Goal: Task Accomplishment & Management: Manage account settings

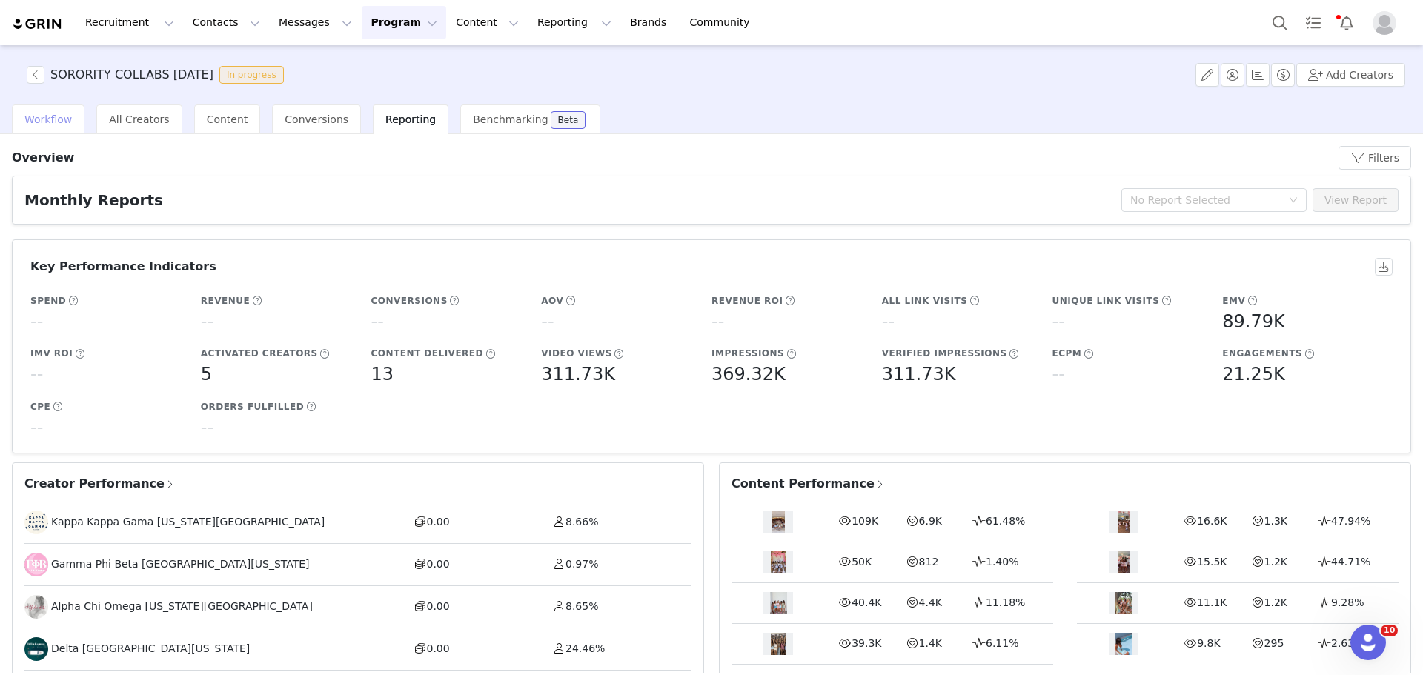
click at [25, 113] on span "Workflow" at bounding box center [47, 119] width 47 height 12
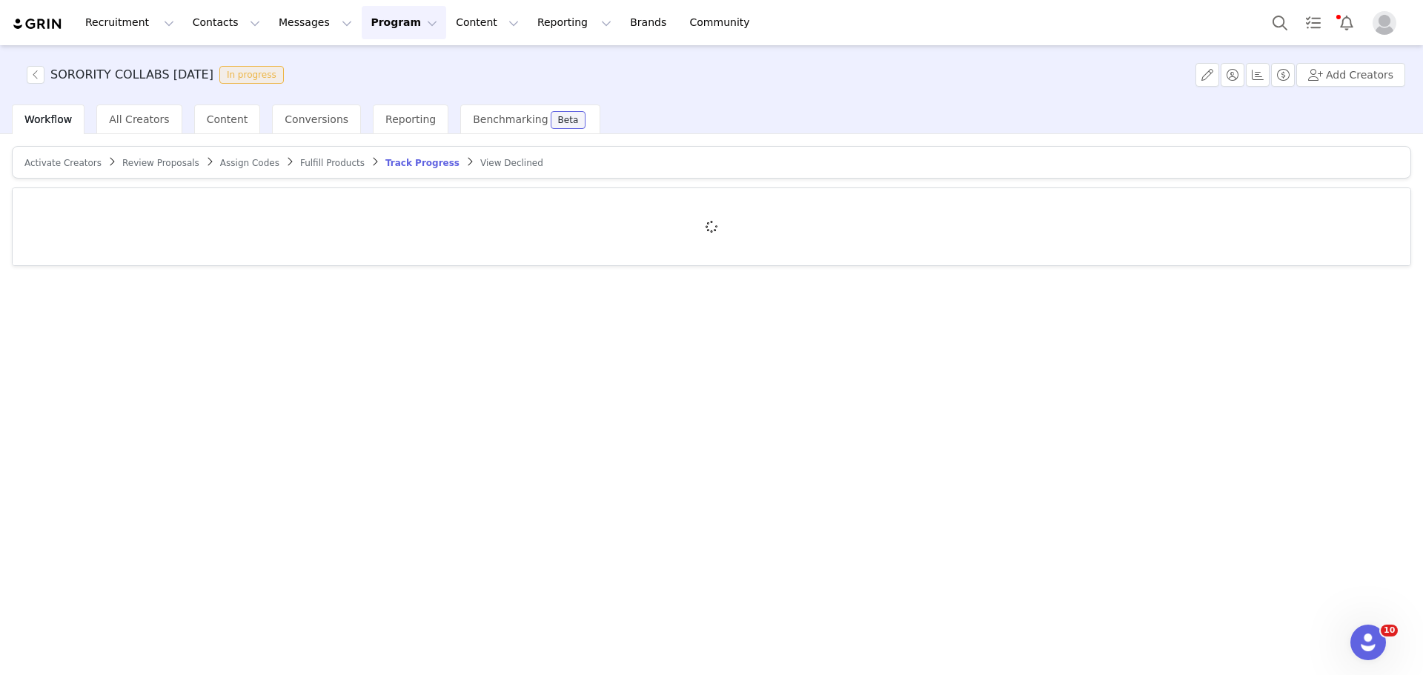
click at [69, 164] on span "Activate Creators" at bounding box center [62, 163] width 77 height 10
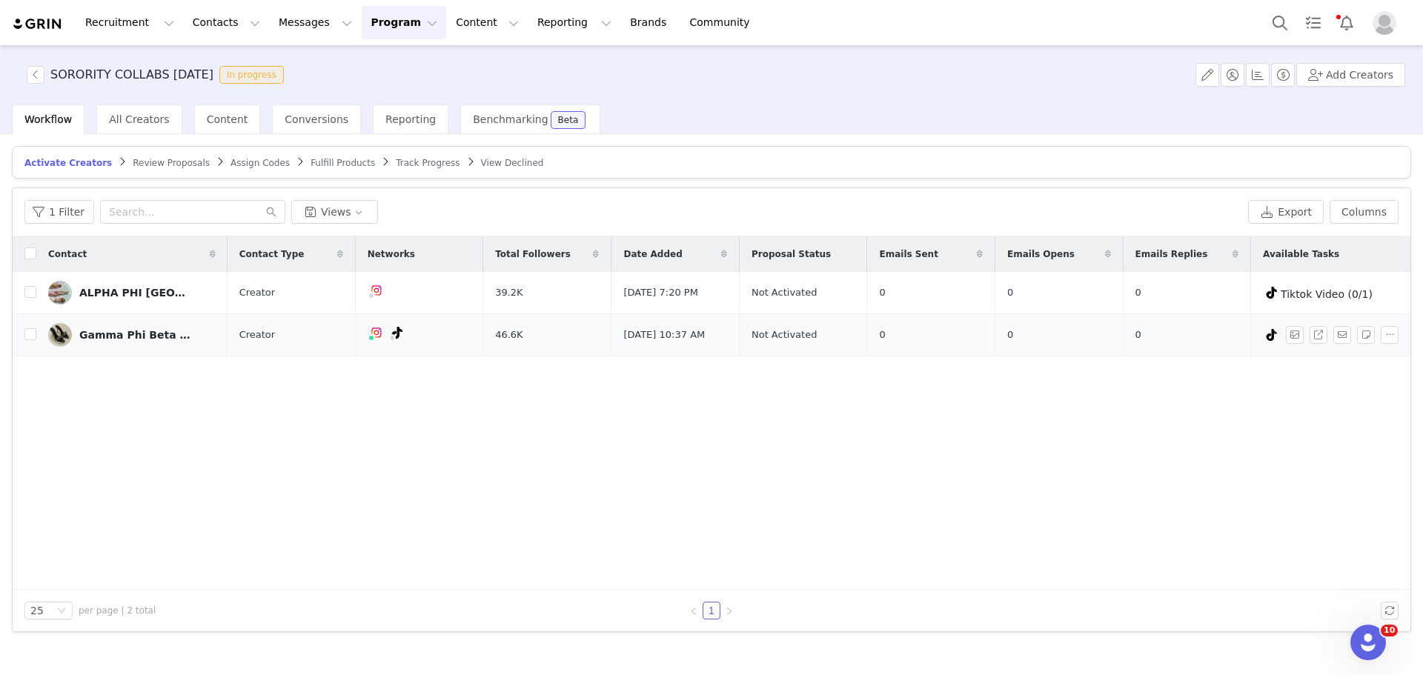
click at [53, 340] on img at bounding box center [60, 335] width 24 height 24
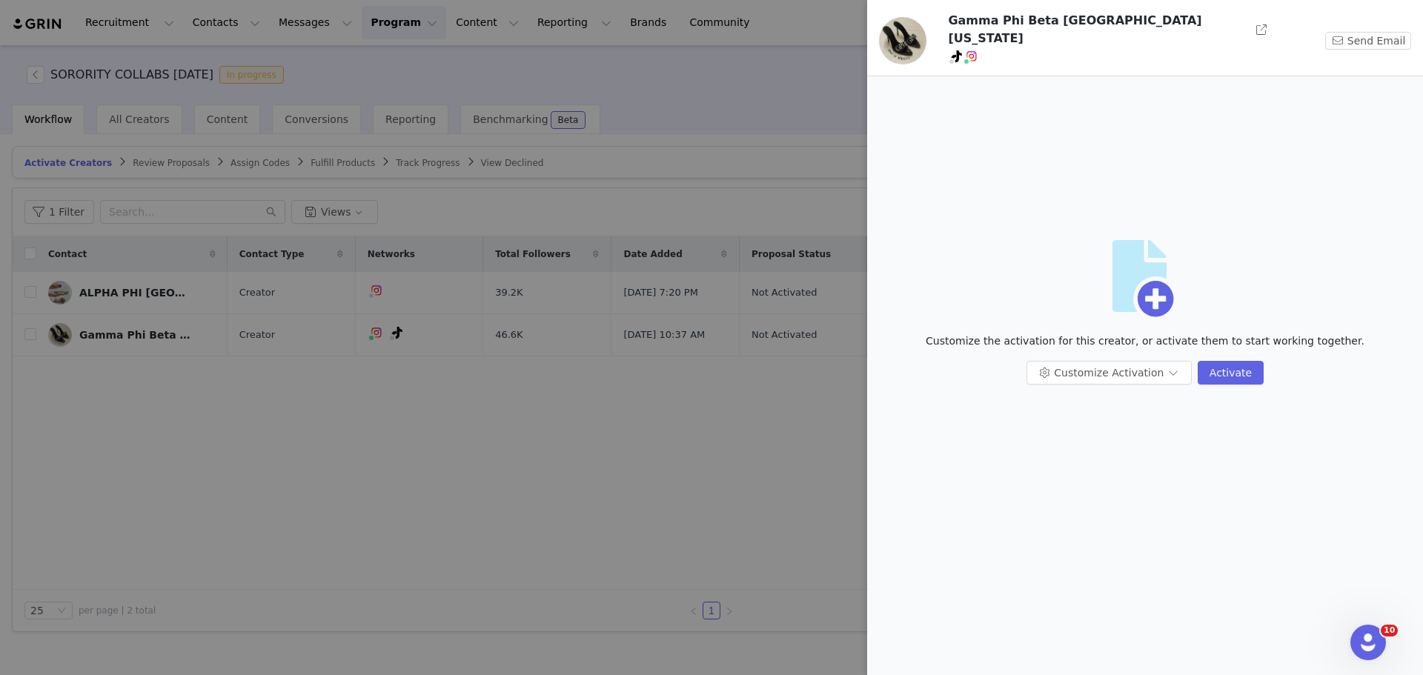
drag, startPoint x: 459, startPoint y: 553, endPoint x: 449, endPoint y: 545, distance: 12.6
click at [457, 553] on div at bounding box center [711, 337] width 1423 height 675
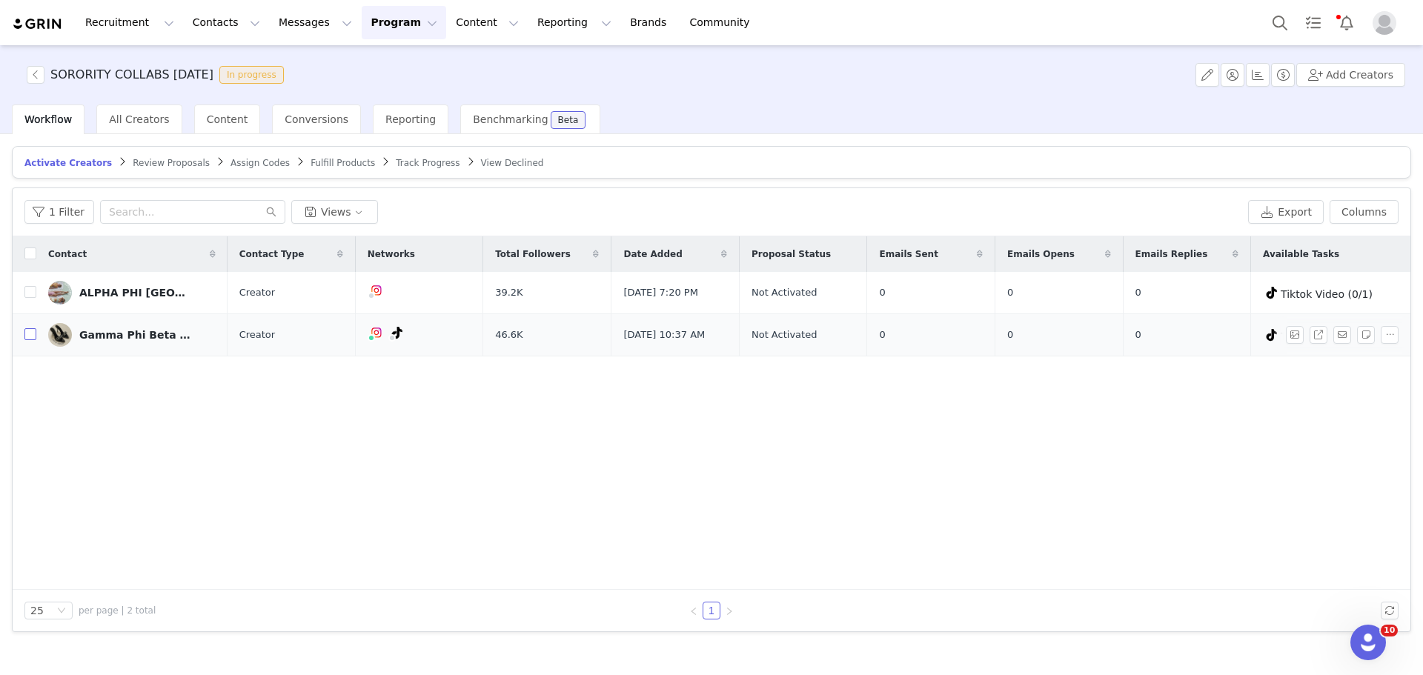
click at [34, 335] on input "checkbox" at bounding box center [30, 334] width 12 height 12
checkbox input "true"
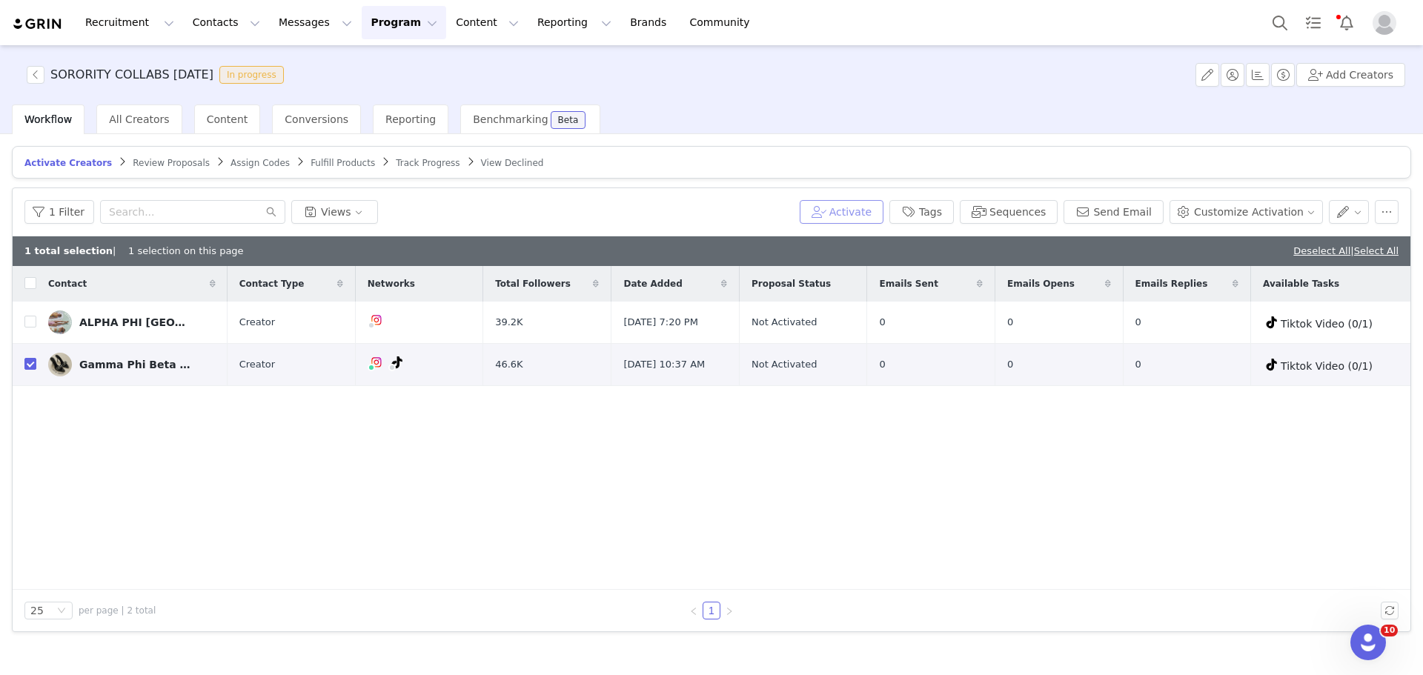
drag, startPoint x: 964, startPoint y: 137, endPoint x: 887, endPoint y: 200, distance: 100.1
click at [884, 200] on button "Activate" at bounding box center [842, 212] width 84 height 24
click at [885, 211] on div "Activate manually Create the creators activation terms & start working with the…" at bounding box center [840, 298] width 226 height 174
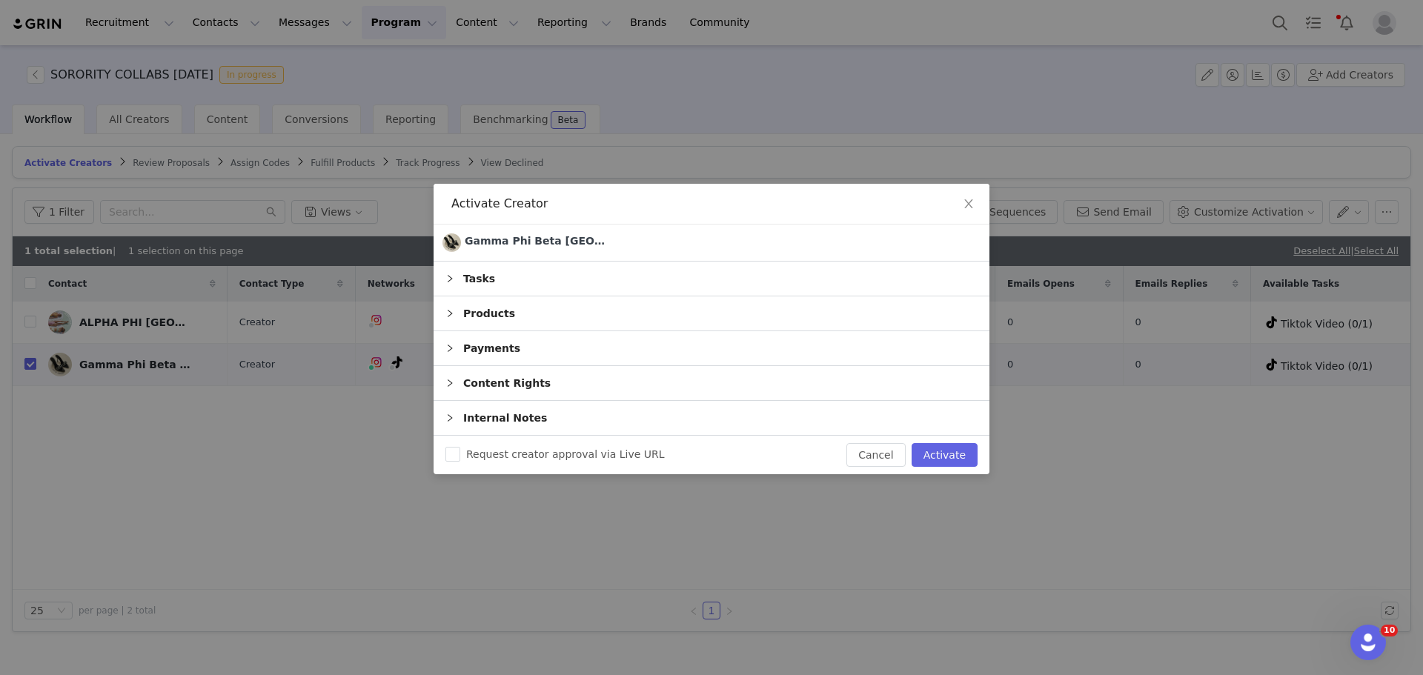
click at [557, 279] on div "Tasks" at bounding box center [712, 279] width 556 height 34
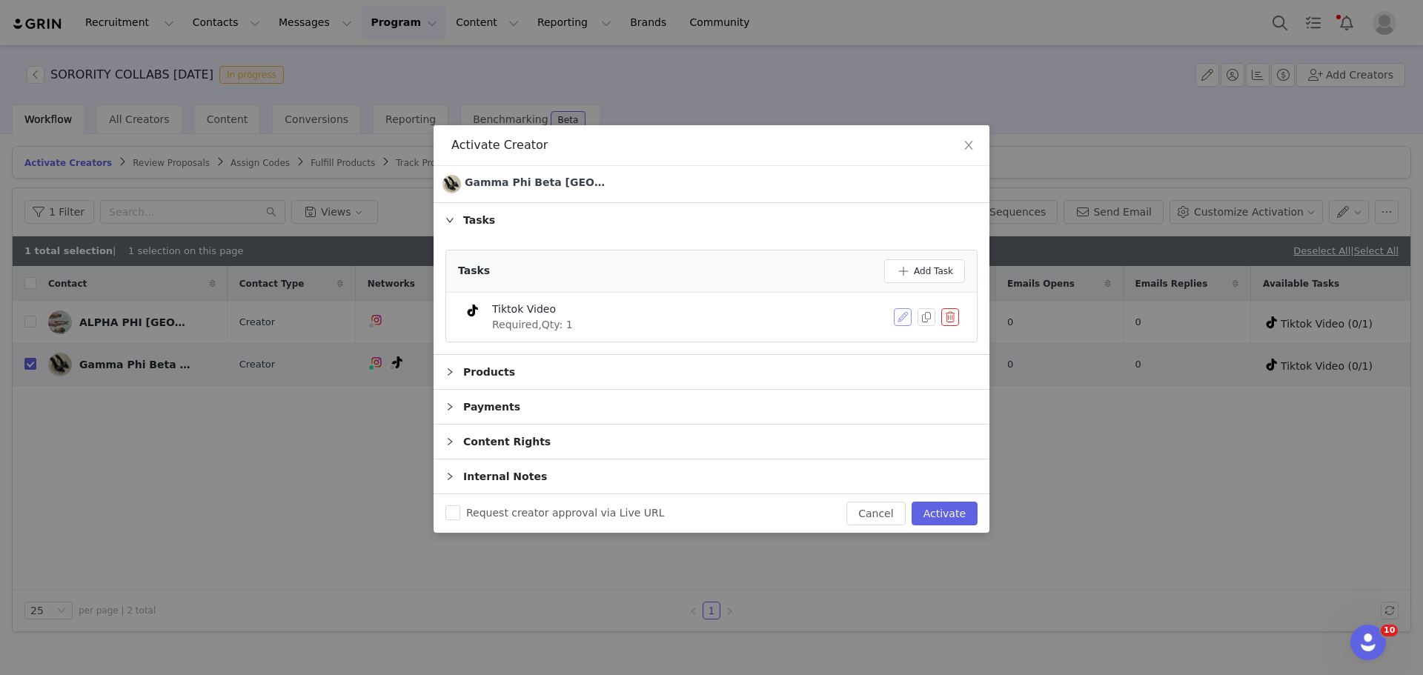
click at [910, 320] on button "button" at bounding box center [903, 317] width 18 height 18
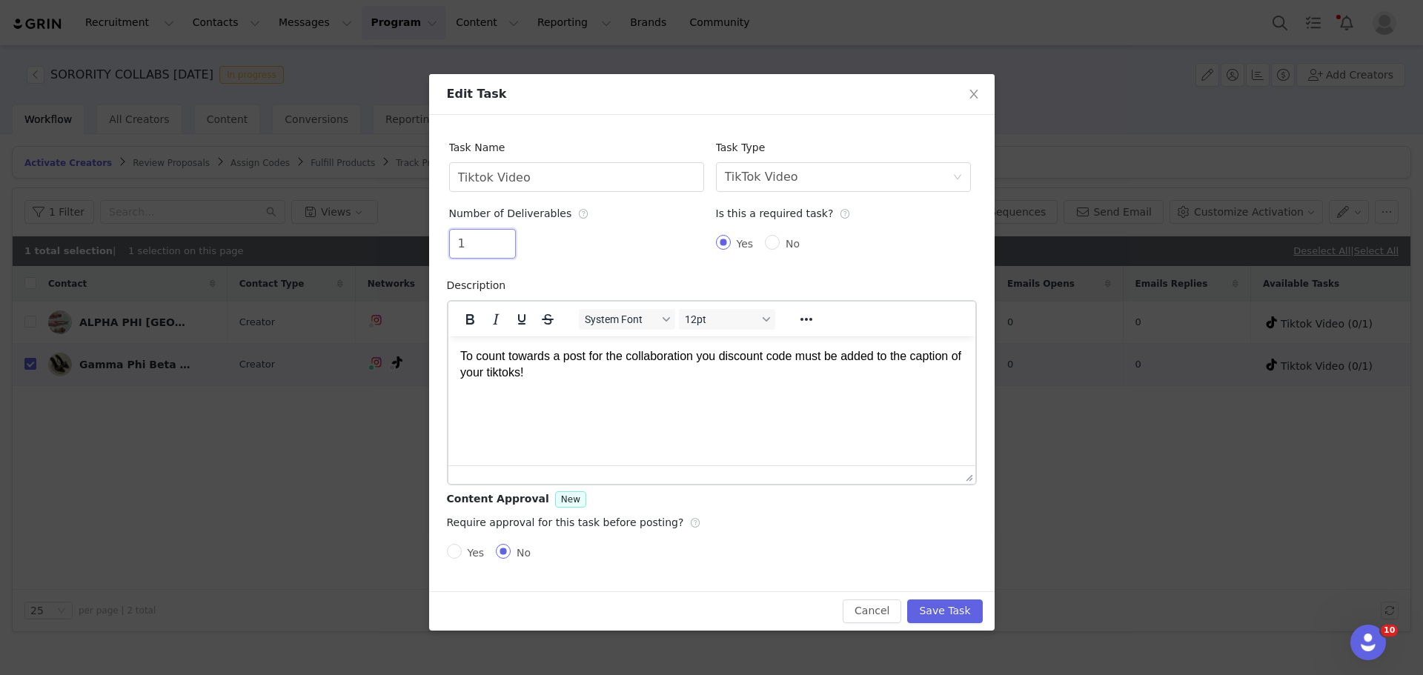
drag, startPoint x: 488, startPoint y: 245, endPoint x: 403, endPoint y: 244, distance: 84.5
click at [403, 244] on div "Edit Task Task Name Tiktok Video Task Type Select task type TikTok Video Number…" at bounding box center [711, 337] width 1423 height 675
type input "2"
click at [968, 617] on button "Save Task" at bounding box center [944, 612] width 75 height 24
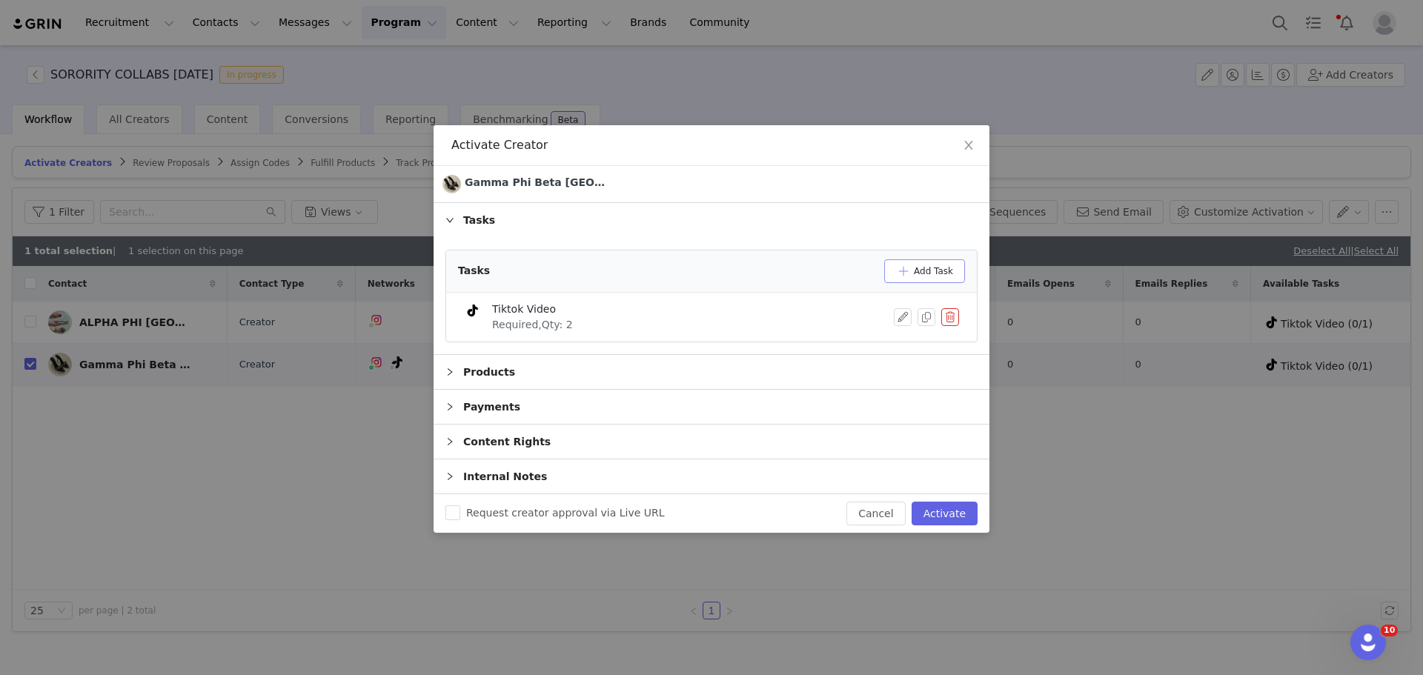
click at [915, 274] on button "Add Task" at bounding box center [924, 271] width 81 height 24
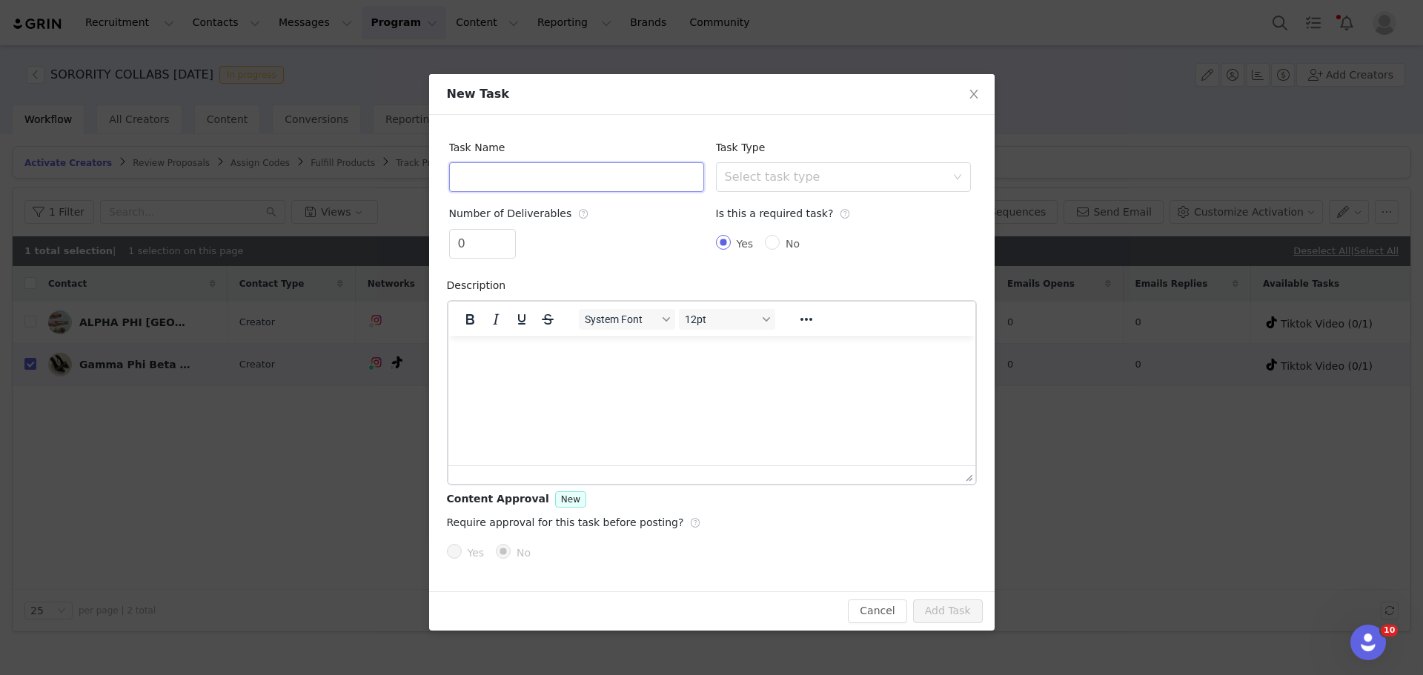
click at [492, 170] on input "text" at bounding box center [576, 177] width 255 height 30
click at [767, 176] on div "Select task type" at bounding box center [835, 177] width 221 height 15
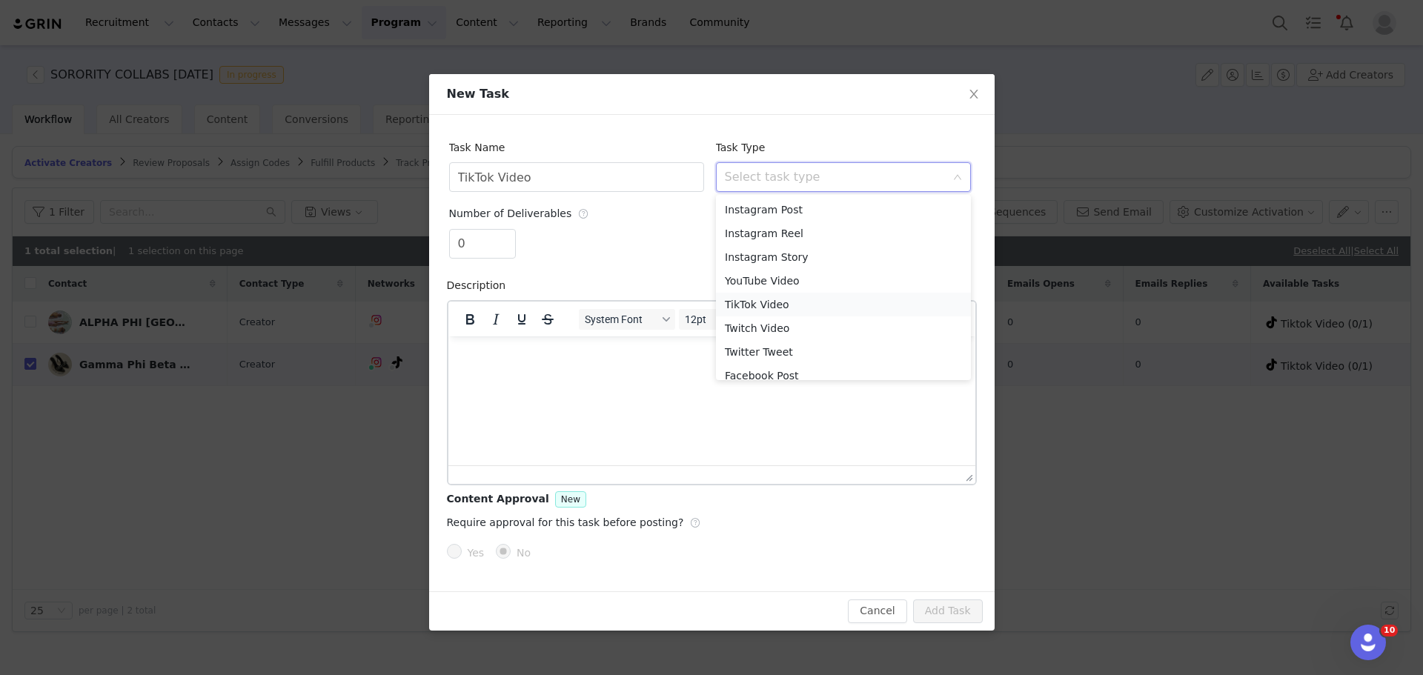
click at [758, 299] on li "TikTok Video" at bounding box center [843, 305] width 255 height 24
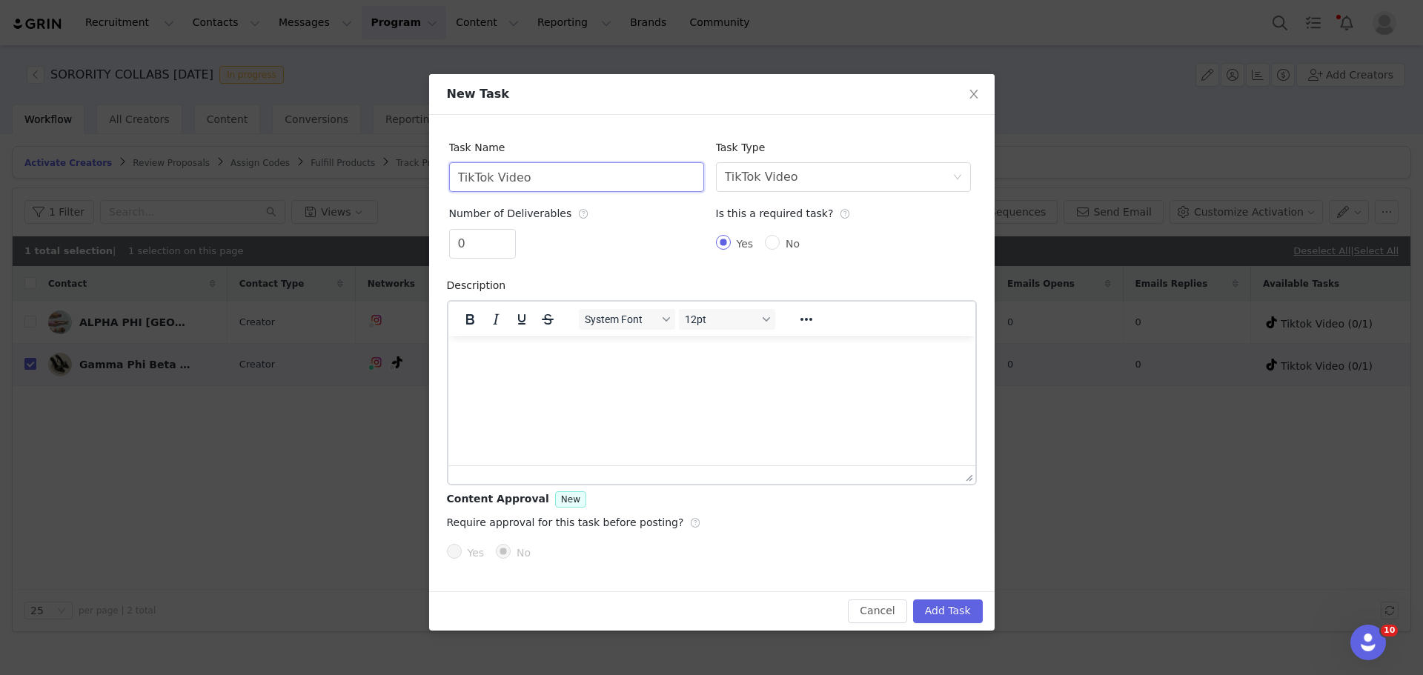
drag, startPoint x: 594, startPoint y: 182, endPoint x: 374, endPoint y: 170, distance: 220.5
click at [374, 170] on div "New Task Task Name TikTok Video Task Type Select task type TikTok Video Number …" at bounding box center [711, 337] width 1423 height 675
type input "Instagram Post"
click at [764, 168] on div "TikTok Video" at bounding box center [761, 177] width 73 height 28
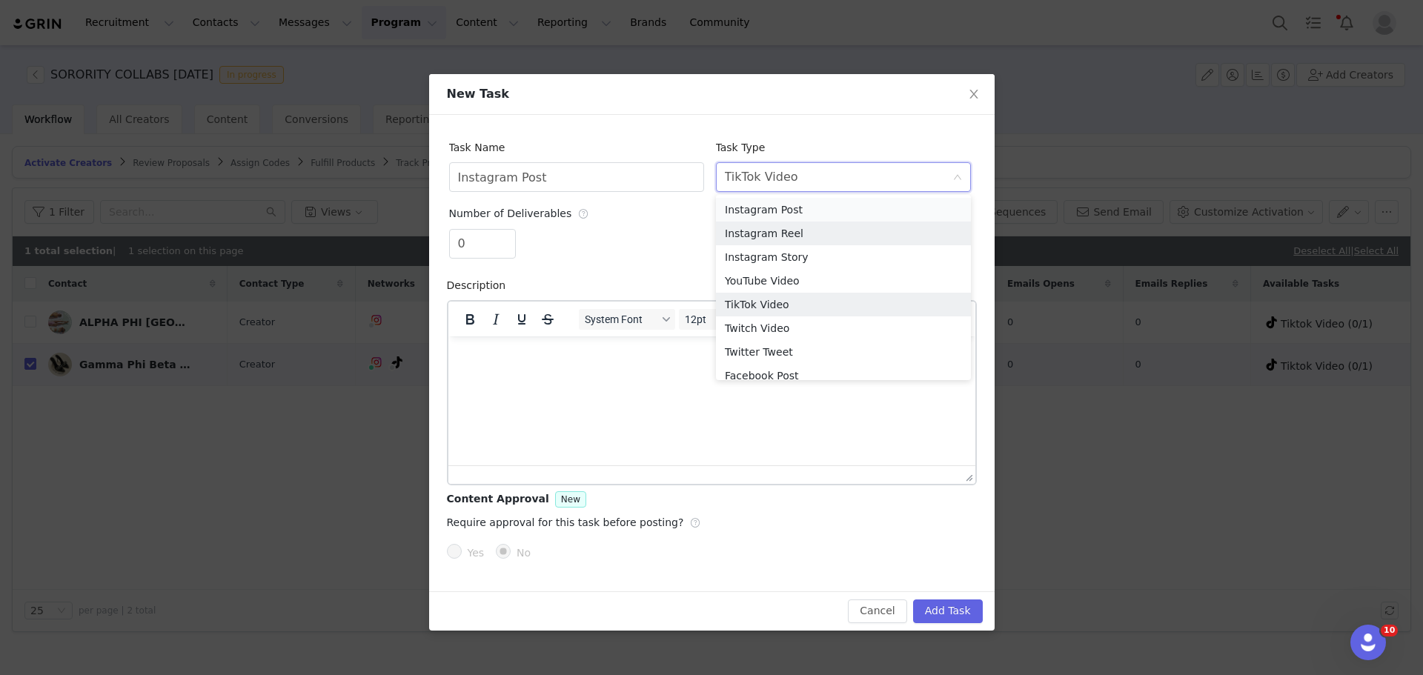
click at [804, 212] on li "Instagram Post" at bounding box center [843, 210] width 255 height 24
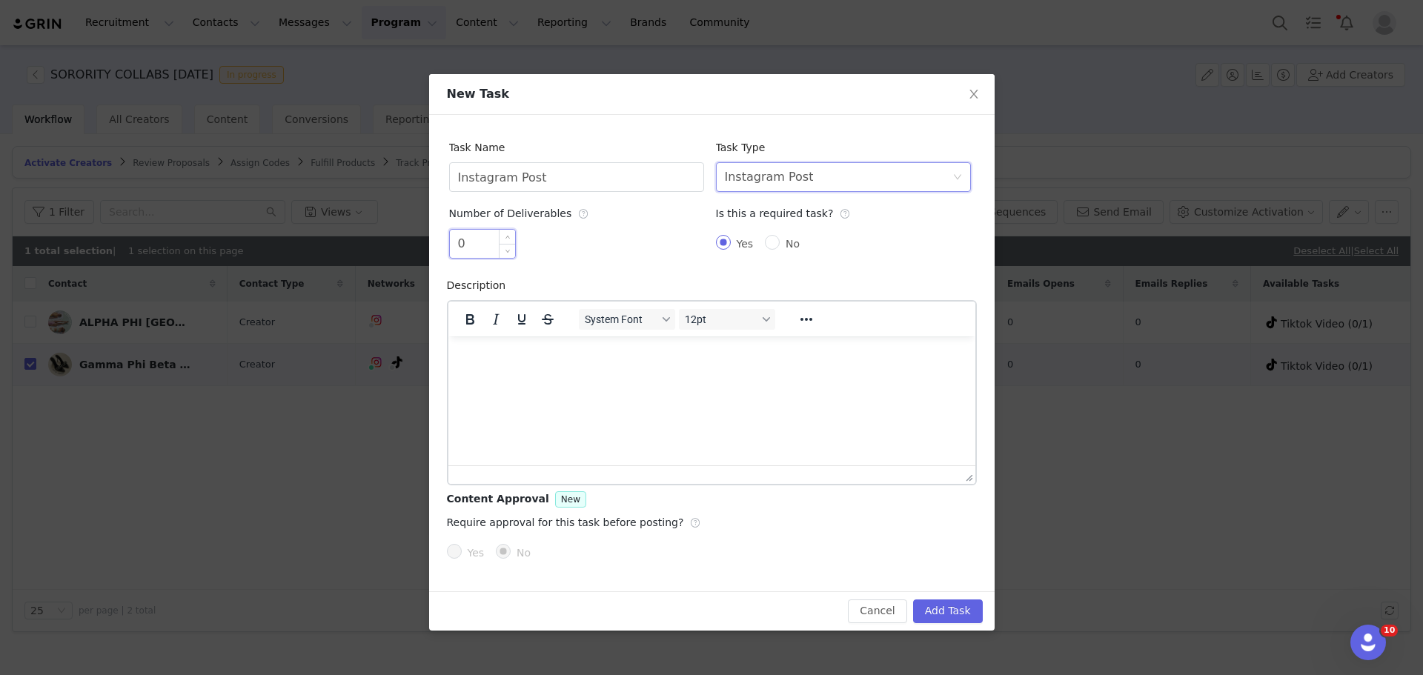
drag, startPoint x: 457, startPoint y: 243, endPoint x: 477, endPoint y: 248, distance: 20.7
click at [477, 248] on input "0" at bounding box center [482, 244] width 65 height 28
type input "1"
click at [855, 141] on div "Task Type Select task type Instagram Post" at bounding box center [843, 162] width 255 height 59
click at [974, 615] on button "Add Task" at bounding box center [948, 612] width 70 height 24
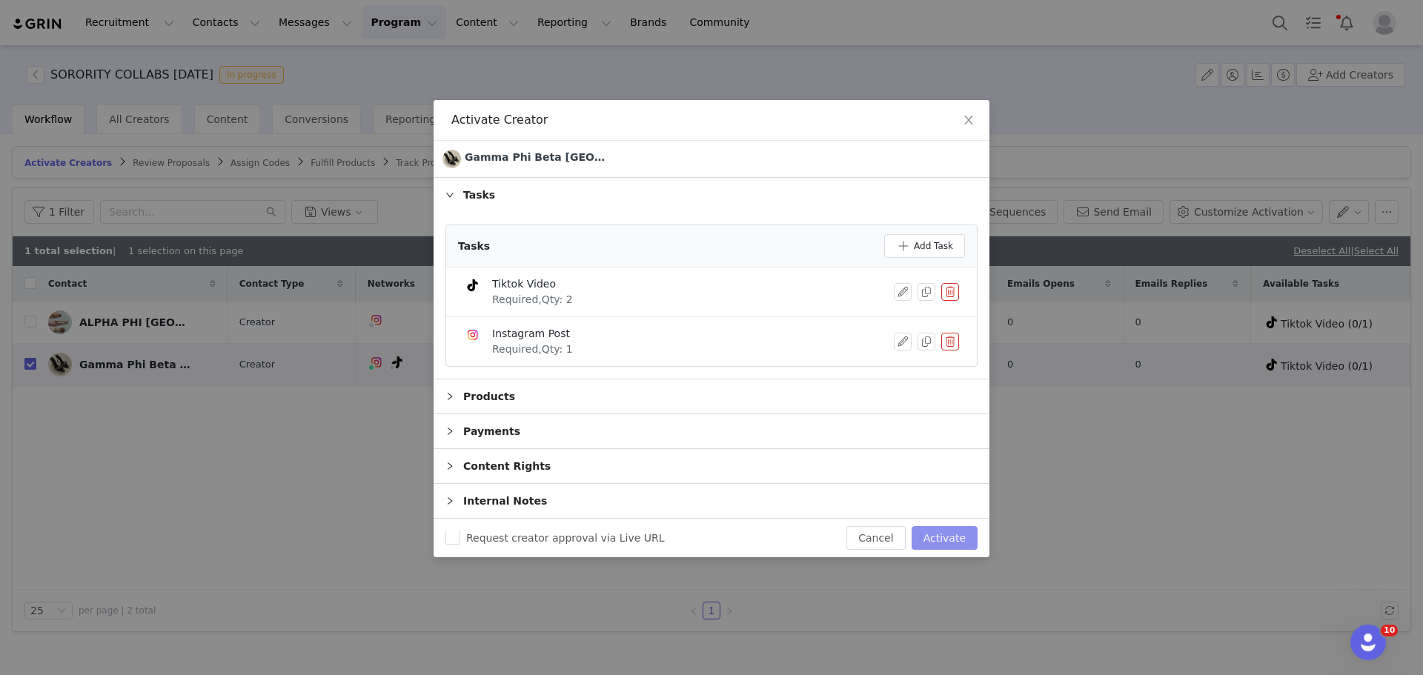
click at [956, 542] on button "Activate" at bounding box center [945, 538] width 66 height 24
checkbox input "false"
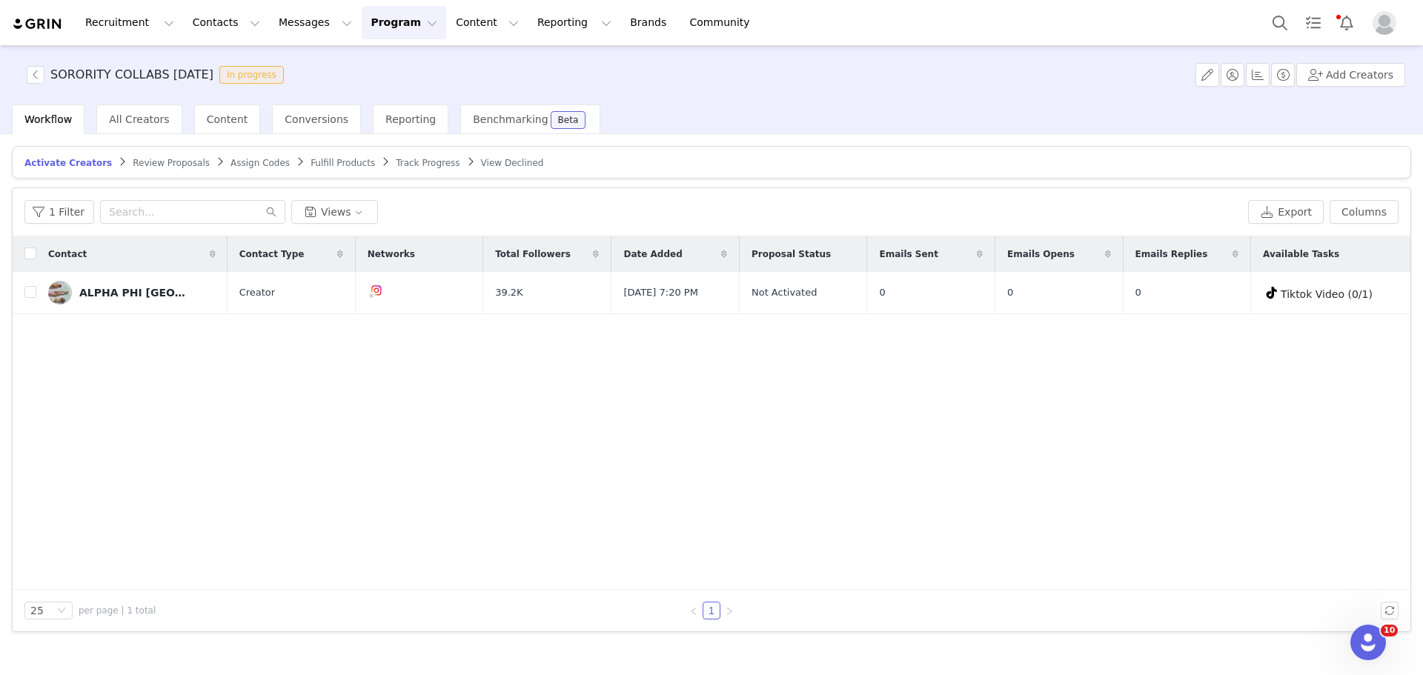
click at [376, 172] on article "Activate Creators Review Proposals Assign Codes Fulfill Products Track Progress…" at bounding box center [712, 162] width 1400 height 33
click at [396, 167] on span "Track Progress" at bounding box center [428, 163] width 64 height 10
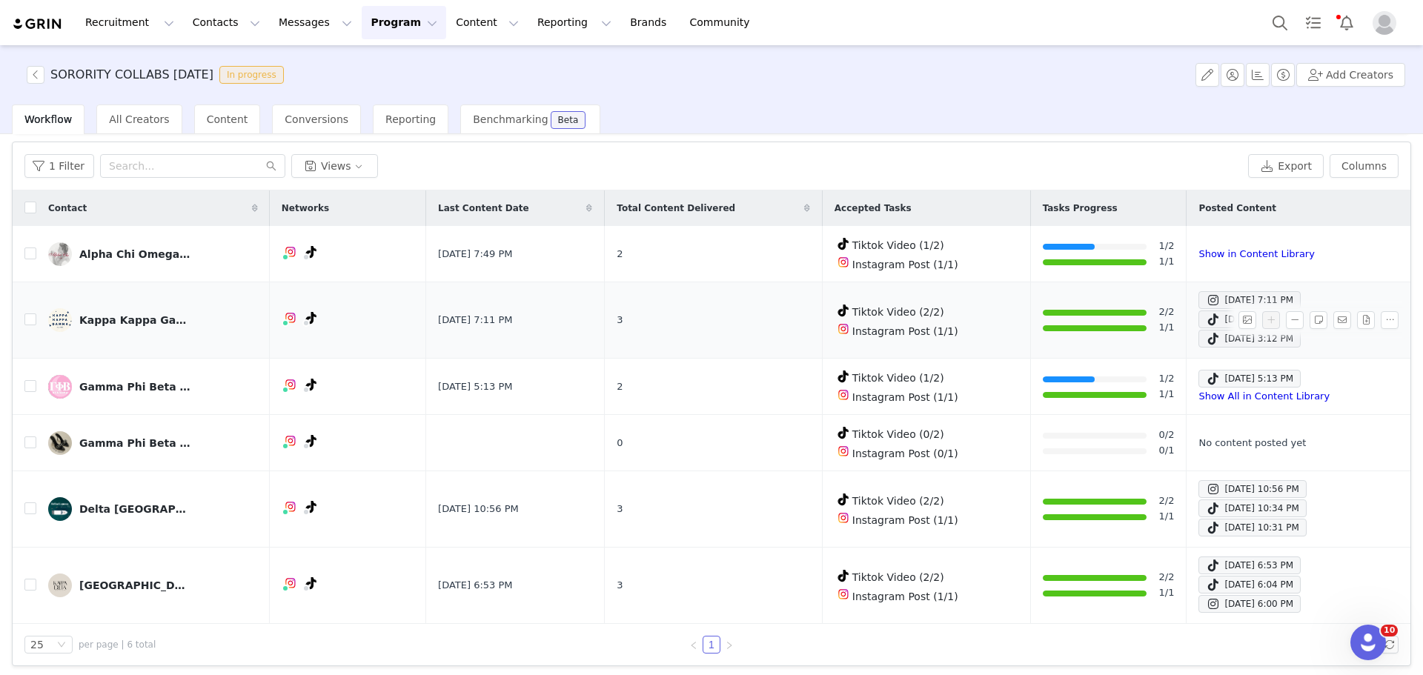
scroll to position [47, 0]
click at [1288, 438] on button "button" at bounding box center [1295, 443] width 18 height 18
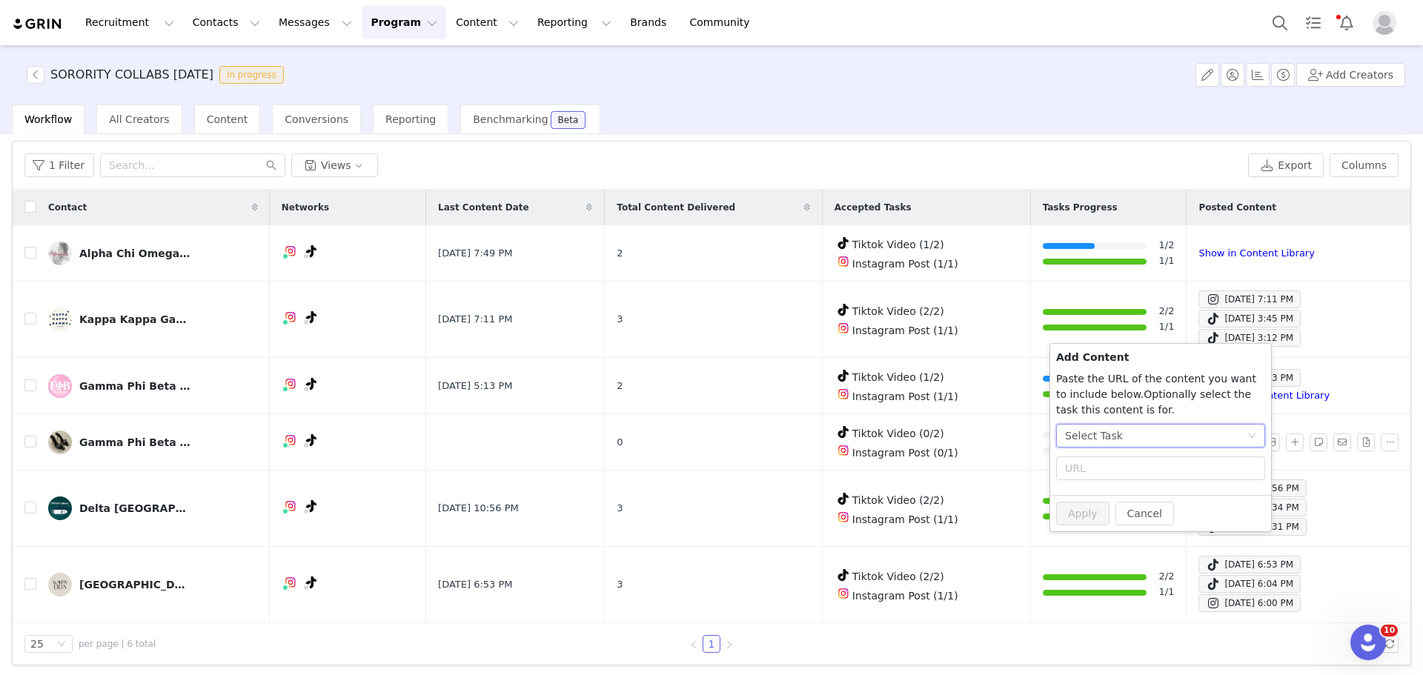
click at [1141, 429] on div "Select Task" at bounding box center [1156, 436] width 182 height 22
click at [1122, 534] on li "Instagram Post (Instagram)" at bounding box center [1160, 537] width 209 height 24
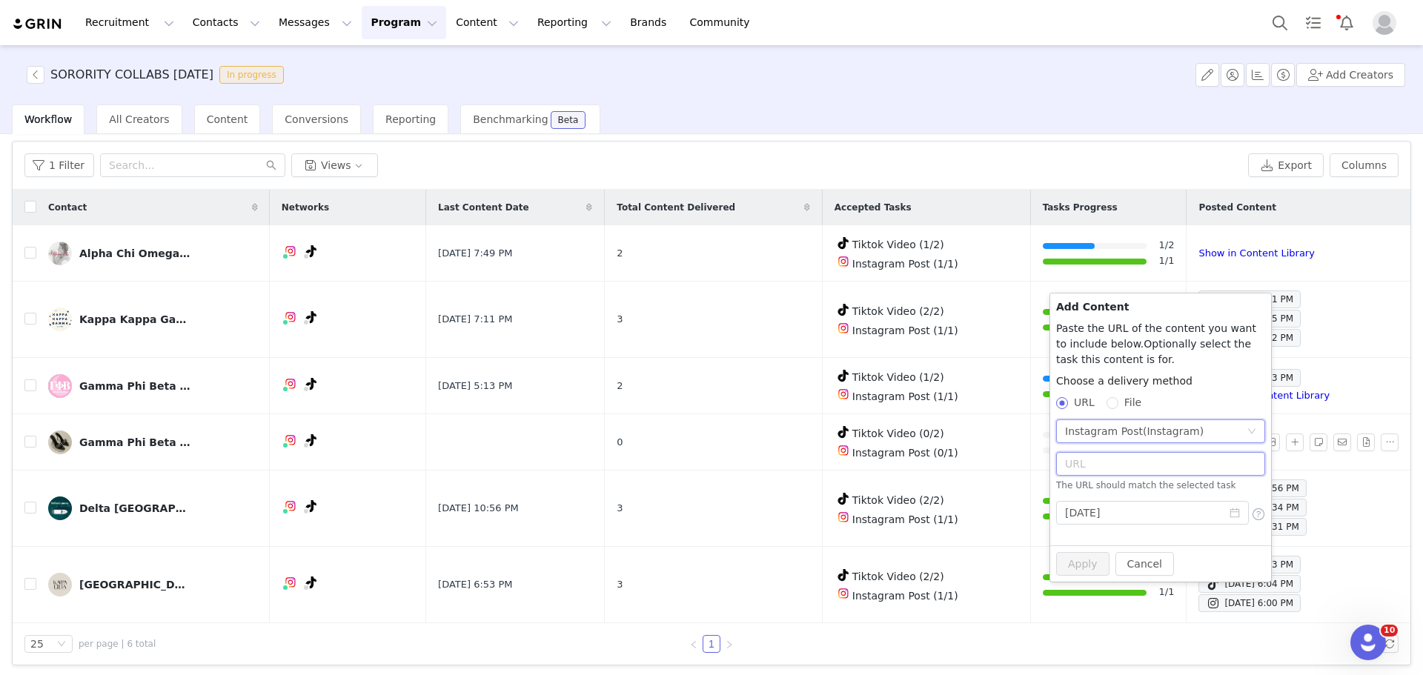
click at [1102, 466] on input "text" at bounding box center [1160, 464] width 209 height 24
paste input "https://www.instagram.com/p/DNo1JjBJ0sK/?hl=en&img_index=1"
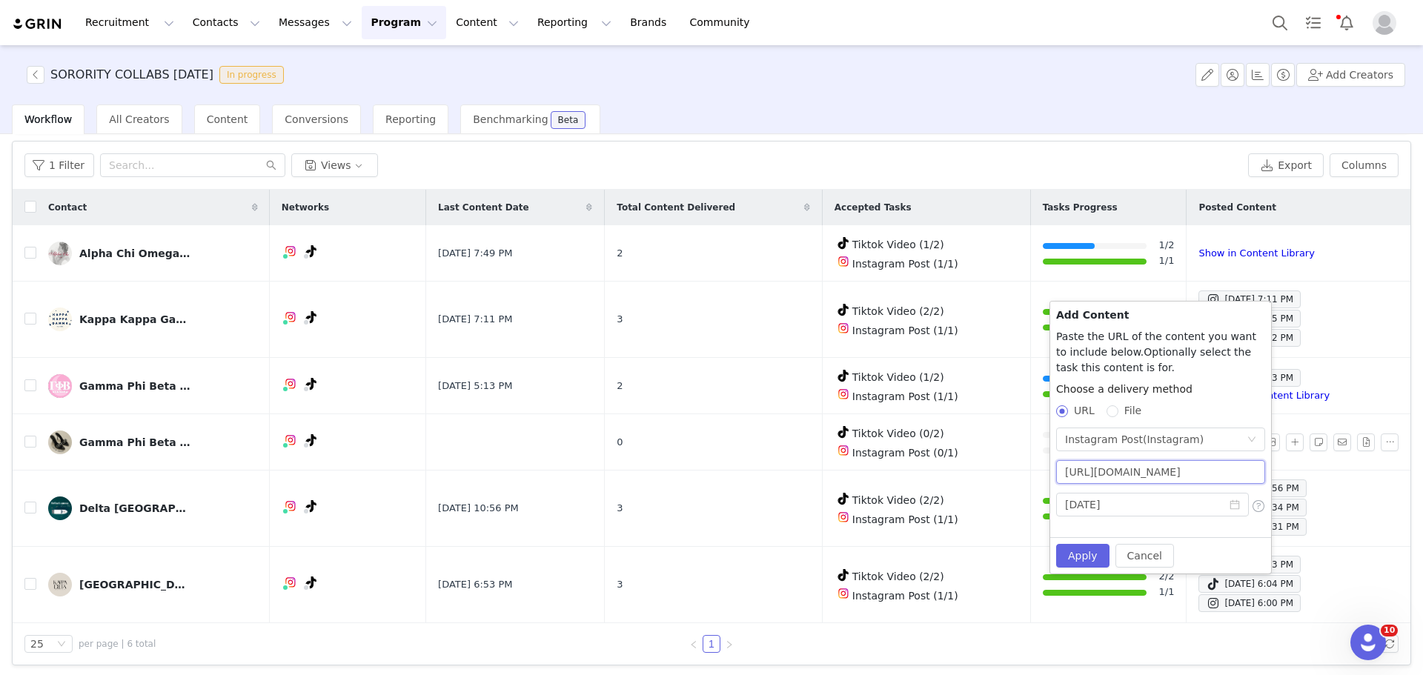
scroll to position [0, 110]
type input "https://www.instagram.com/p/DNo1JjBJ0sK/?hl=en&img_index=1"
click at [1133, 504] on input "2025-08-31" at bounding box center [1152, 505] width 193 height 24
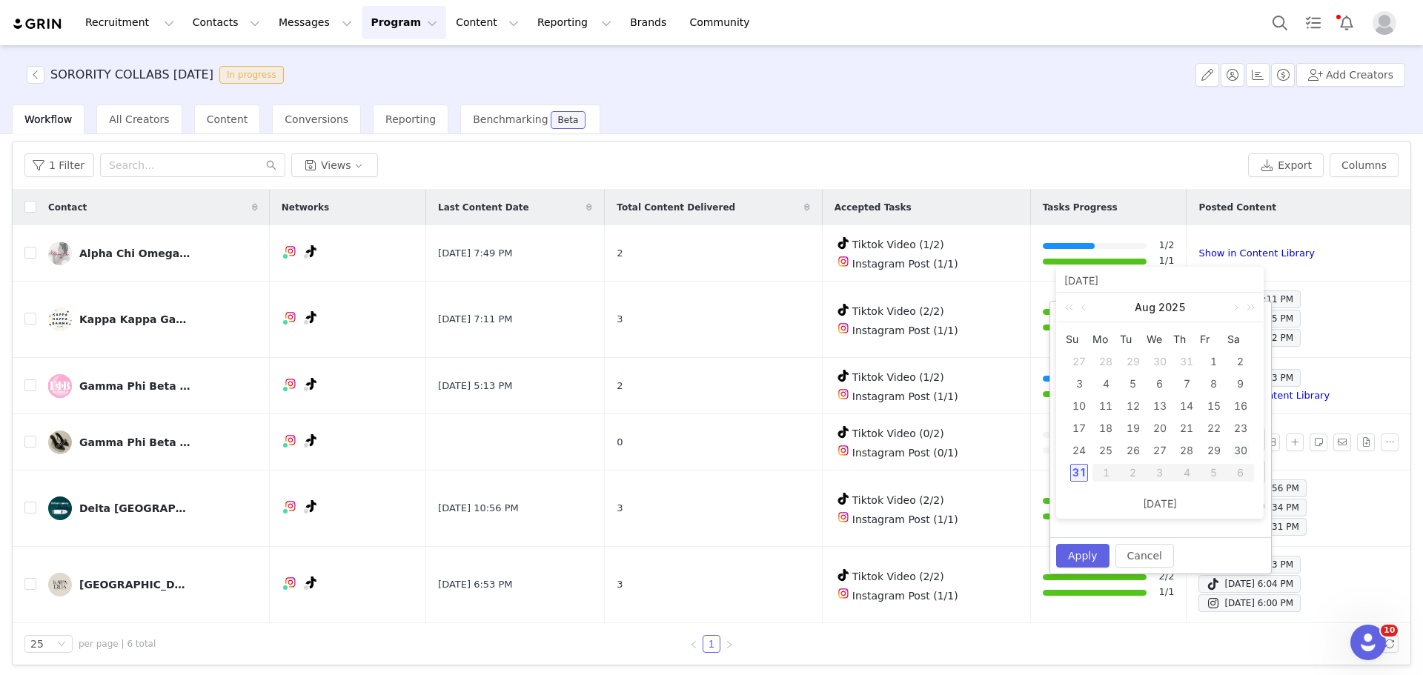
click at [1236, 456] on div "30" at bounding box center [1241, 451] width 18 height 18
type input "2025-08-30"
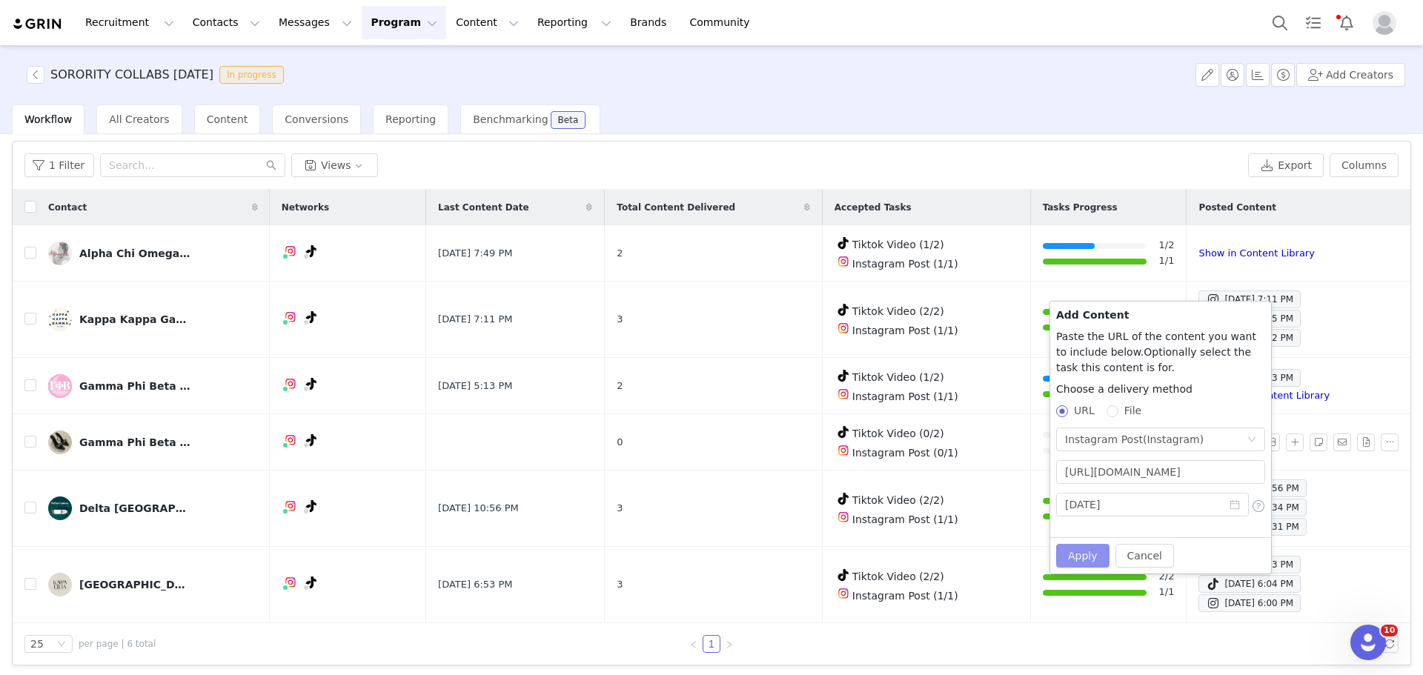
click at [1075, 546] on button "Apply" at bounding box center [1082, 556] width 53 height 24
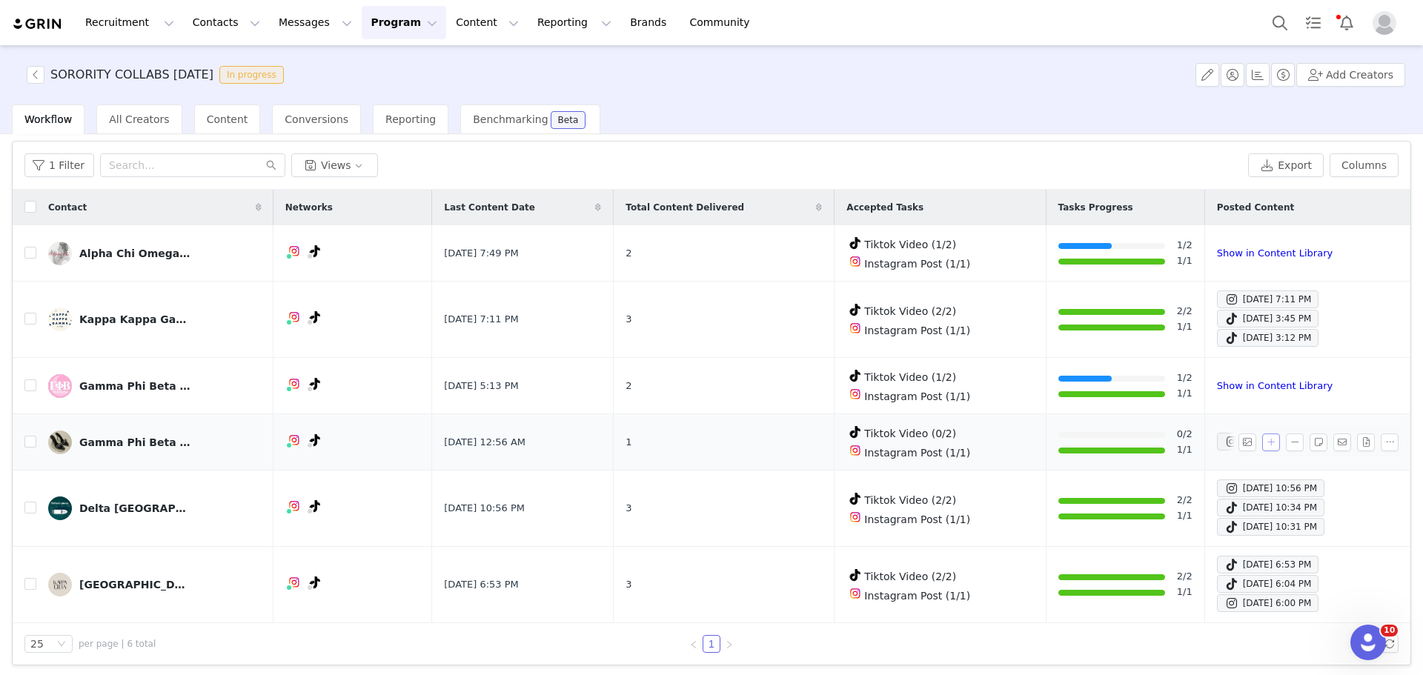
click at [1262, 442] on button "button" at bounding box center [1271, 443] width 18 height 18
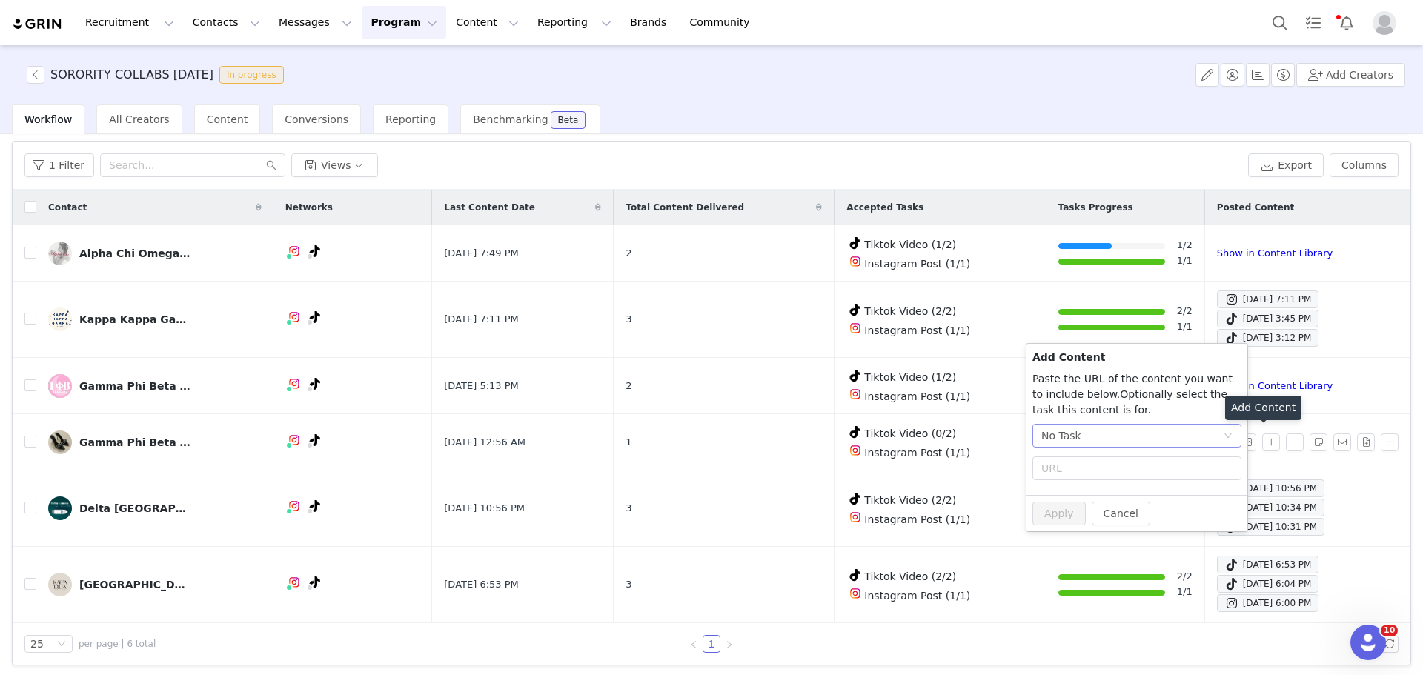
click at [1179, 442] on div "No Task" at bounding box center [1133, 436] width 182 height 22
click at [1108, 519] on span "(TikTok)" at bounding box center [1125, 513] width 40 height 12
radio input "true"
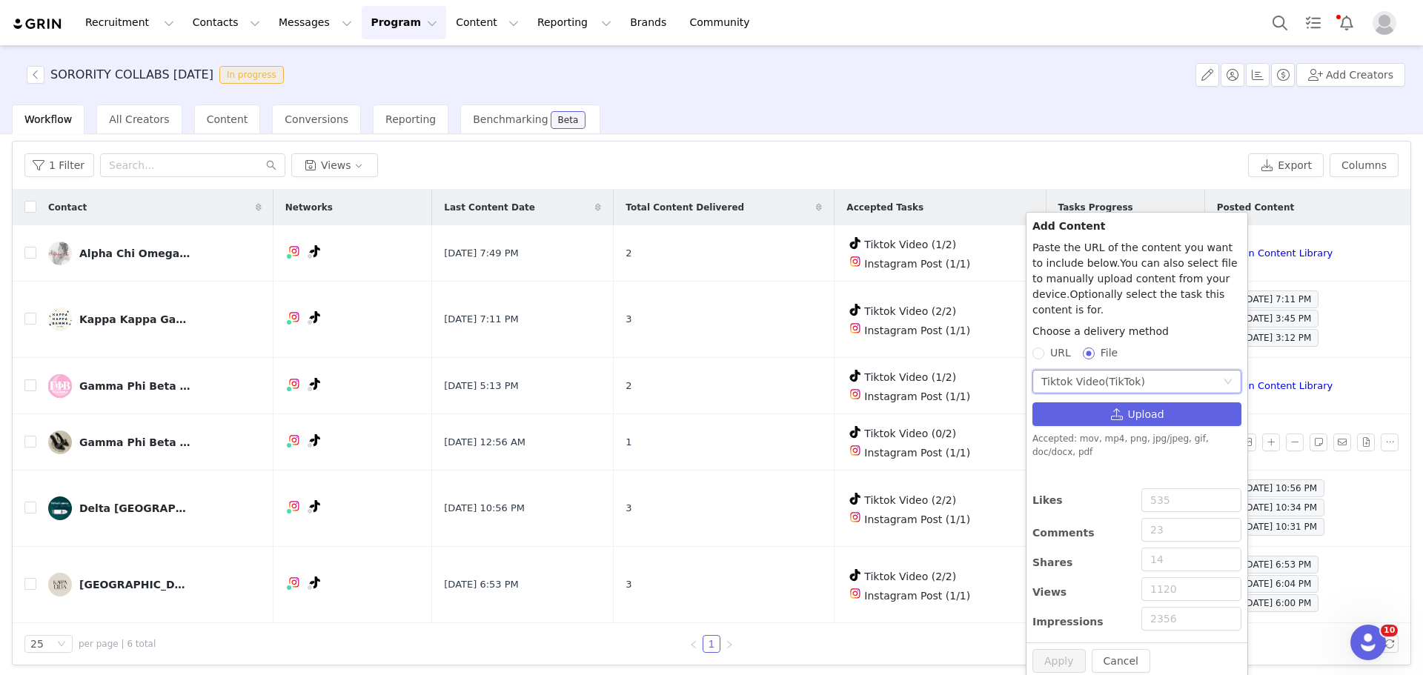
click at [1053, 347] on span "URL" at bounding box center [1060, 353] width 33 height 12
click at [1043, 348] on input "URL" at bounding box center [1038, 353] width 10 height 10
radio input "true"
radio input "false"
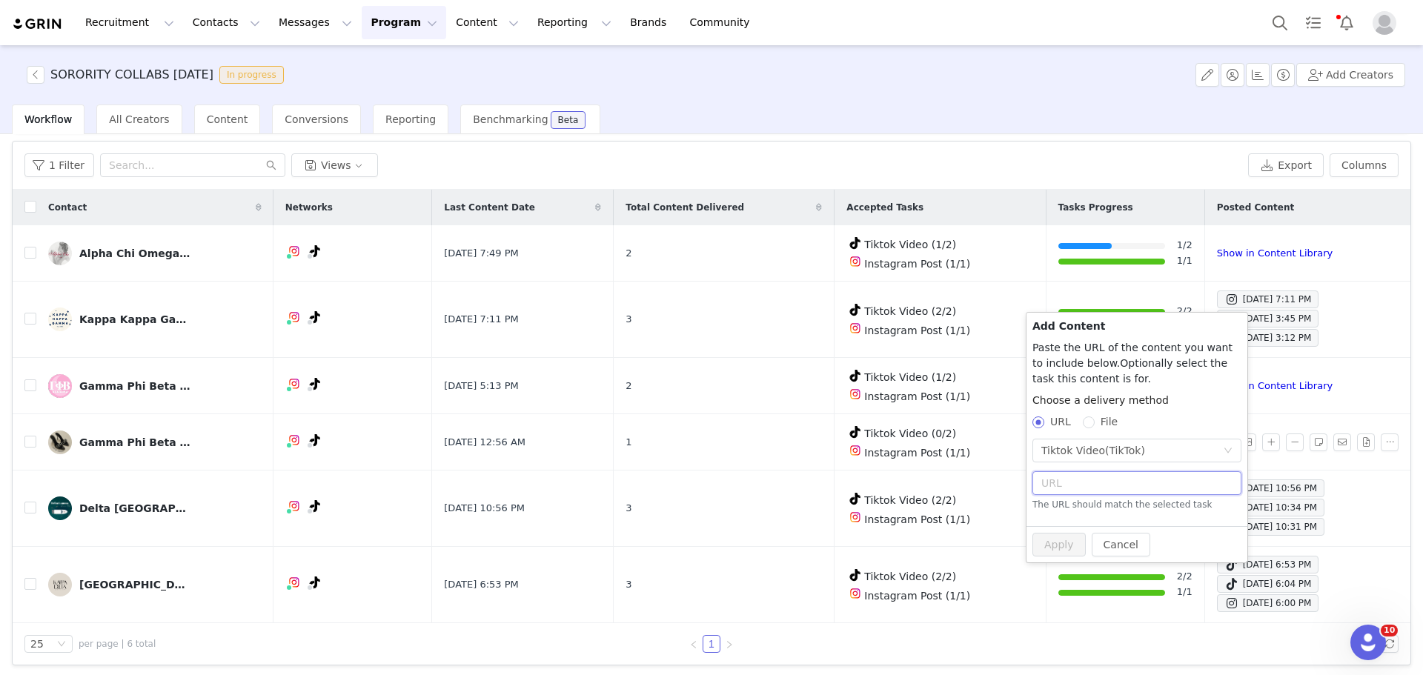
click at [1085, 476] on input "text" at bounding box center [1137, 483] width 209 height 24
paste input "https://www.tiktok.com/@arizonagammaphi/video/7541179226574130445"
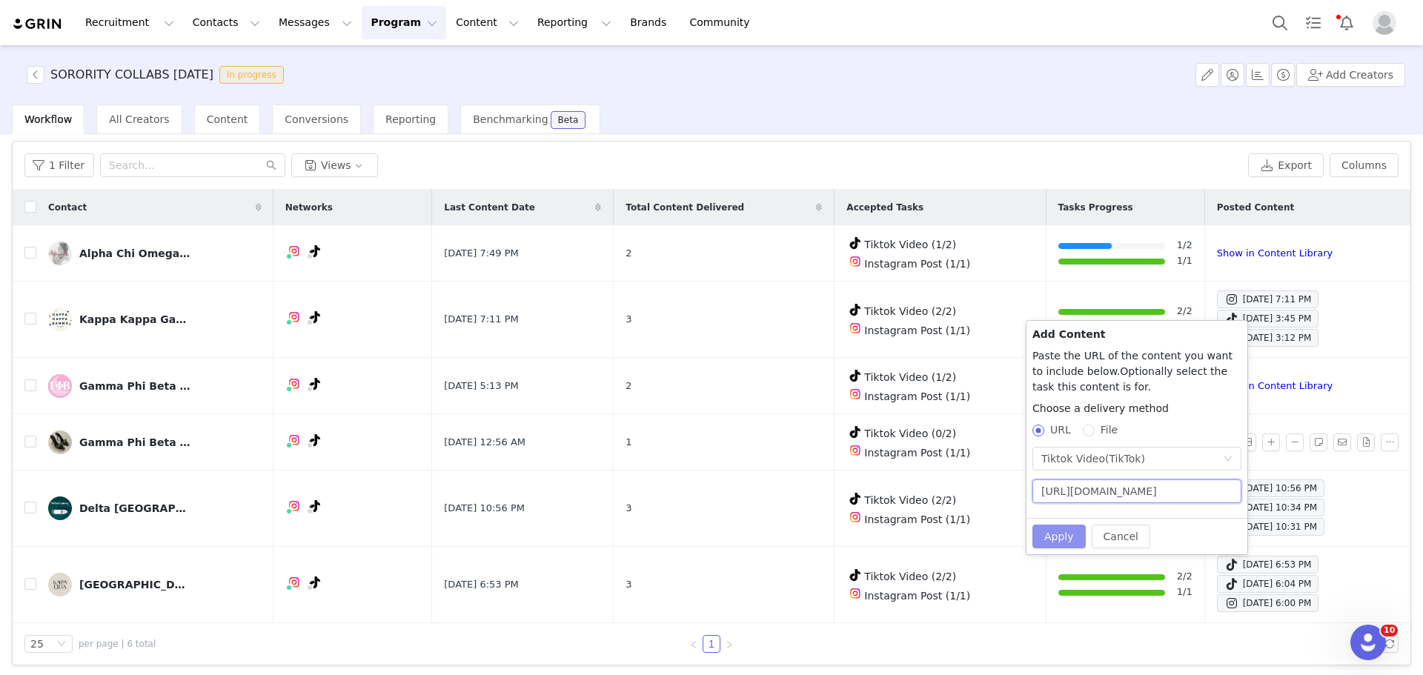
type input "https://www.tiktok.com/@arizonagammaphi/video/7541179226574130445"
click at [1065, 533] on button "Apply" at bounding box center [1059, 537] width 53 height 24
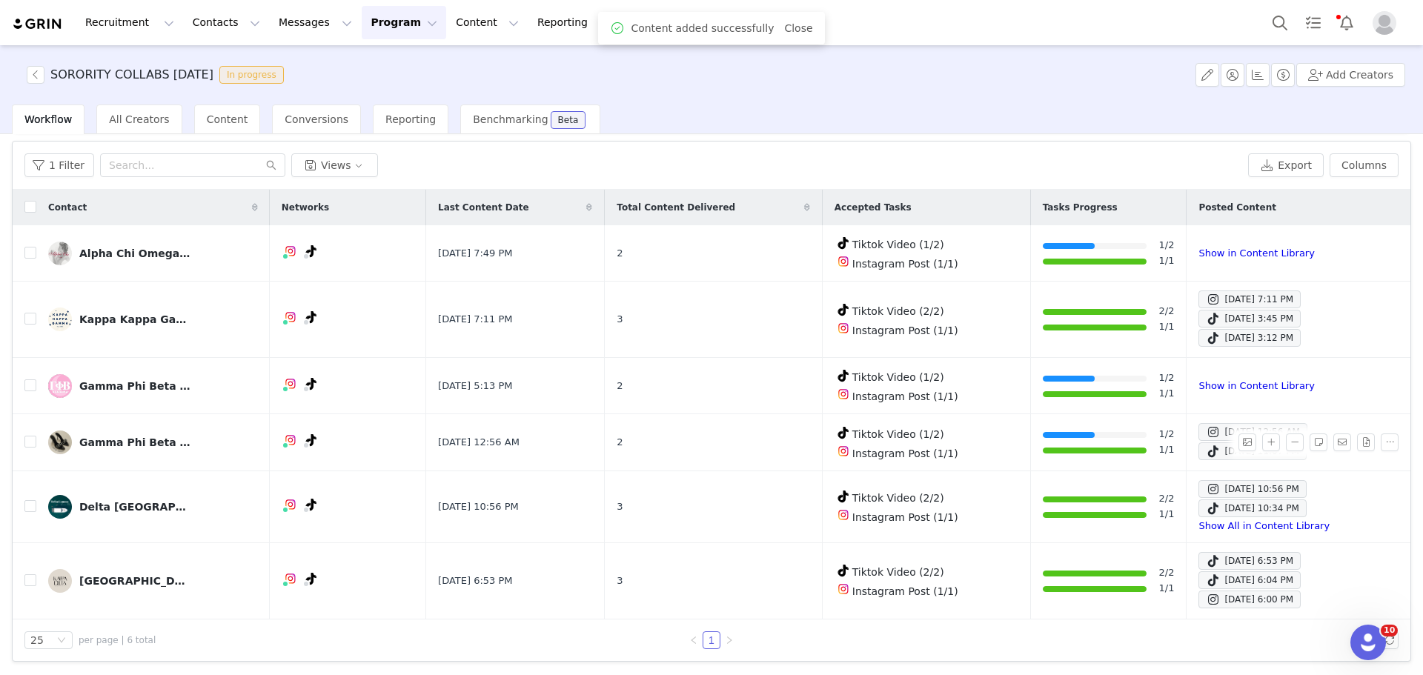
scroll to position [44, 0]
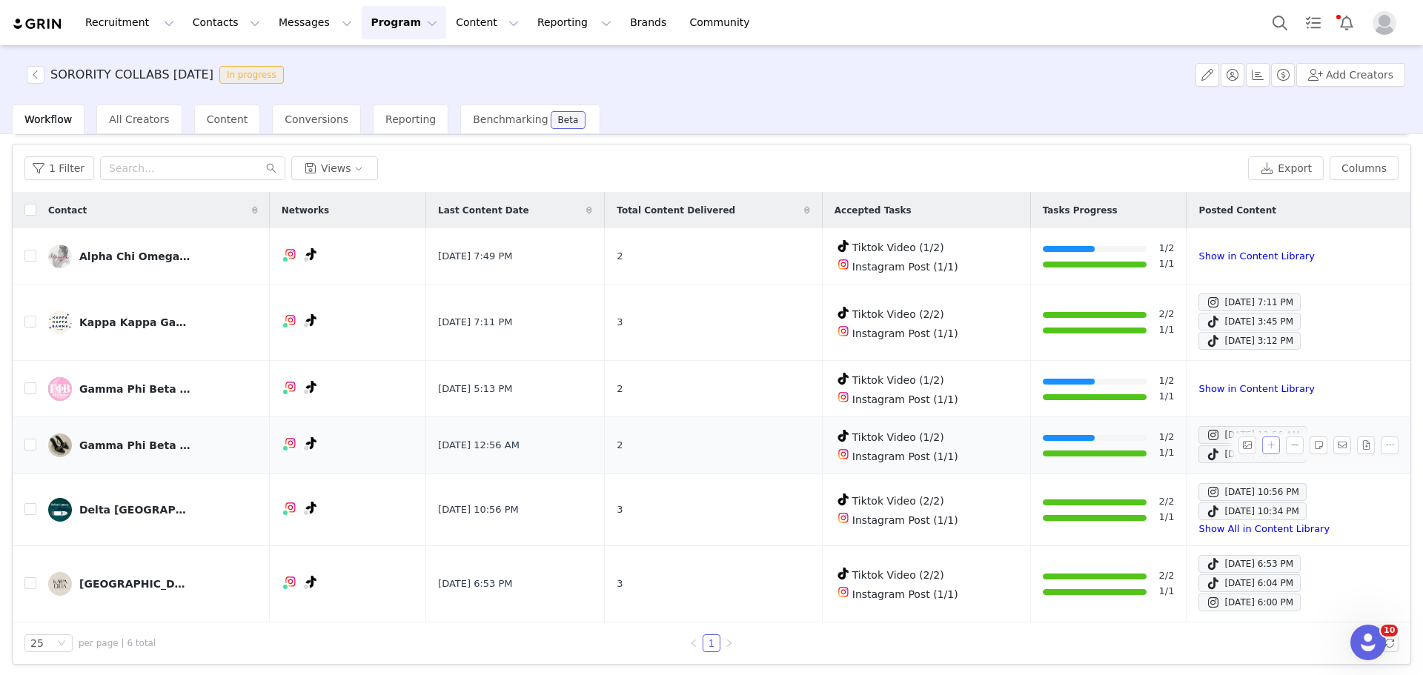
click at [1267, 445] on button "button" at bounding box center [1271, 446] width 18 height 18
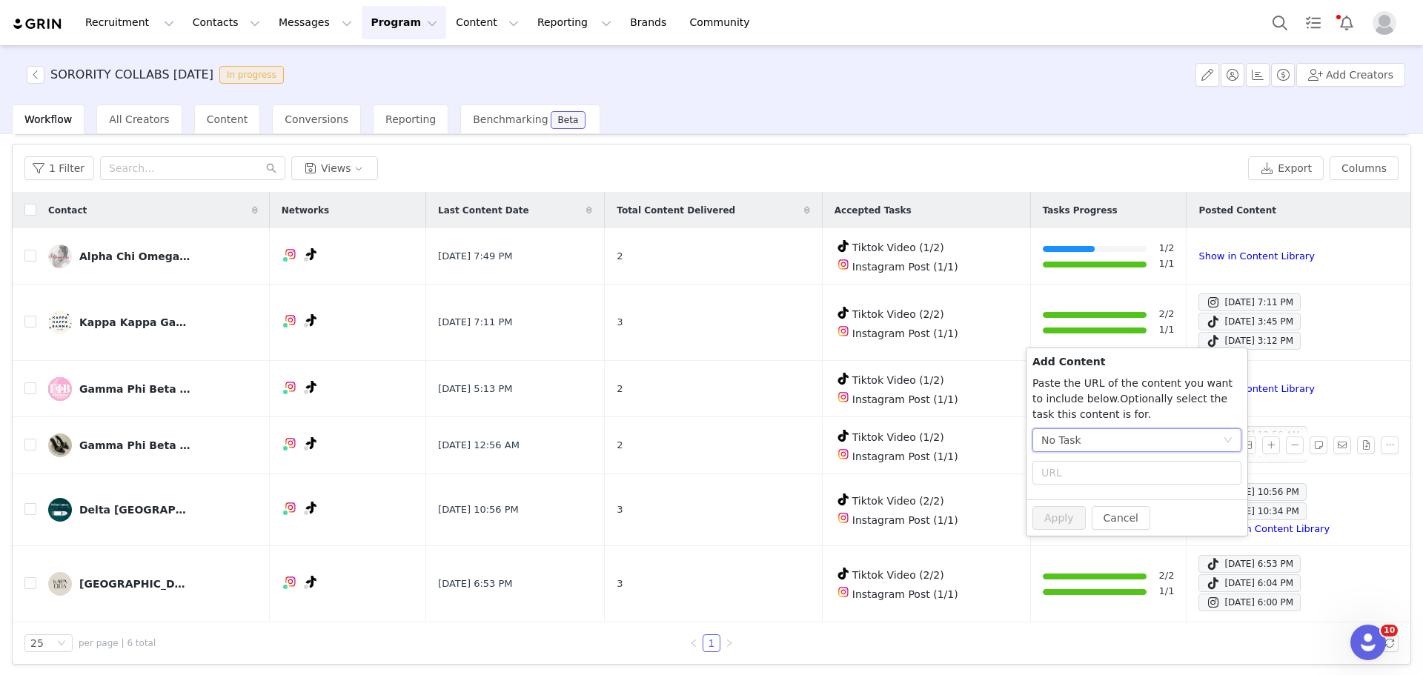
click at [1219, 438] on div "No Task" at bounding box center [1133, 440] width 182 height 22
click at [1121, 509] on li "Tiktok Video (TikTok)" at bounding box center [1137, 518] width 209 height 24
radio input "true"
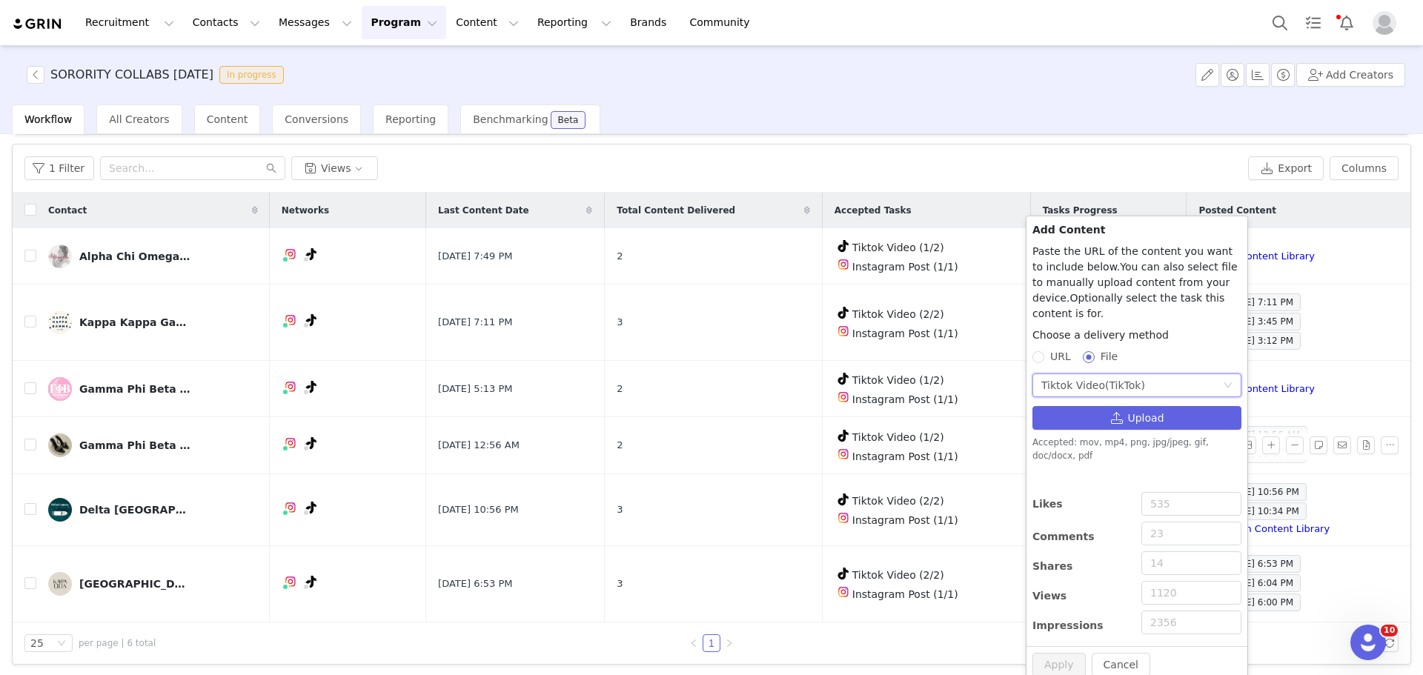
click at [1067, 351] on span "URL" at bounding box center [1060, 357] width 33 height 12
click at [1043, 351] on input "URL" at bounding box center [1038, 356] width 10 height 10
radio input "true"
radio input "false"
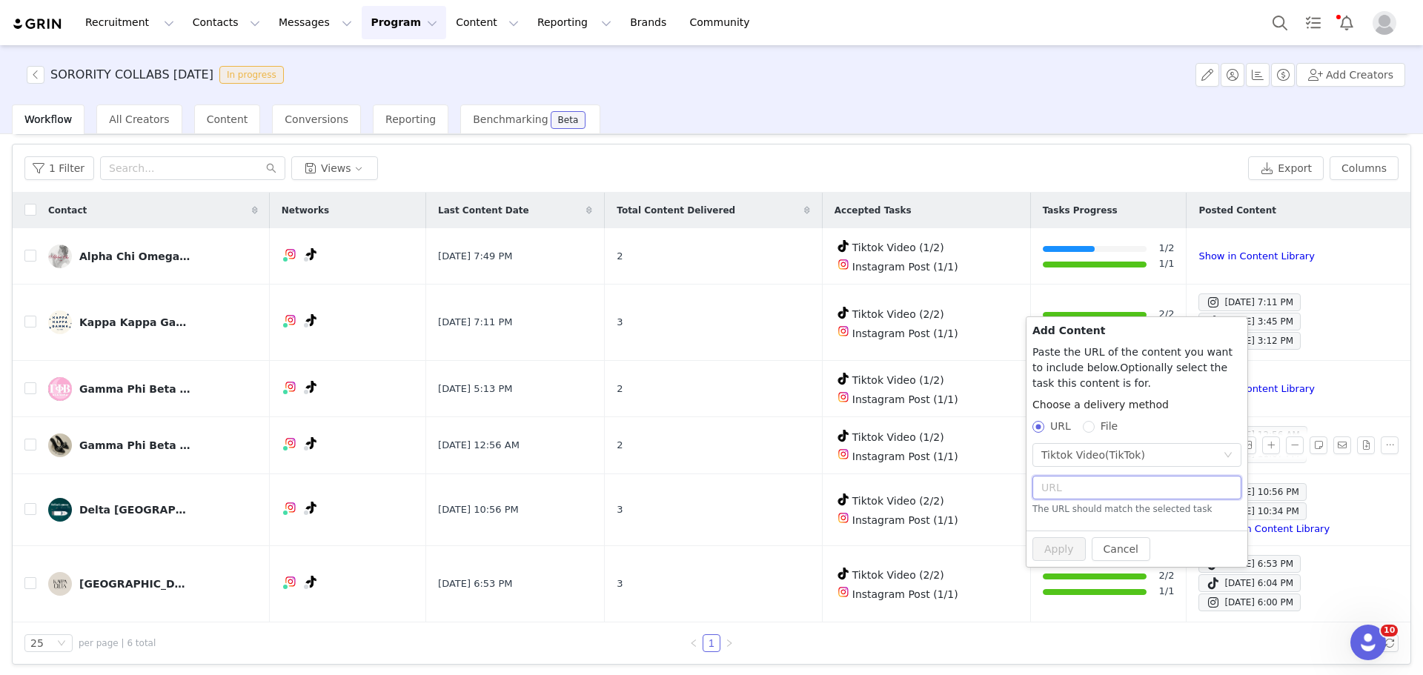
click at [1094, 484] on input "text" at bounding box center [1137, 488] width 209 height 24
paste input "https://www.tiktok.com/@arizonagammaphi/video/7541196960238177549"
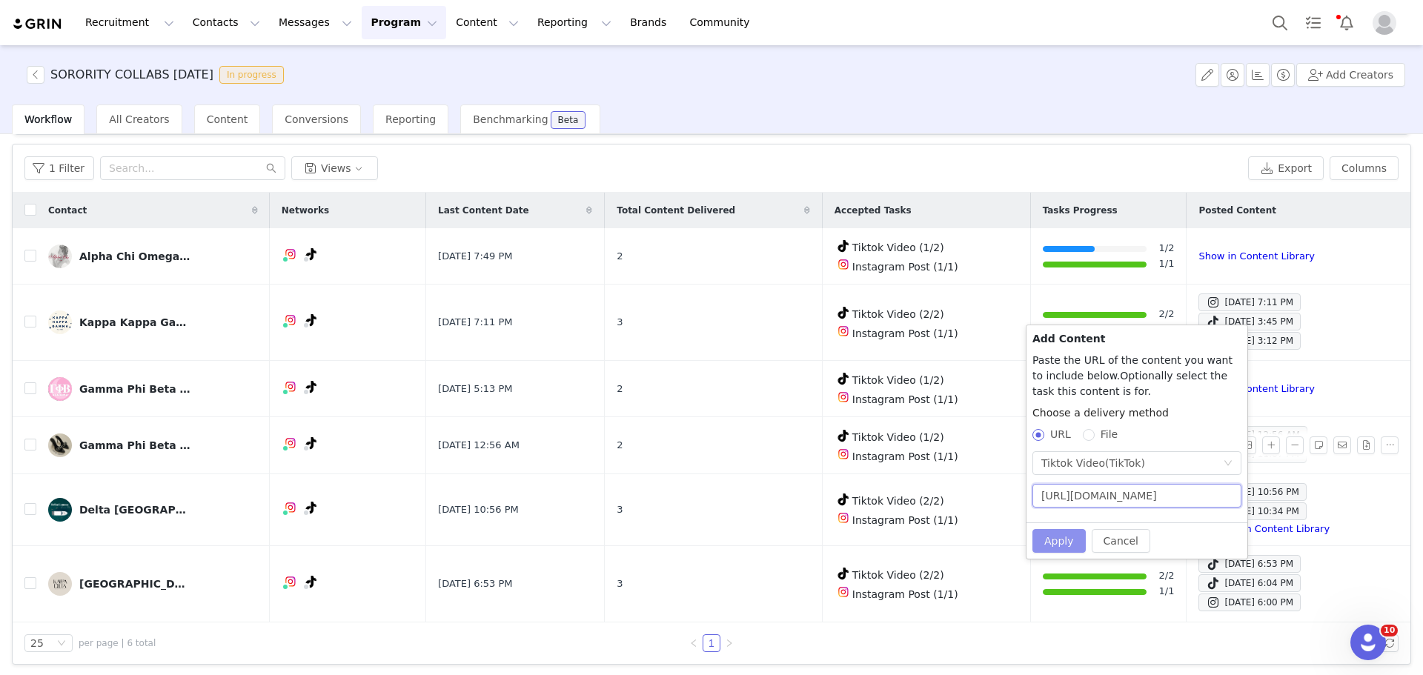
type input "https://www.tiktok.com/@arizonagammaphi/video/7541196960238177549"
click at [1050, 546] on button "Apply" at bounding box center [1059, 541] width 53 height 24
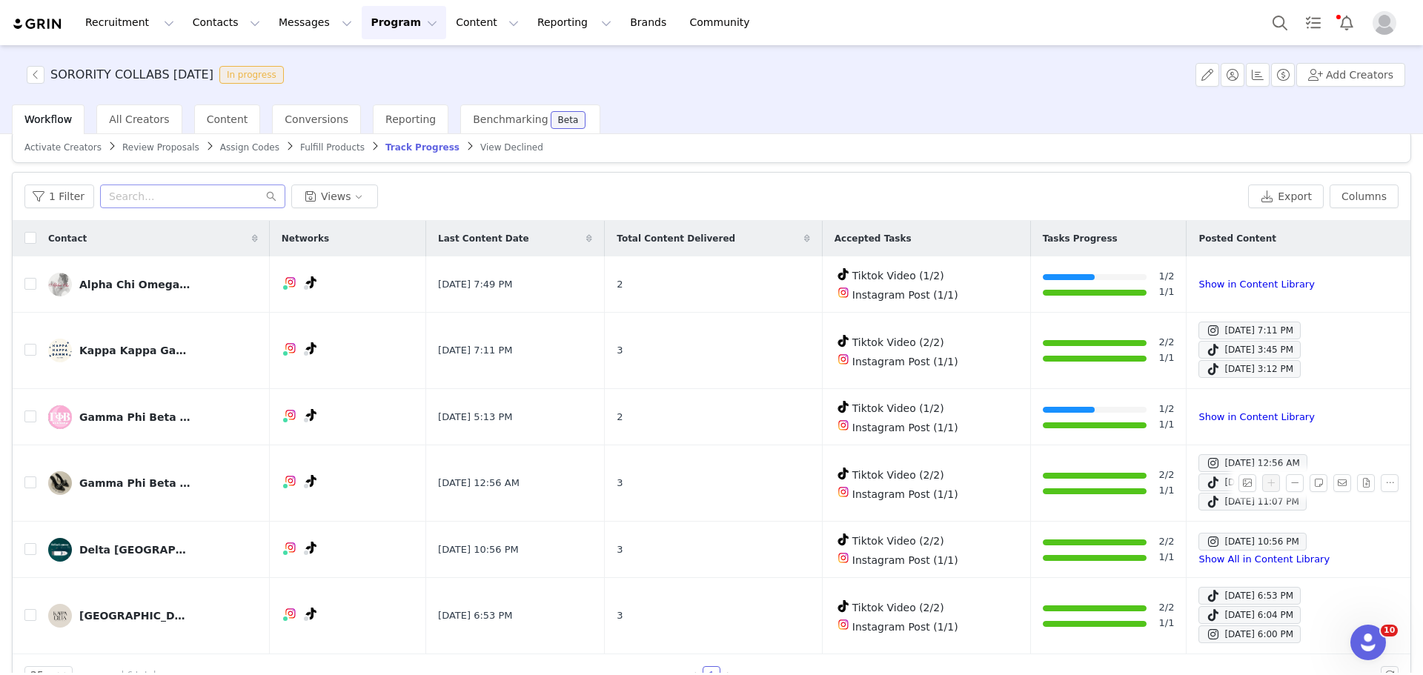
scroll to position [0, 0]
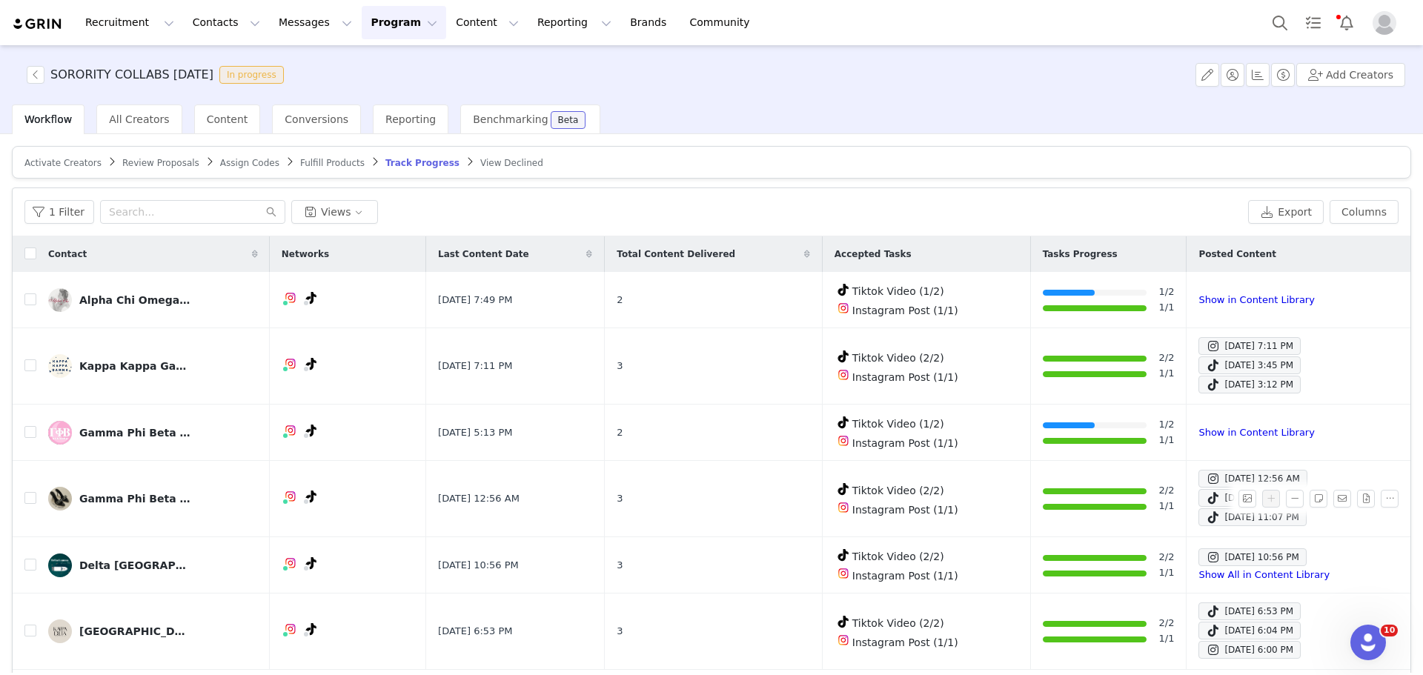
click at [78, 155] on article "Activate Creators Review Proposals Assign Codes Fulfill Products Track Progress…" at bounding box center [712, 162] width 1400 height 33
click at [74, 156] on article "Activate Creators Review Proposals Assign Codes Fulfill Products Track Progress…" at bounding box center [712, 162] width 1400 height 33
click at [73, 158] on span "Activate Creators" at bounding box center [62, 163] width 77 height 10
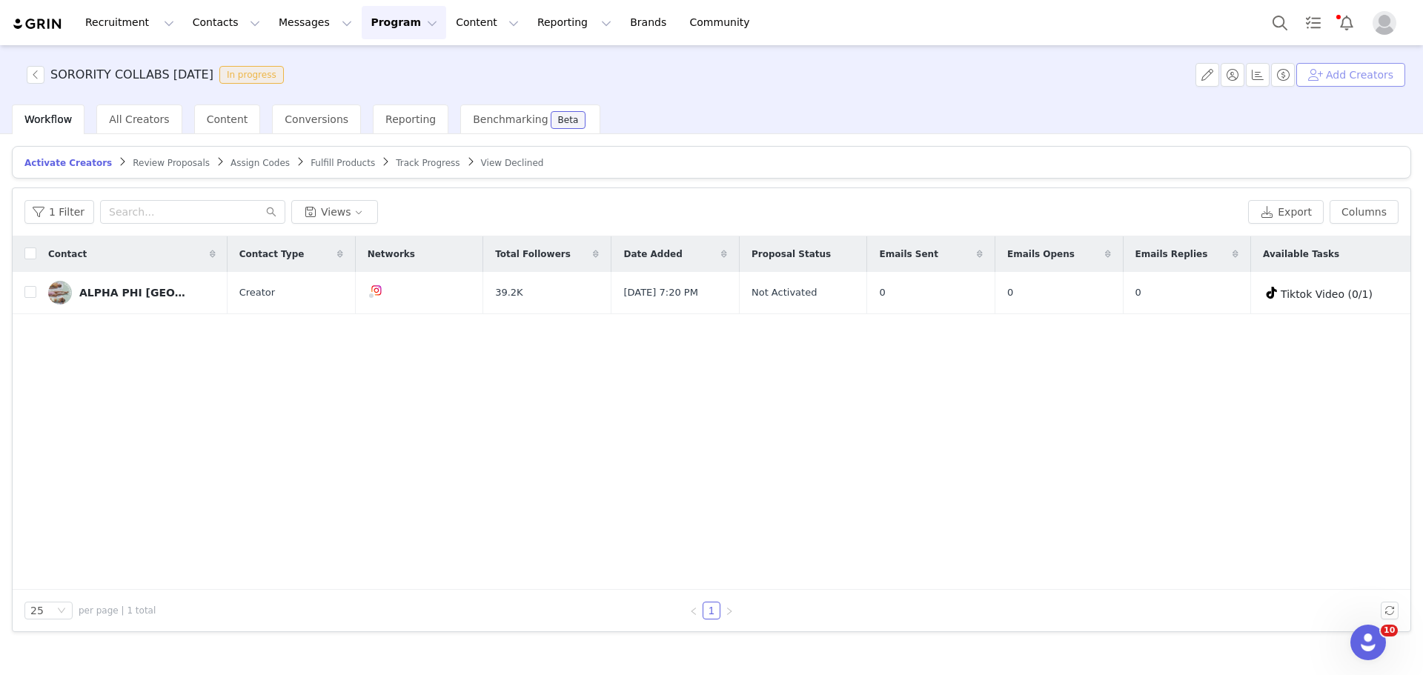
click at [1345, 70] on button "Add Creators" at bounding box center [1351, 75] width 109 height 24
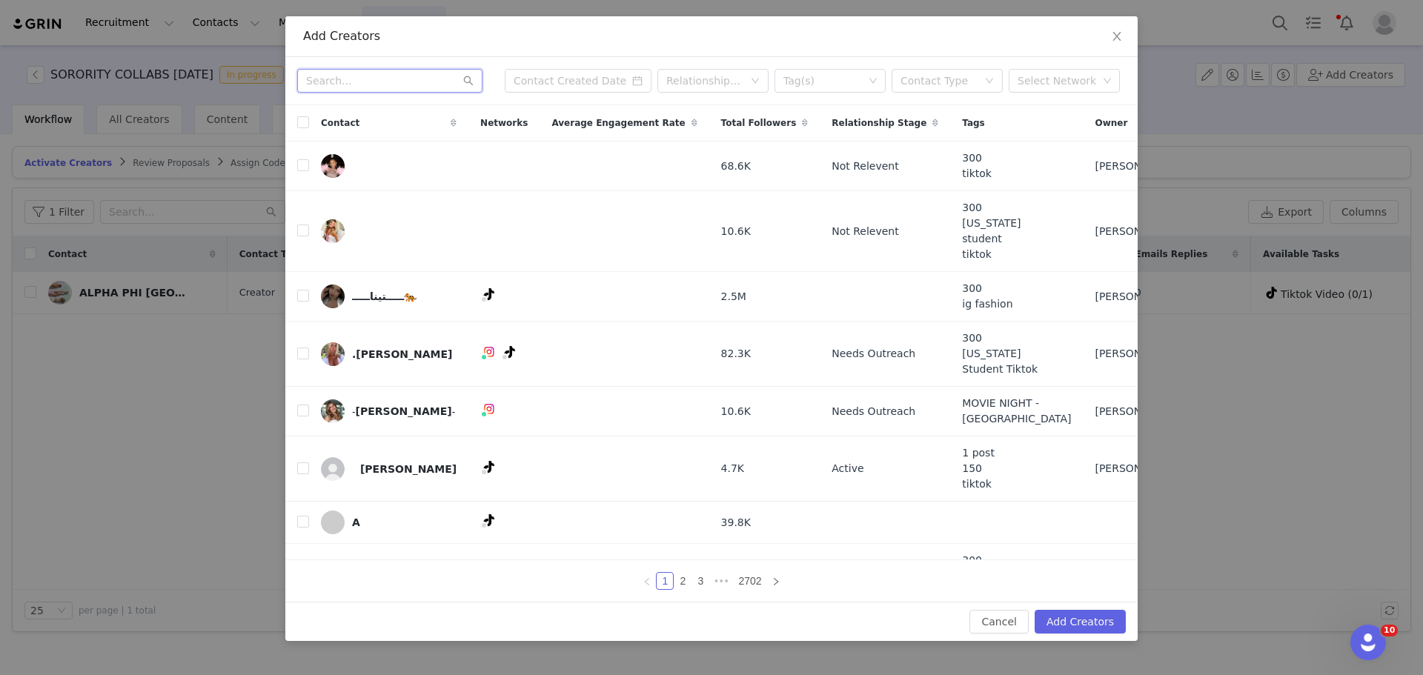
click at [413, 84] on input "text" at bounding box center [389, 81] width 185 height 24
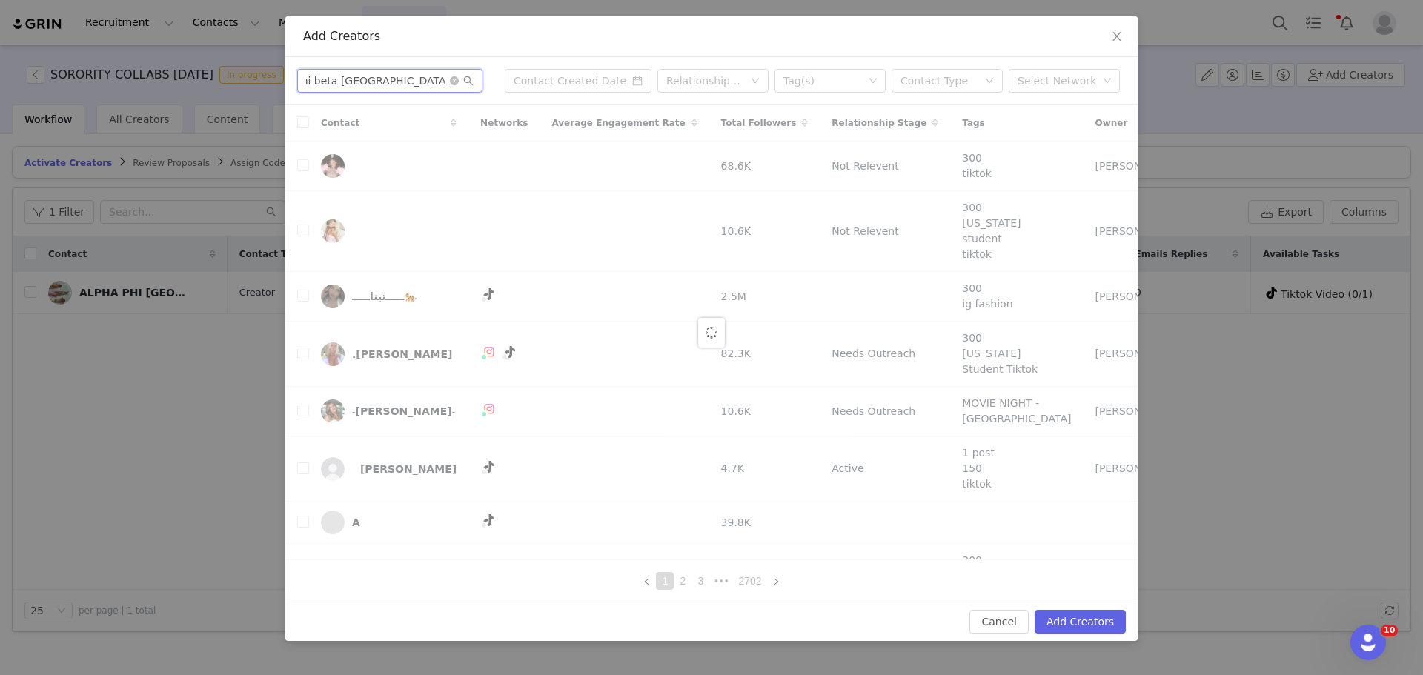
scroll to position [0, 57]
type input "gamma phi beta san diego state university"
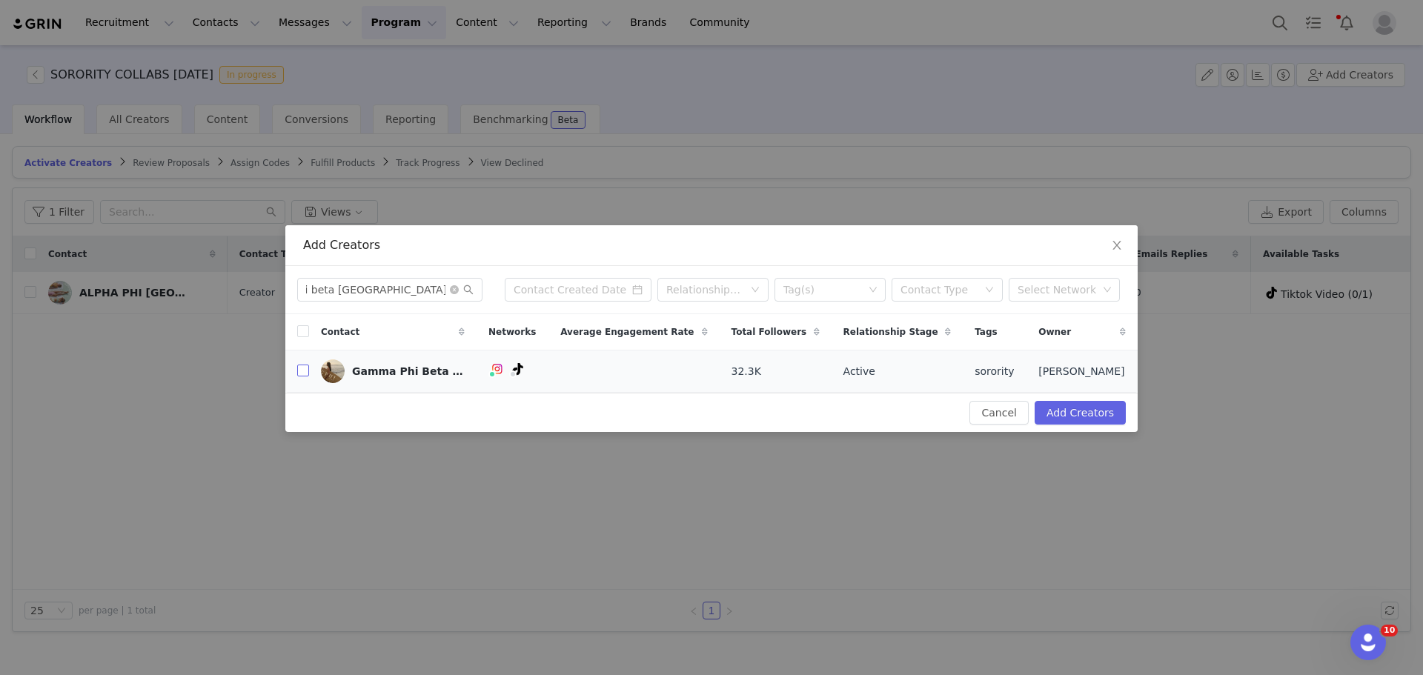
click at [303, 368] on input "checkbox" at bounding box center [303, 371] width 12 height 12
checkbox input "true"
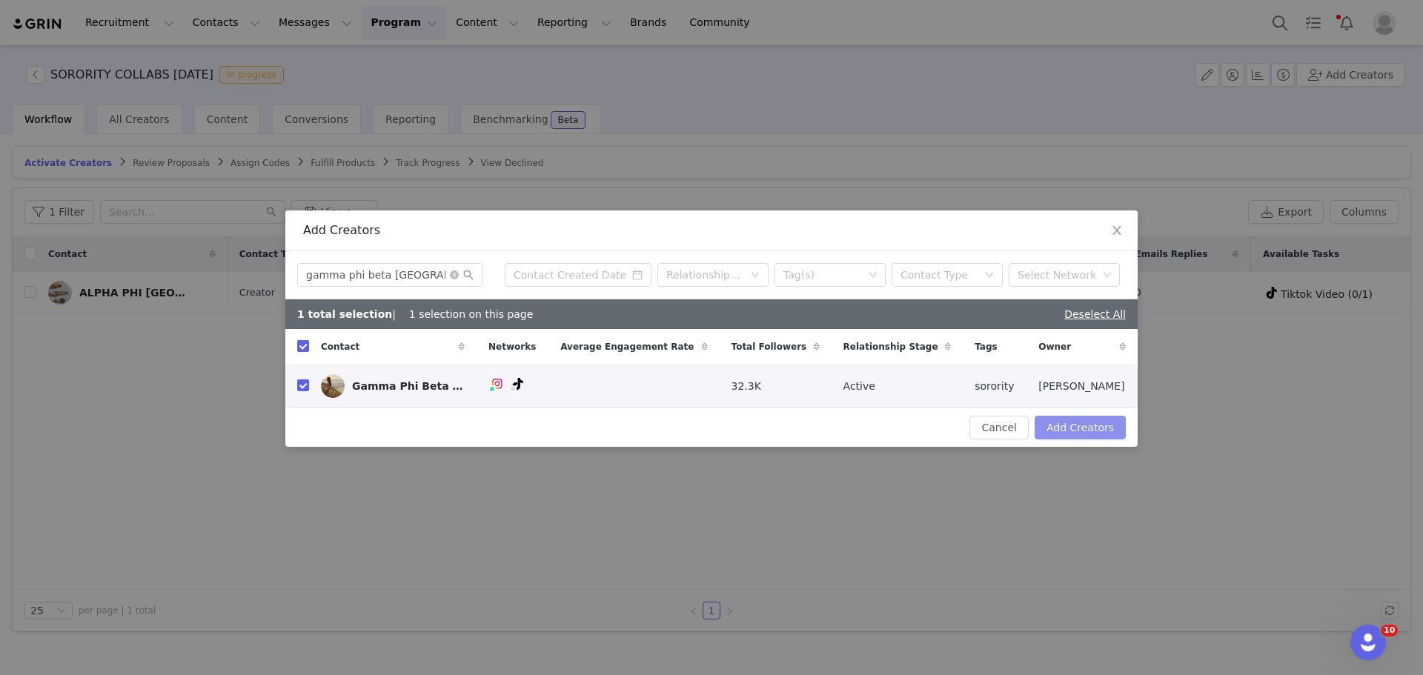
click at [1095, 426] on button "Add Creators" at bounding box center [1080, 428] width 91 height 24
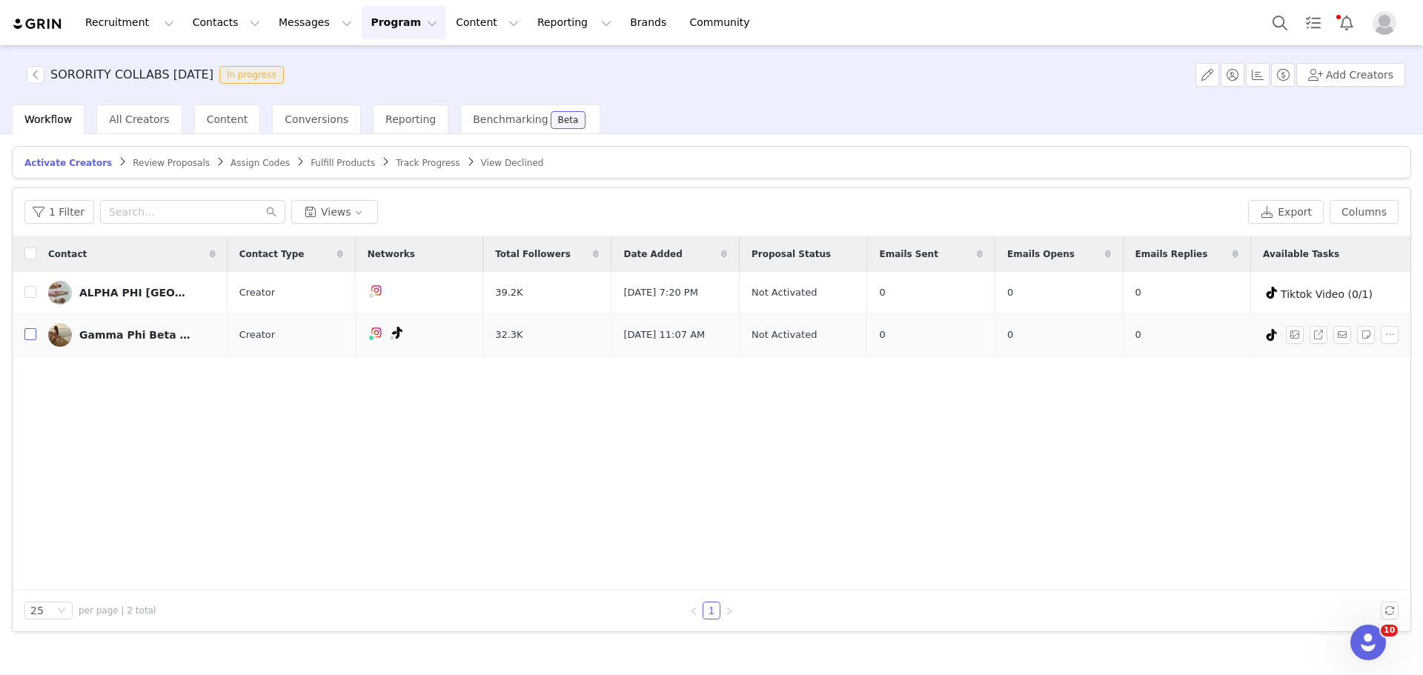
click at [31, 335] on input "checkbox" at bounding box center [30, 334] width 12 height 12
checkbox input "true"
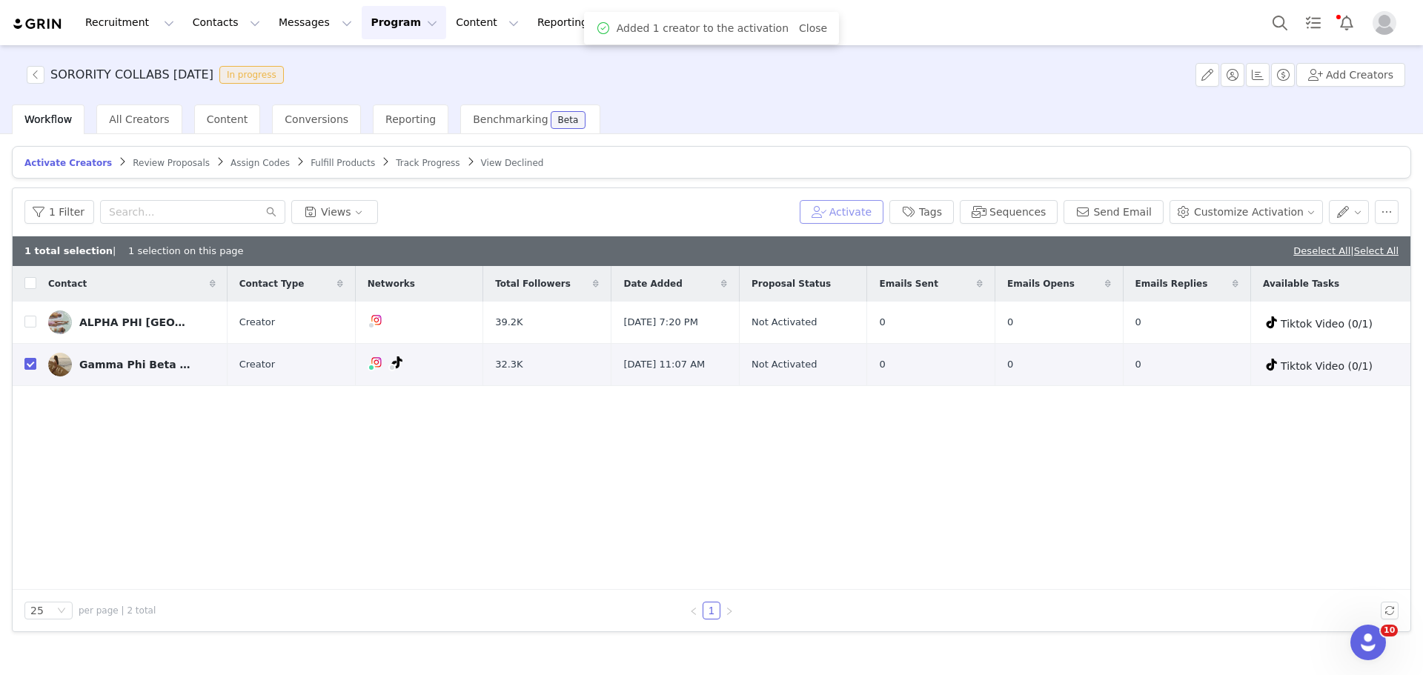
click at [872, 213] on button "Activate" at bounding box center [842, 212] width 84 height 24
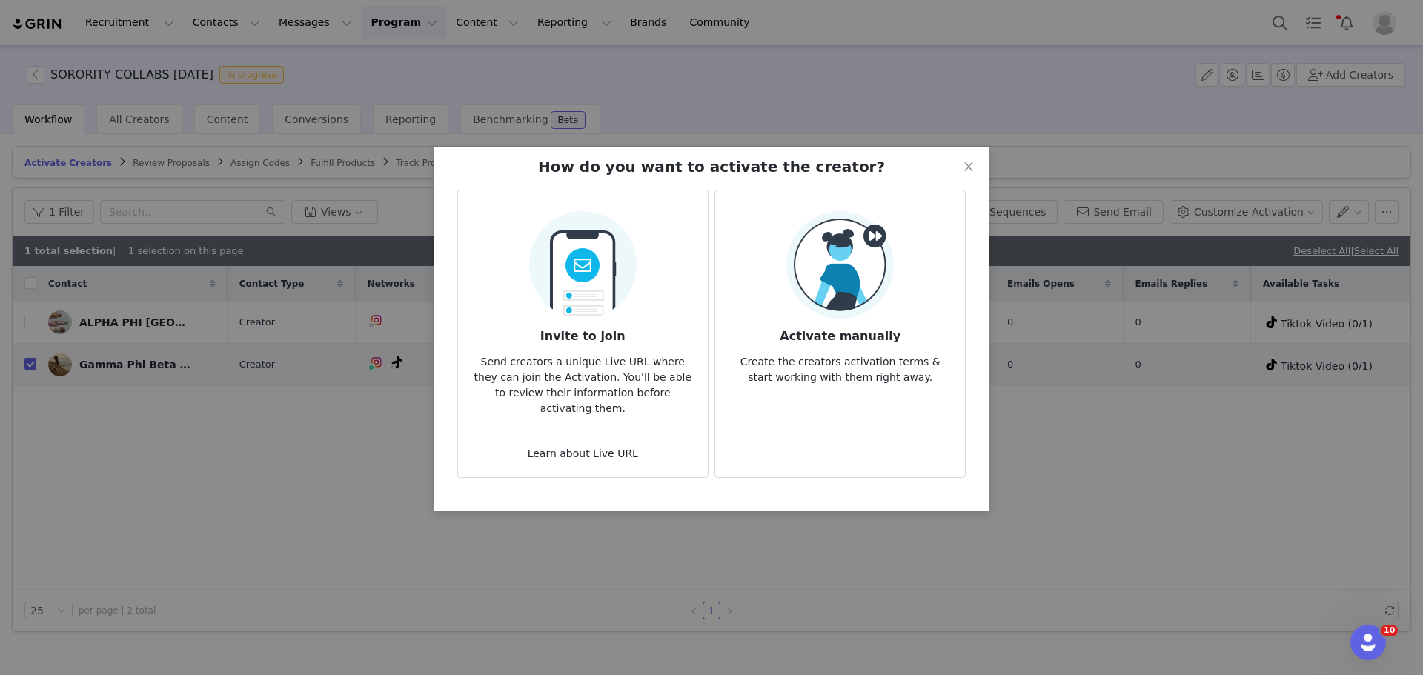
click at [823, 353] on p "Create the creators activation terms & start working with them right away." at bounding box center [840, 365] width 226 height 40
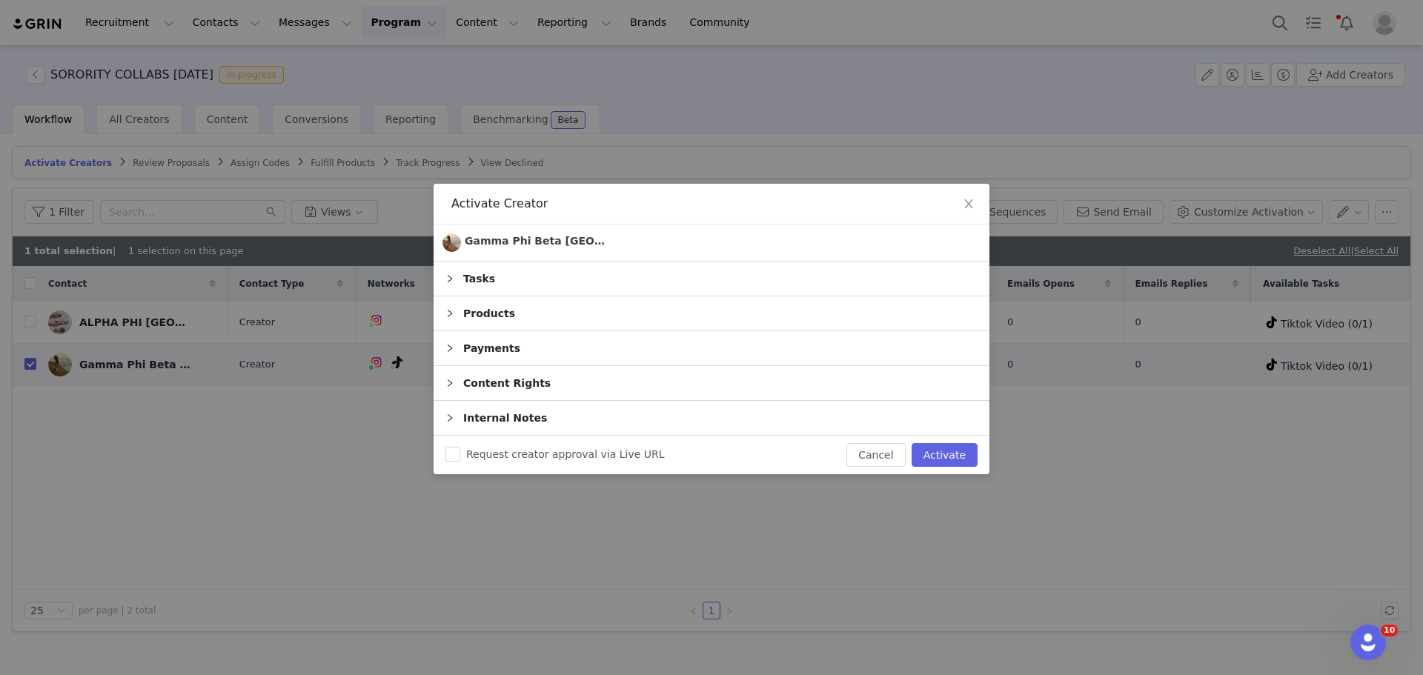
click at [600, 277] on div "Tasks" at bounding box center [712, 279] width 556 height 34
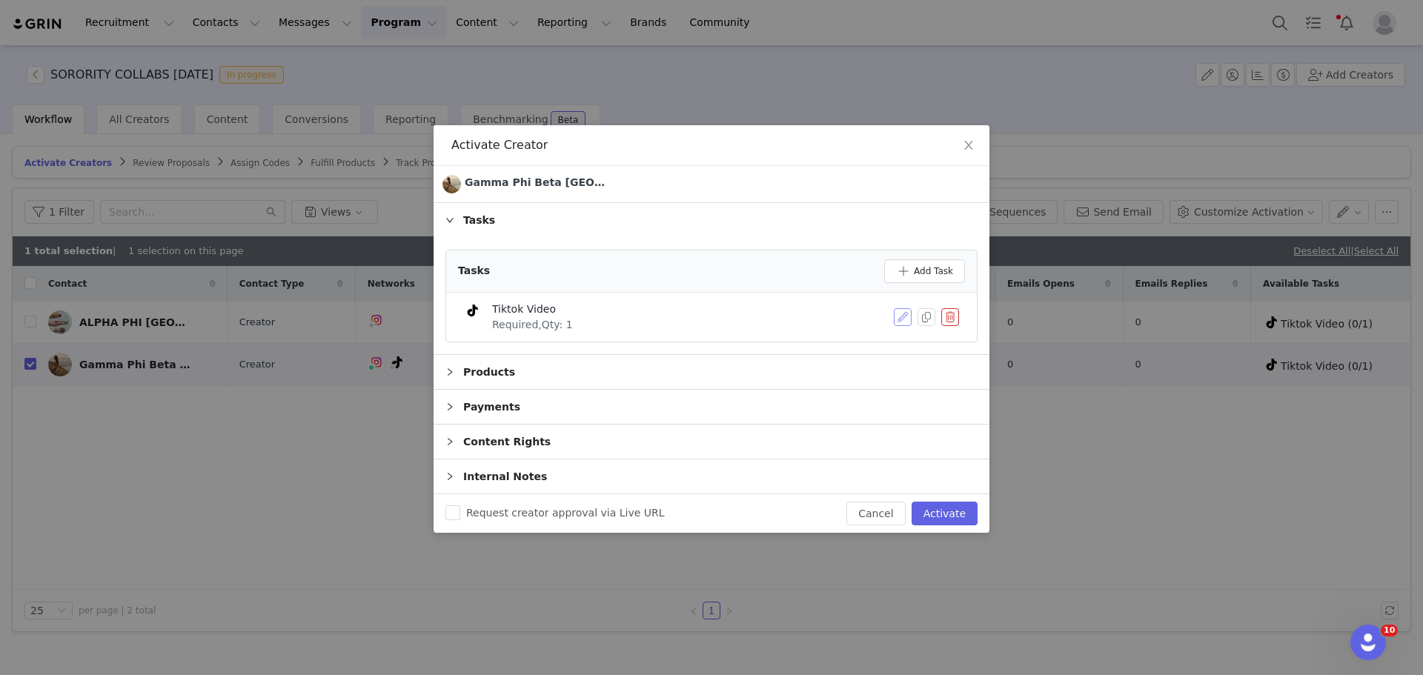
click at [895, 312] on button "button" at bounding box center [903, 317] width 18 height 18
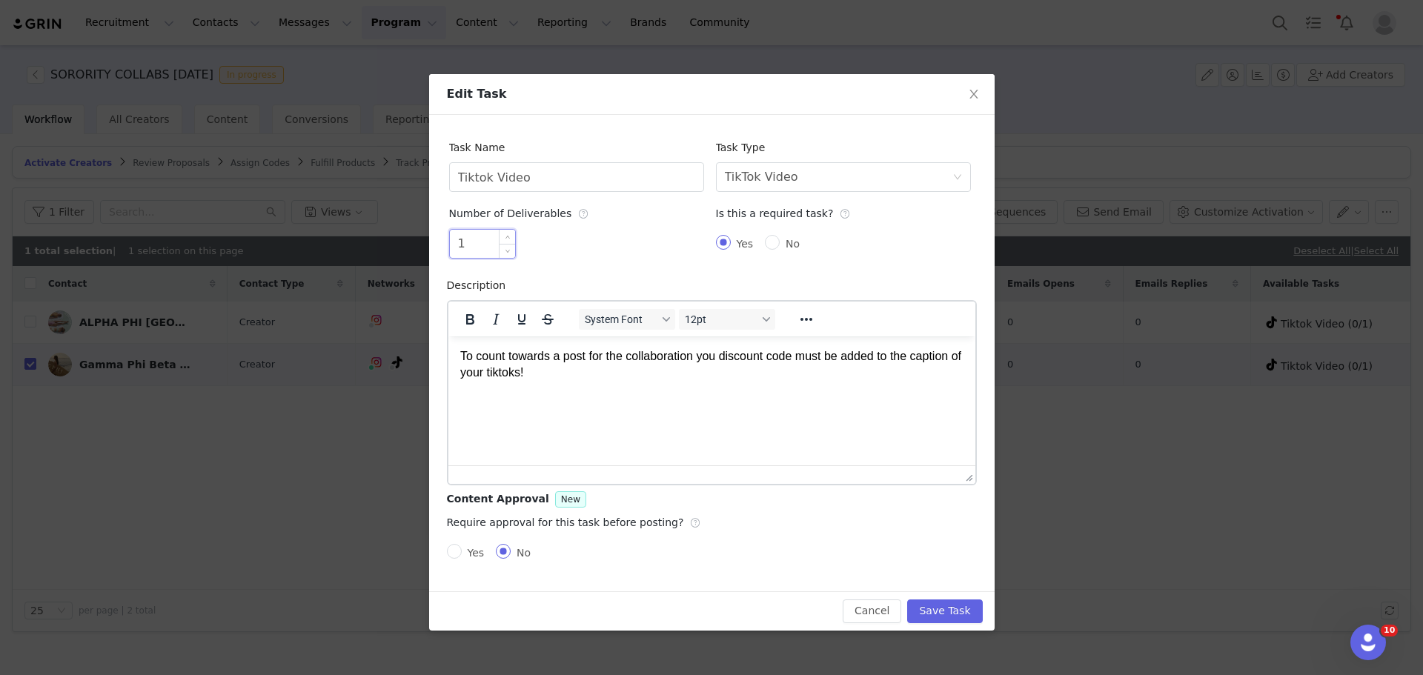
drag, startPoint x: 463, startPoint y: 250, endPoint x: 450, endPoint y: 250, distance: 13.3
click at [450, 250] on input "1" at bounding box center [482, 244] width 65 height 28
type input "2"
click at [938, 607] on button "Save Task" at bounding box center [944, 612] width 75 height 24
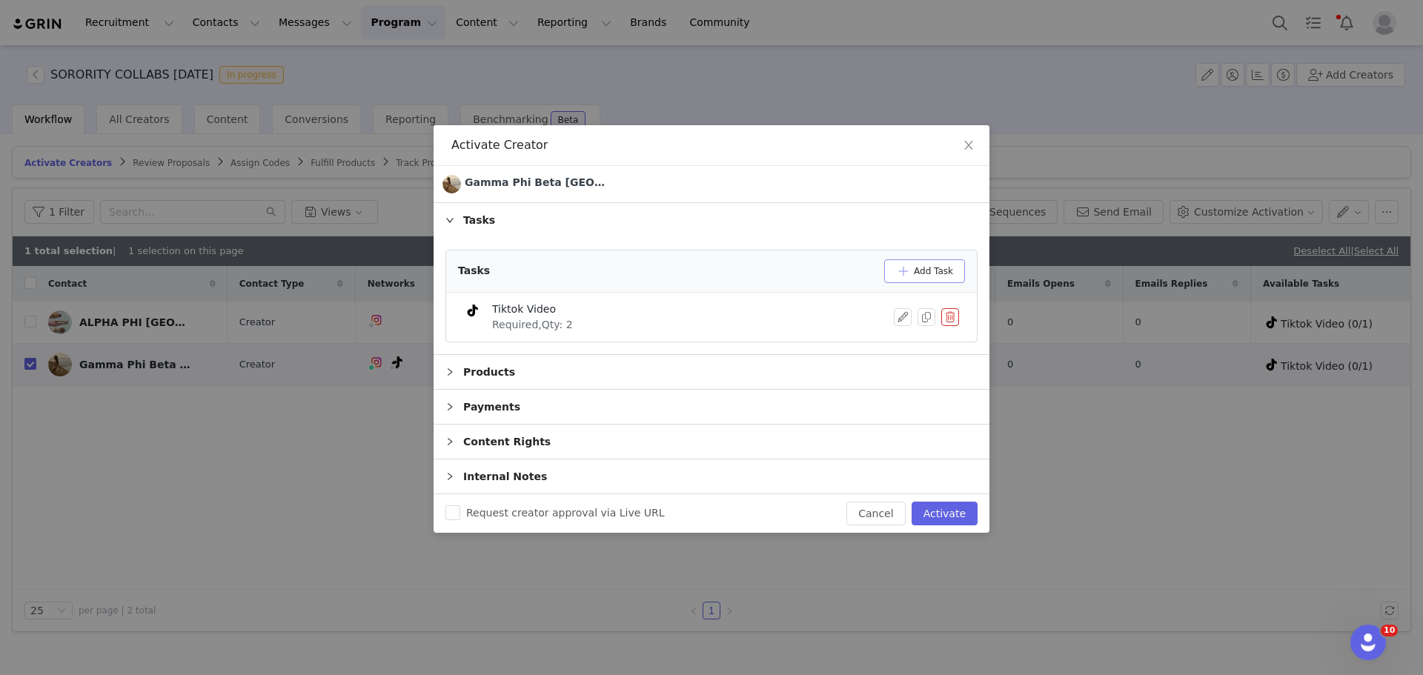
click at [923, 270] on button "Add Task" at bounding box center [924, 271] width 81 height 24
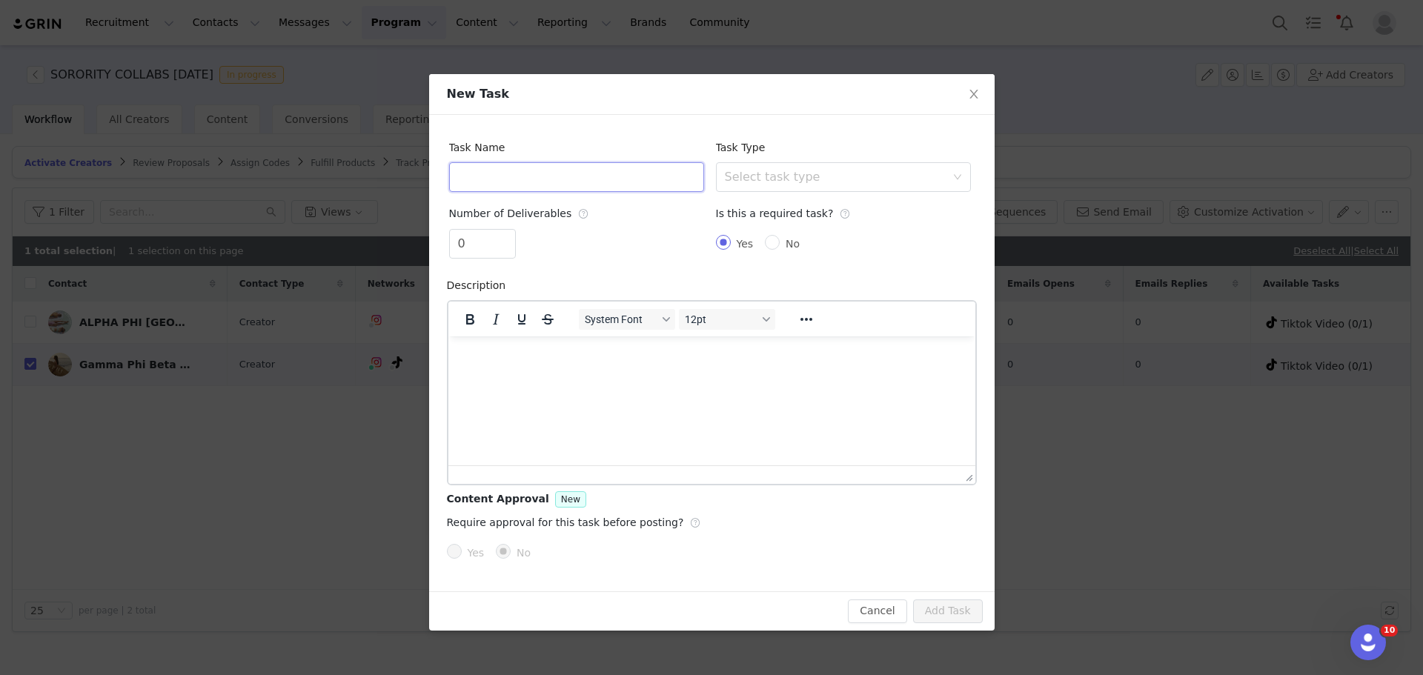
click at [532, 179] on input "text" at bounding box center [576, 177] width 255 height 30
click at [748, 176] on div "Select task type" at bounding box center [835, 177] width 221 height 15
type input "Instagram Post"
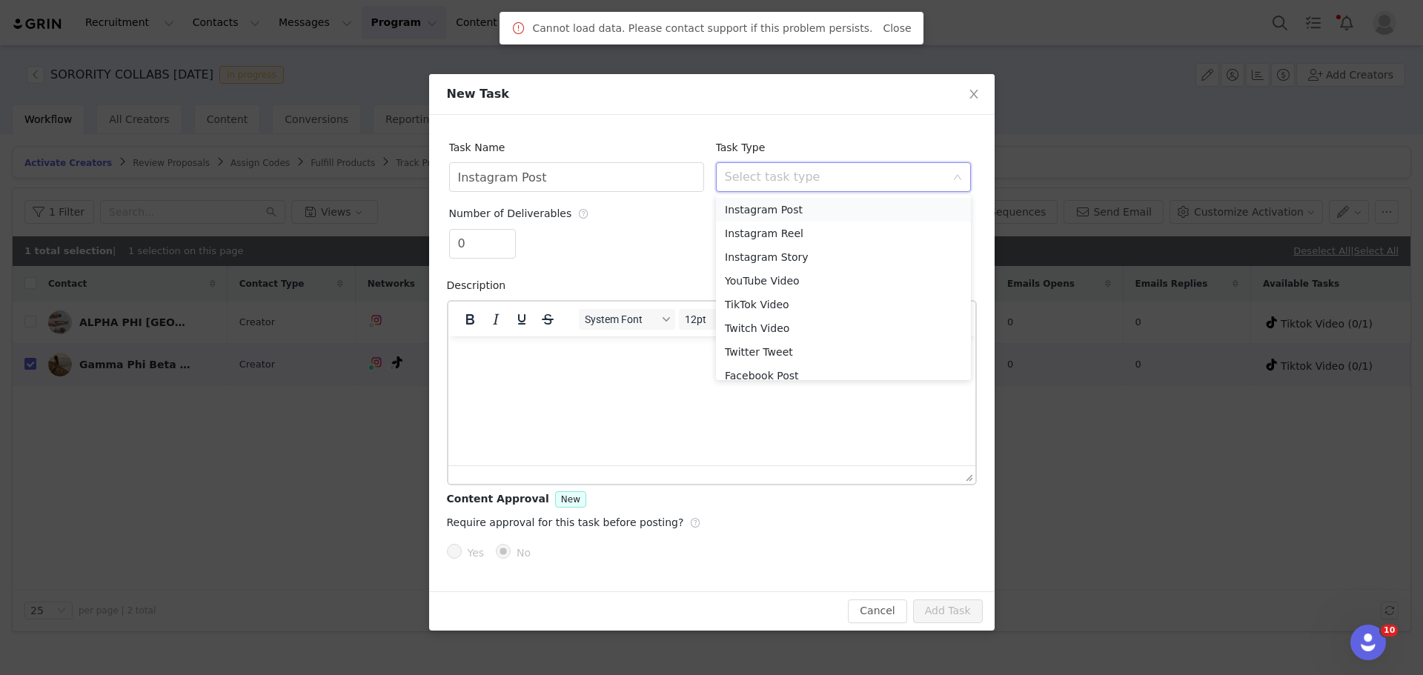
click at [769, 215] on li "Instagram Post" at bounding box center [843, 210] width 255 height 24
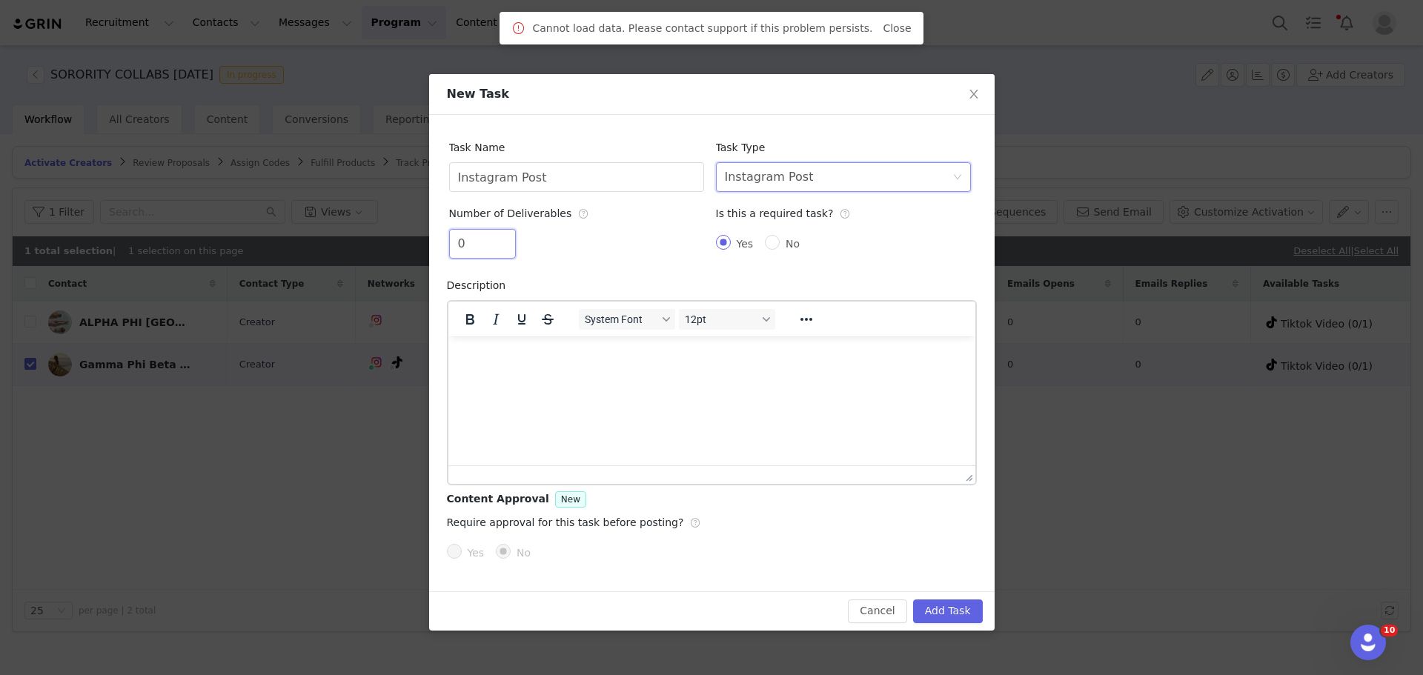
drag, startPoint x: 480, startPoint y: 243, endPoint x: 441, endPoint y: 245, distance: 39.4
click at [441, 245] on div "Task Name Instagram Post Task Type Select task type Instagram Post Number of De…" at bounding box center [712, 353] width 566 height 477
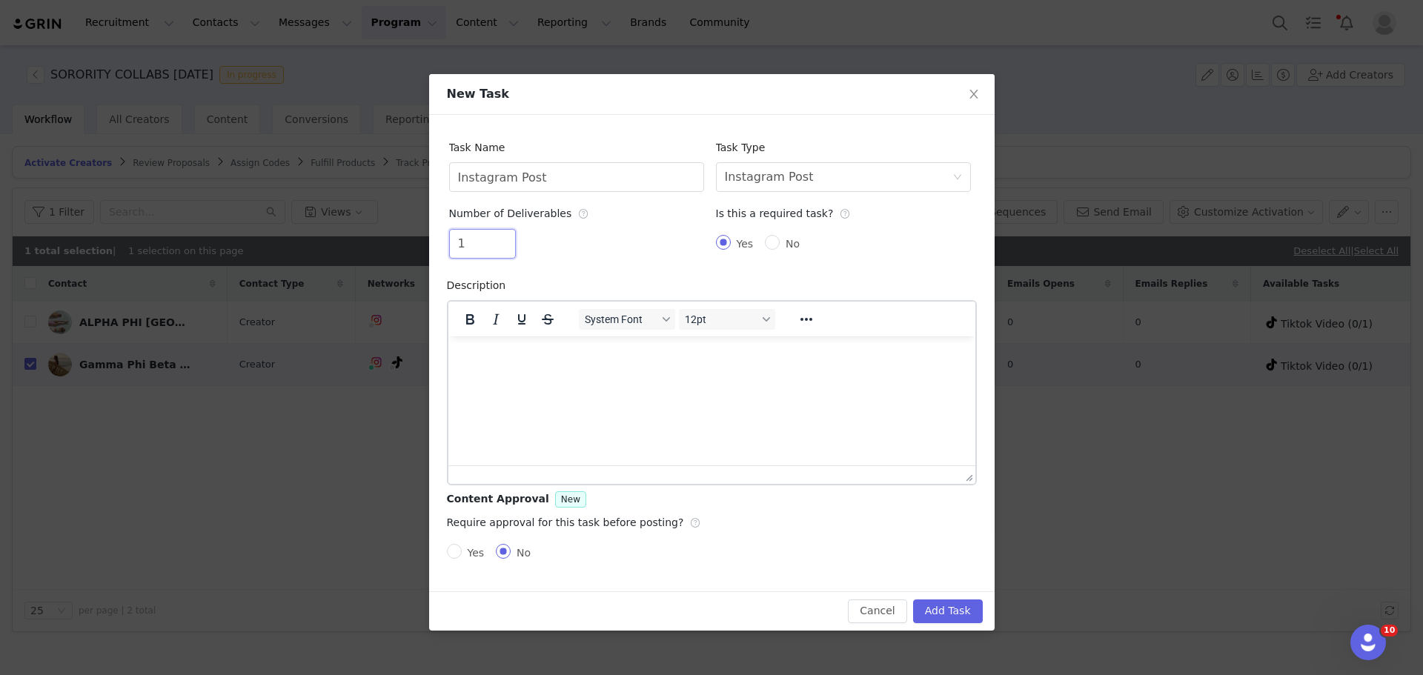
type input "1"
click at [959, 603] on button "Add Task" at bounding box center [948, 612] width 70 height 24
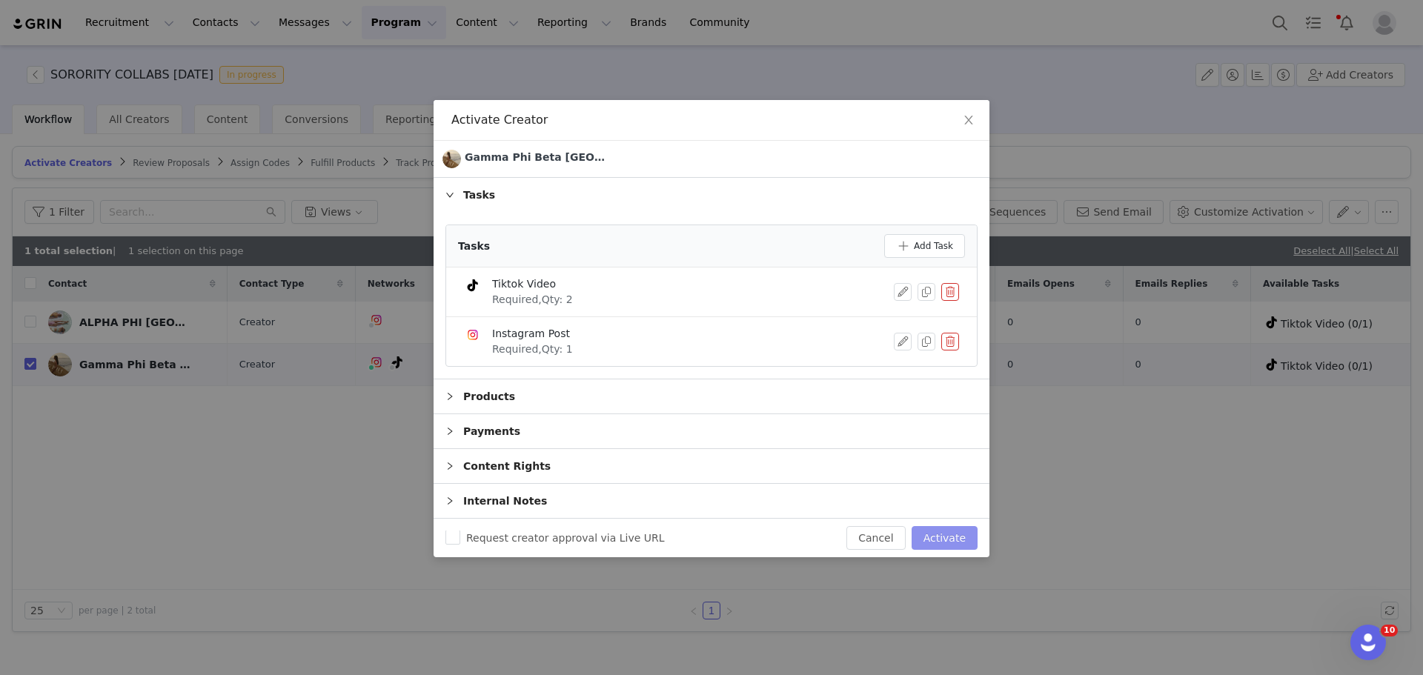
click at [950, 533] on button "Activate" at bounding box center [945, 538] width 66 height 24
checkbox input "false"
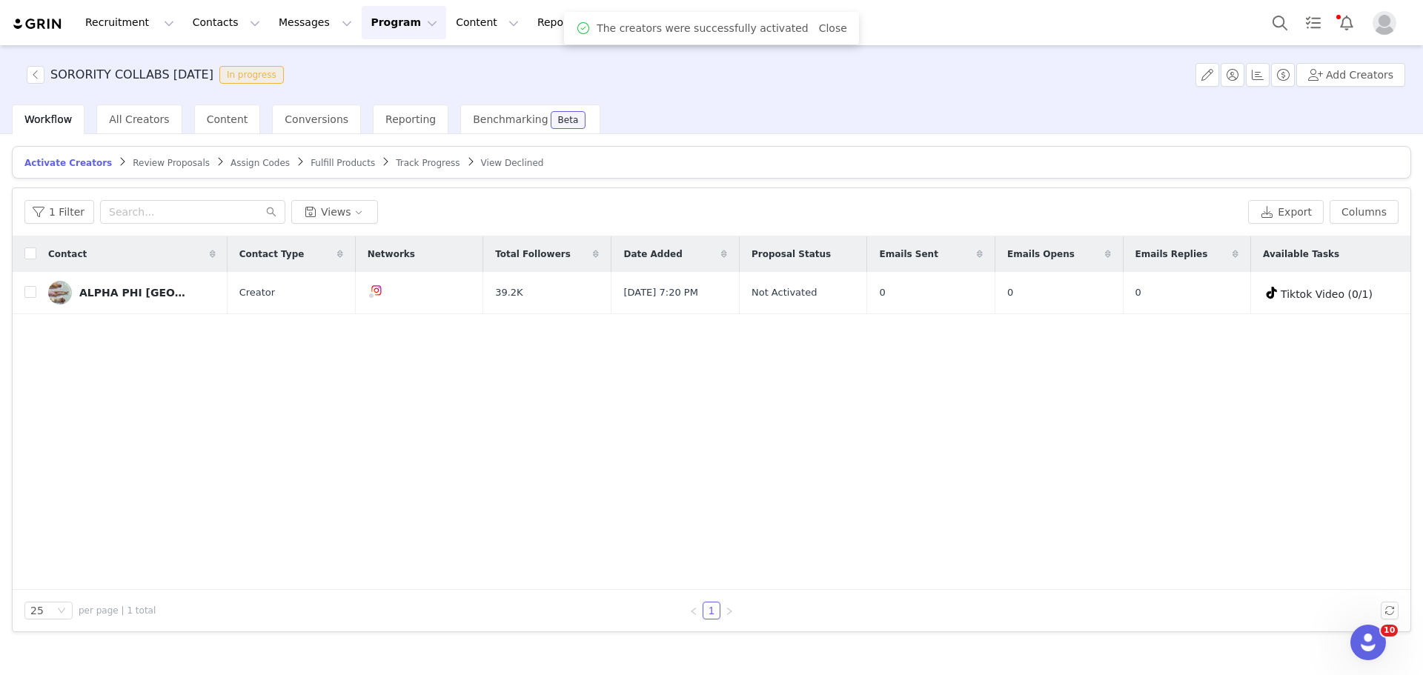
click at [396, 159] on span "Track Progress" at bounding box center [428, 163] width 64 height 10
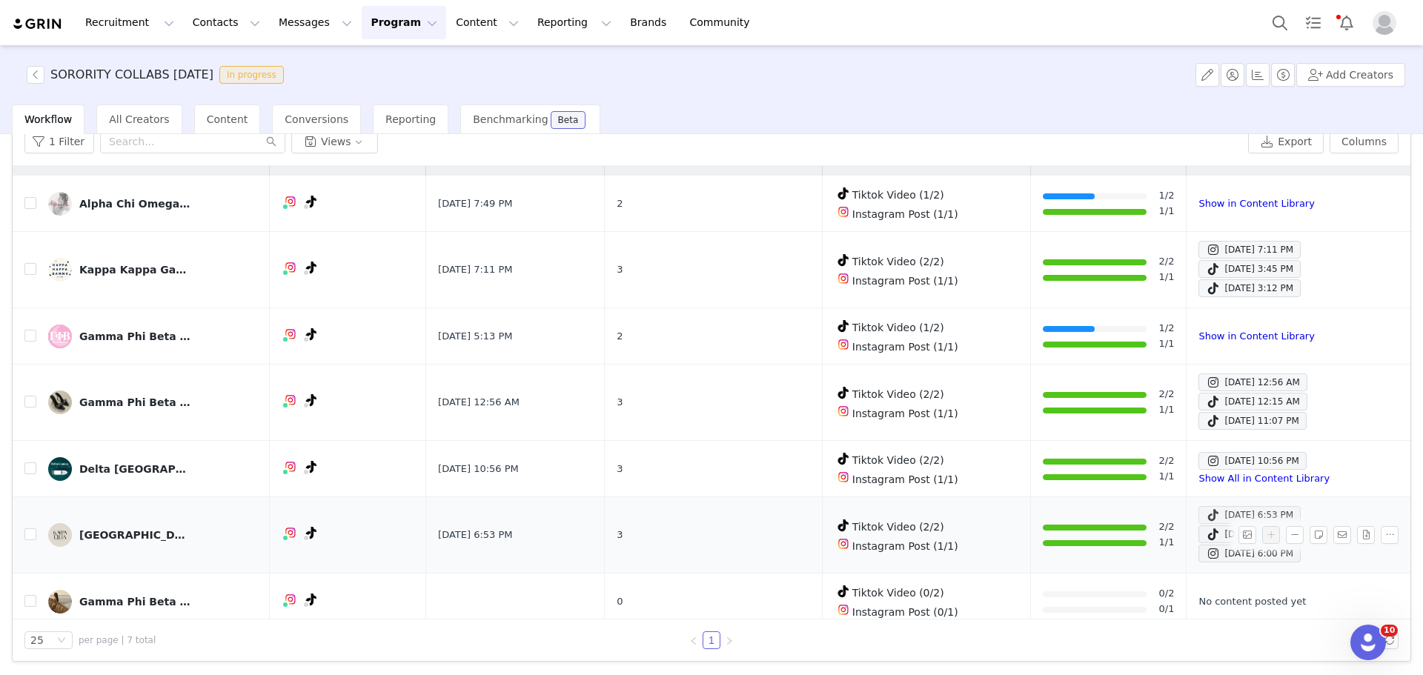
scroll to position [30, 0]
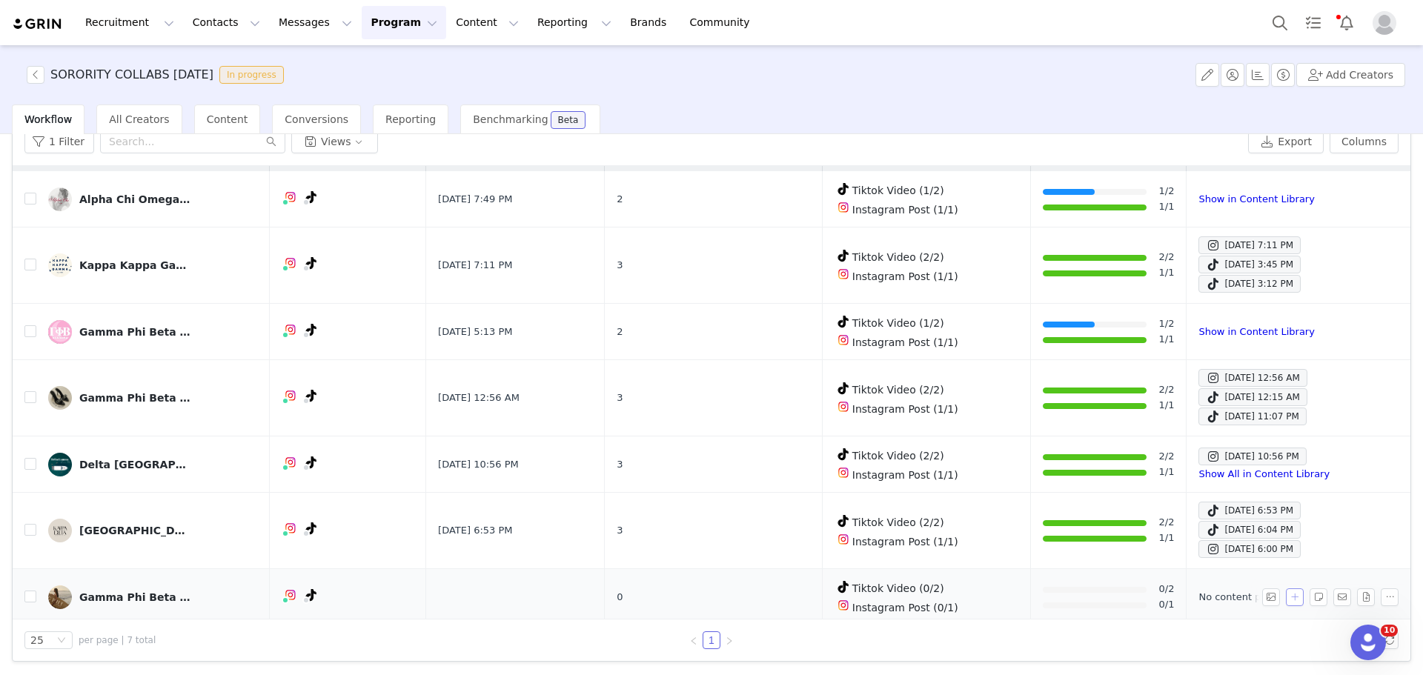
click at [1286, 594] on button "button" at bounding box center [1295, 598] width 18 height 18
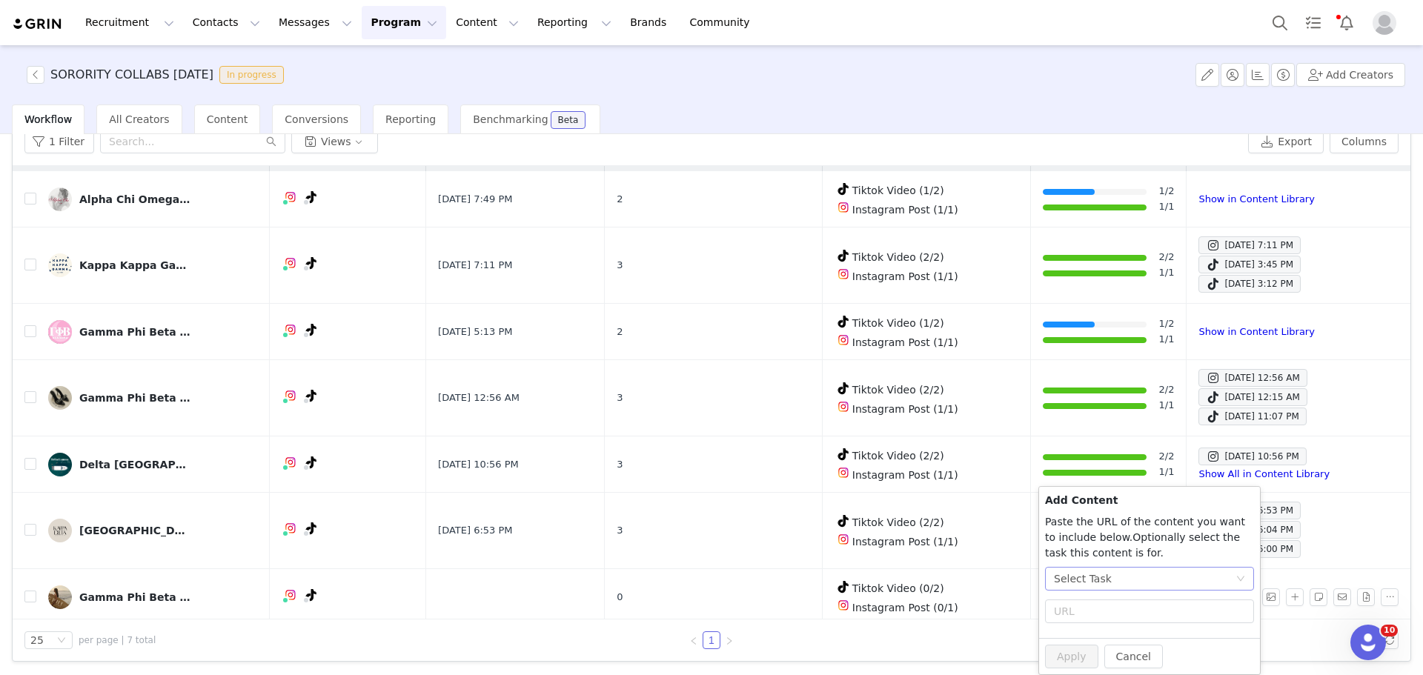
click at [1125, 575] on div "Select Task" at bounding box center [1145, 579] width 182 height 22
click at [1102, 552] on li "Instagram Post (Instagram)" at bounding box center [1149, 549] width 209 height 24
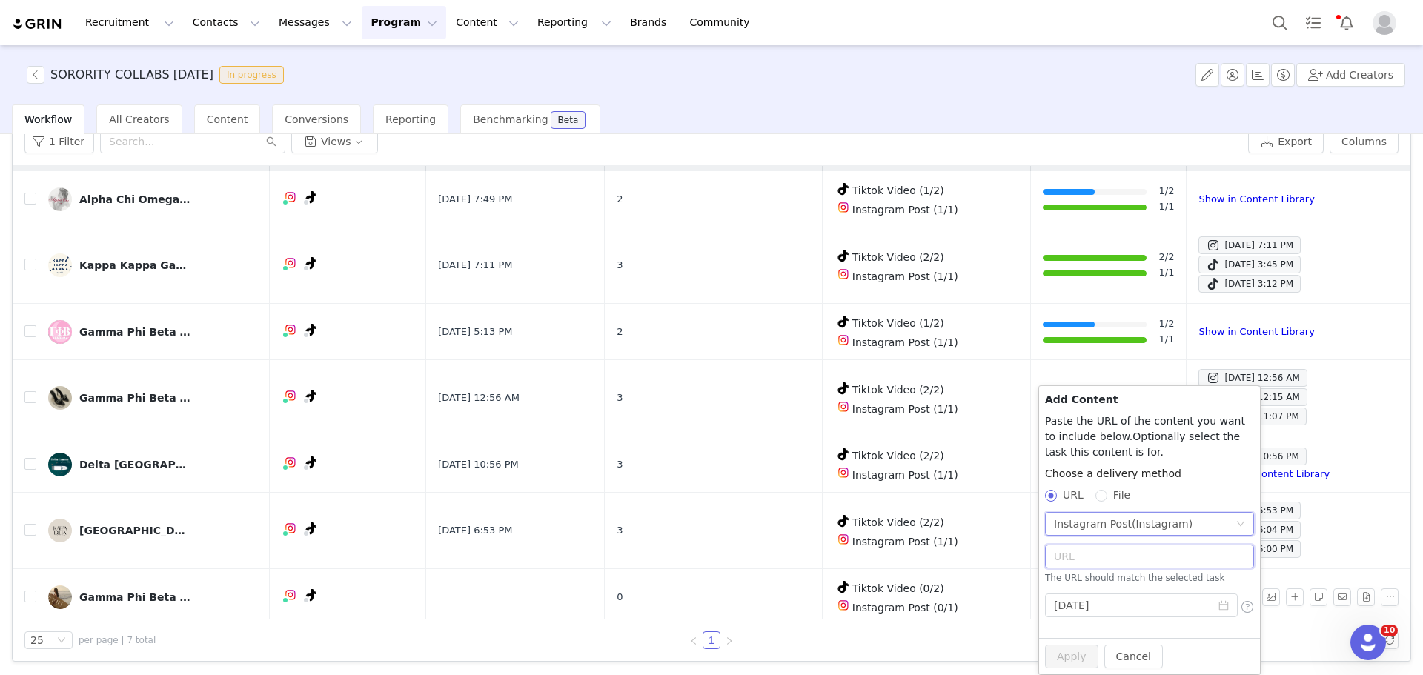
click at [1084, 565] on input "text" at bounding box center [1149, 557] width 209 height 24
paste input "https://www.instagram.com/p/DNzW-VoYmJd/?hl=en&img_index=1"
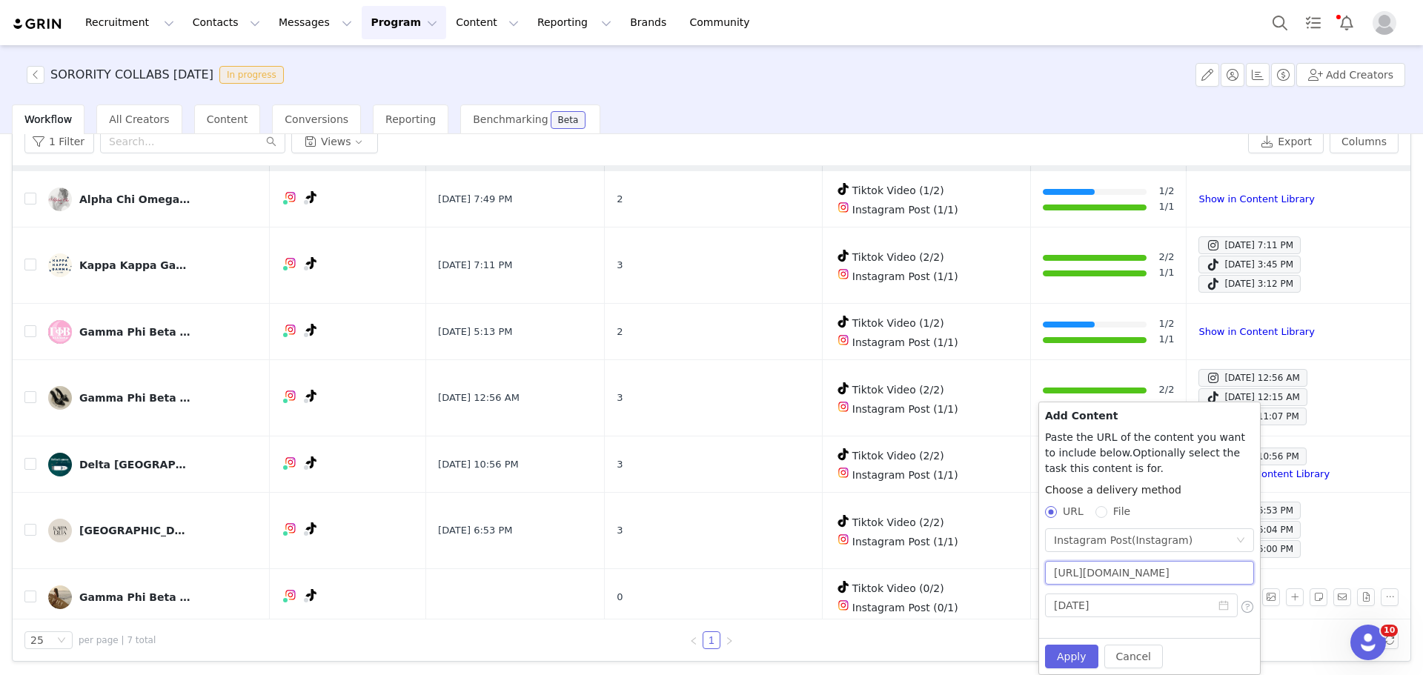
scroll to position [0, 121]
type input "https://www.instagram.com/p/DNzW-VoYmJd/?hl=en&img_index=1"
click at [1147, 603] on input "2025-08-31" at bounding box center [1141, 606] width 193 height 24
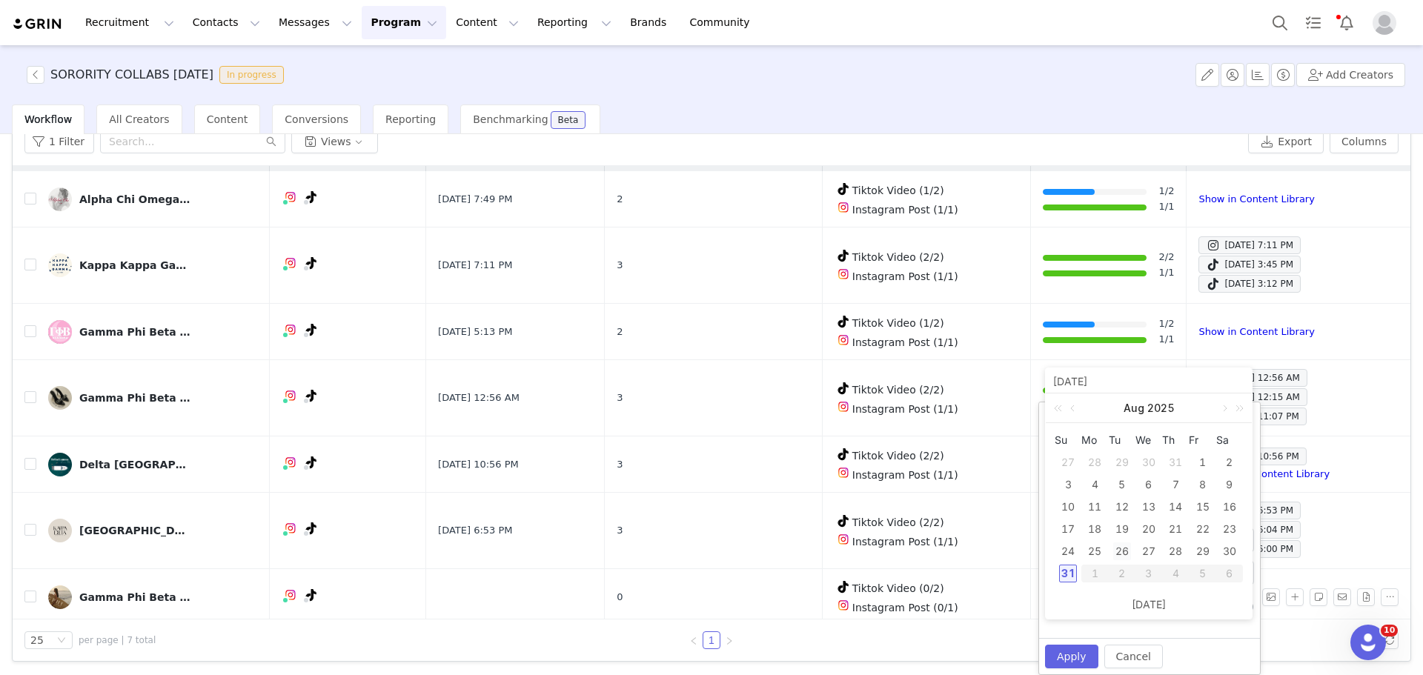
click at [1124, 552] on div "26" at bounding box center [1122, 552] width 18 height 18
type input "2025-08-26"
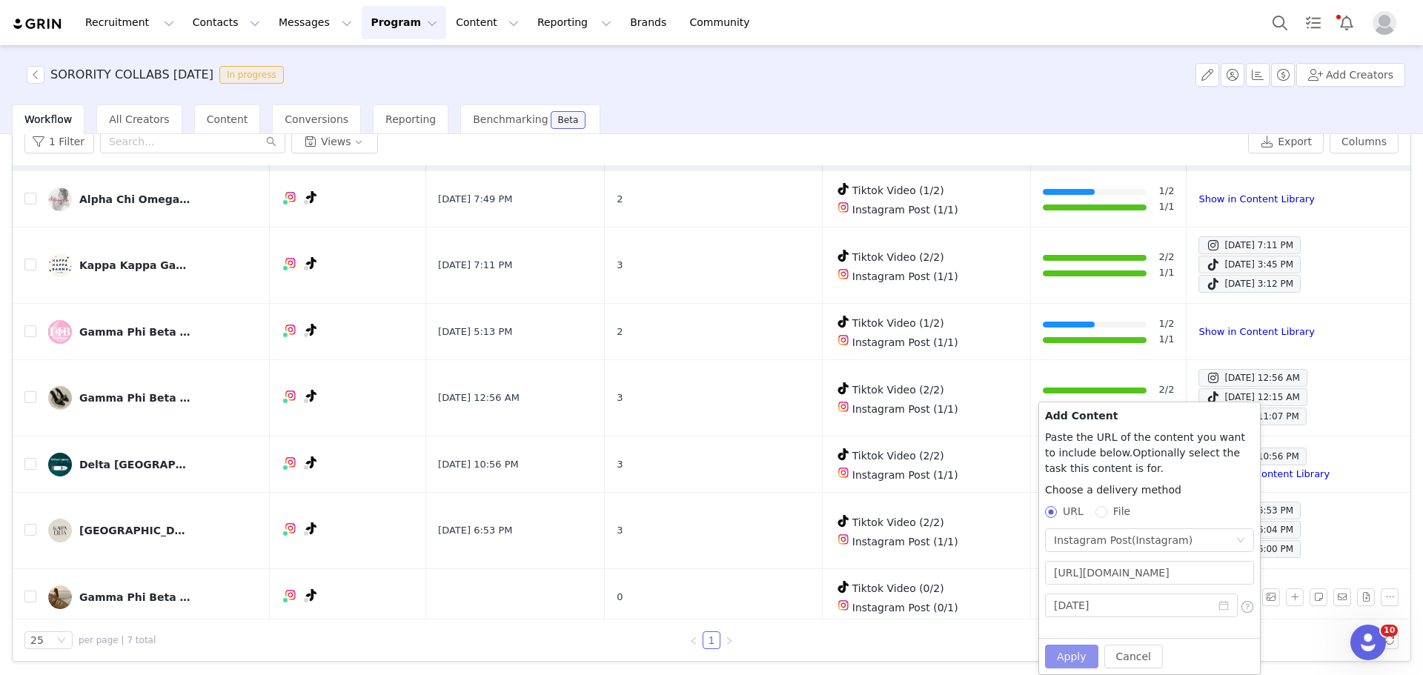
click at [1074, 649] on button "Apply" at bounding box center [1071, 657] width 53 height 24
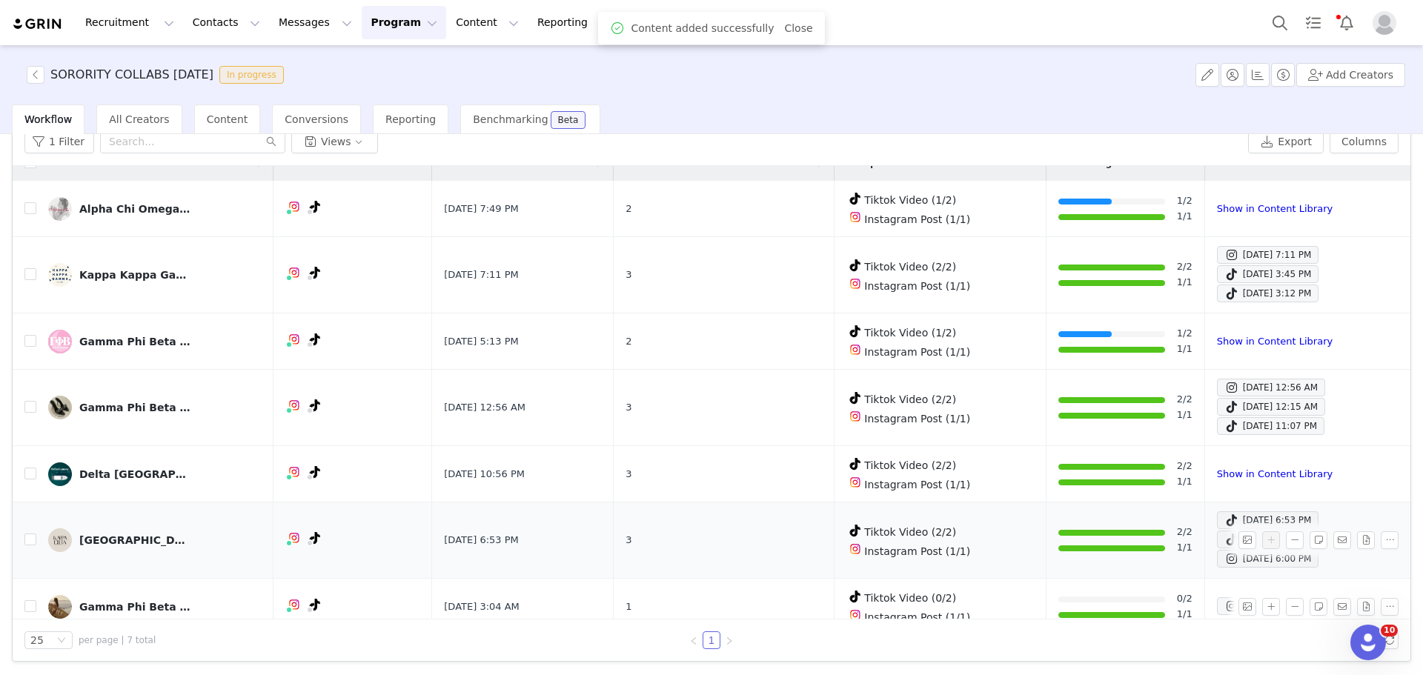
scroll to position [30, 0]
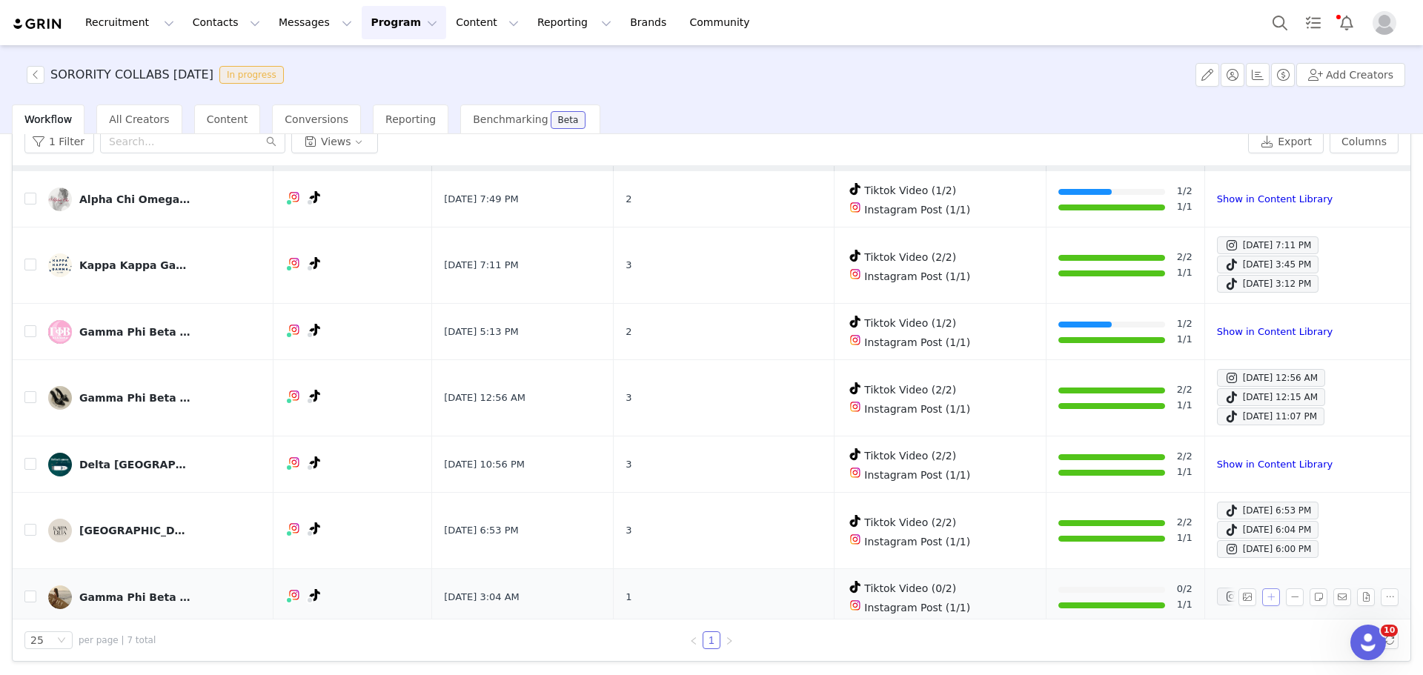
click at [1262, 592] on button "button" at bounding box center [1271, 598] width 18 height 18
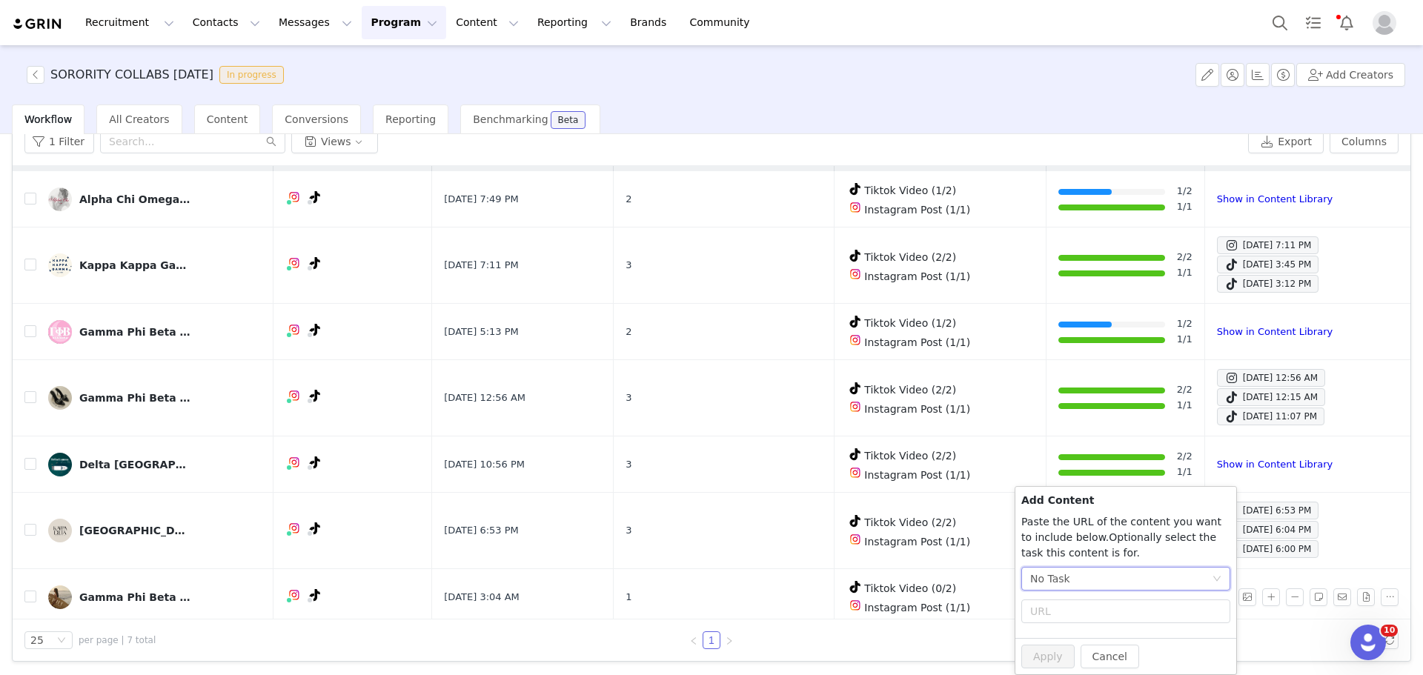
click at [1141, 589] on div "No Task" at bounding box center [1121, 579] width 182 height 22
click at [1103, 534] on li "Tiktok Video (TikTok)" at bounding box center [1126, 526] width 209 height 24
radio input "true"
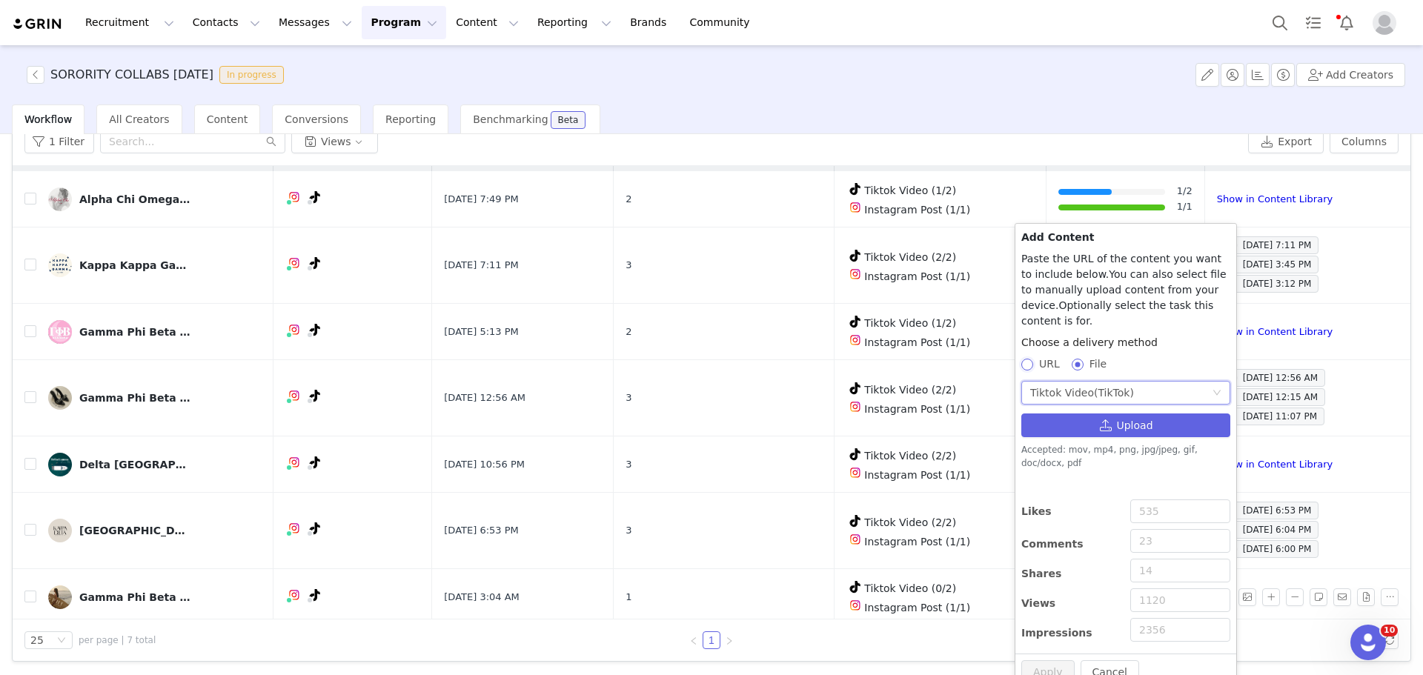
click at [1024, 359] on input "URL" at bounding box center [1027, 364] width 10 height 10
radio input "true"
radio input "false"
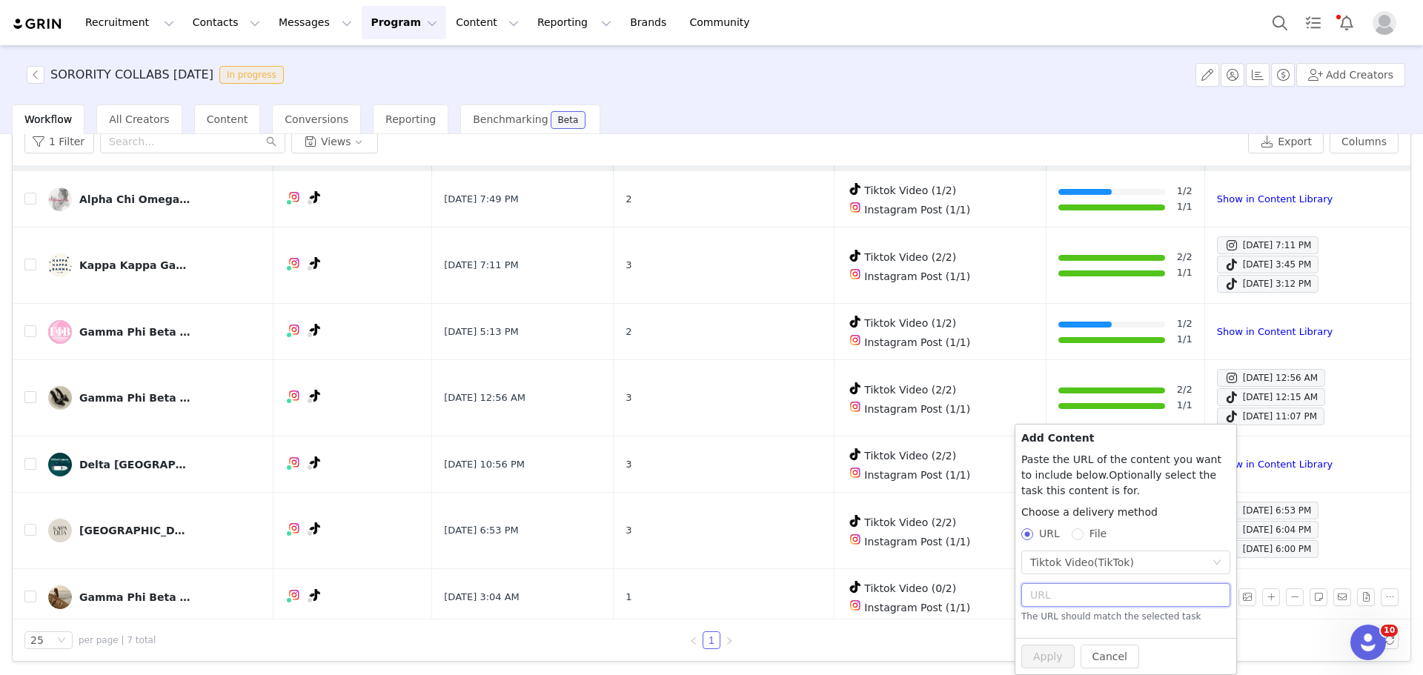
click at [1086, 589] on input "text" at bounding box center [1126, 595] width 209 height 24
paste input "https://www.tiktok.com/@gammaphisdsu/video/7542610677802831118"
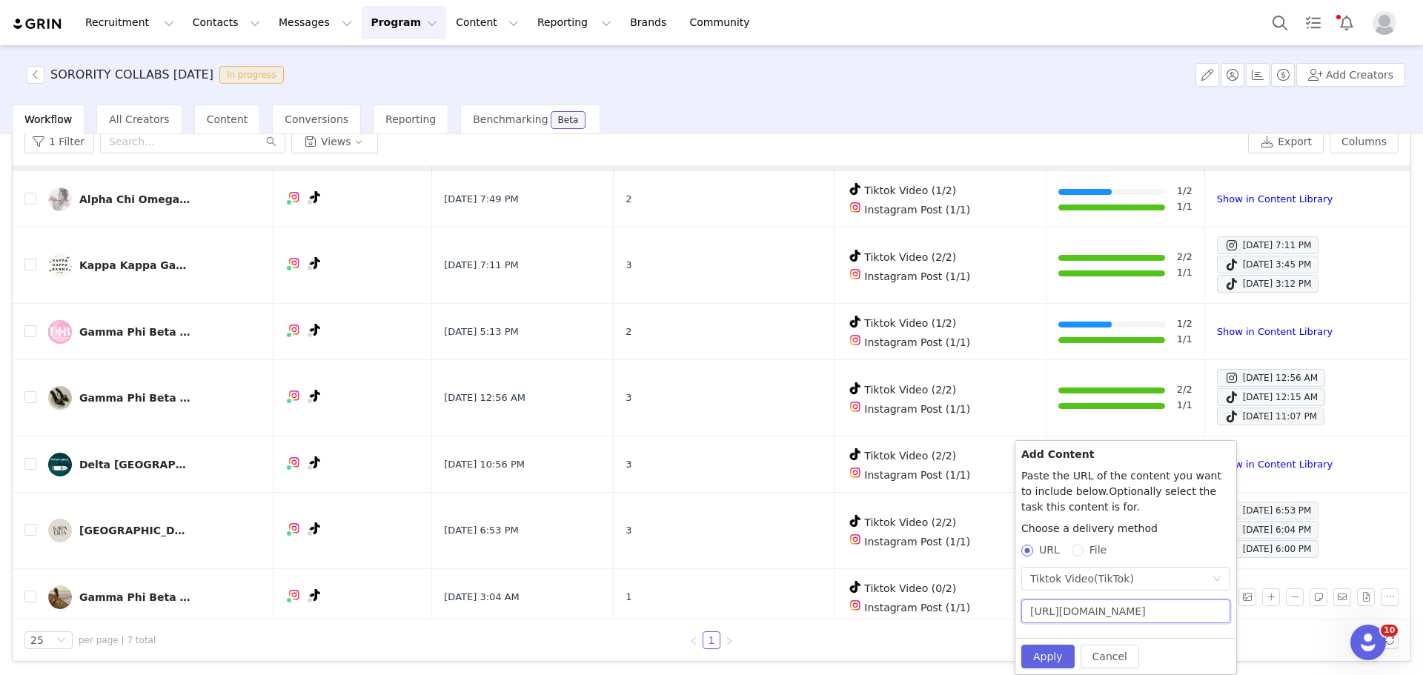
scroll to position [0, 138]
type input "https://www.tiktok.com/@gammaphisdsu/video/7542610677802831118"
click at [1039, 650] on button "Apply" at bounding box center [1048, 657] width 53 height 24
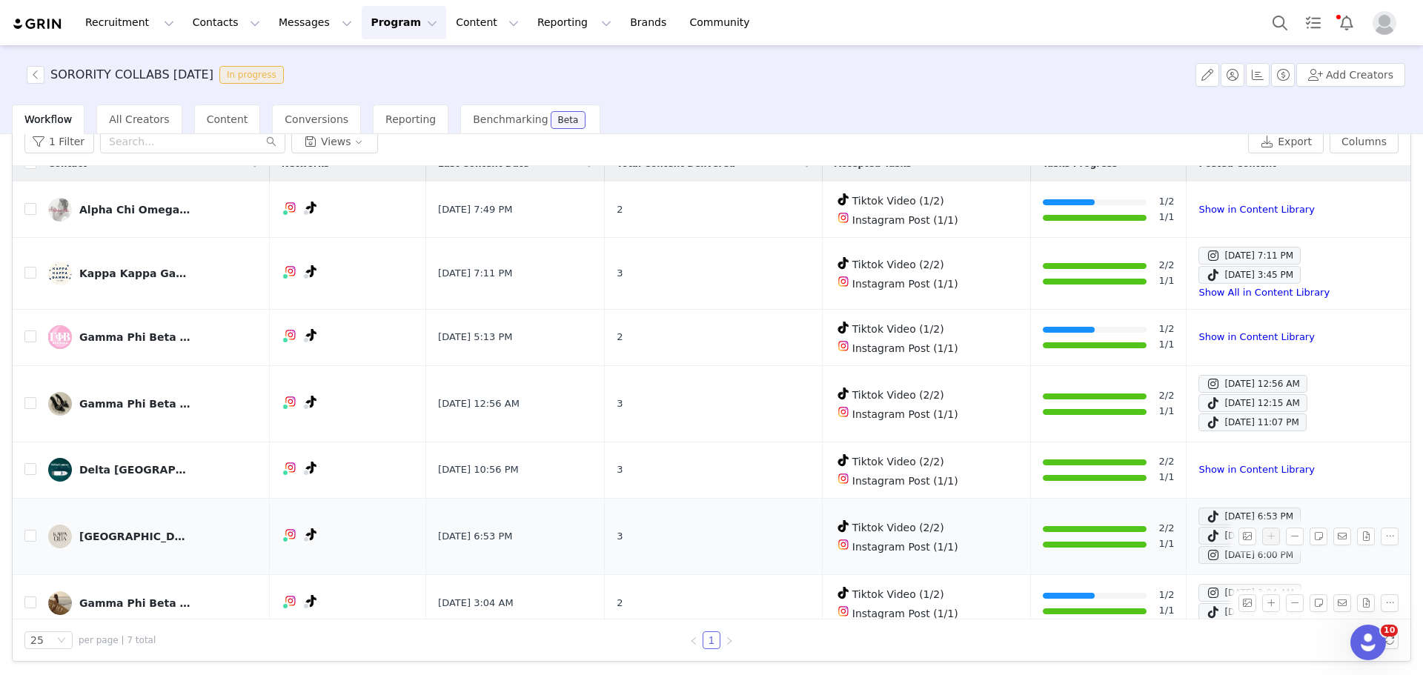
scroll to position [28, 0]
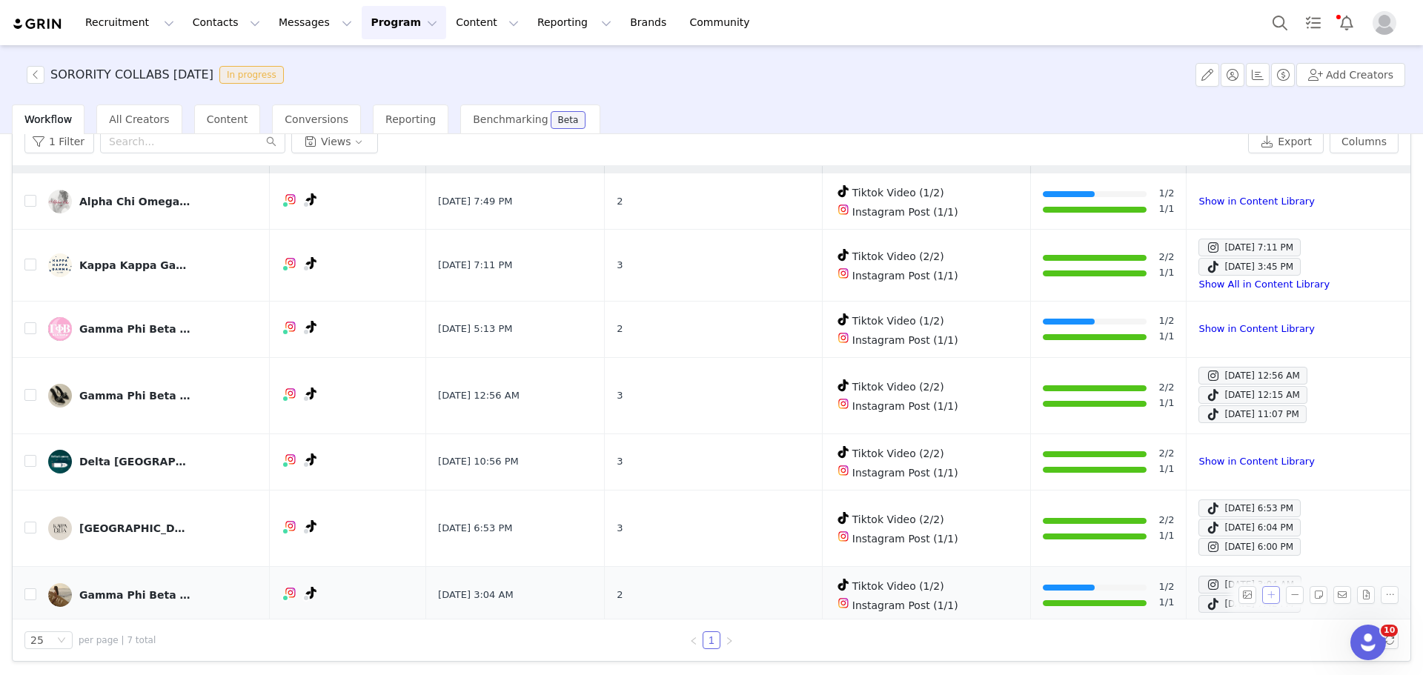
click at [1262, 590] on button "button" at bounding box center [1271, 595] width 18 height 18
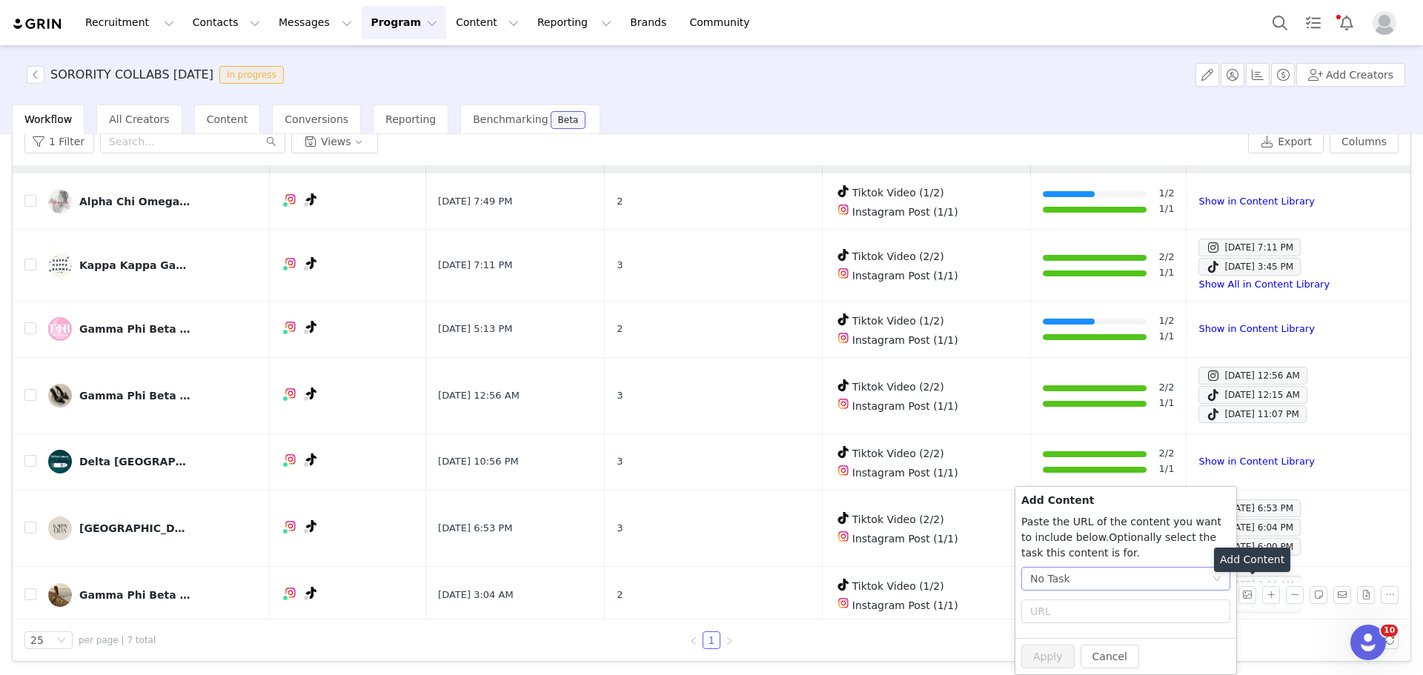
click at [1202, 580] on div "No Task" at bounding box center [1121, 579] width 182 height 22
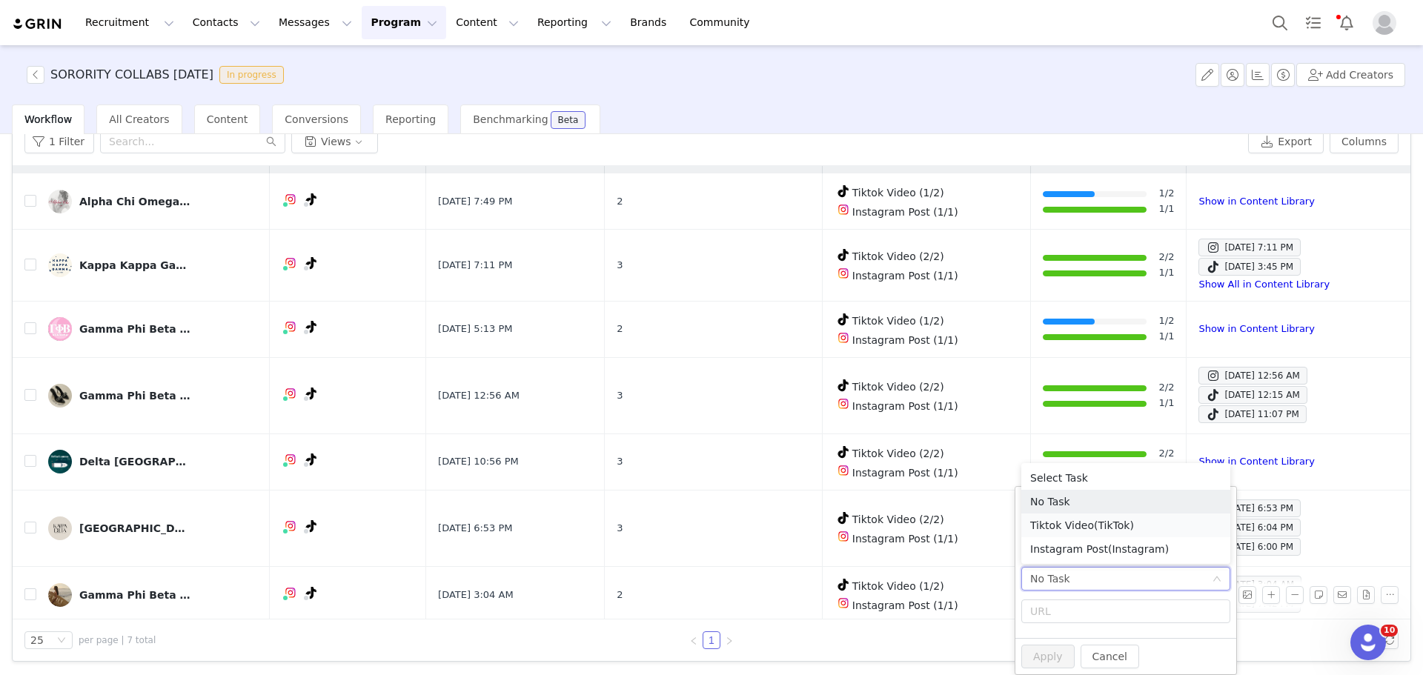
click at [1131, 521] on li "Tiktok Video (TikTok)" at bounding box center [1126, 526] width 209 height 24
radio input "true"
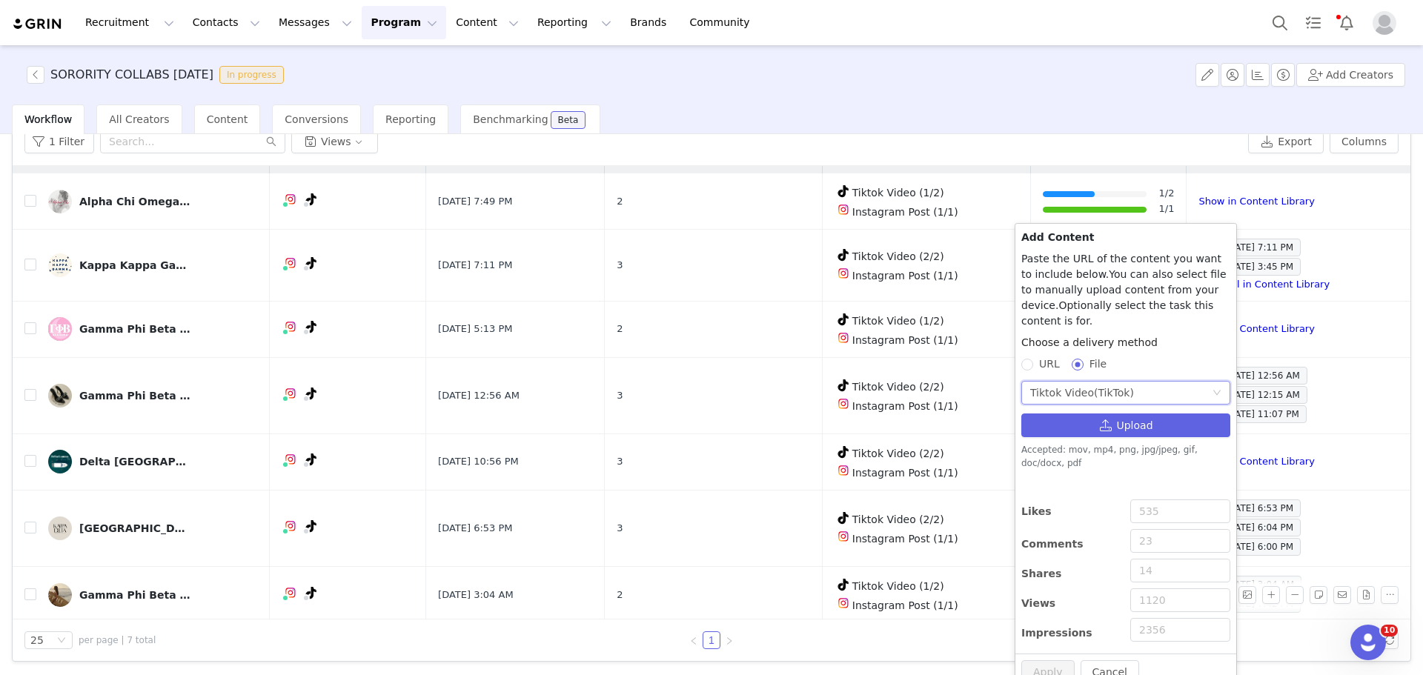
click at [1059, 357] on div "Choose a delivery method URL File" at bounding box center [1126, 356] width 209 height 43
click at [1053, 358] on span "URL" at bounding box center [1049, 364] width 33 height 12
click at [1032, 359] on input "URL" at bounding box center [1027, 364] width 10 height 10
radio input "true"
radio input "false"
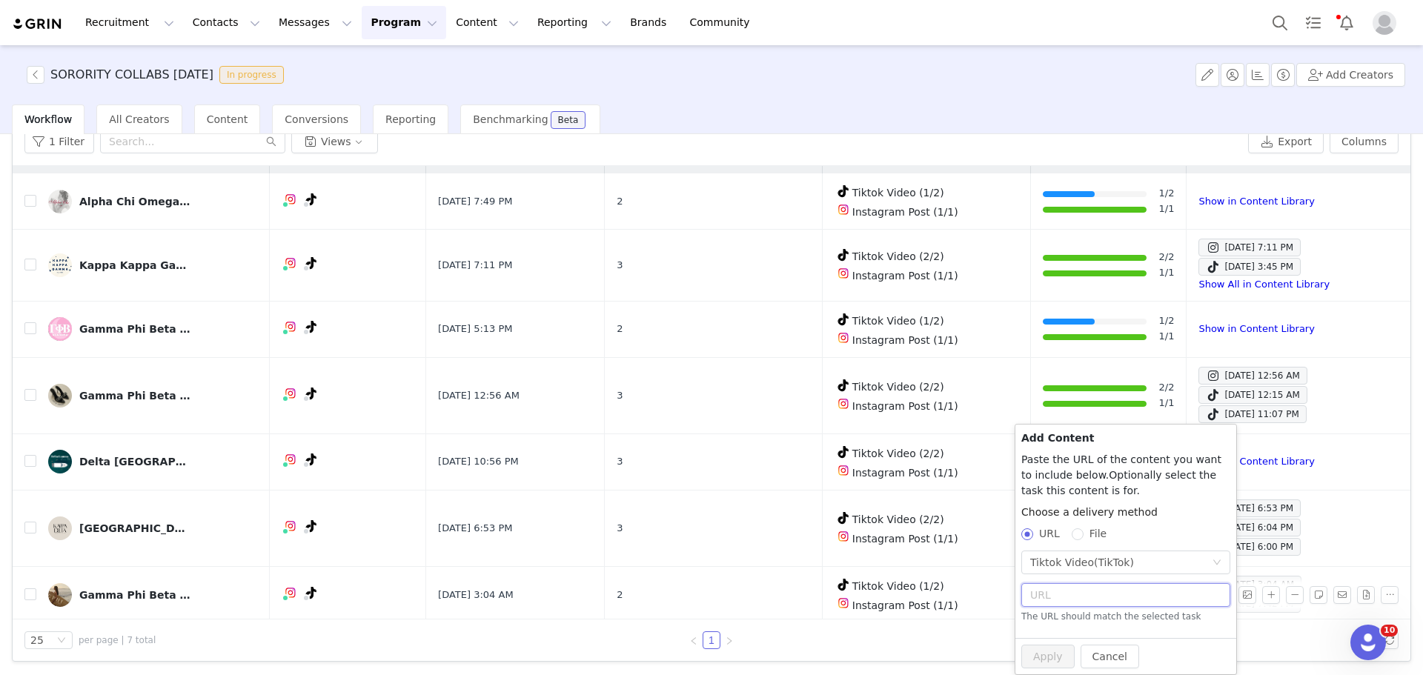
click at [1056, 595] on input "text" at bounding box center [1126, 595] width 209 height 24
paste input "https://www.tiktok.com/@gammaphisdsu/video/7542667513402821901"
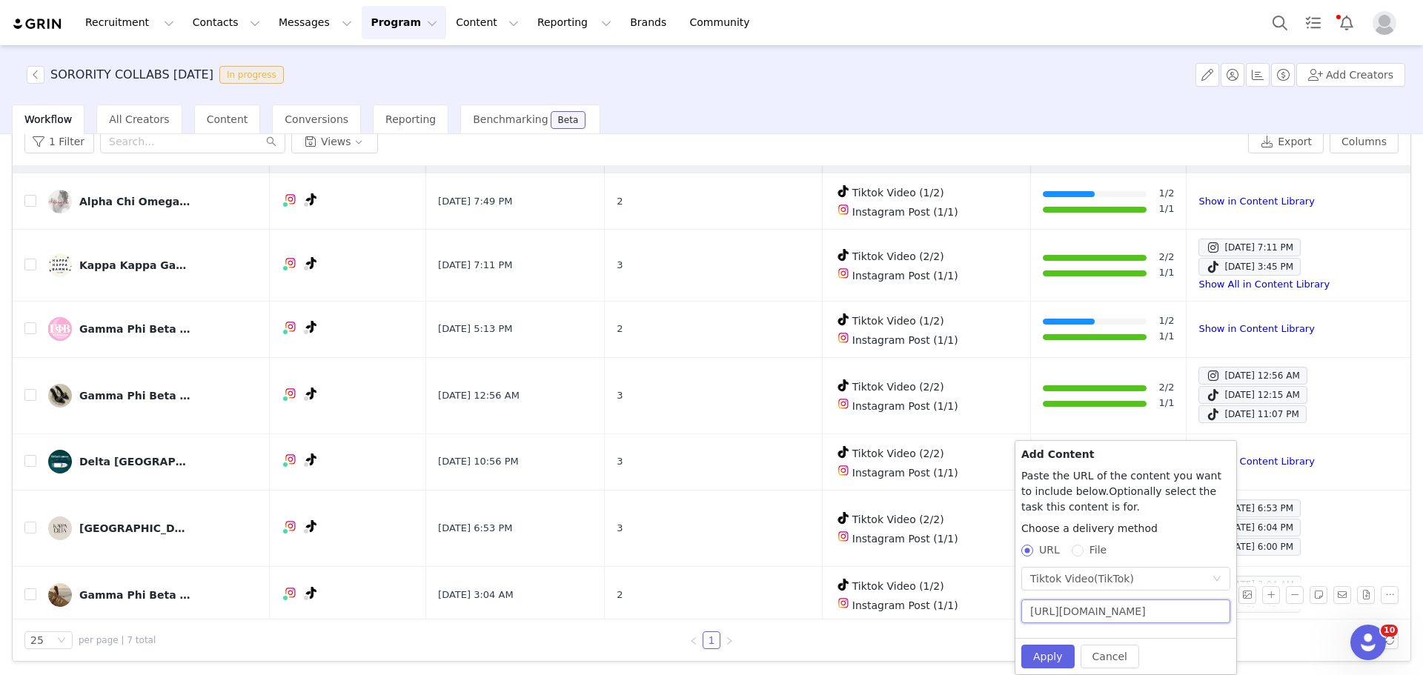
scroll to position [0, 138]
type input "https://www.tiktok.com/@gammaphisdsu/video/7542667513402821901"
click at [1042, 658] on button "Apply" at bounding box center [1048, 657] width 53 height 24
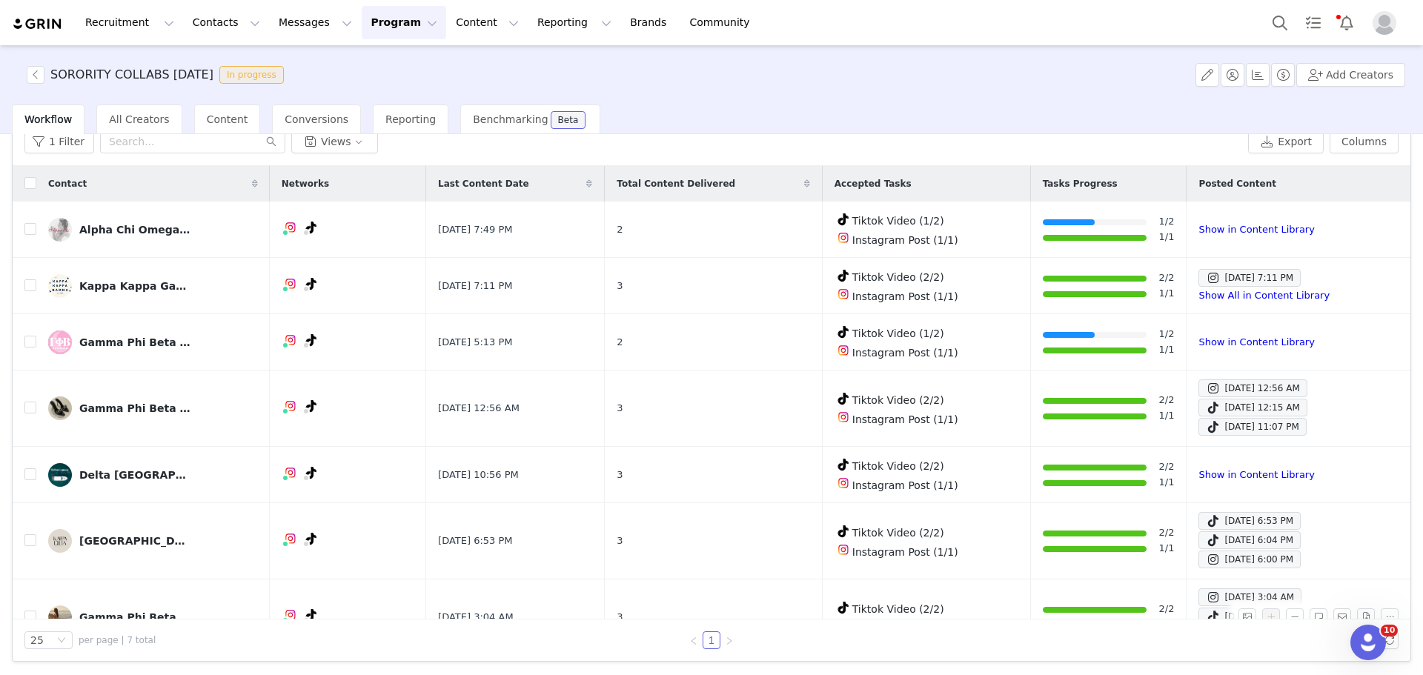
scroll to position [0, 0]
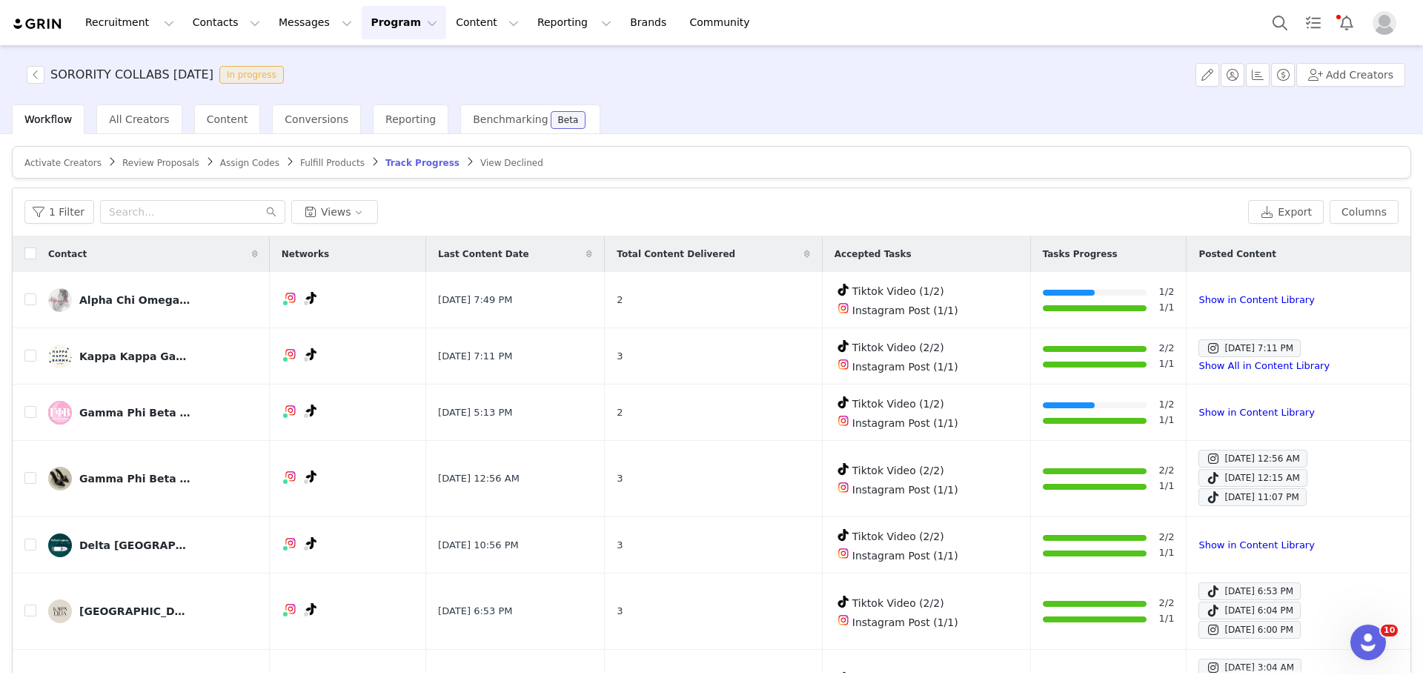
click at [39, 167] on span "Activate Creators" at bounding box center [62, 163] width 77 height 10
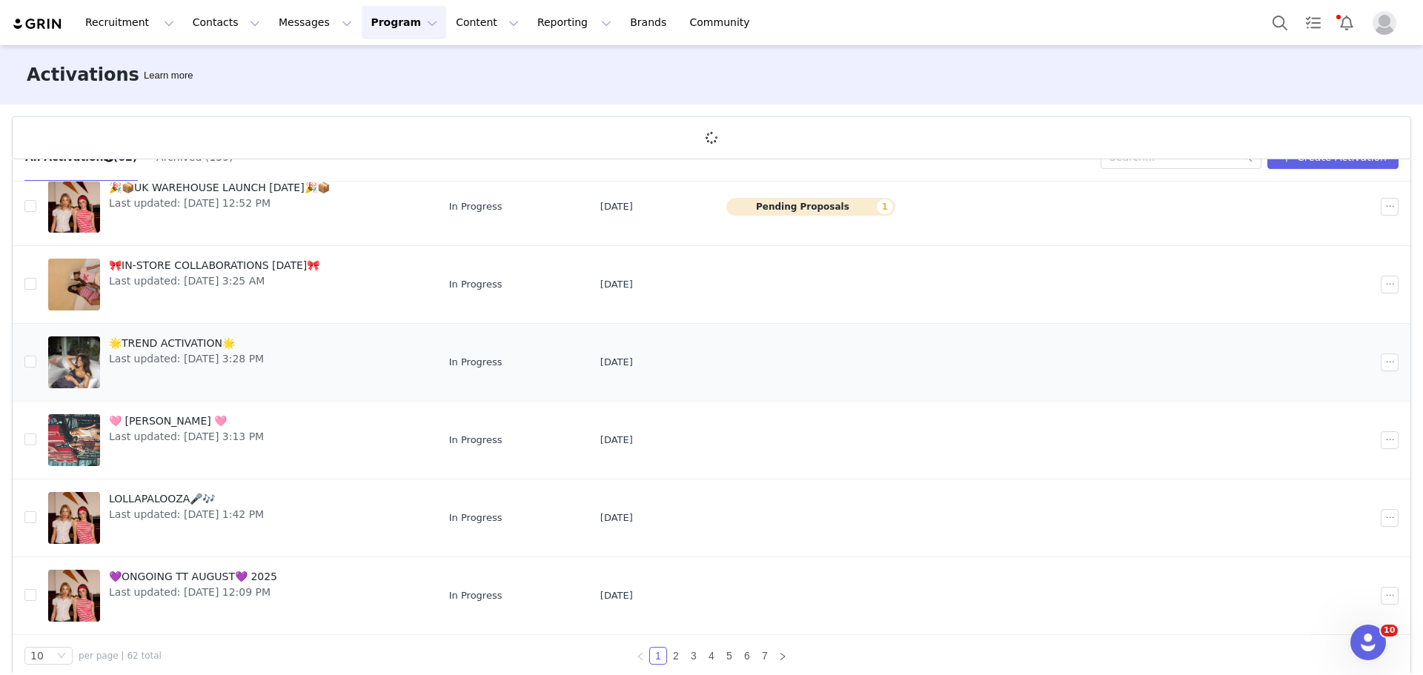
scroll to position [55, 0]
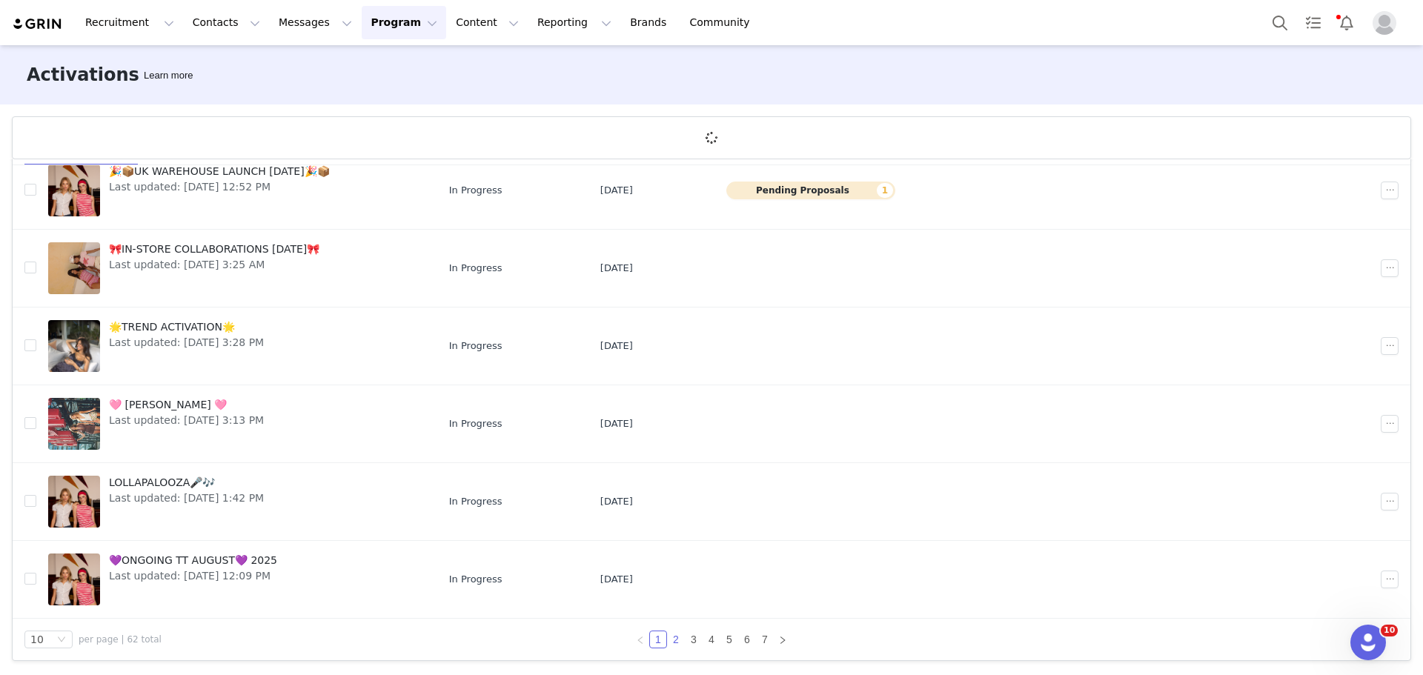
click at [676, 636] on link "2" at bounding box center [676, 640] width 16 height 16
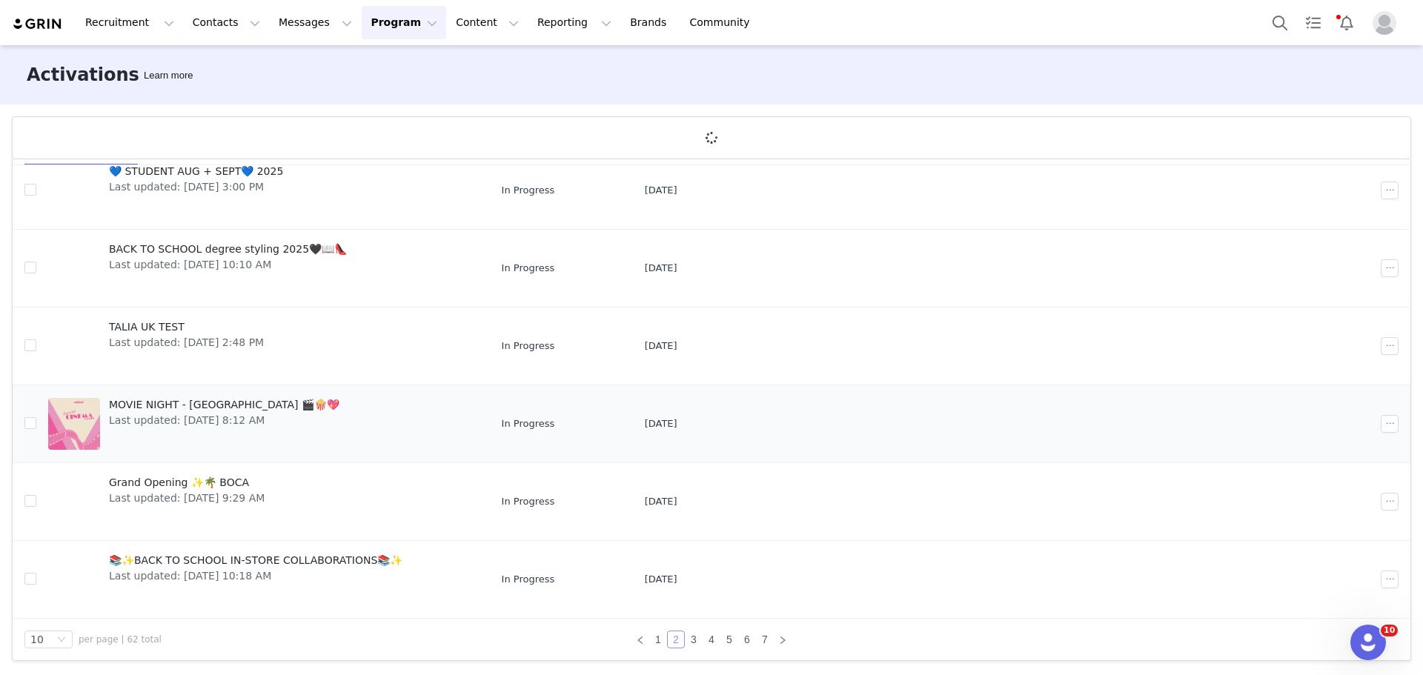
scroll to position [287, 0]
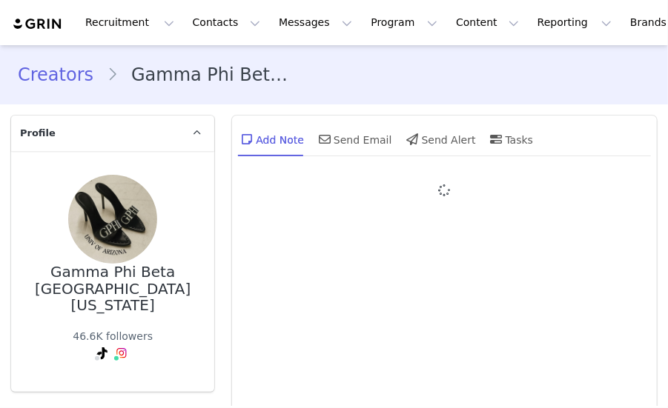
type input "+1 (United States)"
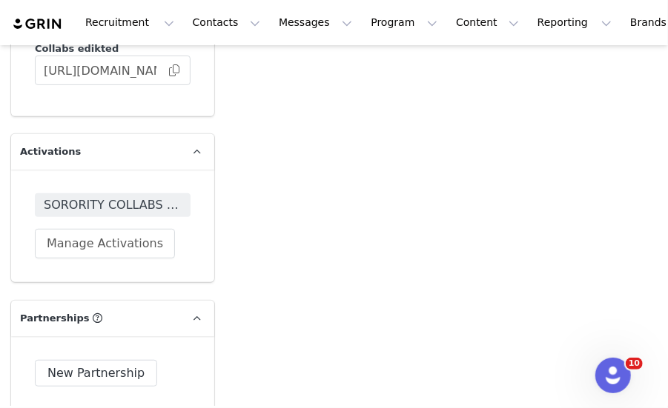
scroll to position [4151, 0]
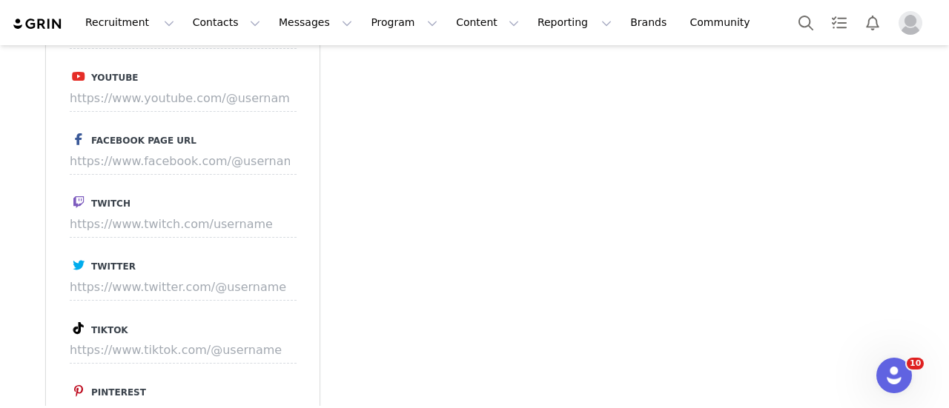
scroll to position [2817, 0]
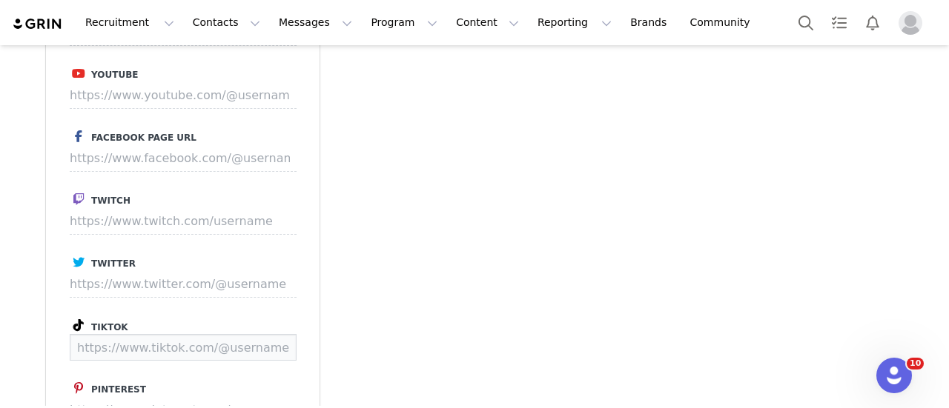
click at [170, 334] on input at bounding box center [183, 347] width 227 height 27
paste input "https://www.tiktok.com/@gammaphisdsu"
type input "https://www.tiktok.com/@gammaphisdsu"
click at [277, 334] on button "Save" at bounding box center [269, 347] width 54 height 27
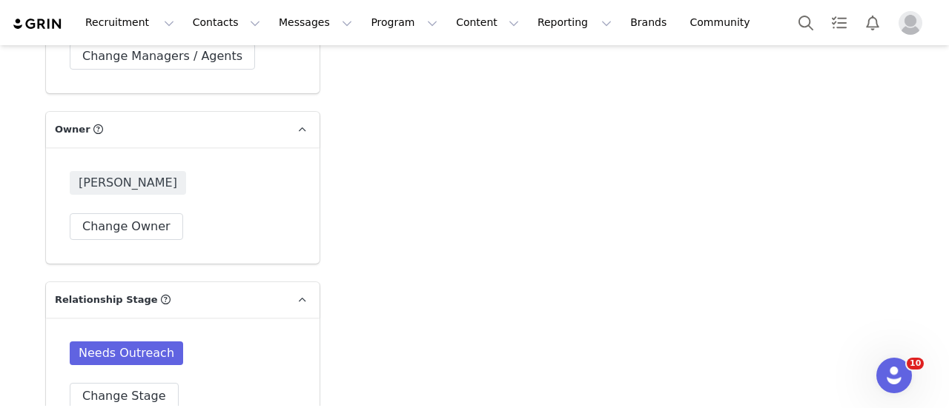
scroll to position [3609, 0]
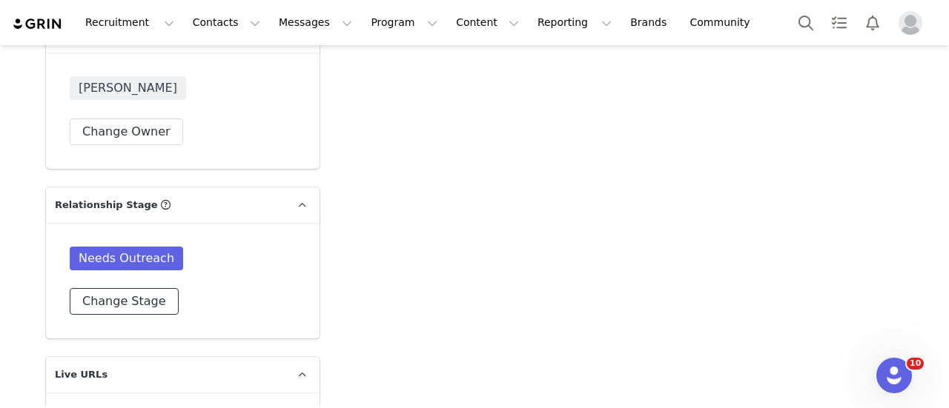
click at [128, 288] on button "Change Stage" at bounding box center [124, 301] width 109 height 27
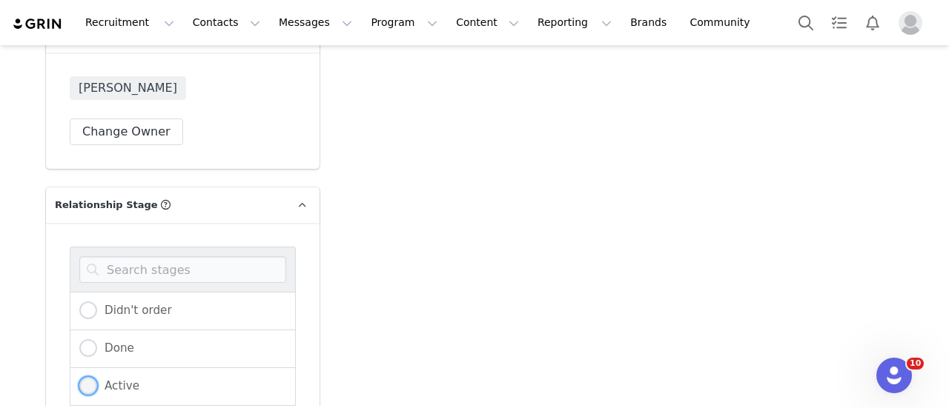
click at [113, 380] on span "Active" at bounding box center [118, 386] width 42 height 13
click at [97, 377] on input "Active" at bounding box center [88, 386] width 18 height 19
radio input "true"
radio input "false"
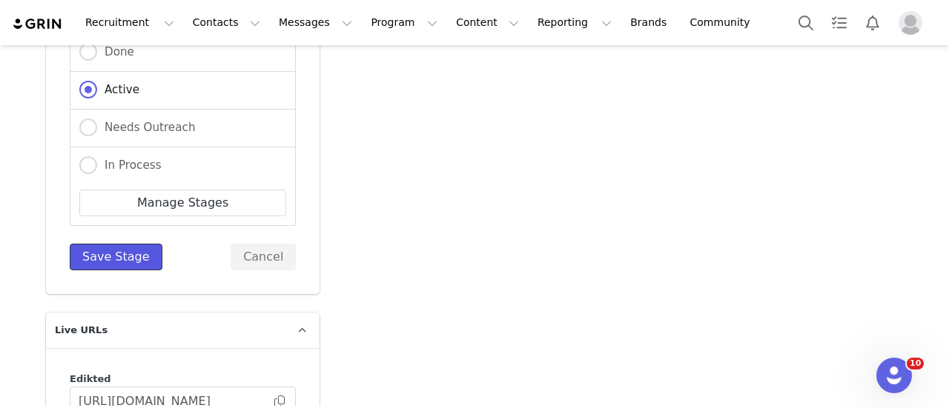
click at [116, 244] on button "Save Stage" at bounding box center [116, 257] width 93 height 27
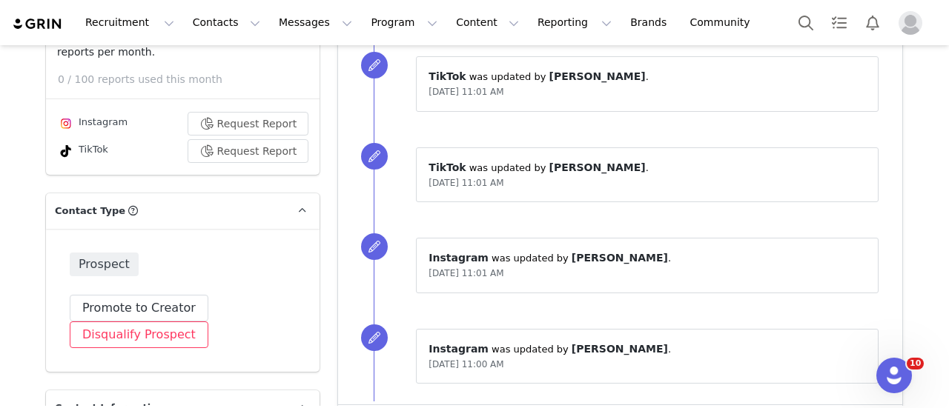
scroll to position [445, 0]
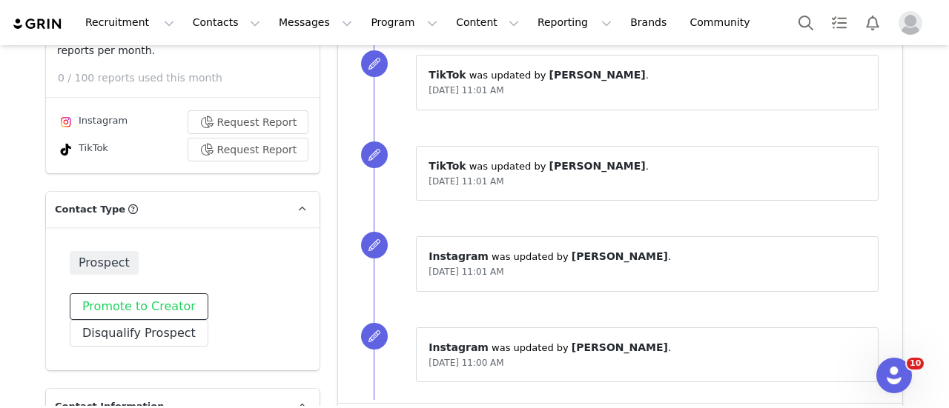
click at [133, 299] on button "Promote to Creator" at bounding box center [139, 307] width 139 height 27
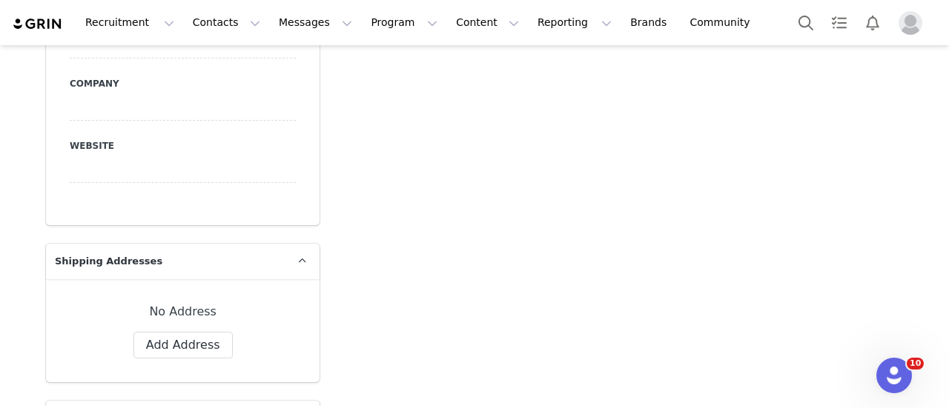
scroll to position [815, 0]
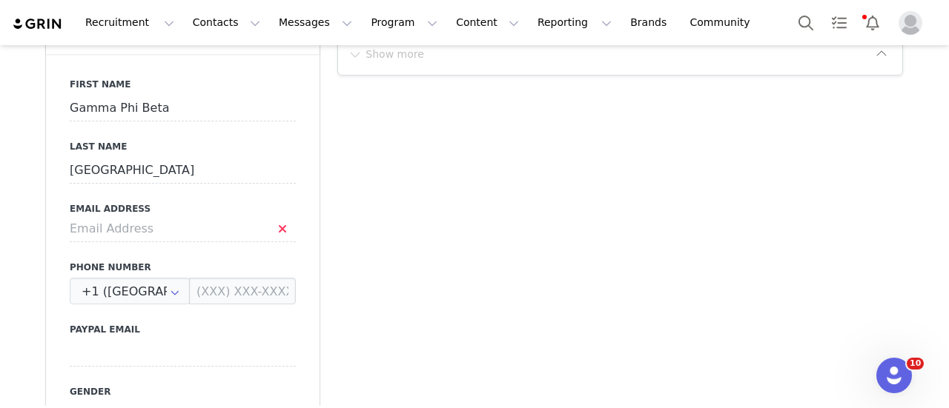
click at [211, 228] on div "First Name Gamma Phi Beta Last Name San Diego State University Email Address Ph…" at bounding box center [183, 325] width 274 height 542
click at [210, 218] on input at bounding box center [183, 229] width 226 height 27
paste input "[EMAIL_ADDRESS][DOMAIN_NAME]"
type input "[EMAIL_ADDRESS][DOMAIN_NAME]"
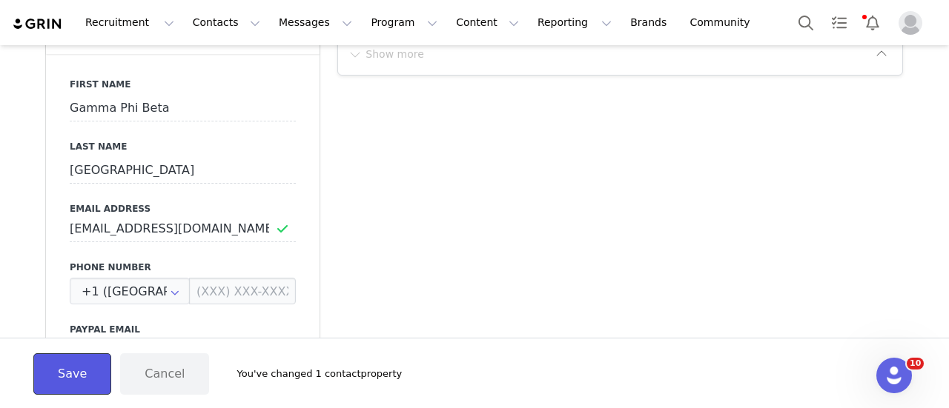
click at [65, 382] on button "Save" at bounding box center [72, 375] width 78 height 42
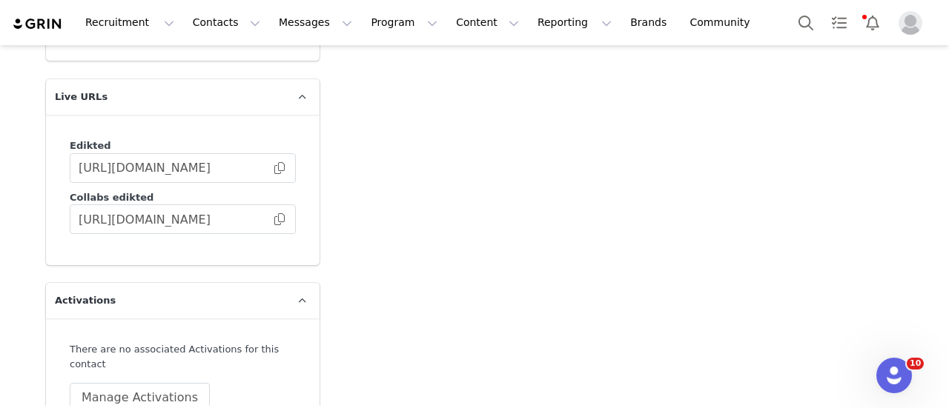
scroll to position [3929, 0]
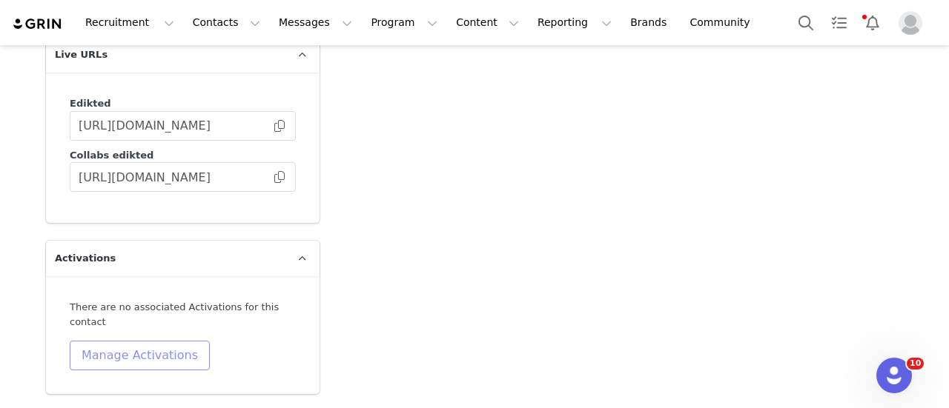
click at [128, 341] on button "Manage Activations" at bounding box center [140, 356] width 140 height 30
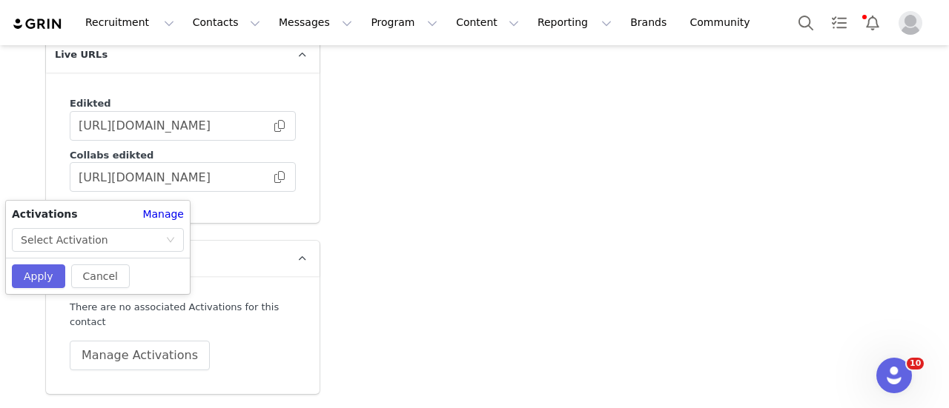
click at [102, 220] on div "Activations" at bounding box center [77, 215] width 130 height 16
click at [90, 237] on div "Select Activation" at bounding box center [64, 240] width 87 height 22
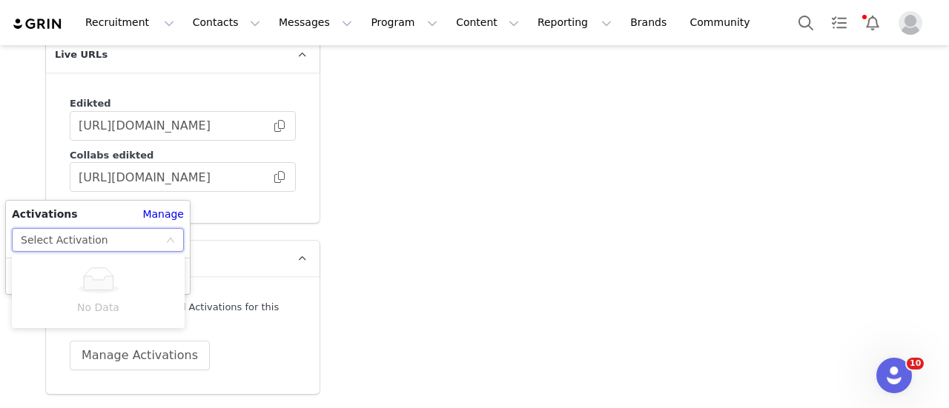
click at [146, 252] on div "Activations Manage Select Activation Cancel Apply" at bounding box center [98, 247] width 184 height 93
click at [147, 242] on div "Select Activation" at bounding box center [93, 240] width 145 height 22
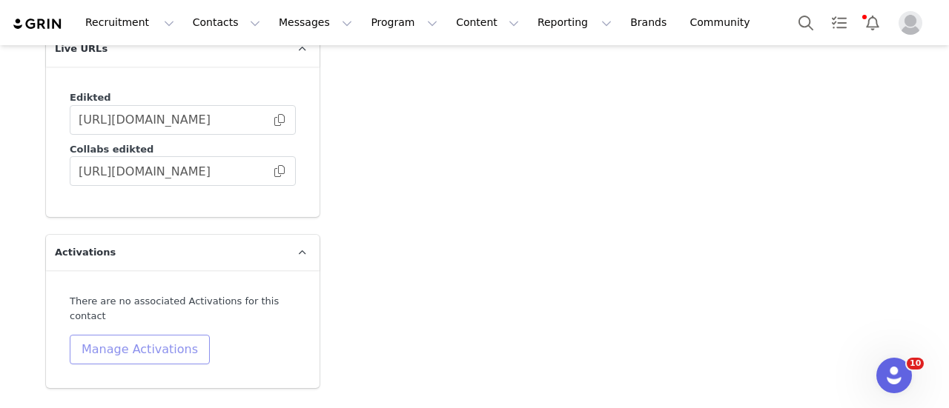
scroll to position [4077, 0]
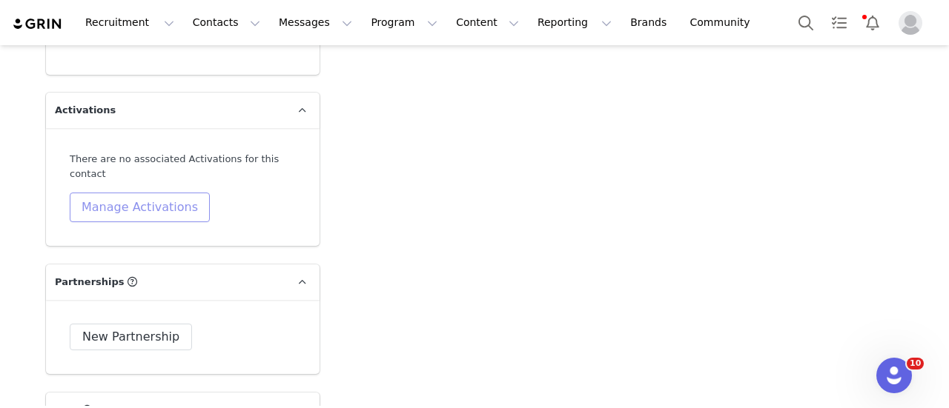
click at [150, 193] on button "Manage Activations" at bounding box center [140, 208] width 140 height 30
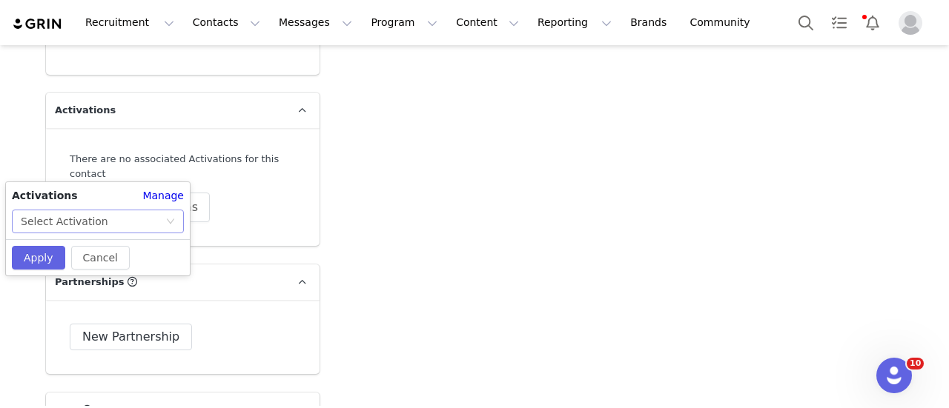
click at [119, 232] on div "Select Activation" at bounding box center [98, 222] width 172 height 24
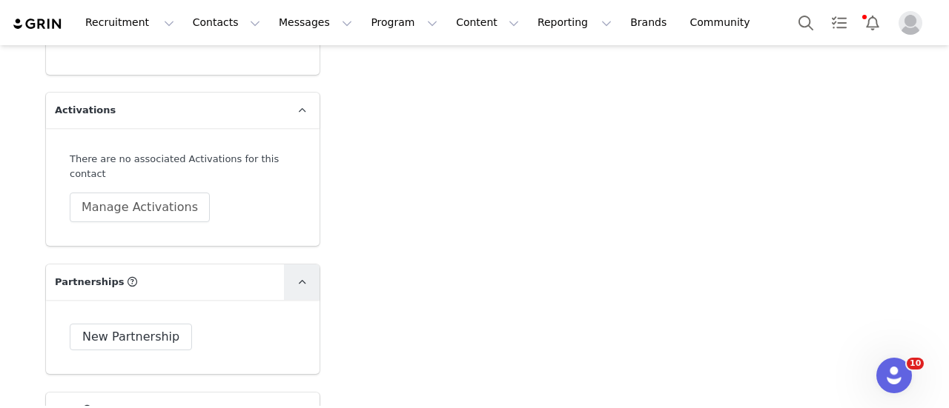
click at [309, 265] on link at bounding box center [302, 283] width 36 height 36
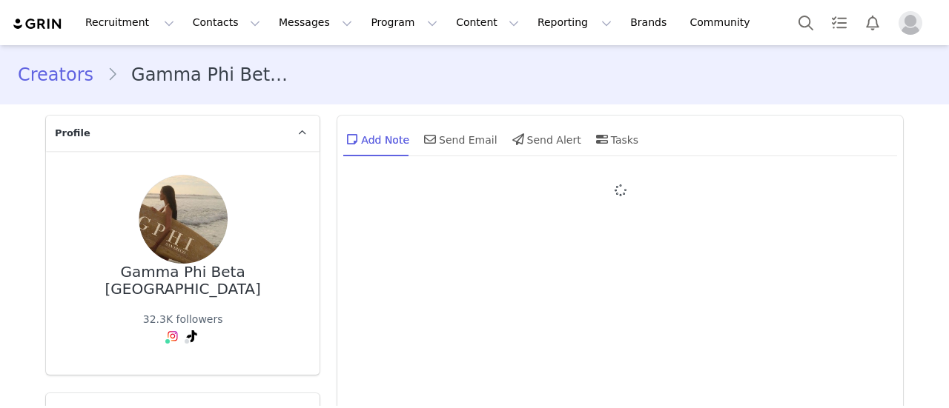
type input "+1 ([GEOGRAPHIC_DATA])"
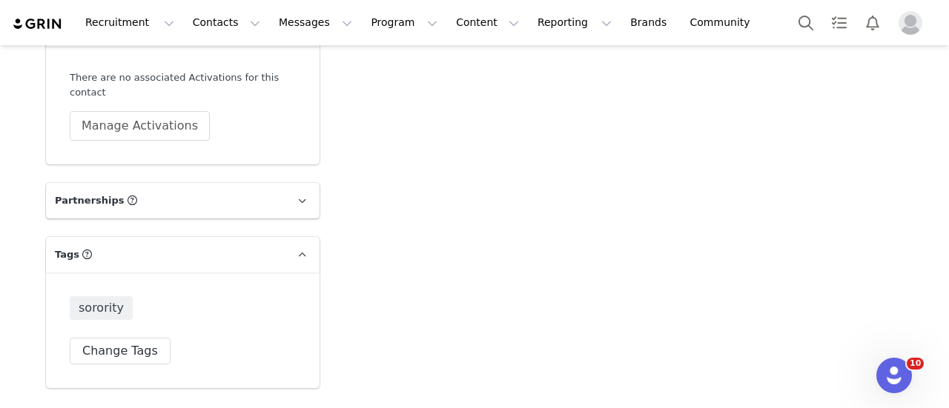
scroll to position [4077, 0]
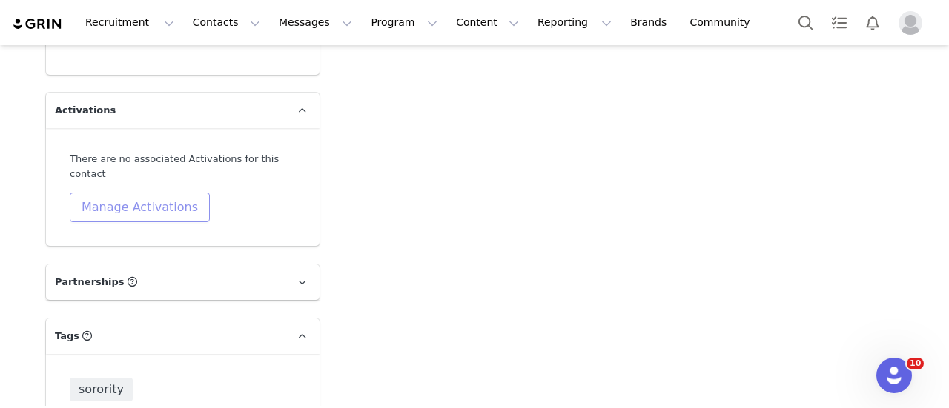
click at [168, 193] on button "Manage Activations" at bounding box center [140, 208] width 140 height 30
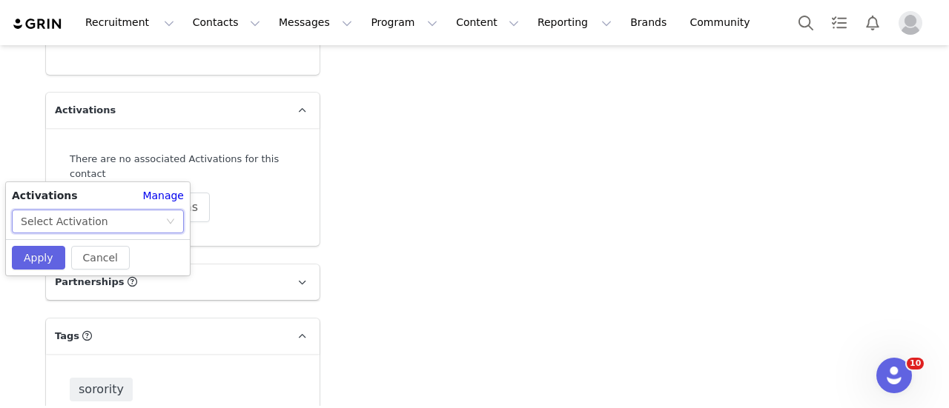
click at [119, 225] on div "Select Activation" at bounding box center [93, 222] width 145 height 22
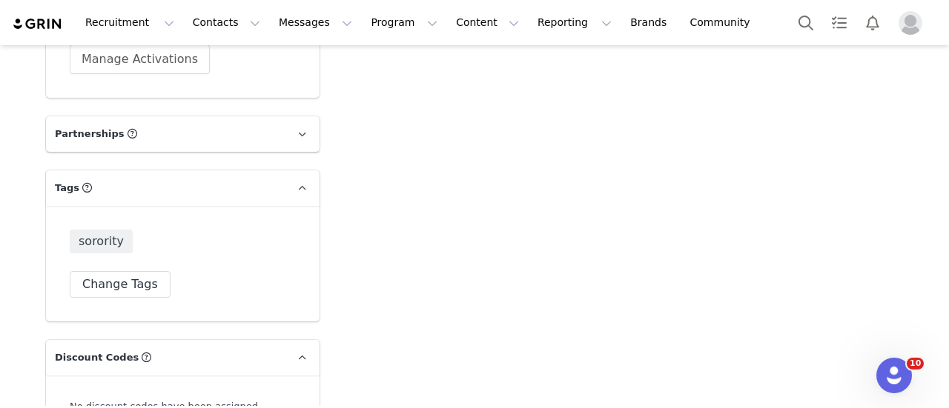
scroll to position [4374, 0]
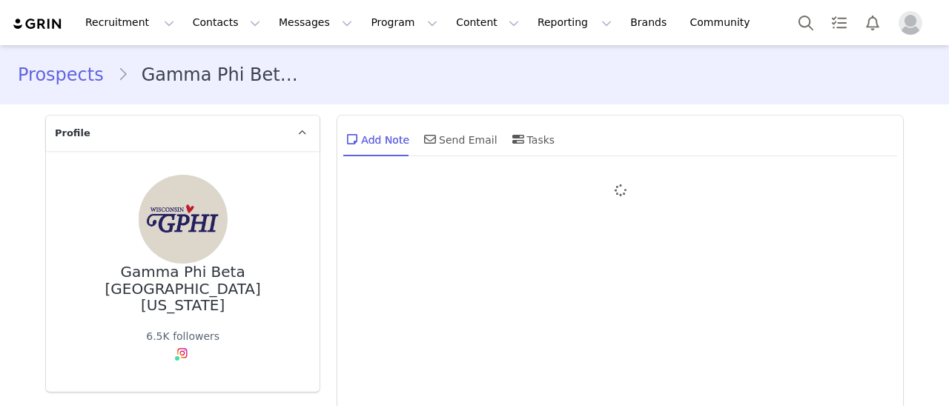
type input "+1 ([GEOGRAPHIC_DATA])"
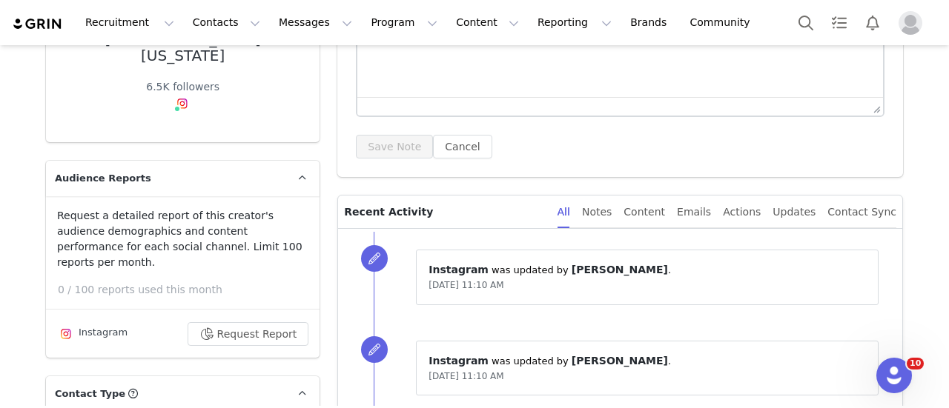
scroll to position [445, 0]
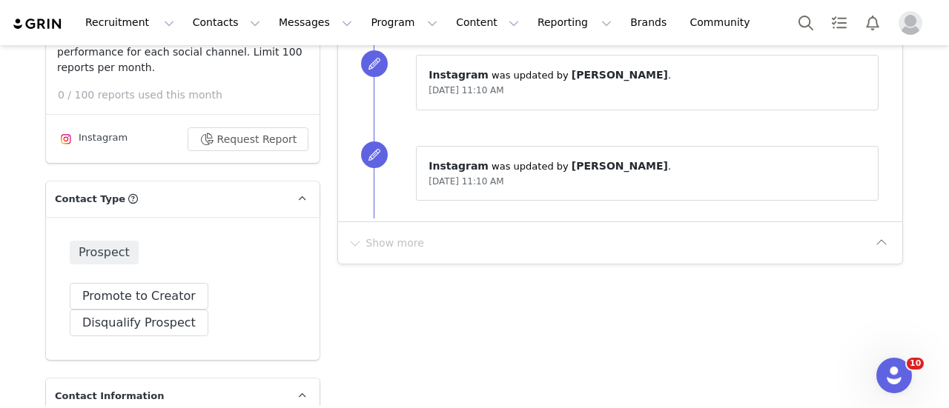
click at [191, 269] on div "Prospect Promote to Creator Disqualify this Prospect? Yes, disqualify Disqualif…" at bounding box center [183, 288] width 274 height 143
click at [180, 283] on button "Promote to Creator" at bounding box center [139, 296] width 139 height 27
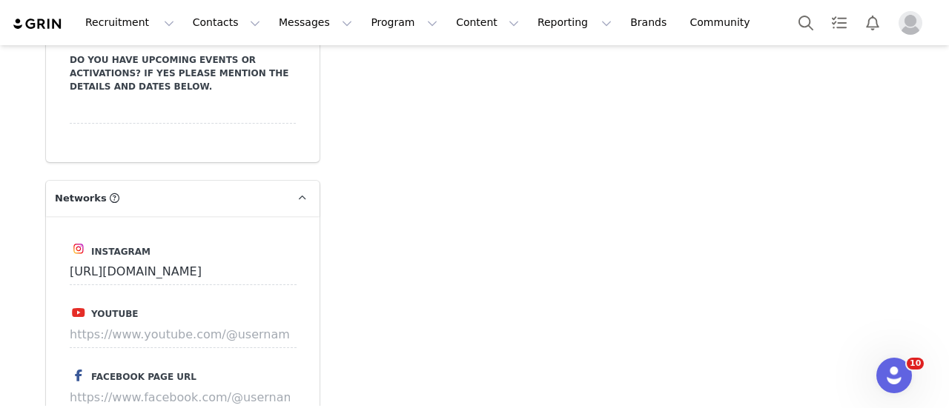
scroll to position [2817, 0]
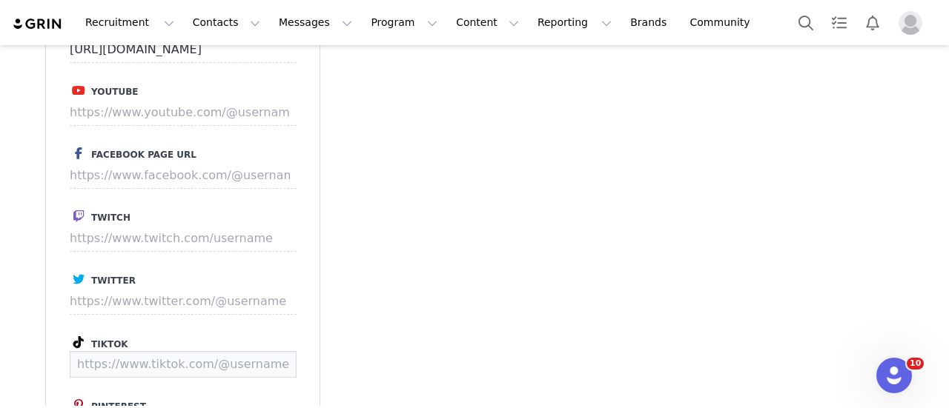
click at [182, 351] on input at bounding box center [183, 364] width 227 height 27
paste input "https://www.tiktok.com/@gphiwisconsin"
type input "https://www.tiktok.com/@gphiwisconsin"
click at [276, 351] on button "Save" at bounding box center [269, 364] width 54 height 27
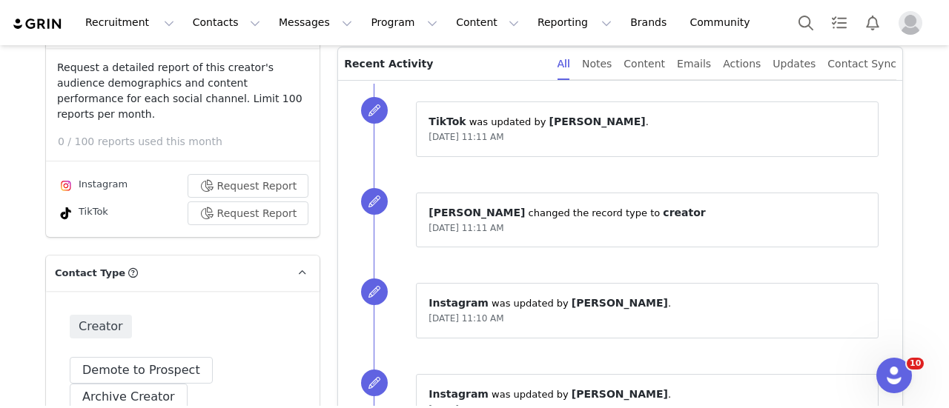
scroll to position [769, 0]
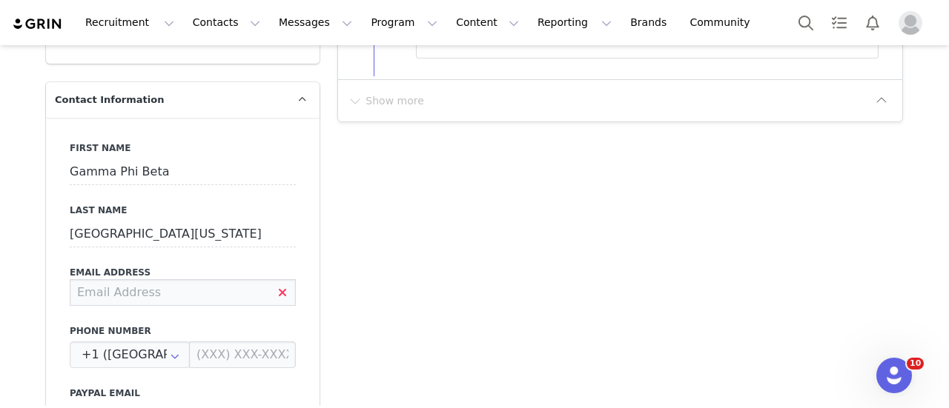
click at [166, 279] on input at bounding box center [183, 292] width 226 height 27
paste input "dsteinhafel5@gmail.com"
type input "dsteinhafel5@gmail.com"
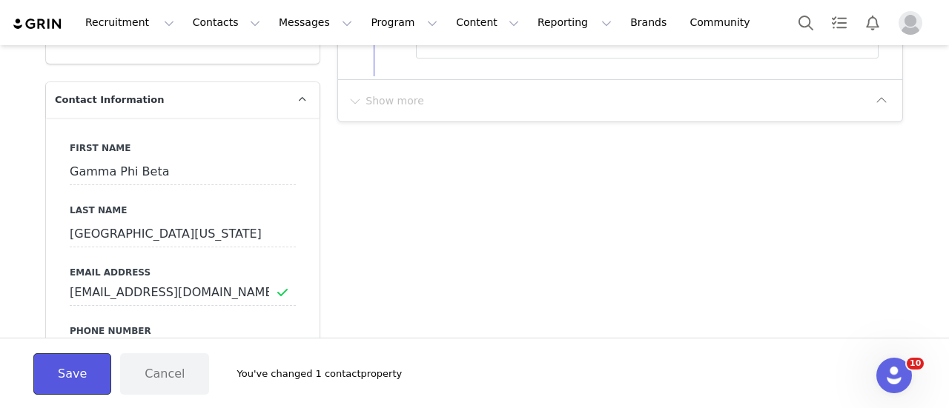
click at [75, 374] on button "Save" at bounding box center [72, 375] width 78 height 42
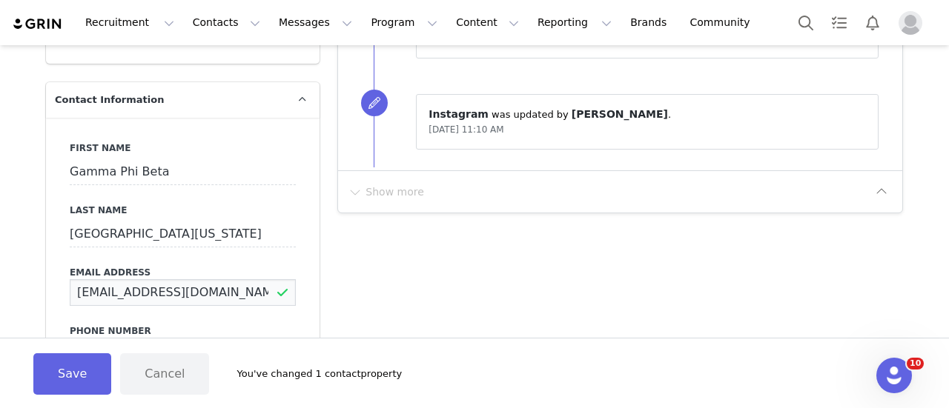
drag, startPoint x: 183, startPoint y: 260, endPoint x: -32, endPoint y: 251, distance: 215.2
click at [0, 251] on html "Recruitment Recruitment Creator Search Curated Lists Landing Pages Web Extensio…" at bounding box center [474, 204] width 949 height 408
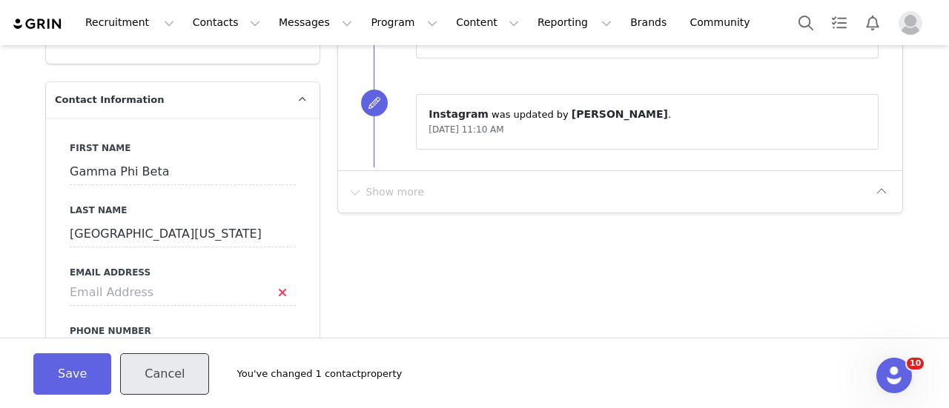
click at [168, 381] on button "Cancel" at bounding box center [164, 375] width 89 height 42
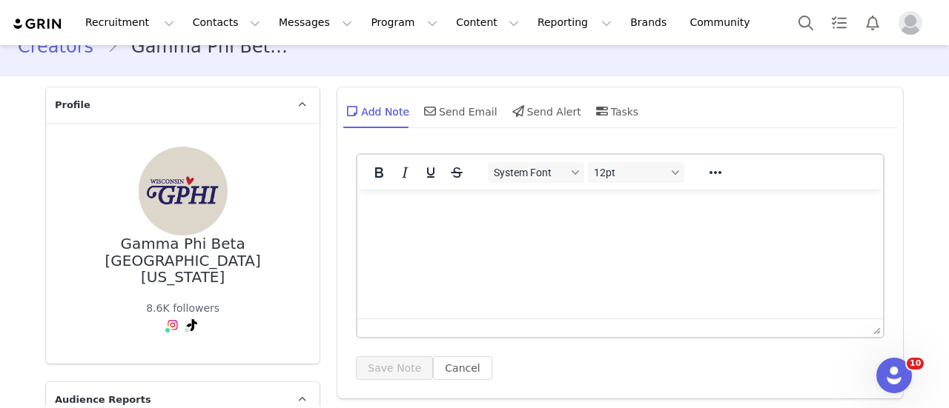
scroll to position [0, 0]
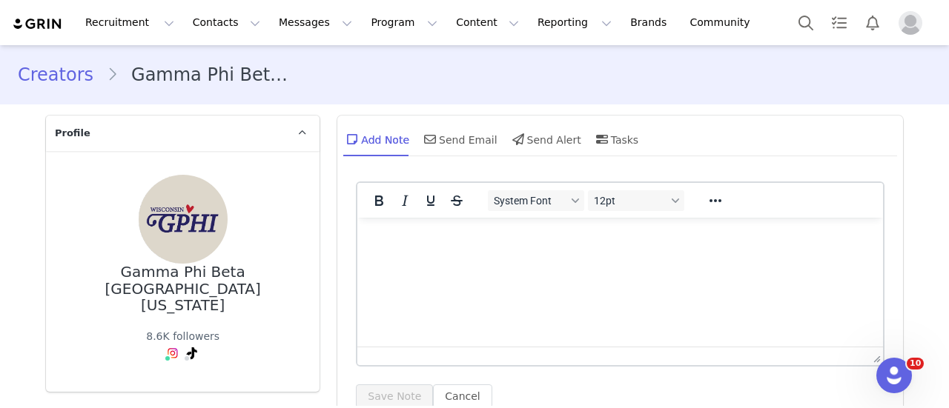
click at [408, 258] on html at bounding box center [620, 238] width 526 height 40
paste body "Rich Text Area. Press ALT-0 for help."
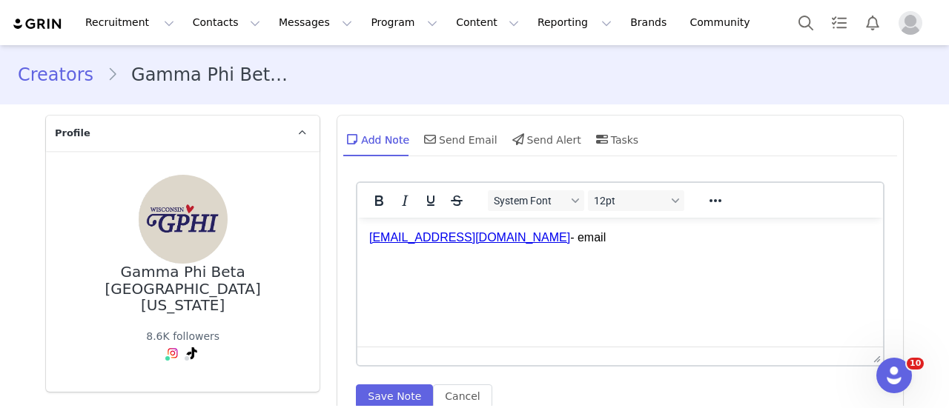
scroll to position [222, 0]
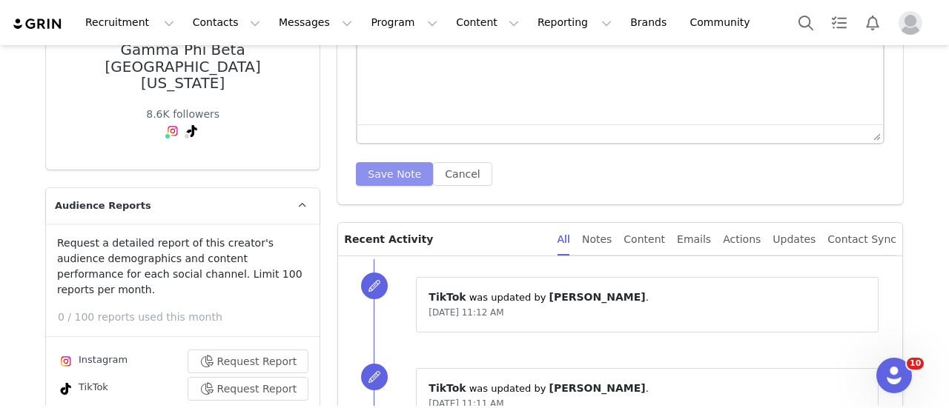
click at [366, 163] on button "Save Note" at bounding box center [394, 174] width 77 height 24
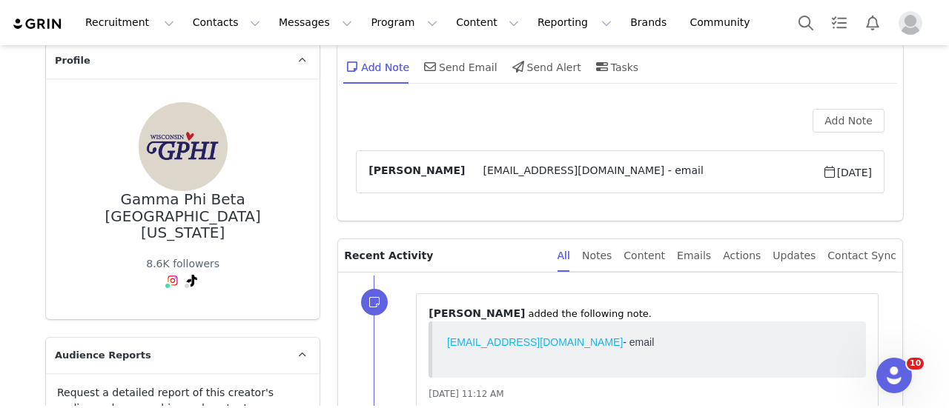
scroll to position [0, 0]
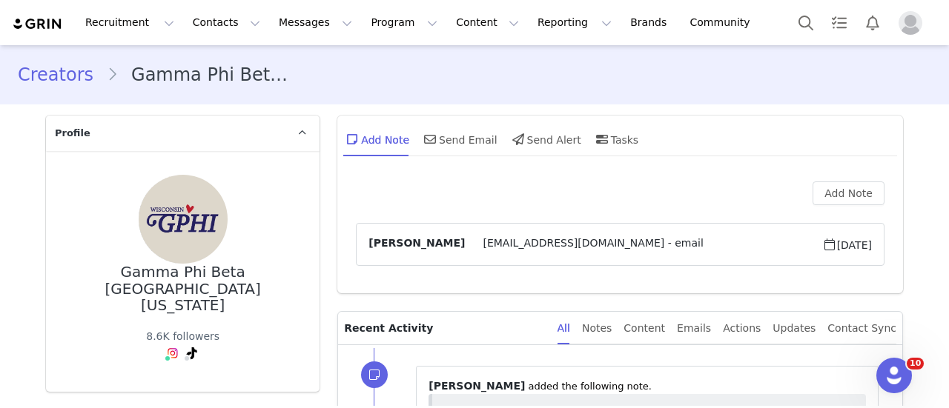
drag, startPoint x: 249, startPoint y: 296, endPoint x: 62, endPoint y: 274, distance: 188.0
click at [62, 274] on div "Gamma Phi Beta University of Wisconsin- Madison 8.6K followers" at bounding box center [183, 271] width 274 height 241
copy div "Gamma Phi Beta University of Wisconsin- Madison"
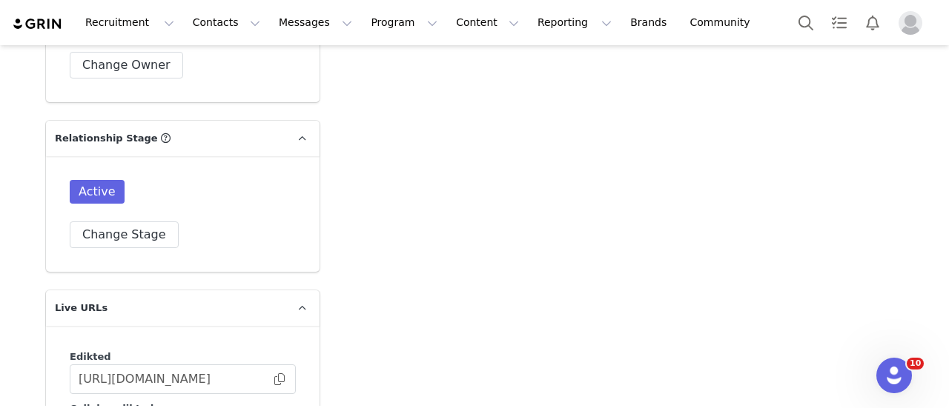
scroll to position [4077, 0]
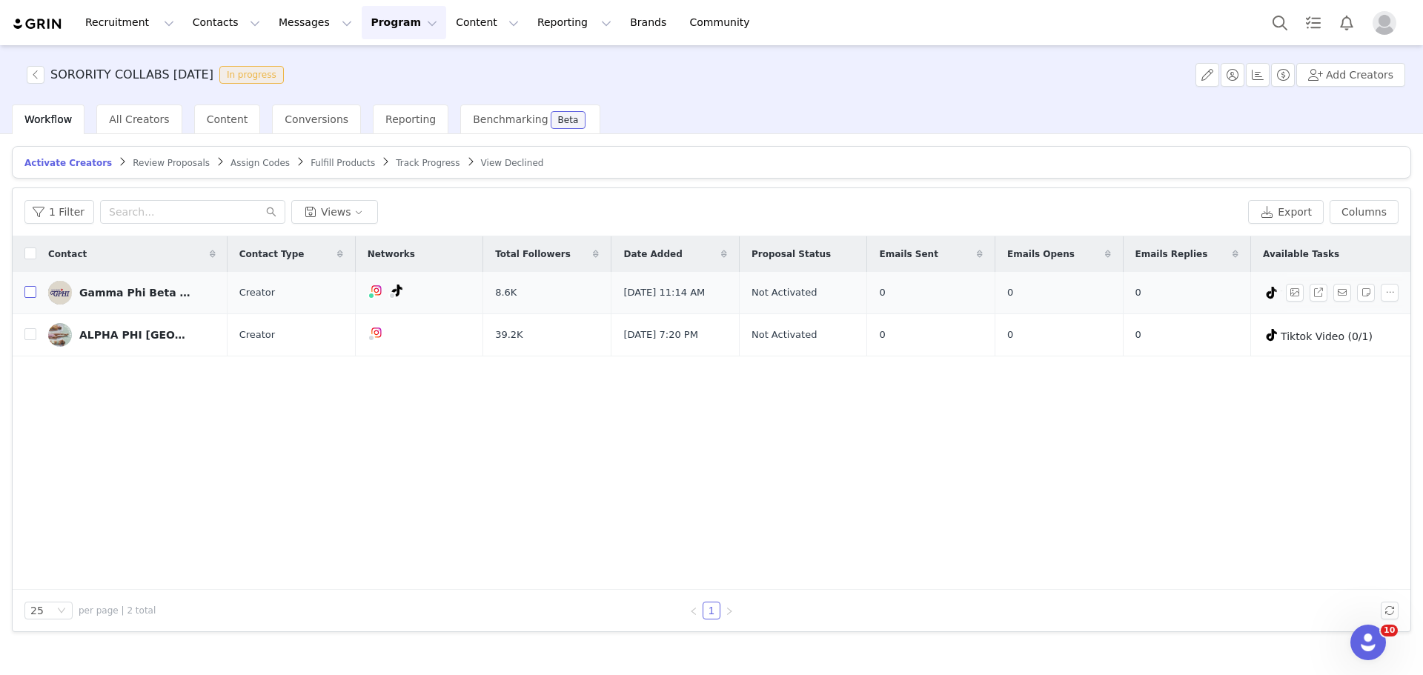
click at [29, 294] on input "checkbox" at bounding box center [30, 292] width 12 height 12
checkbox input "true"
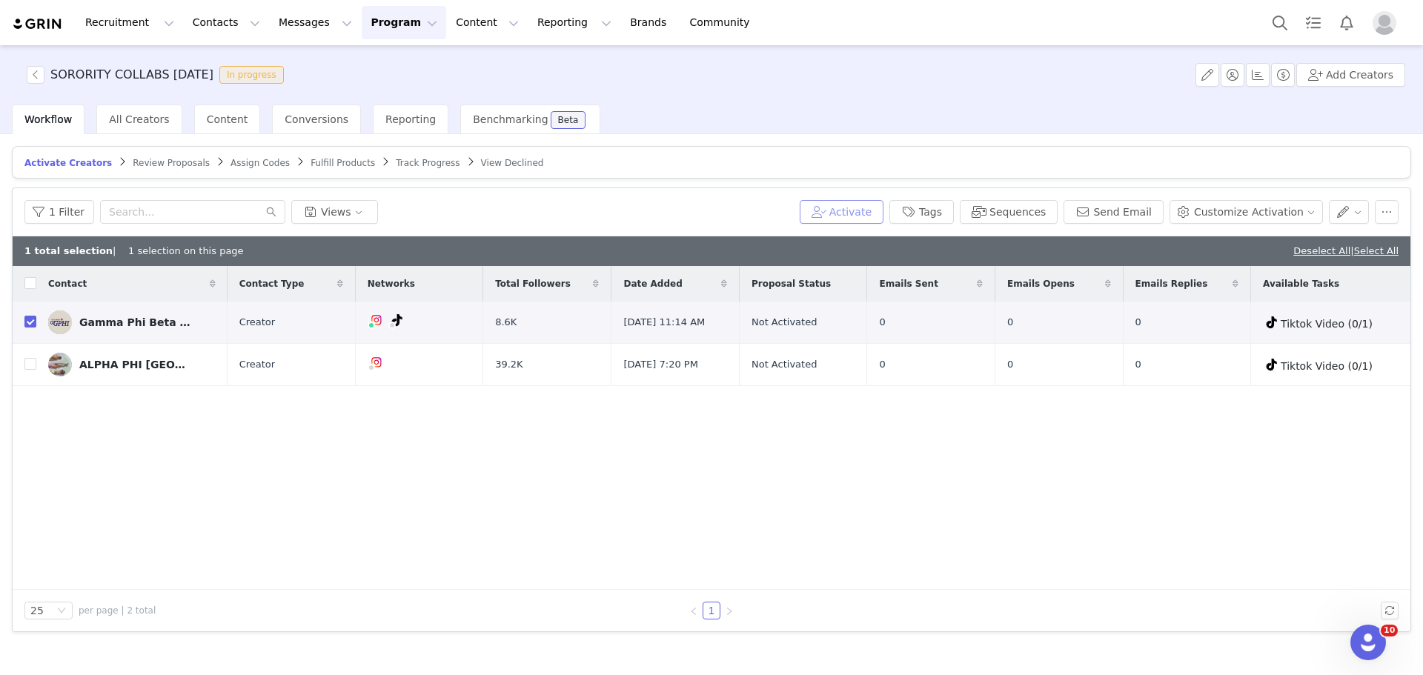
click at [858, 213] on button "Activate" at bounding box center [842, 212] width 84 height 24
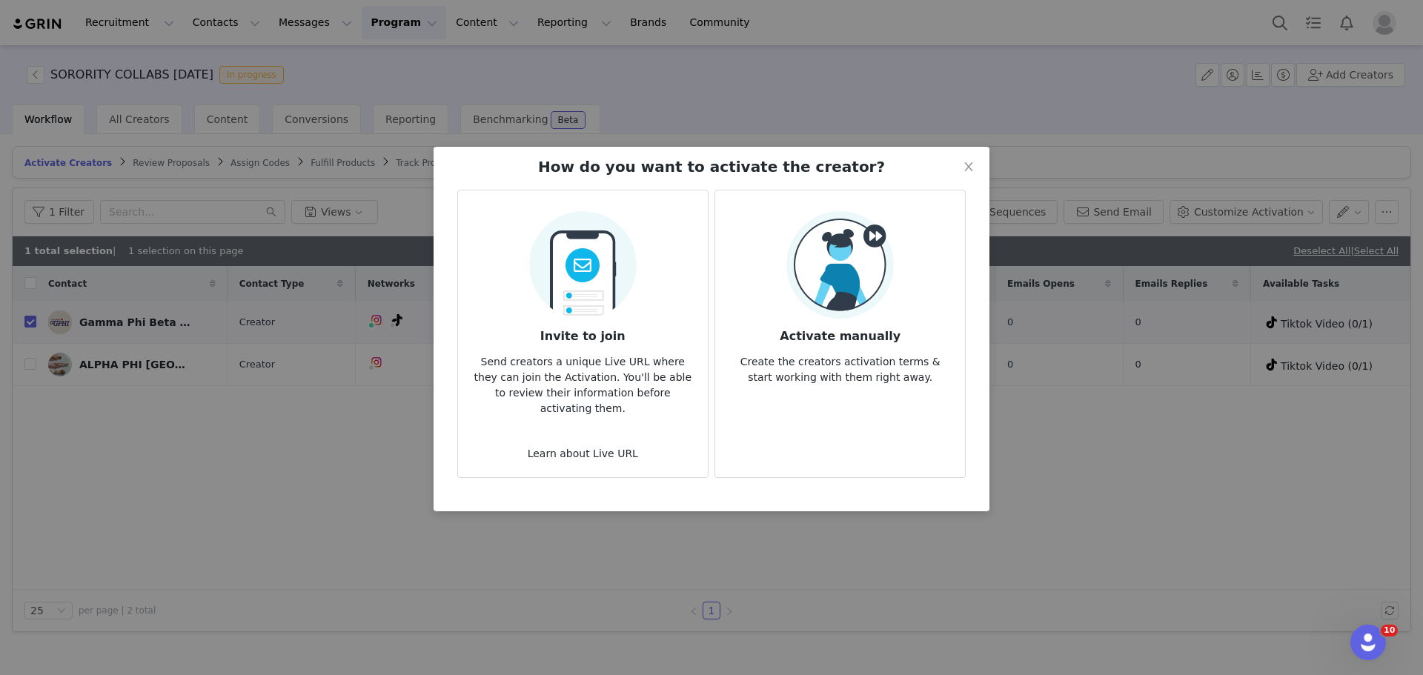
click at [850, 319] on h3 "Activate manually" at bounding box center [840, 332] width 226 height 27
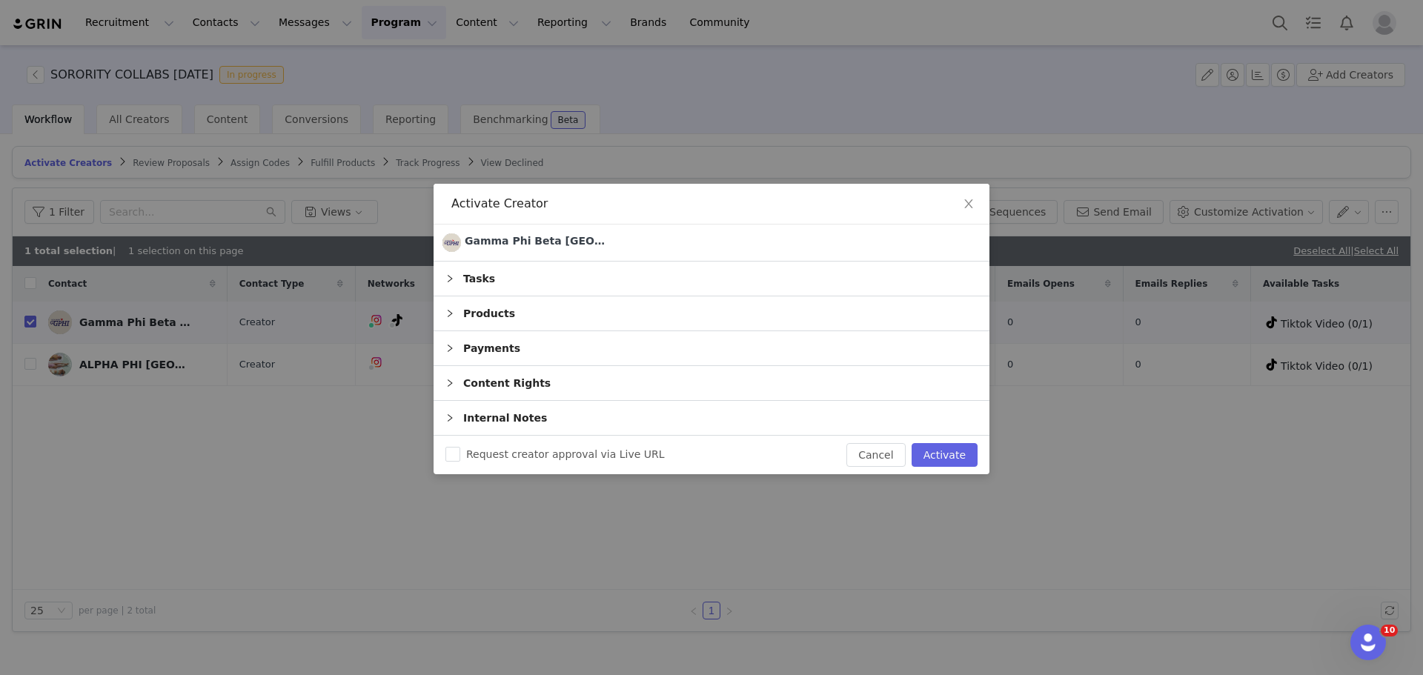
click at [779, 274] on div "Tasks" at bounding box center [712, 279] width 556 height 34
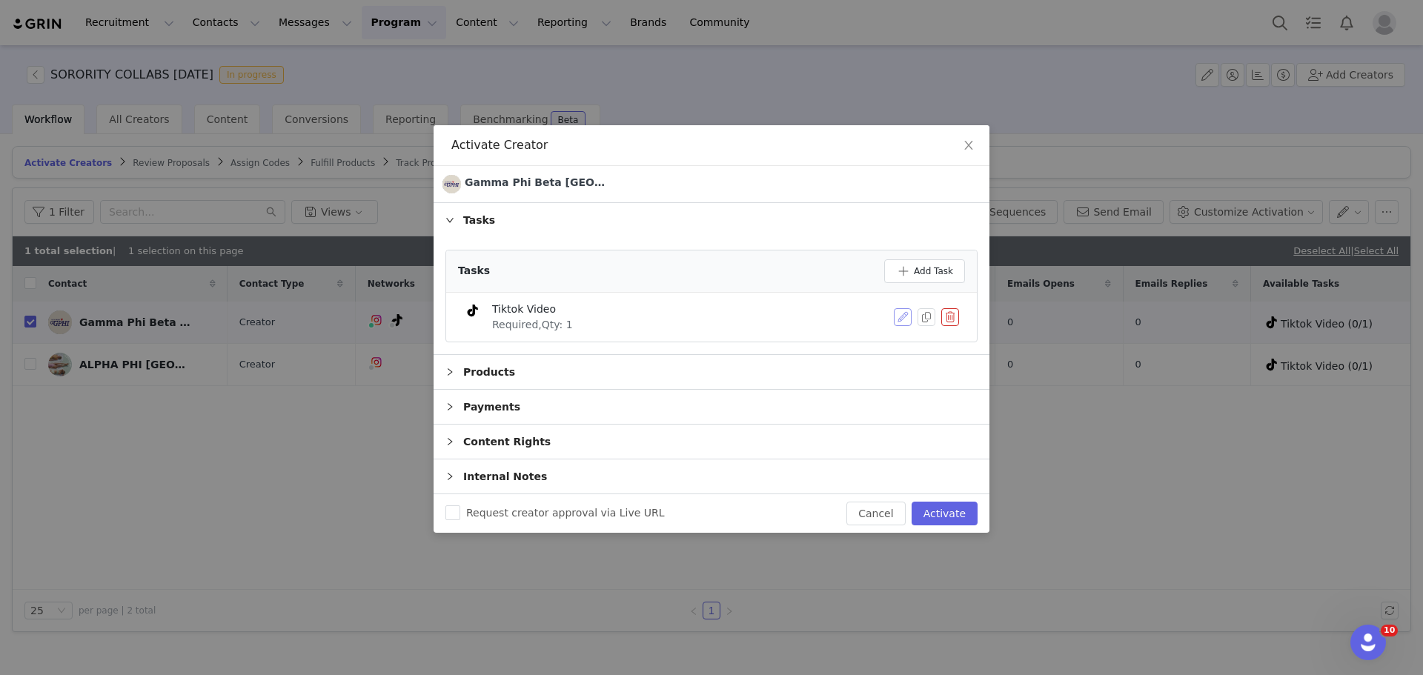
click at [904, 314] on button "button" at bounding box center [903, 317] width 18 height 18
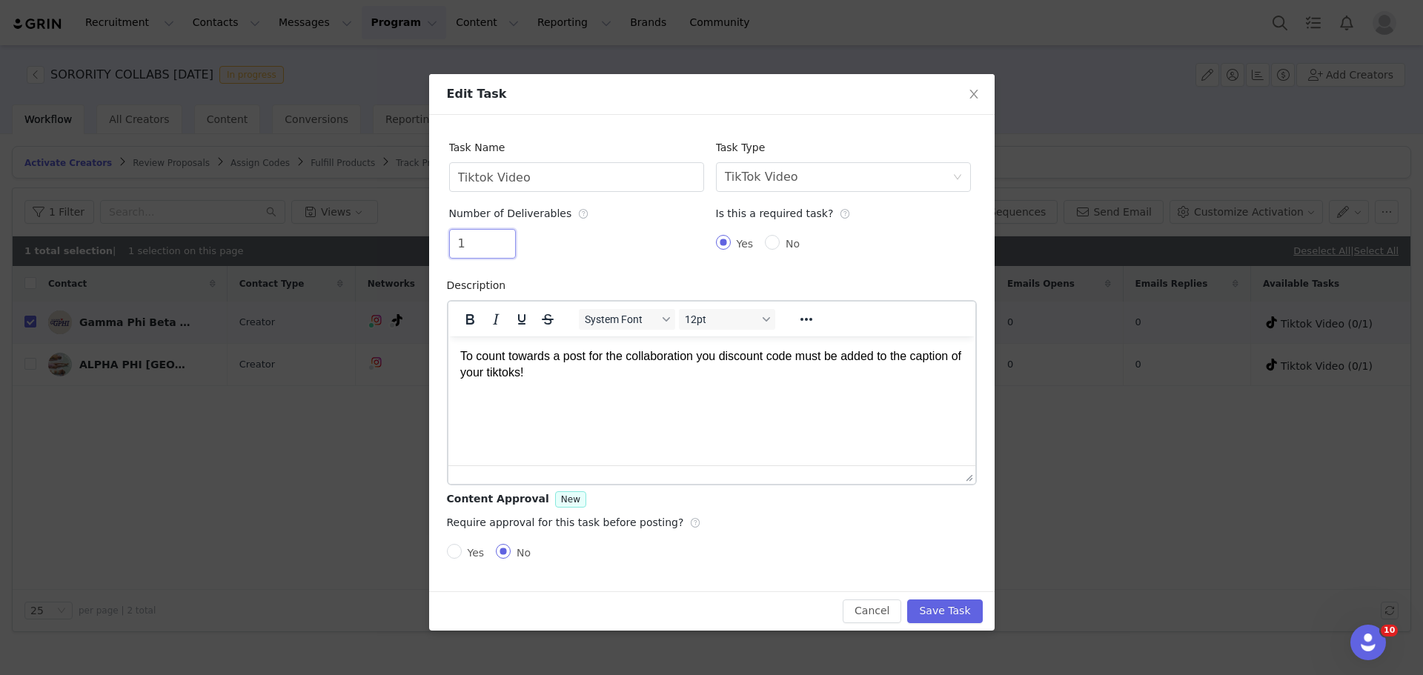
drag, startPoint x: 479, startPoint y: 239, endPoint x: 428, endPoint y: 239, distance: 50.4
click at [429, 239] on div "Task Name Tiktok Video Task Type Select task type TikTok Video Number of Delive…" at bounding box center [712, 353] width 566 height 477
drag, startPoint x: 442, startPoint y: 243, endPoint x: 419, endPoint y: 243, distance: 23.0
click at [419, 243] on div "Edit Task Task Name Tiktok Video Task Type Select task type TikTok Video Number…" at bounding box center [711, 337] width 1423 height 675
type input "2"
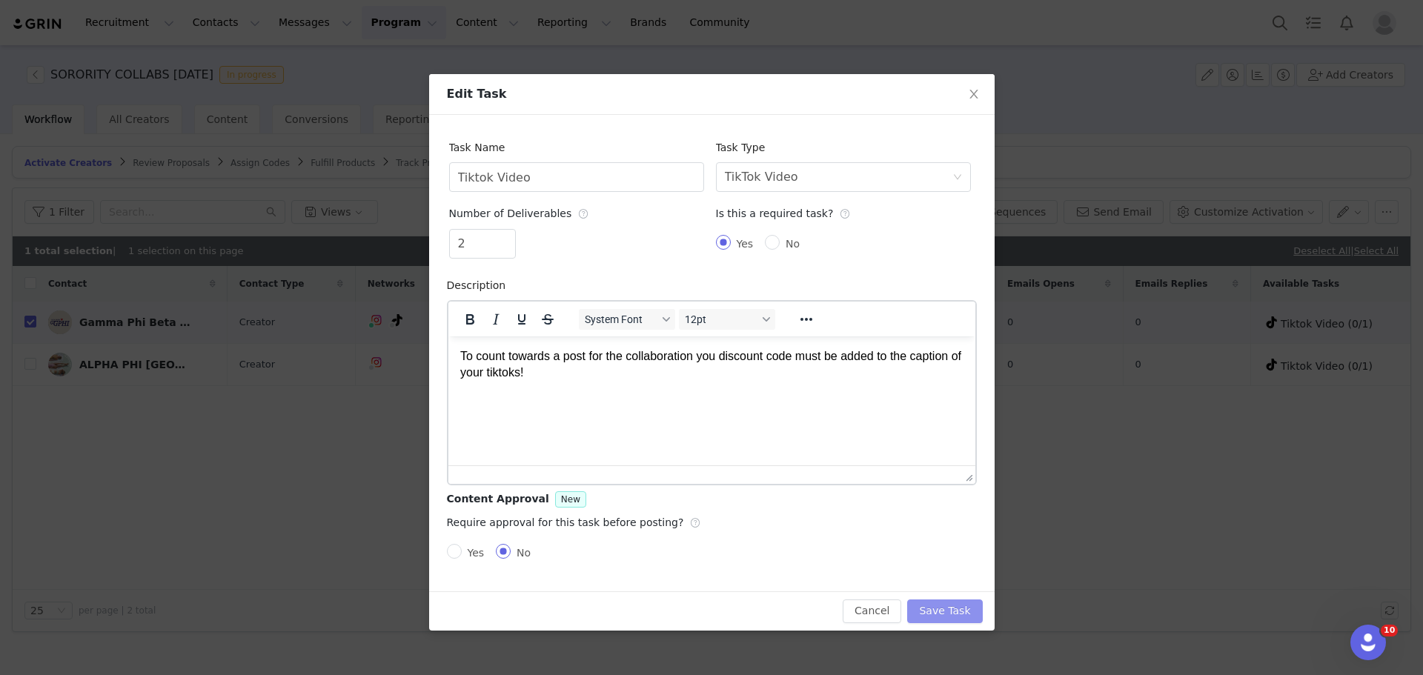
click at [935, 601] on button "Save Task" at bounding box center [944, 612] width 75 height 24
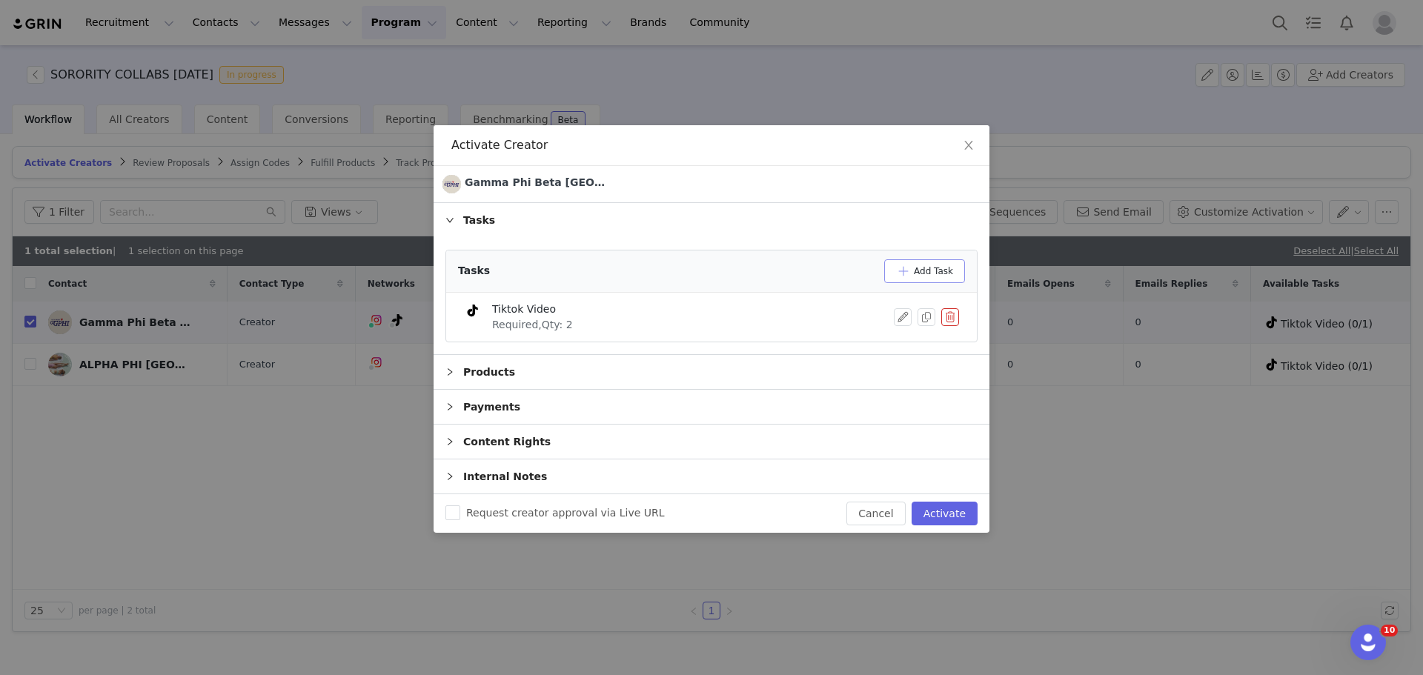
click at [936, 279] on button "Add Task" at bounding box center [924, 271] width 81 height 24
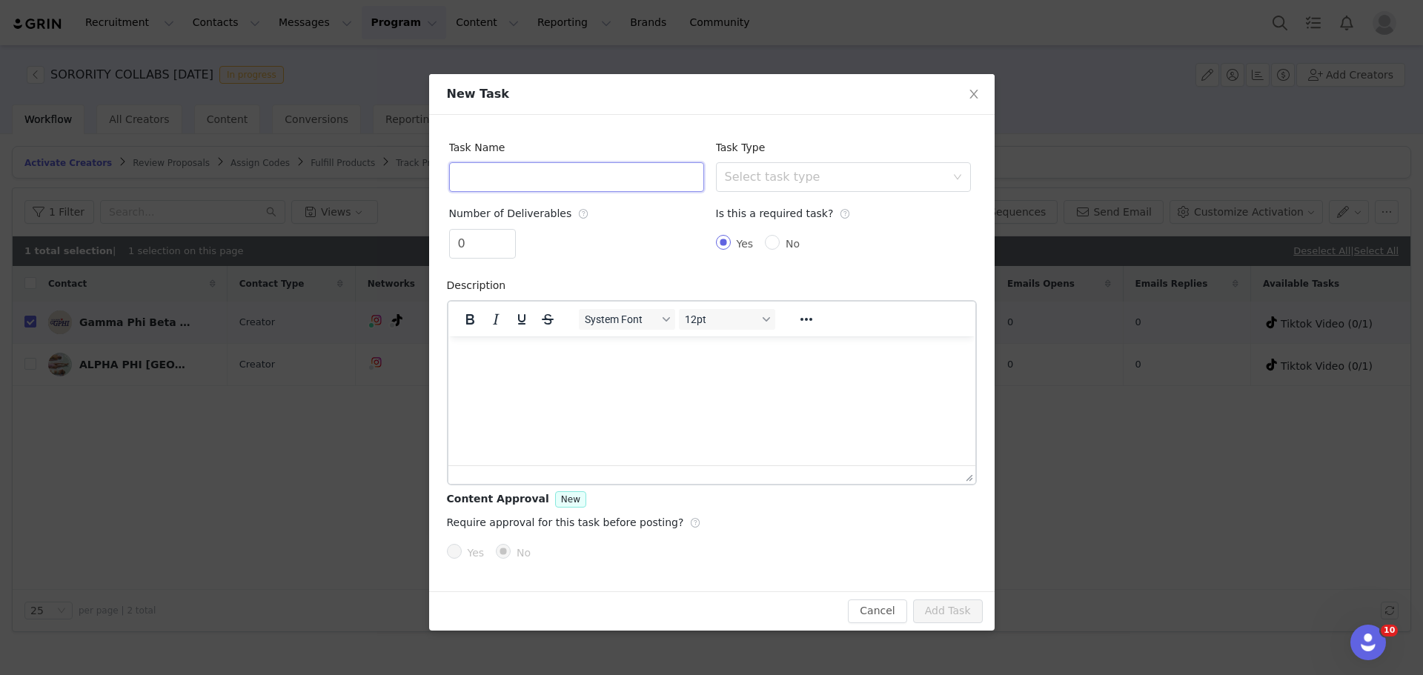
click at [523, 174] on input "text" at bounding box center [576, 177] width 255 height 30
click at [823, 177] on div "Select task type" at bounding box center [835, 177] width 221 height 15
type input "Instagram Post"
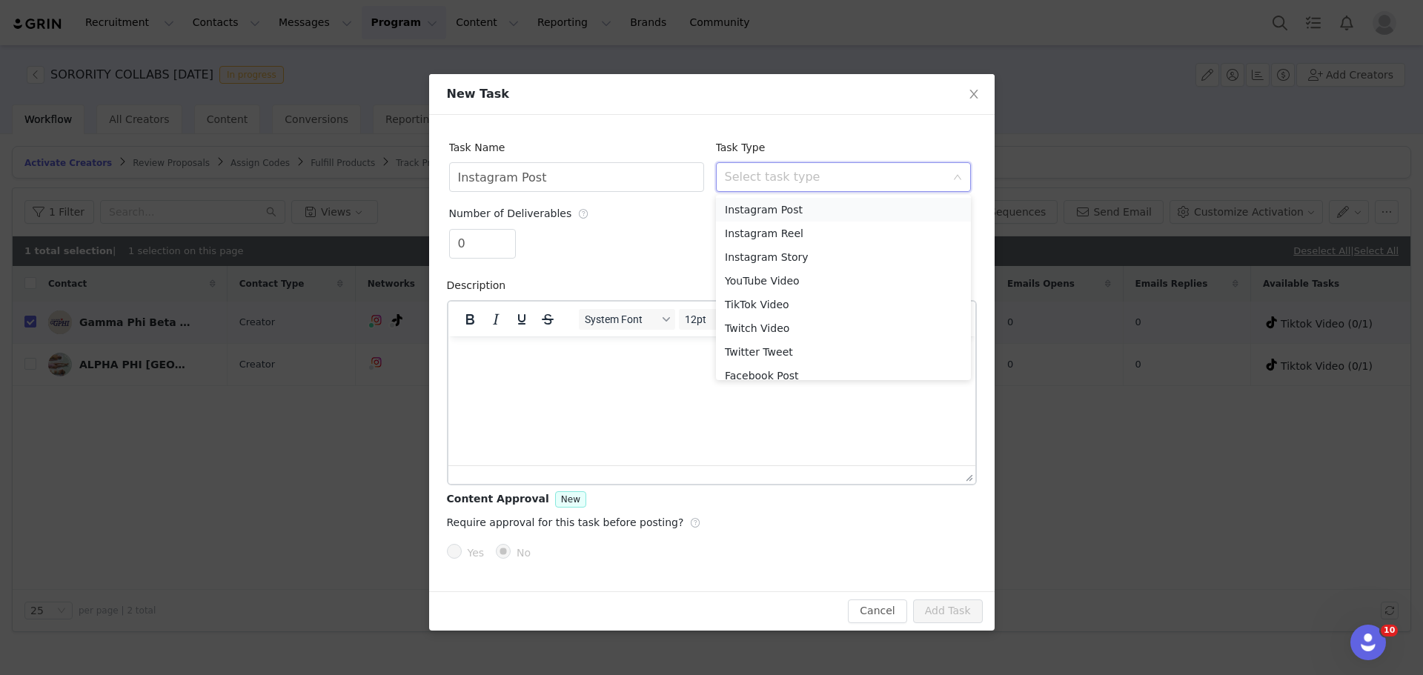
click at [793, 208] on li "Instagram Post" at bounding box center [843, 210] width 255 height 24
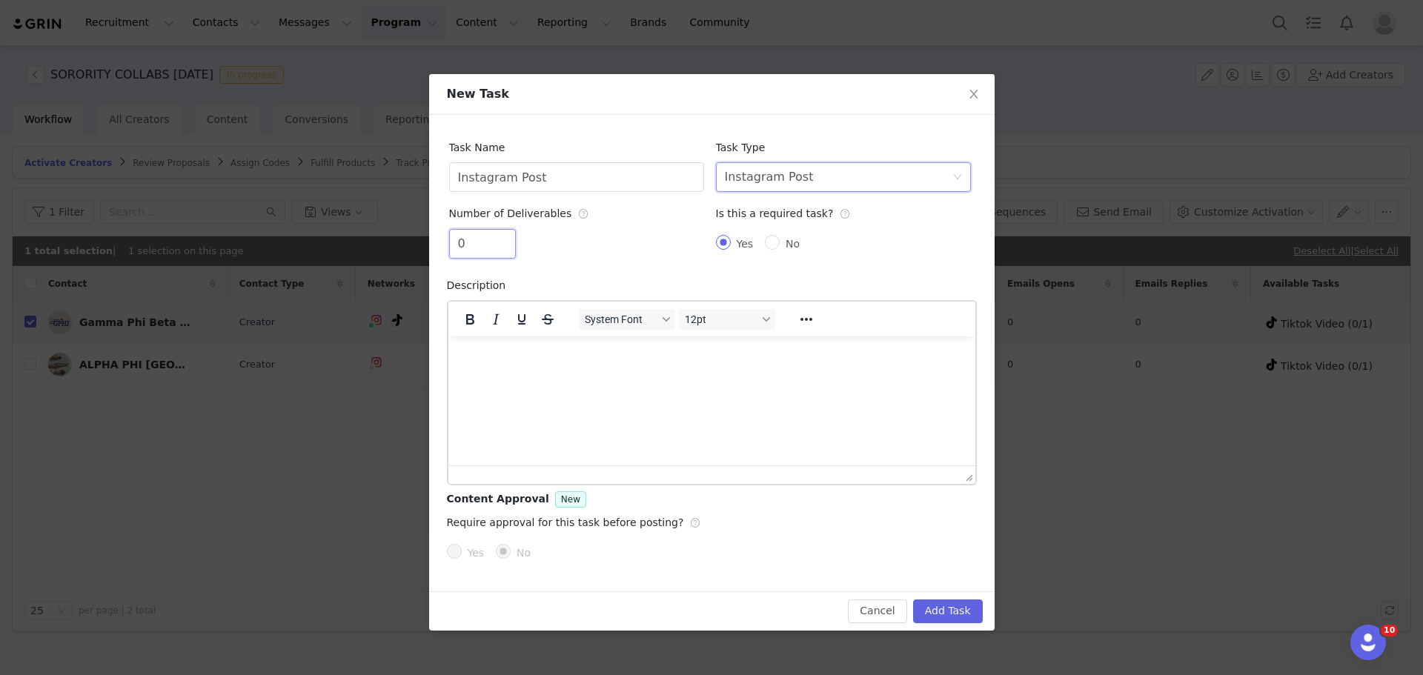
drag, startPoint x: 454, startPoint y: 244, endPoint x: 432, endPoint y: 244, distance: 22.2
click at [432, 244] on div "Task Name Instagram Post Task Type Select task type Instagram Post Number of De…" at bounding box center [712, 353] width 566 height 477
type input "1"
click at [924, 610] on button "Add Task" at bounding box center [948, 612] width 70 height 24
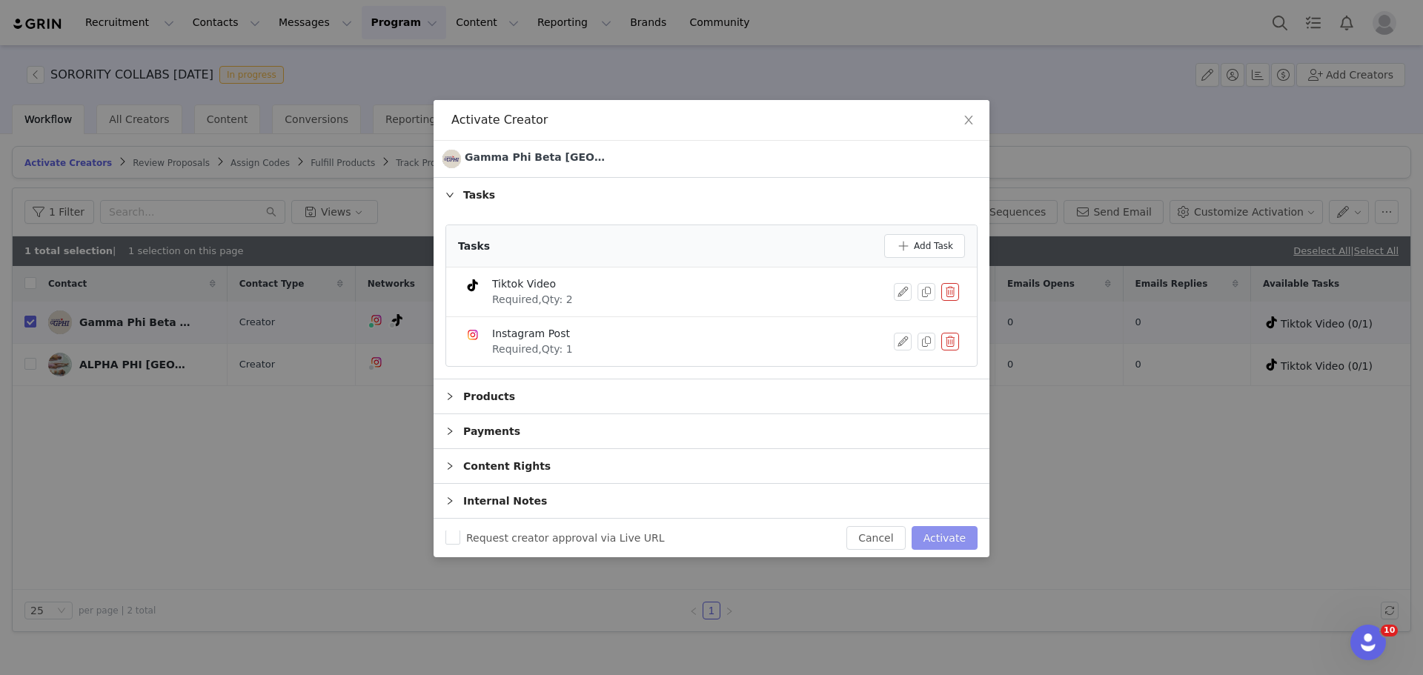
click at [967, 539] on button "Activate" at bounding box center [945, 538] width 66 height 24
checkbox input "false"
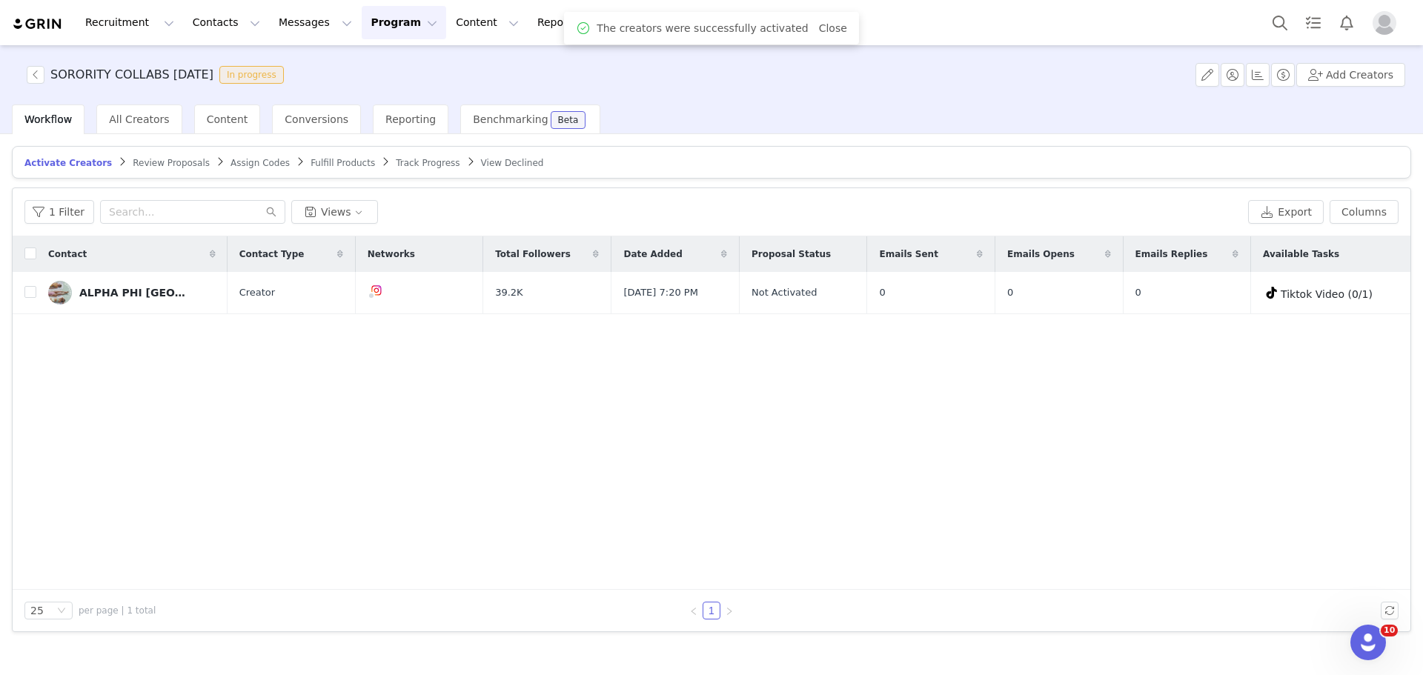
click at [396, 163] on span "Track Progress" at bounding box center [428, 163] width 64 height 10
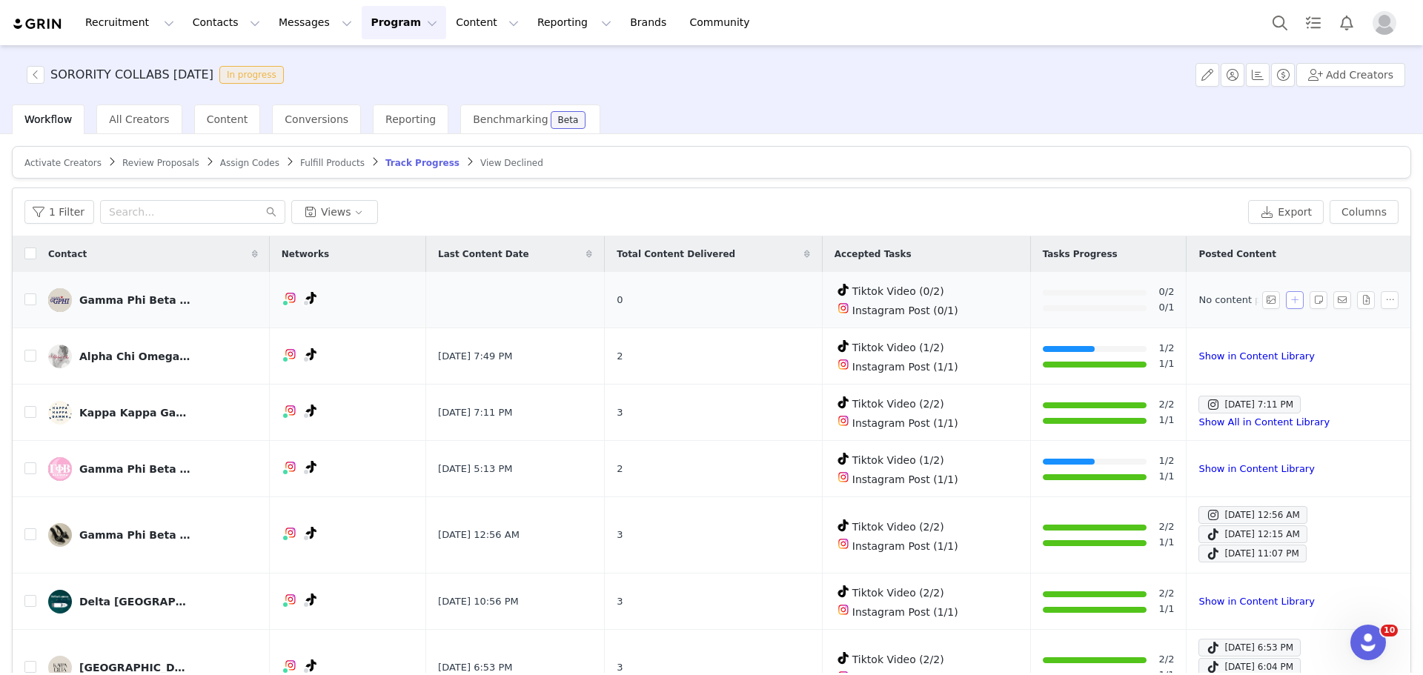
click at [1286, 299] on button "button" at bounding box center [1295, 300] width 18 height 18
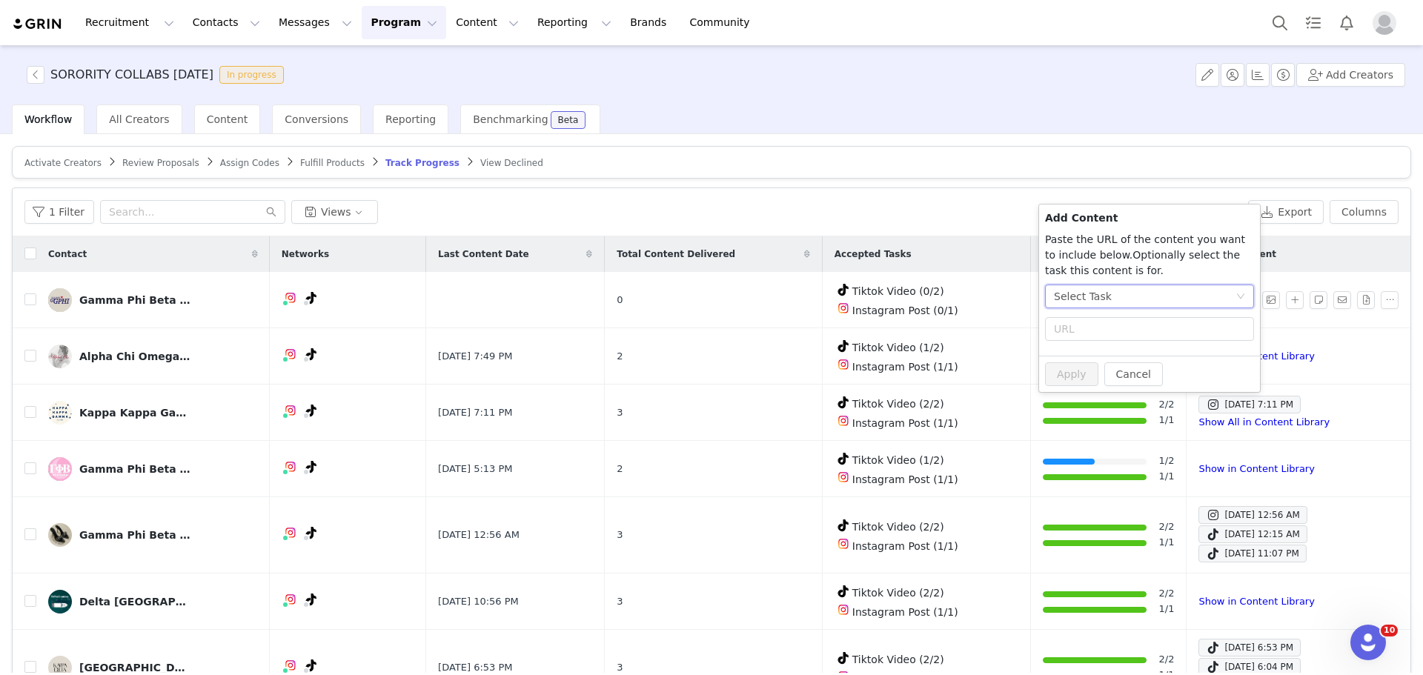
click at [1067, 290] on div "Select Task" at bounding box center [1083, 296] width 58 height 22
click at [1102, 394] on li "Instagram Post (Instagram)" at bounding box center [1149, 397] width 209 height 24
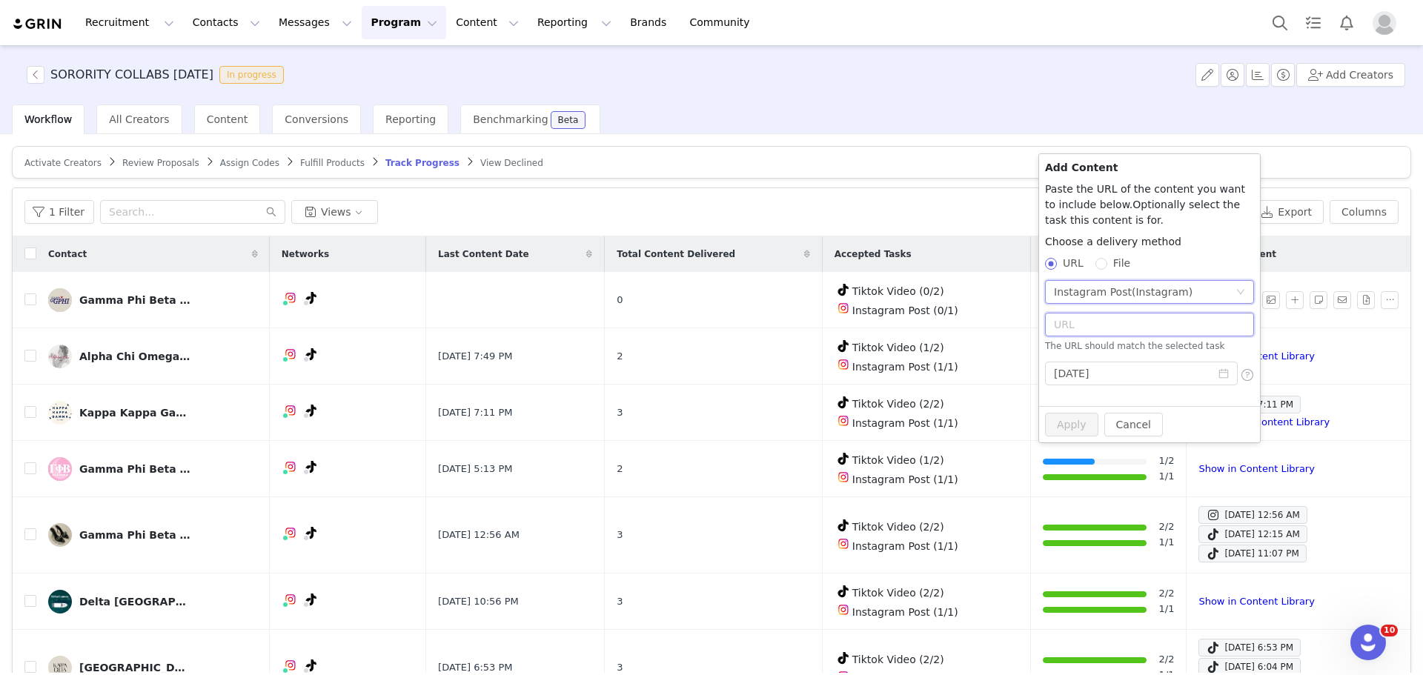
click at [1085, 323] on input "text" at bounding box center [1149, 325] width 209 height 24
paste input "https://www.instagram.com/p/DN0geXRQH0m/?img_index=1"
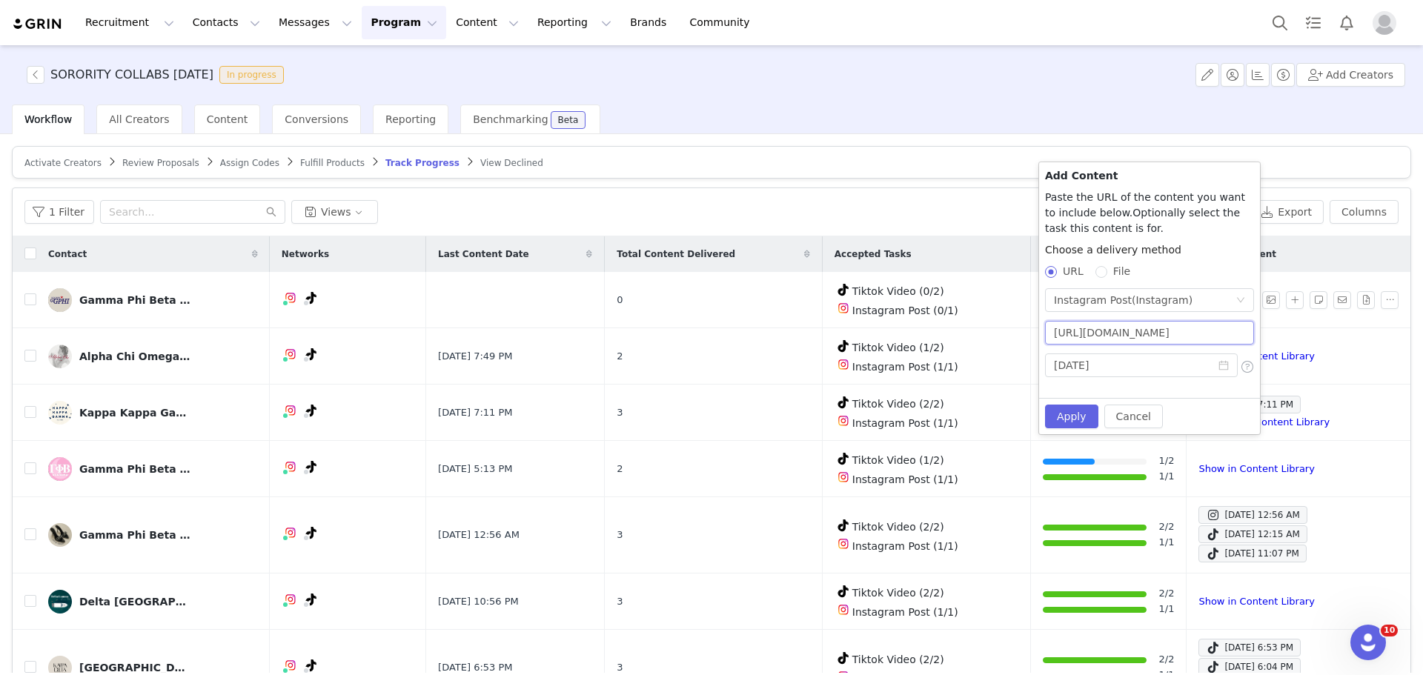
scroll to position [0, 91]
type input "https://www.instagram.com/p/DN0geXRQH0m/?img_index=1"
click at [1118, 371] on input "2025-08-31" at bounding box center [1141, 366] width 193 height 24
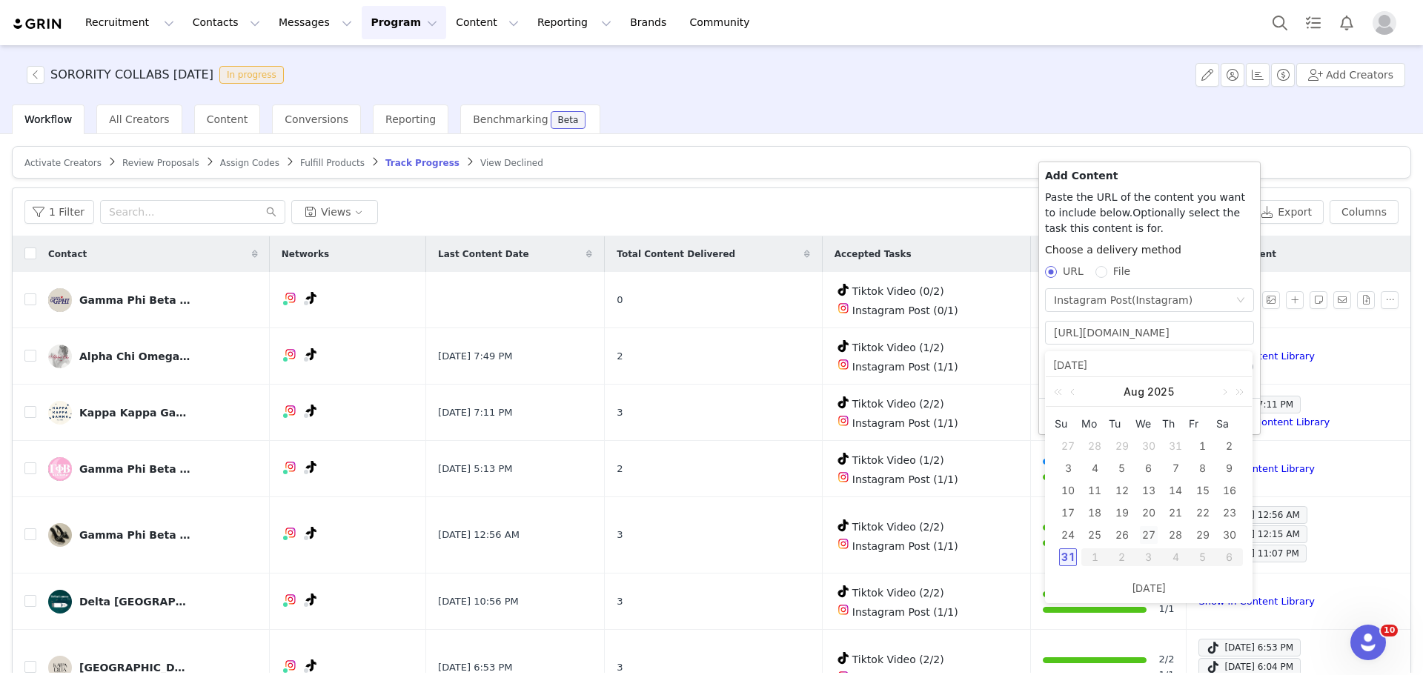
click at [1148, 534] on div "27" at bounding box center [1149, 535] width 18 height 18
type input "2025-08-27"
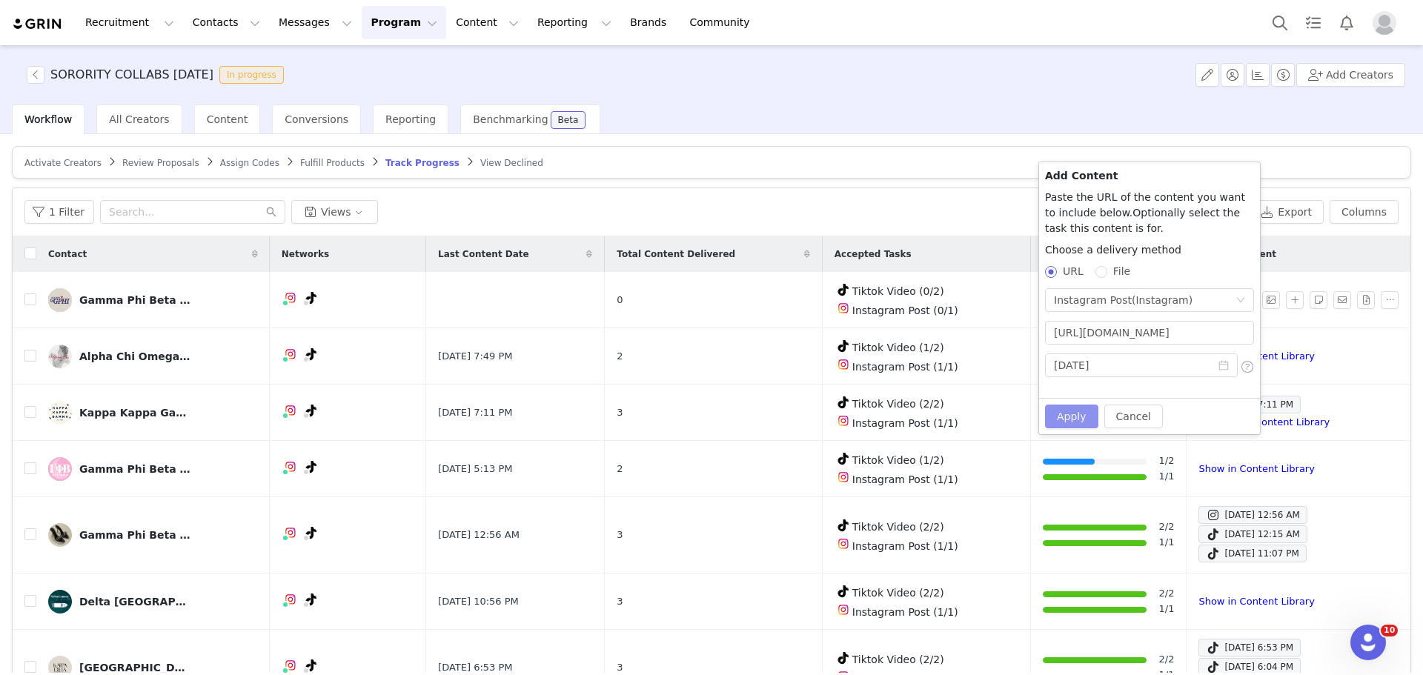
click at [1073, 418] on button "Apply" at bounding box center [1071, 417] width 53 height 24
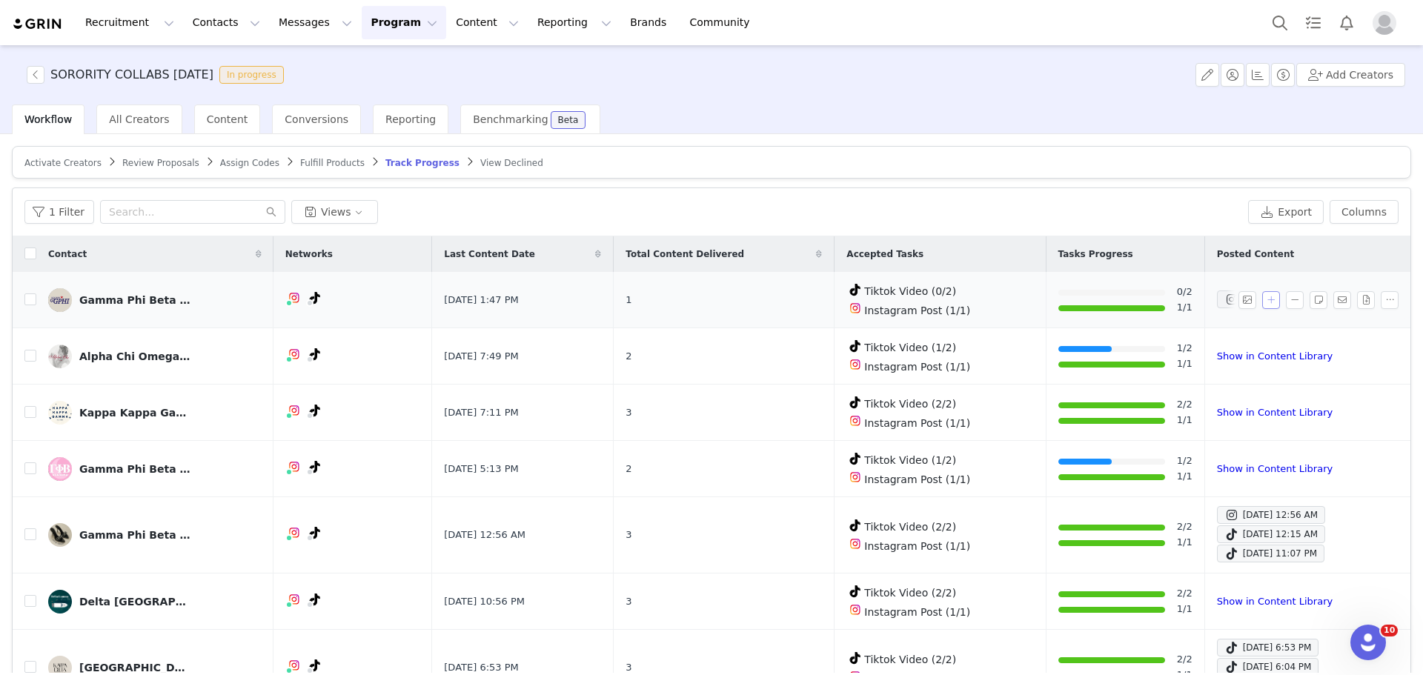
click at [1262, 293] on button "button" at bounding box center [1271, 300] width 18 height 18
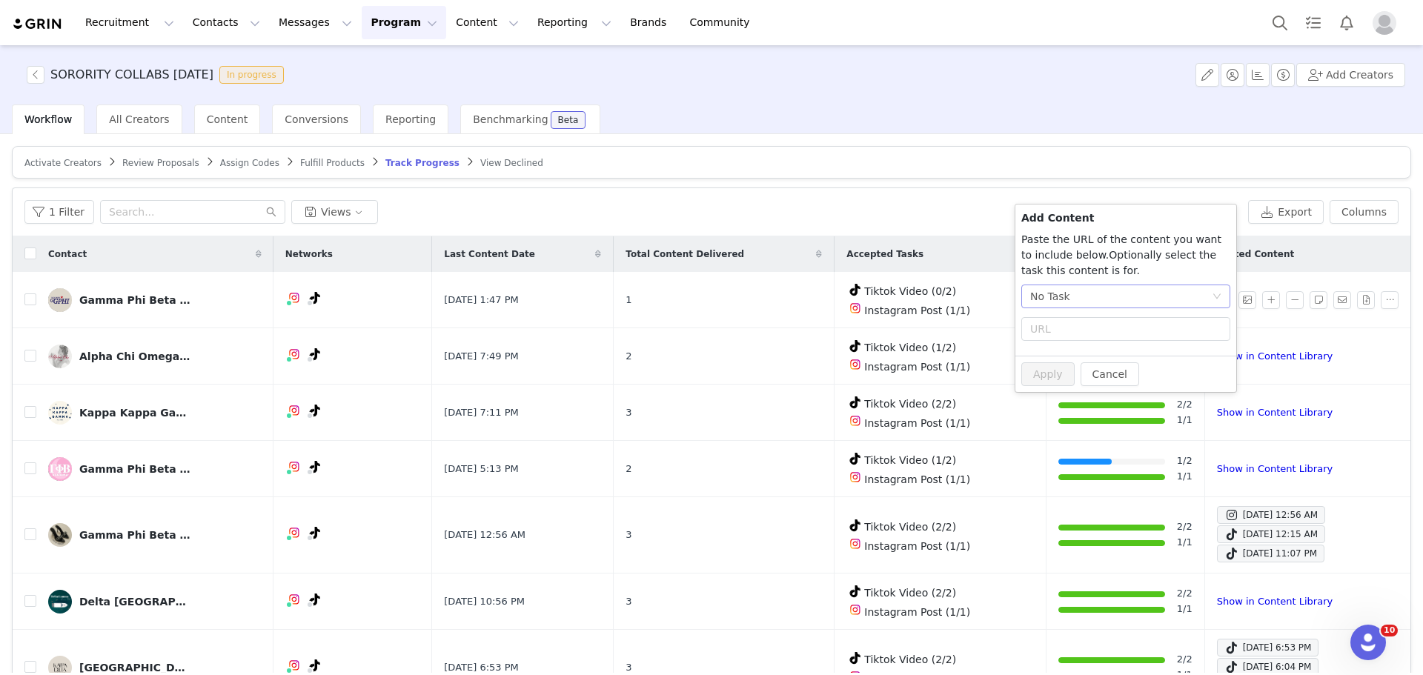
click at [1119, 294] on div "No Task" at bounding box center [1121, 296] width 182 height 22
click at [1085, 379] on li "Tiktok Video (TikTok)" at bounding box center [1126, 374] width 209 height 24
radio input "true"
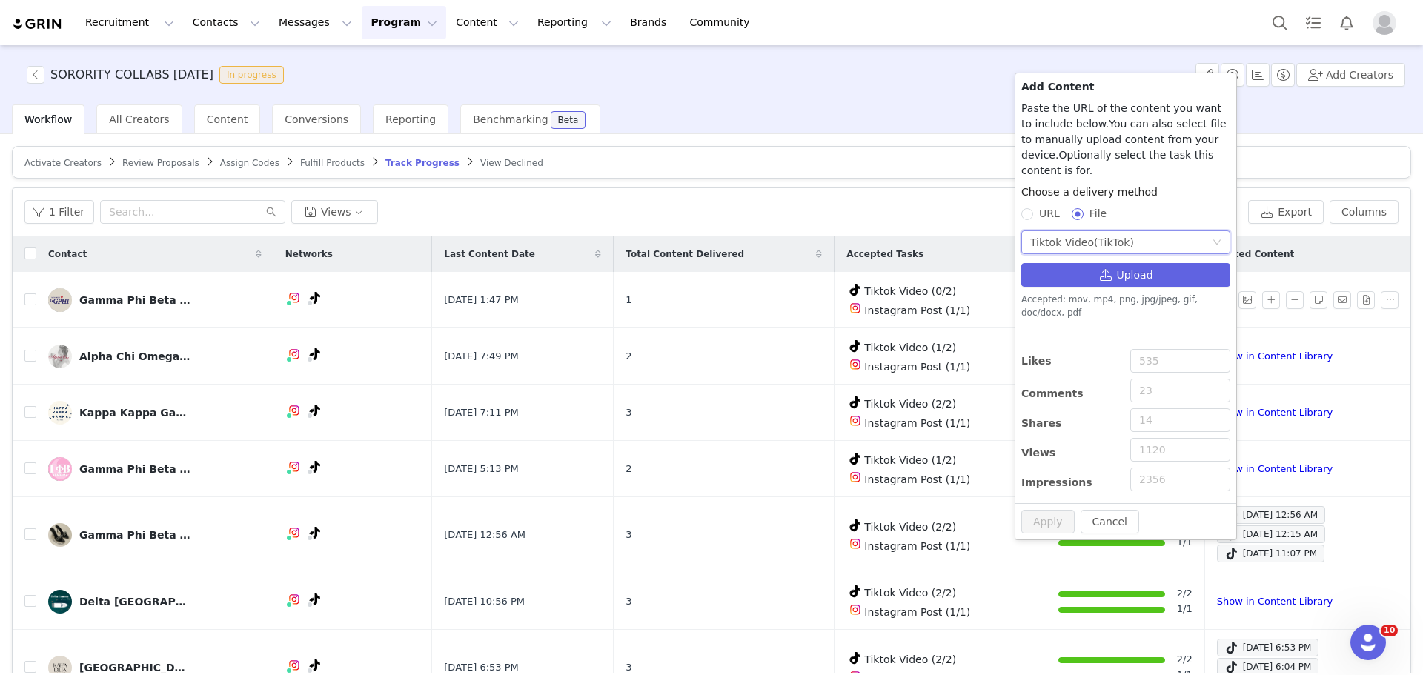
click at [1035, 208] on span "URL" at bounding box center [1049, 214] width 33 height 12
click at [1032, 208] on input "URL" at bounding box center [1027, 213] width 10 height 10
radio input "true"
radio input "false"
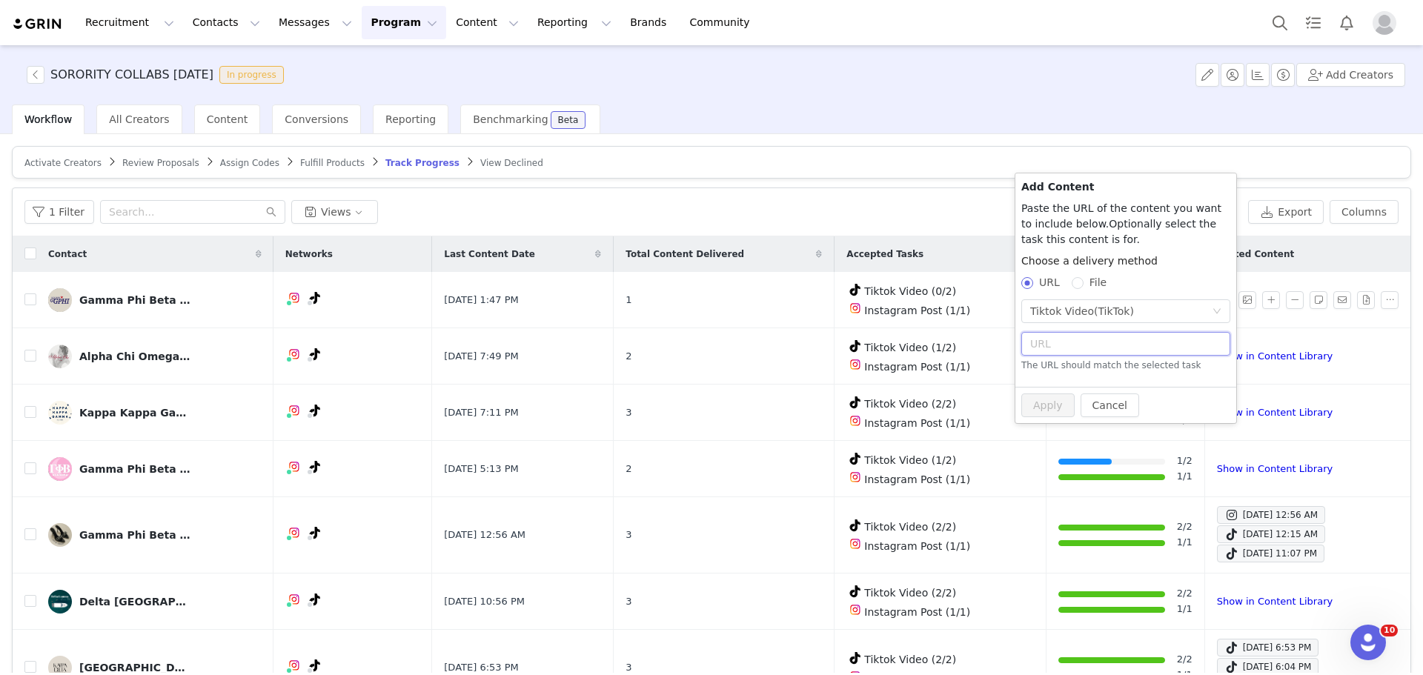
click at [1078, 348] on input "text" at bounding box center [1126, 344] width 209 height 24
paste input "https://www.tiktok.com/@gphiwisconsin/video/7542644093072067871"
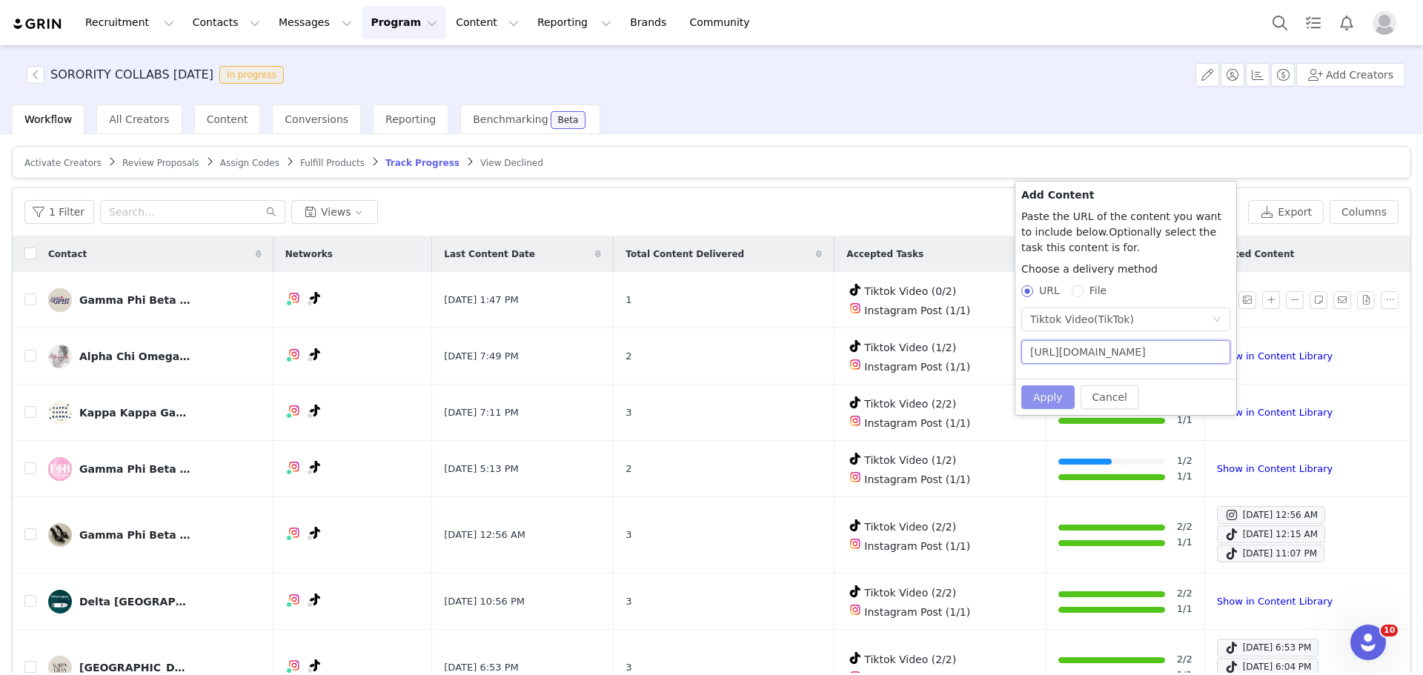
type input "https://www.tiktok.com/@gphiwisconsin/video/7542644093072067871"
click at [1053, 403] on button "Apply" at bounding box center [1048, 397] width 53 height 24
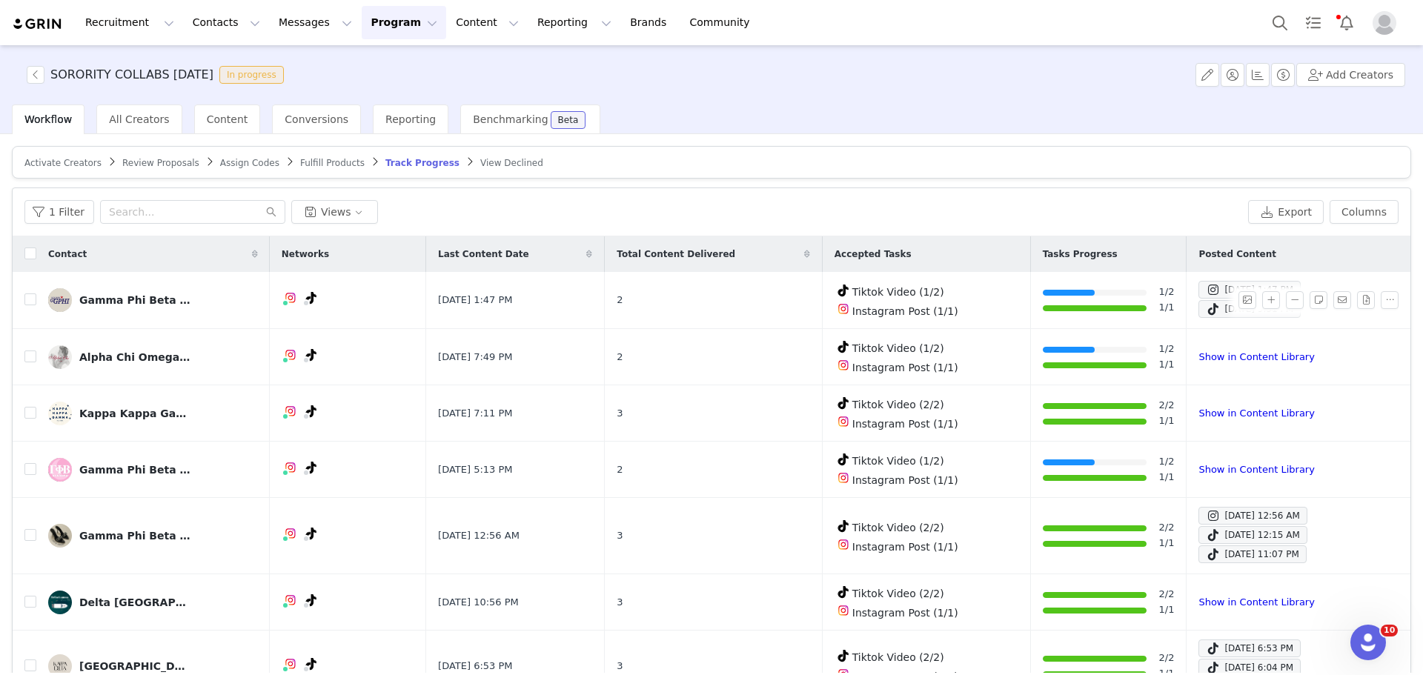
click at [51, 165] on span "Activate Creators" at bounding box center [62, 163] width 77 height 10
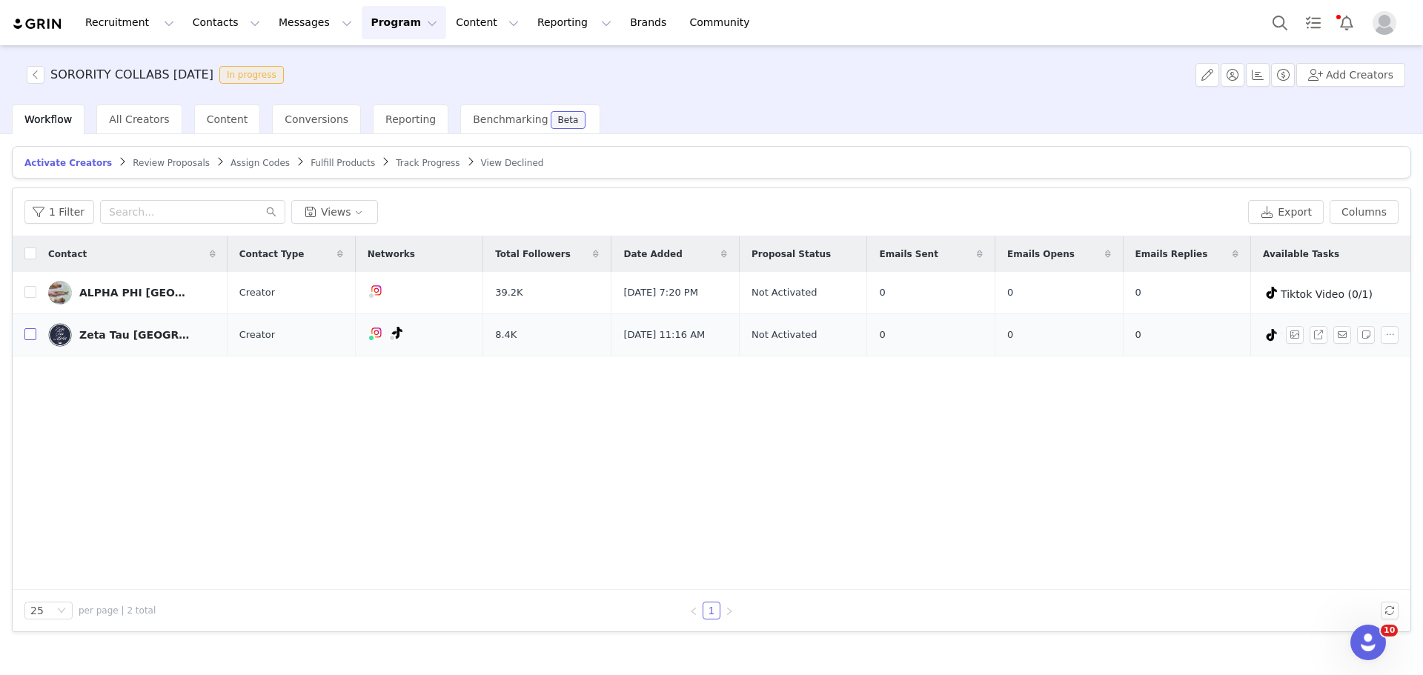
click at [29, 339] on input "checkbox" at bounding box center [30, 334] width 12 height 12
checkbox input "true"
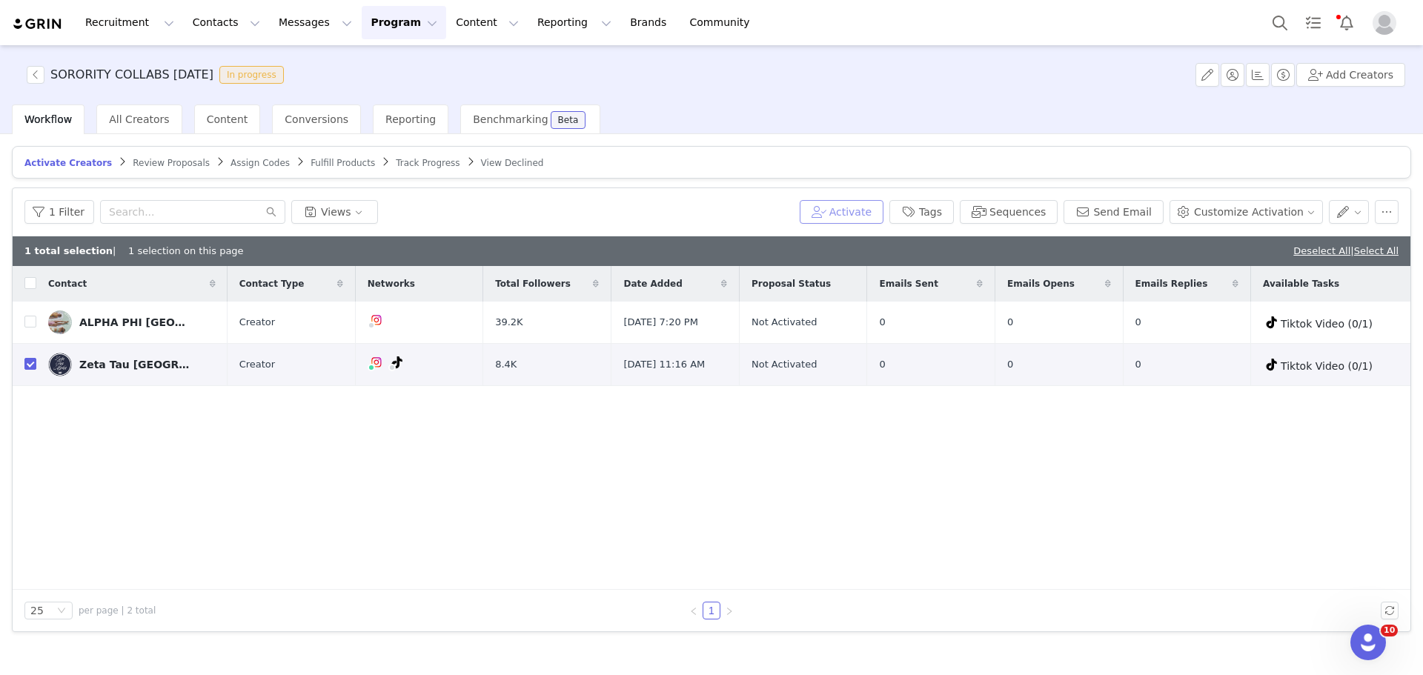
click at [867, 213] on button "Activate" at bounding box center [842, 212] width 84 height 24
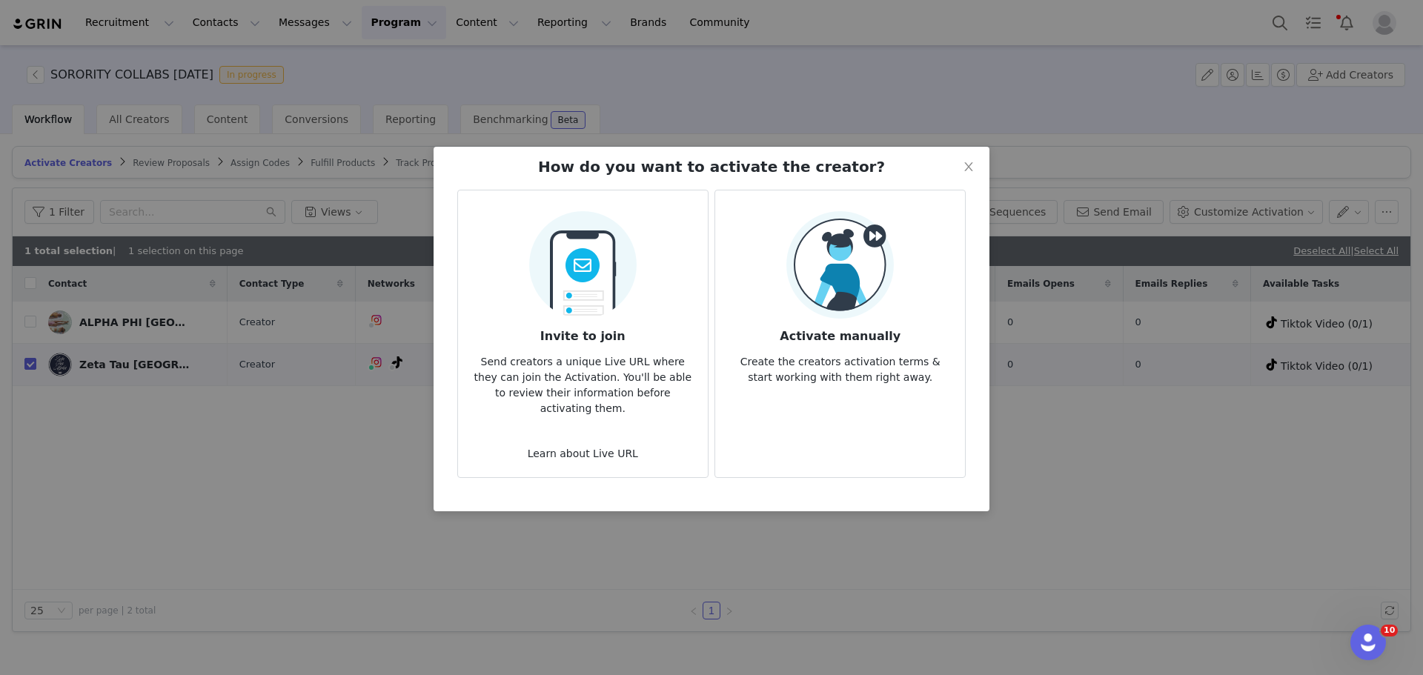
click at [811, 282] on img at bounding box center [840, 264] width 107 height 107
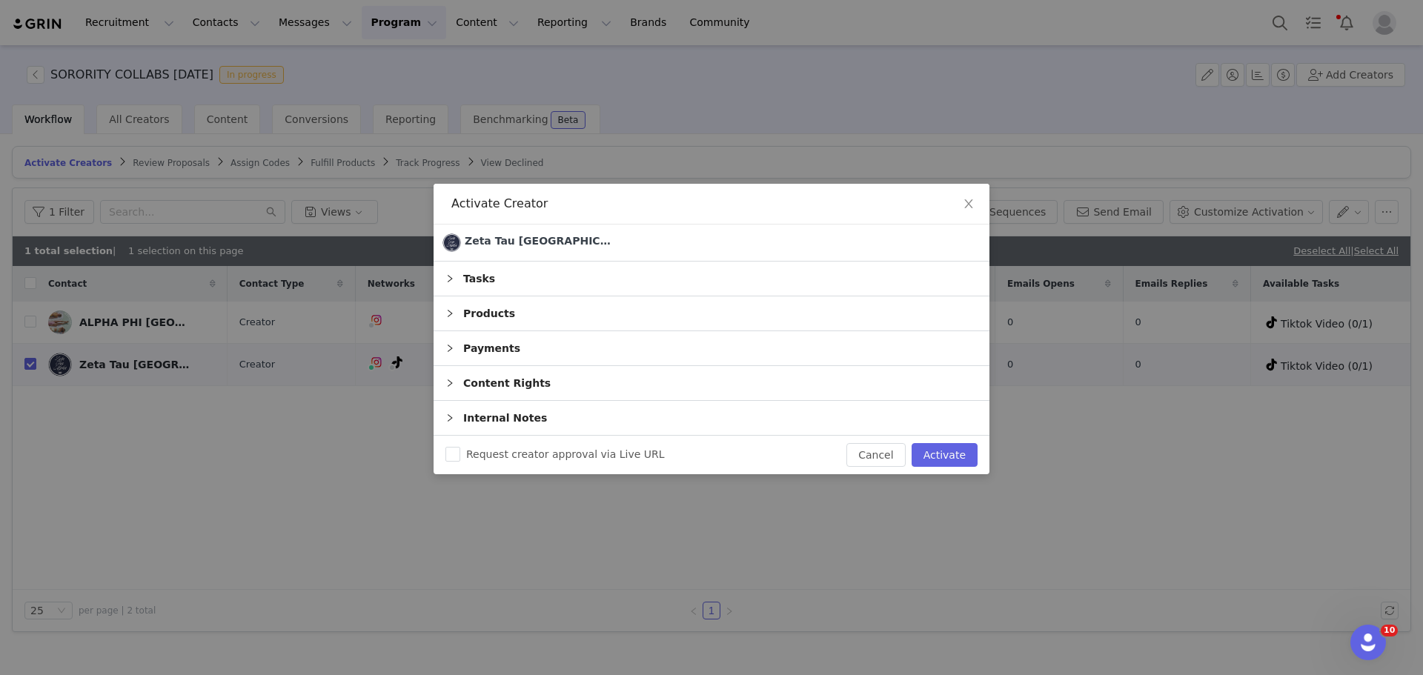
click at [626, 294] on div "Tasks" at bounding box center [712, 279] width 556 height 34
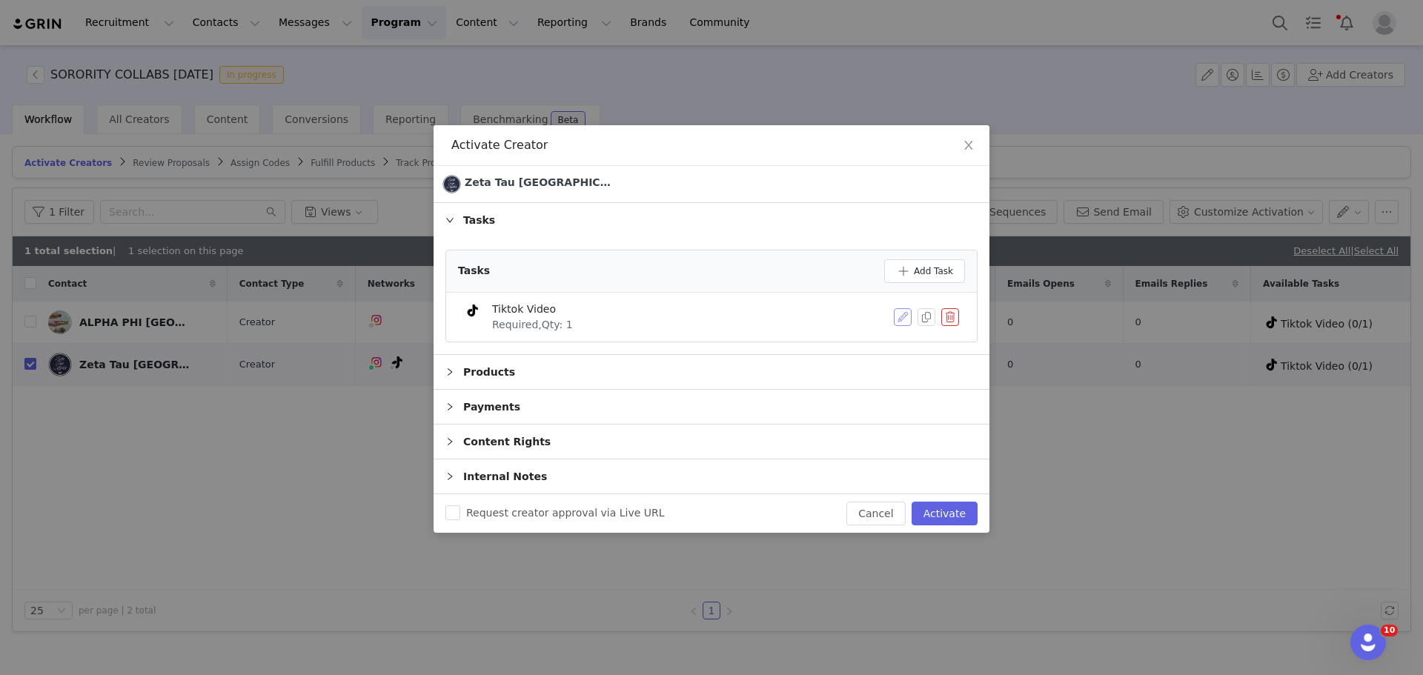
click at [903, 314] on button "button" at bounding box center [903, 317] width 18 height 18
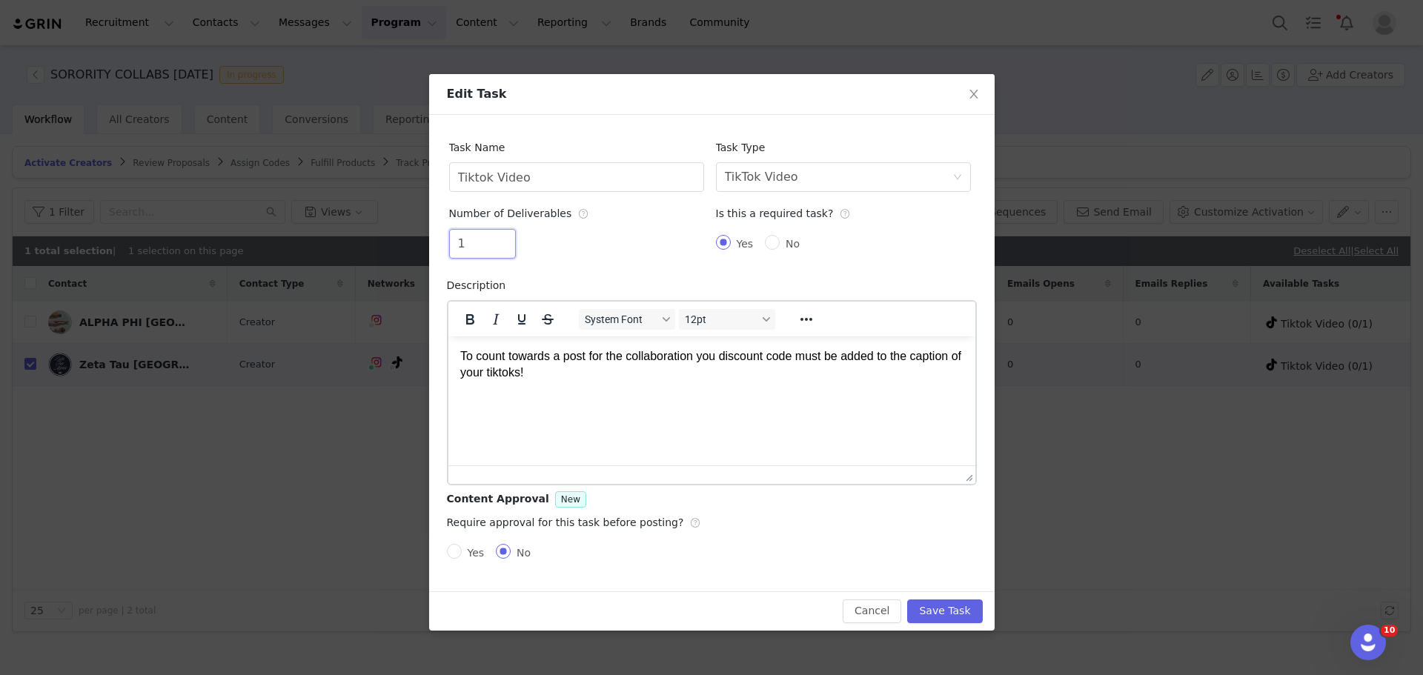
drag, startPoint x: 460, startPoint y: 239, endPoint x: 431, endPoint y: 238, distance: 28.9
click at [431, 238] on div "Task Name Tiktok Video Task Type Select task type TikTok Video Number of Delive…" at bounding box center [712, 353] width 566 height 477
type input "2"
click at [960, 603] on button "Save Task" at bounding box center [944, 612] width 75 height 24
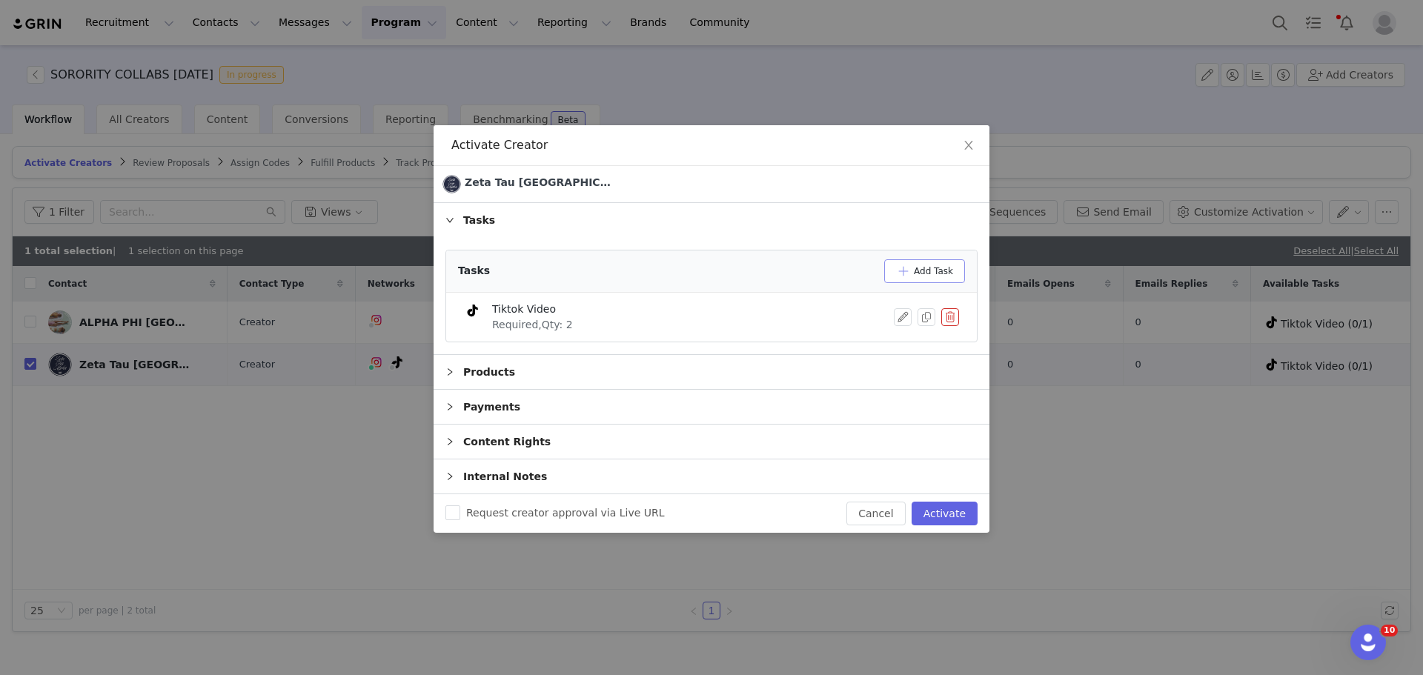
click at [894, 263] on button "Add Task" at bounding box center [924, 271] width 81 height 24
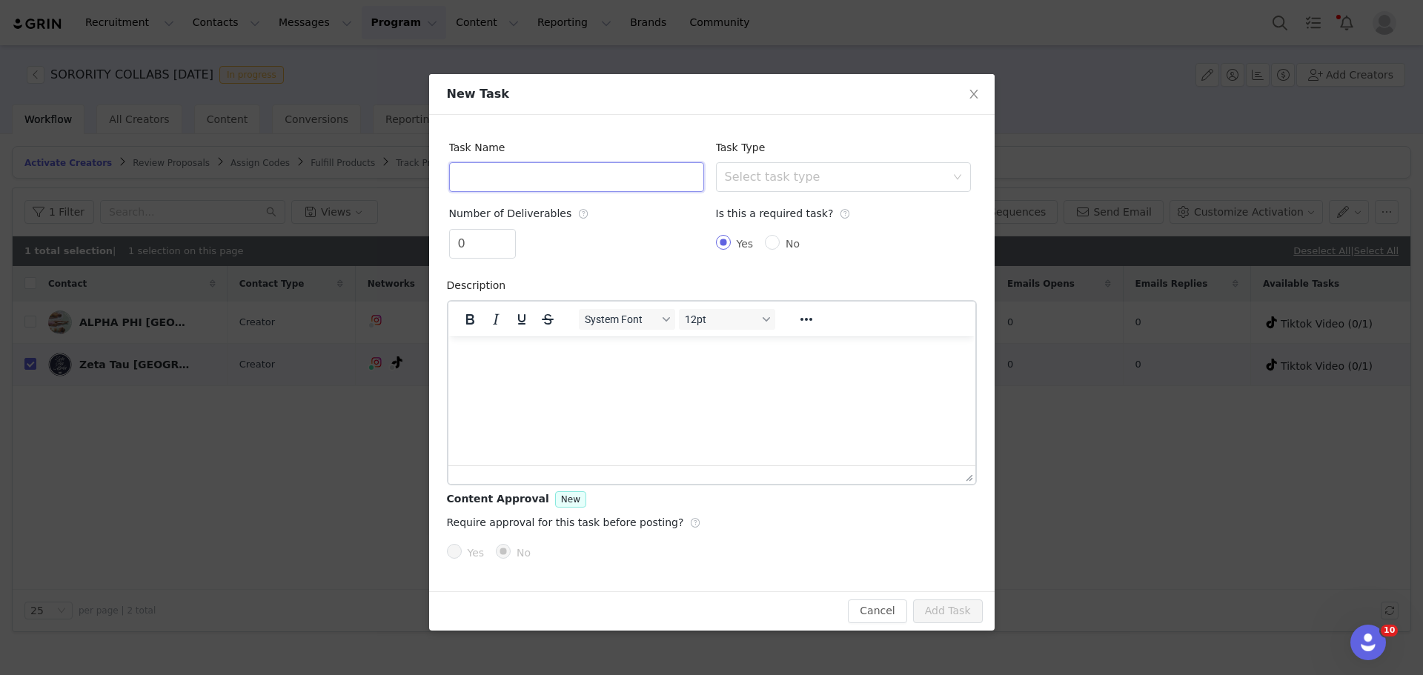
click at [529, 179] on input "text" at bounding box center [576, 177] width 255 height 30
click at [876, 176] on div "Select task type" at bounding box center [835, 177] width 221 height 15
type input "Instagram Post"
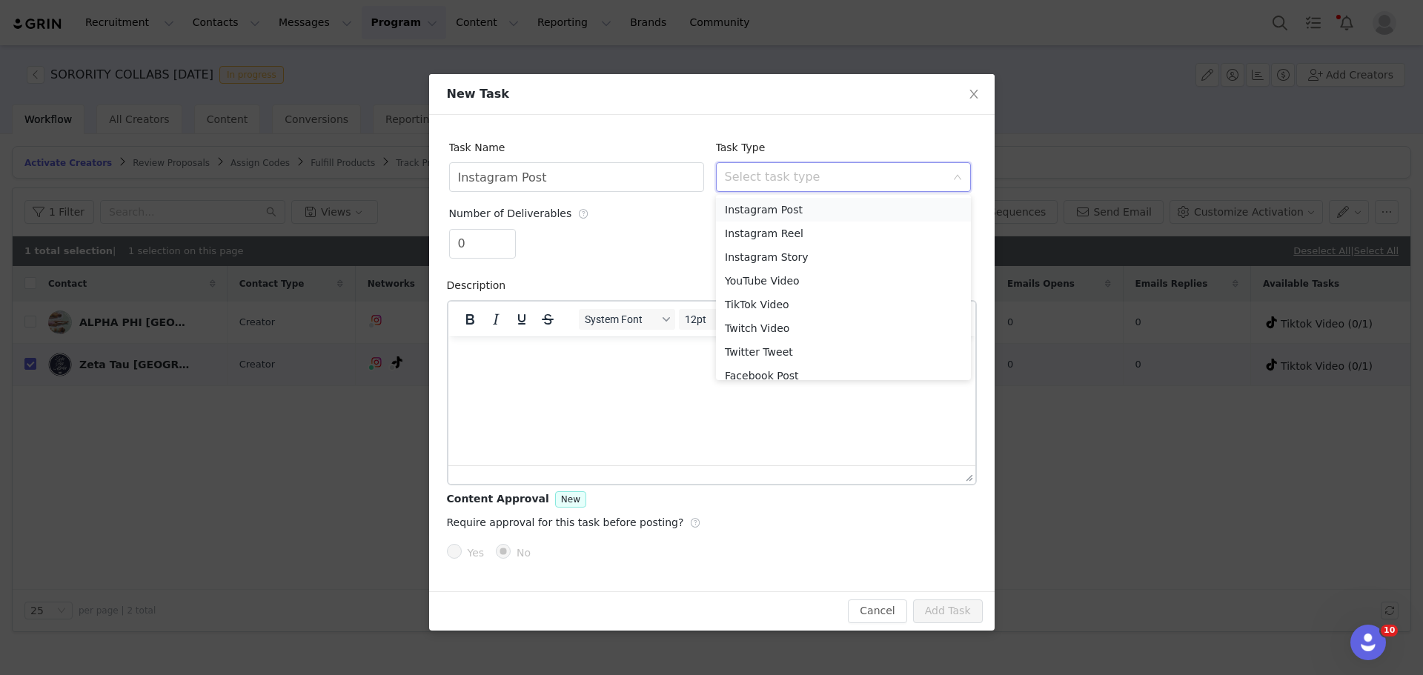
click at [801, 211] on li "Instagram Post" at bounding box center [843, 210] width 255 height 24
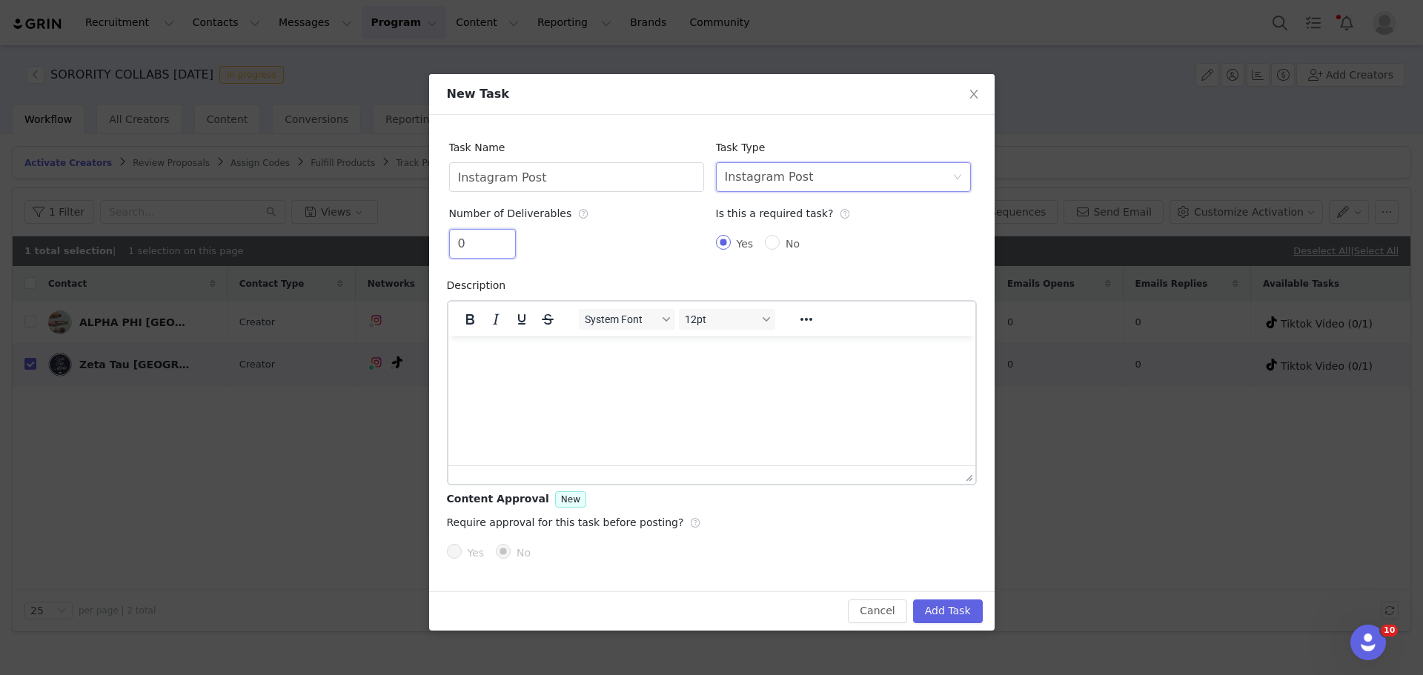
drag, startPoint x: 470, startPoint y: 244, endPoint x: 417, endPoint y: 244, distance: 53.4
click at [417, 244] on div "New Task Task Name Instagram Post Task Type Select task type Instagram Post Num…" at bounding box center [711, 337] width 1423 height 675
type input "1"
click at [956, 621] on button "Add Task" at bounding box center [948, 612] width 70 height 24
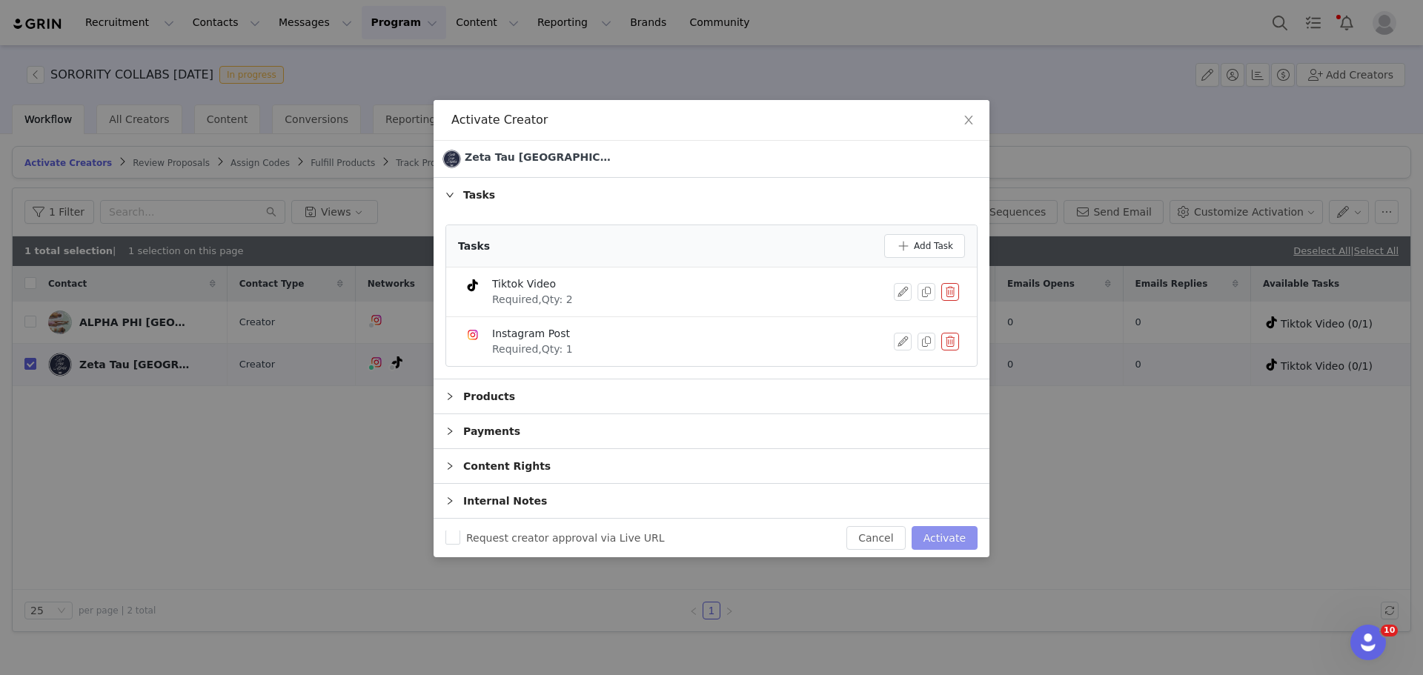
click at [927, 532] on button "Activate" at bounding box center [945, 538] width 66 height 24
checkbox input "false"
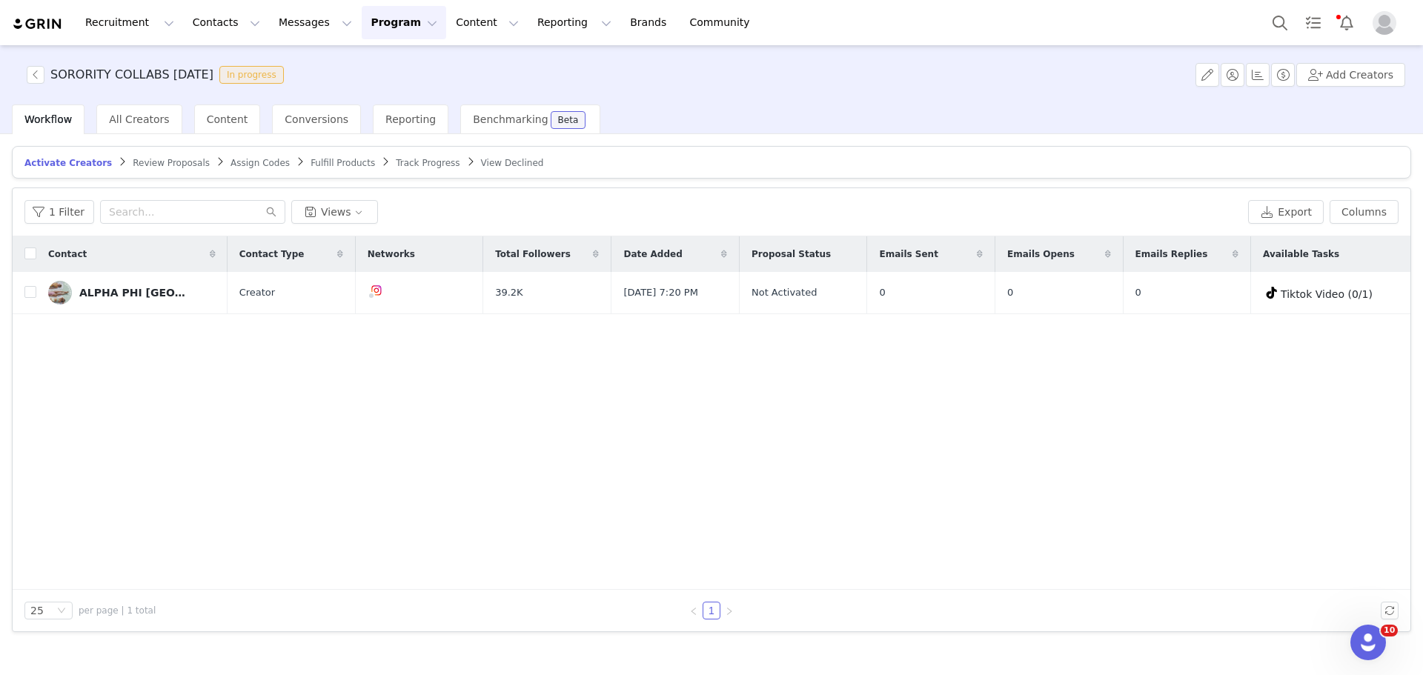
click at [396, 163] on span "Track Progress" at bounding box center [428, 163] width 64 height 10
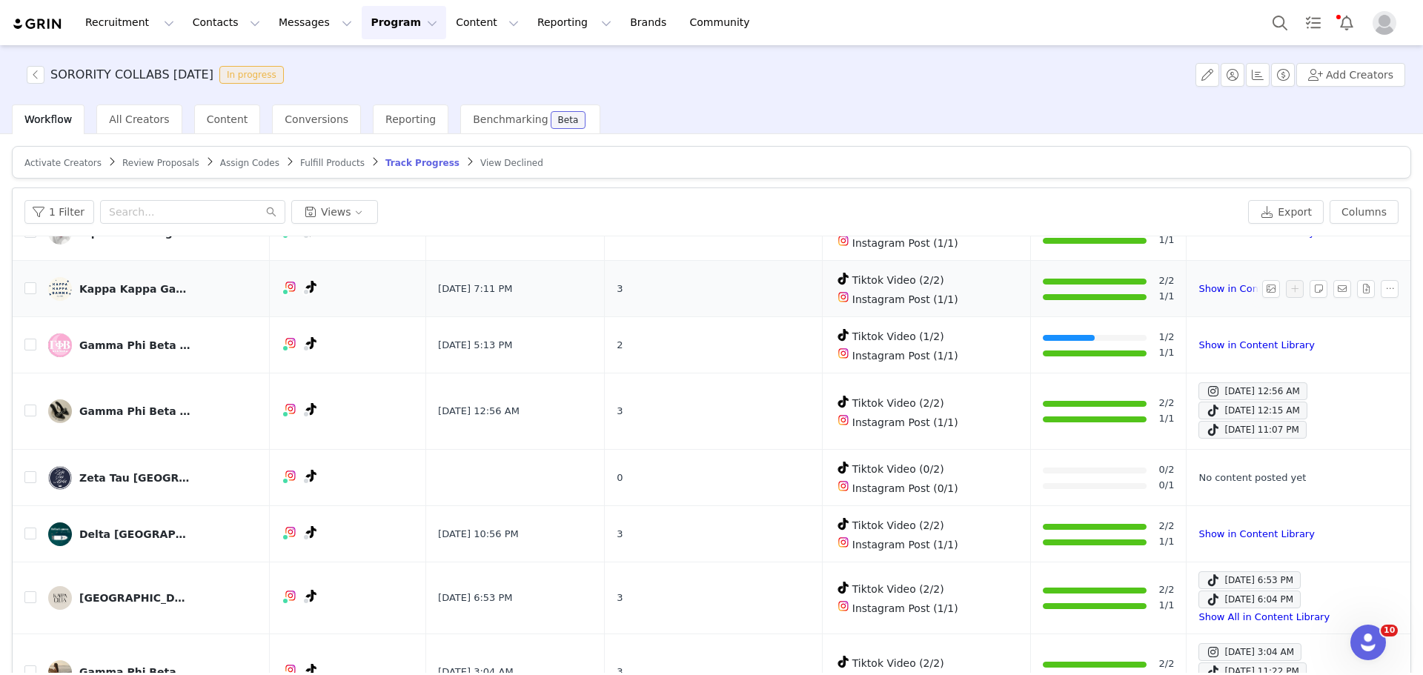
scroll to position [138, 0]
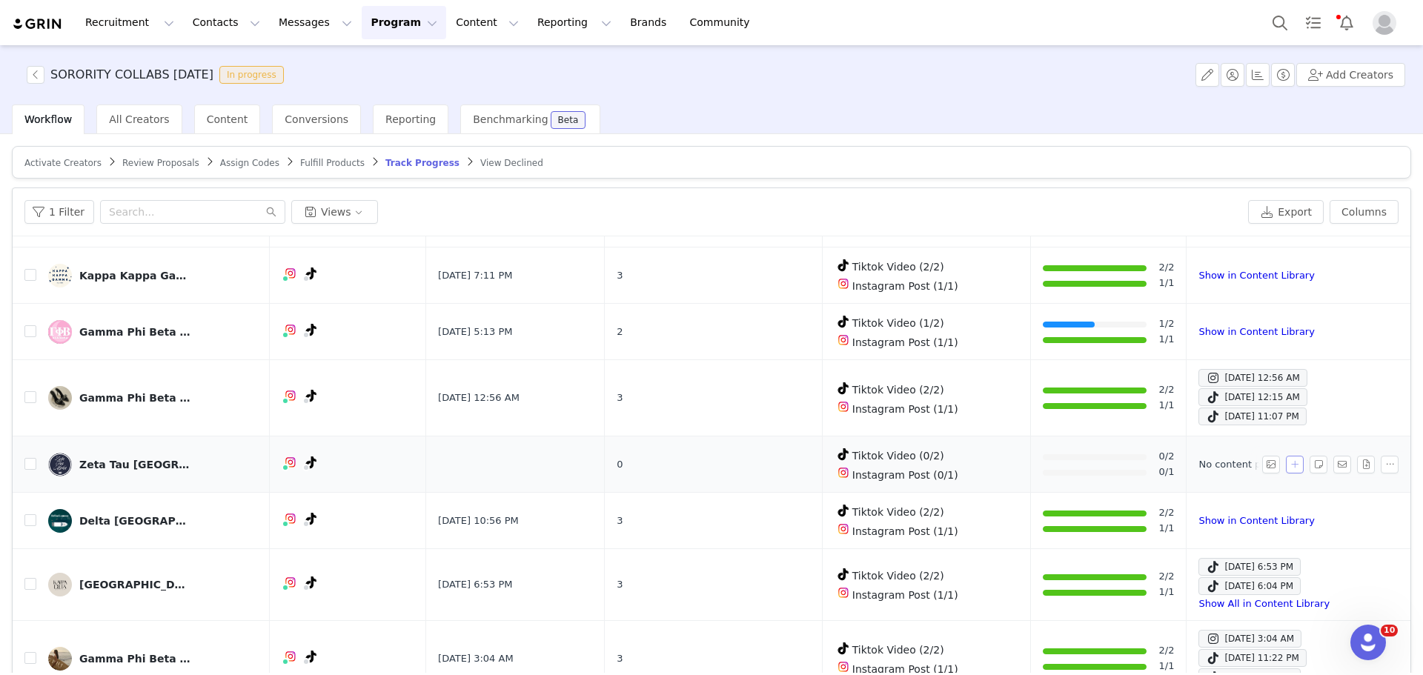
click at [1286, 459] on button "button" at bounding box center [1295, 465] width 18 height 18
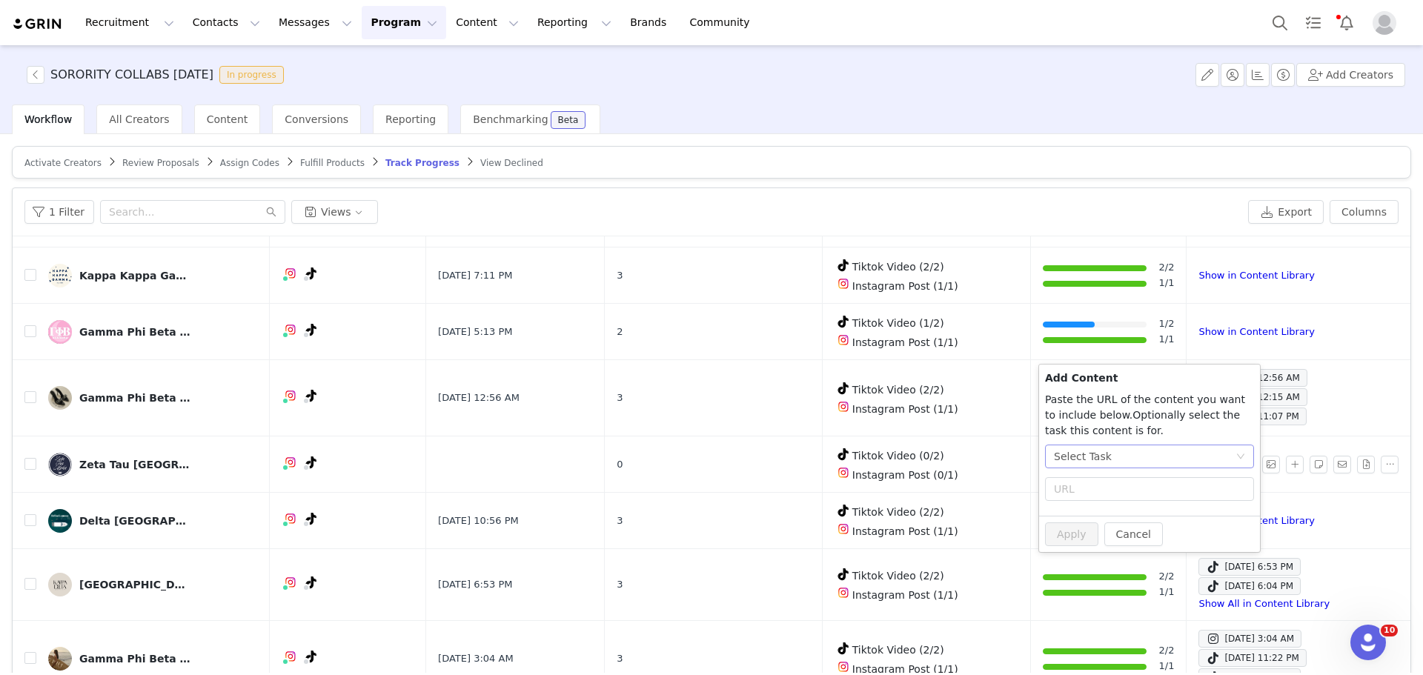
click at [1173, 455] on div "Select Task" at bounding box center [1145, 457] width 182 height 22
click at [1132, 562] on span "(Instagram)" at bounding box center [1162, 558] width 61 height 12
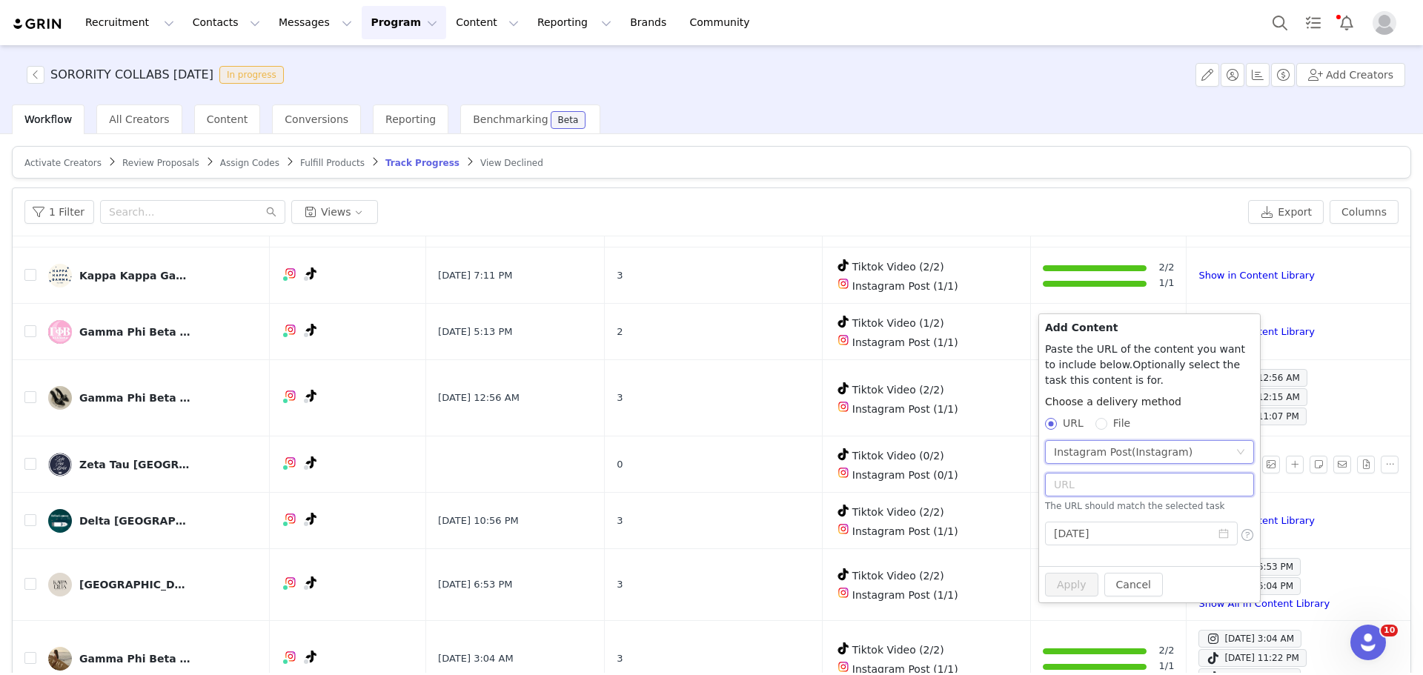
click at [1090, 494] on input "text" at bounding box center [1149, 485] width 209 height 24
paste input "https://www.instagram.com/p/DNzGz7X4qZj/?hl=en&img_index=1"
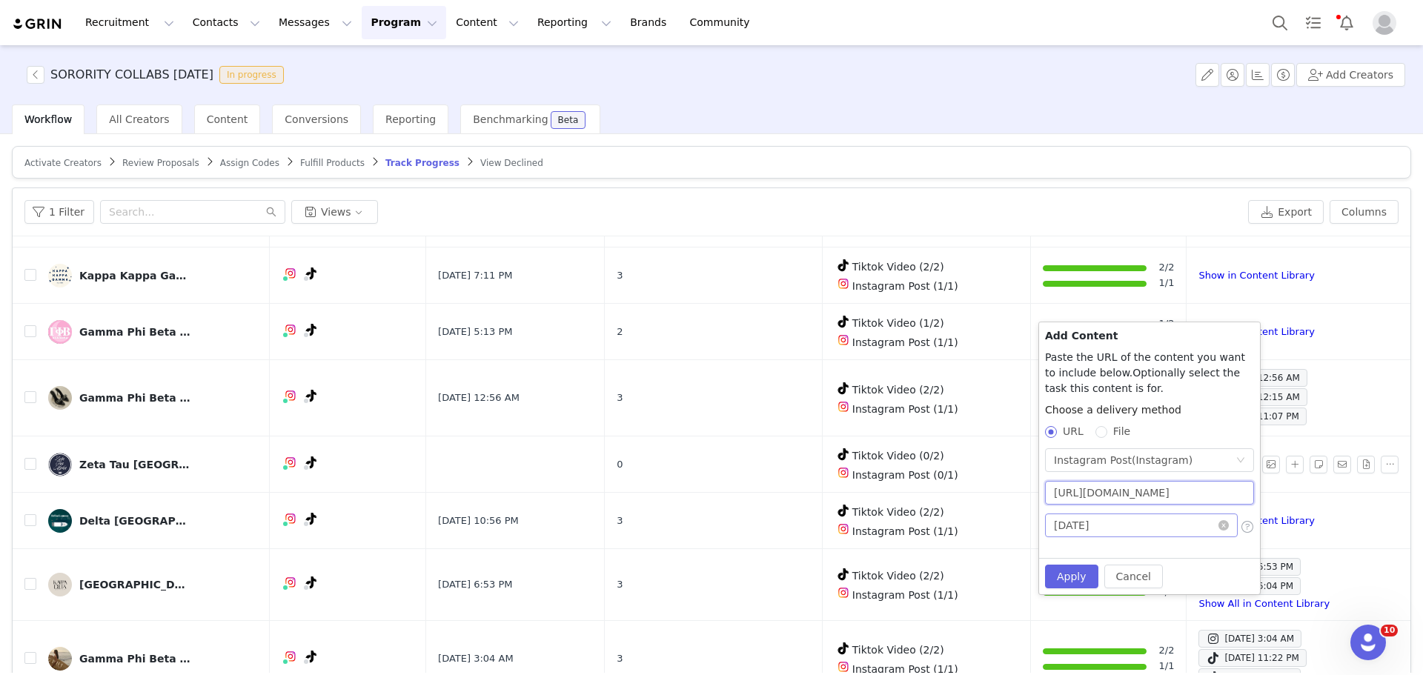
scroll to position [0, 115]
type input "https://www.instagram.com/p/DNzGz7X4qZj/?hl=en&img_index=1"
click at [1119, 529] on input "2025-08-31" at bounding box center [1141, 526] width 193 height 24
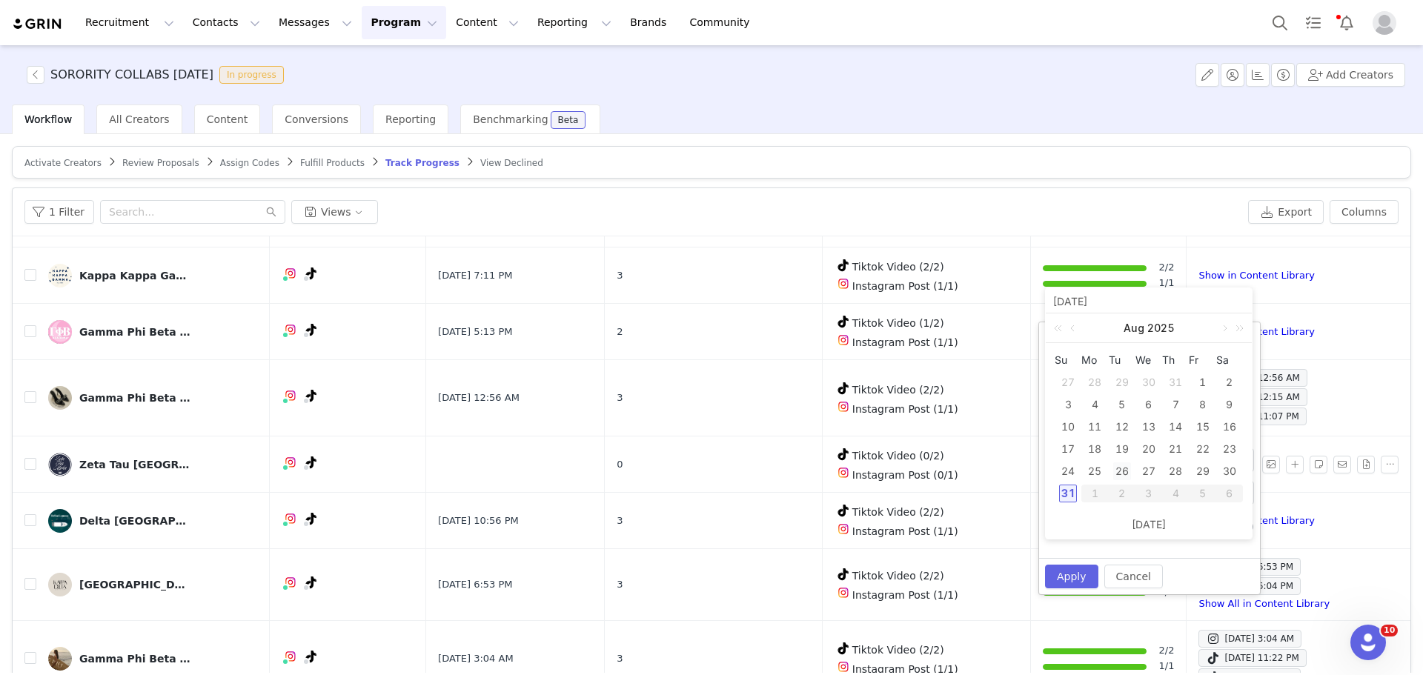
click at [1120, 472] on div "26" at bounding box center [1122, 472] width 18 height 18
type input "2025-08-26"
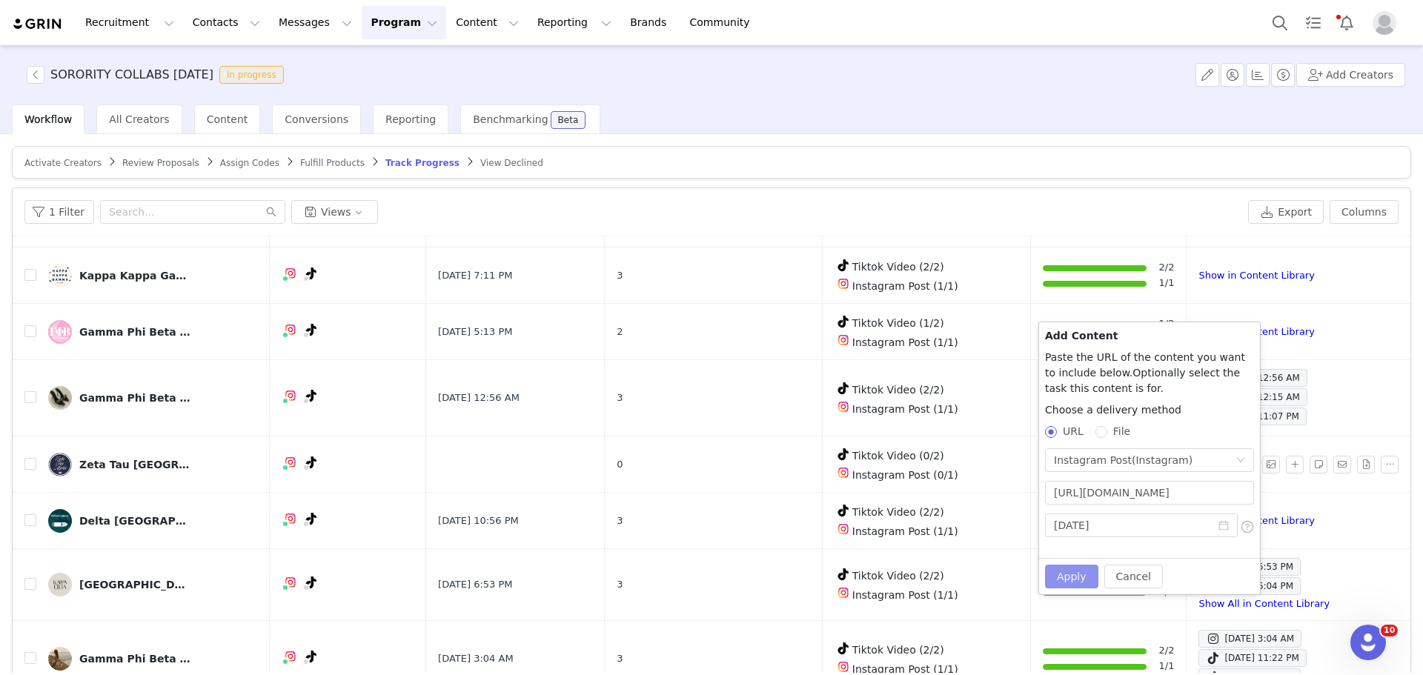
click at [1067, 577] on button "Apply" at bounding box center [1071, 577] width 53 height 24
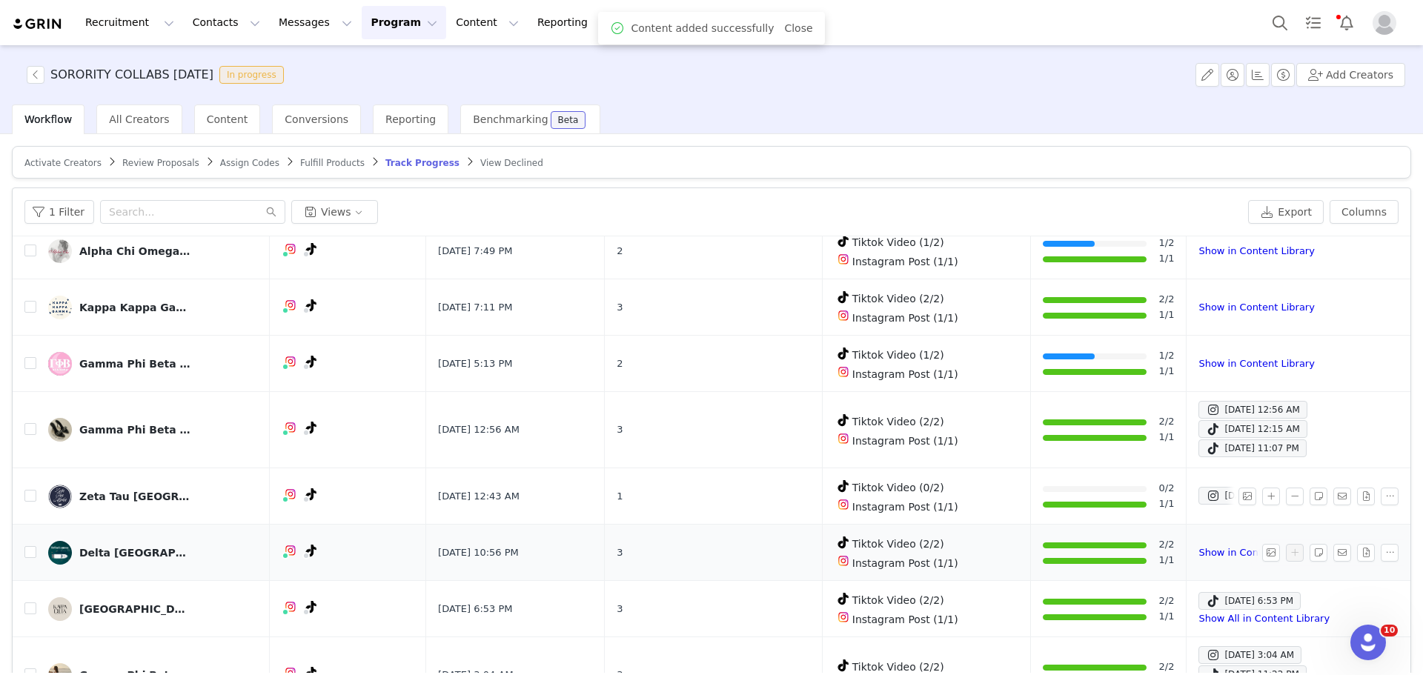
scroll to position [121, 0]
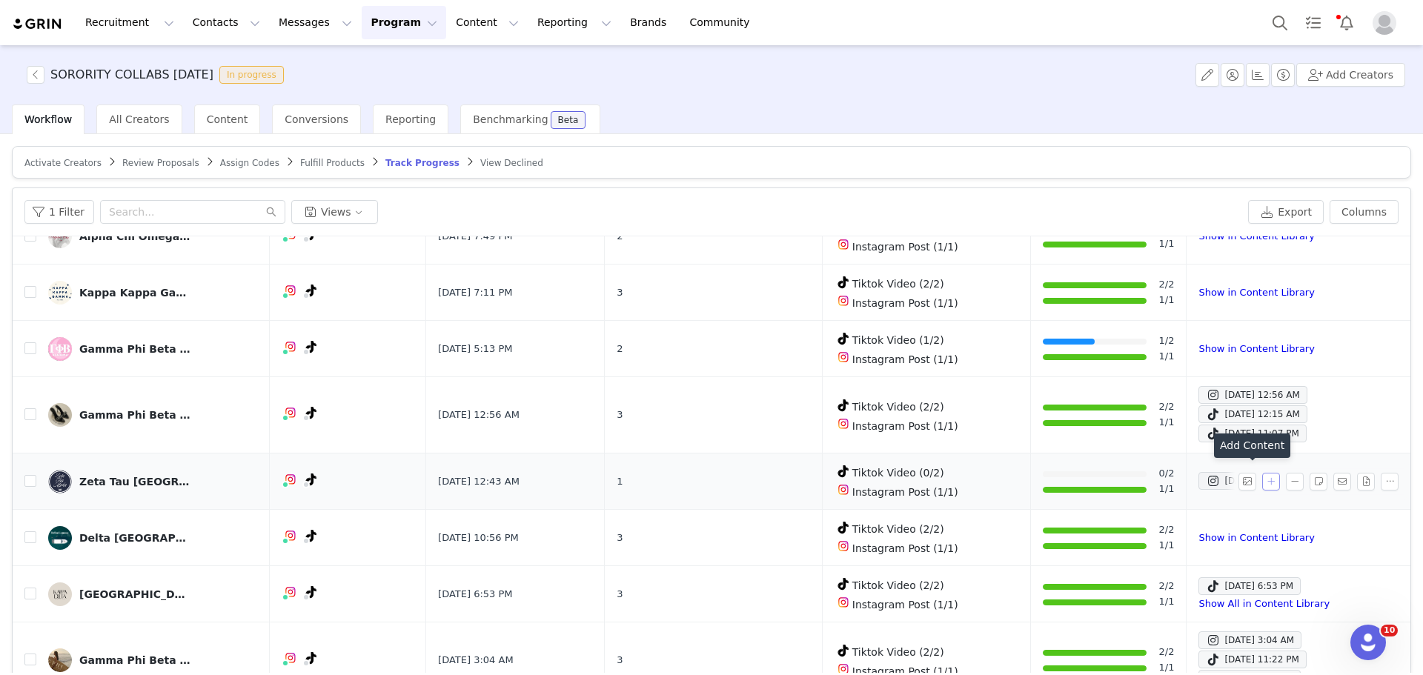
click at [1262, 473] on button "button" at bounding box center [1271, 482] width 18 height 18
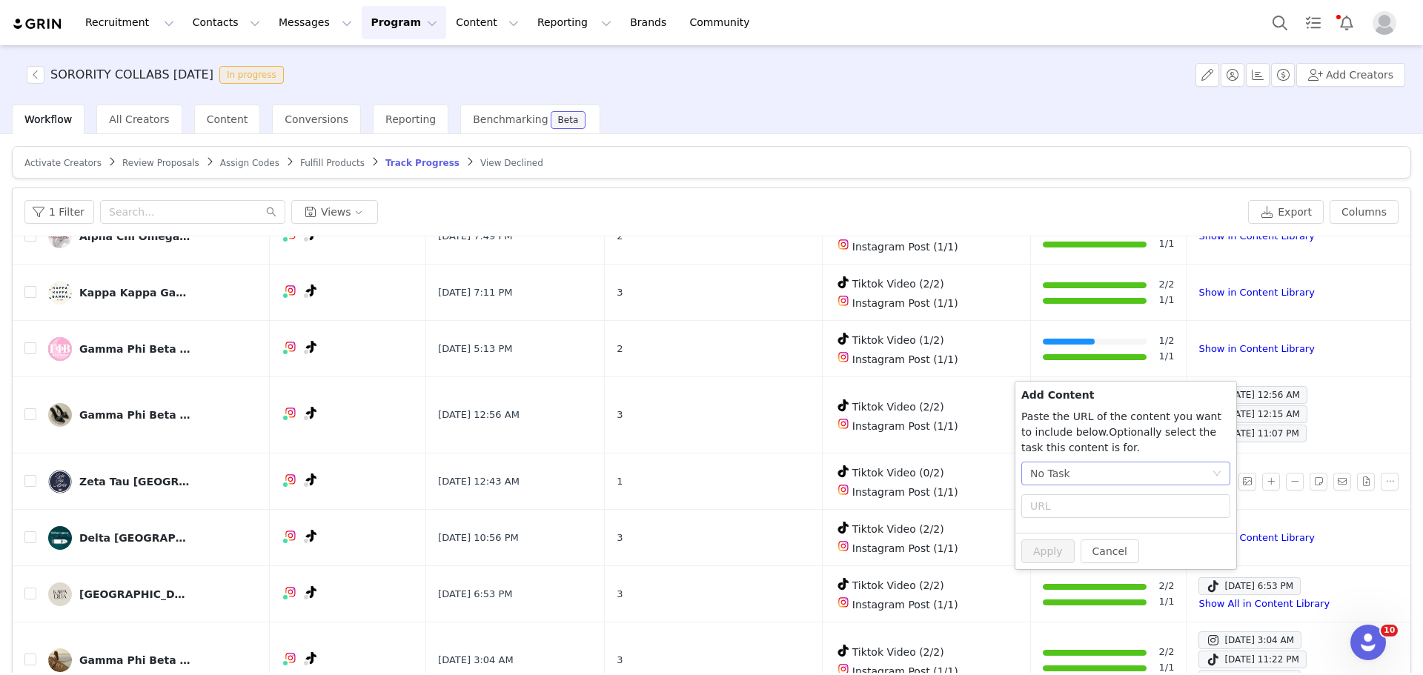
click at [1182, 474] on div "No Task" at bounding box center [1121, 474] width 182 height 22
click at [1117, 548] on span "(TikTok)" at bounding box center [1114, 551] width 40 height 12
radio input "true"
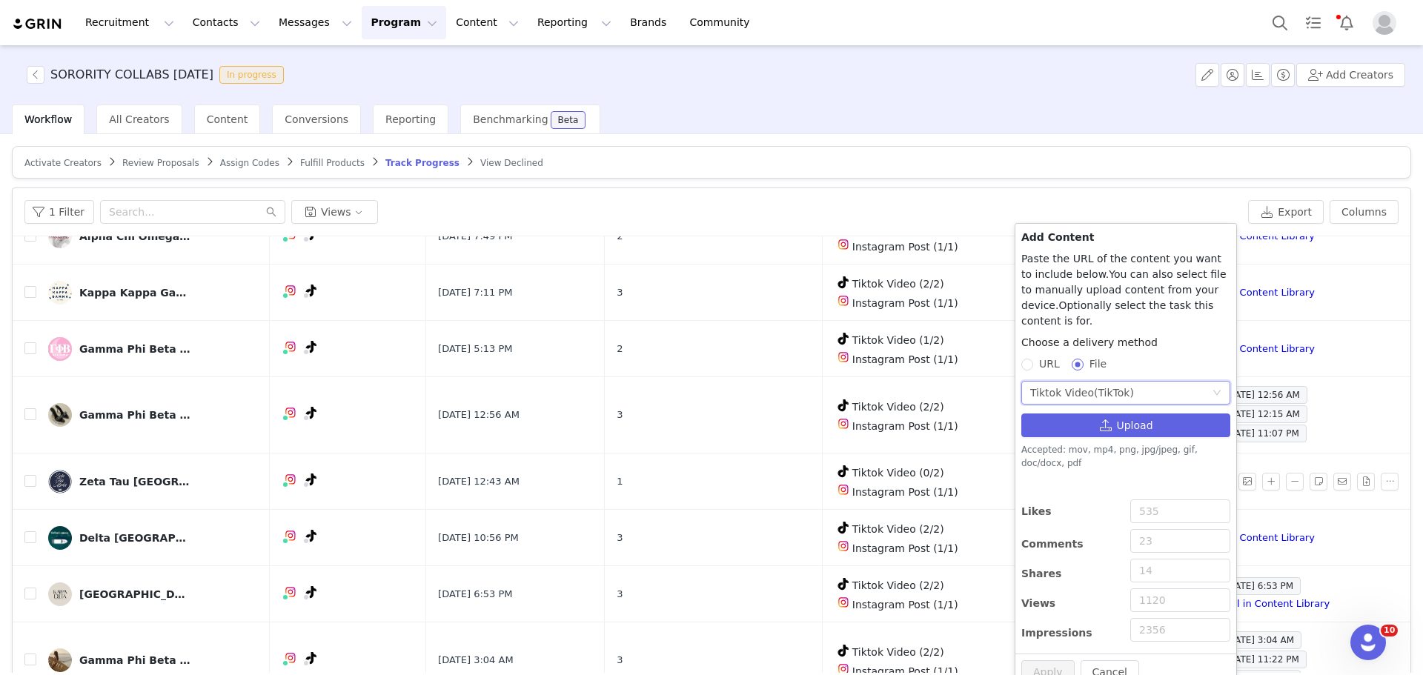
click at [1035, 358] on span "URL" at bounding box center [1049, 364] width 33 height 12
click at [1032, 359] on input "URL" at bounding box center [1027, 364] width 10 height 10
radio input "true"
radio input "false"
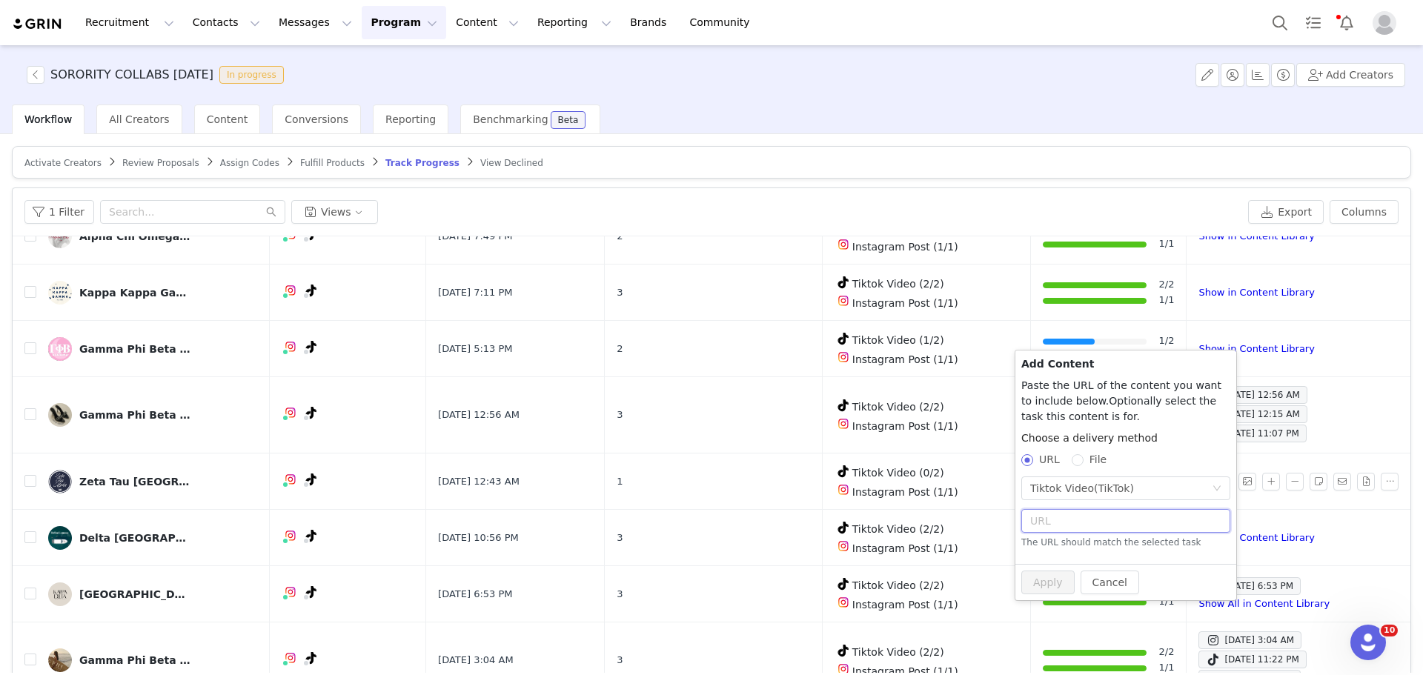
click at [1105, 517] on input "text" at bounding box center [1126, 521] width 209 height 24
paste input "https://www.tiktok.com/@hpu_zta/video/7542718997163248926"
type input "https://www.tiktok.com/@hpu_zta/video/7542718997163248926"
click at [1052, 568] on button "Apply" at bounding box center [1048, 575] width 53 height 24
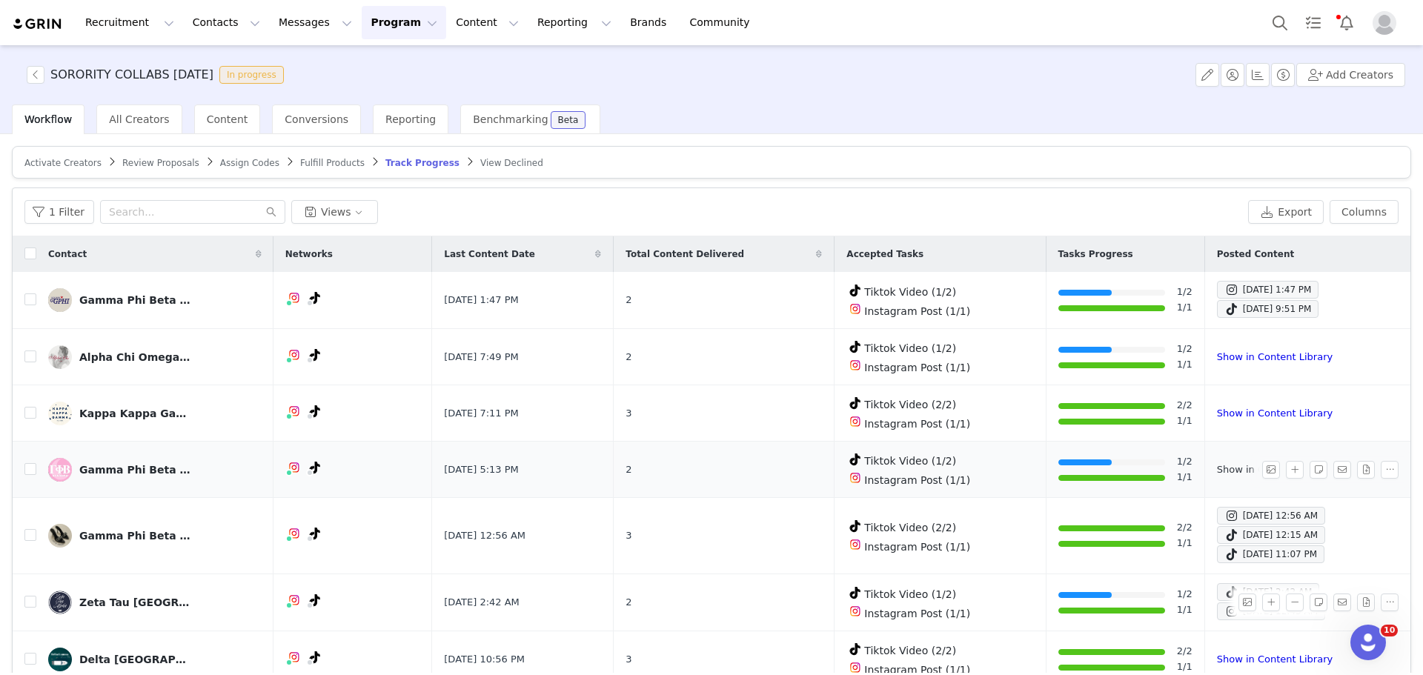
scroll to position [74, 0]
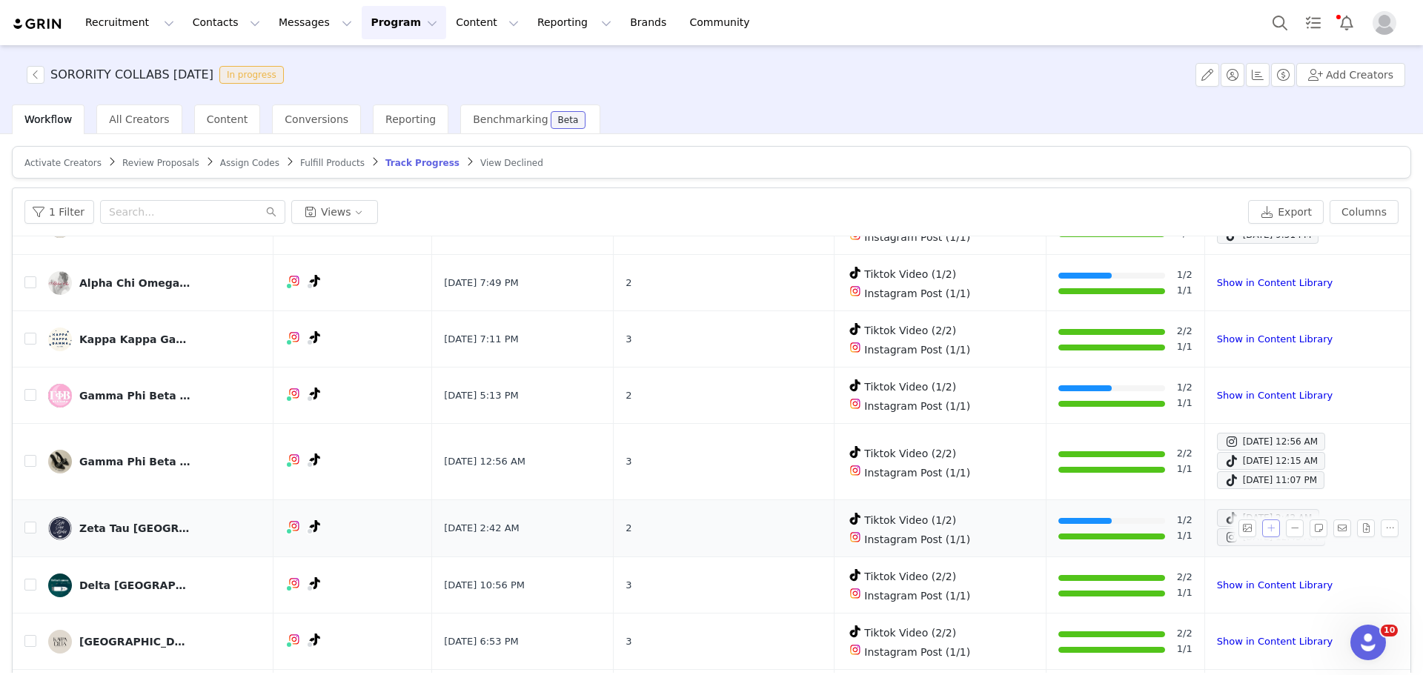
click at [1262, 526] on button "button" at bounding box center [1271, 529] width 18 height 18
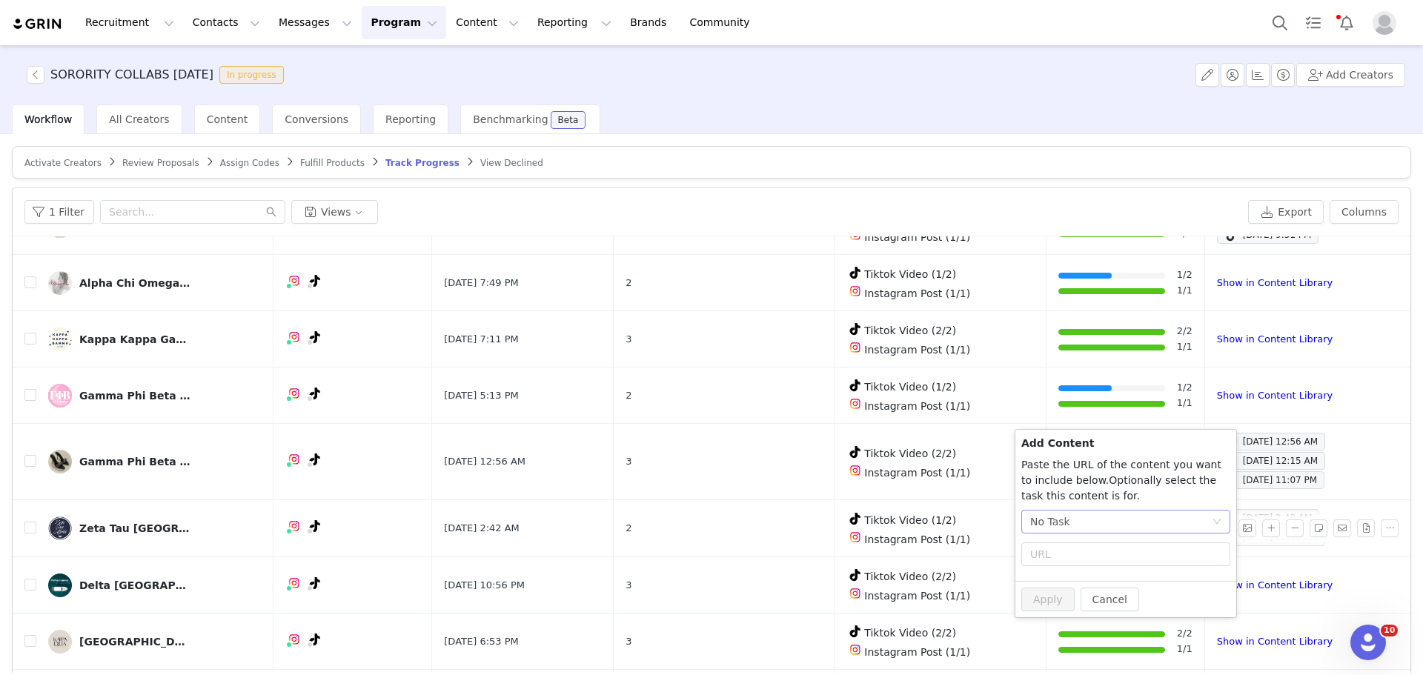
click at [1168, 517] on div "No Task" at bounding box center [1121, 522] width 182 height 22
click at [1082, 587] on li "Tiktok Video (TikTok)" at bounding box center [1126, 599] width 209 height 24
radio input "true"
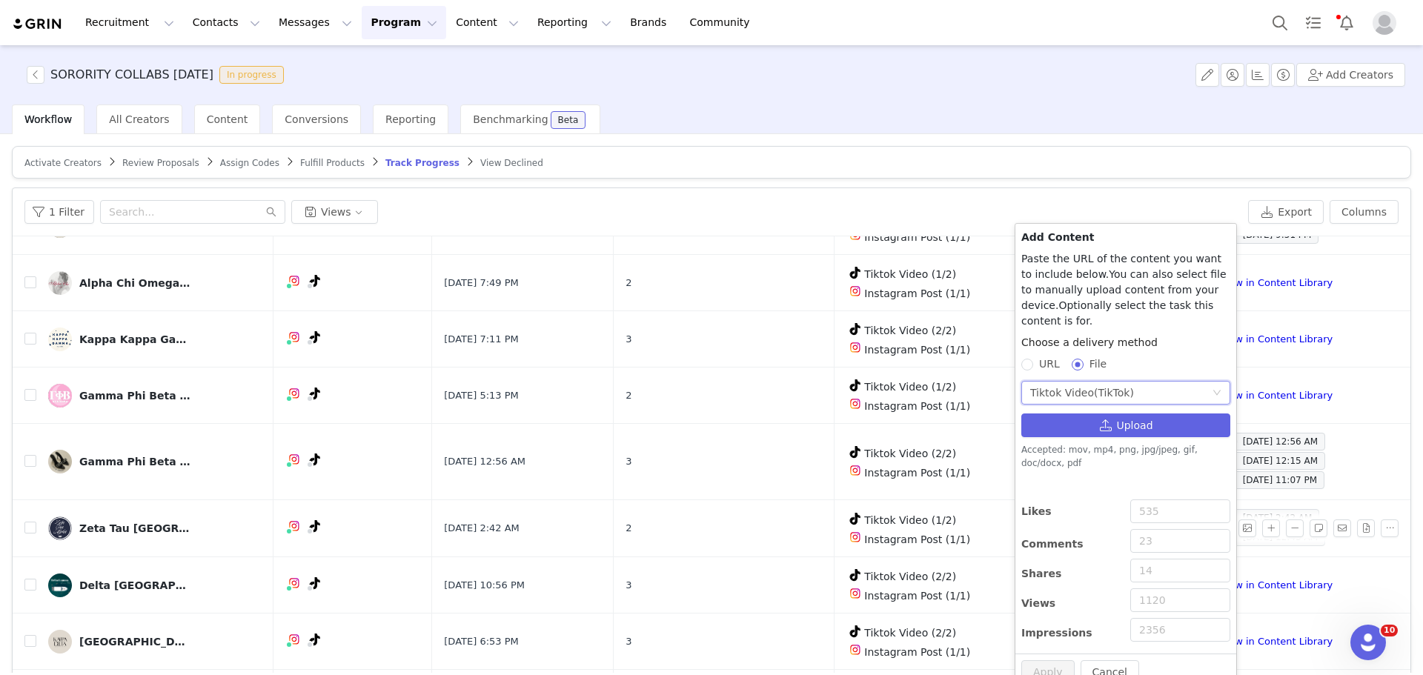
click at [1038, 358] on span "URL" at bounding box center [1049, 364] width 33 height 12
click at [1032, 359] on input "URL" at bounding box center [1027, 364] width 10 height 10
radio input "true"
radio input "false"
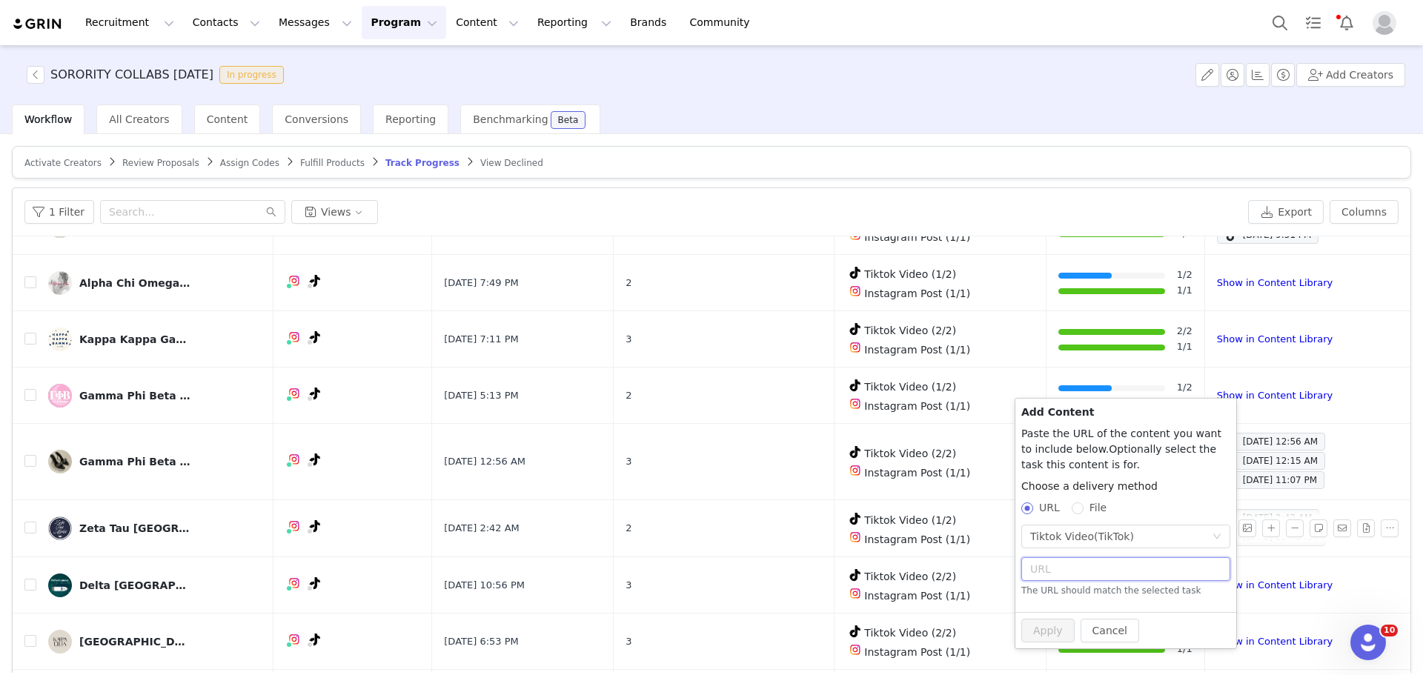
click at [1049, 569] on input "text" at bounding box center [1126, 569] width 209 height 24
paste input "https://www.tiktok.com/@hpu_zta/video/7542668723660901663"
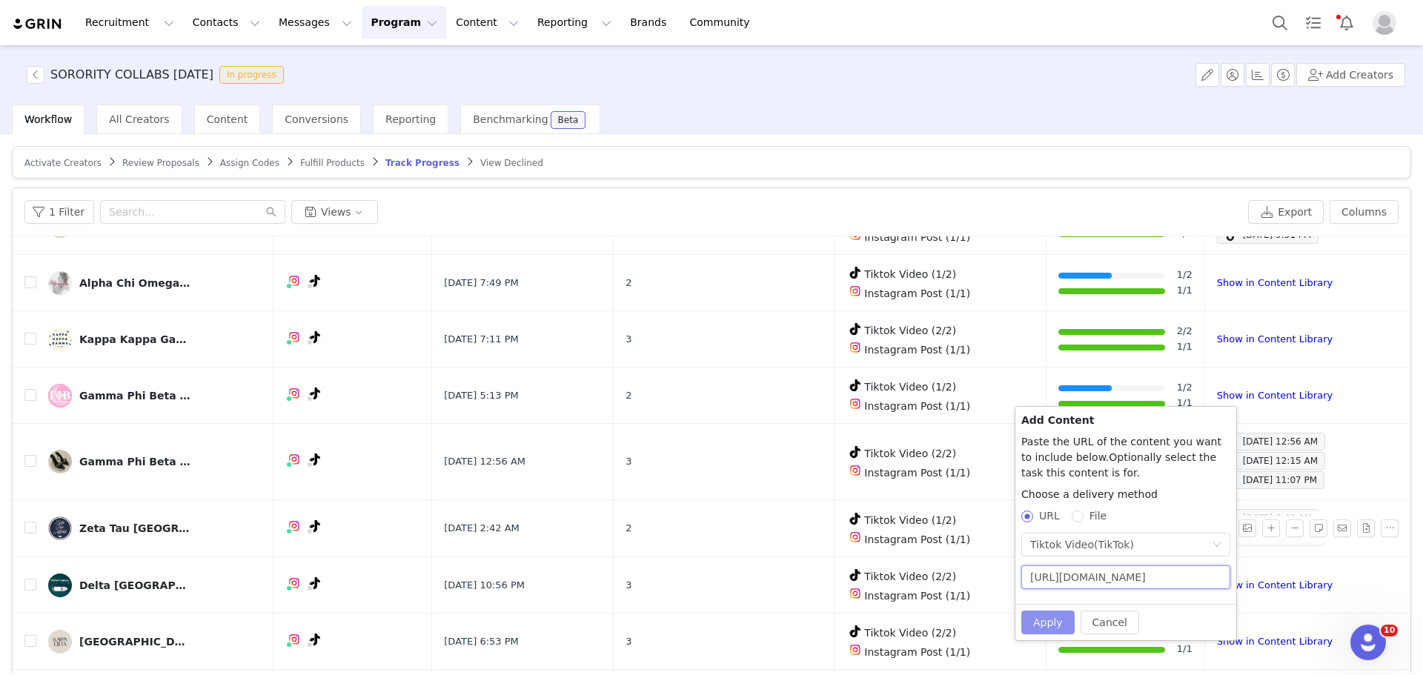
type input "https://www.tiktok.com/@hpu_zta/video/7542668723660901663"
click at [1043, 629] on button "Apply" at bounding box center [1048, 623] width 53 height 24
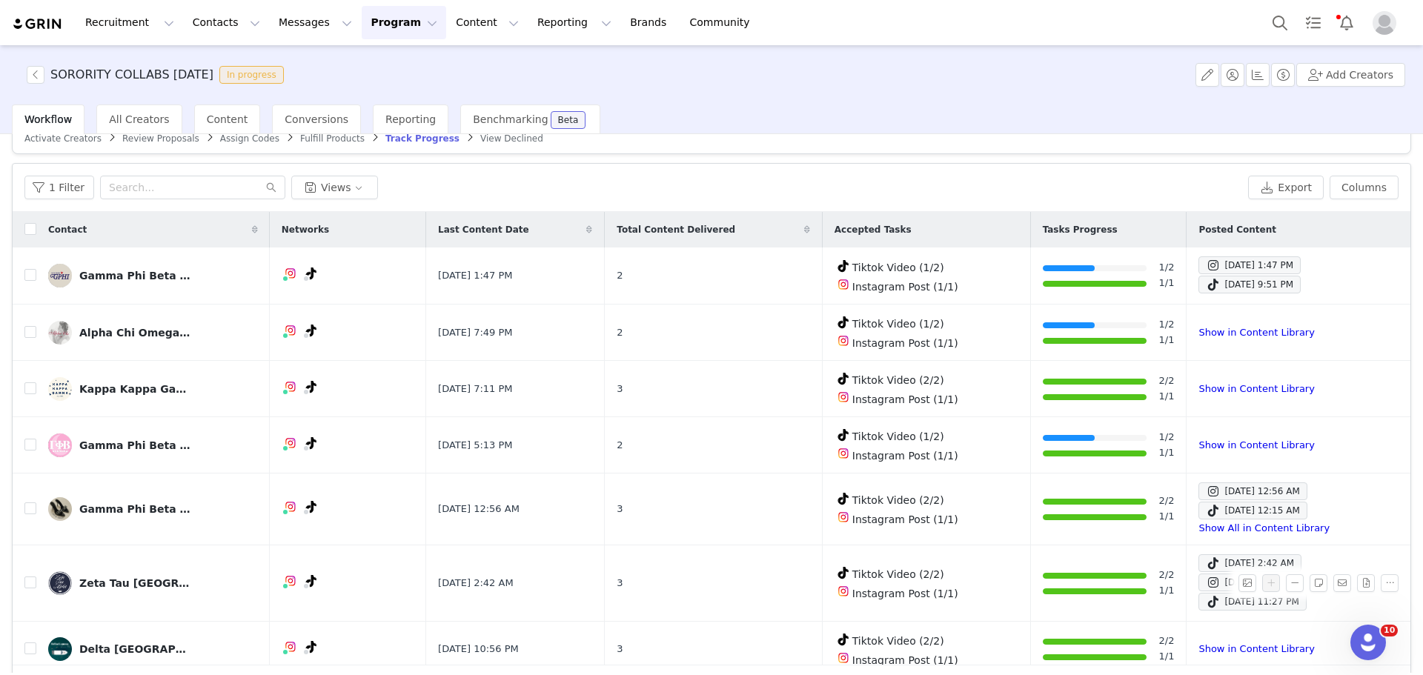
scroll to position [0, 0]
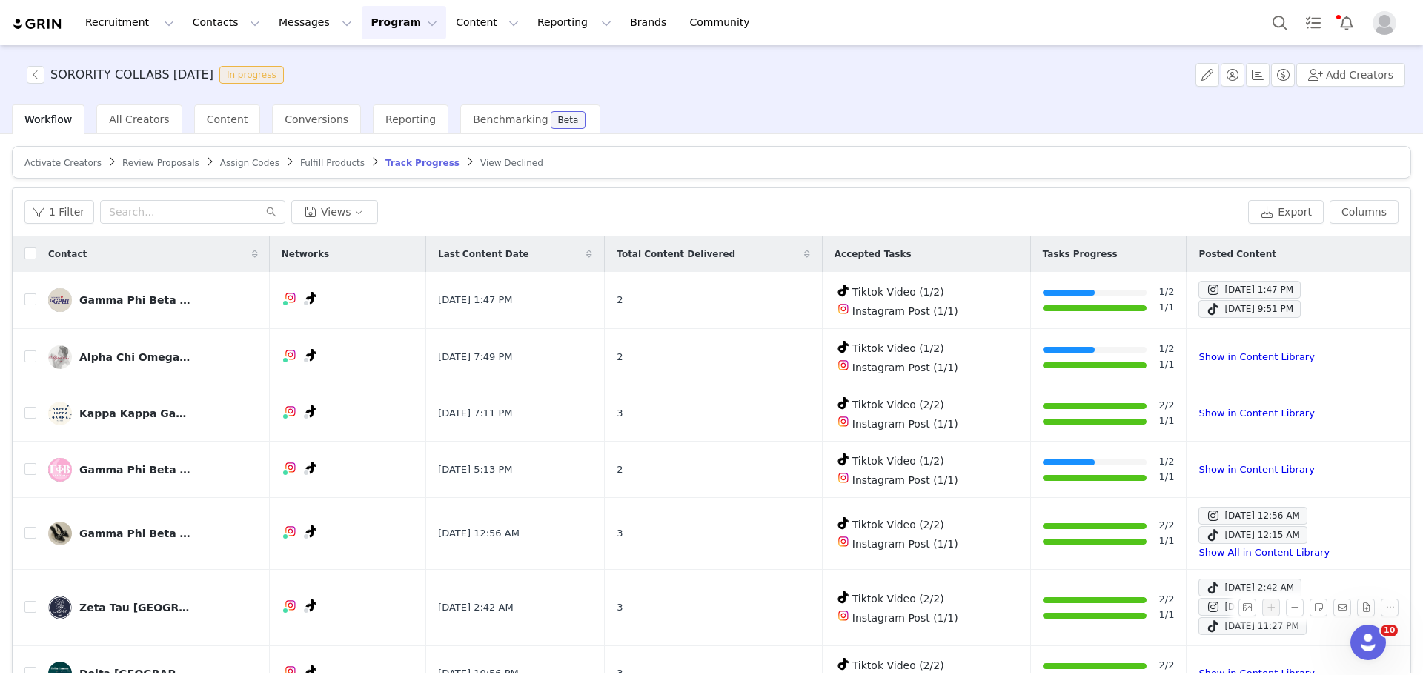
click at [42, 165] on span "Activate Creators" at bounding box center [62, 163] width 77 height 10
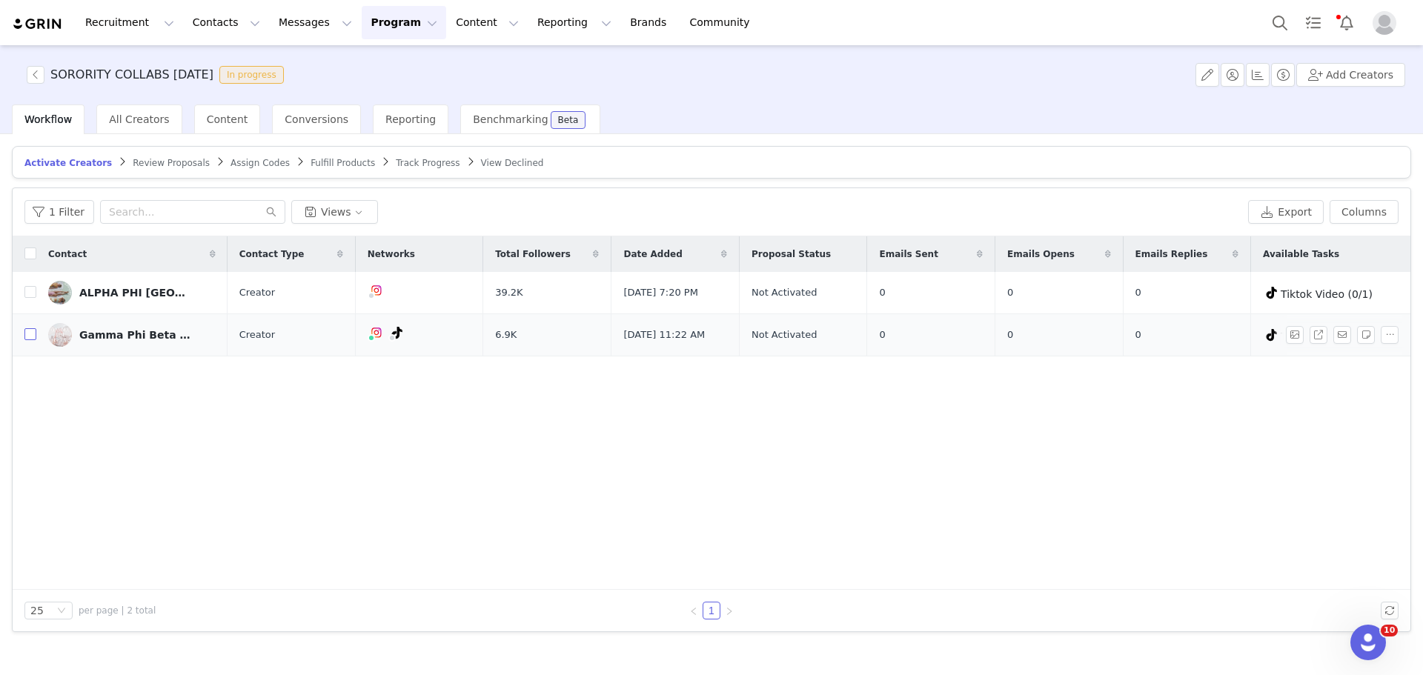
click at [35, 337] on input "checkbox" at bounding box center [30, 334] width 12 height 12
checkbox input "true"
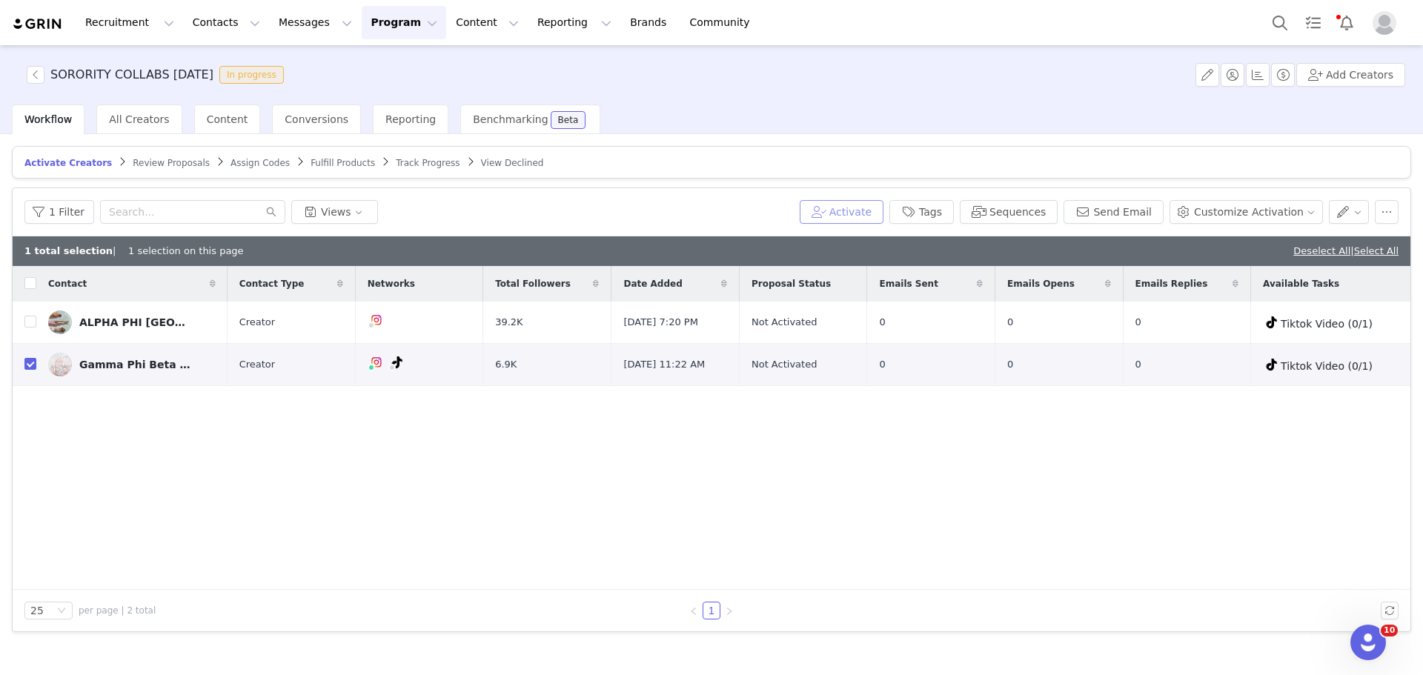
click at [876, 217] on button "Activate" at bounding box center [842, 212] width 84 height 24
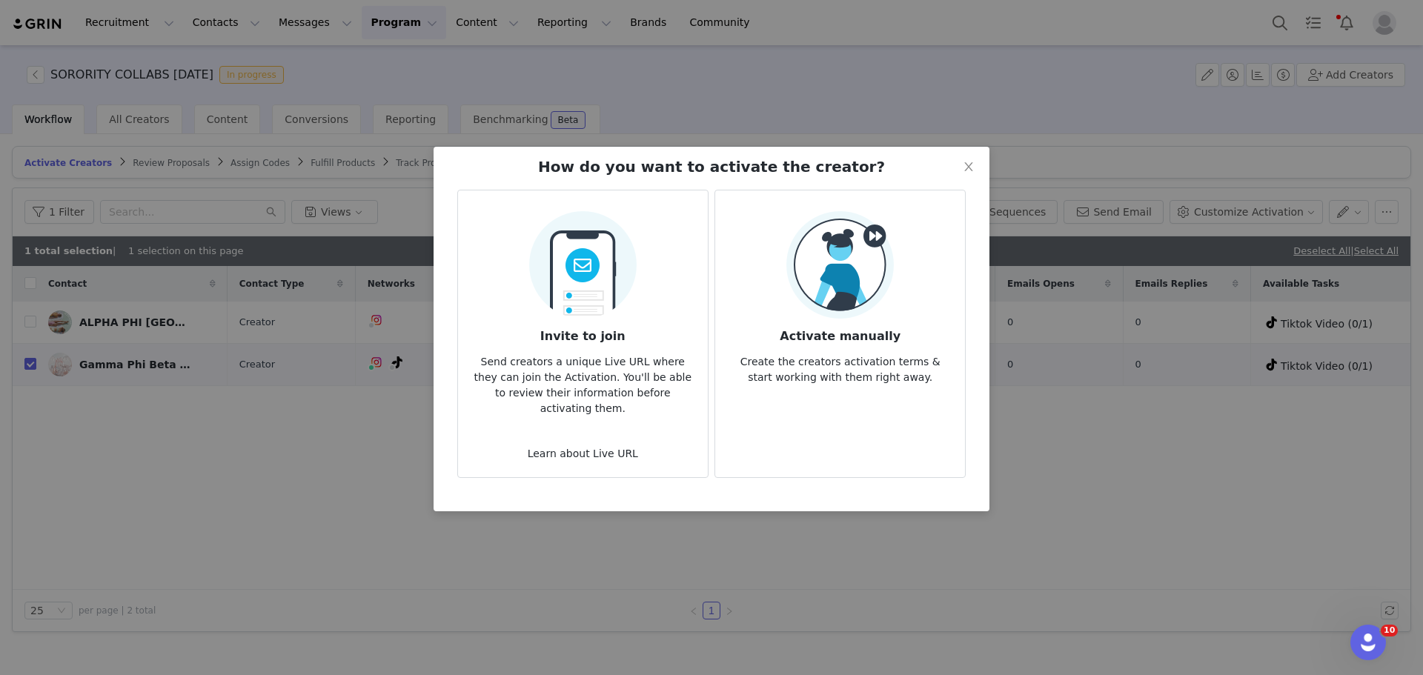
click at [836, 322] on h3 "Activate manually" at bounding box center [840, 332] width 226 height 27
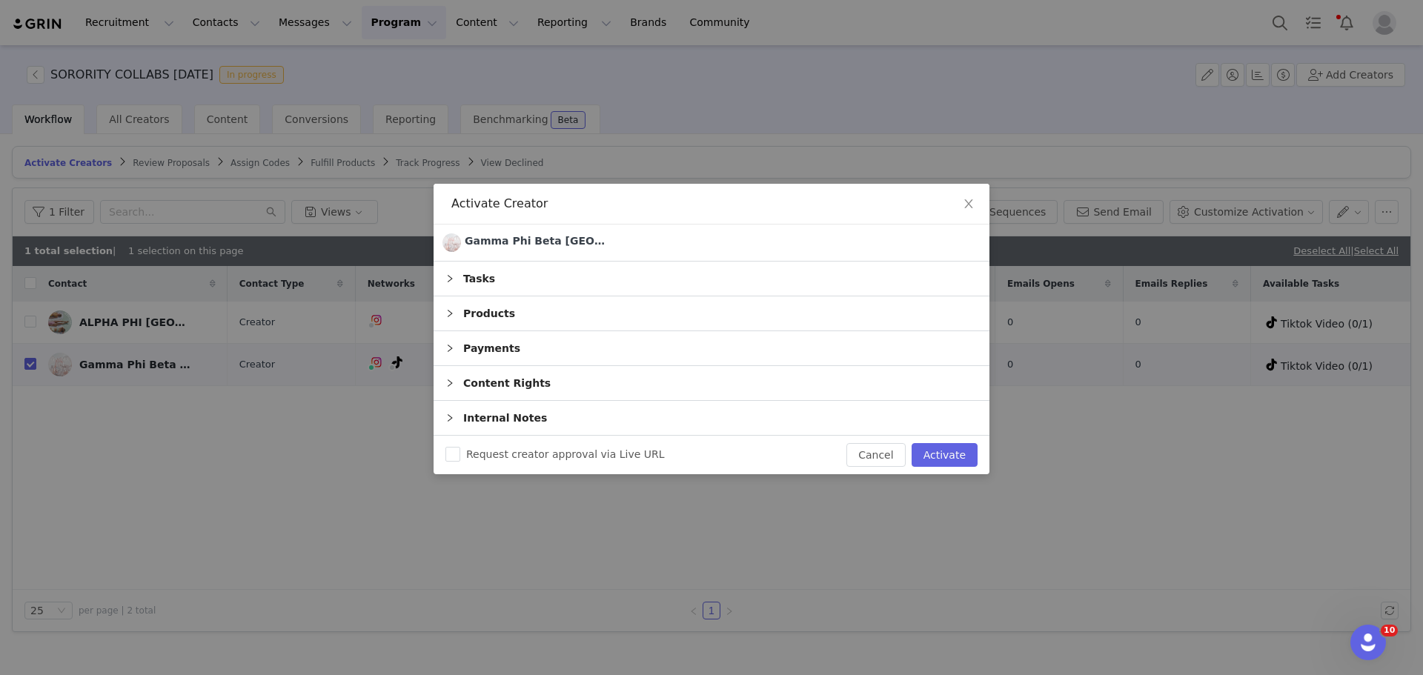
click at [583, 283] on div "Tasks" at bounding box center [712, 279] width 556 height 34
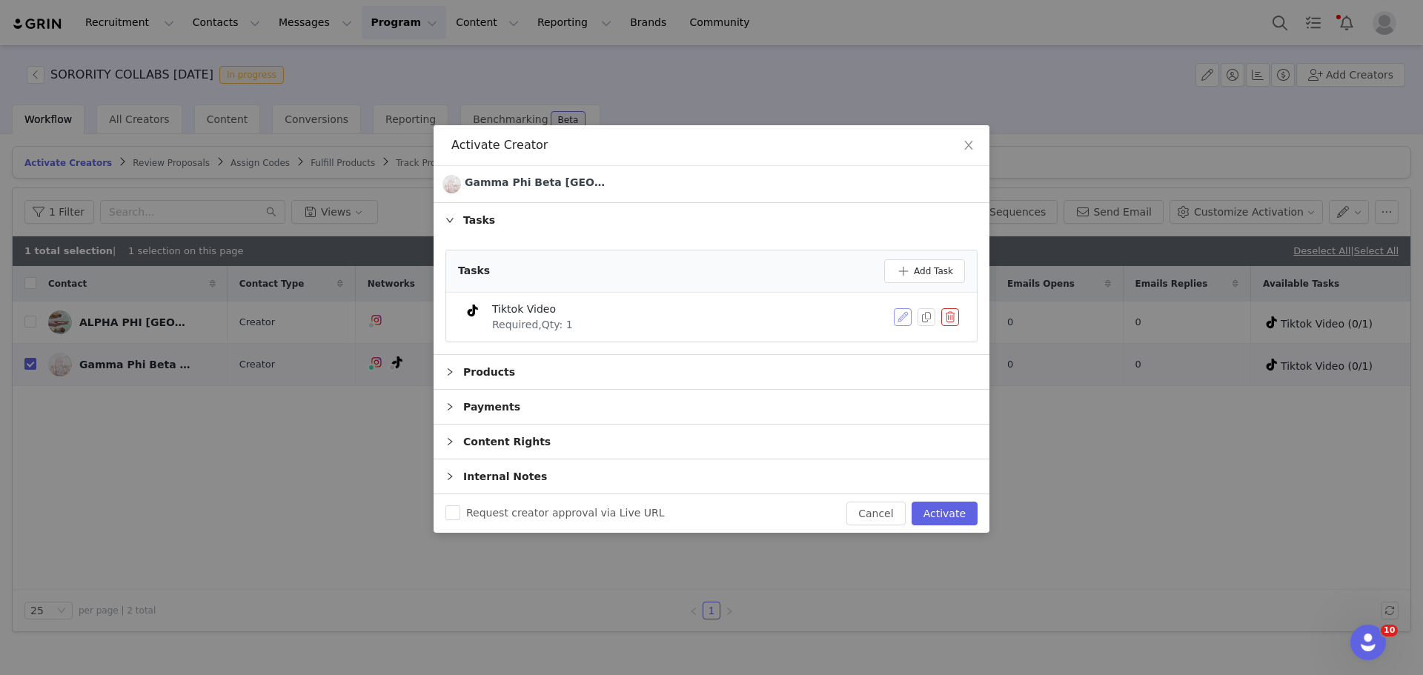
click at [897, 317] on button "button" at bounding box center [903, 317] width 18 height 18
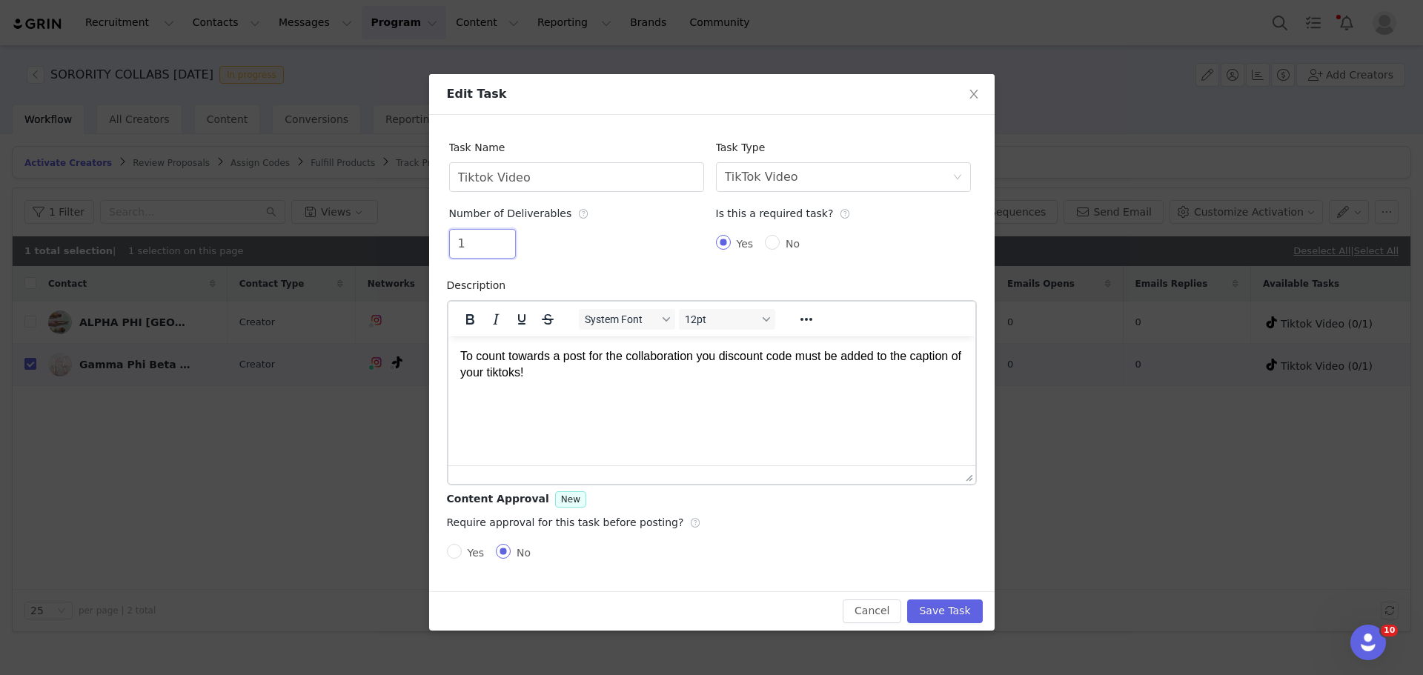
drag, startPoint x: 474, startPoint y: 239, endPoint x: 422, endPoint y: 243, distance: 52.8
click at [422, 243] on div "Edit Task Task Name Tiktok Video Task Type Select task type TikTok Video Number…" at bounding box center [711, 337] width 1423 height 675
type input "2"
click at [935, 607] on button "Save Task" at bounding box center [944, 612] width 75 height 24
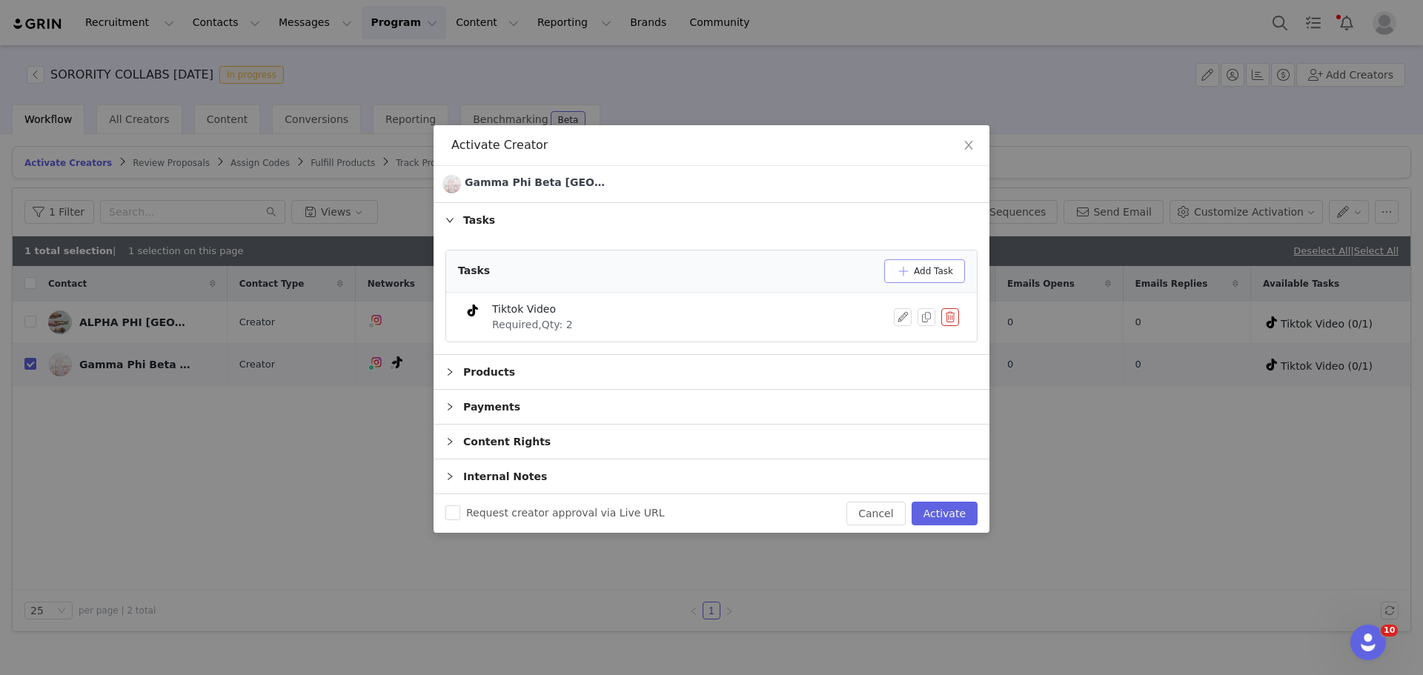
click at [912, 265] on button "Add Task" at bounding box center [924, 271] width 81 height 24
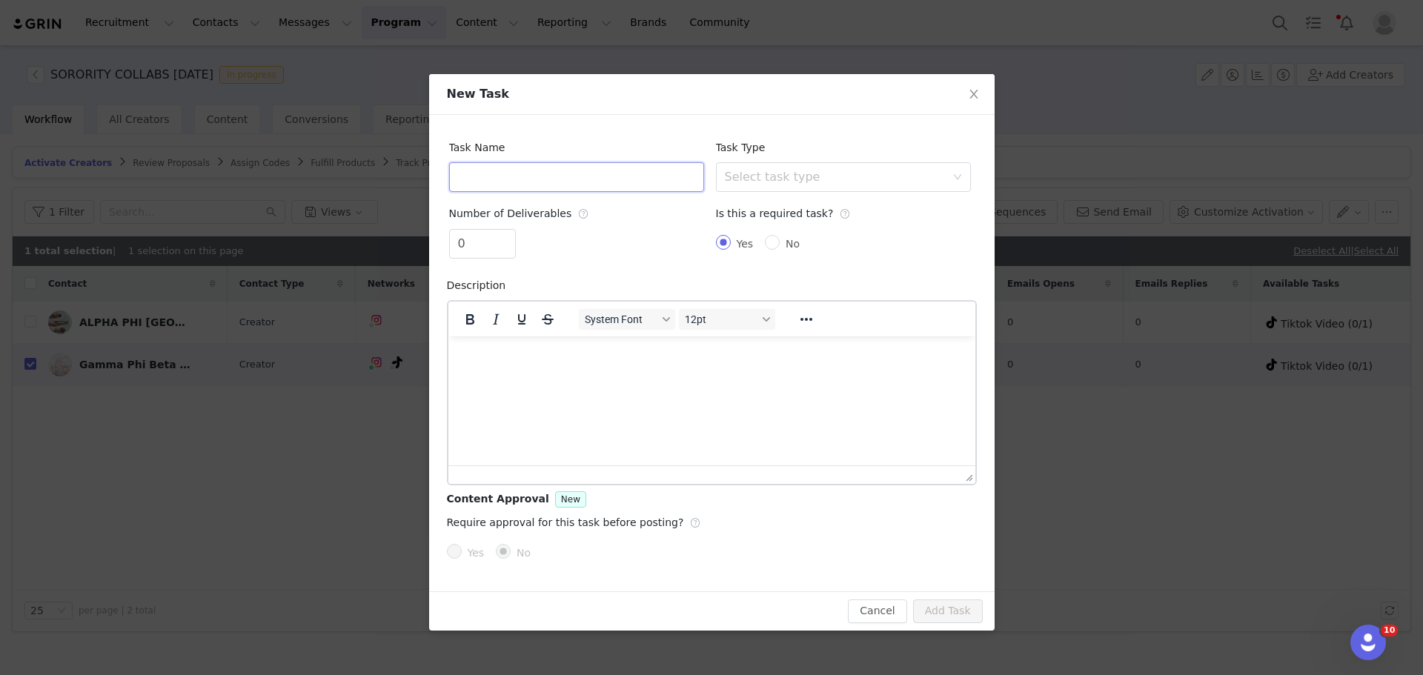
click at [503, 186] on input "text" at bounding box center [576, 177] width 255 height 30
click at [763, 178] on div "Select task type" at bounding box center [835, 177] width 221 height 15
type input "Instagram Post"
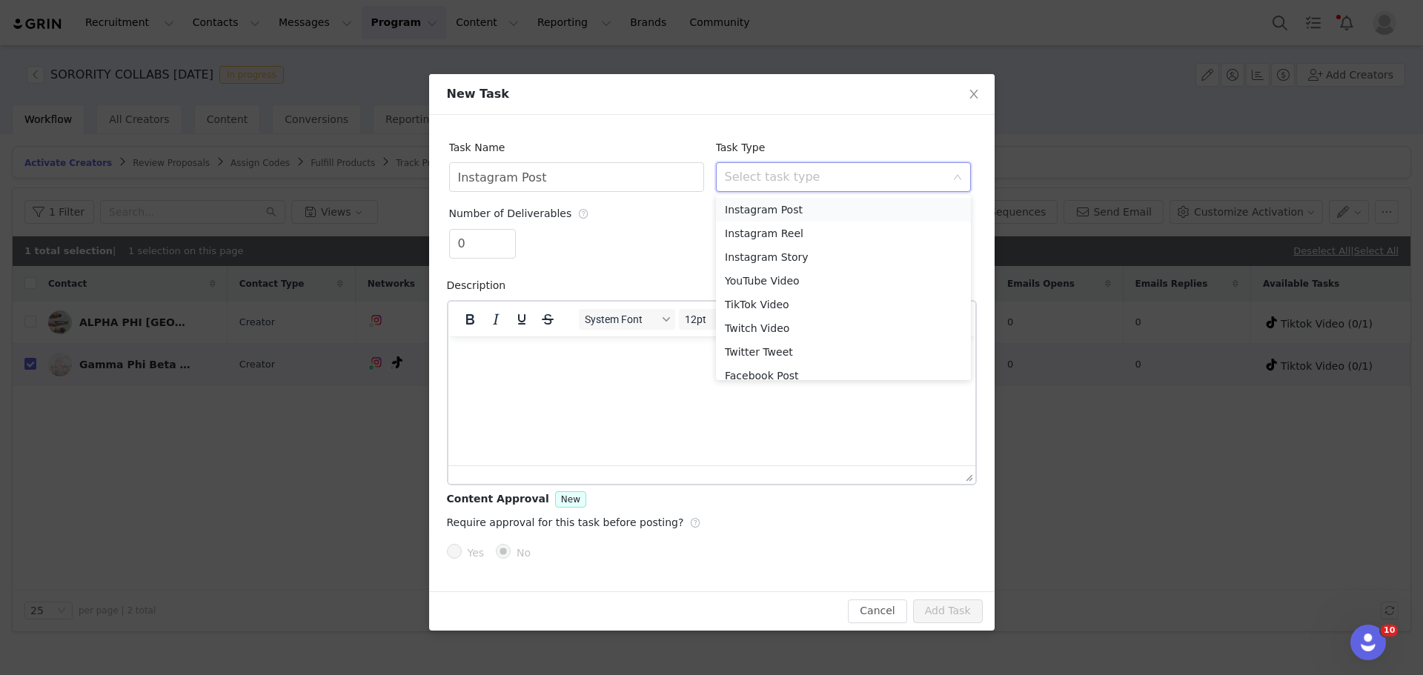
click at [782, 213] on li "Instagram Post" at bounding box center [843, 210] width 255 height 24
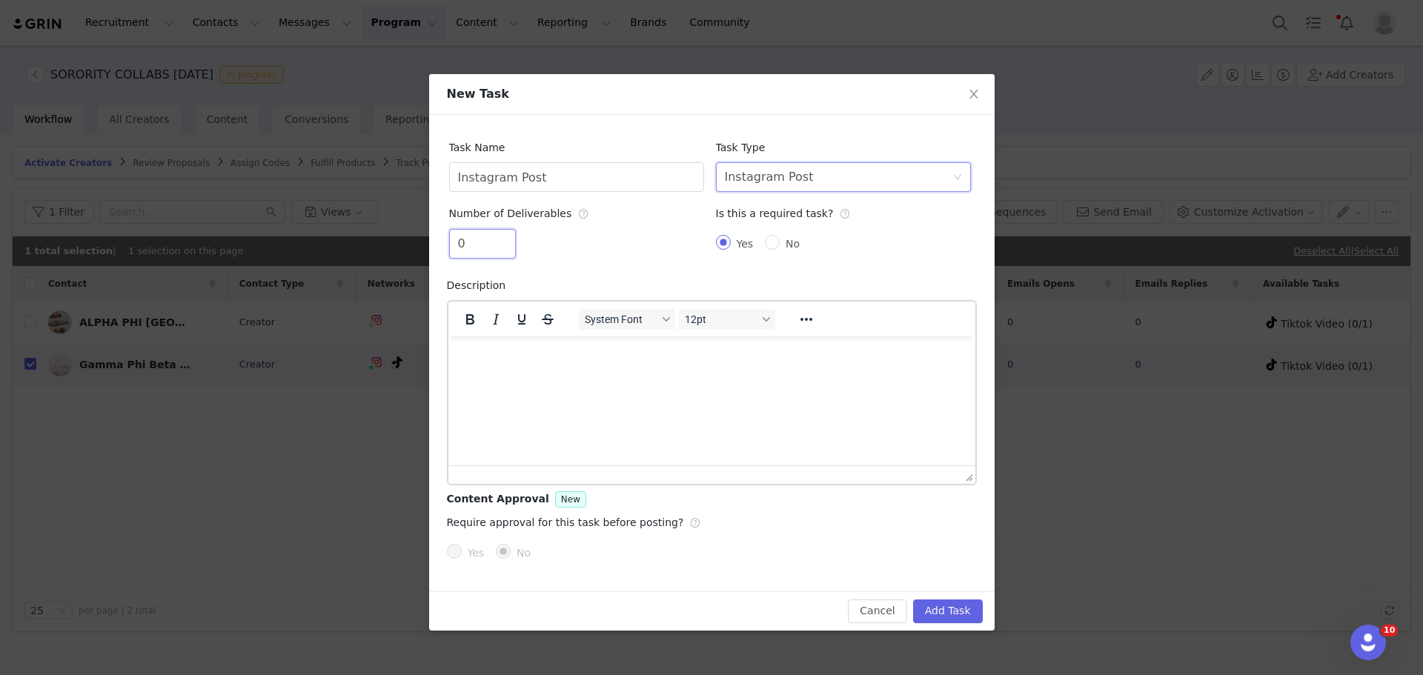
drag, startPoint x: 481, startPoint y: 242, endPoint x: 434, endPoint y: 239, distance: 47.5
click at [434, 239] on div "Task Name Instagram Post Task Type Select task type Instagram Post Number of De…" at bounding box center [712, 353] width 566 height 477
type input "1"
click at [901, 147] on div "Task Type Select task type Instagram Post" at bounding box center [843, 162] width 255 height 59
click at [974, 620] on button "Add Task" at bounding box center [948, 612] width 70 height 24
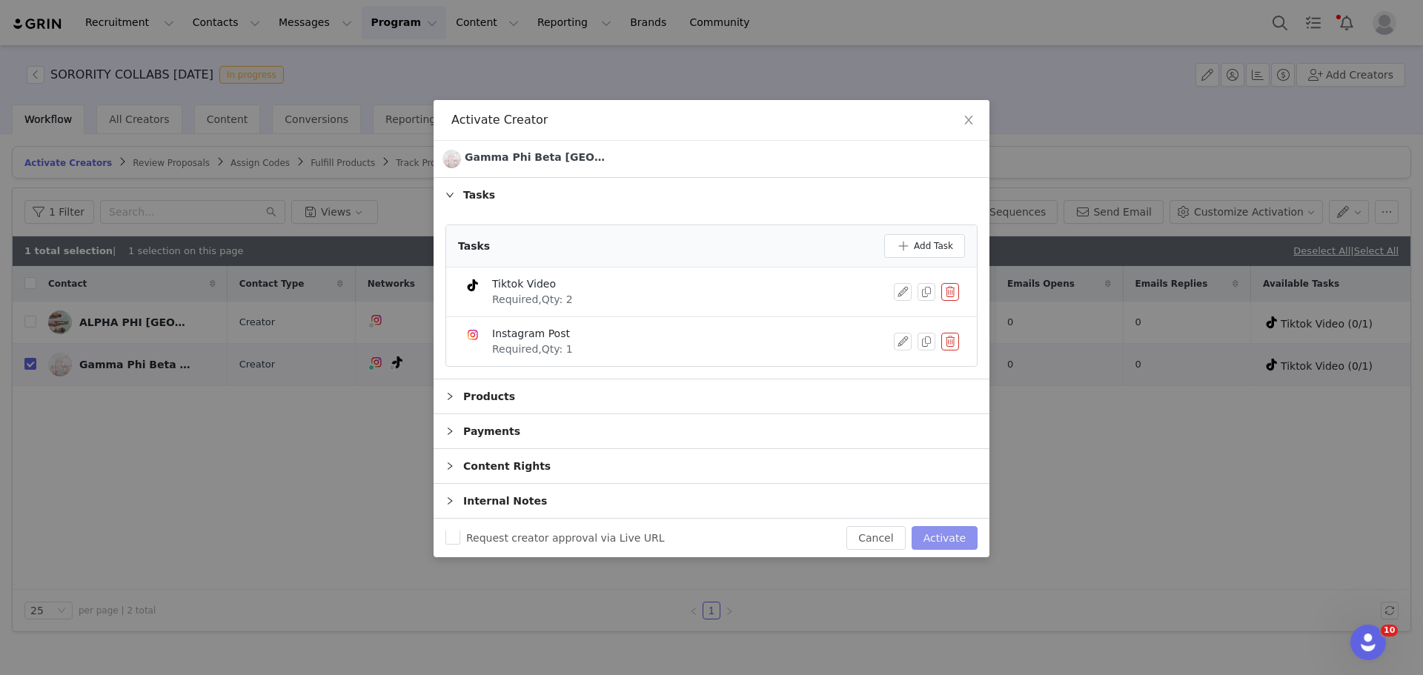
click at [964, 546] on button "Activate" at bounding box center [945, 538] width 66 height 24
checkbox input "false"
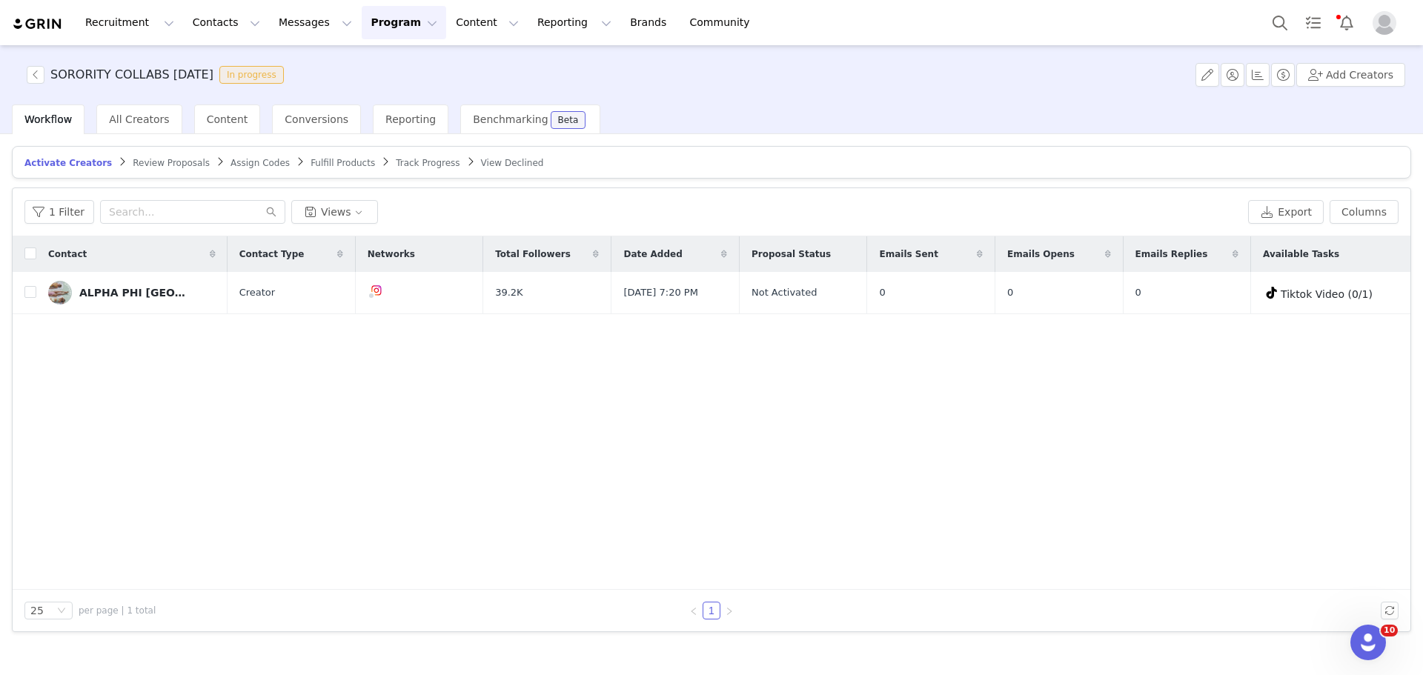
click at [396, 161] on span "Track Progress" at bounding box center [428, 163] width 64 height 10
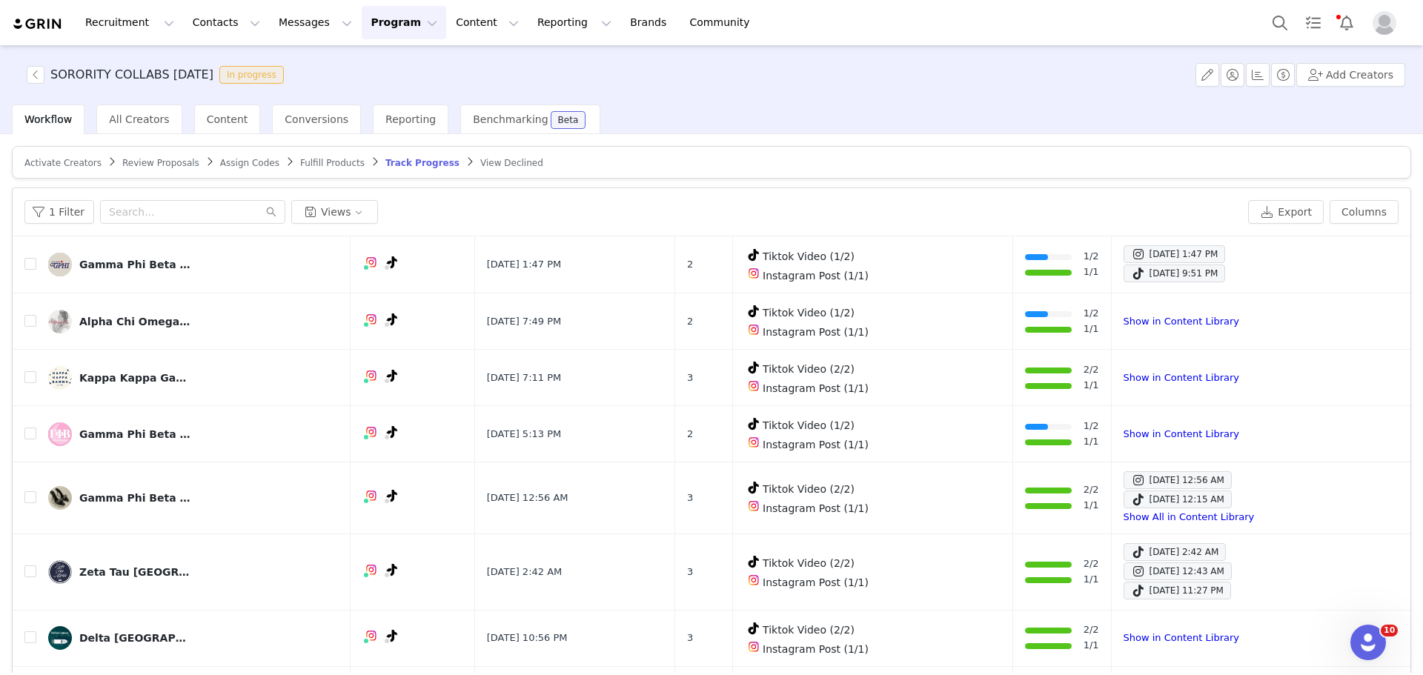
click at [50, 163] on span "Activate Creators" at bounding box center [62, 163] width 77 height 10
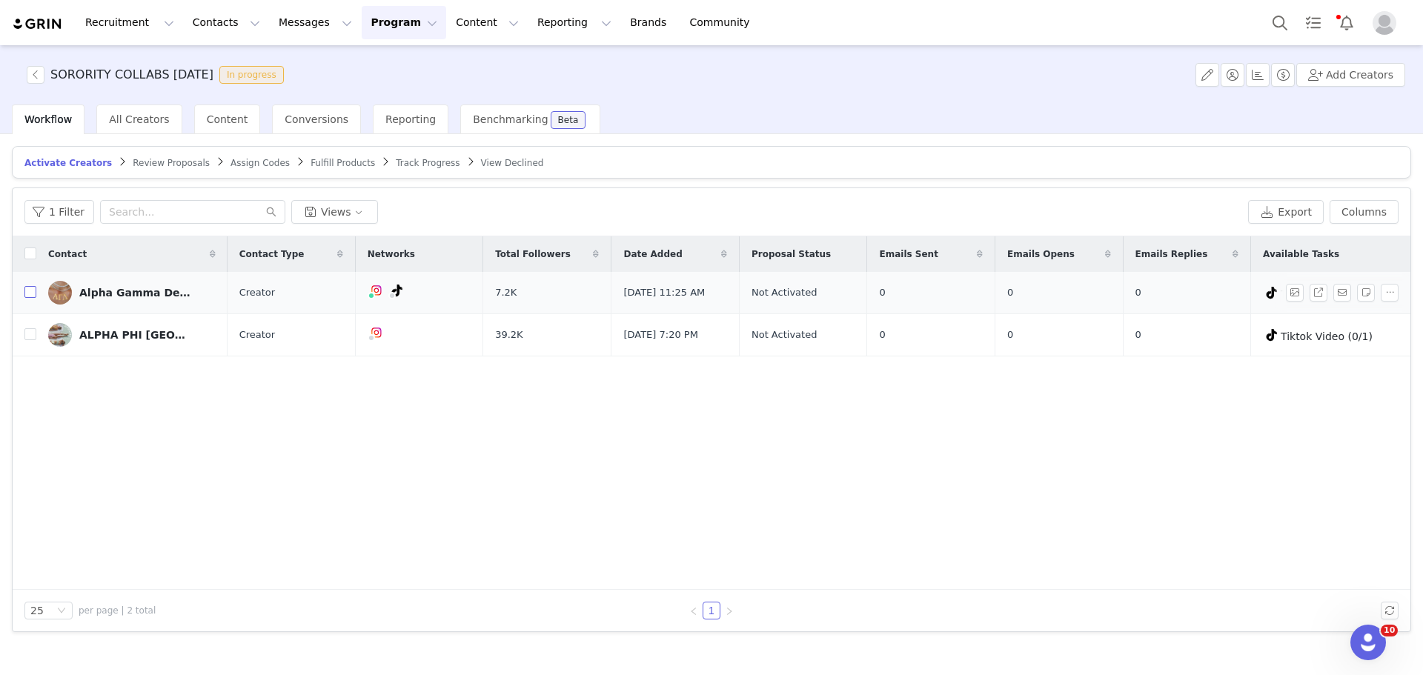
click at [33, 294] on input "checkbox" at bounding box center [30, 292] width 12 height 12
checkbox input "true"
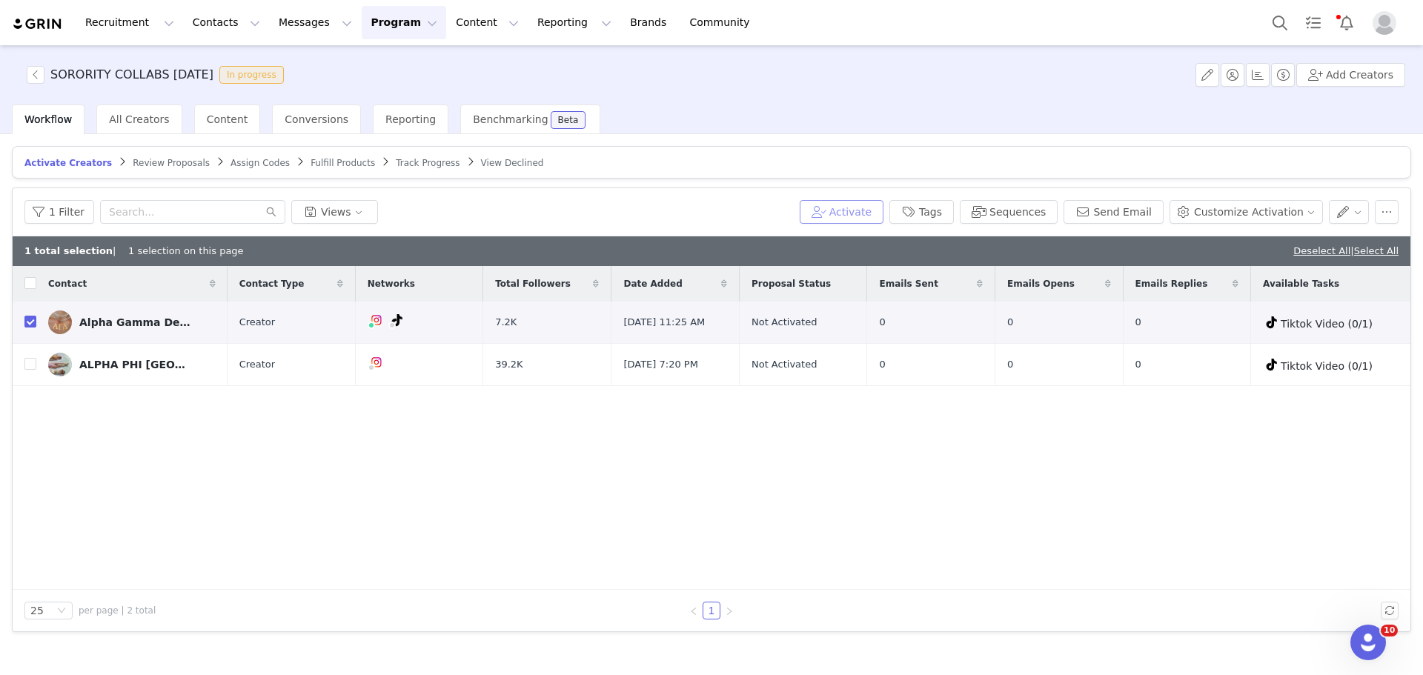
click at [884, 211] on button "Activate" at bounding box center [842, 212] width 84 height 24
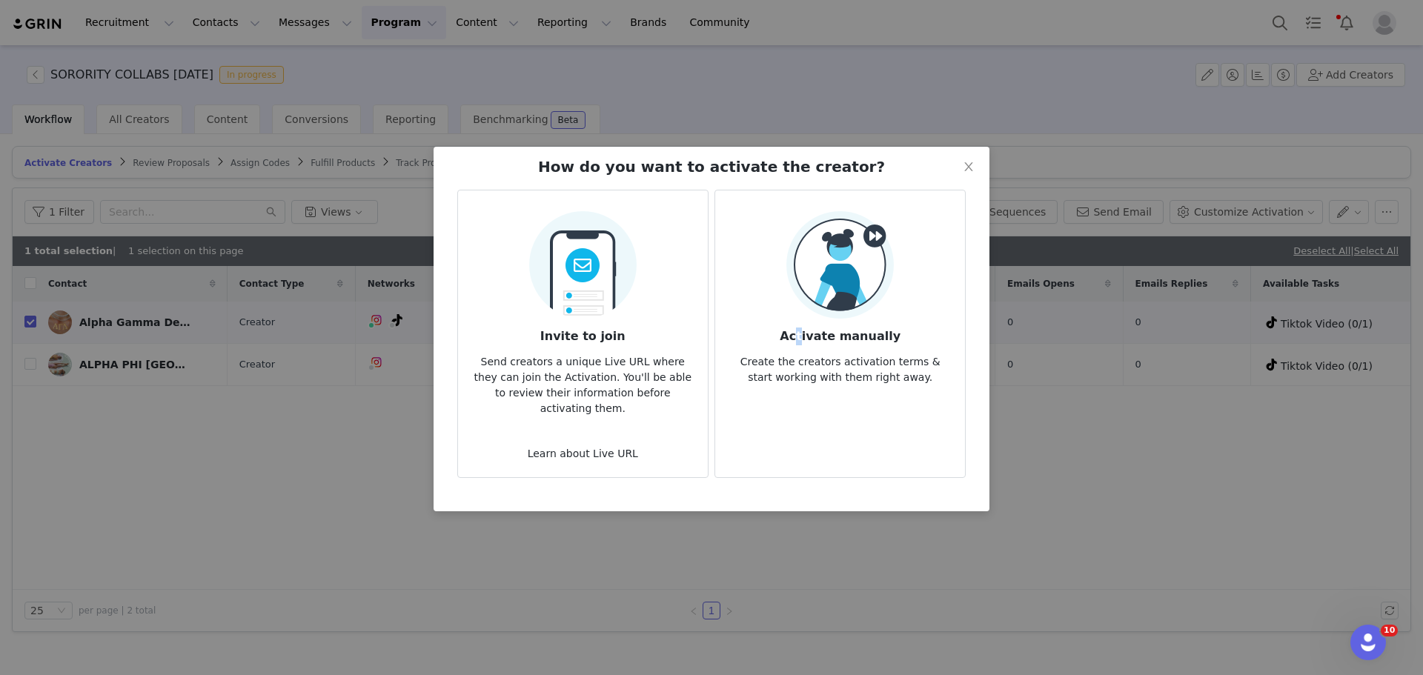
drag, startPoint x: 865, startPoint y: 239, endPoint x: 809, endPoint y: 320, distance: 98.5
click at [809, 320] on h3 "Activate manually" at bounding box center [840, 332] width 226 height 27
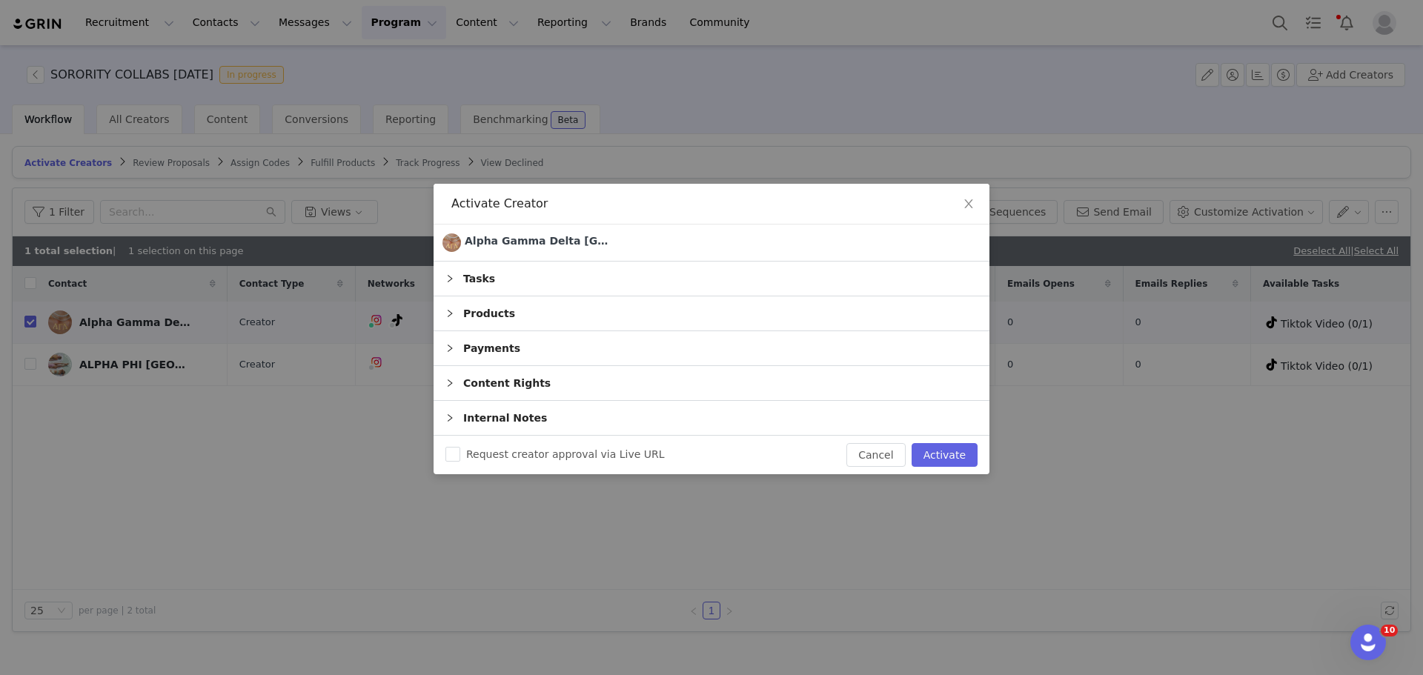
click at [743, 294] on div "Tasks" at bounding box center [712, 279] width 556 height 34
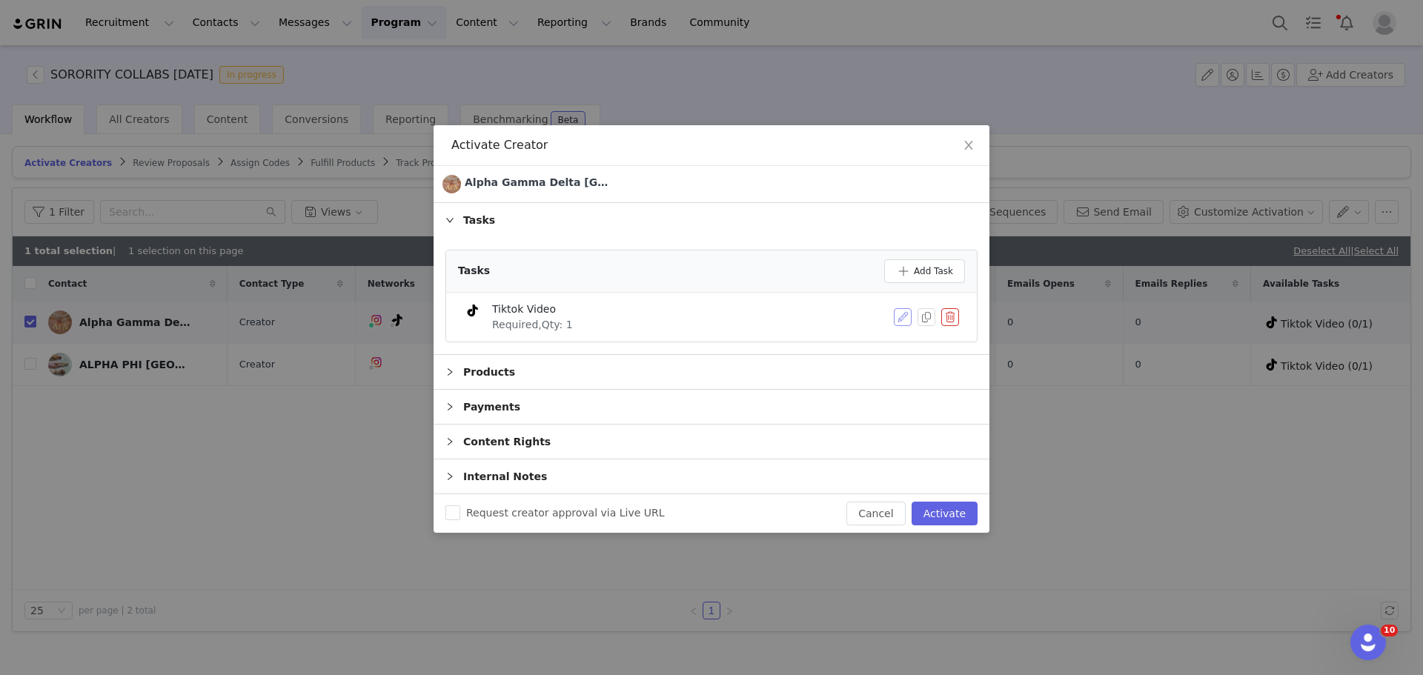
click at [895, 317] on button "button" at bounding box center [903, 317] width 18 height 18
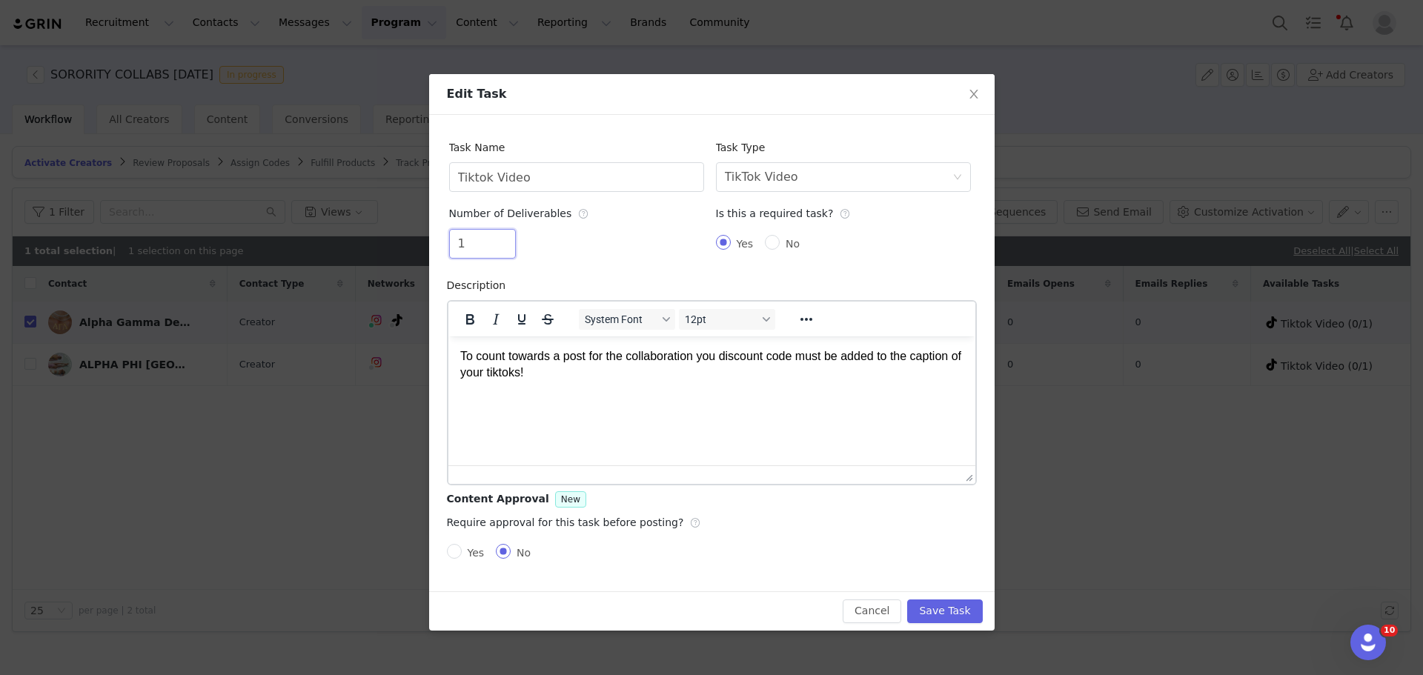
drag, startPoint x: 474, startPoint y: 245, endPoint x: 433, endPoint y: 245, distance: 40.8
click at [433, 245] on div "Task Name Tiktok Video Task Type Select task type TikTok Video Number of Delive…" at bounding box center [712, 353] width 566 height 477
type input "2"
click at [946, 606] on button "Save Task" at bounding box center [944, 612] width 75 height 24
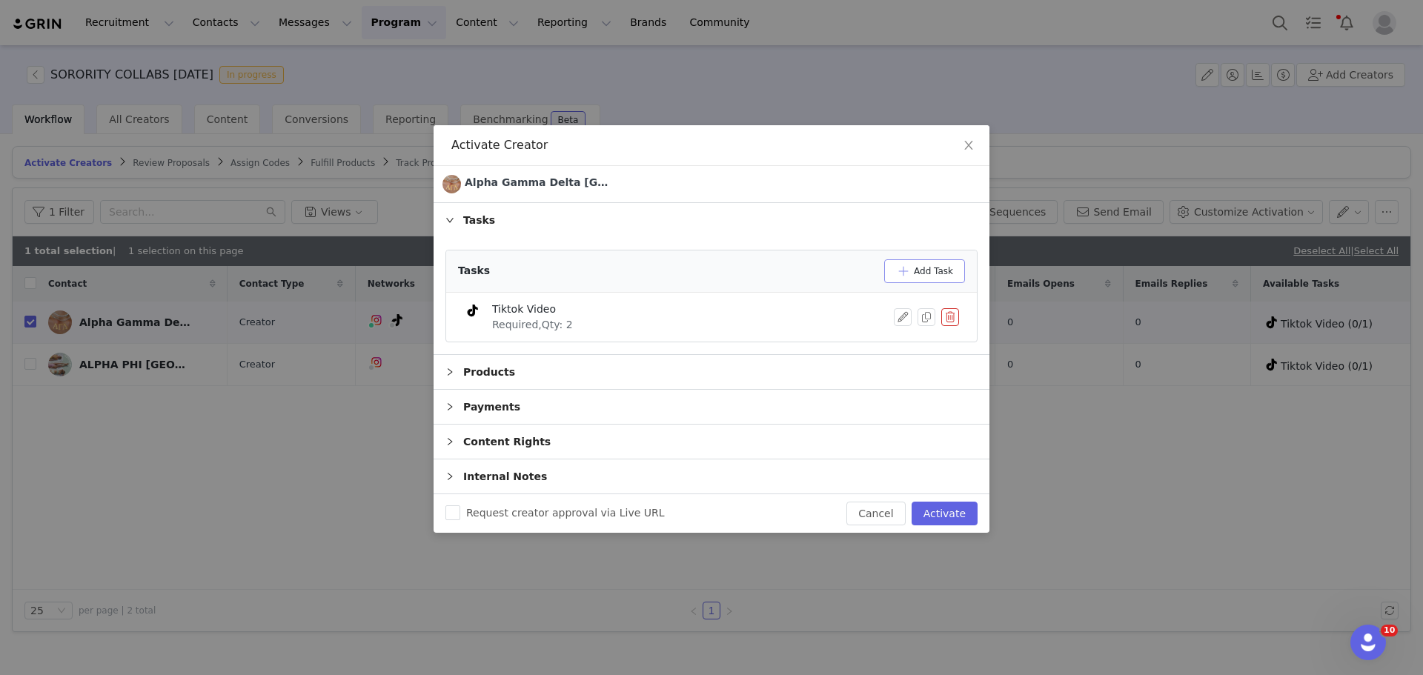
click at [941, 268] on button "Add Task" at bounding box center [924, 271] width 81 height 24
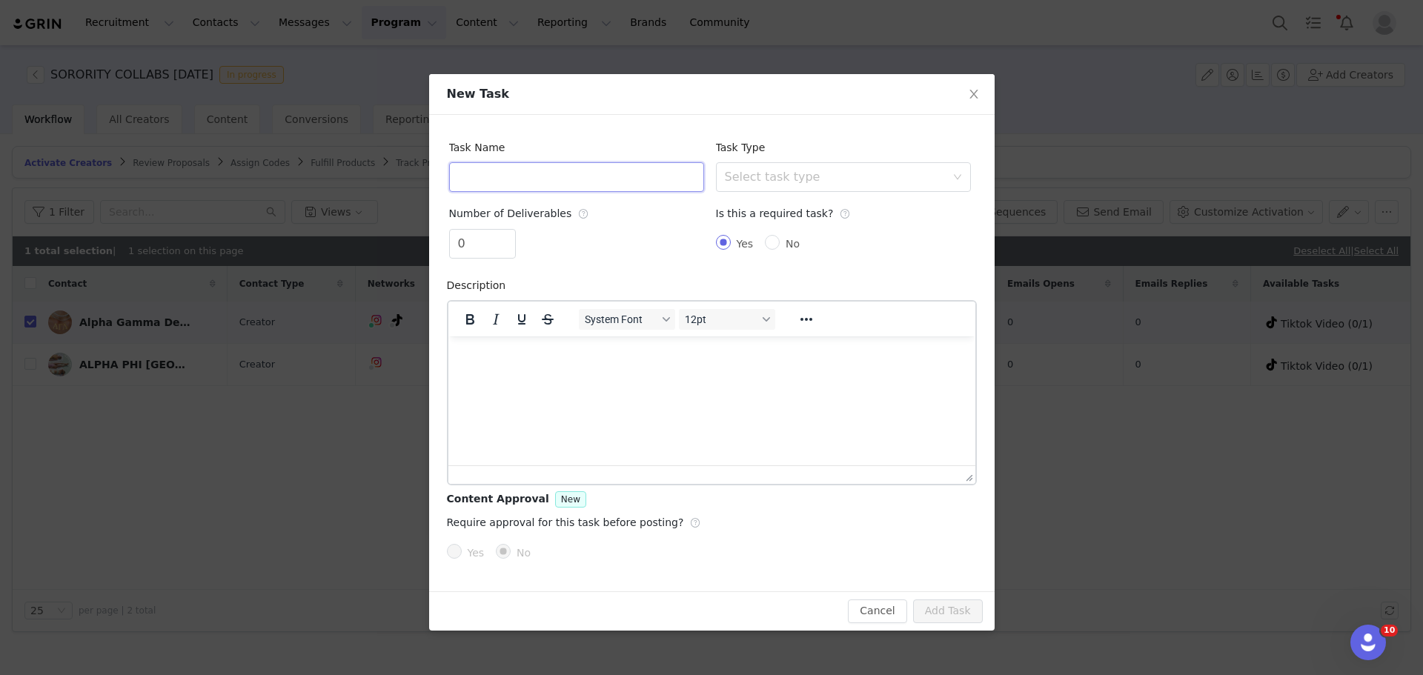
click at [567, 179] on input "text" at bounding box center [576, 177] width 255 height 30
type input "Instagram Post"
click at [729, 167] on div "Select task type" at bounding box center [839, 177] width 228 height 28
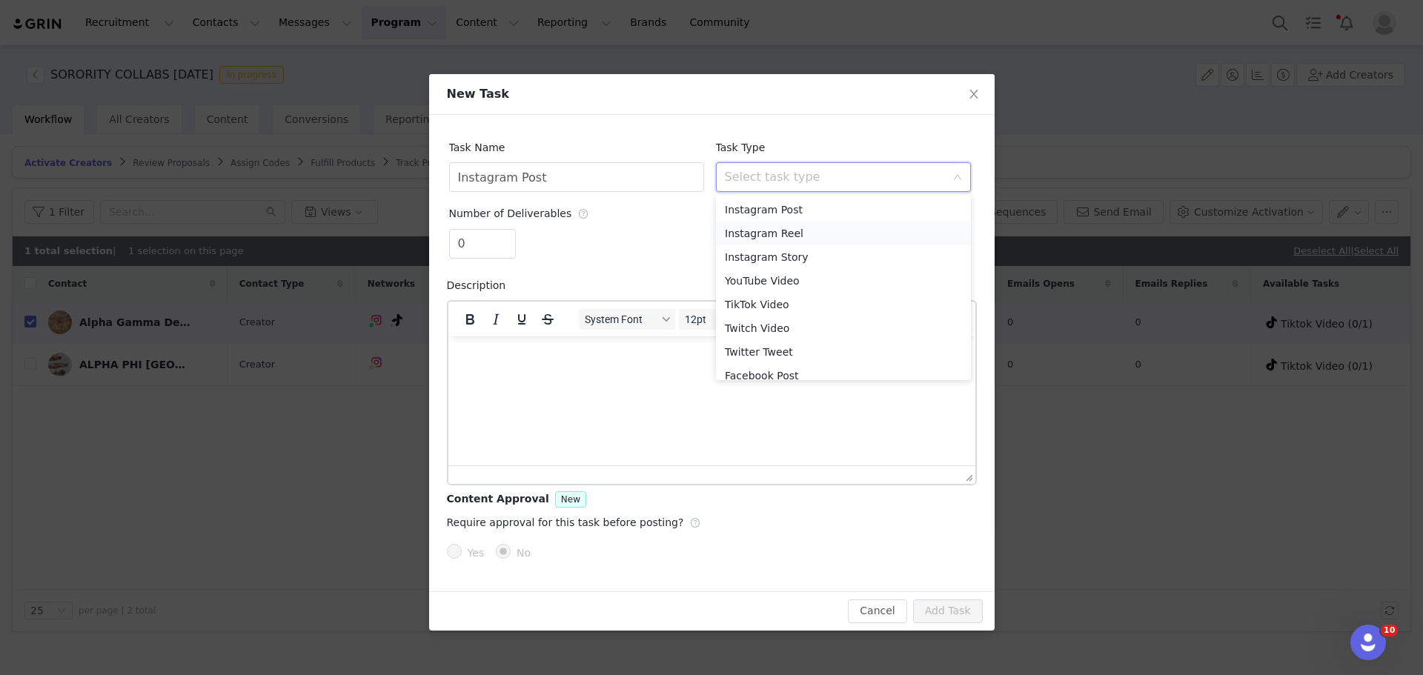
click at [789, 236] on li "Instagram Reel" at bounding box center [843, 234] width 255 height 24
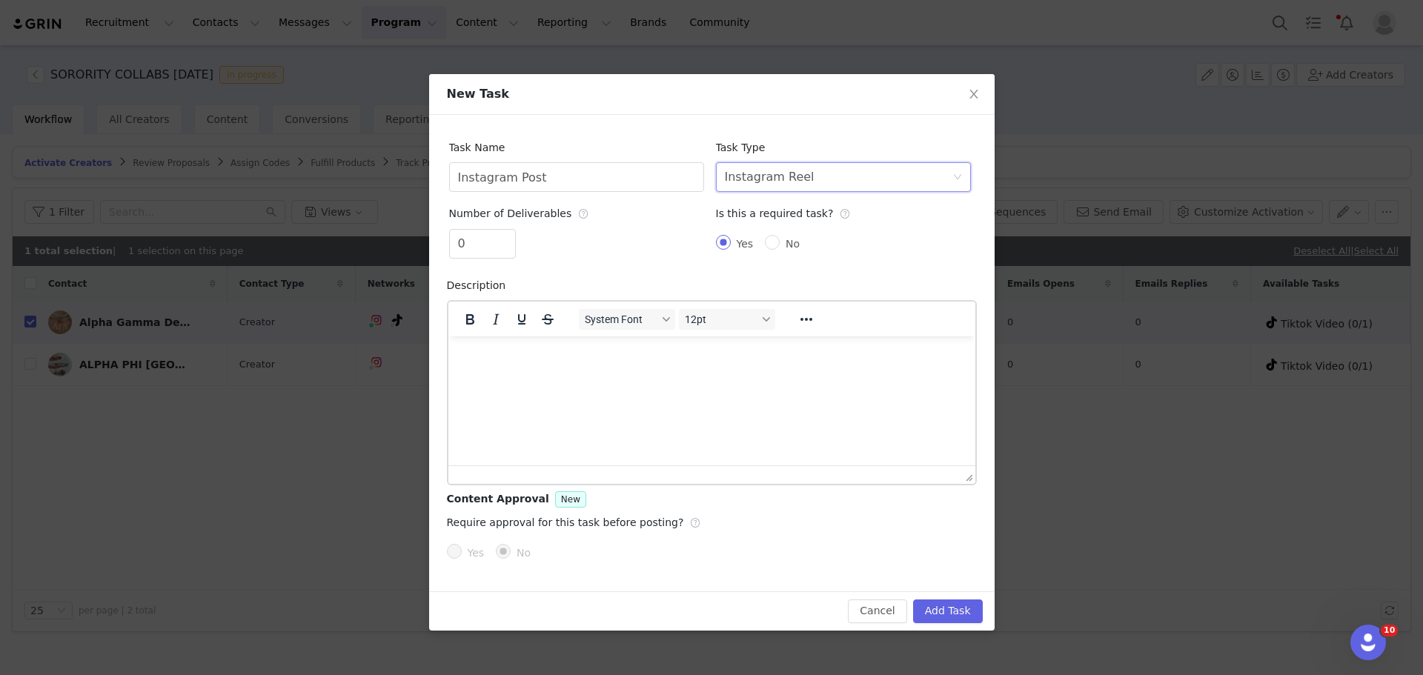
click at [785, 185] on div "Instagram Reel" at bounding box center [770, 177] width 90 height 28
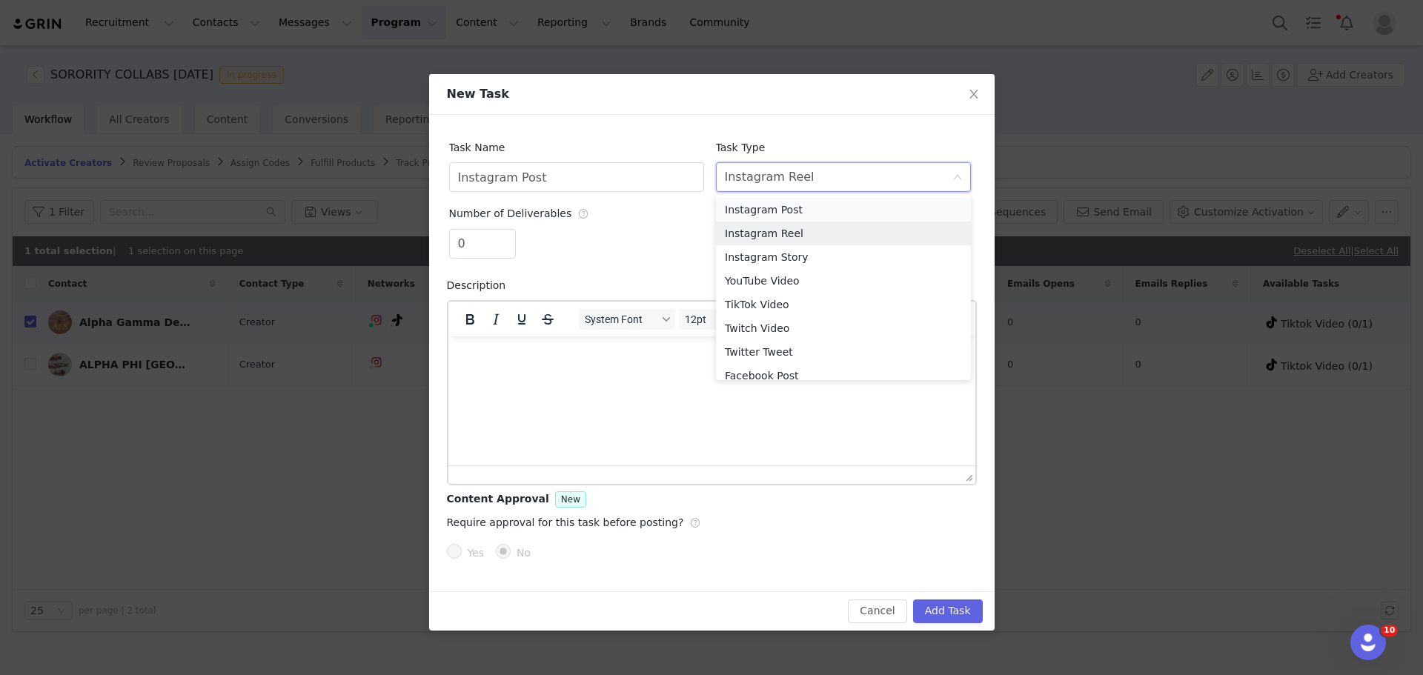
click at [791, 207] on li "Instagram Post" at bounding box center [843, 210] width 255 height 24
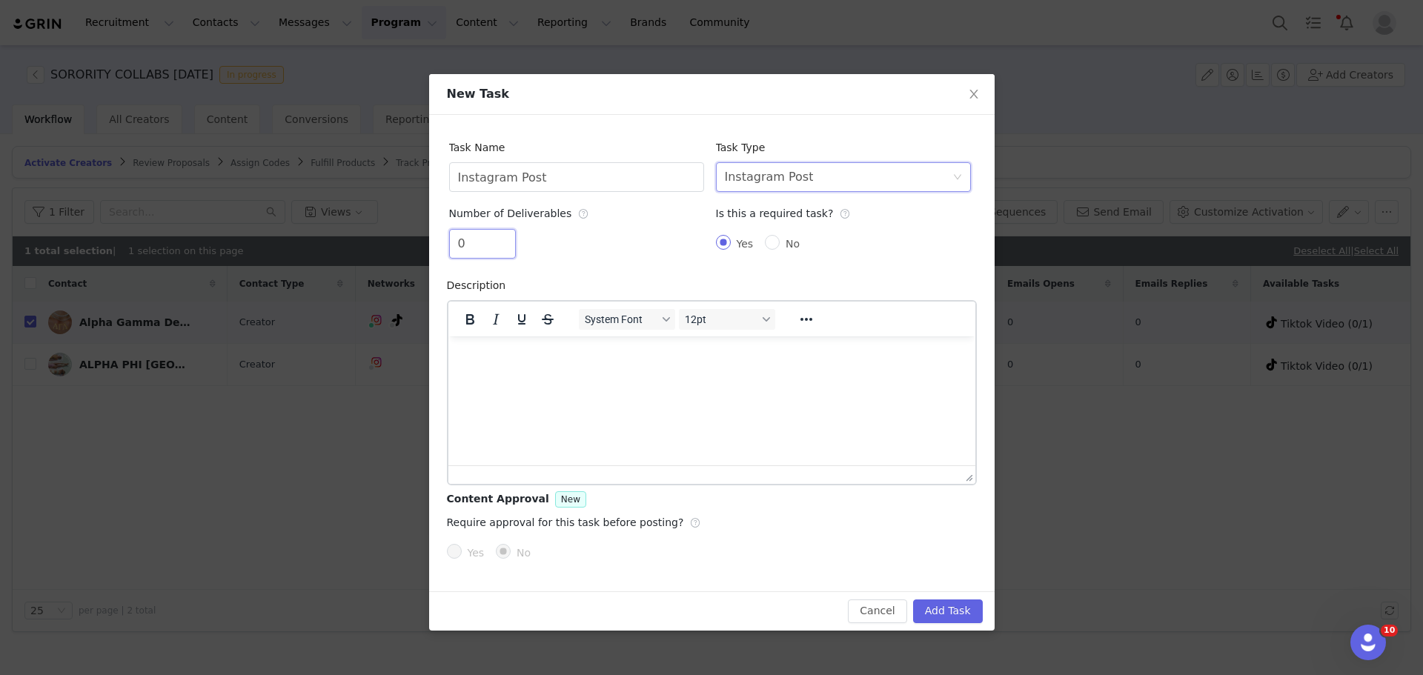
drag, startPoint x: 465, startPoint y: 242, endPoint x: 438, endPoint y: 245, distance: 26.9
click at [438, 245] on div "Task Name Instagram Post Task Type Select task type Instagram Post Number of De…" at bounding box center [712, 353] width 566 height 477
type input "1"
click at [851, 251] on div "Yes No" at bounding box center [843, 244] width 255 height 30
drag, startPoint x: 957, startPoint y: 595, endPoint x: 935, endPoint y: 606, distance: 24.9
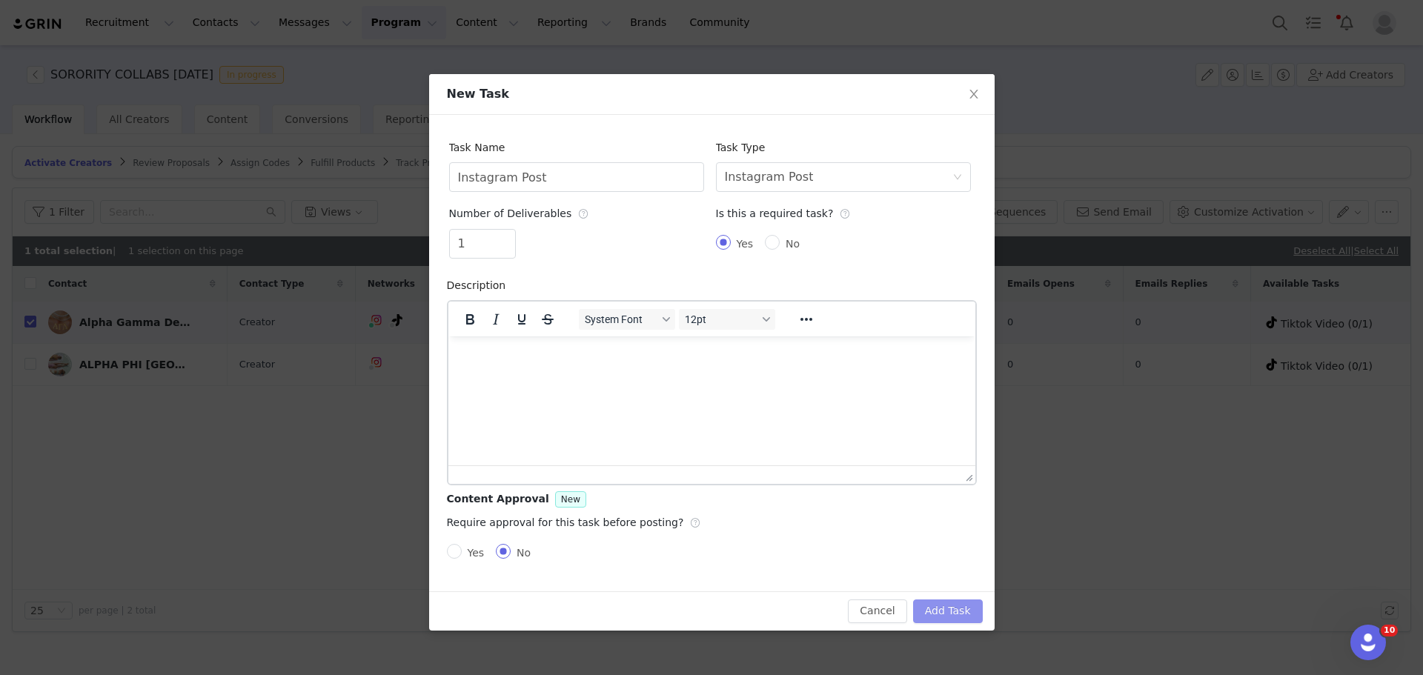
click at [951, 595] on div "Cancel Add Task" at bounding box center [712, 611] width 566 height 39
click at [932, 609] on button "Add Task" at bounding box center [948, 612] width 70 height 24
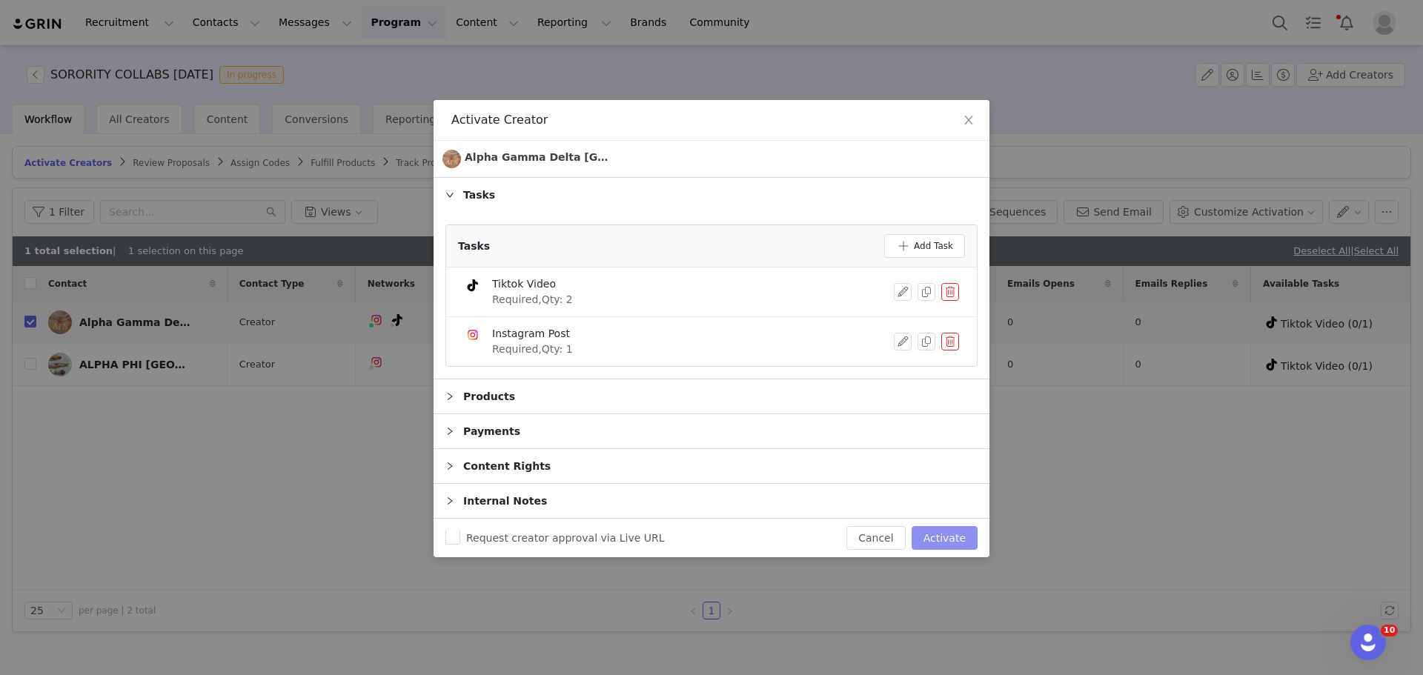
click at [939, 539] on button "Activate" at bounding box center [945, 538] width 66 height 24
checkbox input "false"
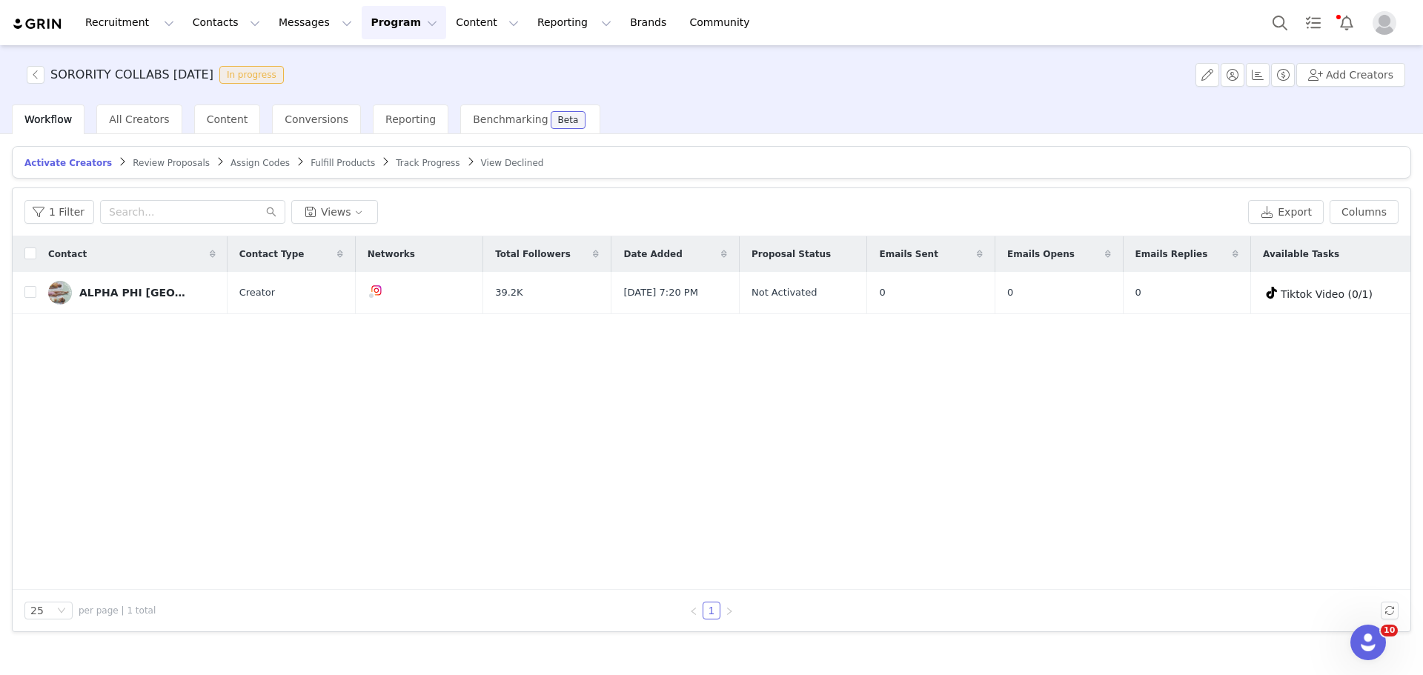
click at [405, 170] on article "Activate Creators Review Proposals Assign Codes Fulfill Products Track Progress…" at bounding box center [712, 162] width 1400 height 33
click at [402, 164] on span "Track Progress" at bounding box center [428, 163] width 64 height 10
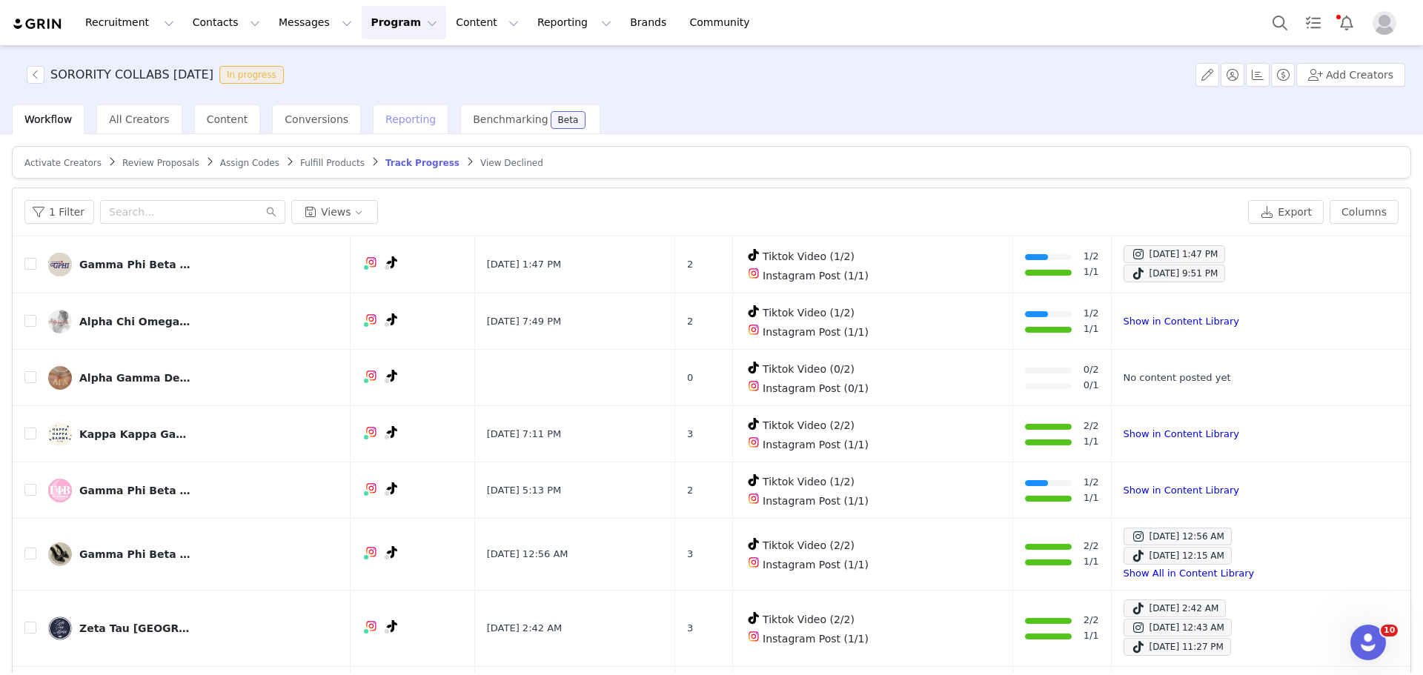
click at [385, 113] on span "Reporting" at bounding box center [410, 119] width 50 height 12
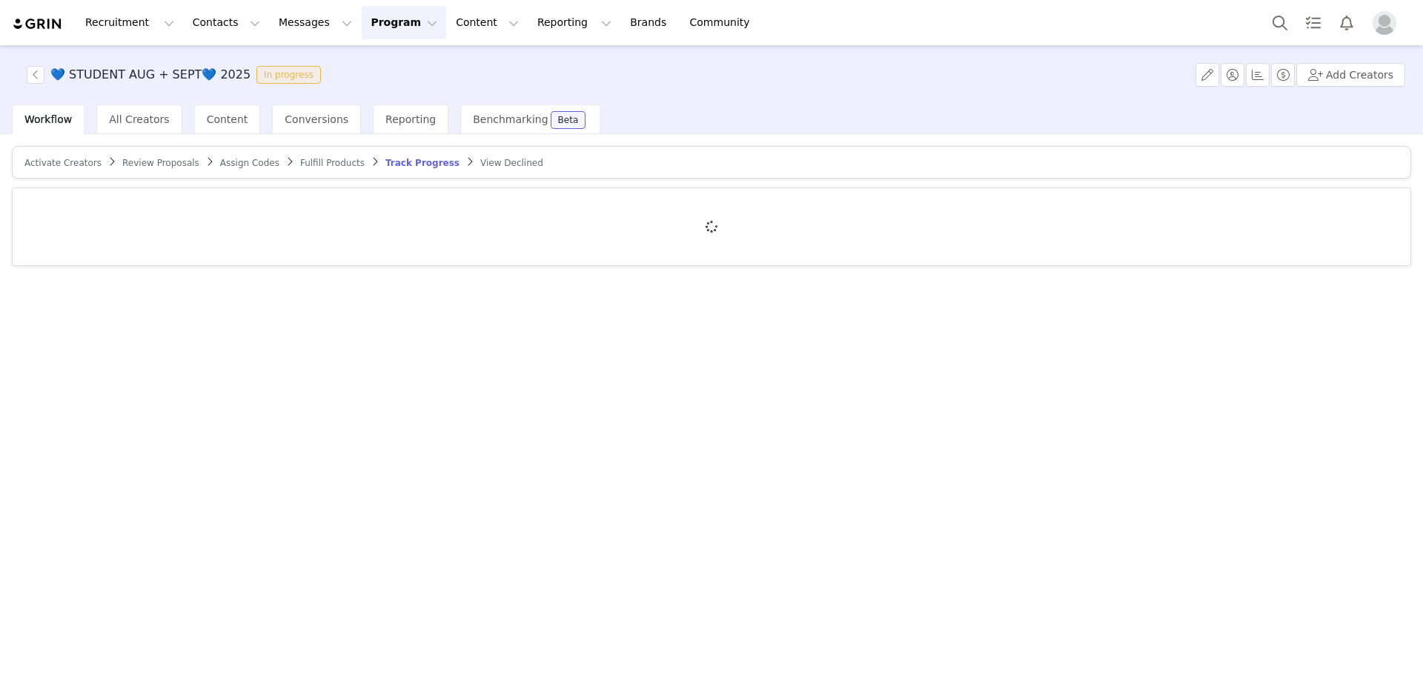
click at [81, 171] on article "Activate Creators Review Proposals Assign Codes Fulfill Products Track Progress…" at bounding box center [712, 162] width 1400 height 33
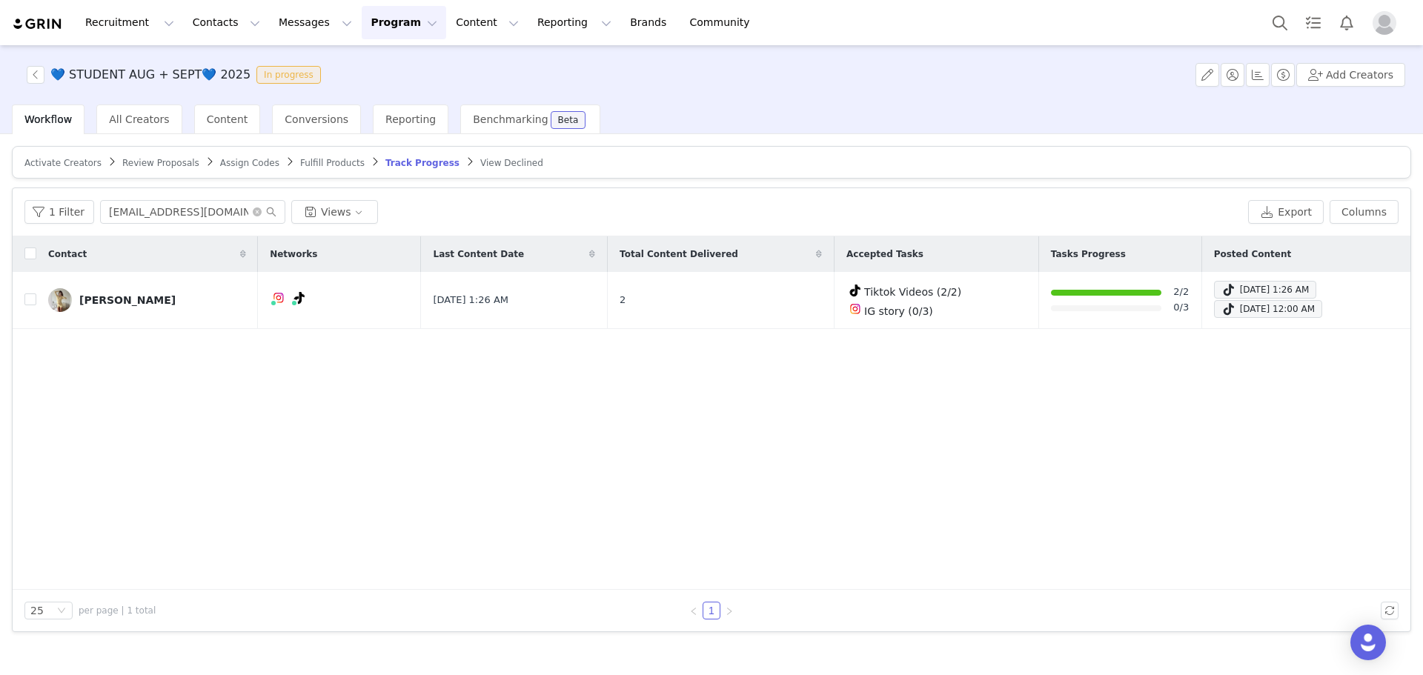
click at [75, 163] on span "Activate Creators" at bounding box center [62, 163] width 77 height 10
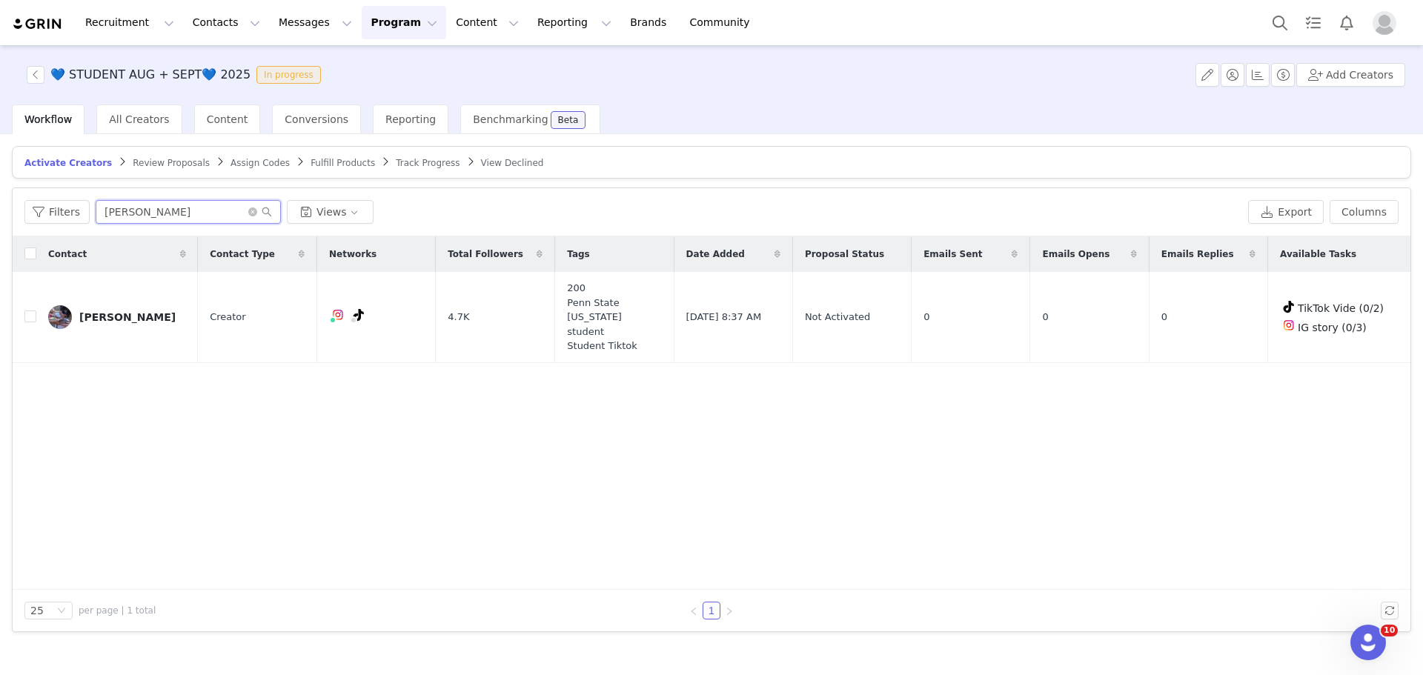
click at [147, 211] on input "[PERSON_NAME]" at bounding box center [188, 212] width 185 height 24
drag, startPoint x: 83, startPoint y: 202, endPoint x: 0, endPoint y: 164, distance: 91.2
click at [0, 164] on div "Activate Creators Review Proposals Assign Codes Fulfill Products Track Progress…" at bounding box center [711, 403] width 1423 height 539
paste input "Gamma Phi Beta [GEOGRAPHIC_DATA][US_STATE]"
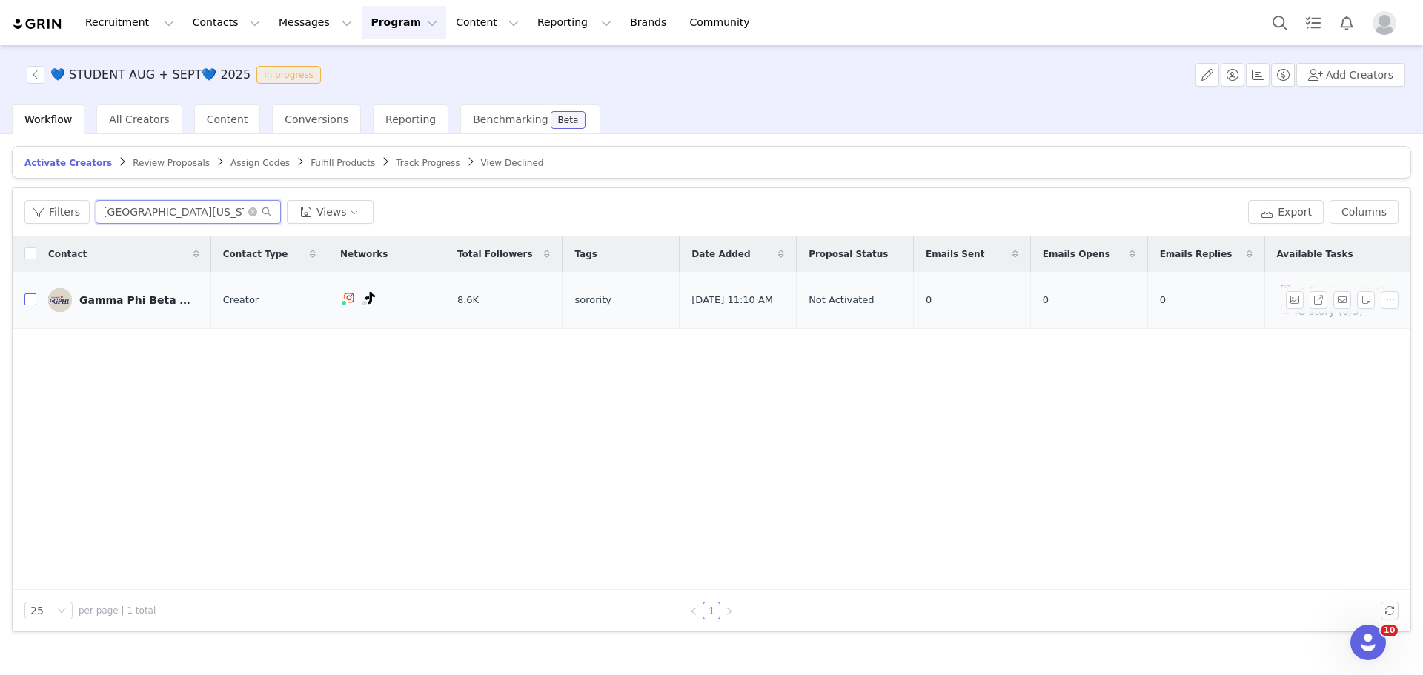
type input "Gamma Phi Beta [GEOGRAPHIC_DATA][US_STATE]"
click at [28, 299] on input "checkbox" at bounding box center [30, 300] width 12 height 12
checkbox input "true"
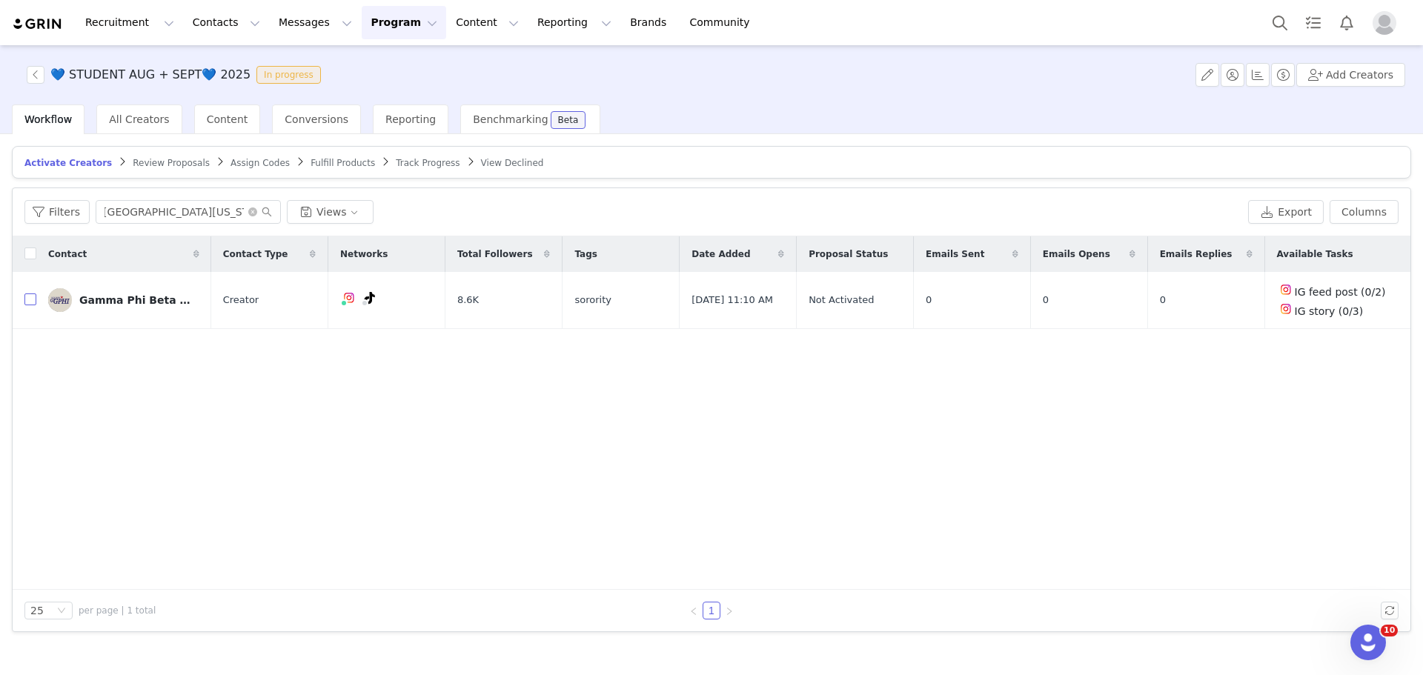
scroll to position [0, 0]
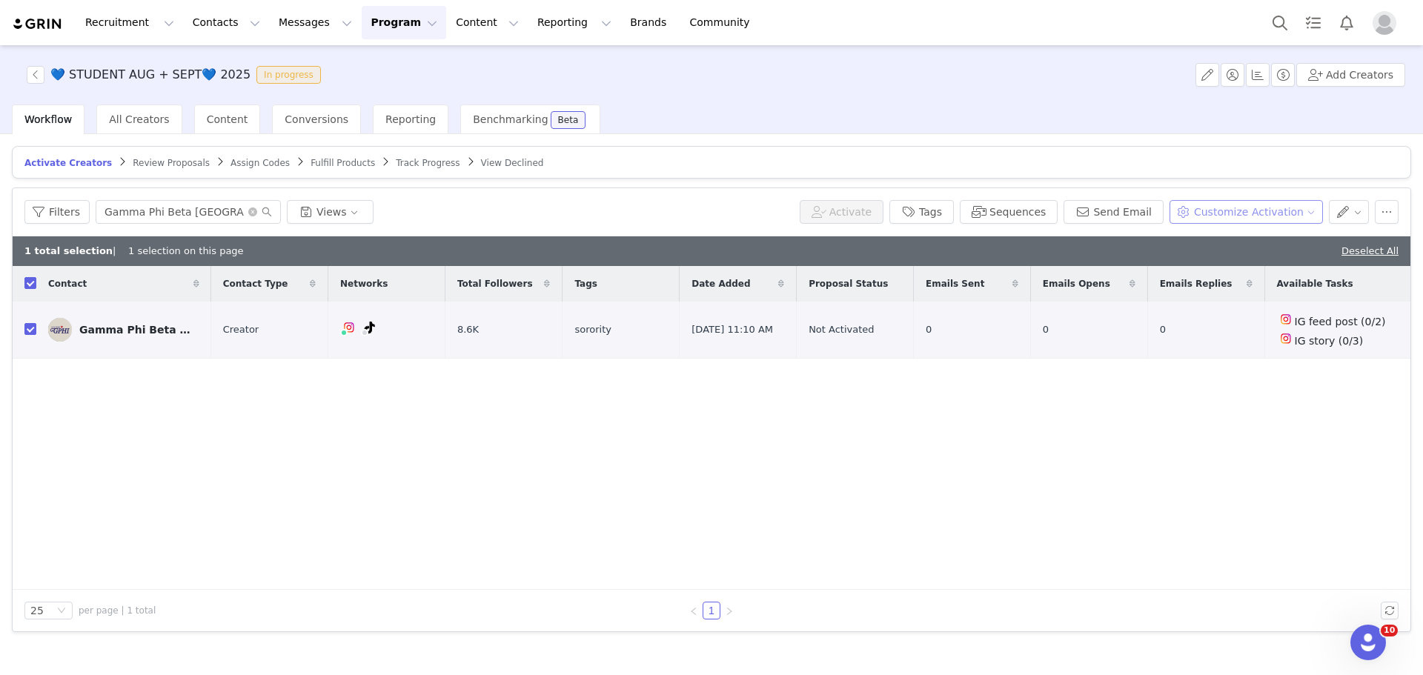
click at [1255, 213] on button "Customize Activation" at bounding box center [1246, 212] width 153 height 24
click at [1248, 170] on article "Activate Creators Review Proposals Assign Codes Fulfill Products Track Progress…" at bounding box center [712, 162] width 1400 height 33
click at [1388, 211] on button "button" at bounding box center [1387, 212] width 24 height 24
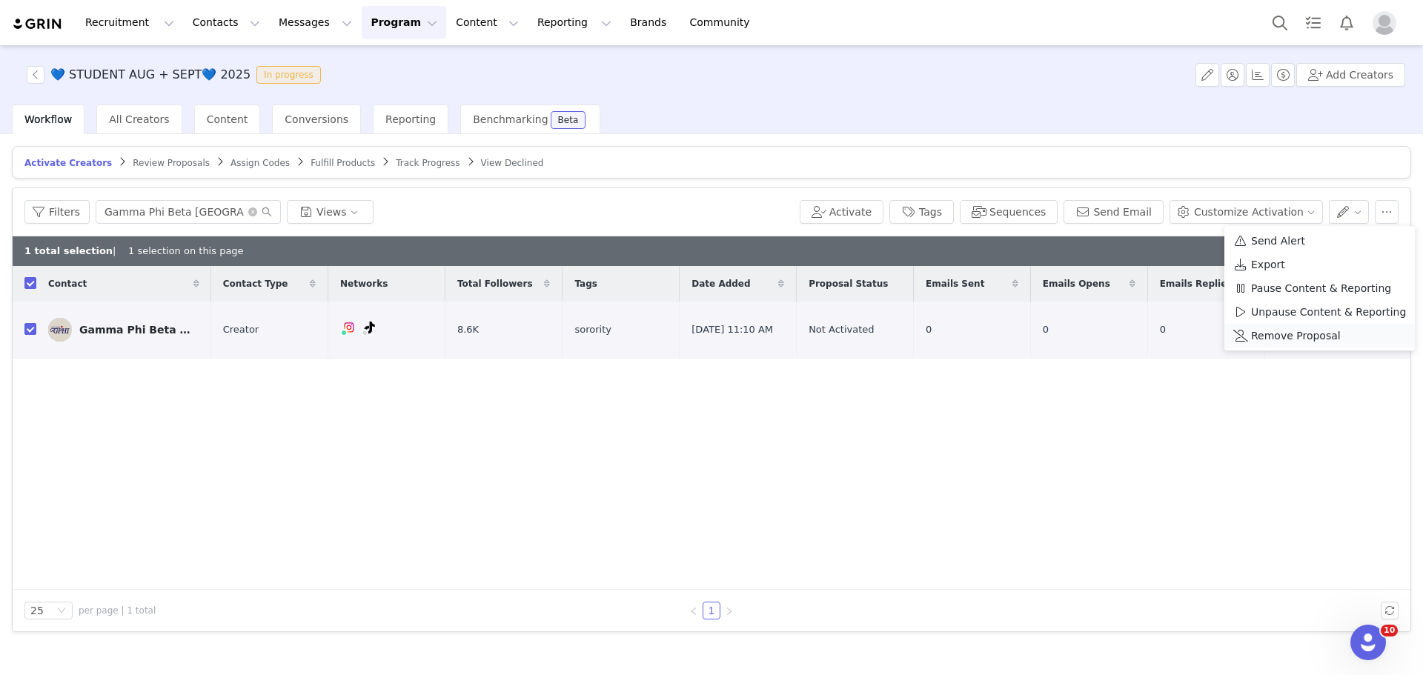
click at [1314, 333] on span "Remove Proposal" at bounding box center [1296, 336] width 90 height 16
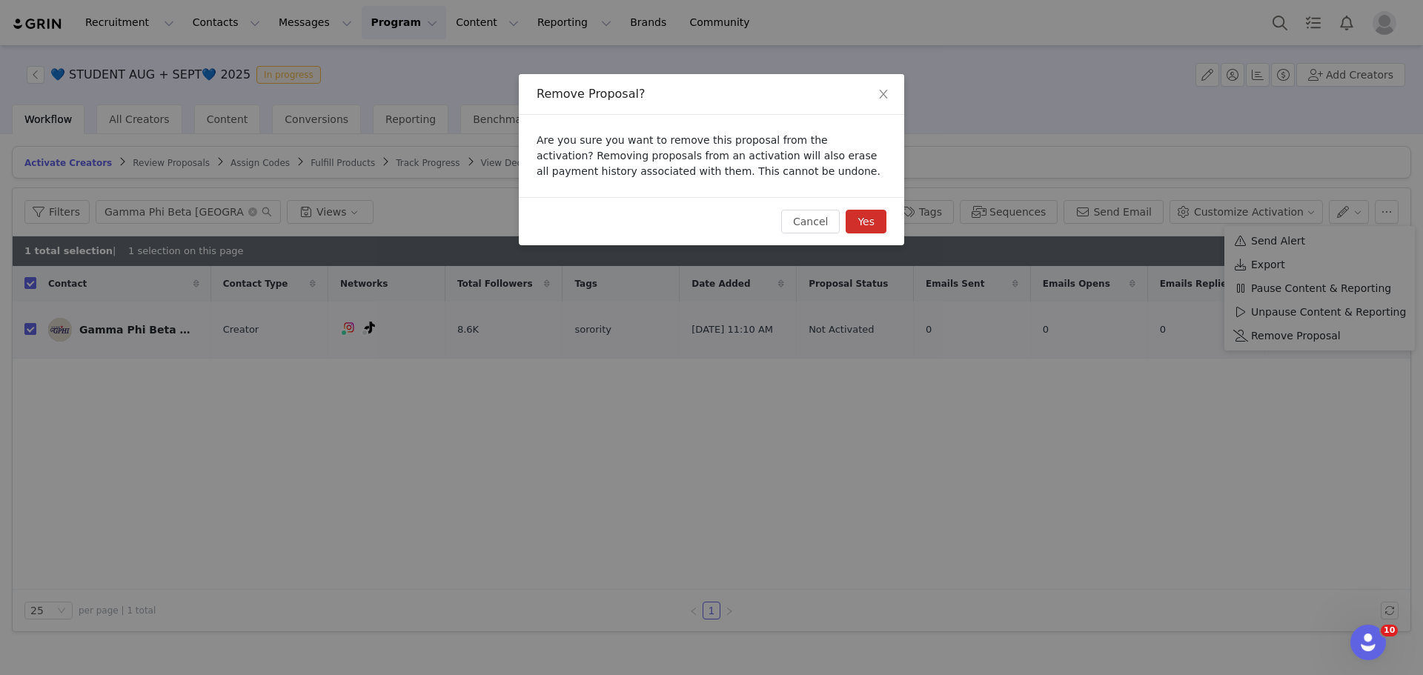
click at [873, 231] on button "Yes" at bounding box center [866, 222] width 41 height 24
checkbox input "false"
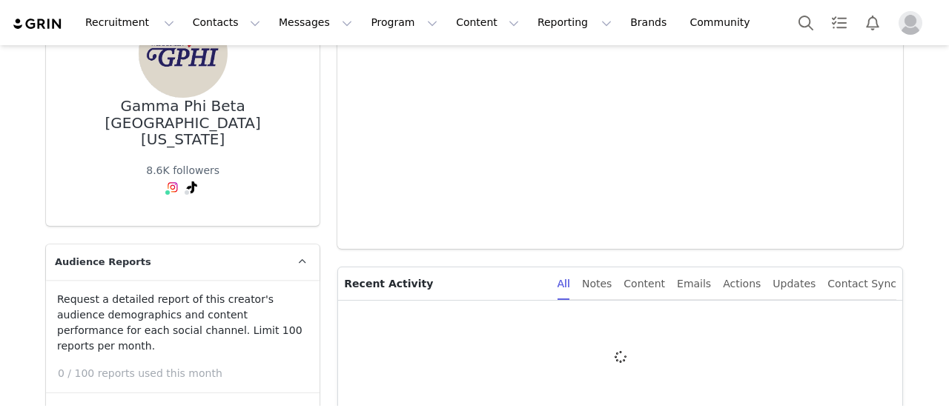
type input "+1 ([GEOGRAPHIC_DATA])"
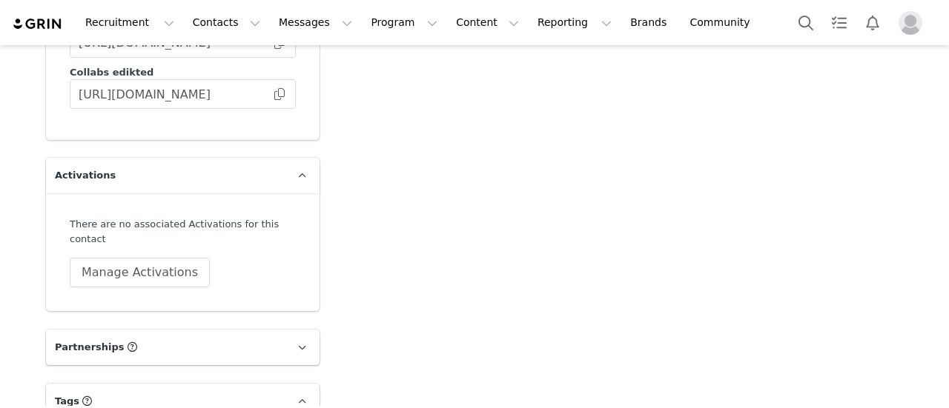
scroll to position [4092, 0]
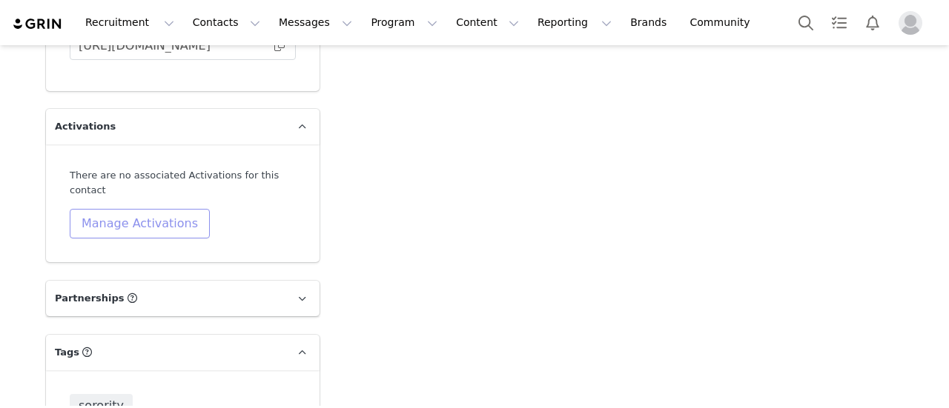
click at [164, 209] on button "Manage Activations" at bounding box center [140, 224] width 140 height 30
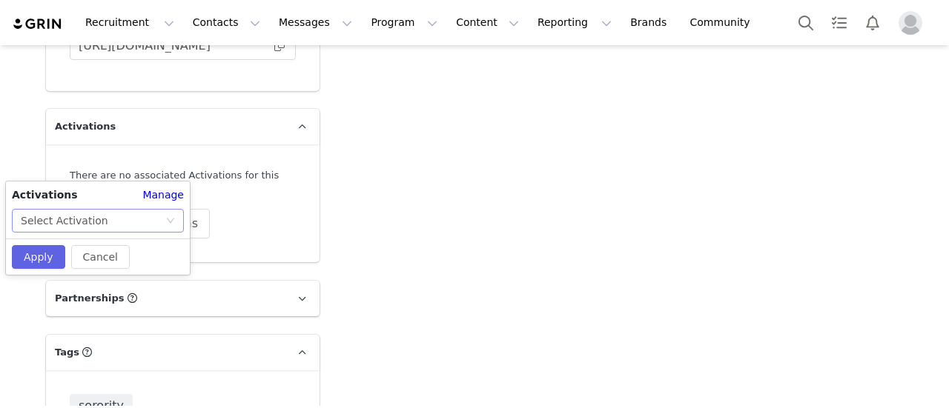
click at [133, 219] on div "Select Activation" at bounding box center [93, 221] width 145 height 22
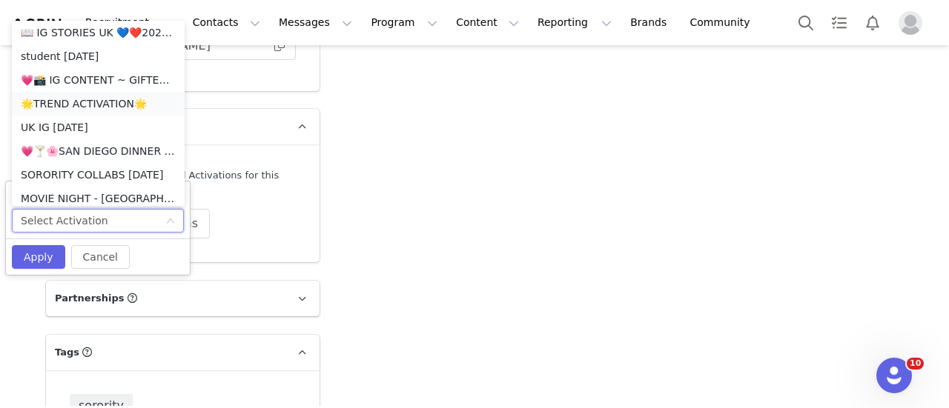
scroll to position [148, 0]
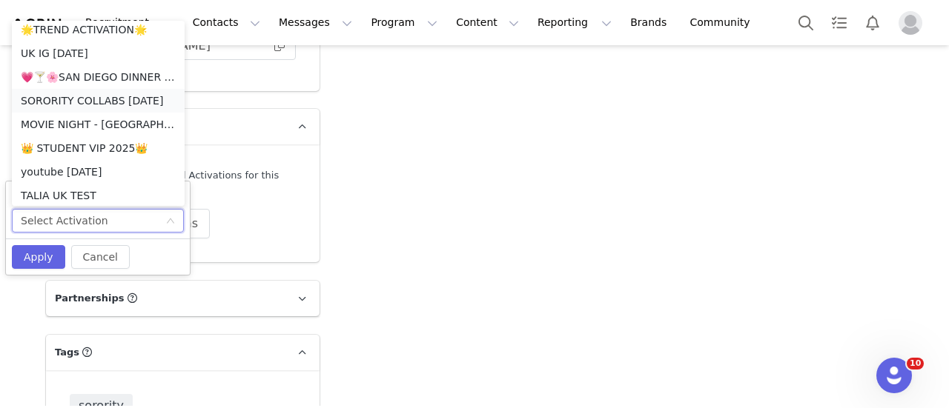
click at [87, 105] on li "SORORITY COLLABS [DATE]" at bounding box center [98, 101] width 173 height 24
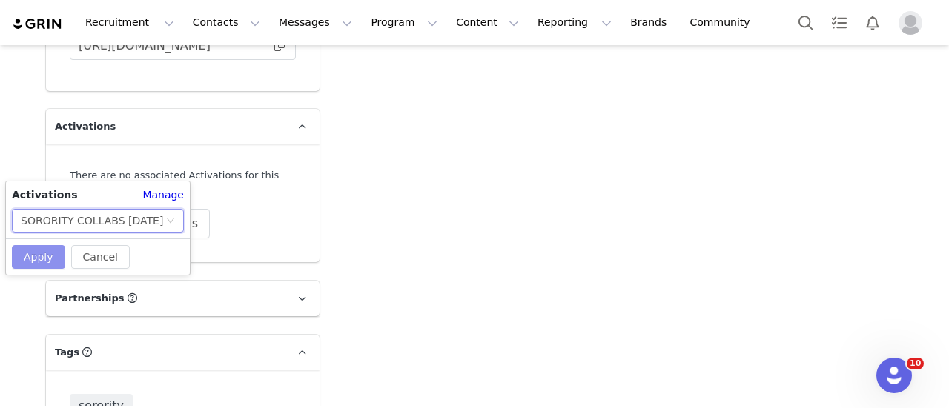
click at [37, 250] on button "Apply" at bounding box center [38, 257] width 53 height 24
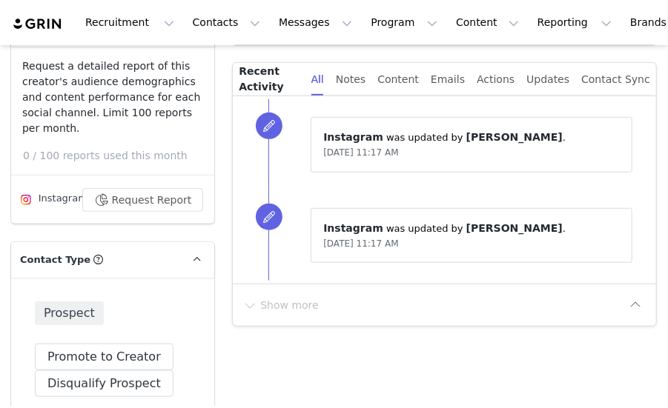
scroll to position [371, 0]
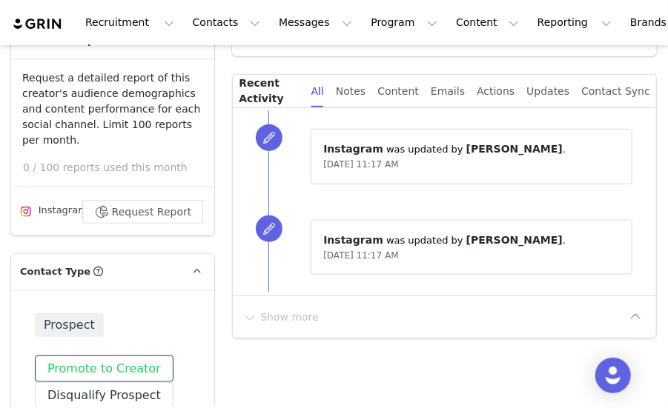
click at [86, 356] on button "Promote to Creator" at bounding box center [104, 369] width 139 height 27
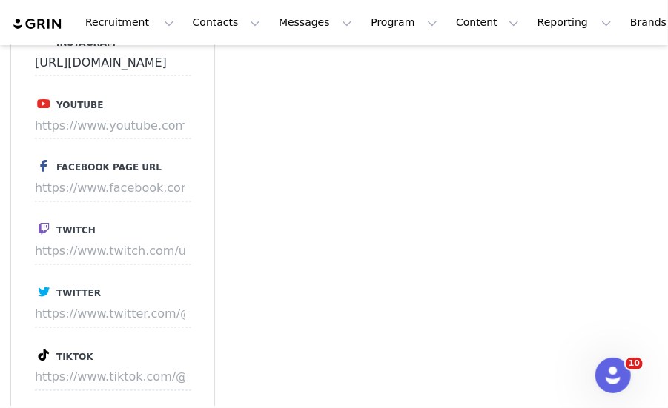
scroll to position [2891, 0]
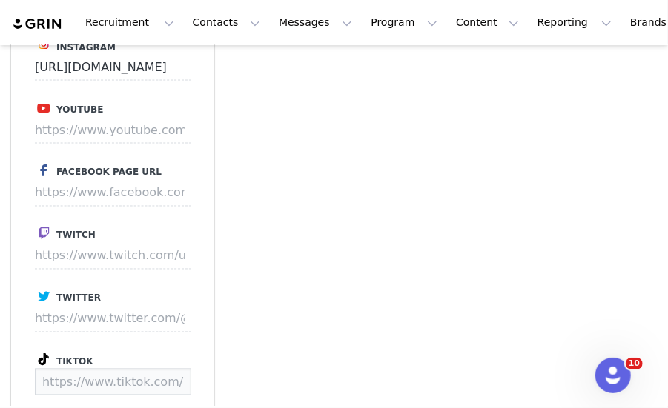
click at [132, 369] on input at bounding box center [113, 382] width 156 height 27
paste input "[URL][DOMAIN_NAME]"
type input "[URL][DOMAIN_NAME]"
click at [158, 369] on button "Save" at bounding box center [163, 382] width 54 height 27
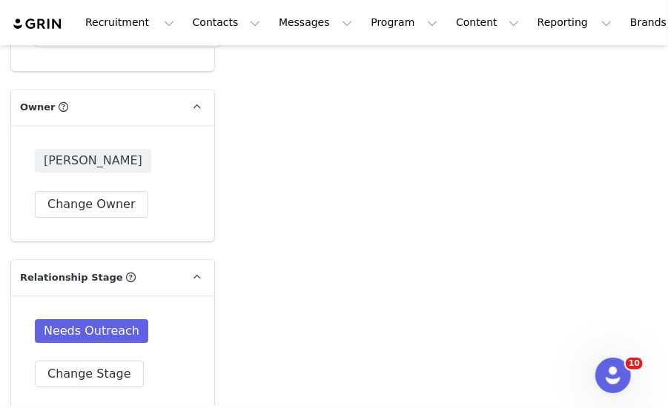
scroll to position [3707, 0]
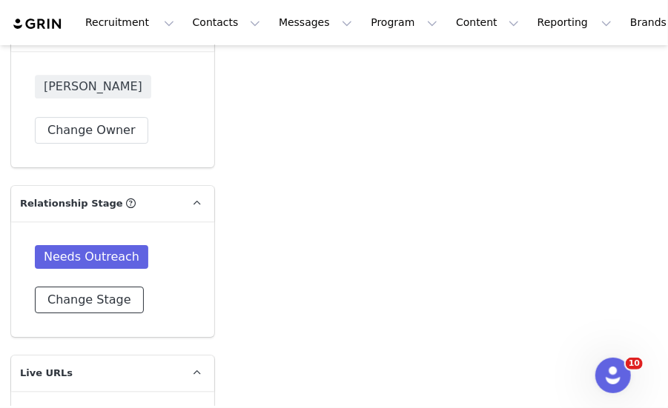
click at [105, 287] on button "Change Stage" at bounding box center [89, 300] width 109 height 27
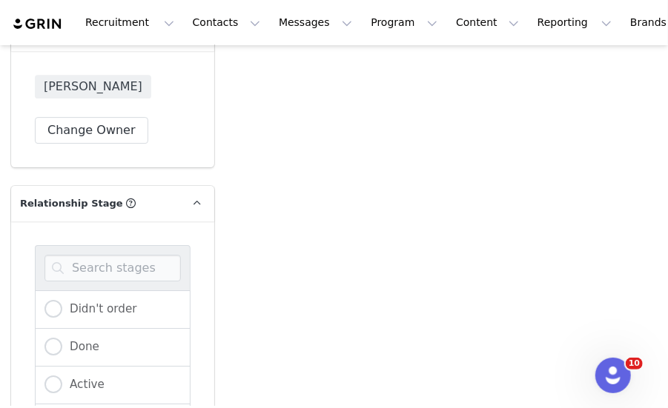
scroll to position [3781, 0]
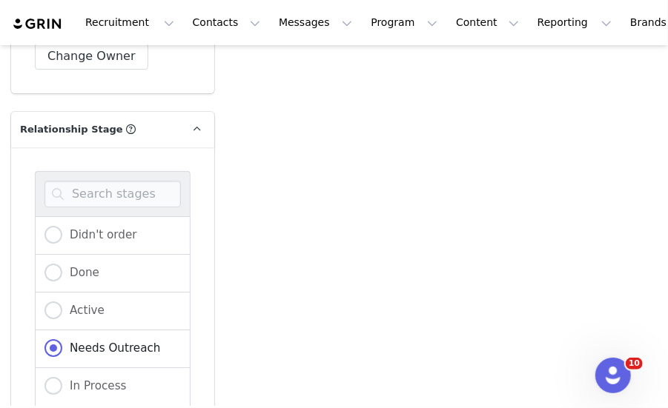
click at [73, 255] on div "Done" at bounding box center [113, 274] width 156 height 38
click at [78, 266] on span "Done" at bounding box center [80, 272] width 37 height 13
click at [62, 264] on input "Done" at bounding box center [53, 273] width 18 height 19
radio input "true"
radio input "false"
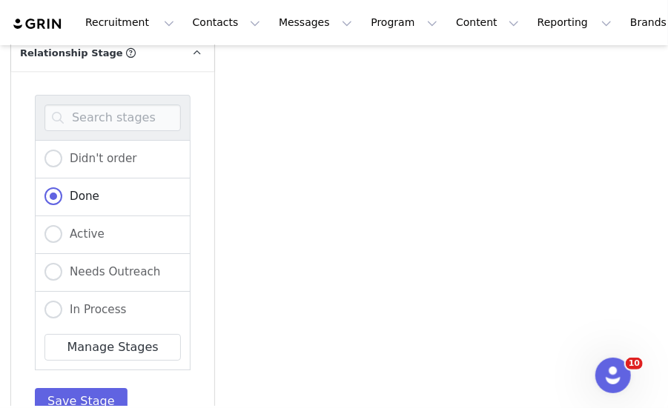
scroll to position [3929, 0]
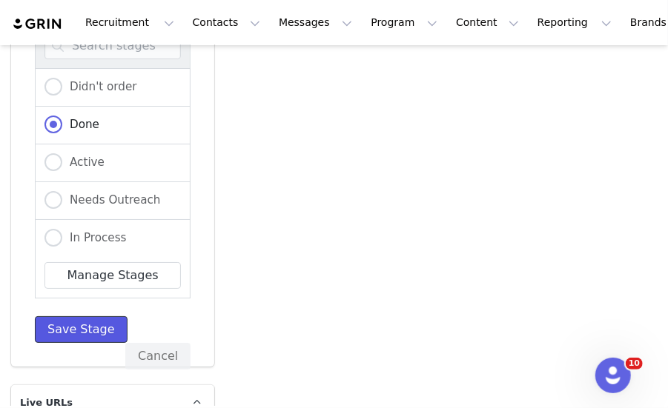
click at [85, 317] on button "Save Stage" at bounding box center [81, 330] width 93 height 27
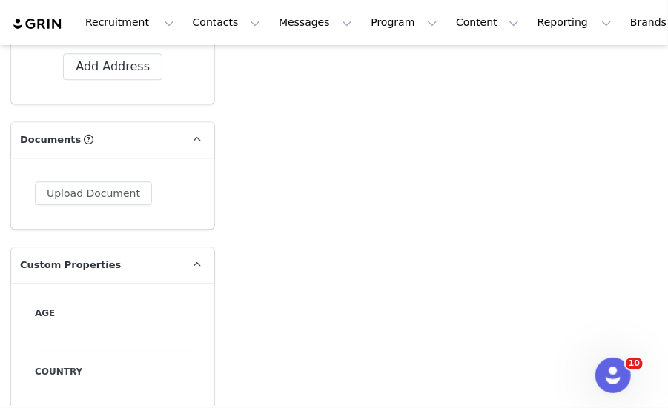
scroll to position [1008, 0]
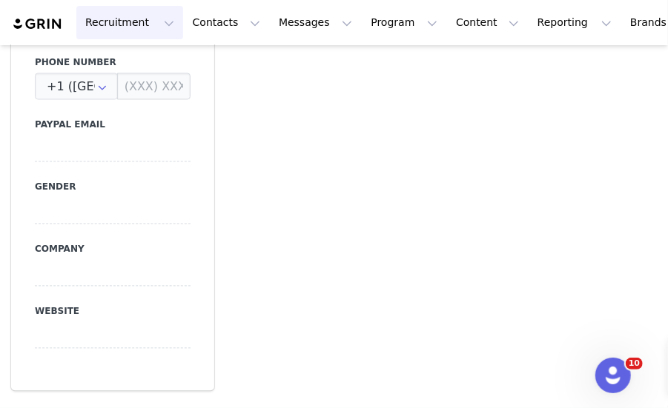
type input "[URL][DOMAIN_NAME]"
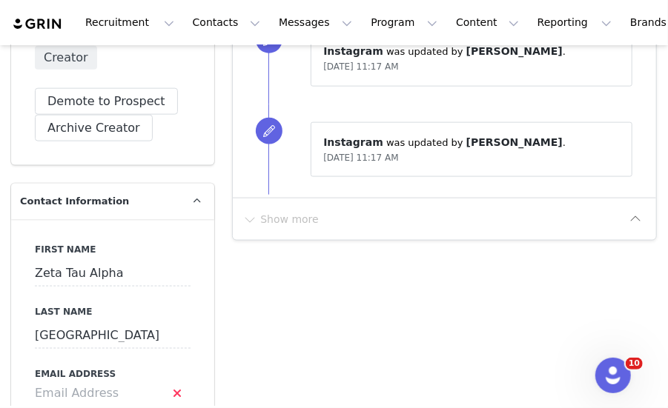
scroll to position [740, 0]
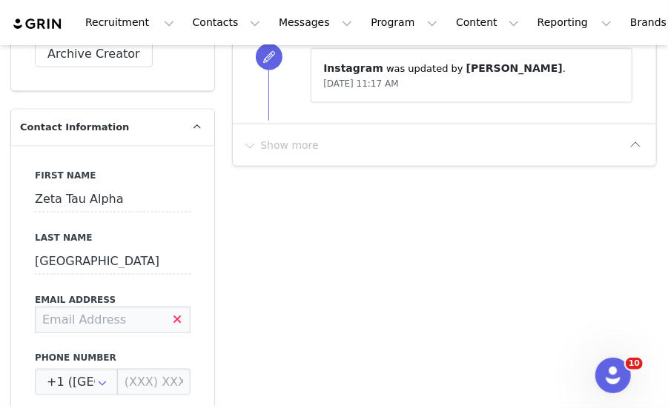
click at [86, 307] on input at bounding box center [113, 320] width 156 height 27
paste input "[EMAIL_ADDRESS][DOMAIN_NAME]"
type input "[EMAIL_ADDRESS][DOMAIN_NAME]"
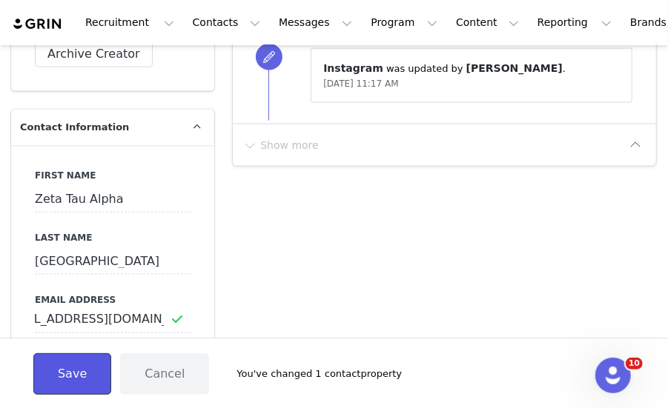
click at [93, 362] on button "Save" at bounding box center [72, 375] width 78 height 42
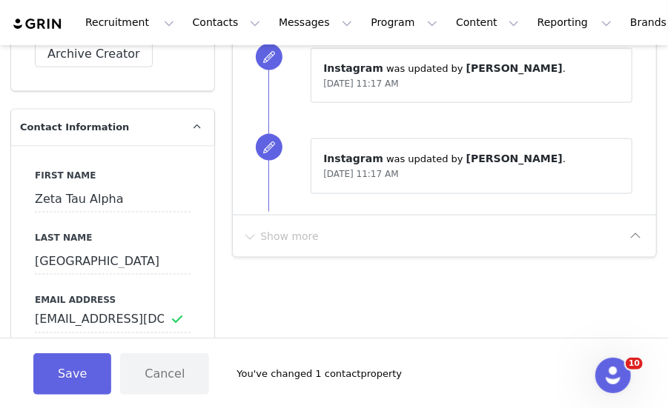
click at [104, 318] on div "First Name Zeta Tau Alpha Last Name [GEOGRAPHIC_DATA] Email Address [EMAIL_ADDR…" at bounding box center [112, 416] width 203 height 542
click at [115, 308] on input "savannahcosgriff@gmail.com" at bounding box center [113, 320] width 156 height 27
drag, startPoint x: 42, startPoint y: 302, endPoint x: 232, endPoint y: 318, distance: 191.2
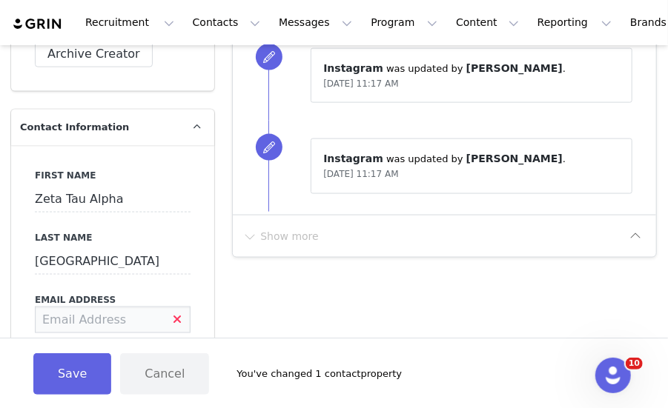
scroll to position [0, 0]
click at [82, 360] on button "Save" at bounding box center [72, 375] width 78 height 42
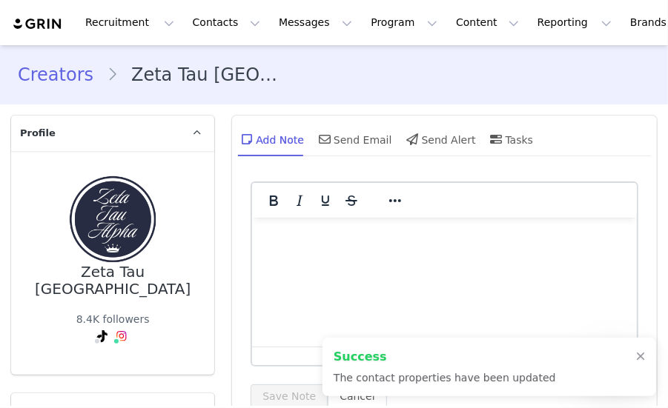
click at [324, 257] on html at bounding box center [444, 237] width 385 height 40
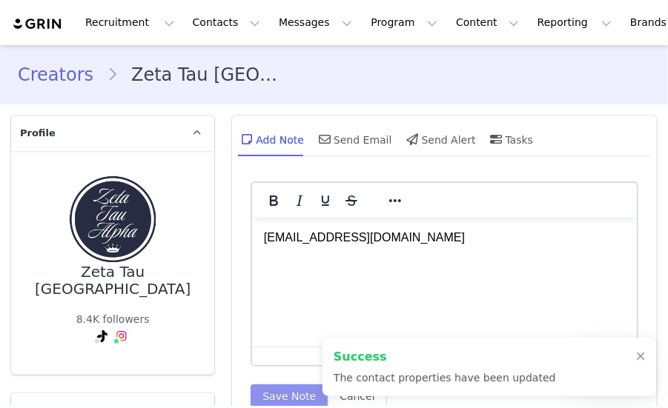
click at [280, 392] on button "Save Note" at bounding box center [289, 397] width 77 height 24
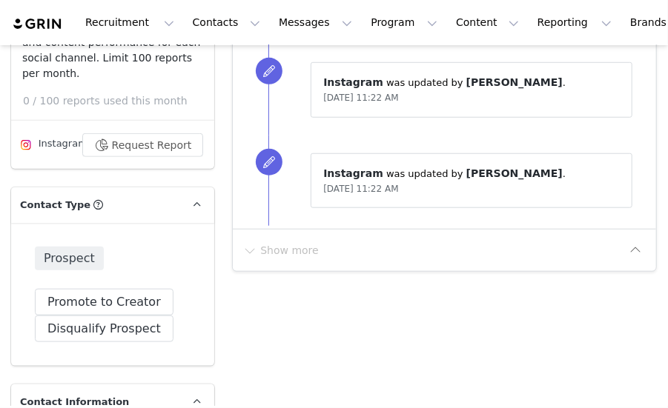
scroll to position [519, 0]
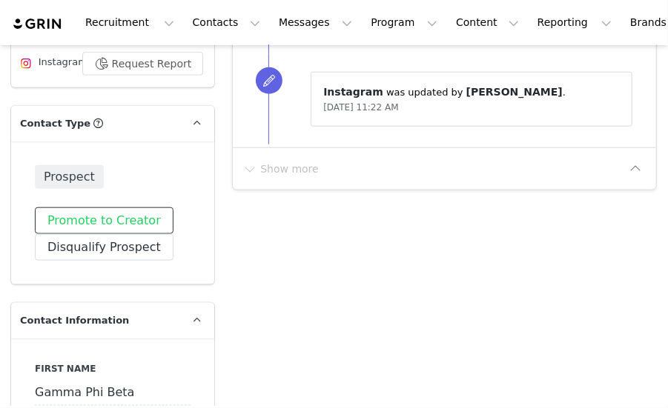
click at [99, 225] on button "Promote to Creator" at bounding box center [104, 221] width 139 height 27
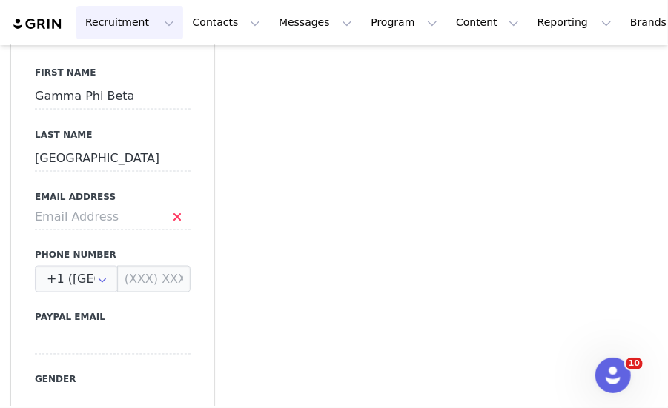
scroll to position [0, 0]
click at [127, 215] on input at bounding box center [113, 217] width 156 height 27
paste input "[EMAIL_ADDRESS][DOMAIN_NAME]>"
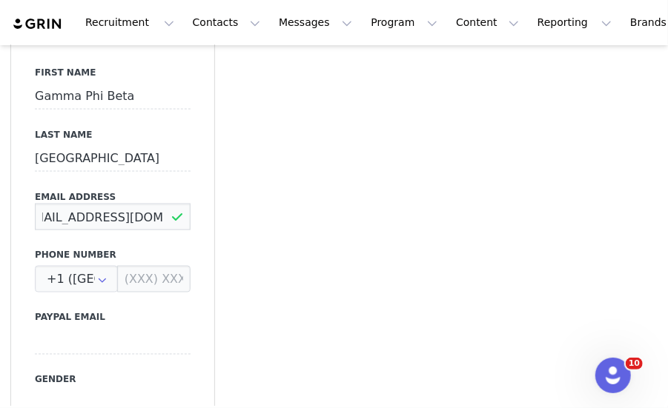
scroll to position [0, 12]
type input "[EMAIL_ADDRESS][DOMAIN_NAME]"
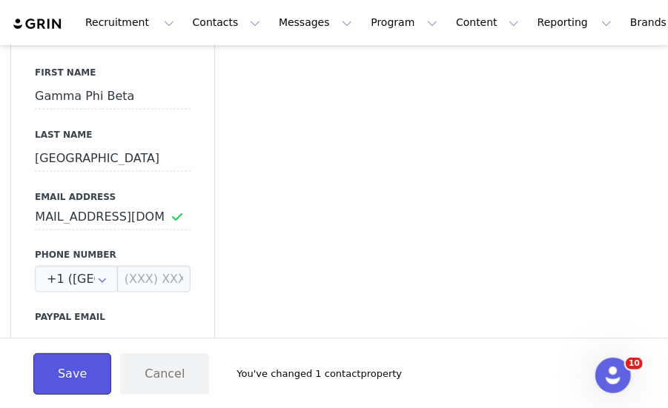
click at [73, 376] on button "Save" at bounding box center [72, 375] width 78 height 42
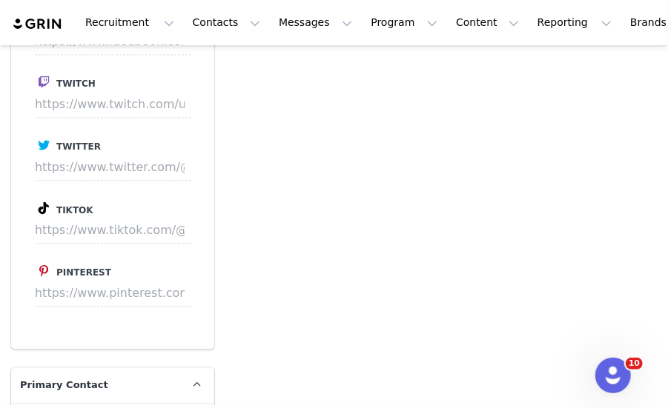
scroll to position [3039, 0]
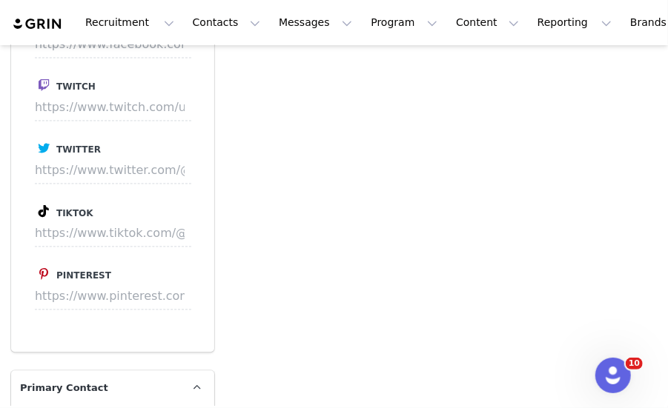
drag, startPoint x: 65, startPoint y: 162, endPoint x: 65, endPoint y: 183, distance: 20.8
click at [65, 163] on div "Instagram [URL][DOMAIN_NAME] Youtube Facebook Page URL Twitch Twitter Tiktok Pi…" at bounding box center [112, 108] width 203 height 489
click at [65, 221] on input at bounding box center [113, 234] width 156 height 27
paste input "[URL][DOMAIN_NAME]"
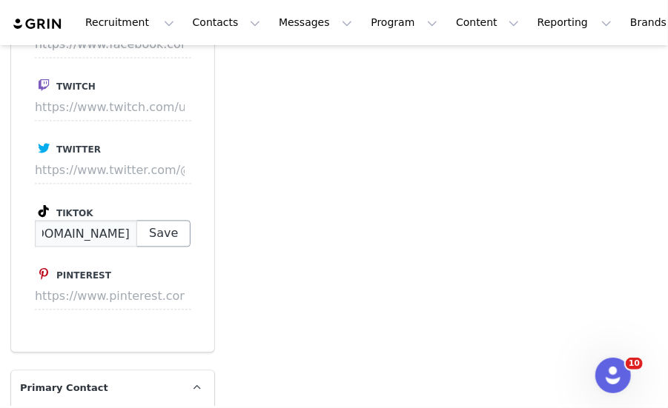
type input "[URL][DOMAIN_NAME]"
click at [160, 221] on button "Save" at bounding box center [163, 234] width 54 height 27
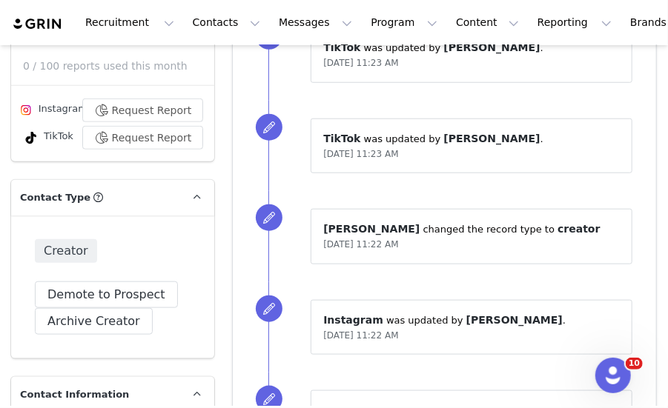
scroll to position [27, 0]
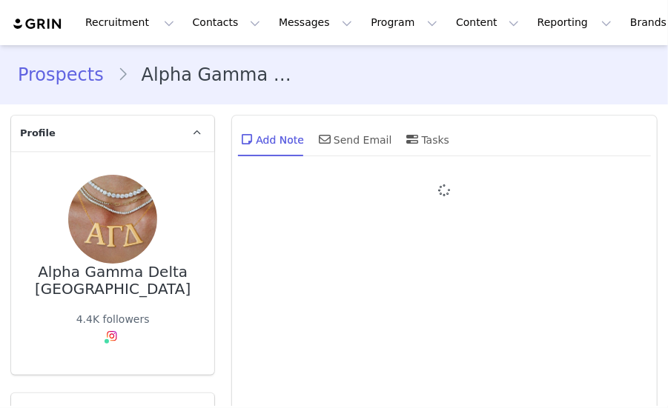
type input "+1 ([GEOGRAPHIC_DATA])"
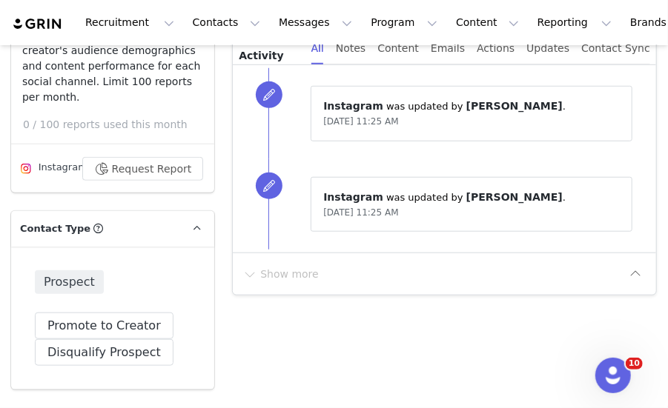
scroll to position [445, 0]
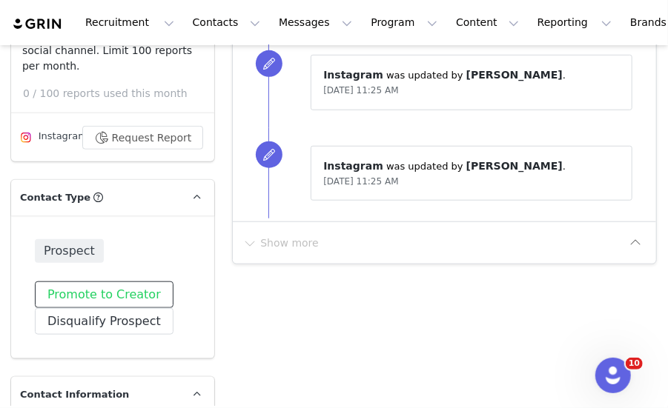
click at [99, 282] on button "Promote to Creator" at bounding box center [104, 295] width 139 height 27
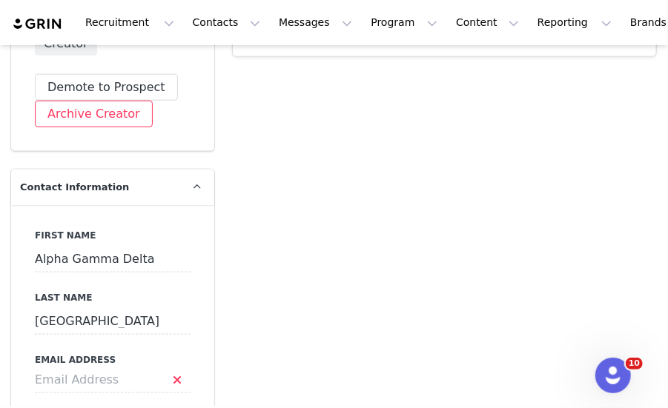
scroll to position [667, 0]
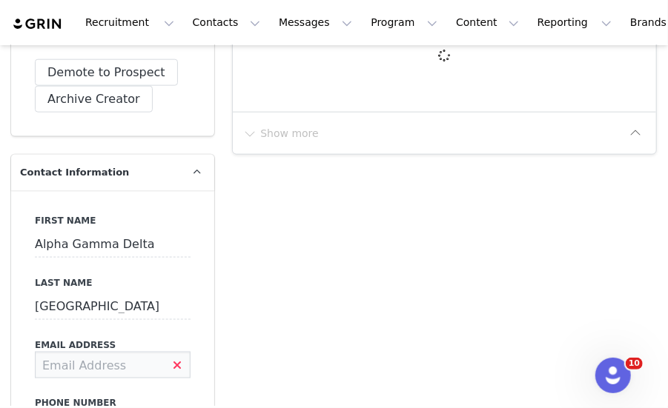
click at [154, 357] on input at bounding box center [113, 365] width 156 height 27
paste input "katee1614@gmail.com"
type input "katee1614@gmail.com"
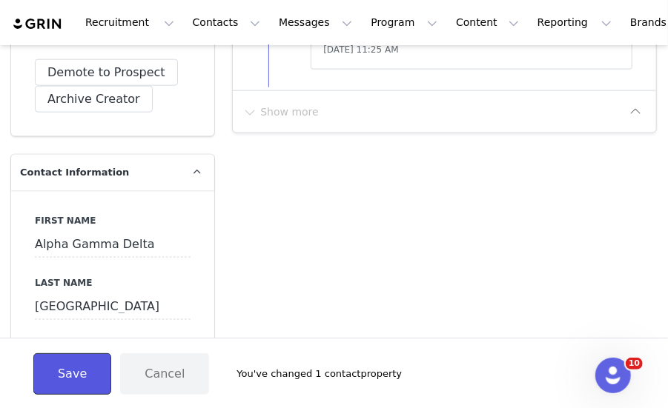
click at [62, 377] on button "Save" at bounding box center [72, 375] width 78 height 42
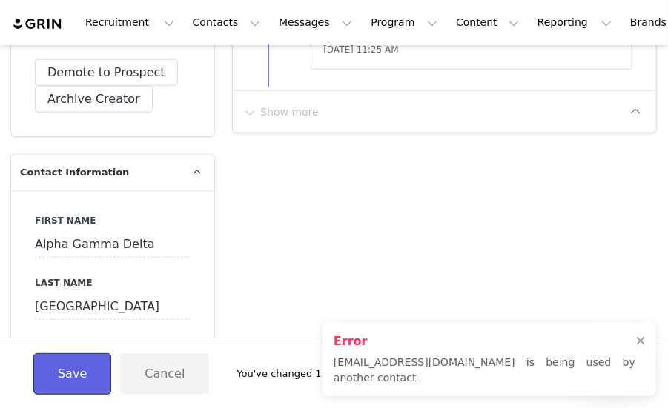
scroll to position [741, 0]
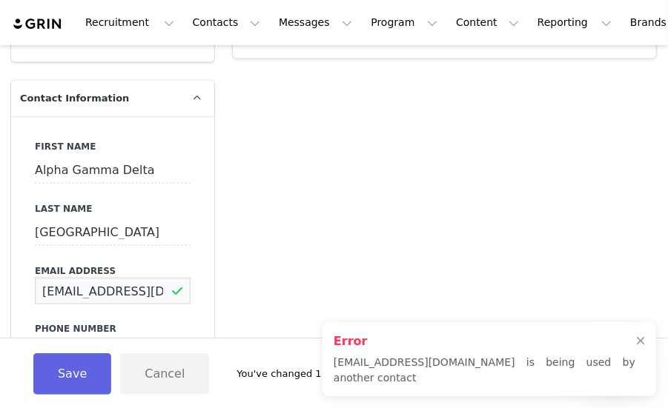
click at [113, 278] on input "katee1614@gmail.com" at bounding box center [113, 291] width 156 height 27
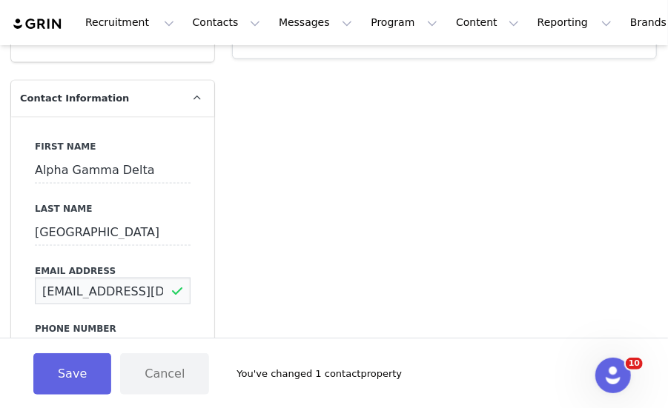
scroll to position [0, 1]
drag, startPoint x: 40, startPoint y: 277, endPoint x: 235, endPoint y: 311, distance: 197.9
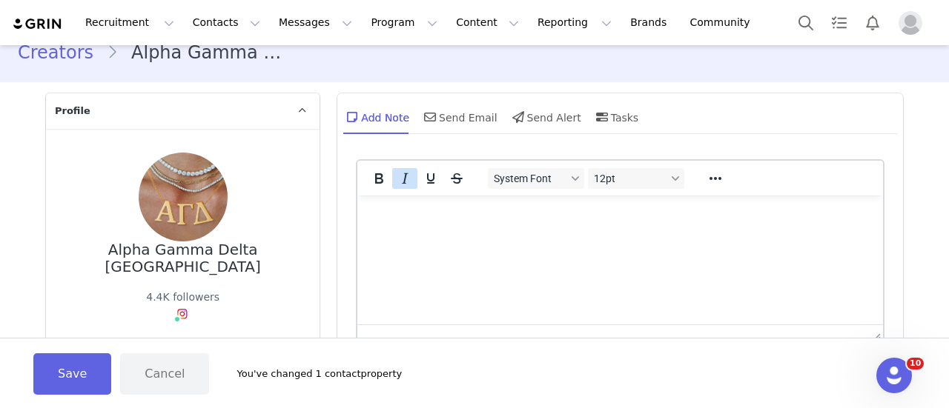
scroll to position [0, 0]
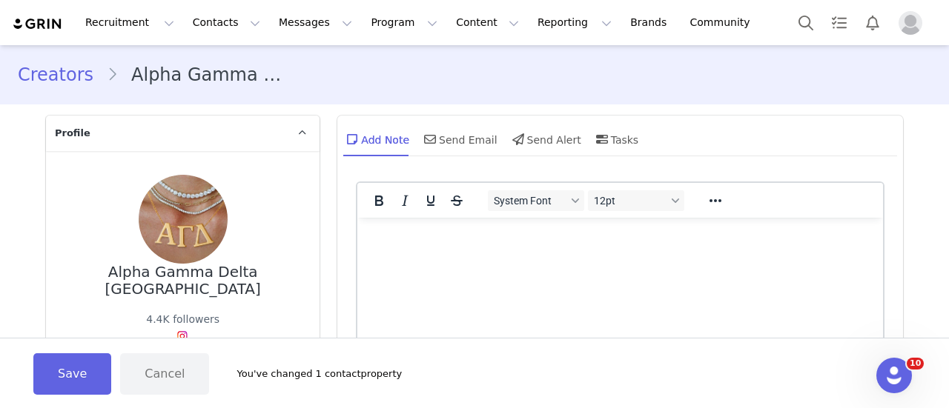
click at [420, 251] on html at bounding box center [620, 238] width 526 height 40
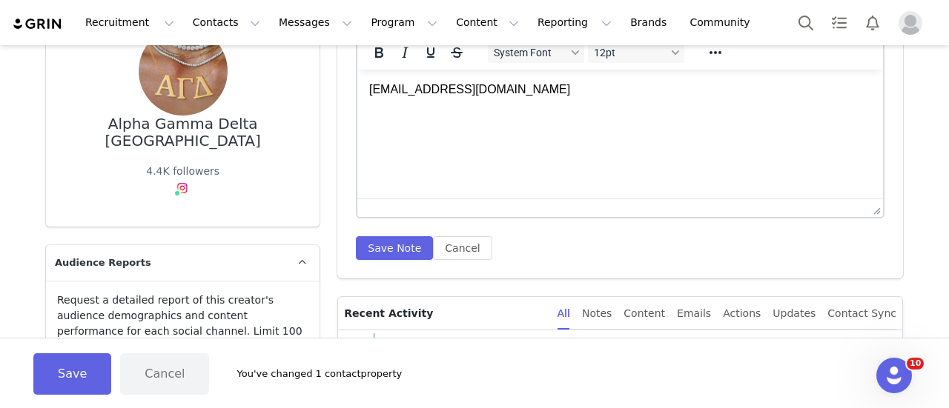
click at [390, 268] on div "System Font 12pt To open the popup, press Shift+Enter To open the popup, press …" at bounding box center [620, 152] width 566 height 253
click at [385, 251] on button "Save Note" at bounding box center [394, 248] width 77 height 24
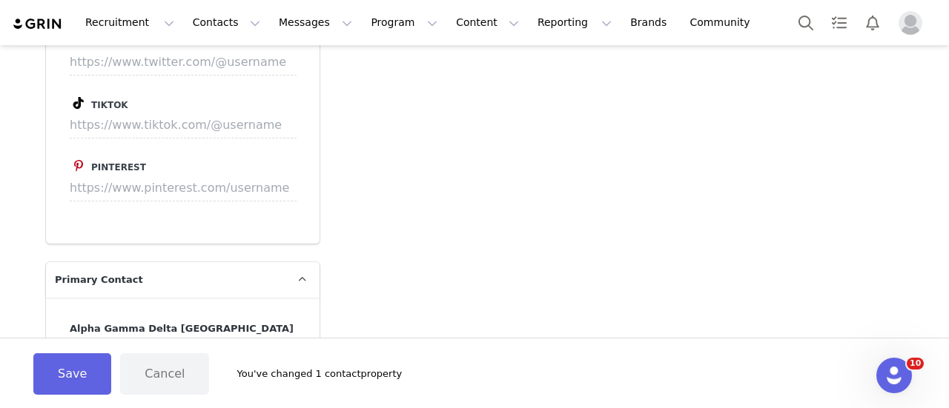
scroll to position [2965, 0]
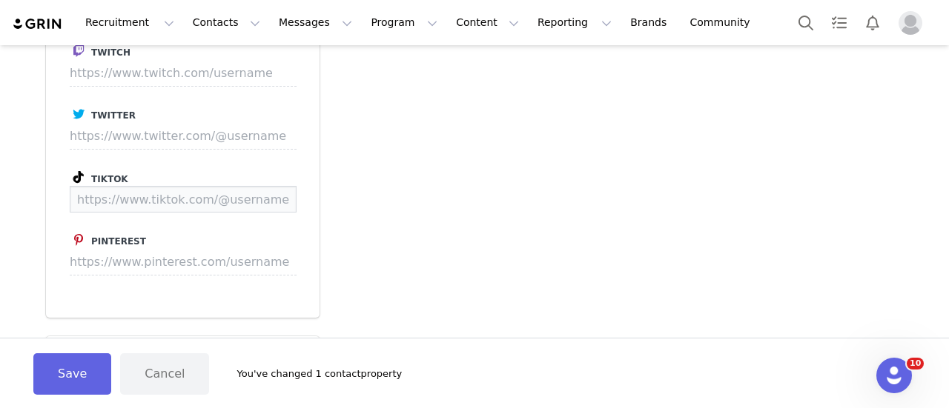
click at [217, 186] on input at bounding box center [183, 199] width 227 height 27
paste input "https://www.tiktok.com/@agd_uwo"
type input "https://www.tiktok.com/@agd_uwo"
click at [283, 186] on button "Save" at bounding box center [269, 199] width 54 height 27
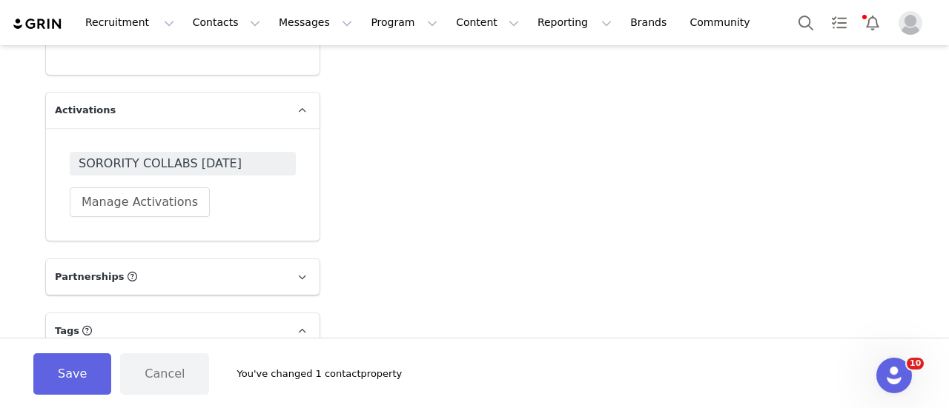
scroll to position [4620, 0]
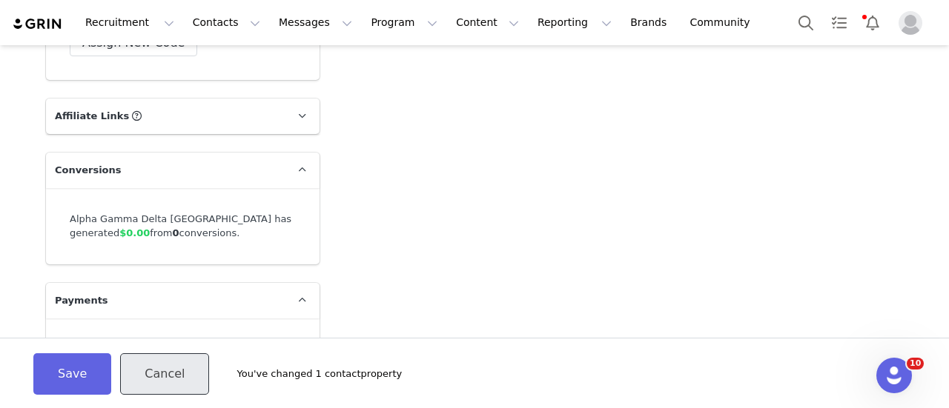
click at [146, 382] on button "Cancel" at bounding box center [164, 375] width 89 height 42
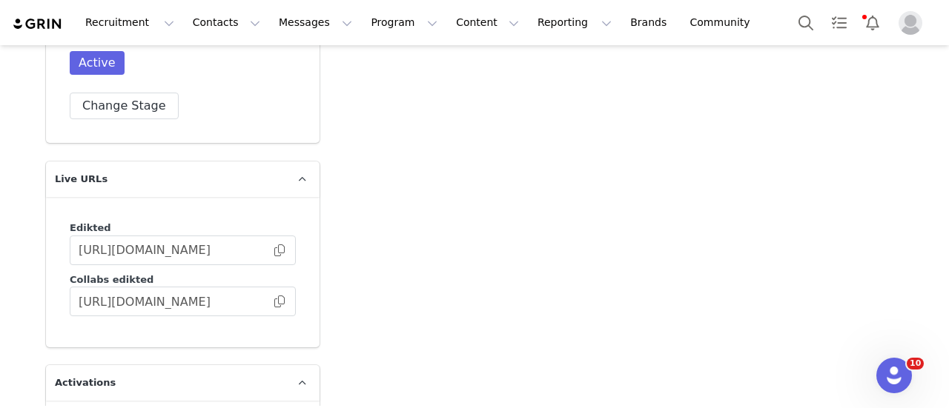
scroll to position [3953, 0]
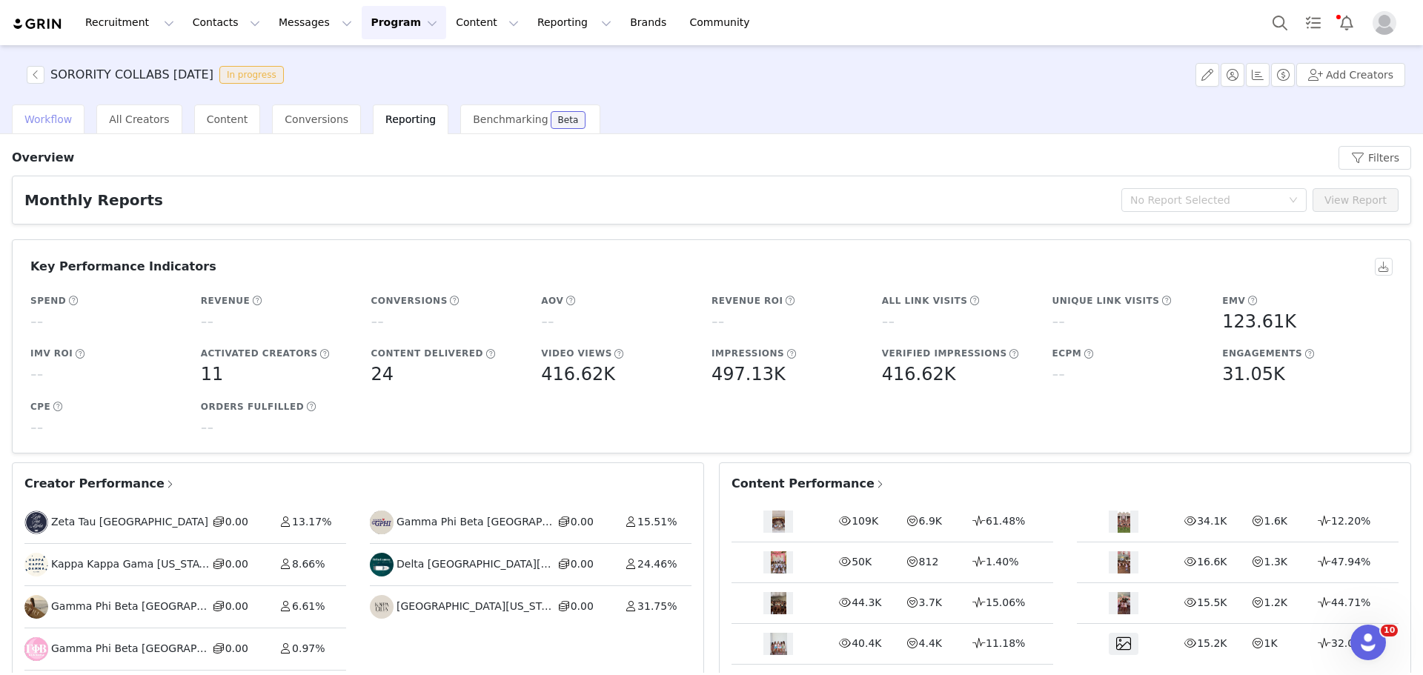
click at [55, 120] on span "Workflow" at bounding box center [47, 119] width 47 height 12
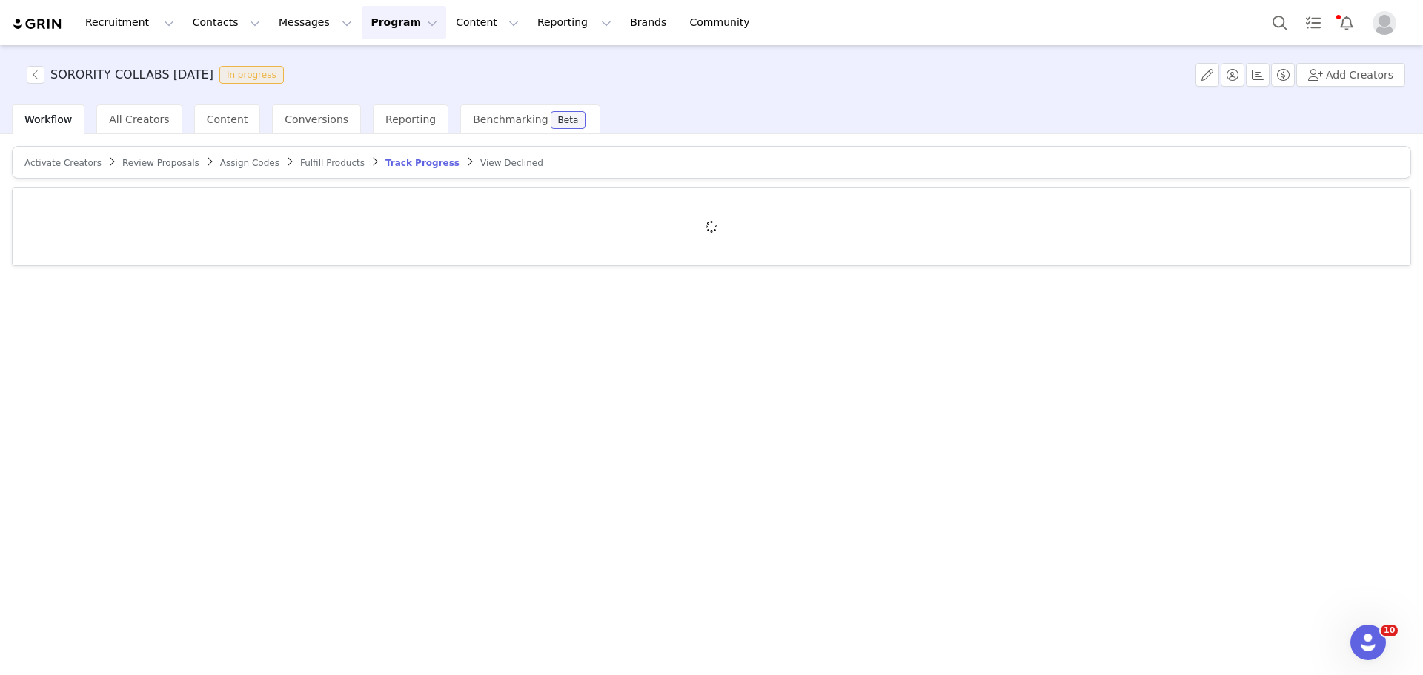
click at [44, 160] on span "Activate Creators" at bounding box center [62, 163] width 77 height 10
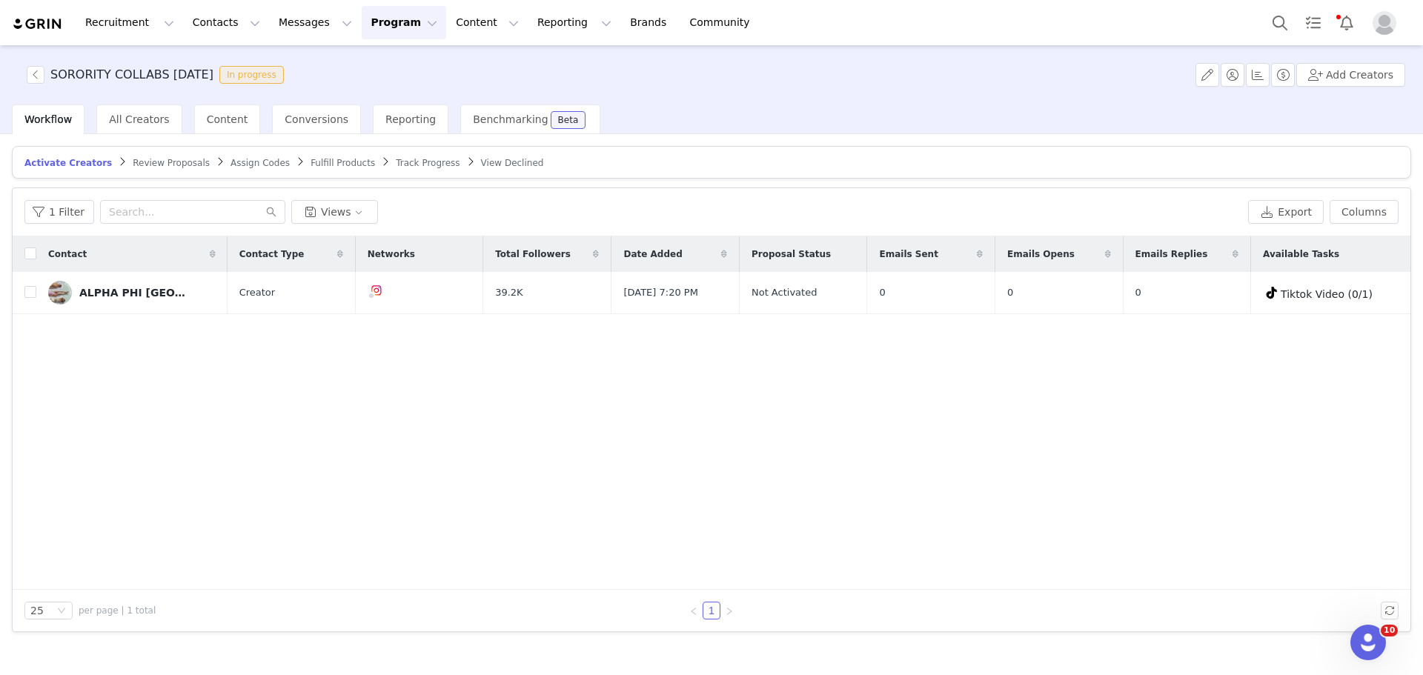
click at [396, 162] on span "Track Progress" at bounding box center [428, 163] width 64 height 10
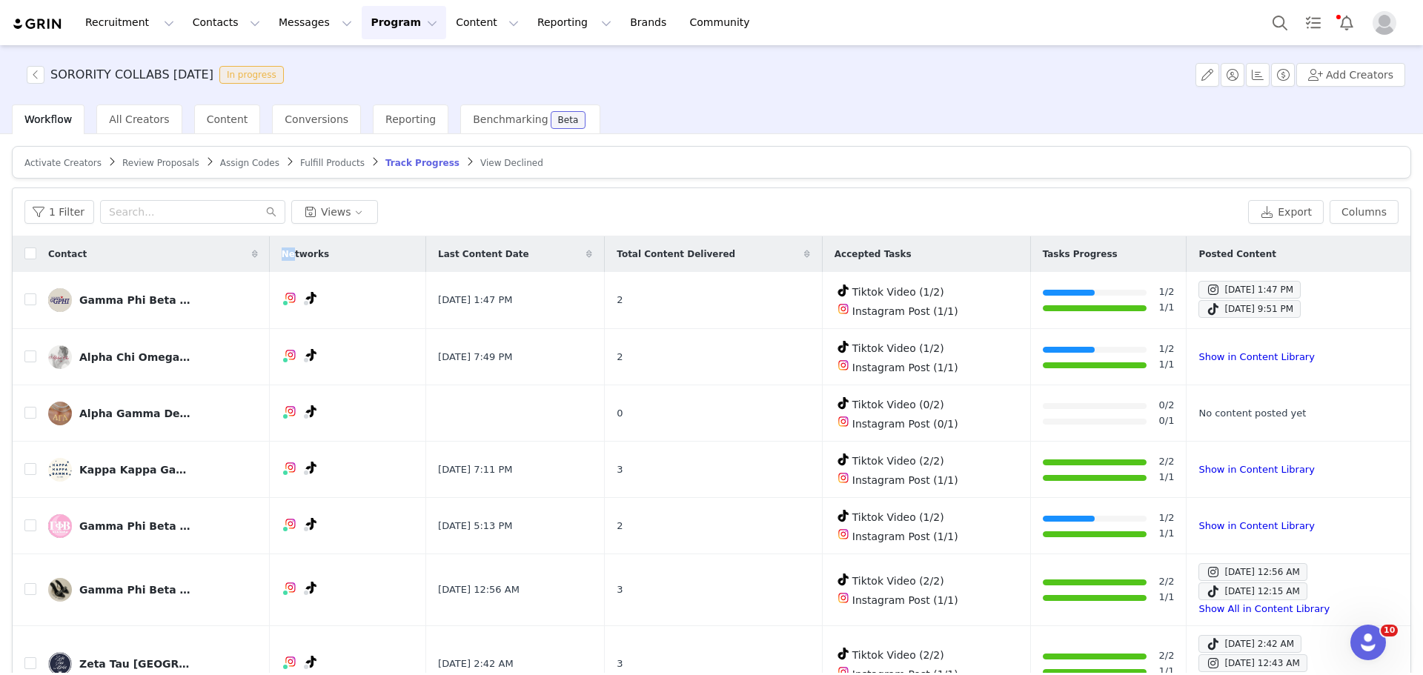
drag, startPoint x: 272, startPoint y: 244, endPoint x: 297, endPoint y: 247, distance: 24.6
click at [297, 247] on tr "Contact Networks Last Content Date Total Content Delivered Accepted Tasks Tasks…" at bounding box center [712, 254] width 1398 height 36
click at [77, 157] on link "Activate Creators" at bounding box center [62, 162] width 77 height 11
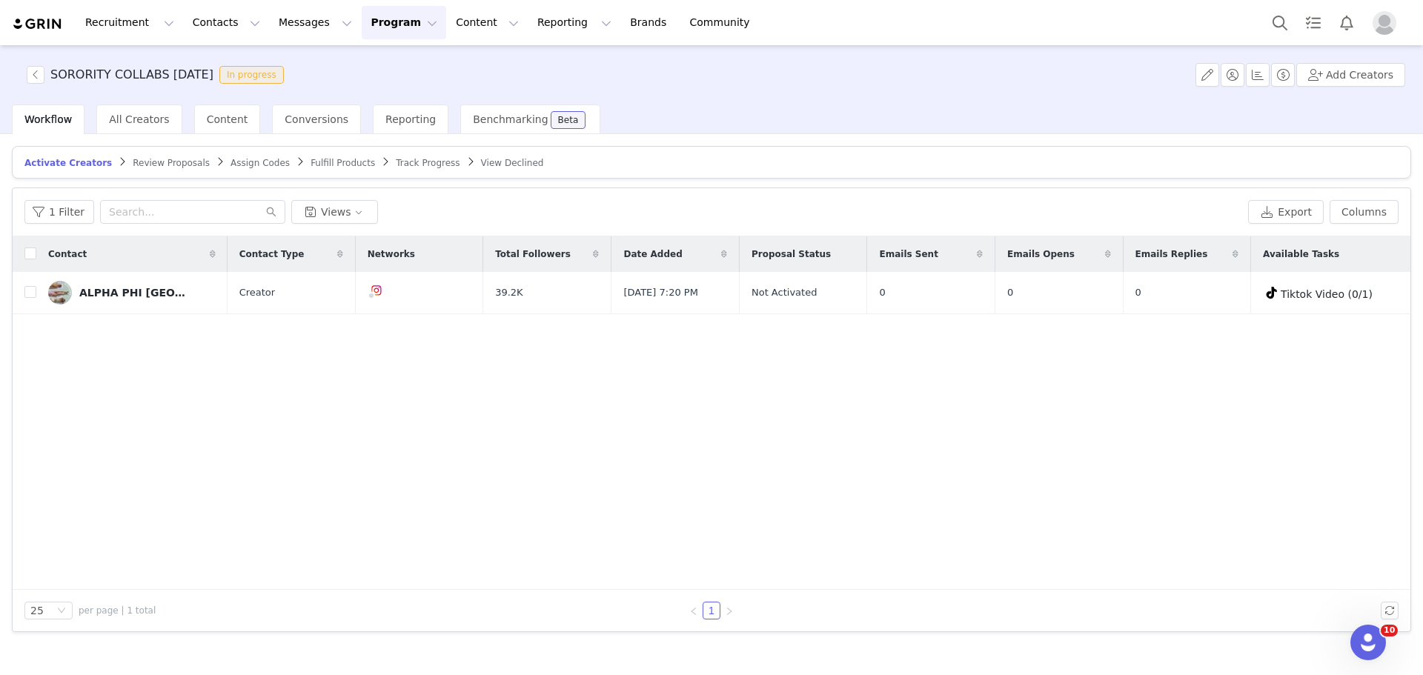
click at [389, 153] on article "Activate Creators Review Proposals Assign Codes Fulfill Products Track Progress…" at bounding box center [712, 162] width 1400 height 33
click at [396, 164] on span "Track Progress" at bounding box center [428, 163] width 64 height 10
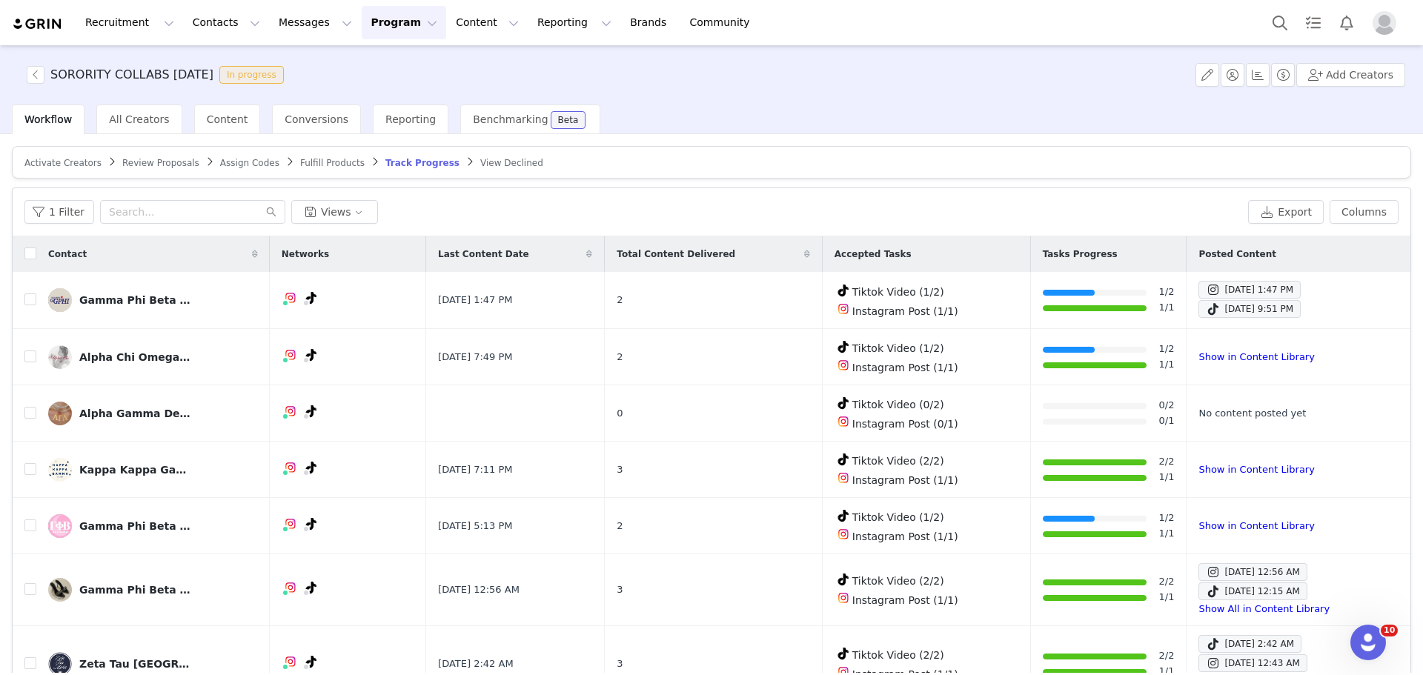
click at [56, 162] on span "Activate Creators" at bounding box center [62, 163] width 77 height 10
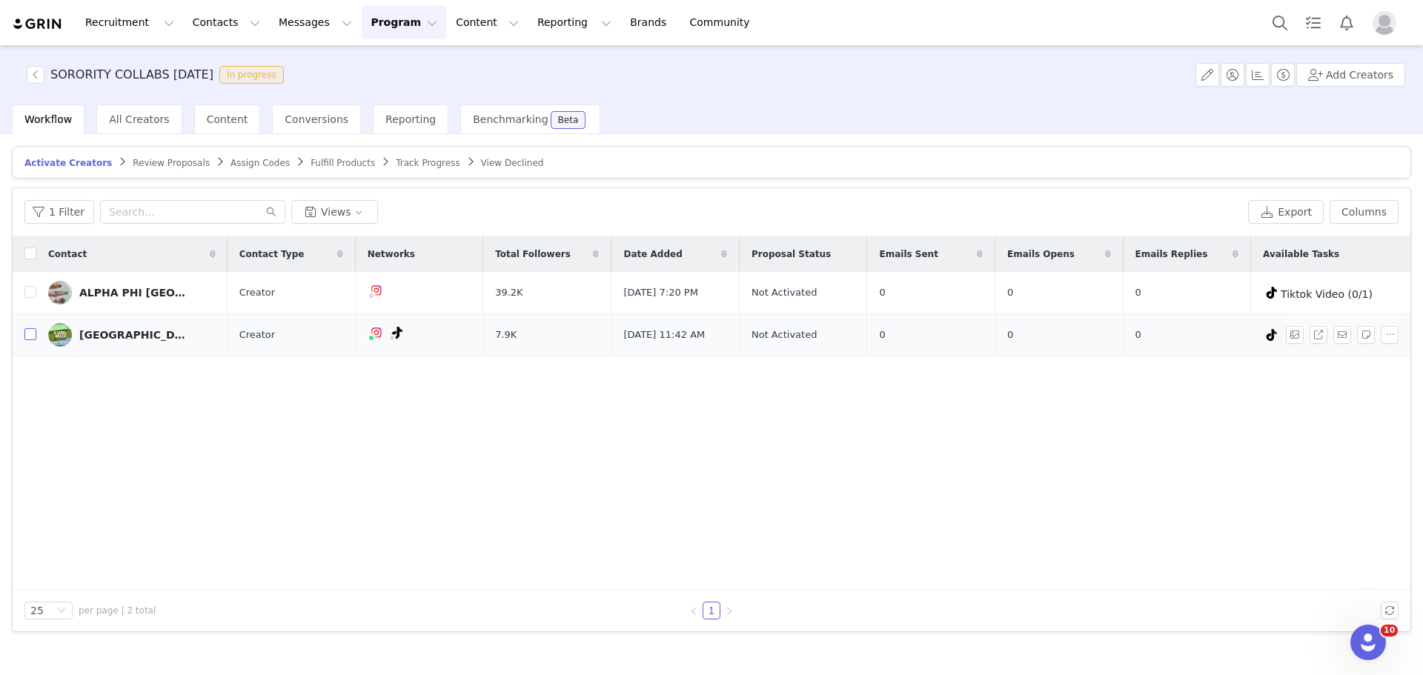
click at [33, 337] on input "checkbox" at bounding box center [30, 334] width 12 height 12
checkbox input "true"
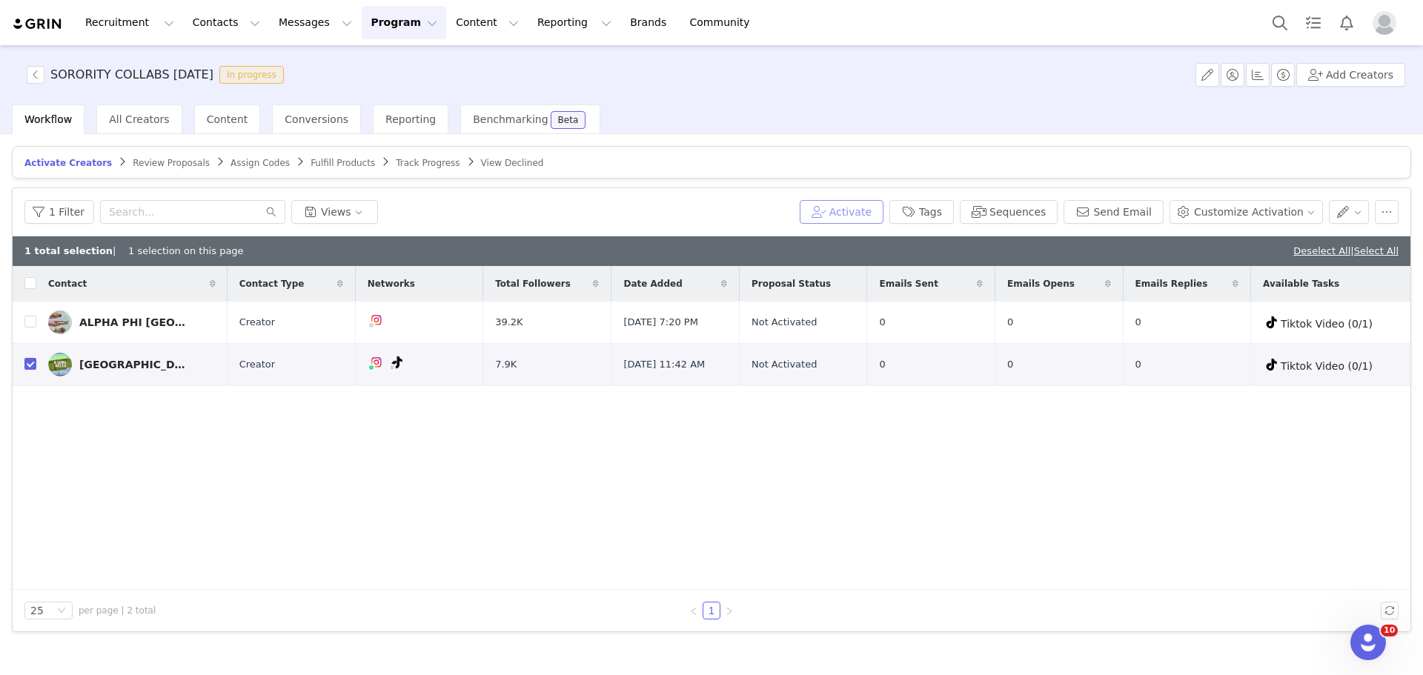
click at [884, 219] on button "Activate" at bounding box center [842, 212] width 84 height 24
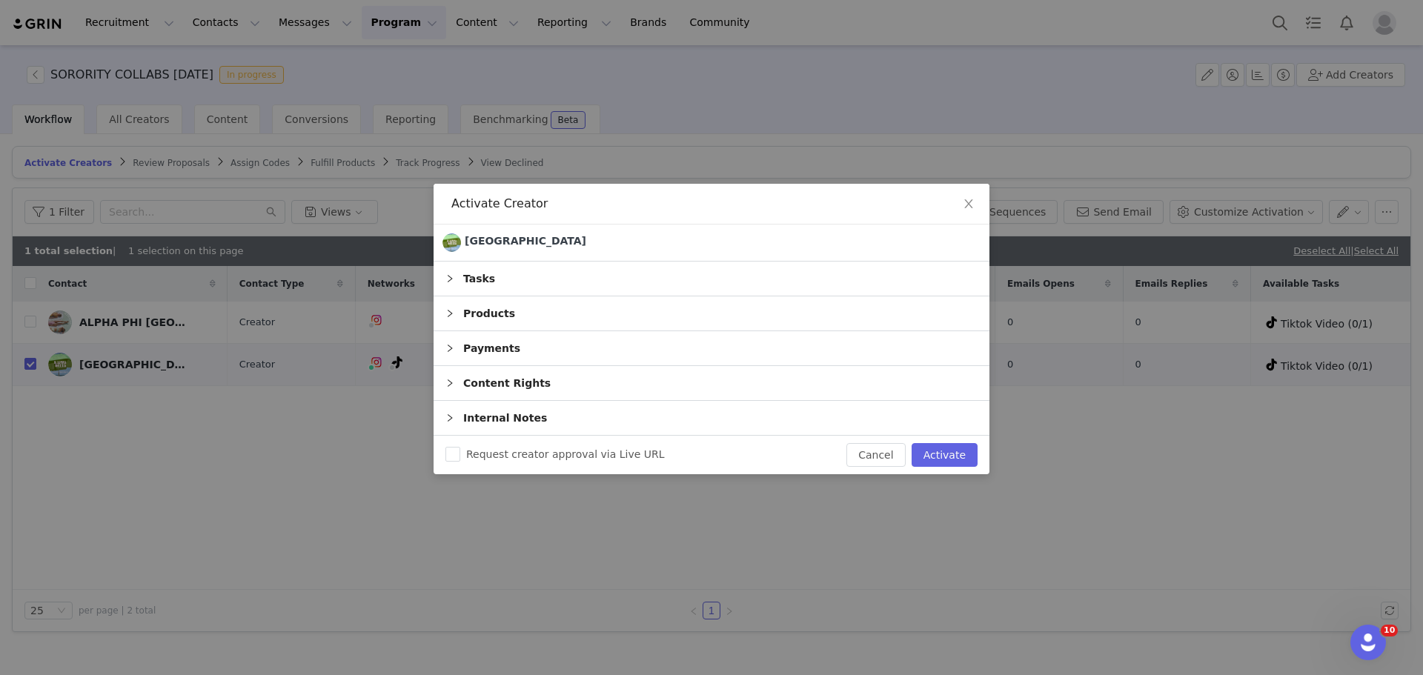
click at [735, 285] on div "Tasks" at bounding box center [712, 279] width 556 height 34
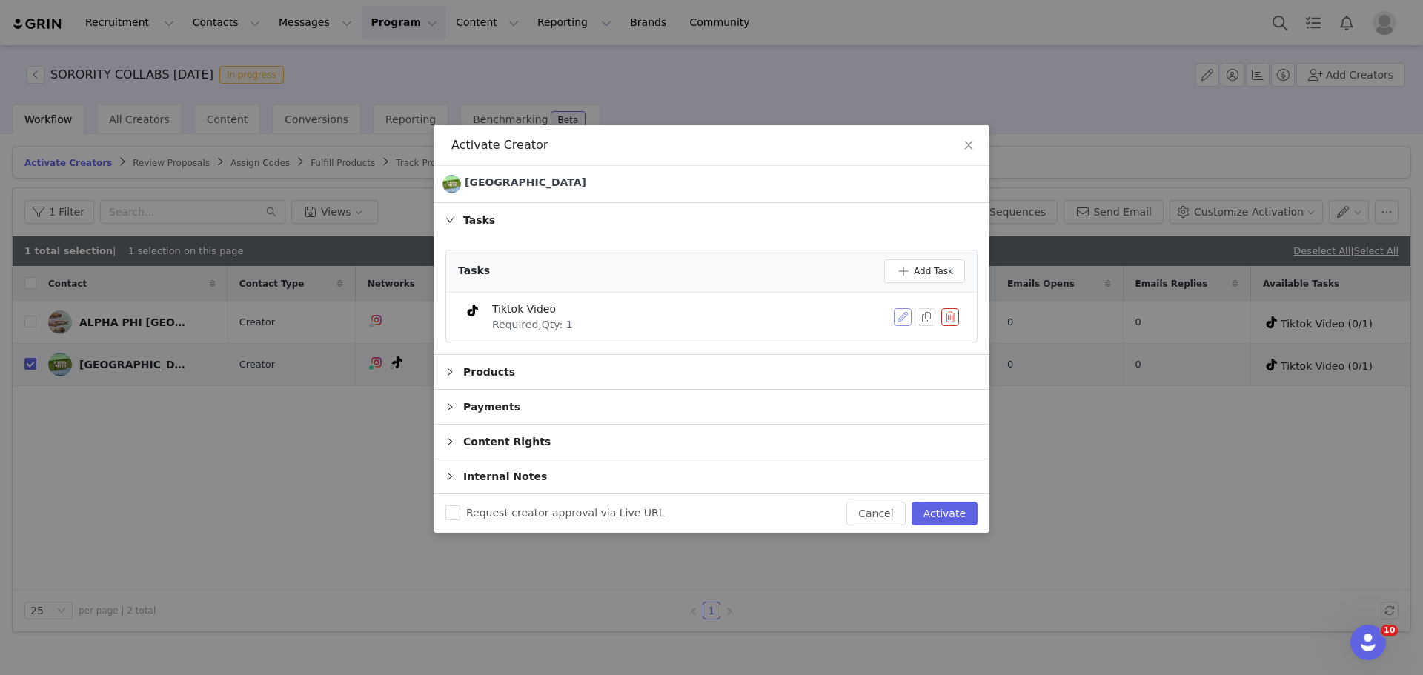
click at [894, 320] on div "Tiktok Video Required, Qty: 1" at bounding box center [711, 317] width 495 height 31
click at [894, 319] on button "button" at bounding box center [903, 317] width 18 height 18
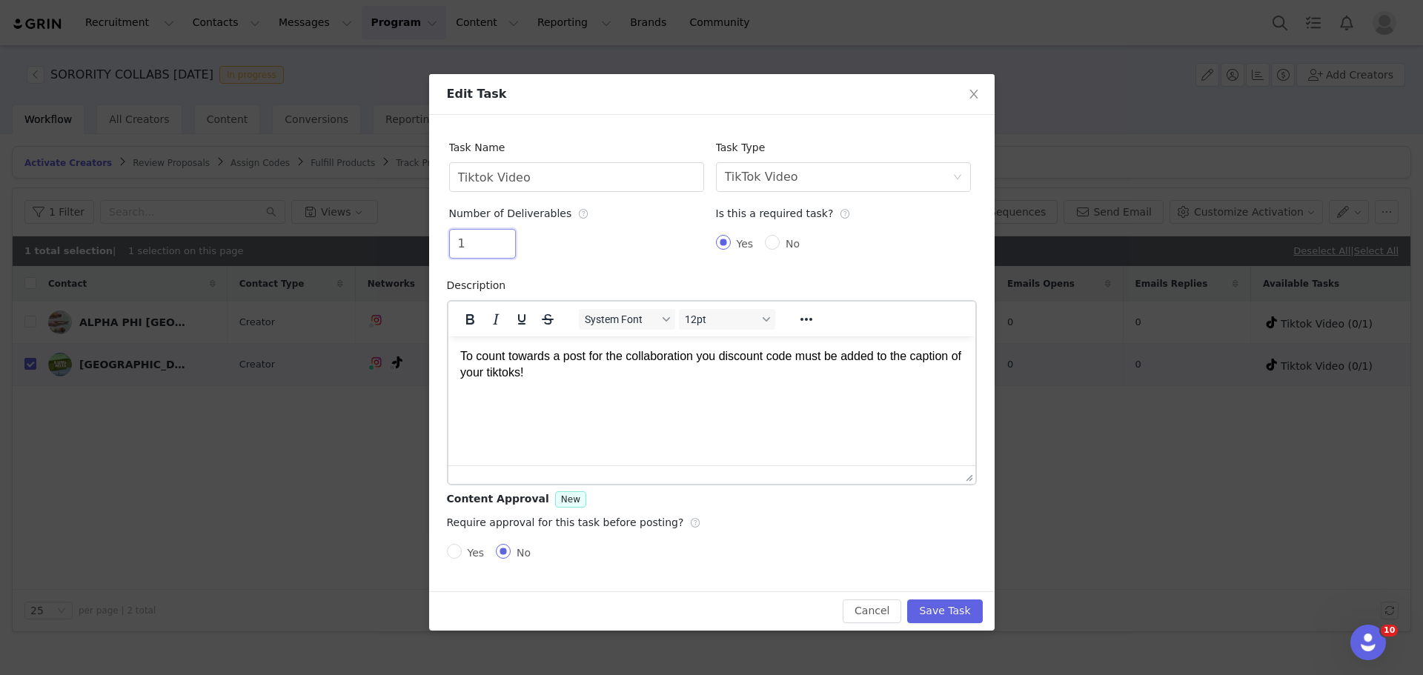
drag, startPoint x: 479, startPoint y: 242, endPoint x: 391, endPoint y: 246, distance: 87.6
click at [391, 246] on div "Edit Task Task Name Tiktok Video Task Type Select task type TikTok Video Number…" at bounding box center [711, 337] width 1423 height 675
type input "2"
click at [907, 244] on div "Yes No" at bounding box center [843, 244] width 255 height 30
click at [933, 617] on button "Save Task" at bounding box center [944, 612] width 75 height 24
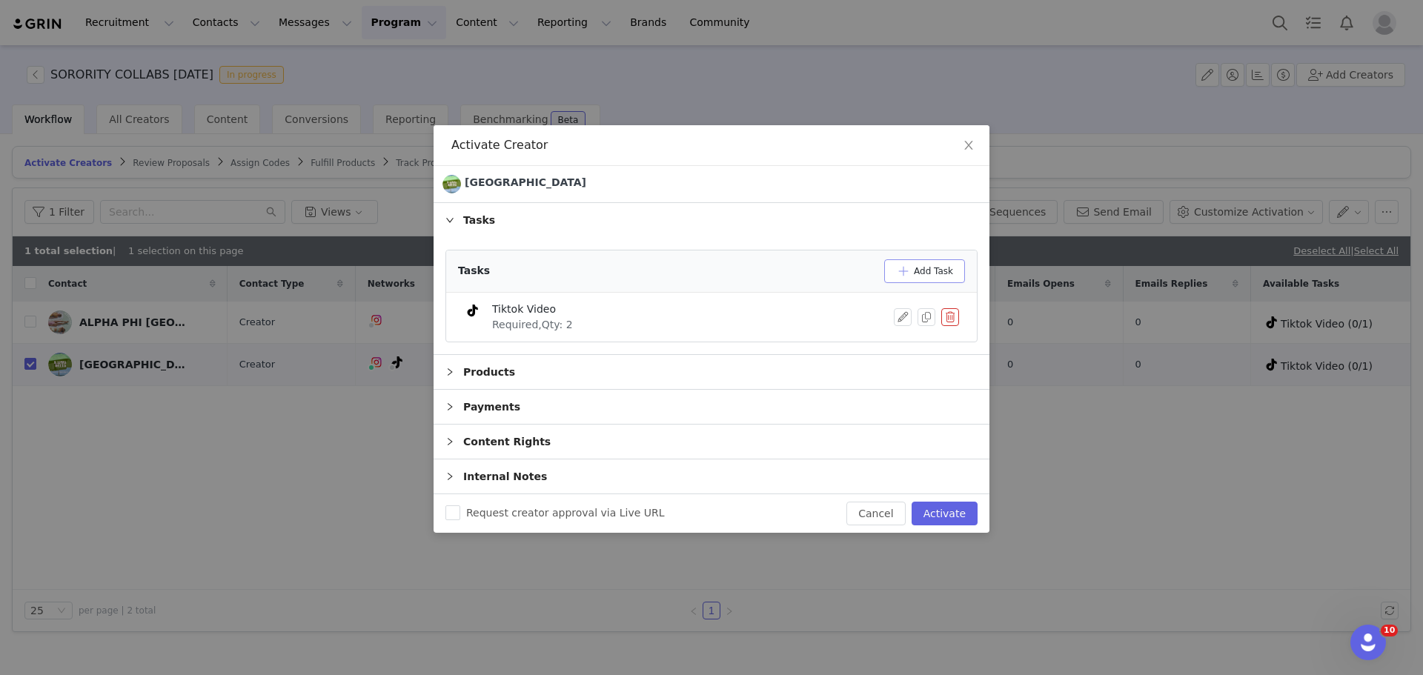
click at [913, 279] on button "Add Task" at bounding box center [924, 271] width 81 height 24
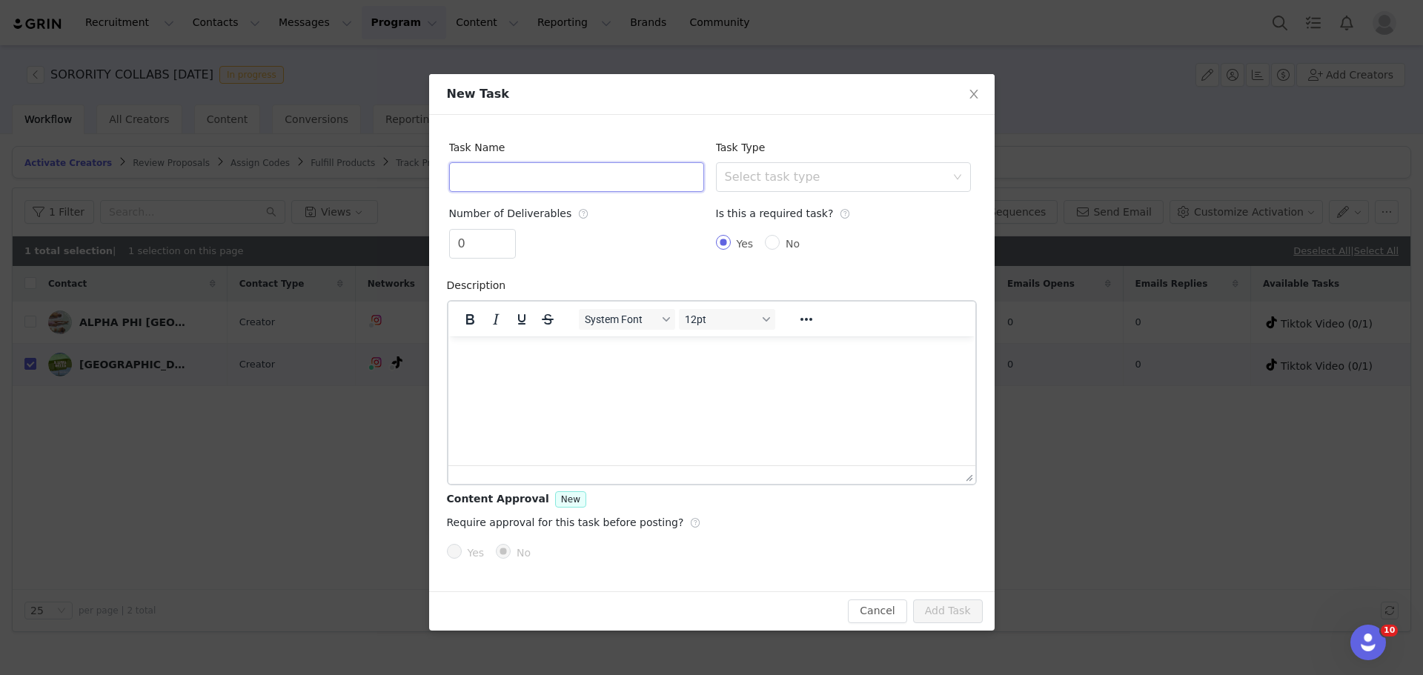
click at [507, 184] on input "text" at bounding box center [576, 177] width 255 height 30
type input "Instagram Post"
click at [789, 191] on div "Select task type" at bounding box center [839, 177] width 228 height 28
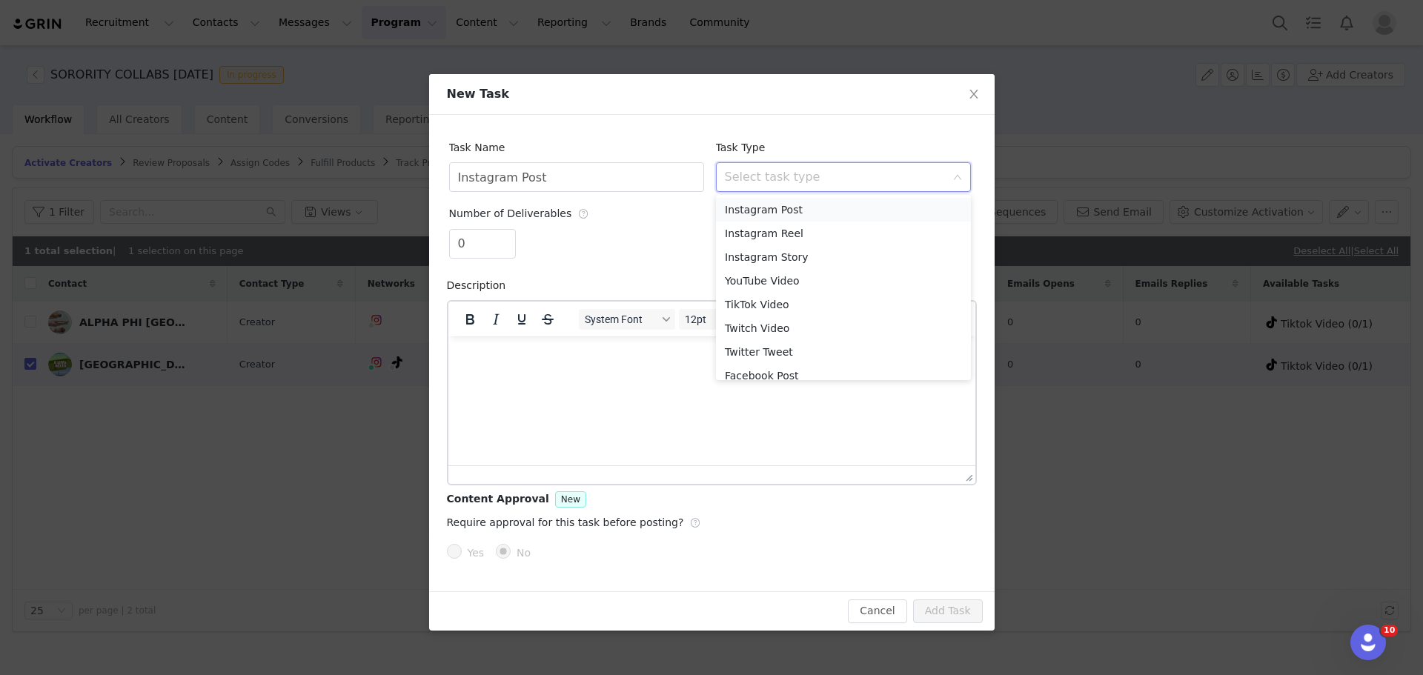
click at [784, 207] on li "Instagram Post" at bounding box center [843, 210] width 255 height 24
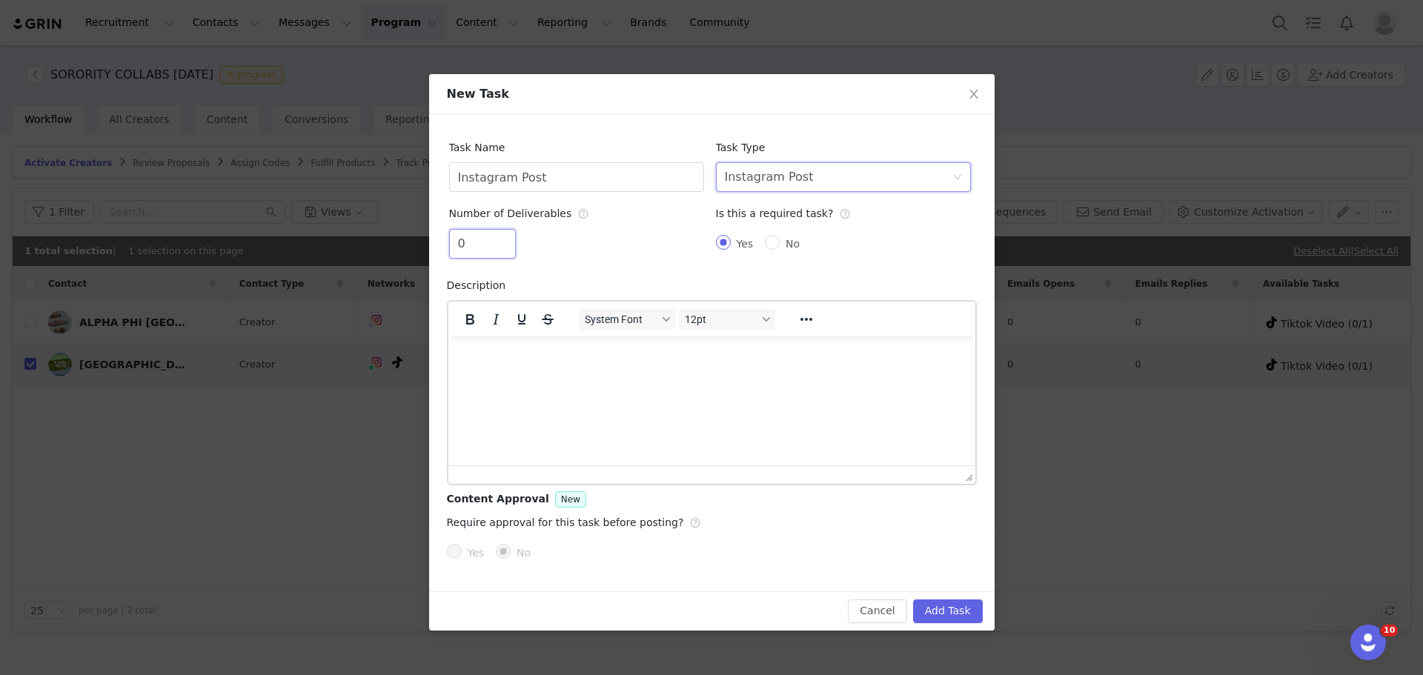
drag, startPoint x: 475, startPoint y: 250, endPoint x: 414, endPoint y: 245, distance: 61.7
click at [414, 245] on div "New Task Task Name Instagram Post Task Type Select task type Instagram Post Num…" at bounding box center [711, 337] width 1423 height 675
type input "1"
click at [953, 620] on button "Add Task" at bounding box center [948, 612] width 70 height 24
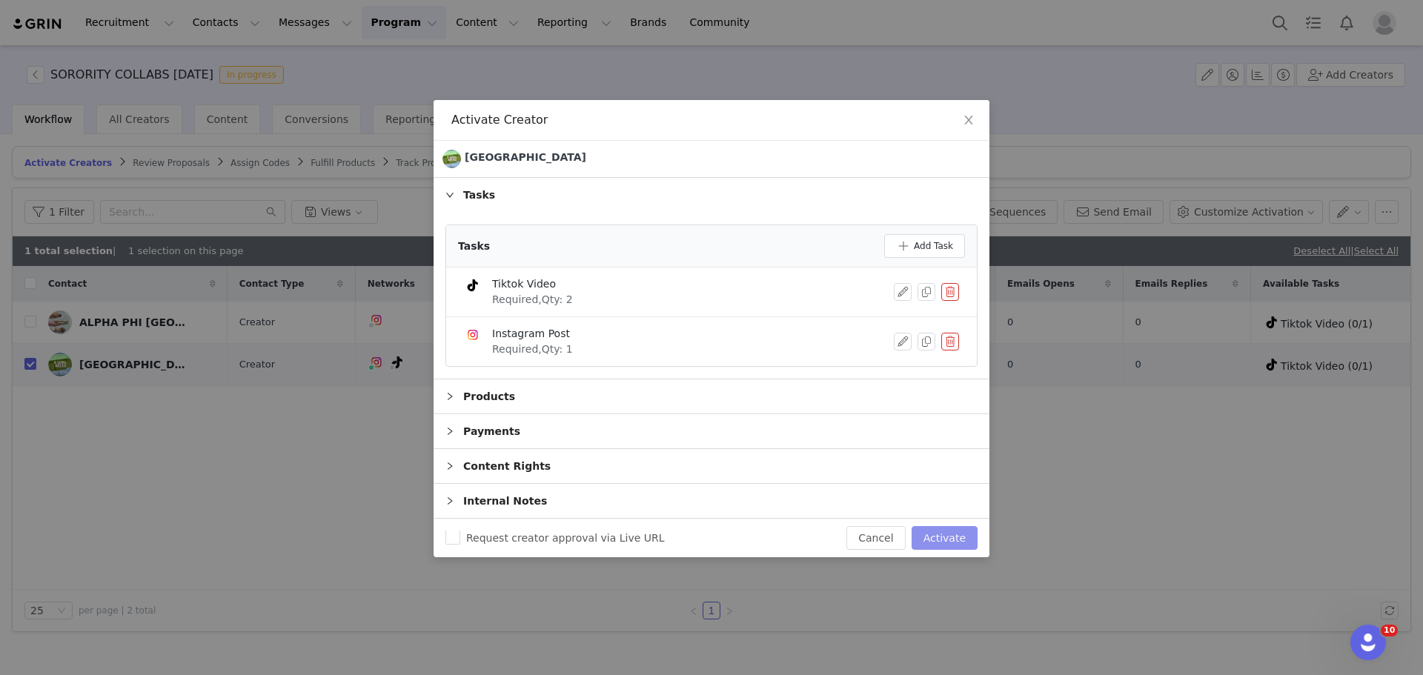
click at [947, 535] on button "Activate" at bounding box center [945, 538] width 66 height 24
checkbox input "false"
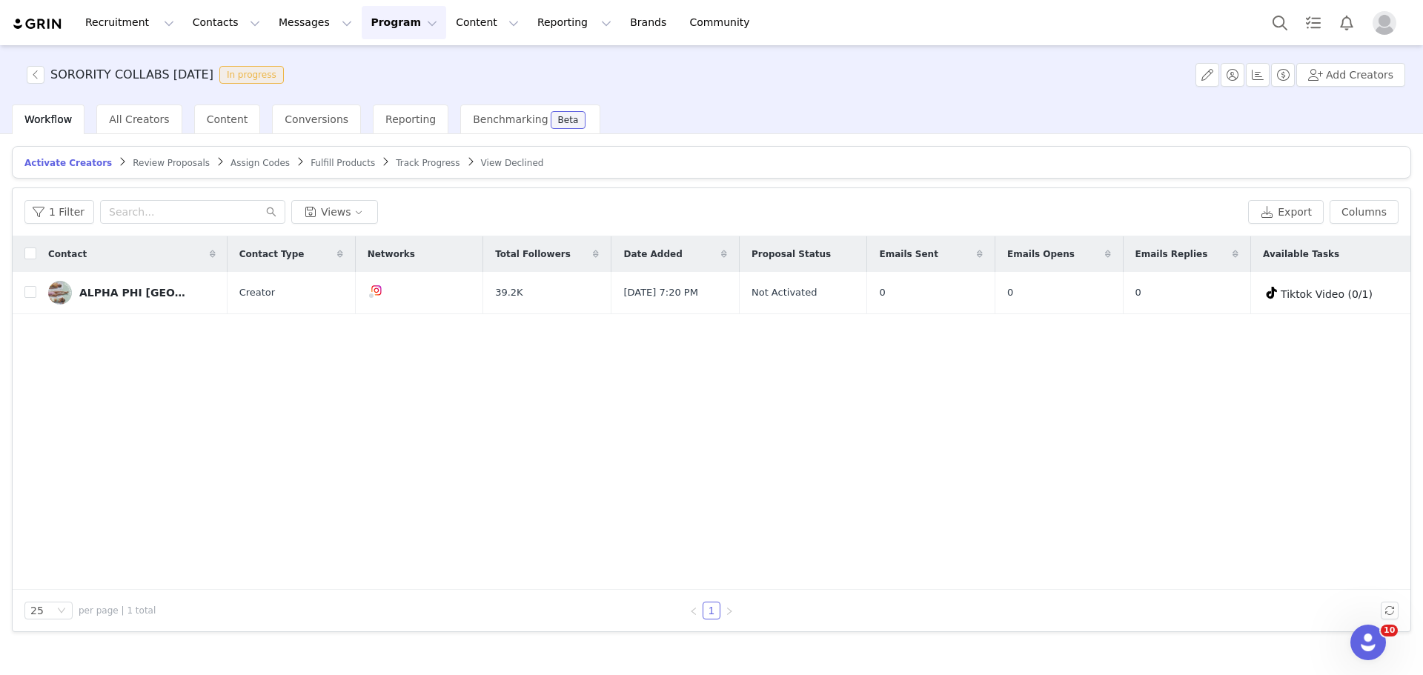
drag, startPoint x: 401, startPoint y: 119, endPoint x: 429, endPoint y: 197, distance: 83.5
click at [401, 119] on span "Reporting" at bounding box center [410, 119] width 50 height 12
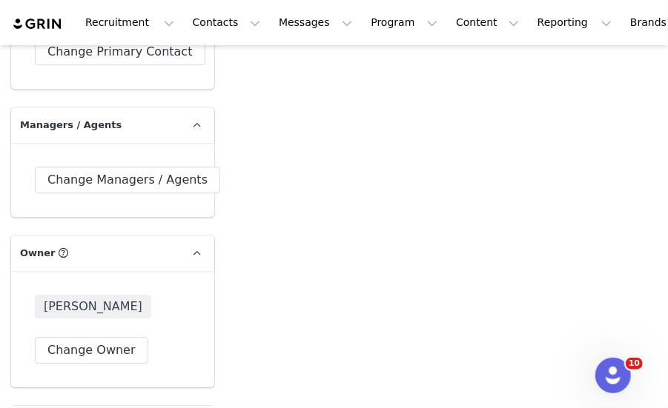
scroll to position [3558, 0]
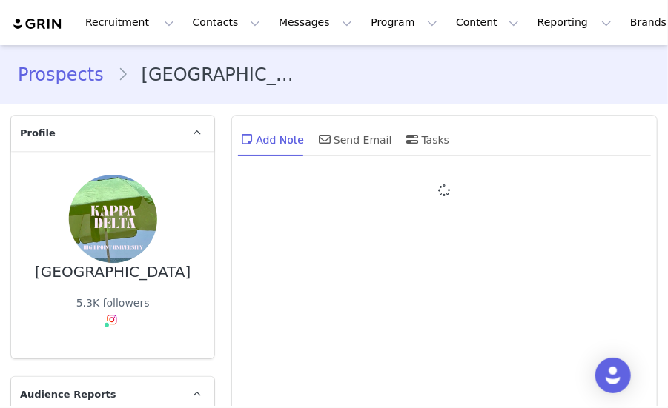
type input "+1 ([GEOGRAPHIC_DATA])"
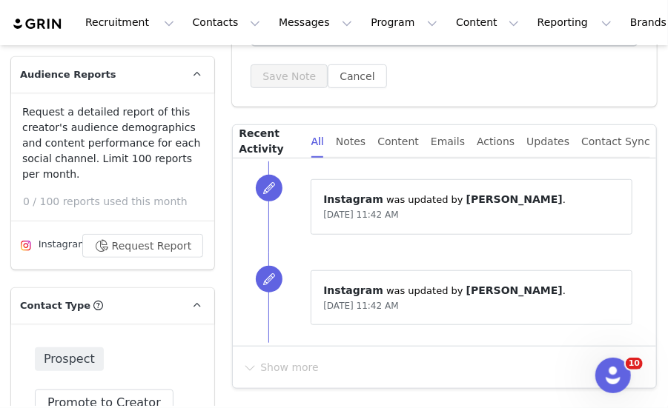
scroll to position [445, 0]
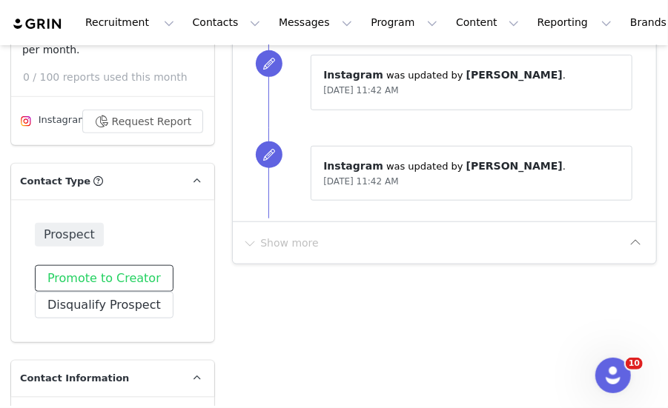
click at [101, 268] on button "Promote to Creator" at bounding box center [104, 278] width 139 height 27
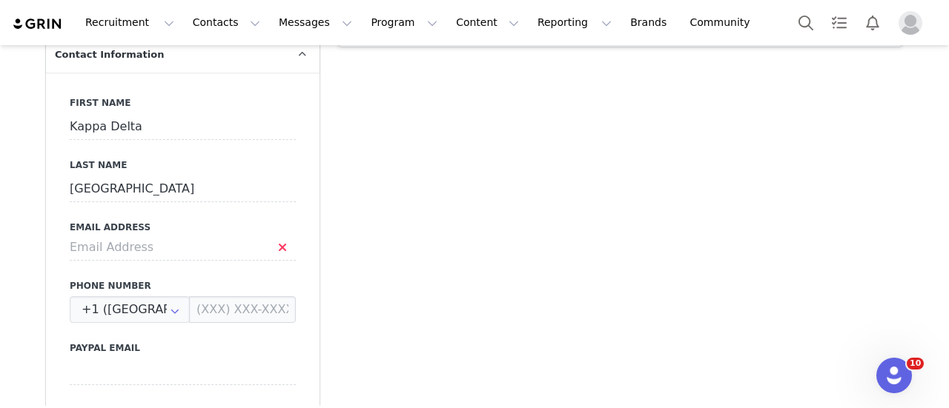
scroll to position [815, 0]
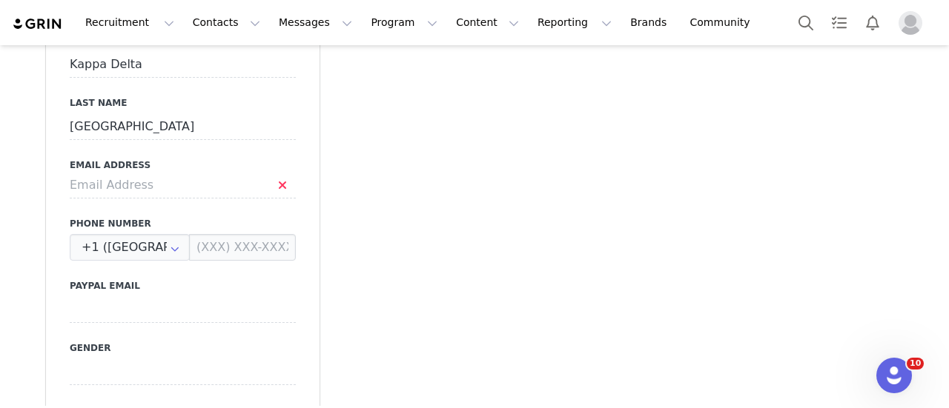
click at [153, 199] on div "First Name [GEOGRAPHIC_DATA] Last Name [GEOGRAPHIC_DATA] Email Address Phone Nu…" at bounding box center [183, 281] width 274 height 542
click at [153, 195] on input at bounding box center [183, 185] width 226 height 27
paste input "[EMAIL_ADDRESS][DOMAIN_NAME]"
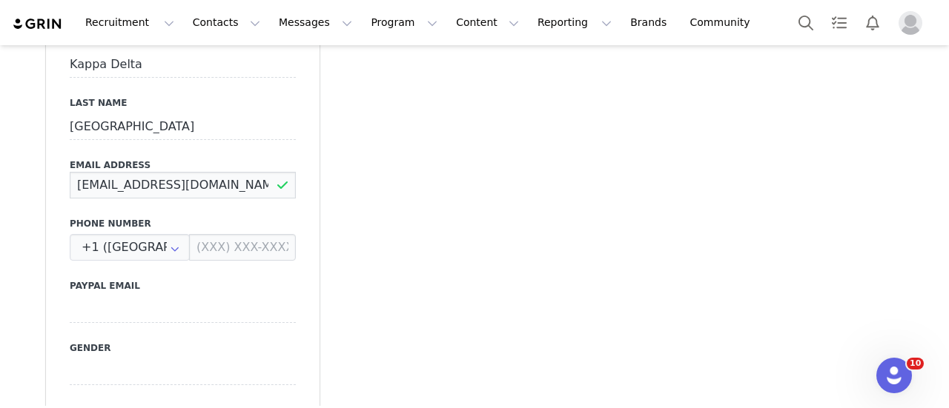
type input "[EMAIL_ADDRESS][DOMAIN_NAME]"
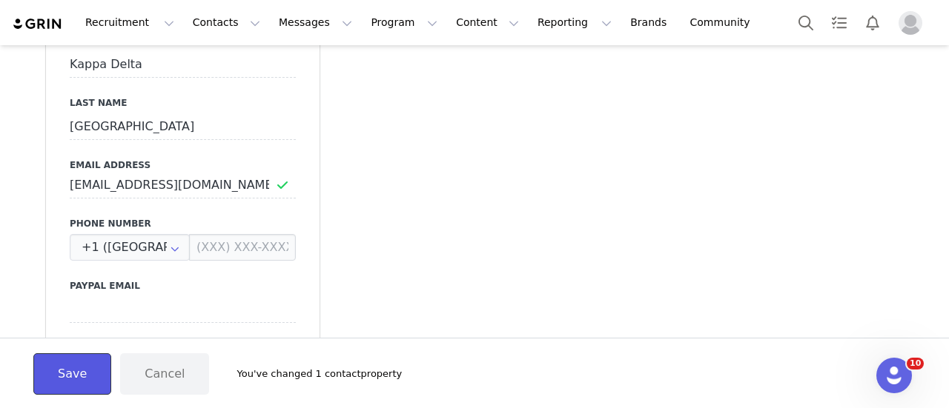
click at [58, 365] on button "Save" at bounding box center [72, 375] width 78 height 42
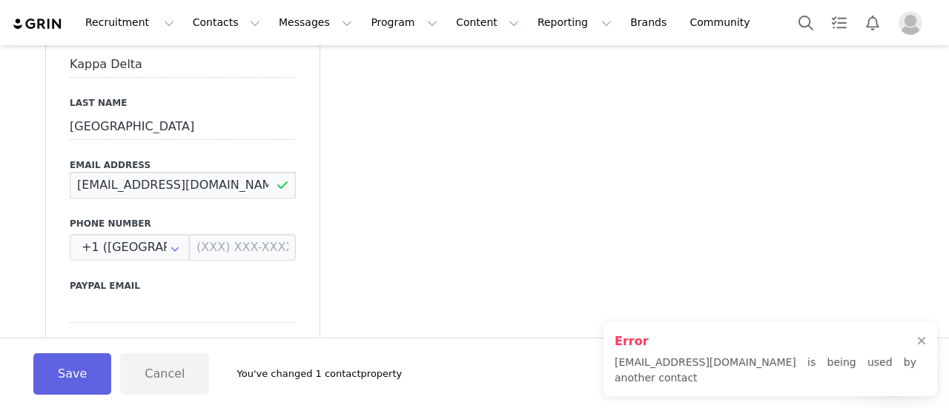
drag, startPoint x: 246, startPoint y: 189, endPoint x: -21, endPoint y: 170, distance: 267.6
click at [0, 170] on html "Recruitment Recruitment Creator Search Curated Lists Landing Pages Web Extensio…" at bounding box center [474, 204] width 949 height 408
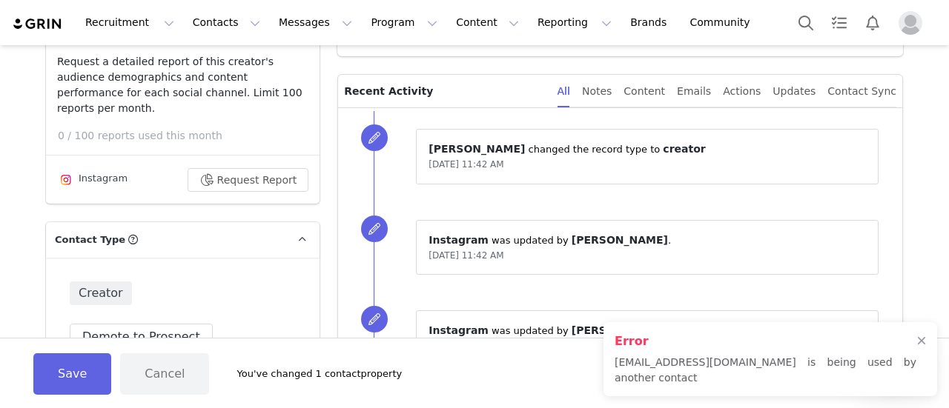
scroll to position [0, 0]
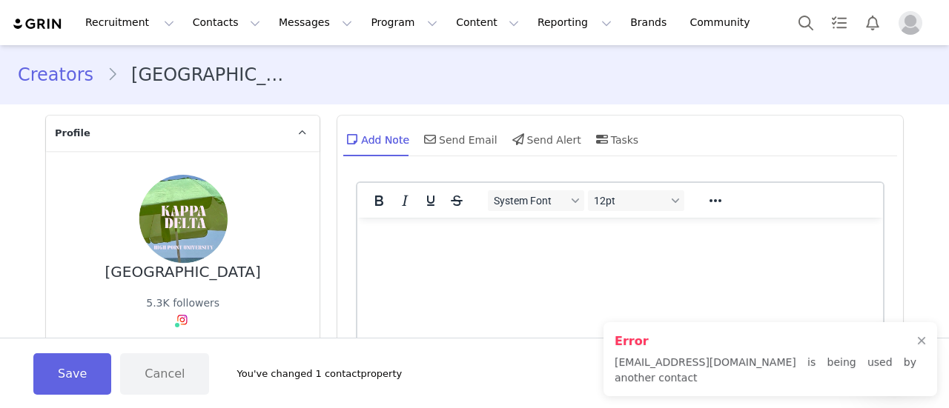
click at [407, 248] on html at bounding box center [620, 238] width 526 height 40
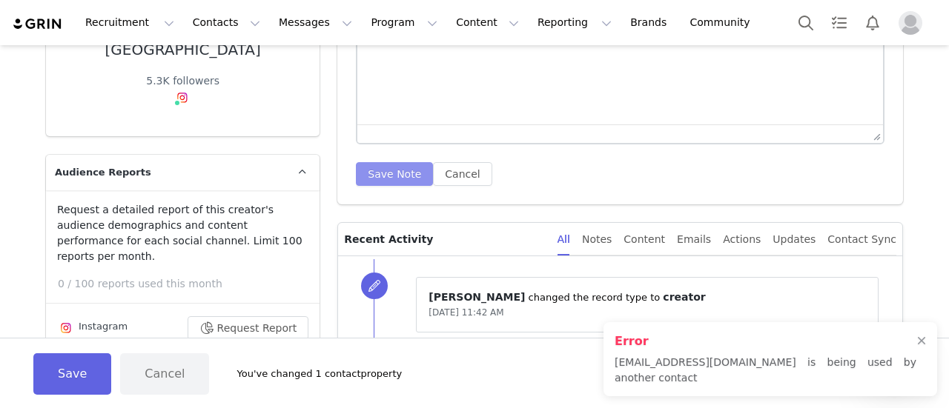
click at [399, 168] on button "Save Note" at bounding box center [394, 174] width 77 height 24
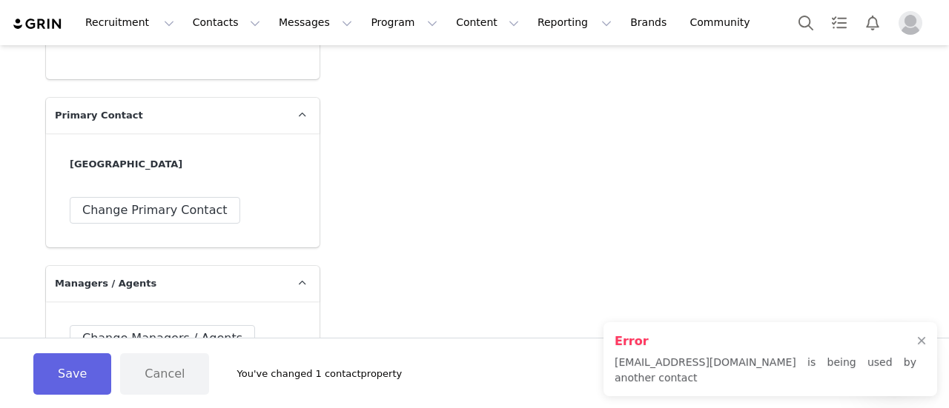
scroll to position [2817, 0]
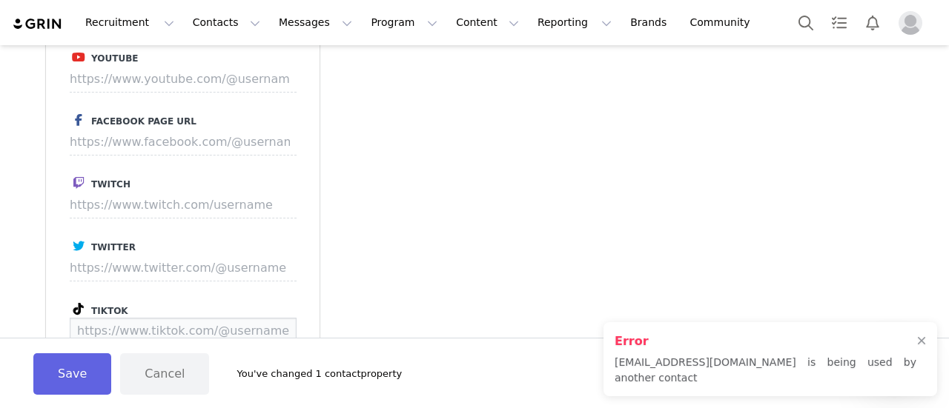
click at [224, 325] on input at bounding box center [183, 331] width 227 height 27
paste input "[URL][DOMAIN_NAME]"
type input "[URL][DOMAIN_NAME]"
click at [279, 318] on button "Save" at bounding box center [269, 331] width 54 height 27
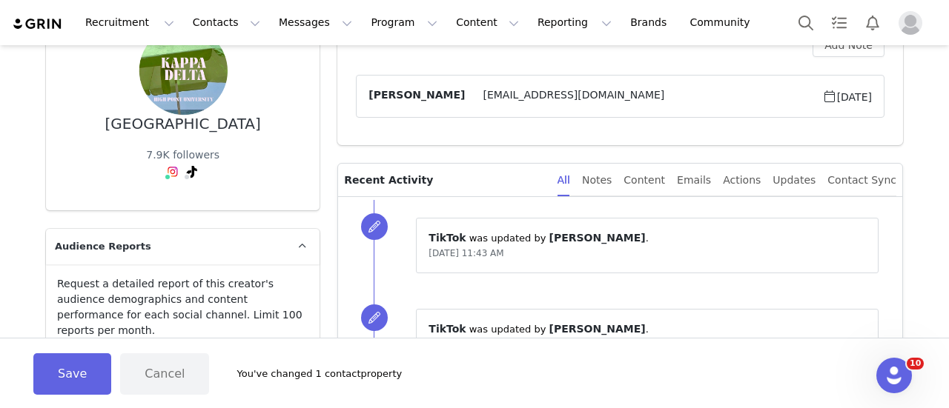
scroll to position [741, 0]
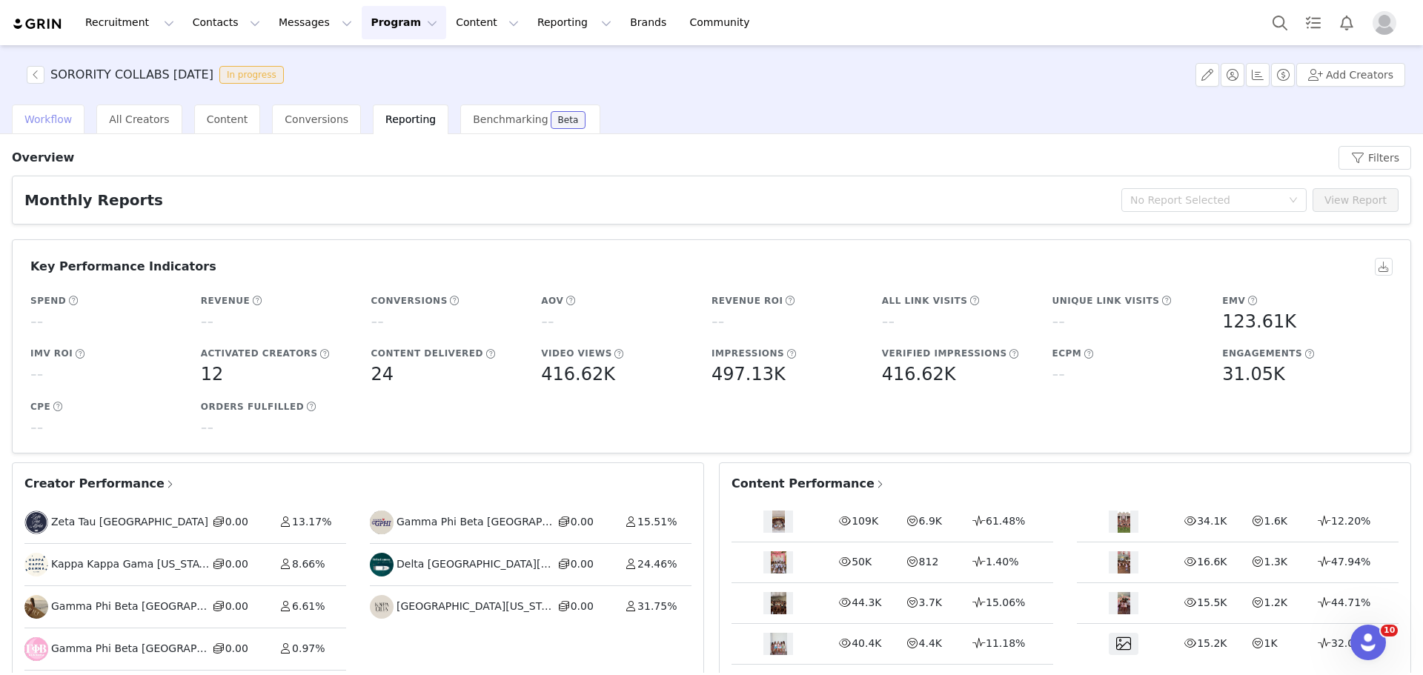
click at [34, 117] on span "Workflow" at bounding box center [47, 119] width 47 height 12
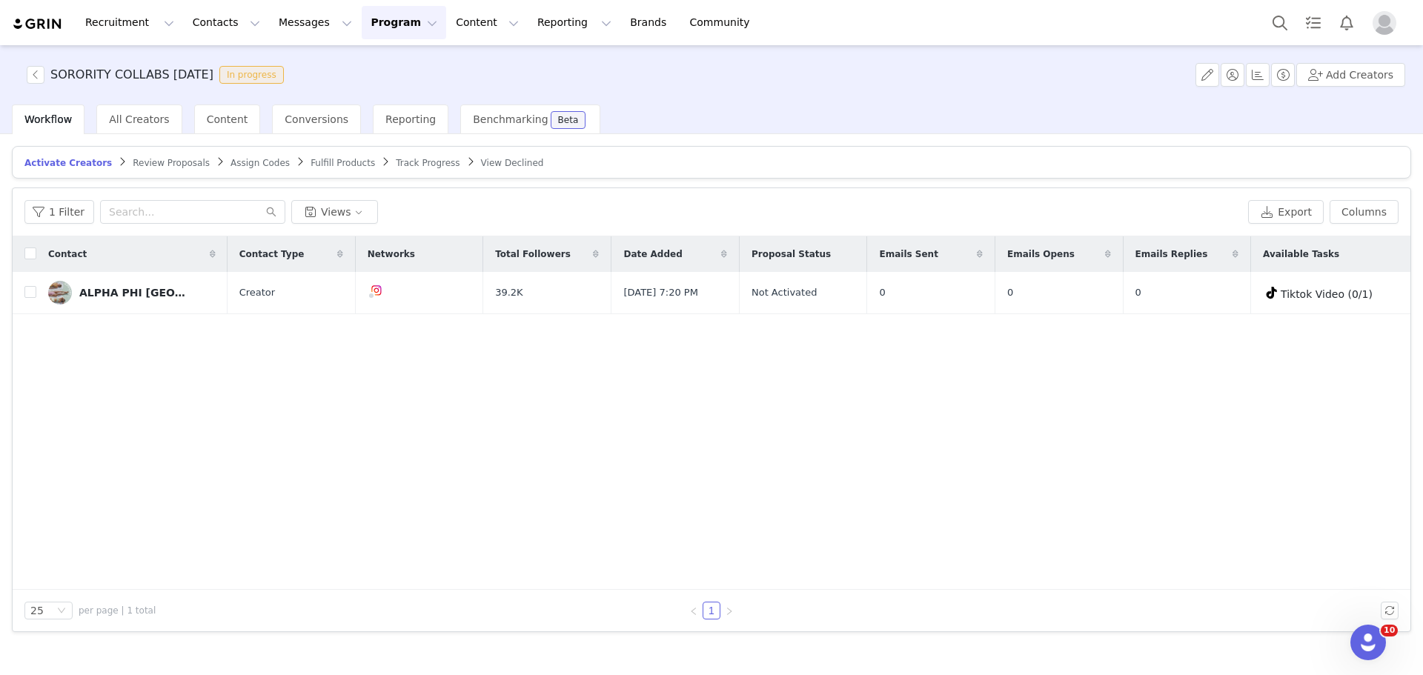
click at [311, 165] on span "Fulfill Products" at bounding box center [343, 163] width 64 height 10
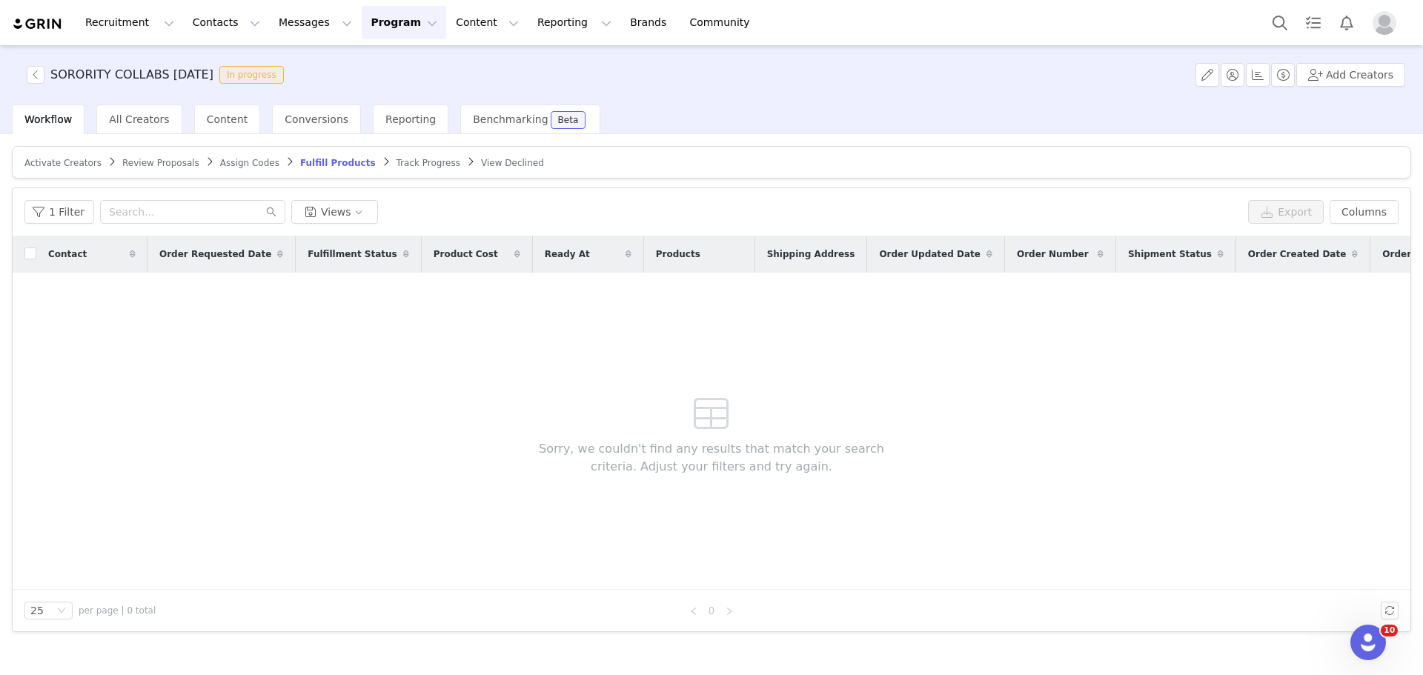
click at [50, 163] on span "Activate Creators" at bounding box center [62, 163] width 77 height 10
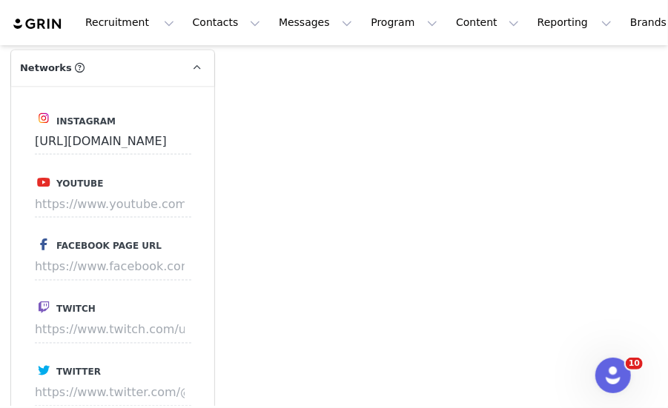
scroll to position [2891, 0]
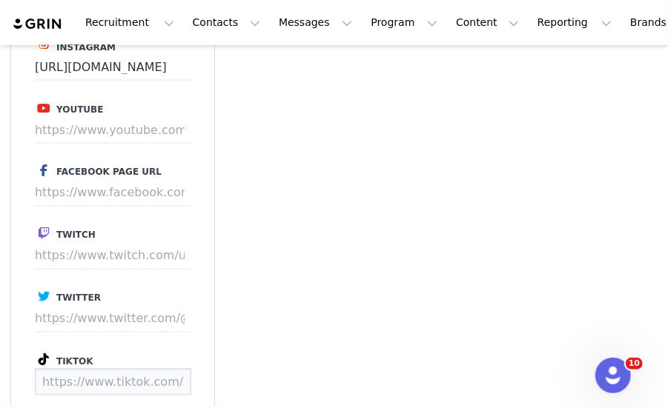
click at [105, 369] on input at bounding box center [113, 382] width 156 height 27
paste input "[URL][DOMAIN_NAME]"
type input "[URL][DOMAIN_NAME]"
click at [157, 369] on button "Save" at bounding box center [163, 382] width 54 height 27
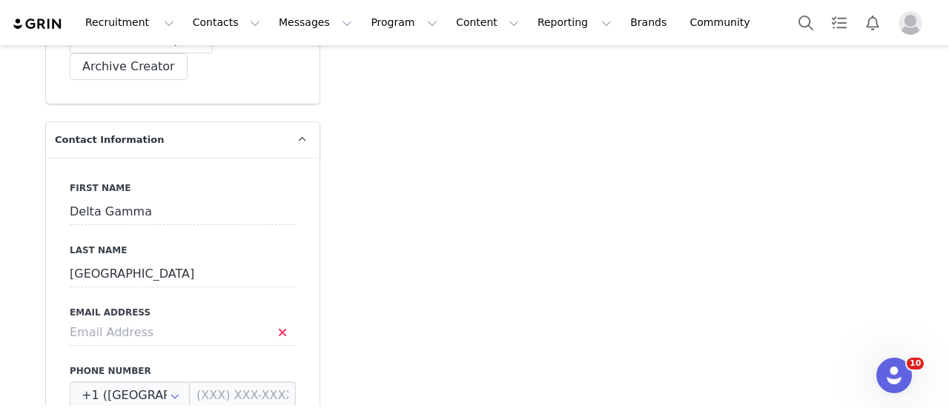
scroll to position [741, 0]
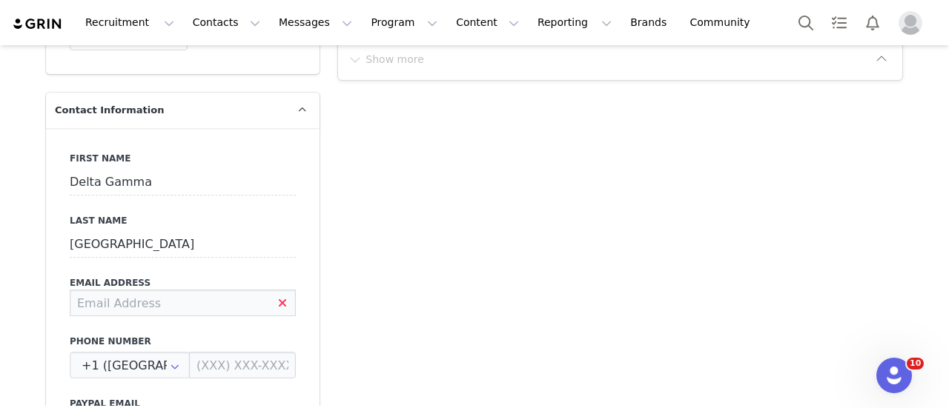
click at [166, 290] on input at bounding box center [183, 303] width 226 height 27
paste input "dgutmembered@gmail.com"
type input "dgutmembered@gmail.com"
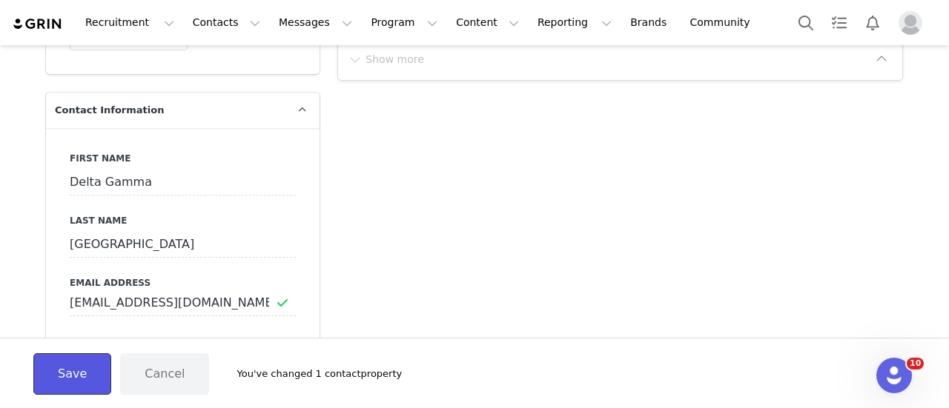
click at [87, 383] on button "Save" at bounding box center [72, 375] width 78 height 42
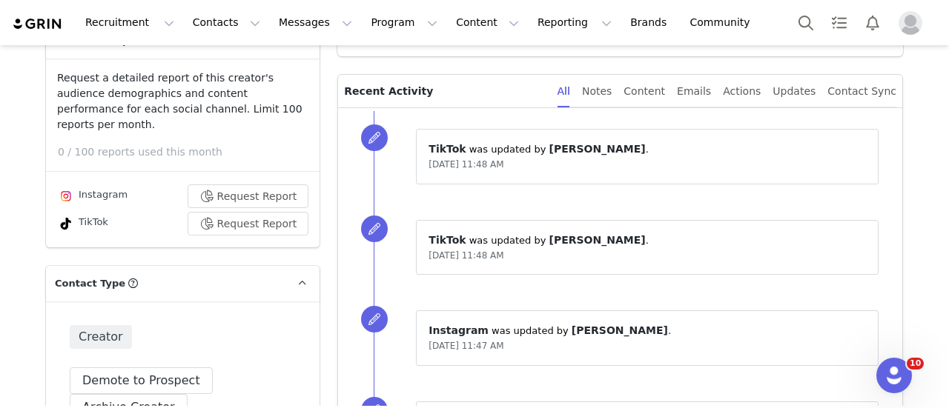
scroll to position [0, 0]
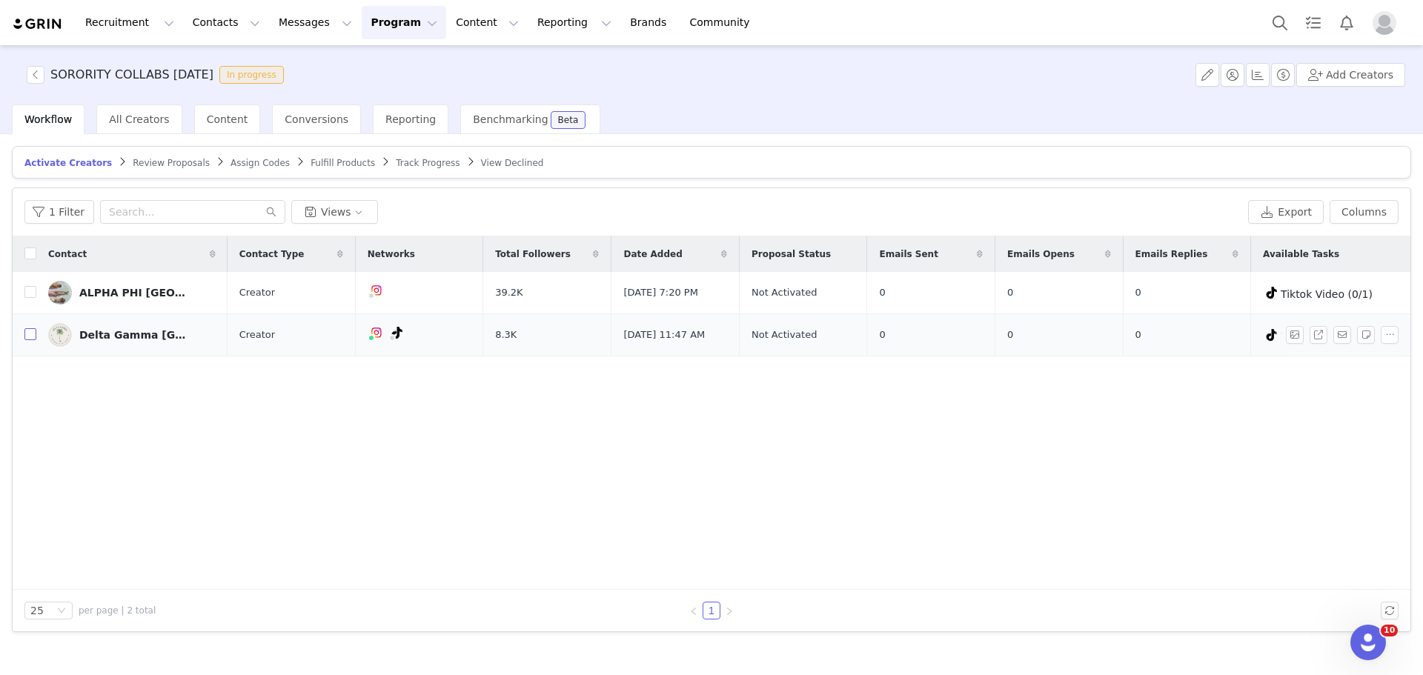
click at [28, 337] on input "checkbox" at bounding box center [30, 334] width 12 height 12
checkbox input "true"
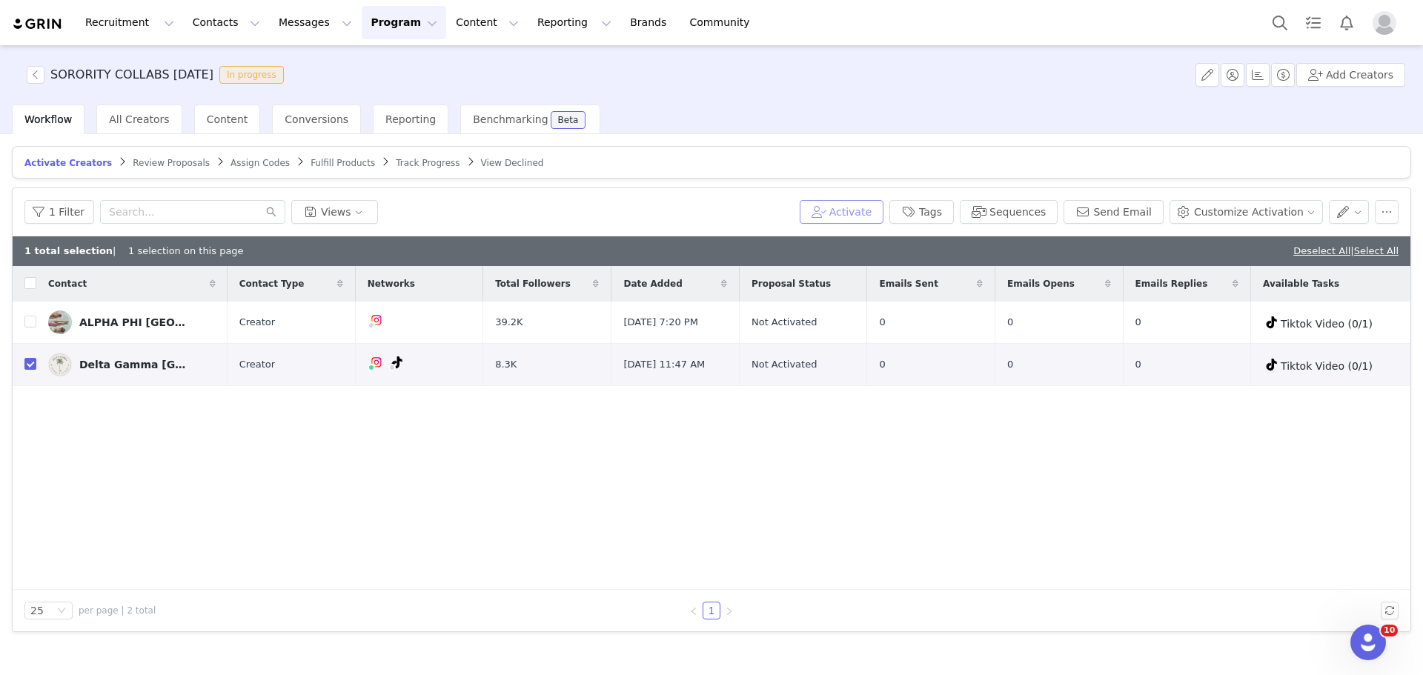
click at [874, 216] on button "Activate" at bounding box center [842, 212] width 84 height 24
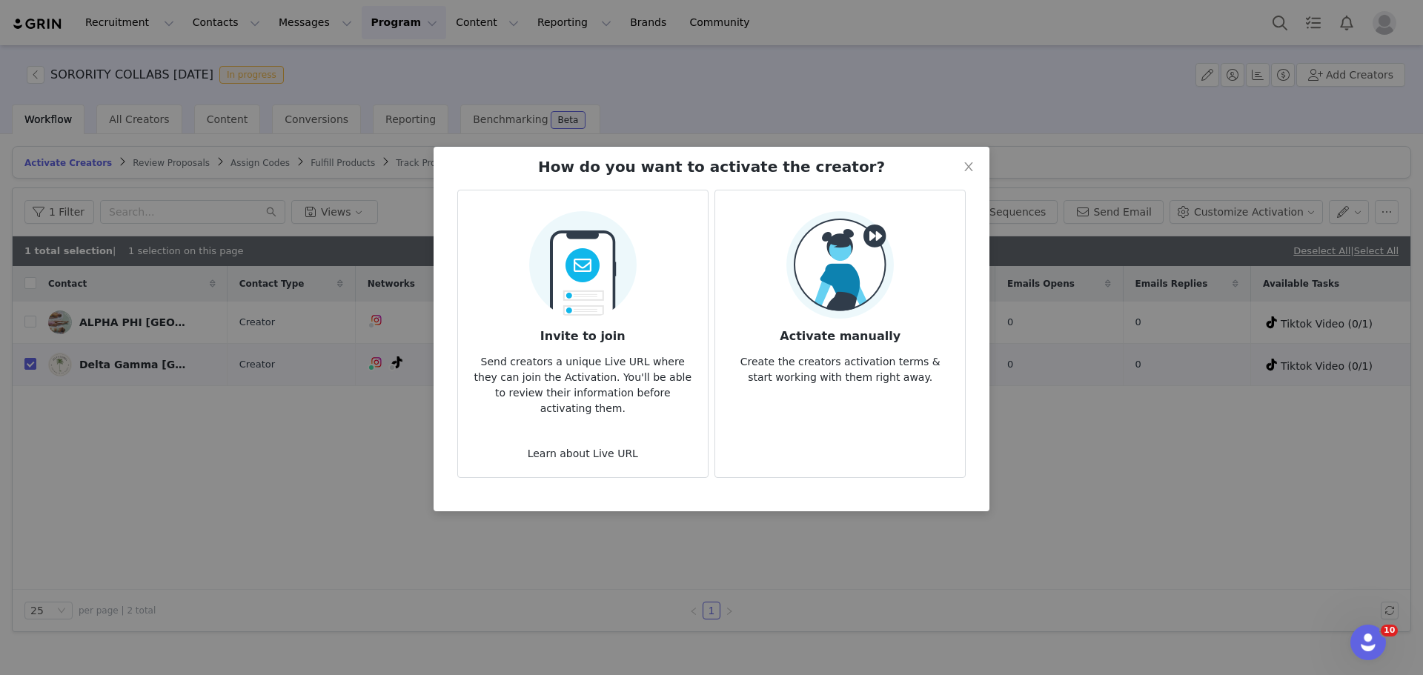
click at [818, 308] on img at bounding box center [840, 264] width 107 height 107
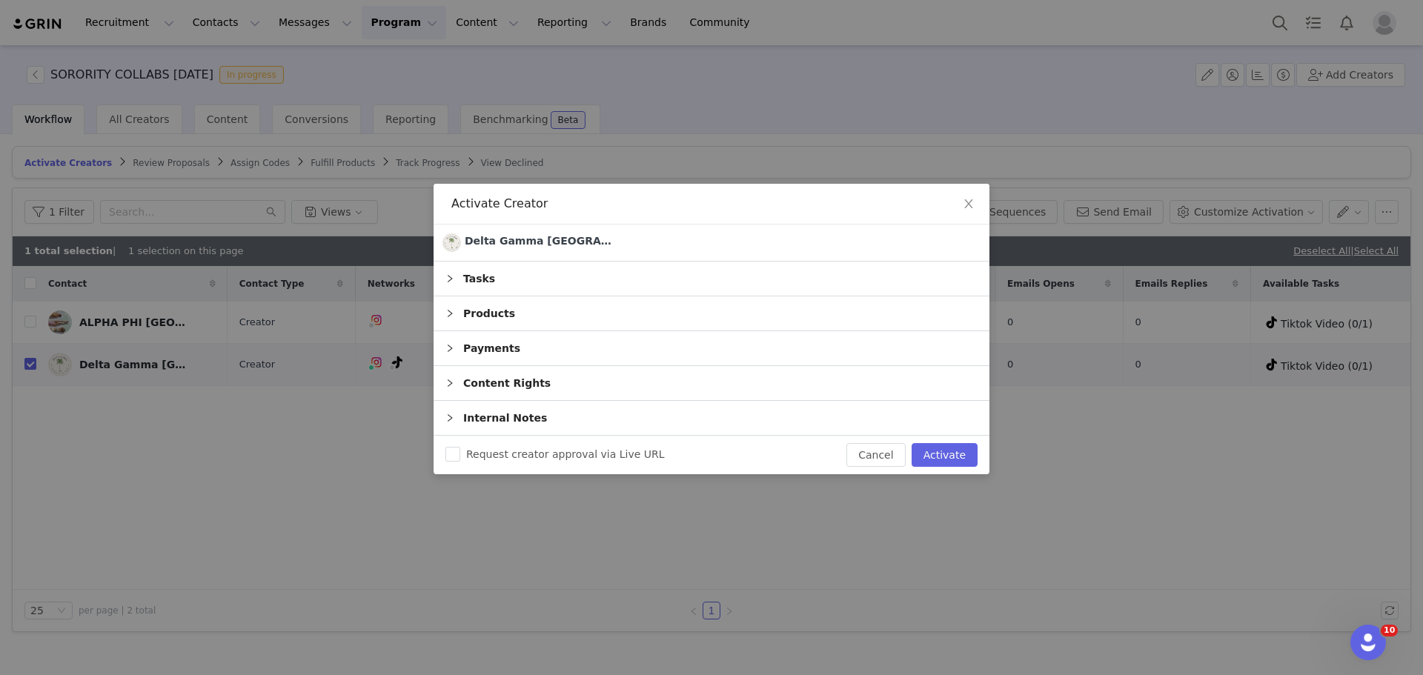
click at [566, 274] on div "Tasks" at bounding box center [712, 279] width 556 height 34
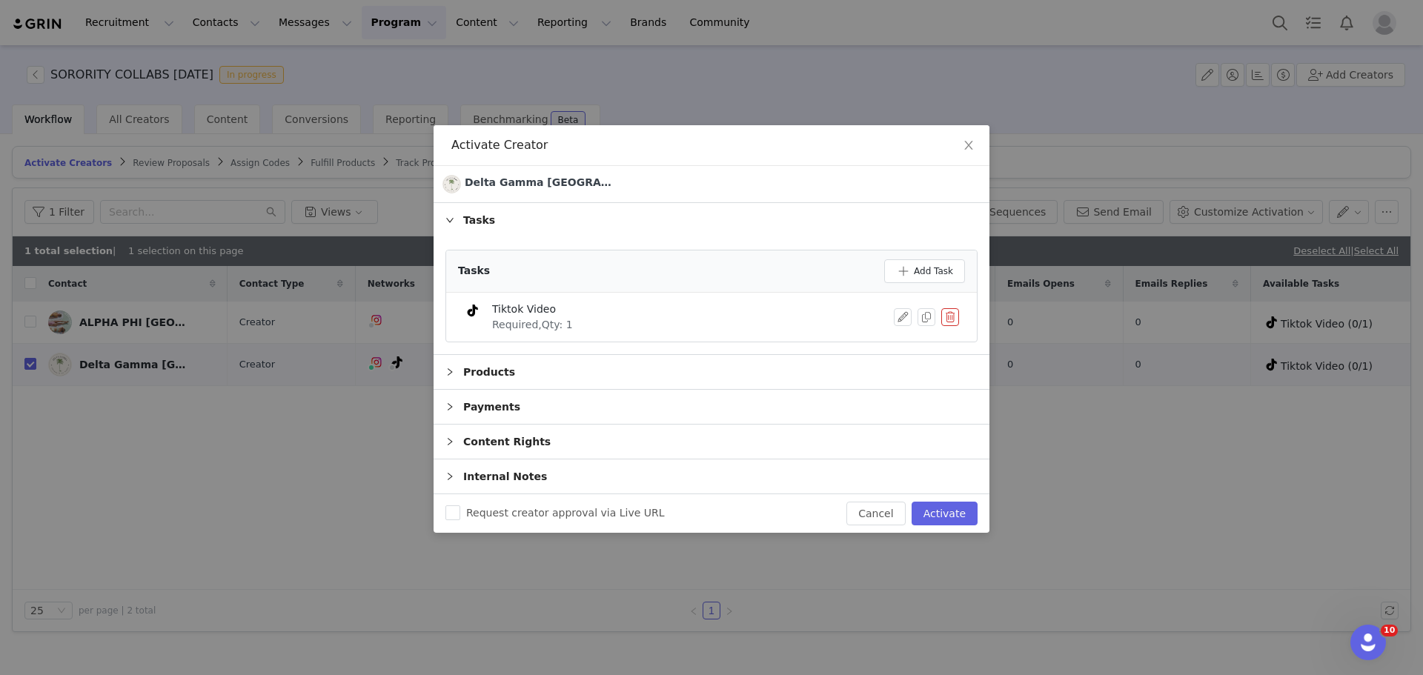
click at [534, 369] on div "Products" at bounding box center [712, 372] width 556 height 34
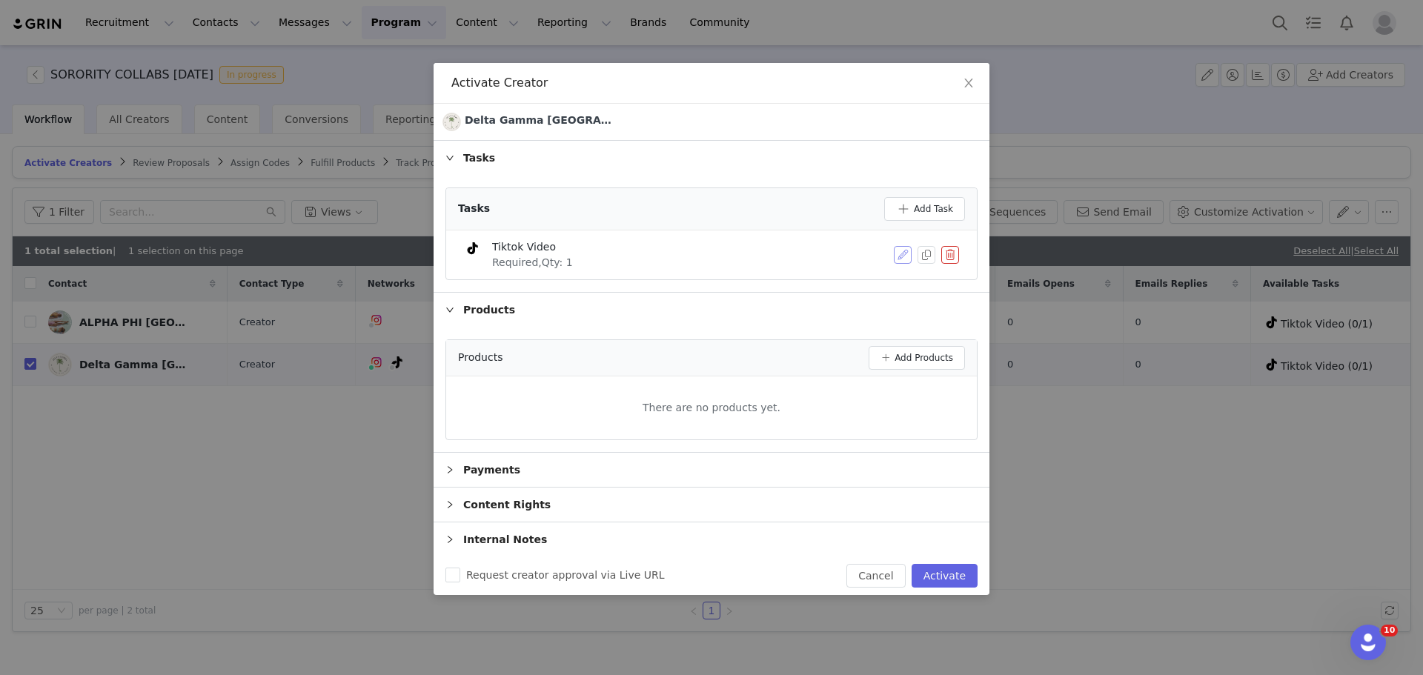
click at [894, 256] on button "button" at bounding box center [903, 255] width 18 height 18
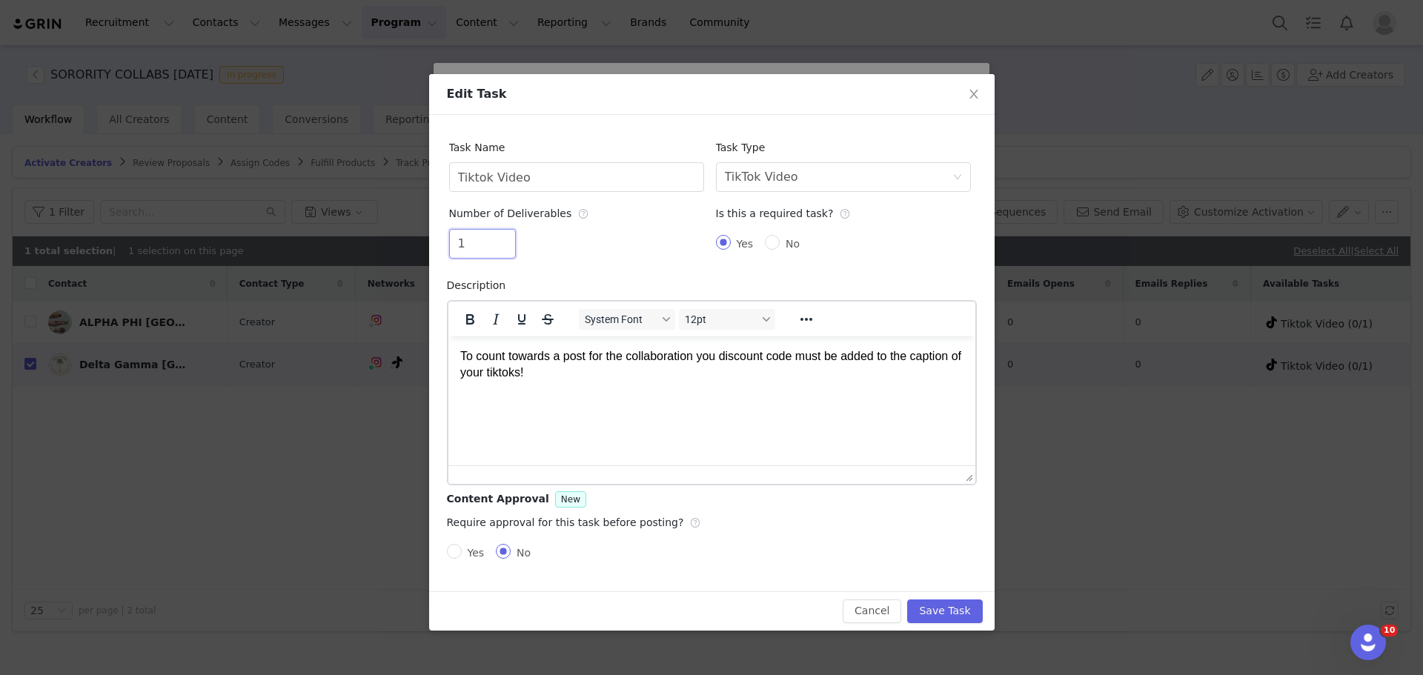
drag, startPoint x: 467, startPoint y: 248, endPoint x: 417, endPoint y: 249, distance: 49.7
click at [417, 249] on div "Edit Task Task Name Tiktok Video Task Type Select task type TikTok Video Number…" at bounding box center [711, 337] width 1423 height 675
type input "2"
click at [930, 620] on button "Save Task" at bounding box center [944, 612] width 75 height 24
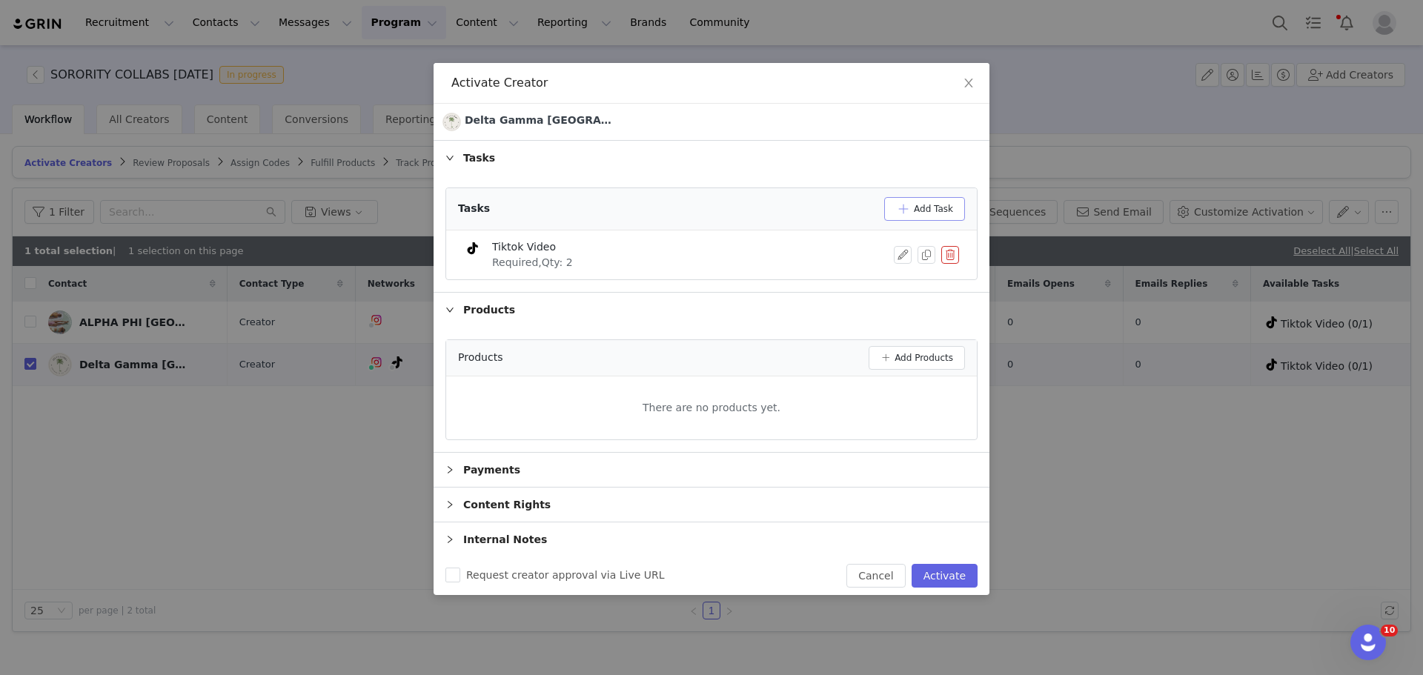
click at [916, 218] on button "Add Task" at bounding box center [924, 209] width 81 height 24
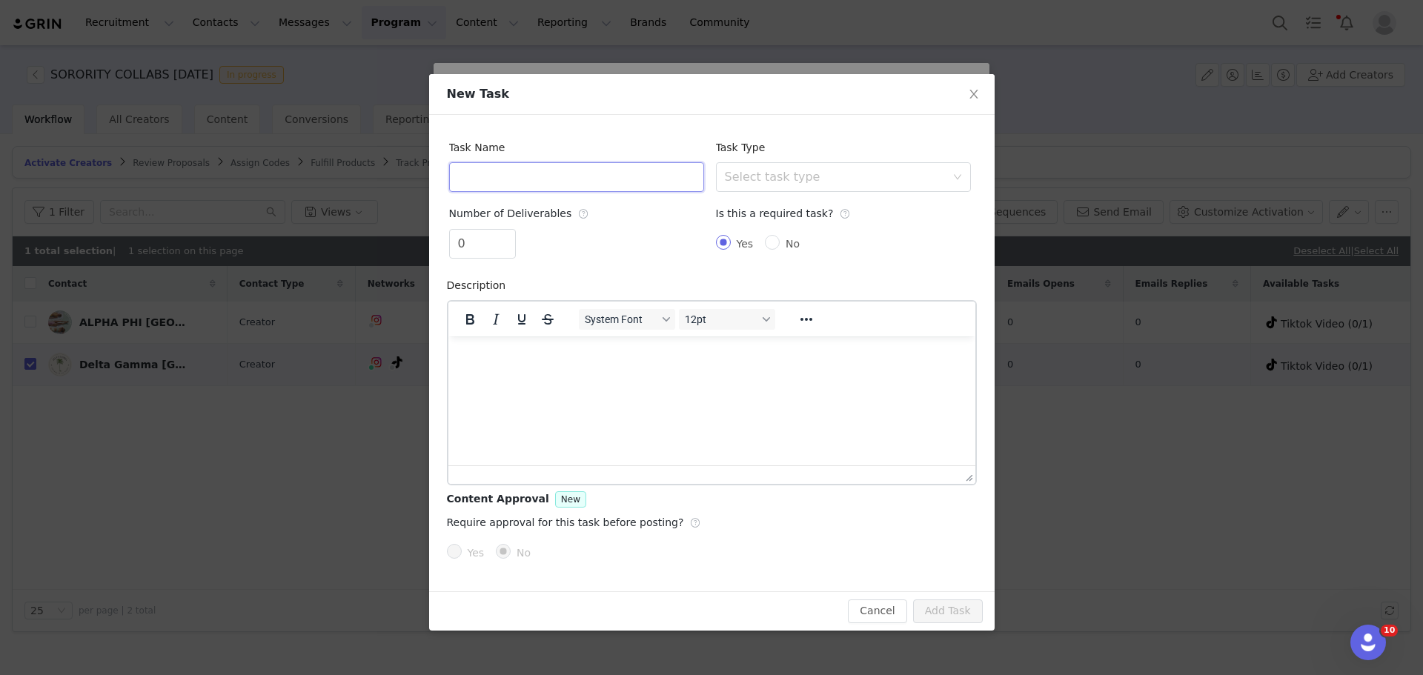
click at [614, 185] on input "text" at bounding box center [576, 177] width 255 height 30
click at [894, 176] on div "Select task type" at bounding box center [835, 177] width 221 height 15
type input "Instagram"
click at [863, 210] on li "Instagram Post" at bounding box center [843, 210] width 255 height 24
drag, startPoint x: 478, startPoint y: 239, endPoint x: 413, endPoint y: 216, distance: 69.2
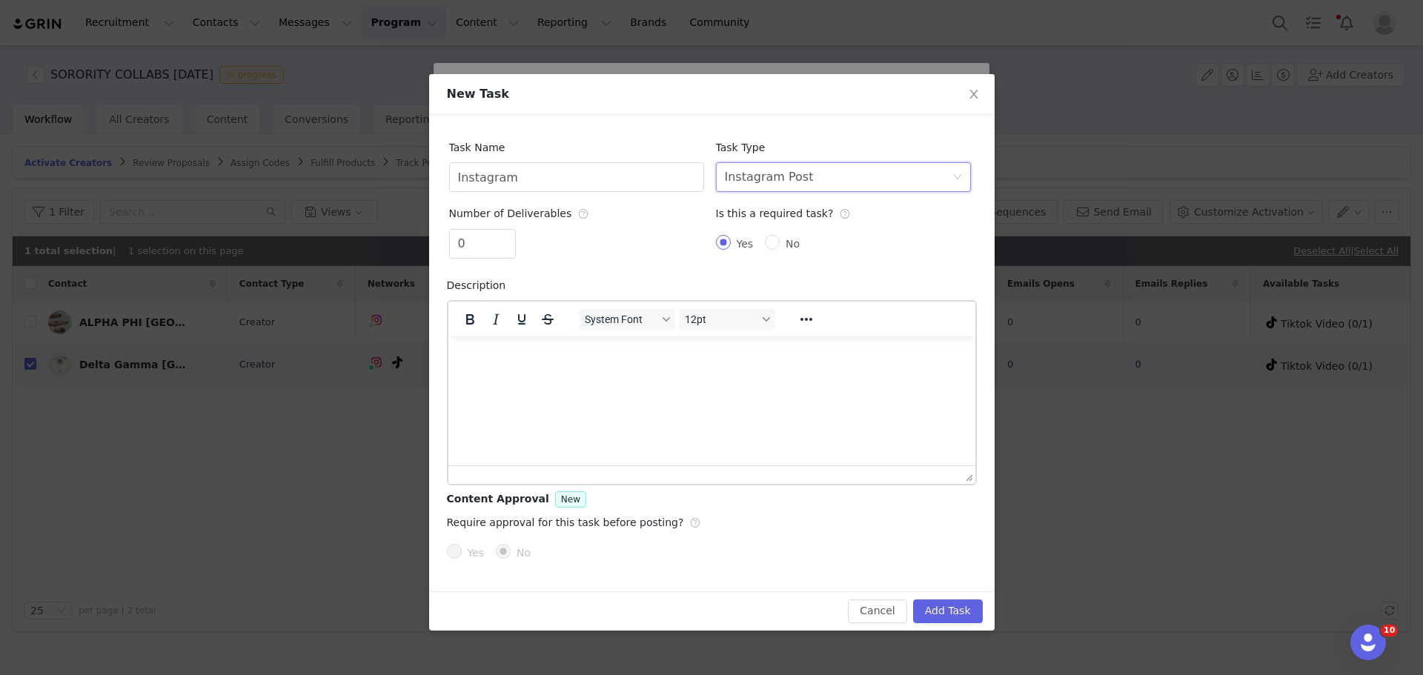
click at [413, 216] on div "New Task Task Name Instagram Task Type Select task type Instagram Post Number o…" at bounding box center [711, 337] width 1423 height 675
type input "1"
click at [956, 607] on button "Add Task" at bounding box center [948, 612] width 70 height 24
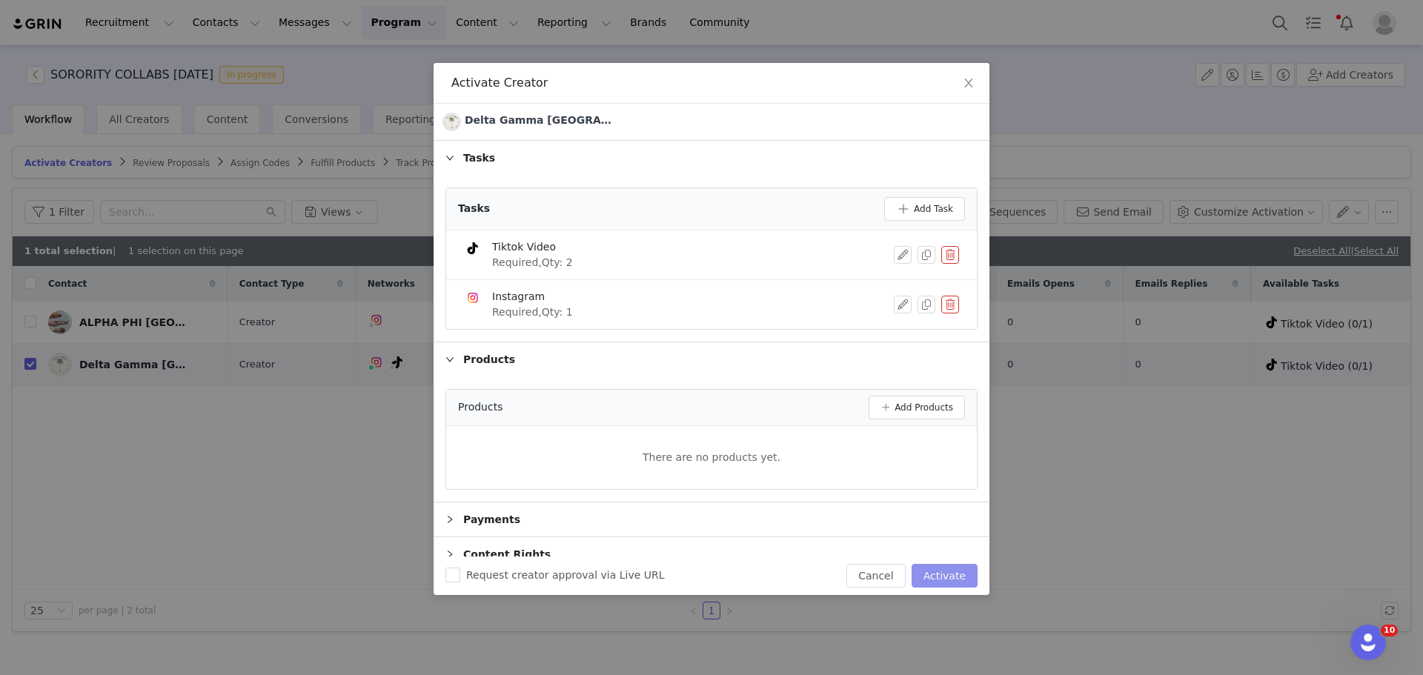
click at [945, 585] on button "Activate" at bounding box center [945, 576] width 66 height 24
checkbox input "false"
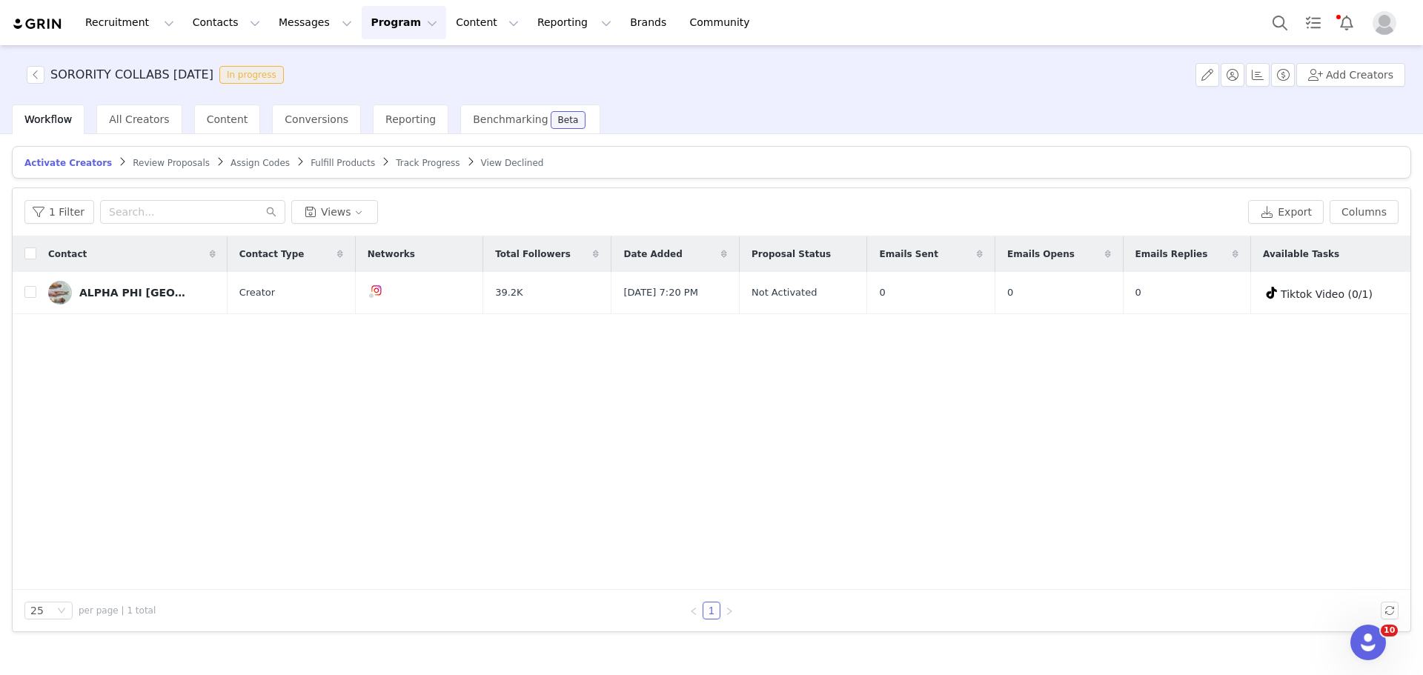
click at [396, 162] on span "Track Progress" at bounding box center [428, 163] width 64 height 10
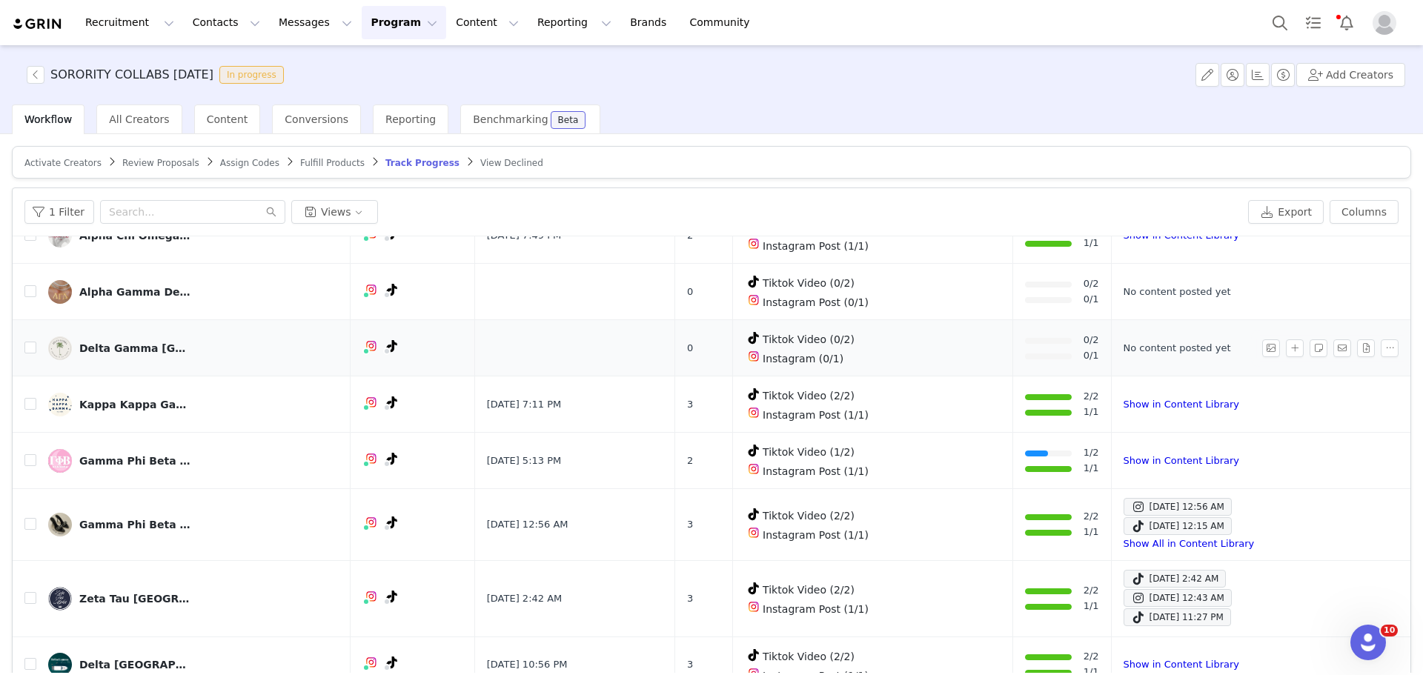
scroll to position [322, 0]
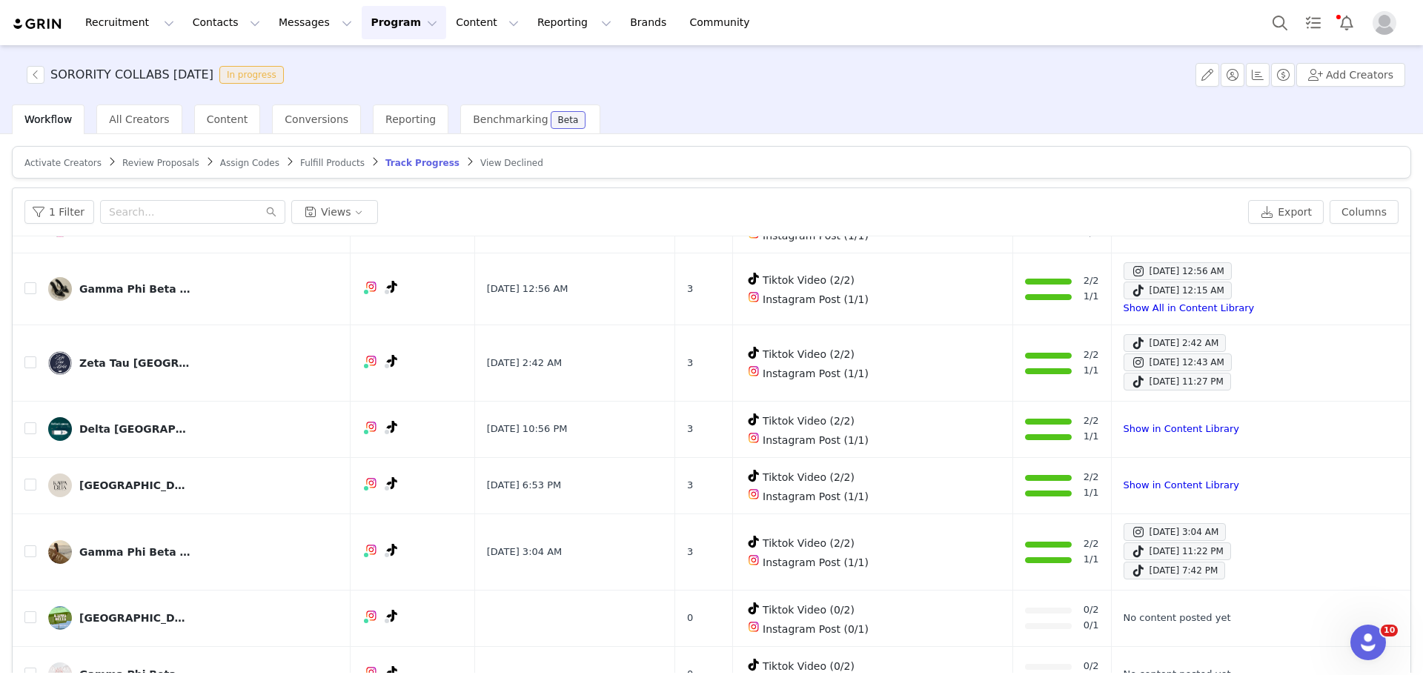
click at [146, 157] on link "Review Proposals" at bounding box center [160, 162] width 77 height 11
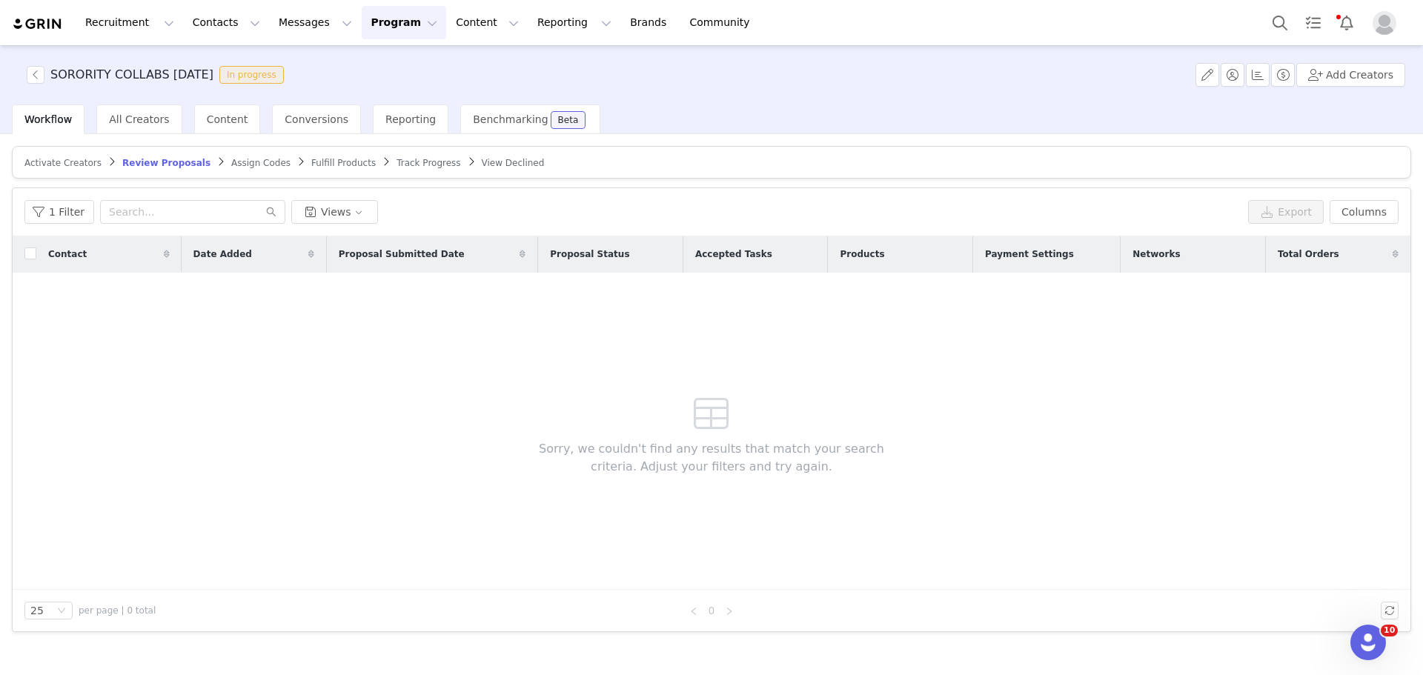
click at [235, 158] on span "Assign Codes" at bounding box center [260, 163] width 59 height 10
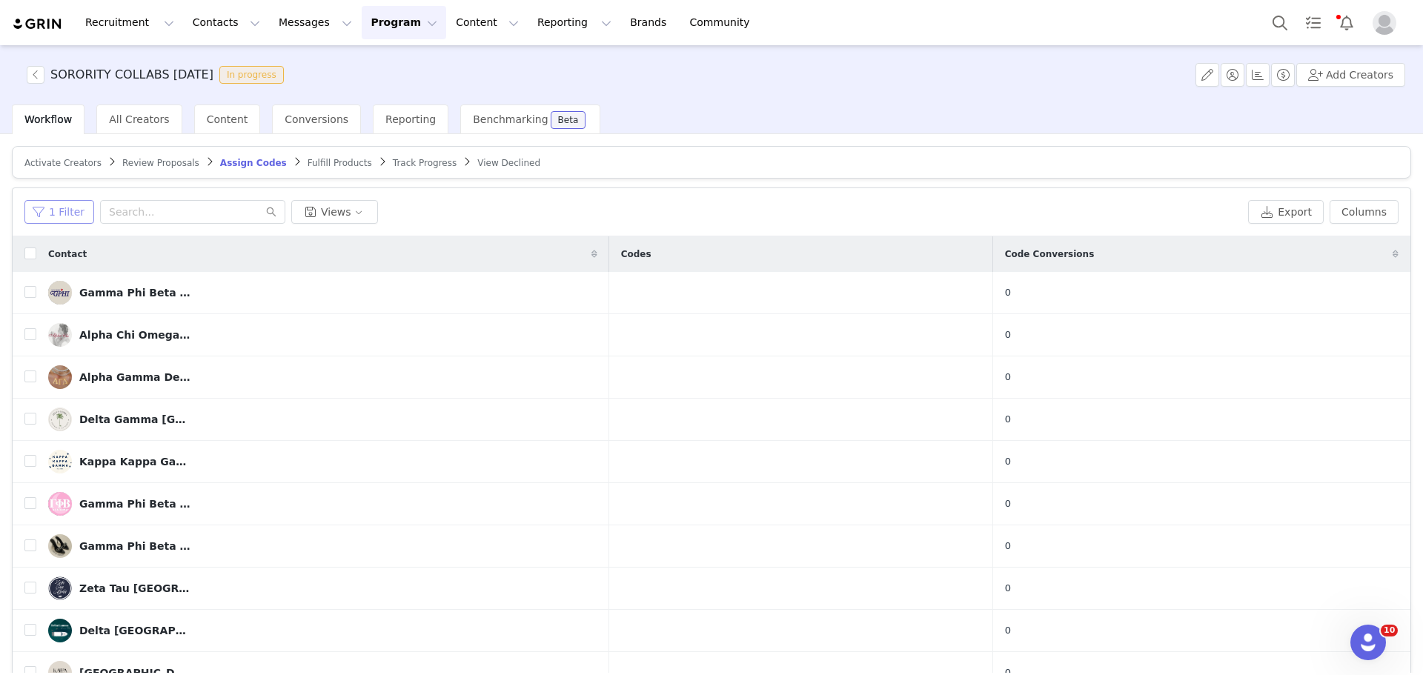
click at [76, 214] on button "1 Filter" at bounding box center [59, 212] width 70 height 24
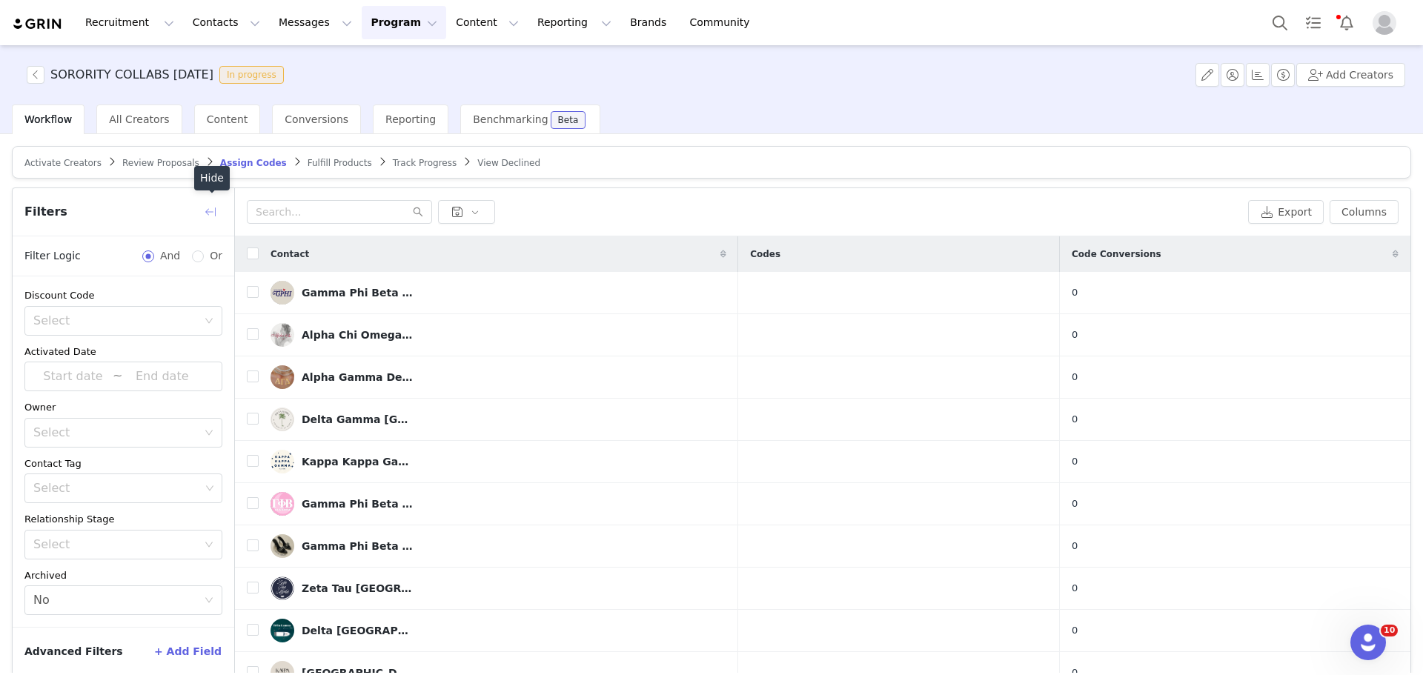
click at [216, 208] on button "button" at bounding box center [211, 212] width 24 height 24
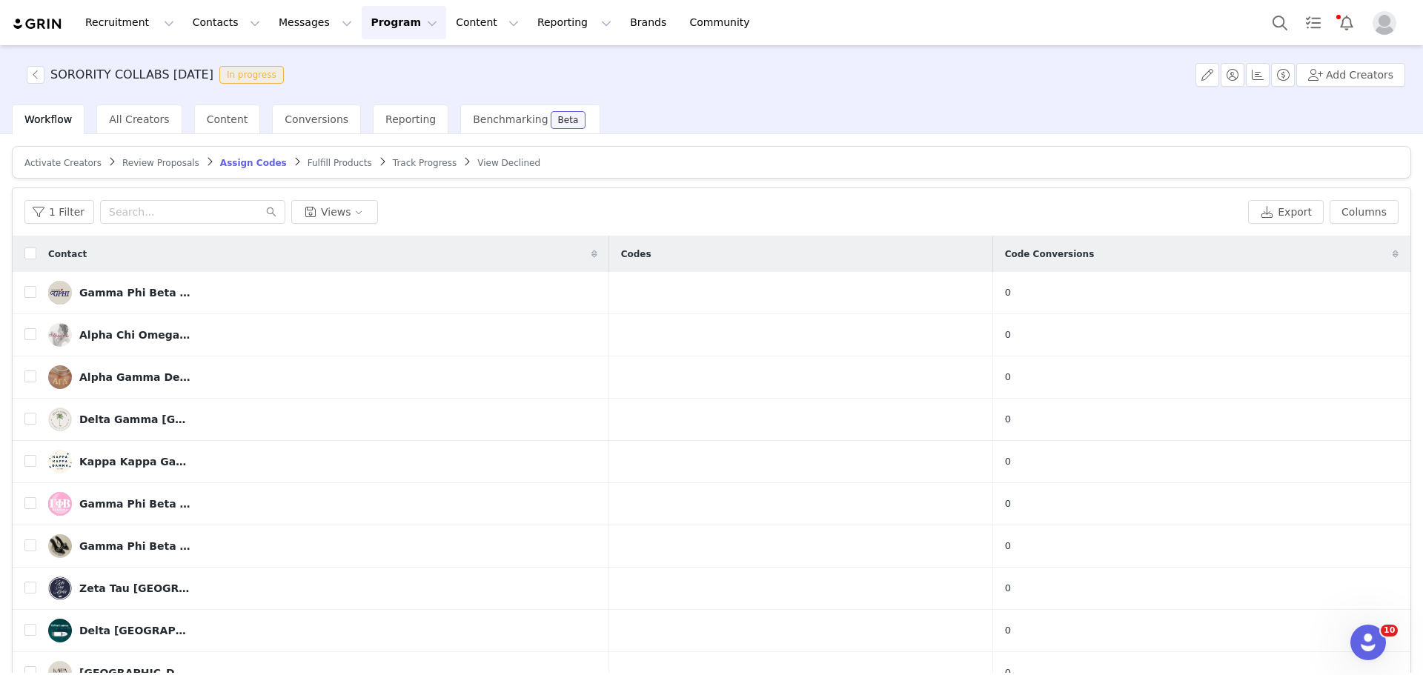
click at [308, 161] on span "Fulfill Products" at bounding box center [340, 163] width 64 height 10
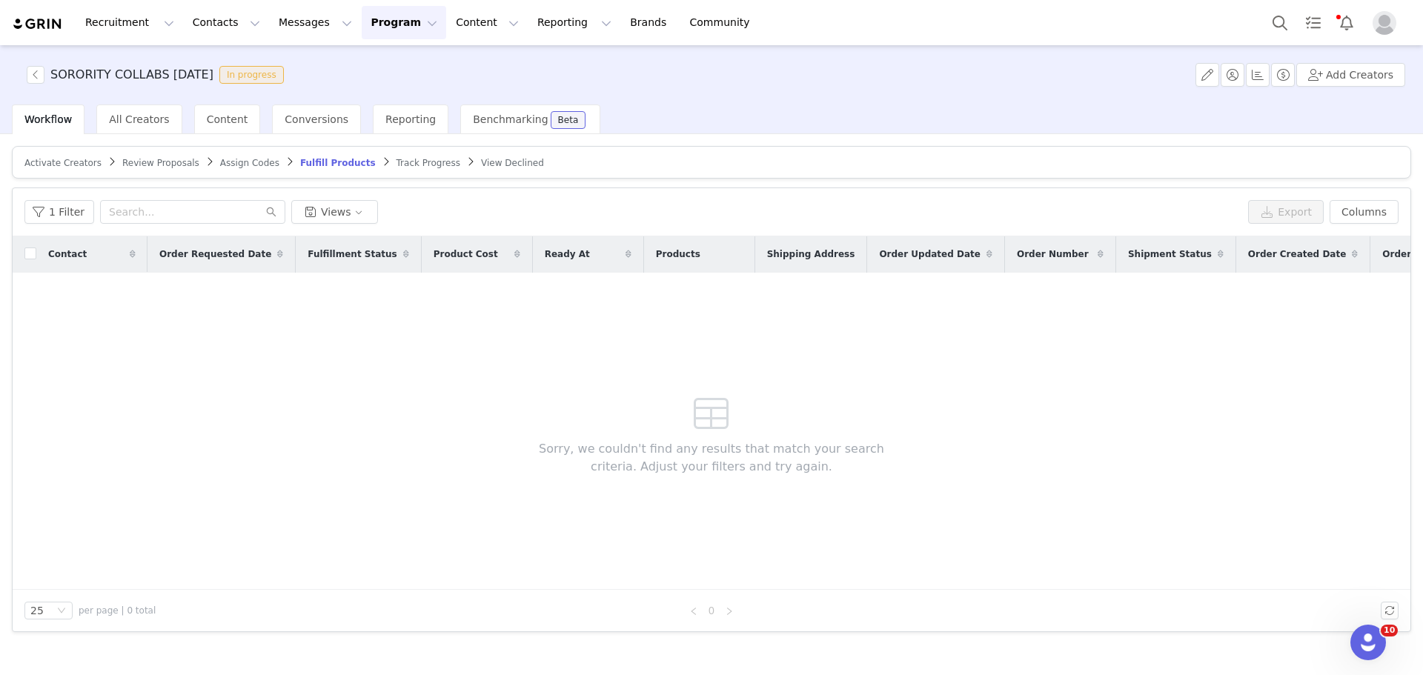
drag, startPoint x: 381, startPoint y: 164, endPoint x: 369, endPoint y: 336, distance: 172.4
click at [397, 163] on span "Track Progress" at bounding box center [429, 163] width 64 height 10
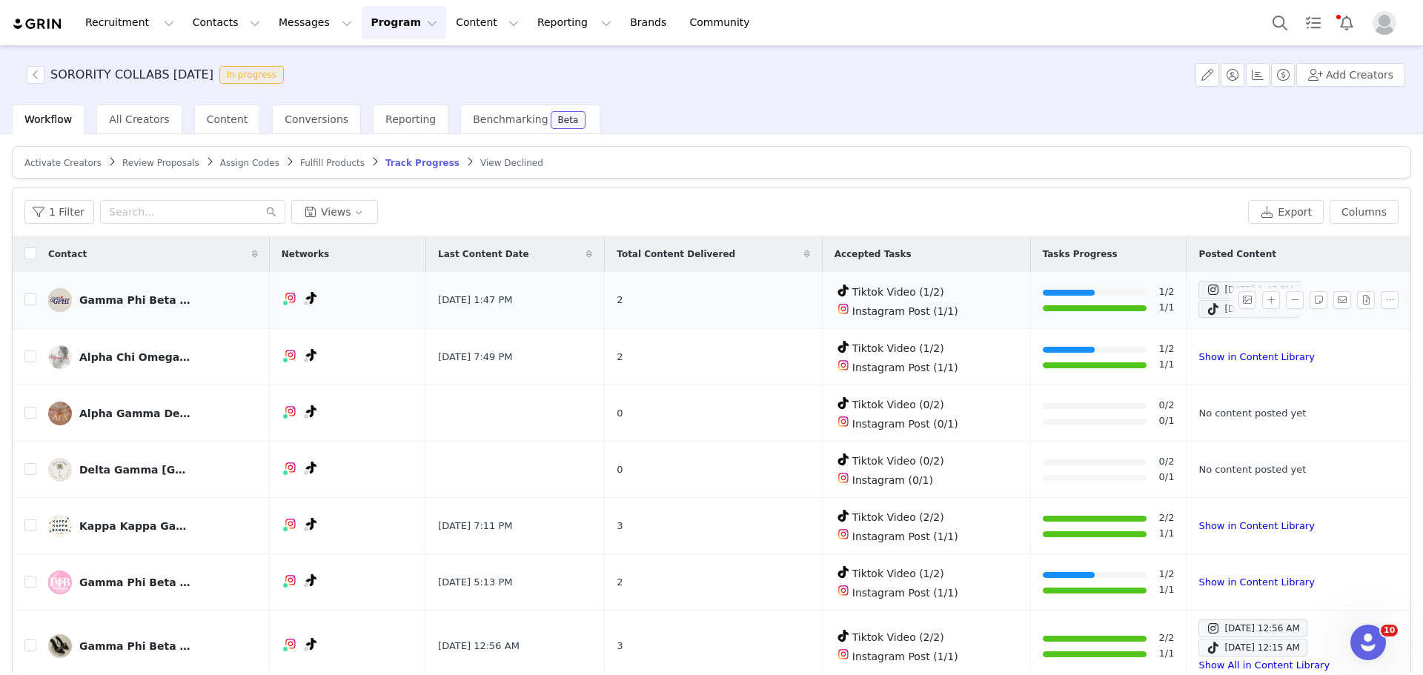
click at [142, 300] on div "Gamma Phi Beta [GEOGRAPHIC_DATA][US_STATE]" at bounding box center [134, 300] width 111 height 12
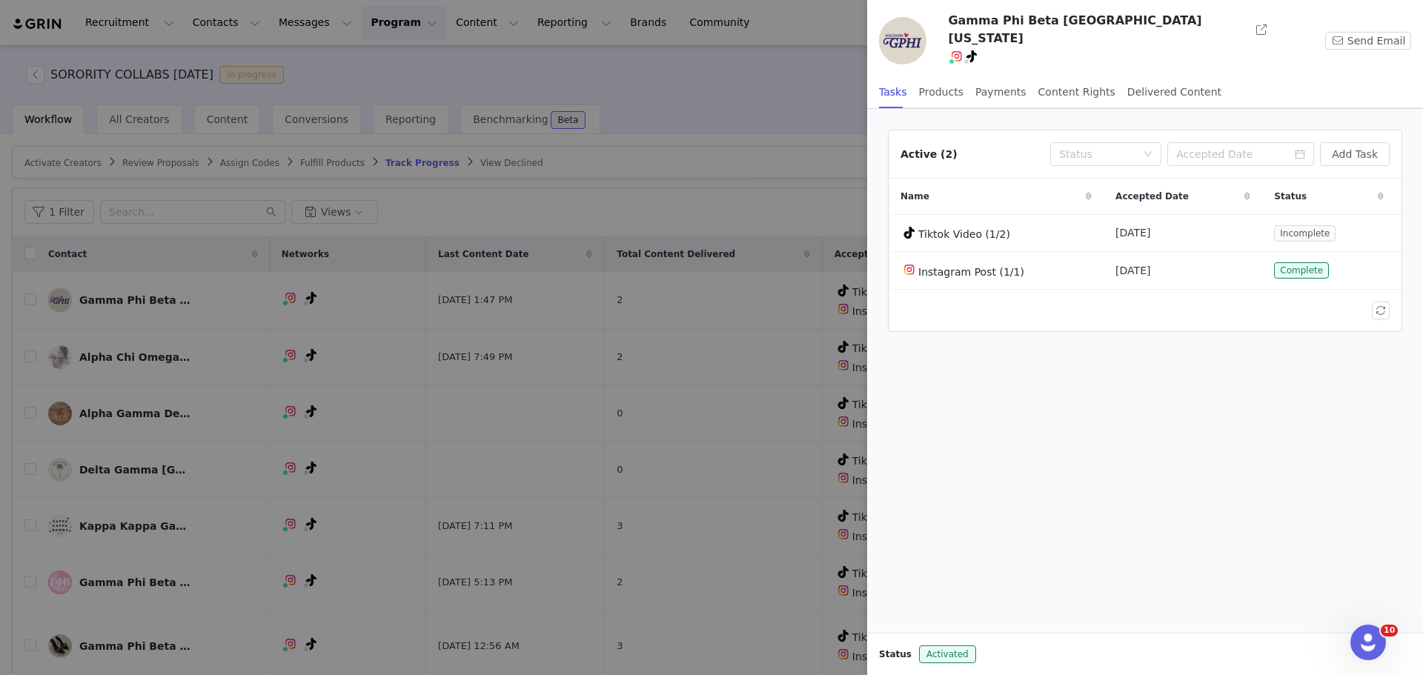
click at [677, 144] on div at bounding box center [711, 337] width 1423 height 675
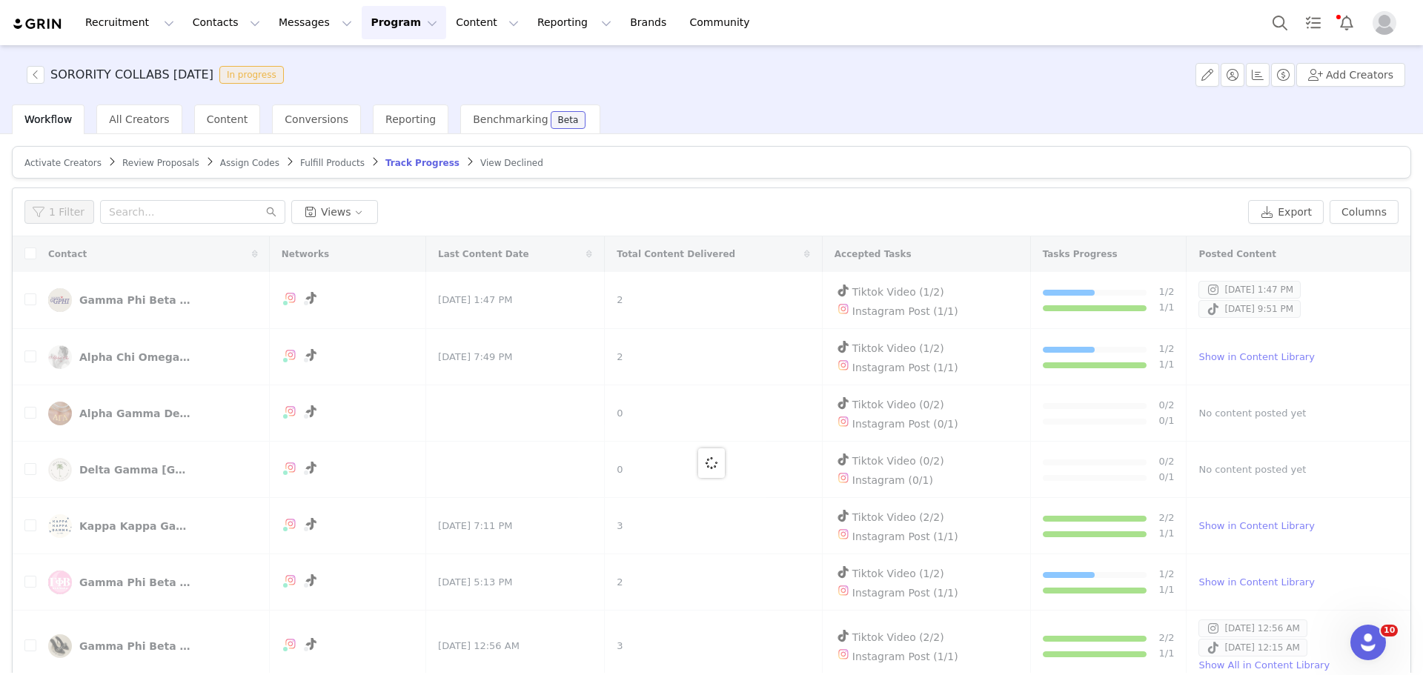
click at [136, 298] on div at bounding box center [712, 463] width 1398 height 454
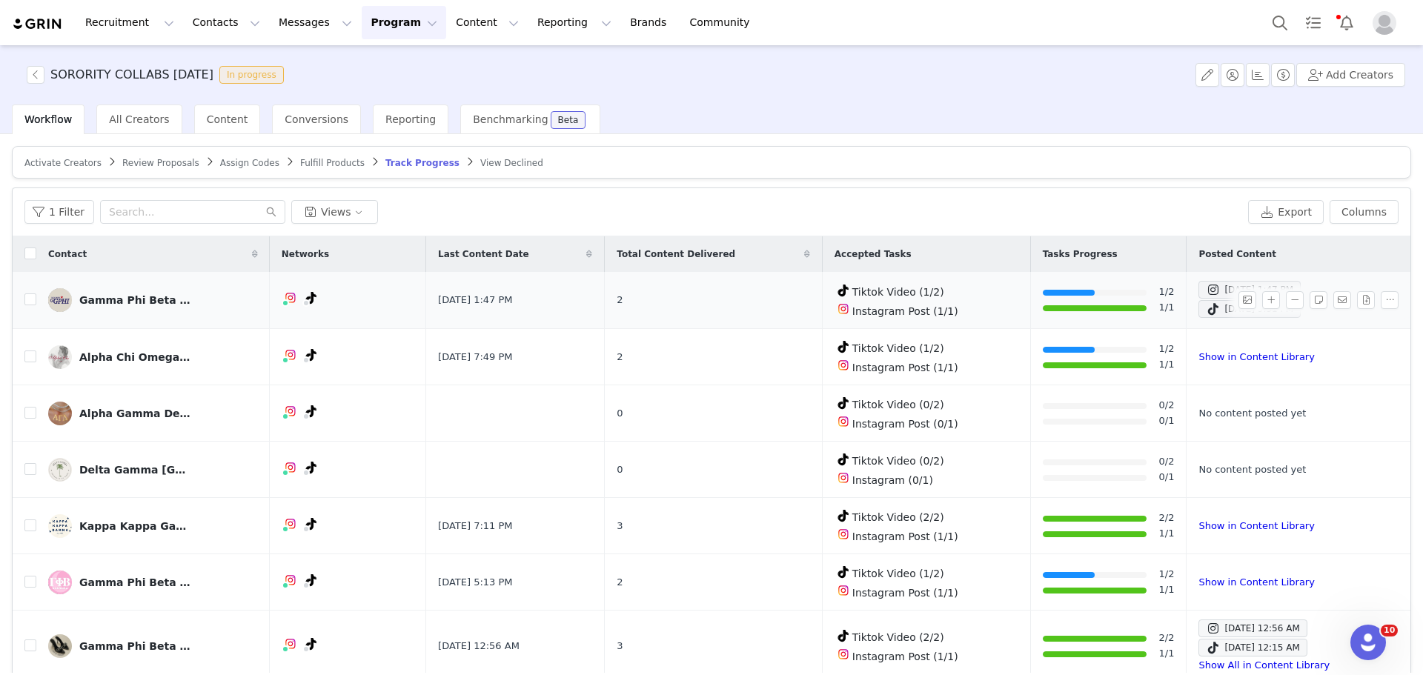
click at [148, 295] on div "Gamma Phi Beta [GEOGRAPHIC_DATA][US_STATE]" at bounding box center [134, 300] width 111 height 12
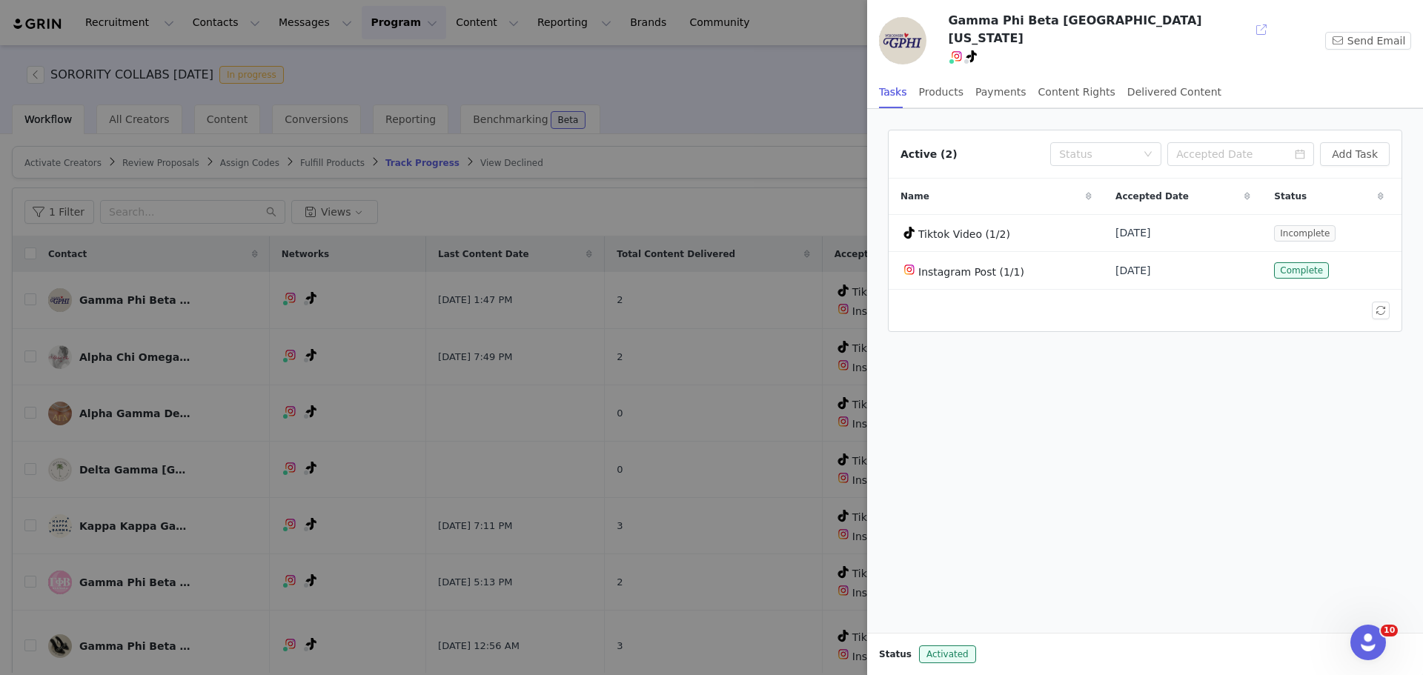
click at [1250, 21] on button "button" at bounding box center [1262, 30] width 24 height 24
click at [666, 176] on div at bounding box center [711, 337] width 1423 height 675
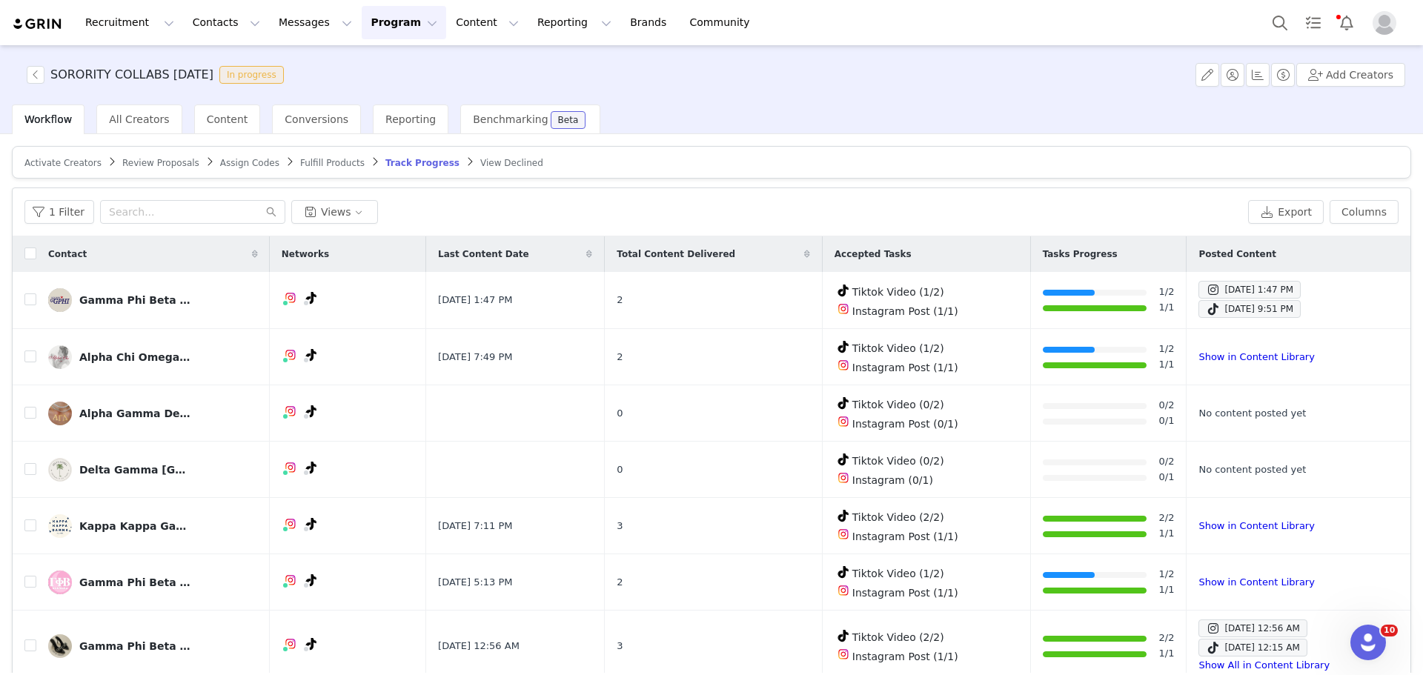
click at [64, 154] on article "Activate Creators Review Proposals Assign Codes Fulfill Products Track Progress…" at bounding box center [712, 162] width 1400 height 33
click at [64, 164] on span "Activate Creators" at bounding box center [62, 163] width 77 height 10
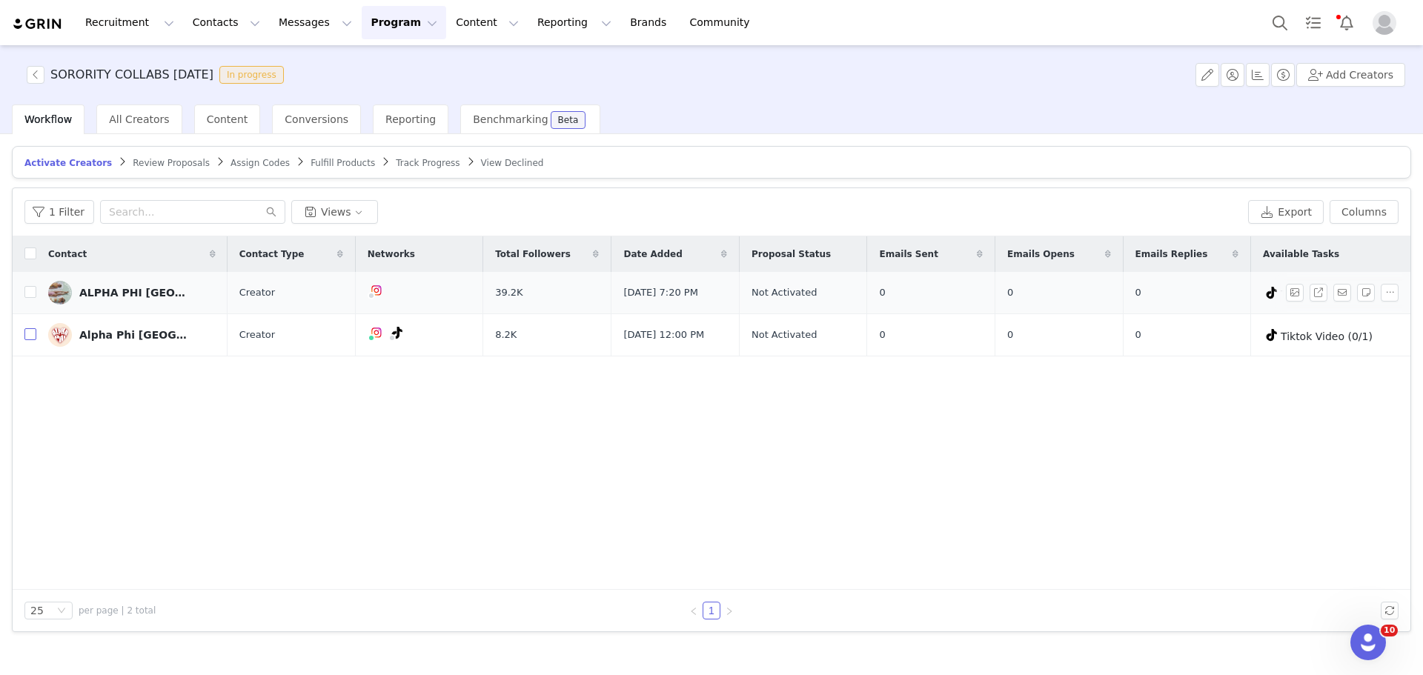
click at [30, 337] on input "checkbox" at bounding box center [30, 334] width 12 height 12
checkbox input "true"
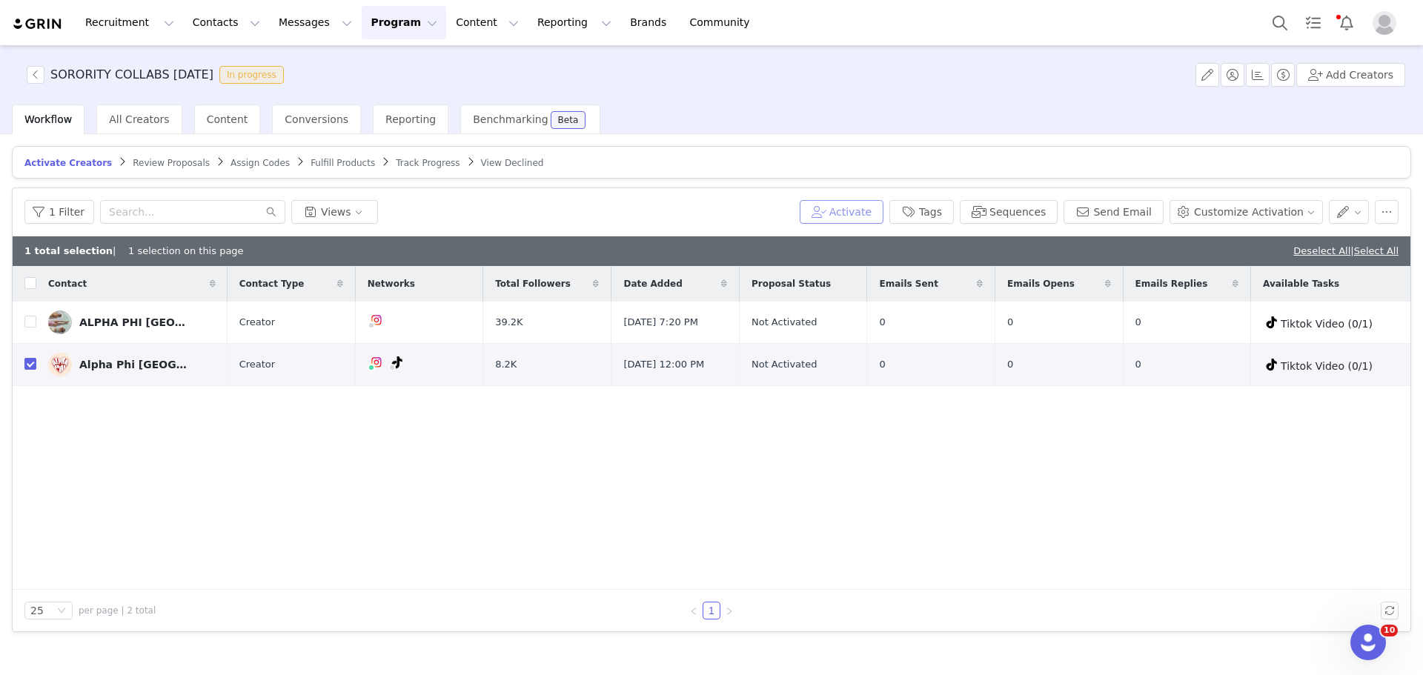
click at [884, 219] on button "Activate" at bounding box center [842, 212] width 84 height 24
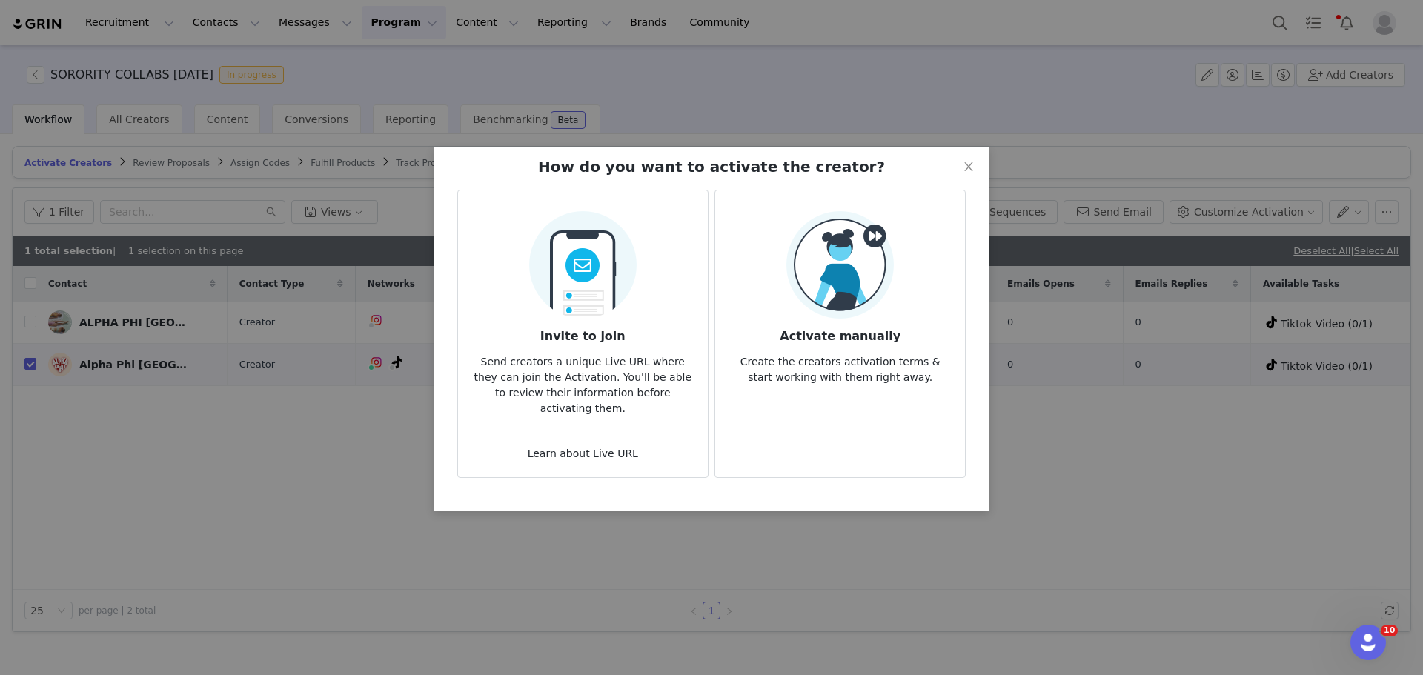
click at [844, 304] on img at bounding box center [840, 264] width 107 height 107
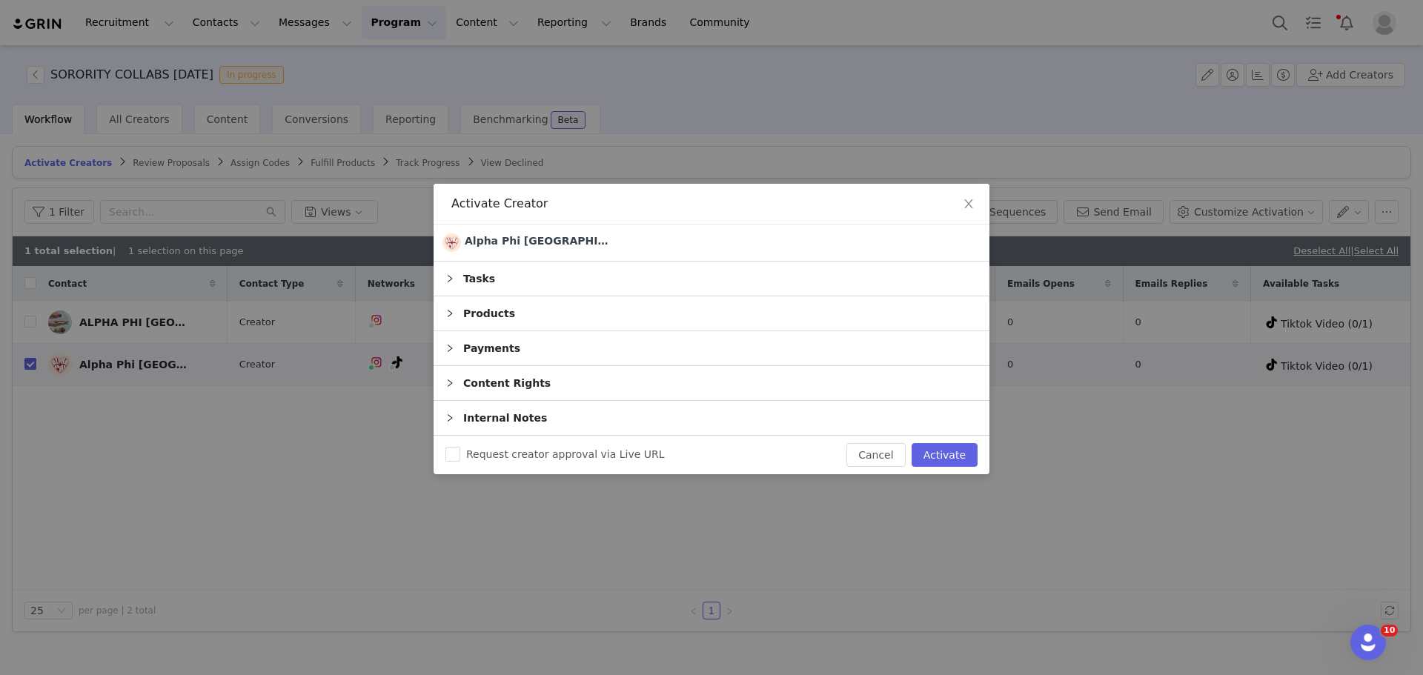
click at [582, 269] on div "Tasks" at bounding box center [712, 279] width 556 height 34
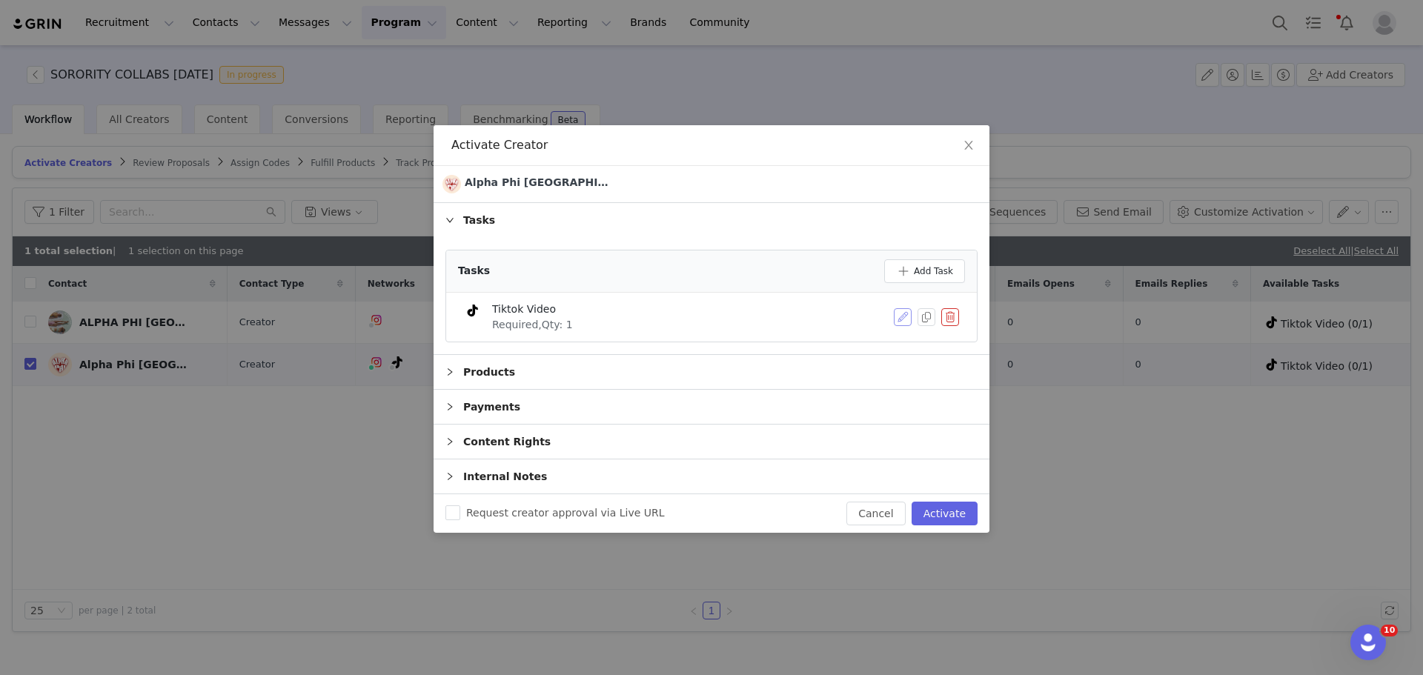
click at [900, 312] on button "button" at bounding box center [903, 317] width 18 height 18
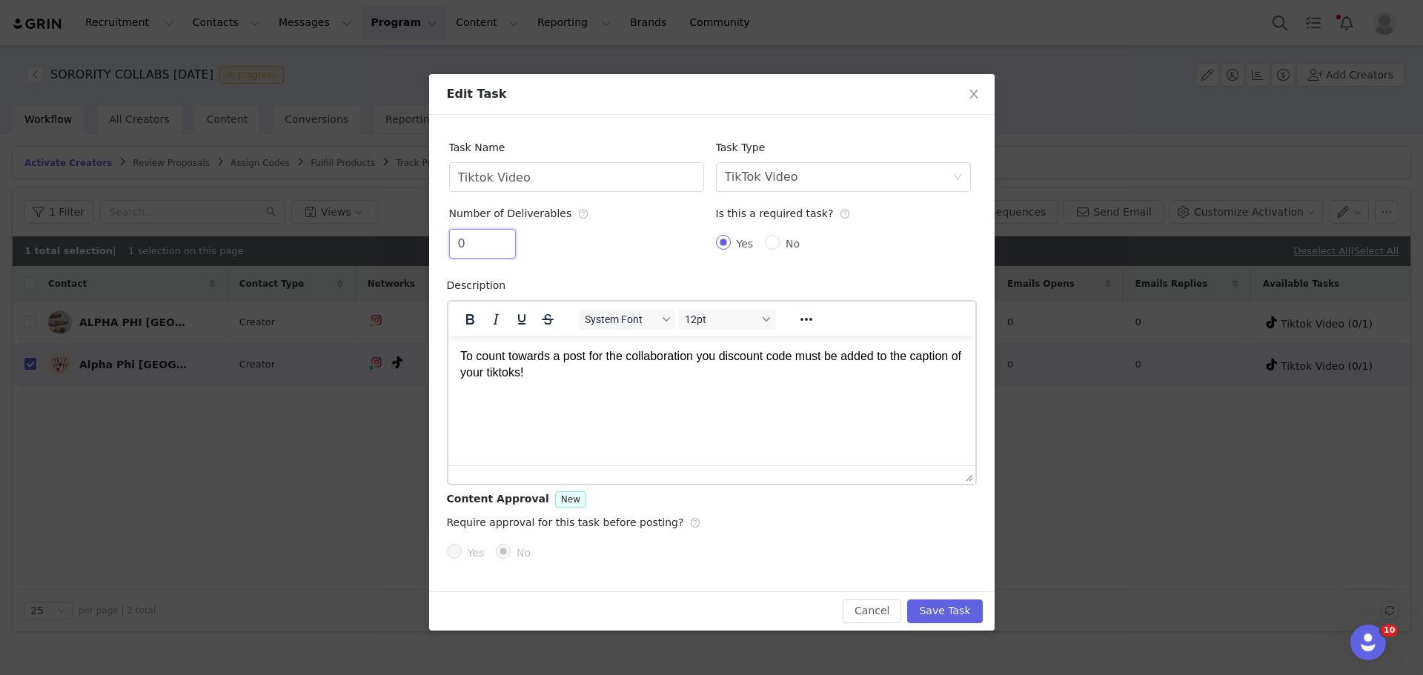
drag, startPoint x: 485, startPoint y: 249, endPoint x: 411, endPoint y: 249, distance: 74.1
click at [411, 249] on div "Edit Task Task Name Tiktok Video Task Type Select task type TikTok Video Number…" at bounding box center [711, 337] width 1423 height 675
click at [503, 241] on span "Increase Value" at bounding box center [508, 238] width 16 height 17
type input "2"
click at [503, 240] on span "Increase Value" at bounding box center [508, 238] width 16 height 17
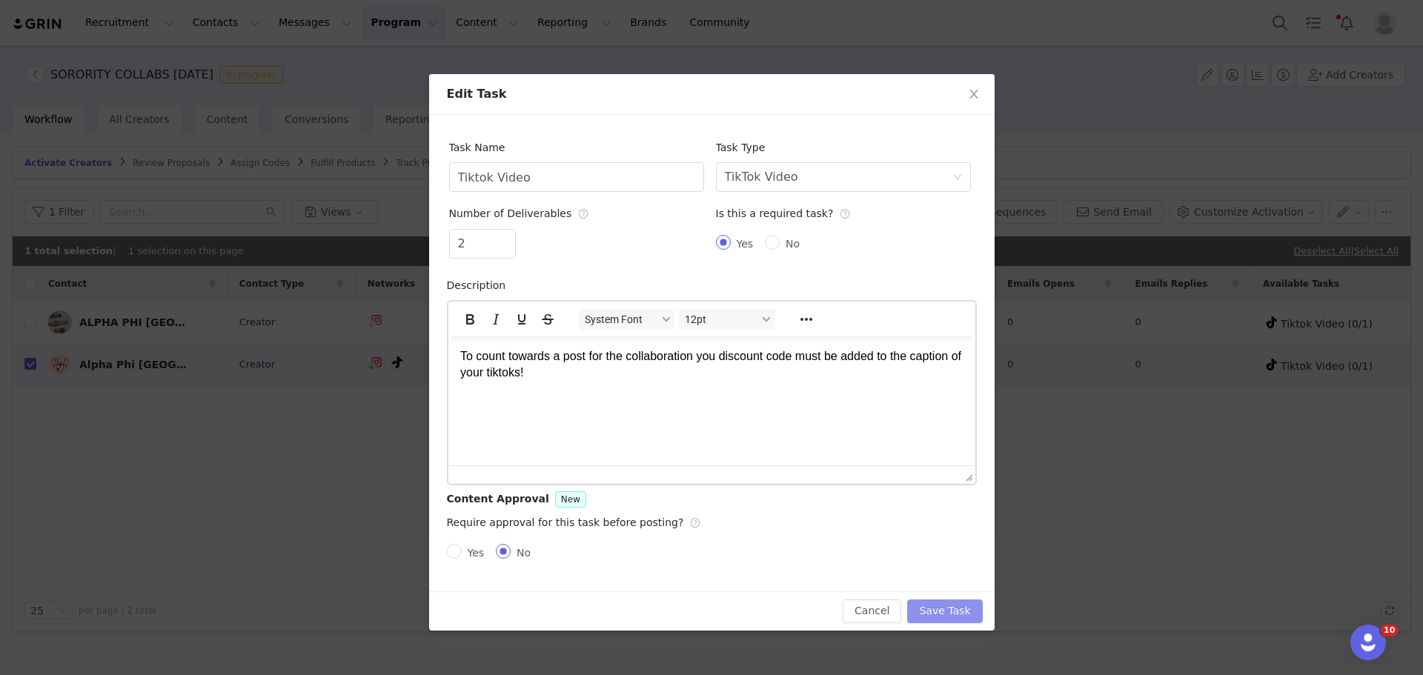
click at [954, 609] on button "Save Task" at bounding box center [944, 612] width 75 height 24
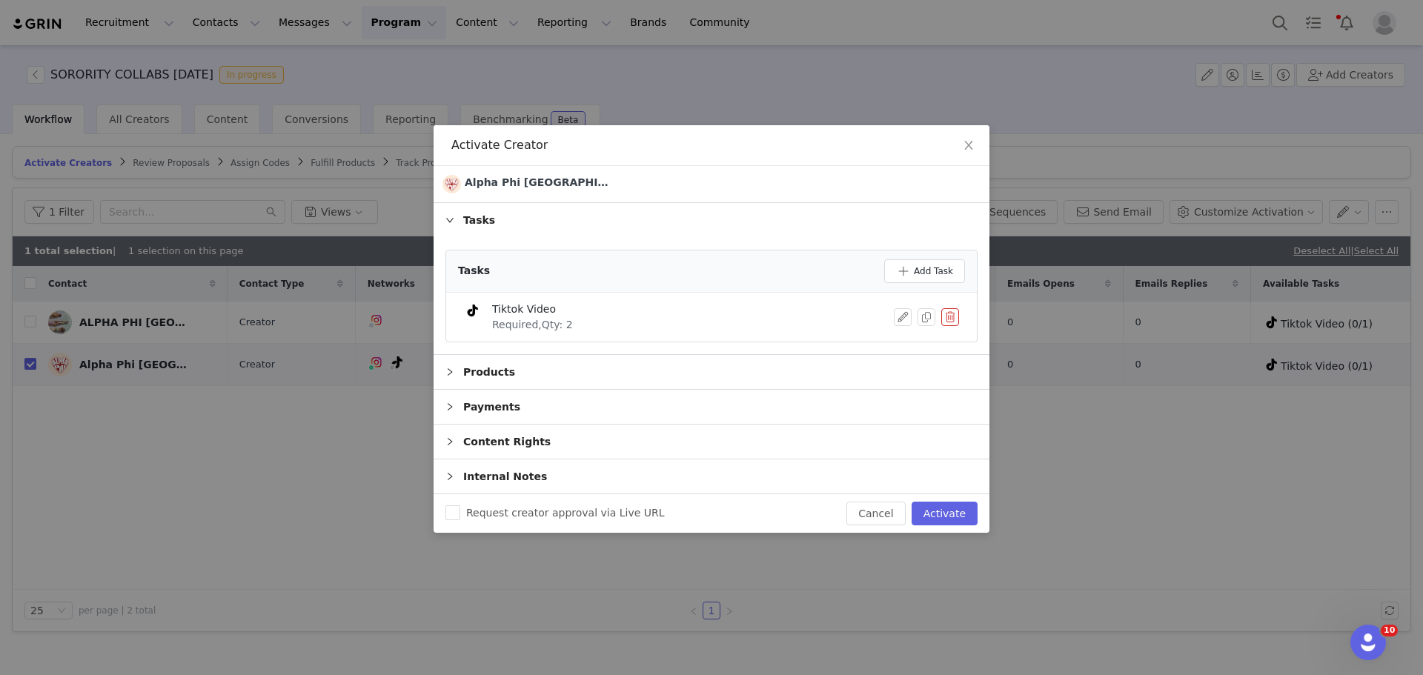
click at [915, 257] on div "Tasks Add Task" at bounding box center [711, 272] width 531 height 42
click at [914, 264] on button "Add Task" at bounding box center [924, 271] width 81 height 24
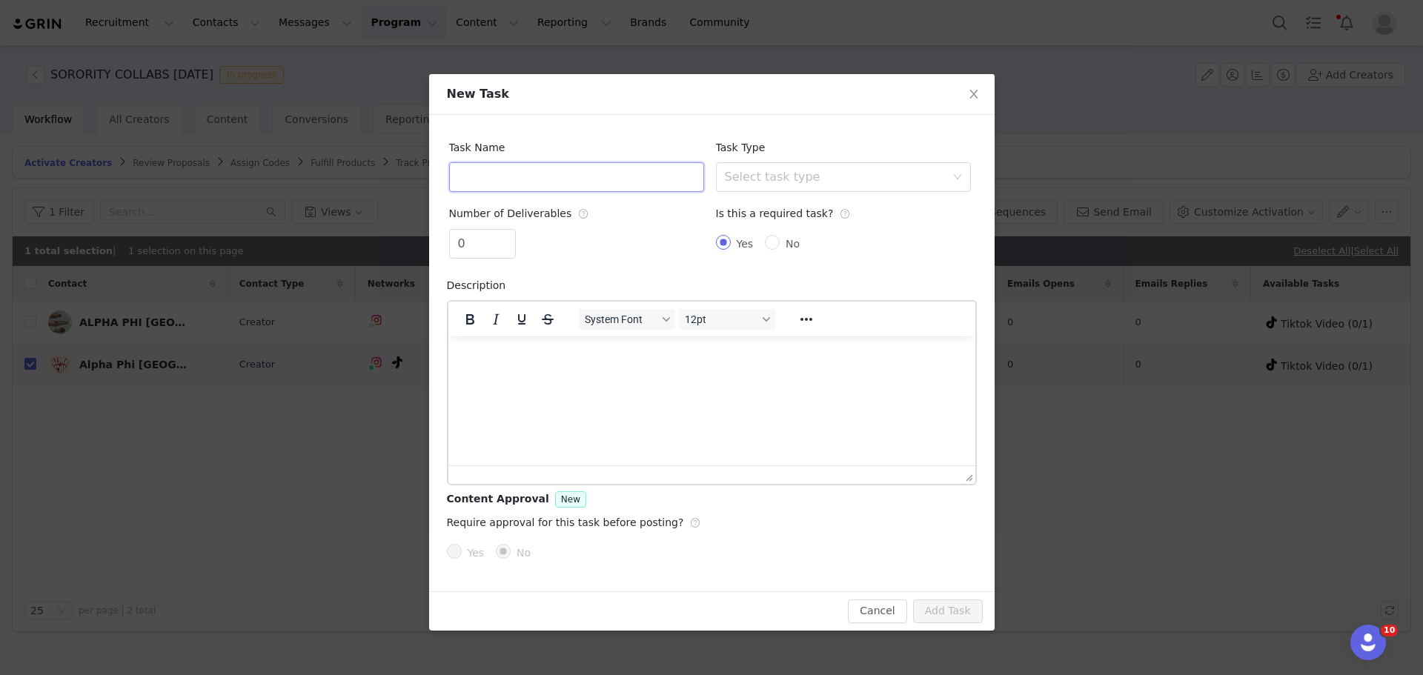
click at [482, 180] on input "text" at bounding box center [576, 177] width 255 height 30
type input "Instagram Post"
click at [758, 199] on div "Is this a required task?" at bounding box center [787, 214] width 142 height 30
click at [773, 177] on div "Select task type" at bounding box center [835, 177] width 221 height 15
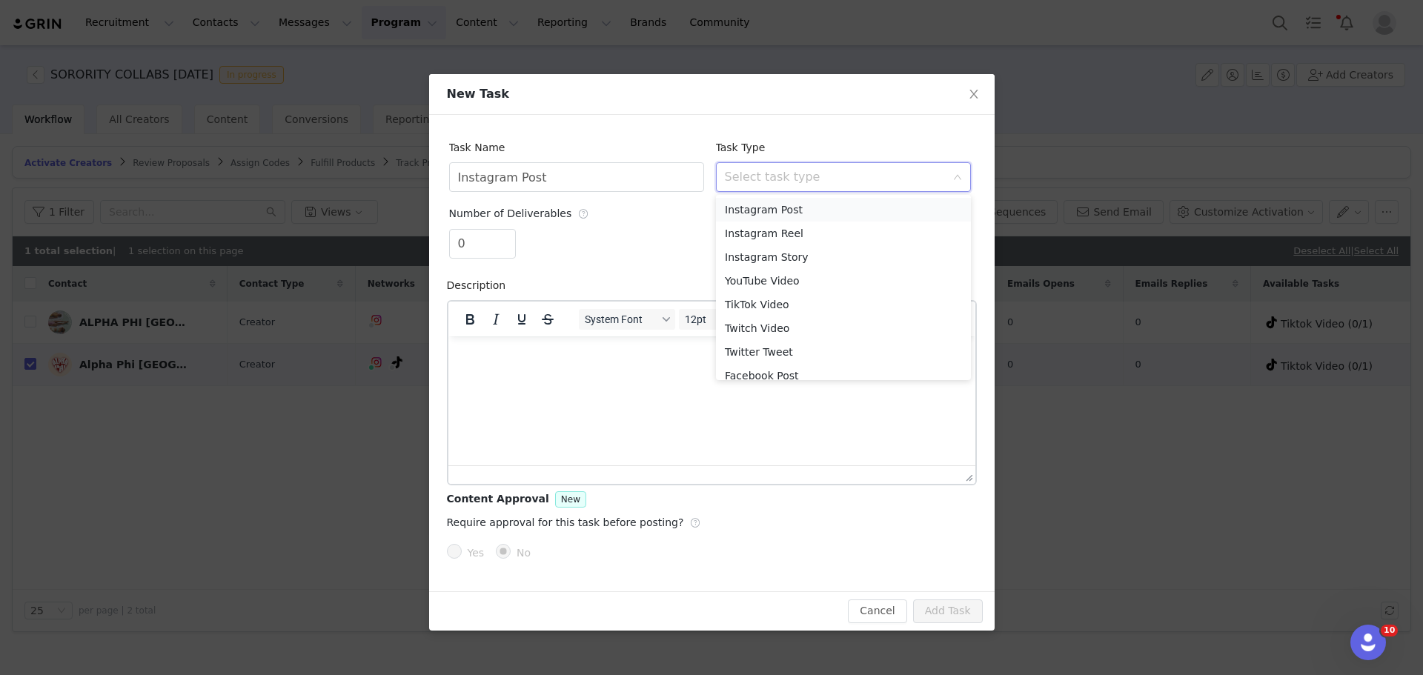
click at [804, 216] on li "Instagram Post" at bounding box center [843, 210] width 255 height 24
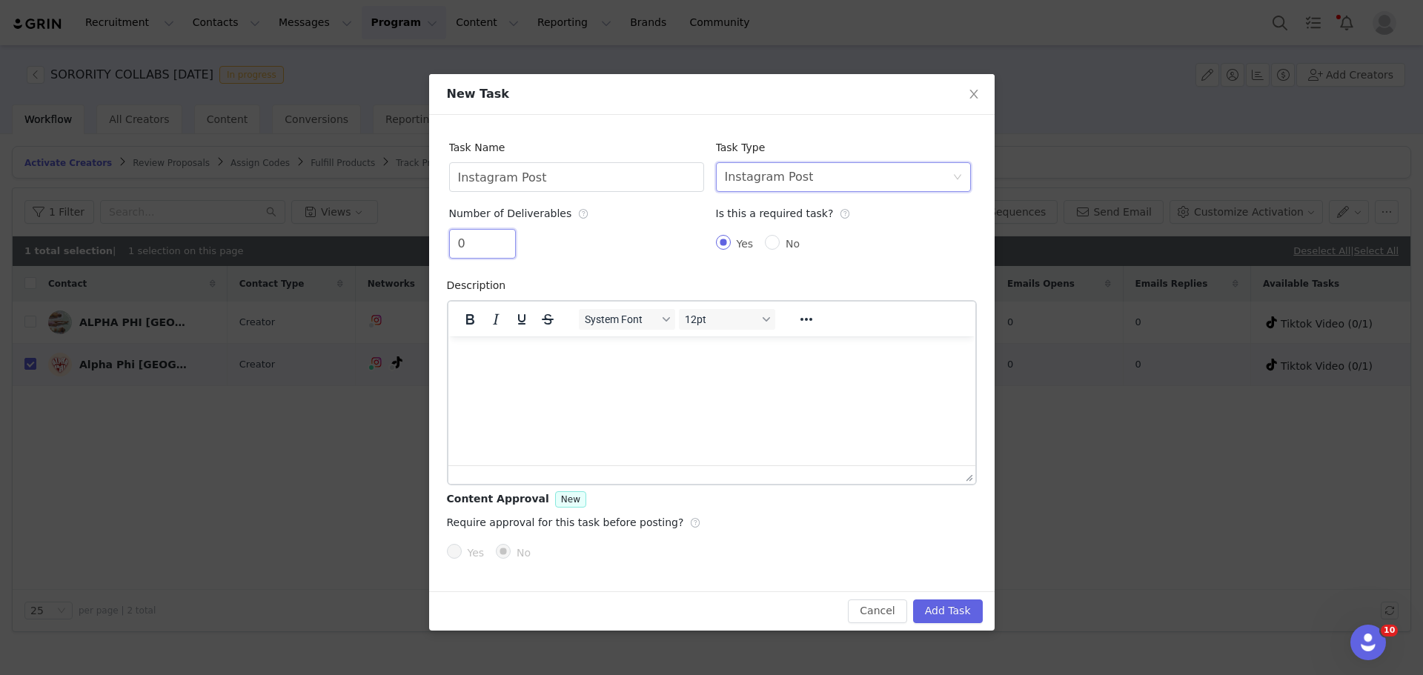
drag, startPoint x: 466, startPoint y: 245, endPoint x: 437, endPoint y: 242, distance: 28.3
click at [437, 242] on div "Task Name Instagram Post Task Type Select task type Instagram Post Number of De…" at bounding box center [712, 353] width 566 height 477
type input "1"
click at [953, 610] on button "Add Task" at bounding box center [948, 612] width 70 height 24
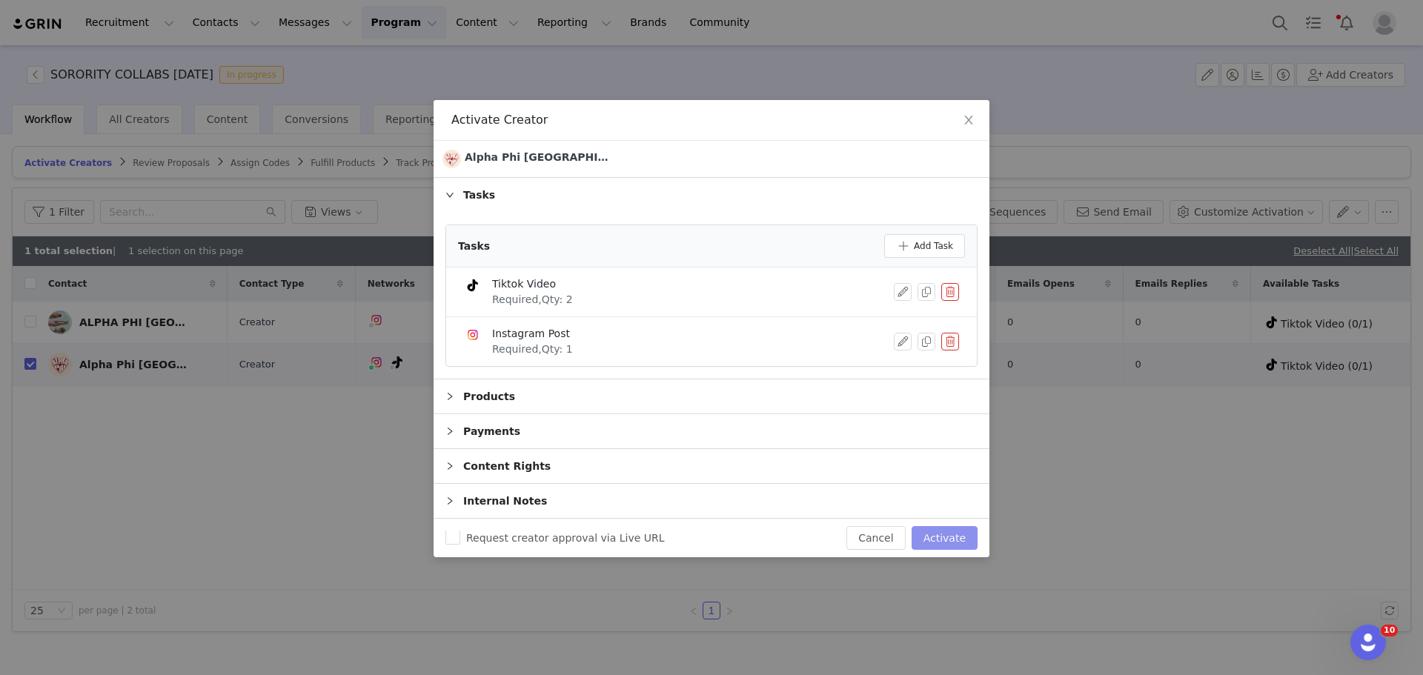
click at [966, 543] on button "Activate" at bounding box center [945, 538] width 66 height 24
checkbox input "false"
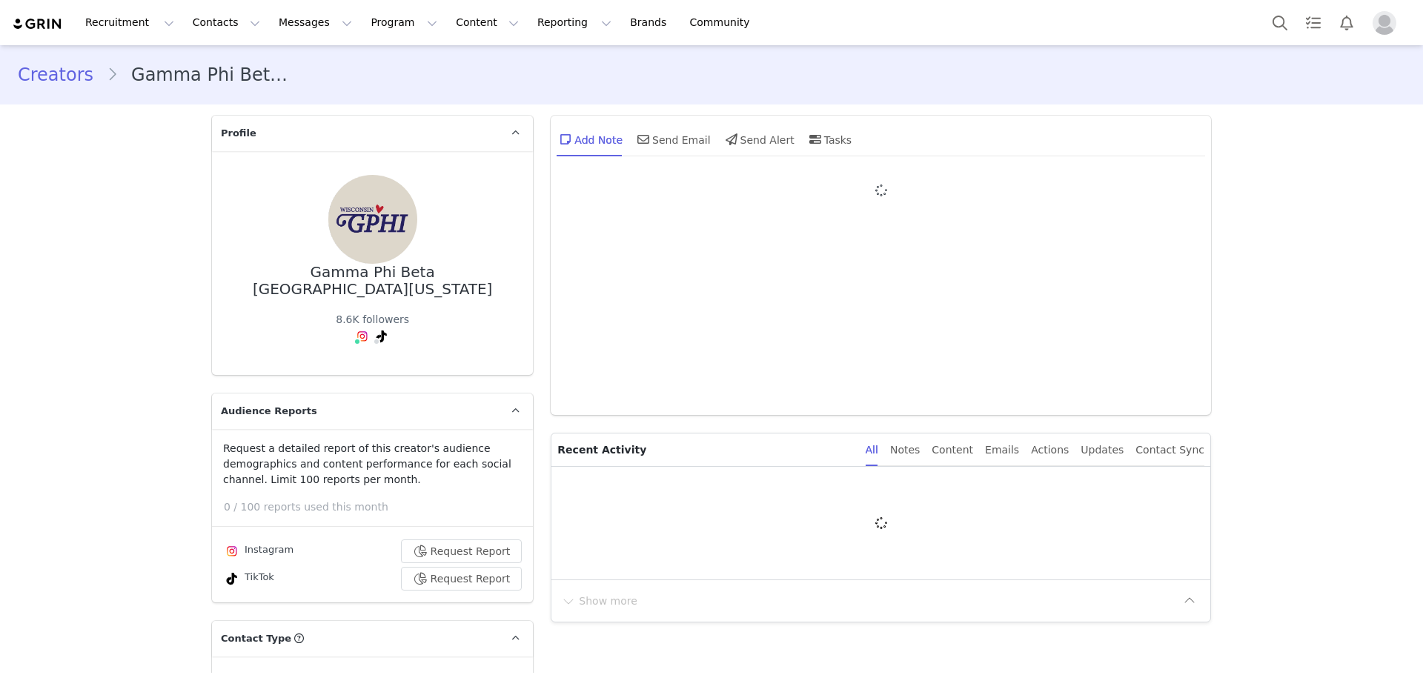
type input "+1 ([GEOGRAPHIC_DATA])"
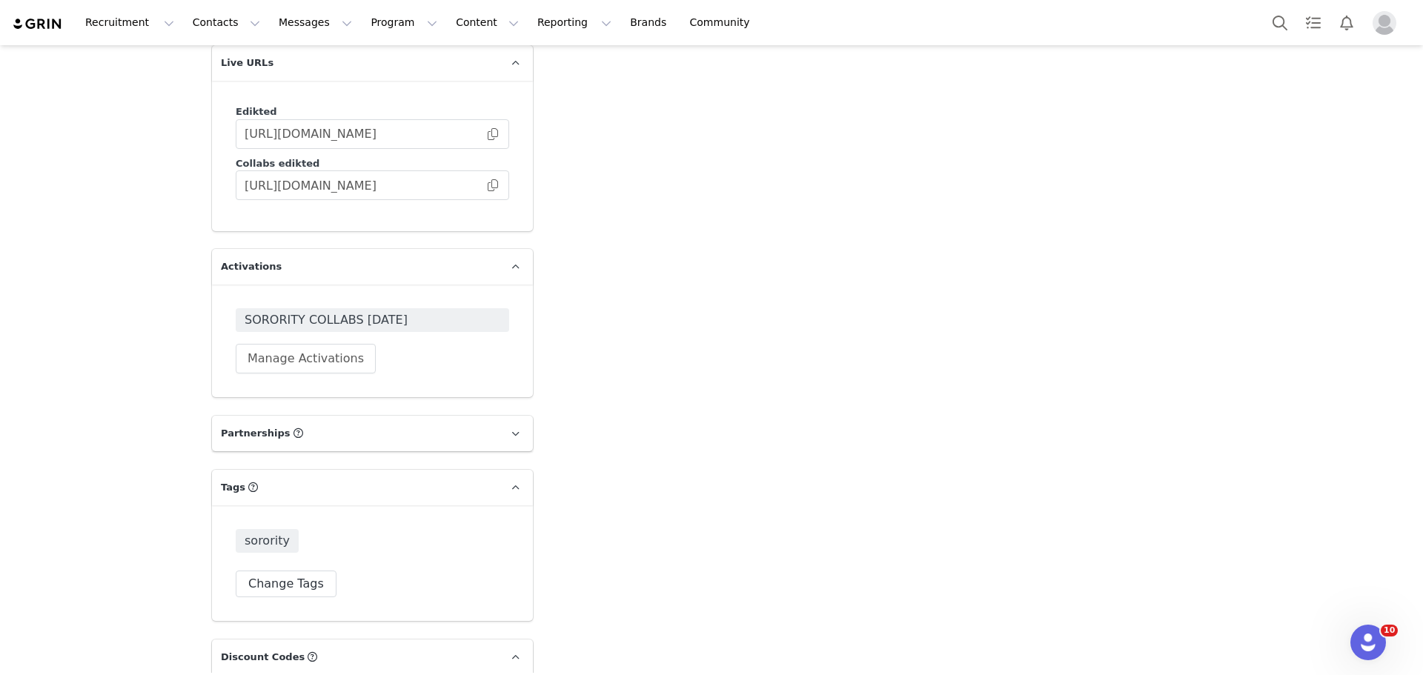
scroll to position [3855, 0]
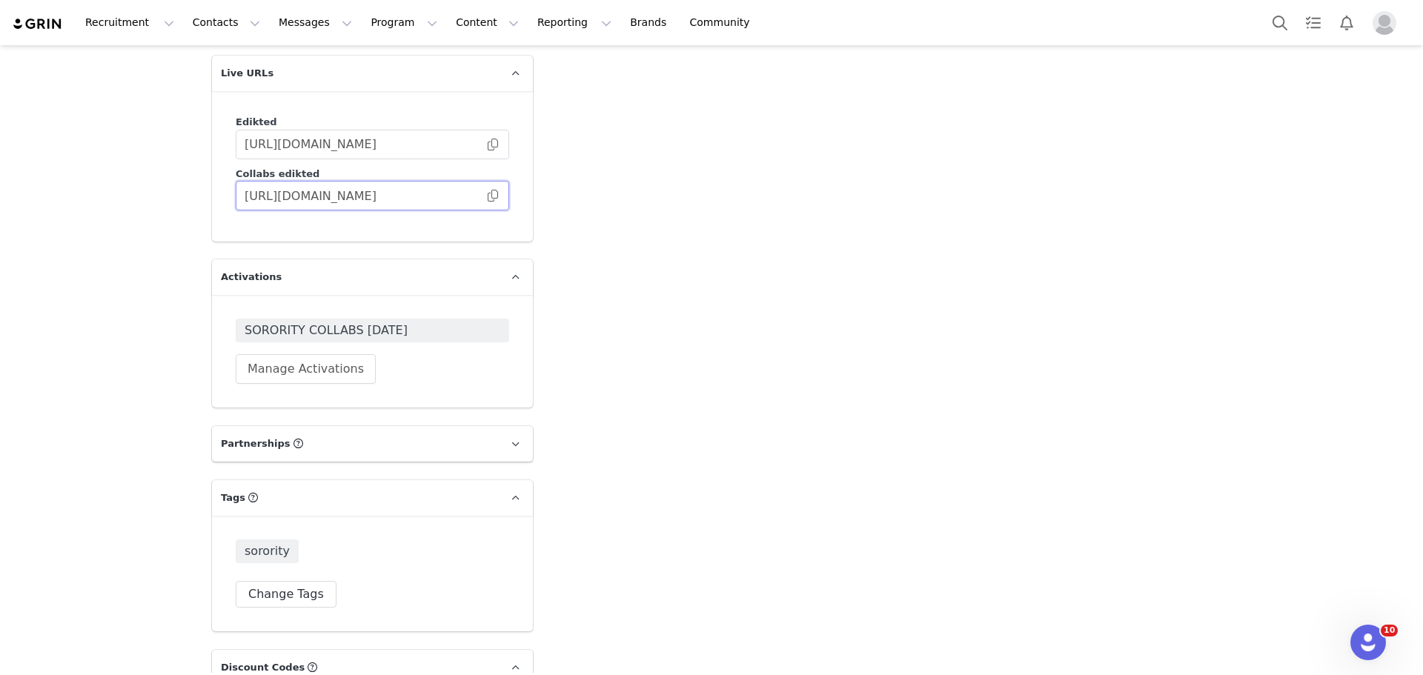
click at [486, 181] on input "[URL][DOMAIN_NAME]" at bounding box center [373, 196] width 274 height 30
click at [486, 196] on span at bounding box center [493, 196] width 15 height 0
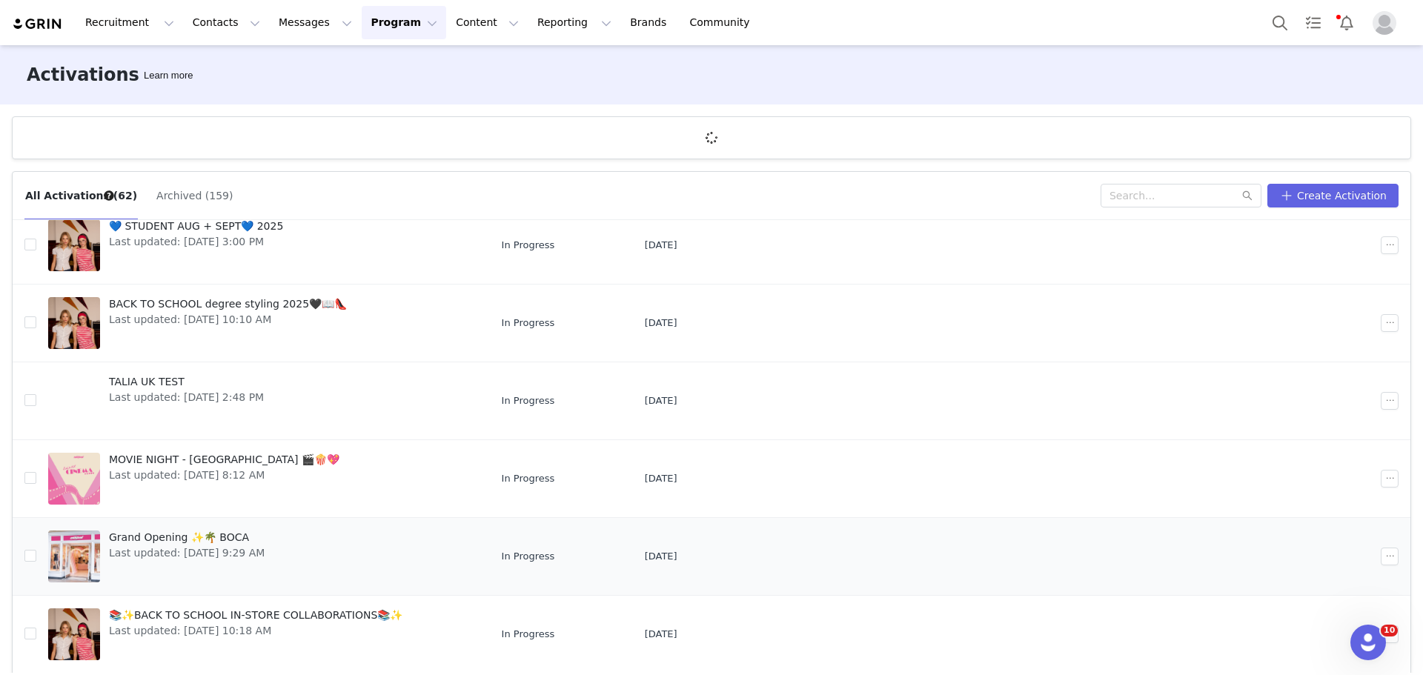
scroll to position [55, 0]
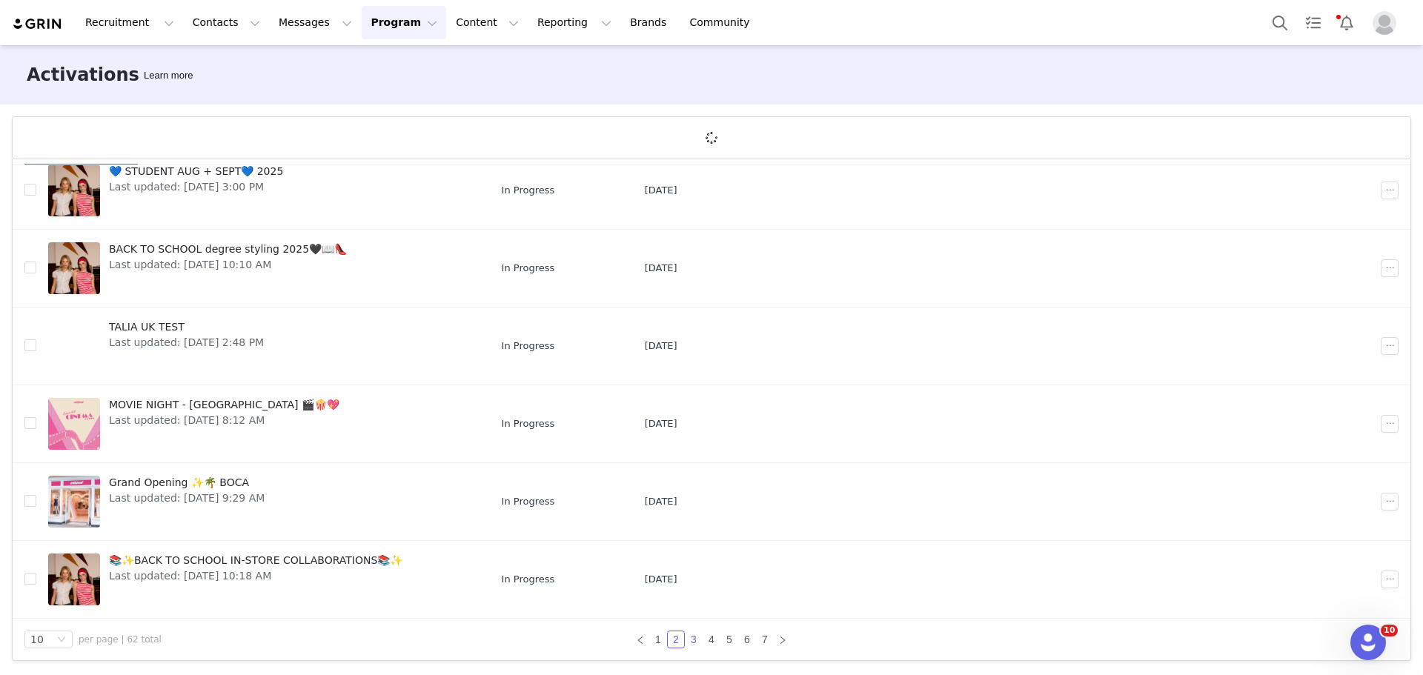
click at [692, 641] on link "3" at bounding box center [694, 640] width 16 height 16
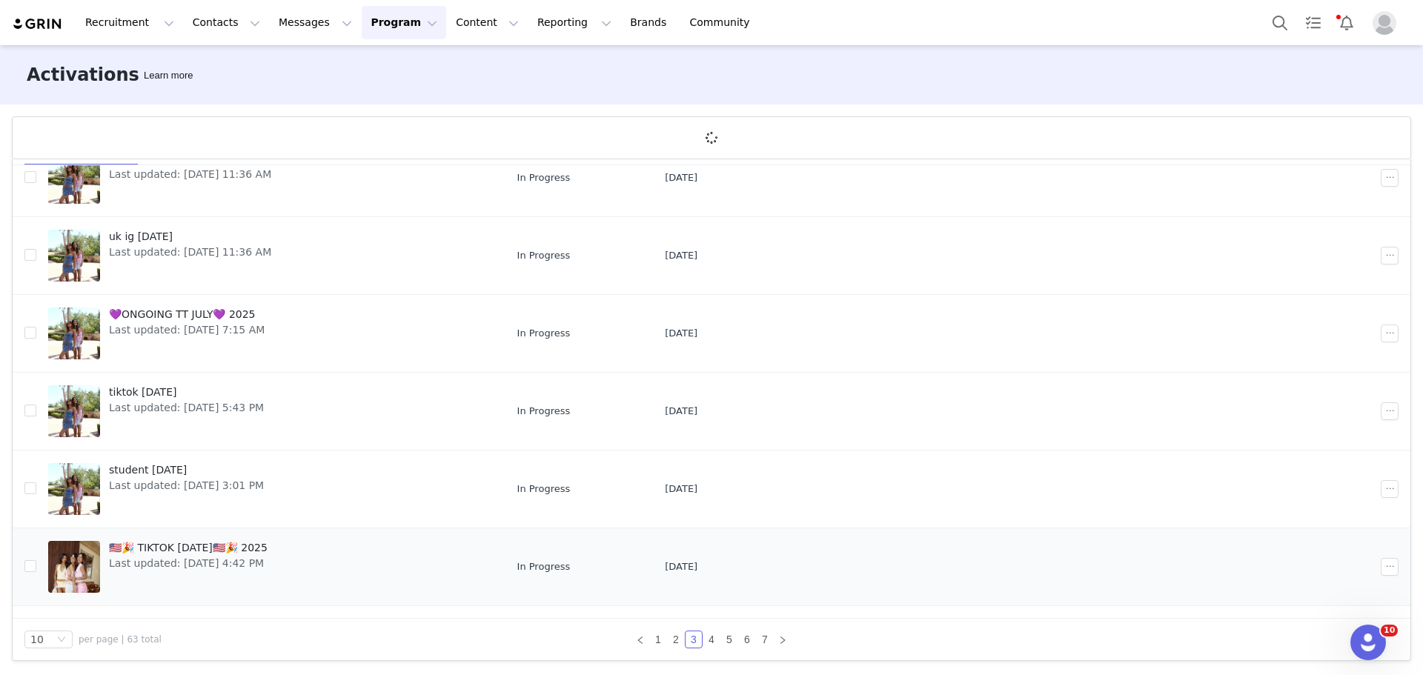
scroll to position [361, 0]
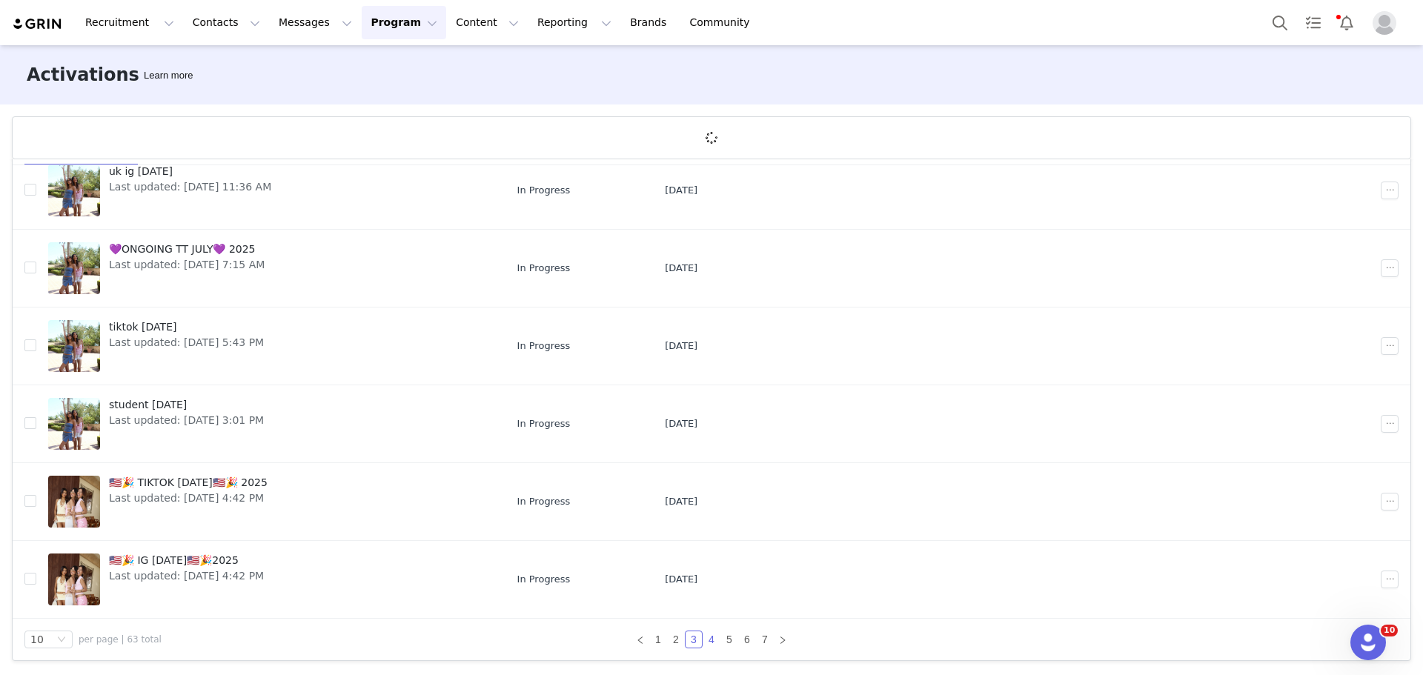
click at [704, 642] on link "4" at bounding box center [711, 640] width 16 height 16
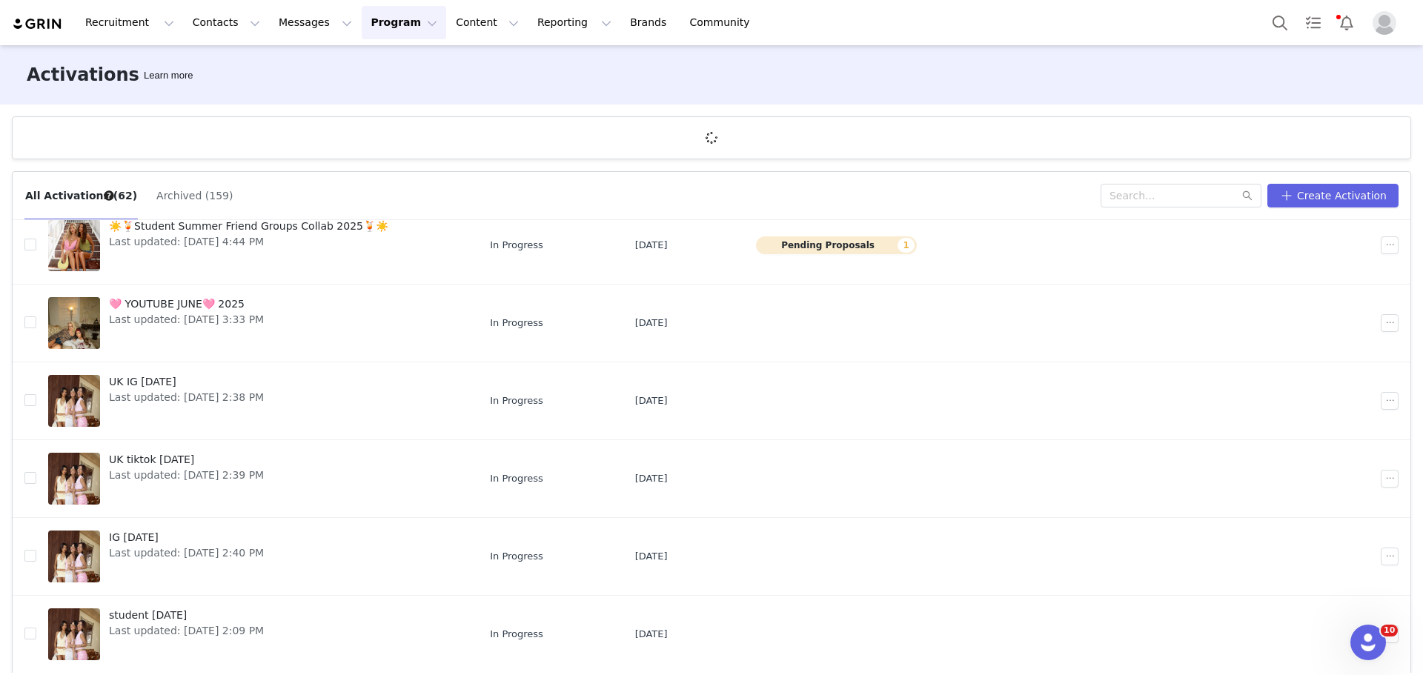
scroll to position [55, 0]
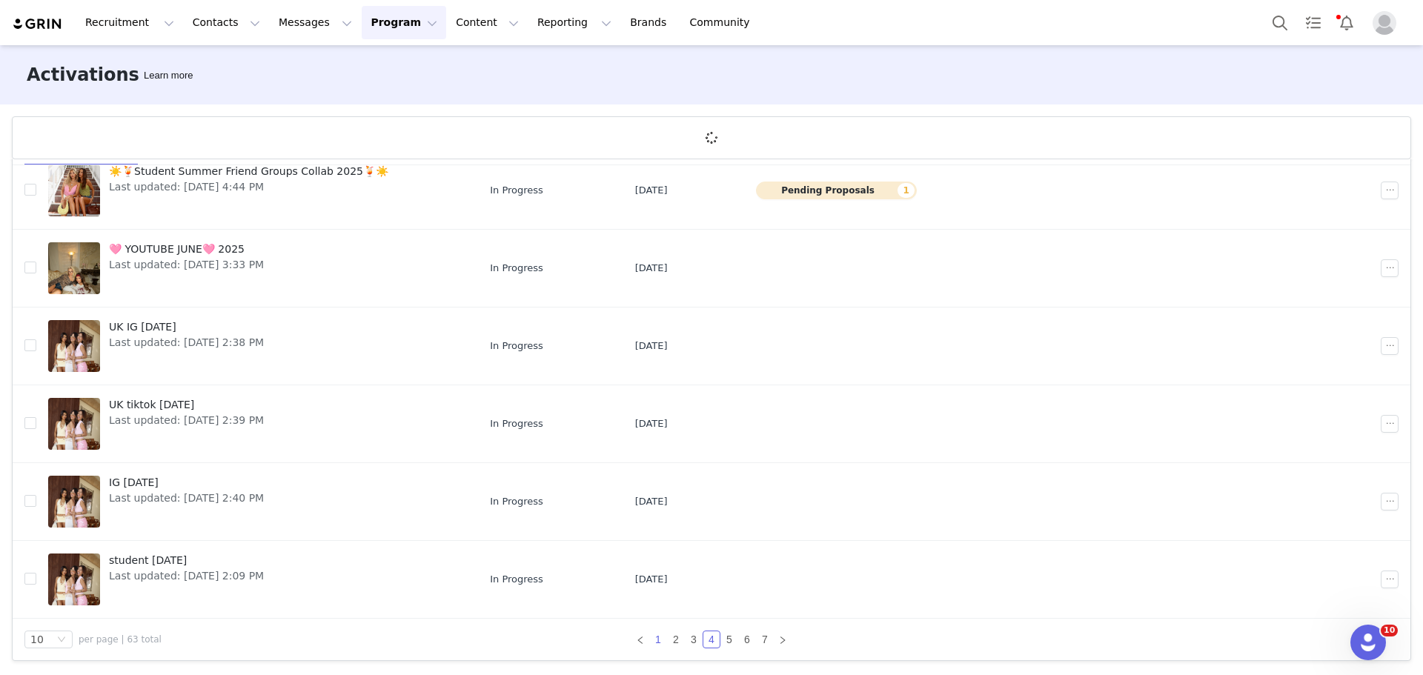
click at [656, 641] on link "1" at bounding box center [658, 640] width 16 height 16
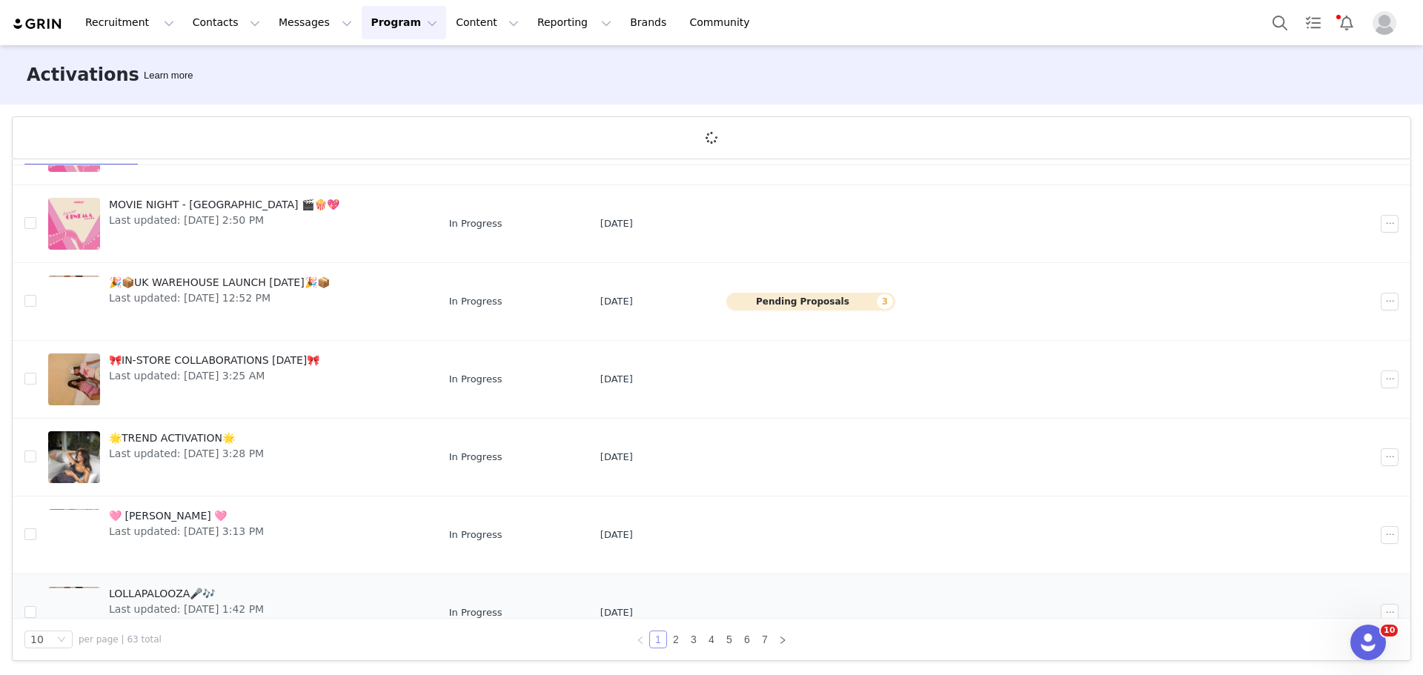
scroll to position [361, 0]
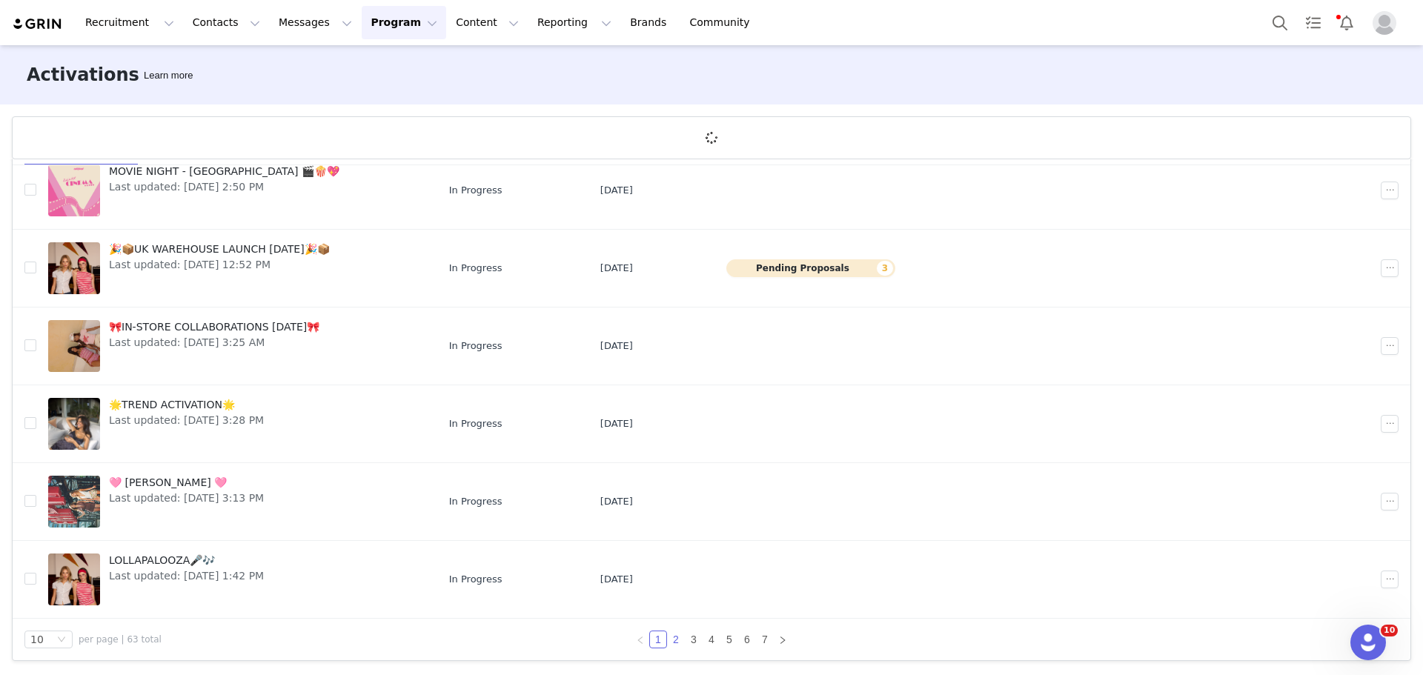
click at [672, 643] on link "2" at bounding box center [676, 640] width 16 height 16
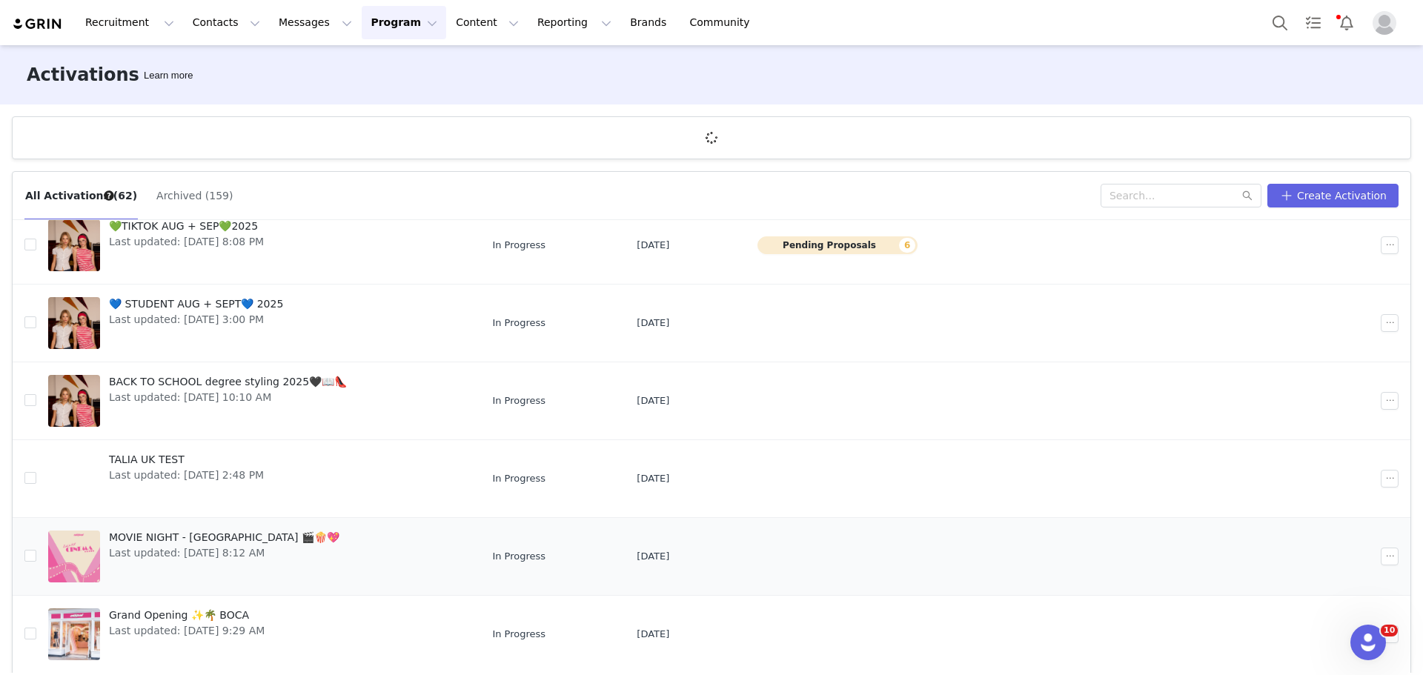
scroll to position [55, 0]
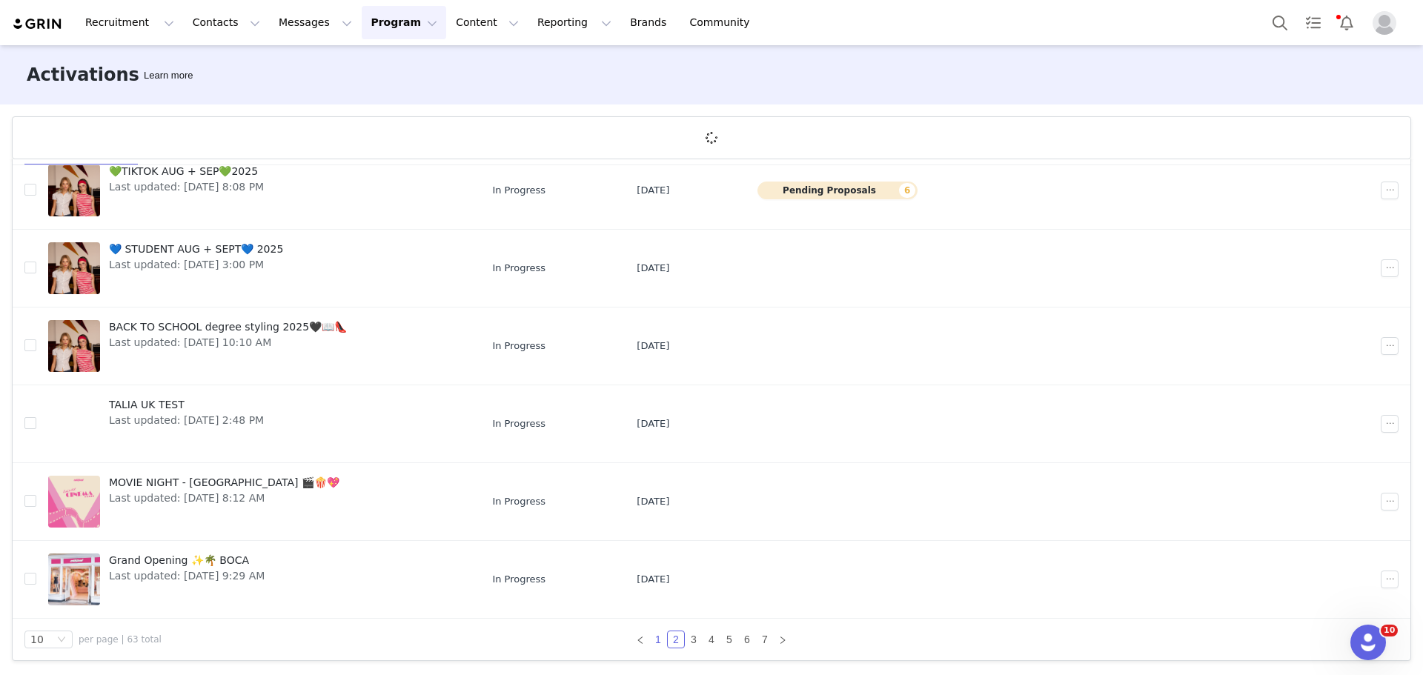
click at [650, 642] on link "1" at bounding box center [658, 640] width 16 height 16
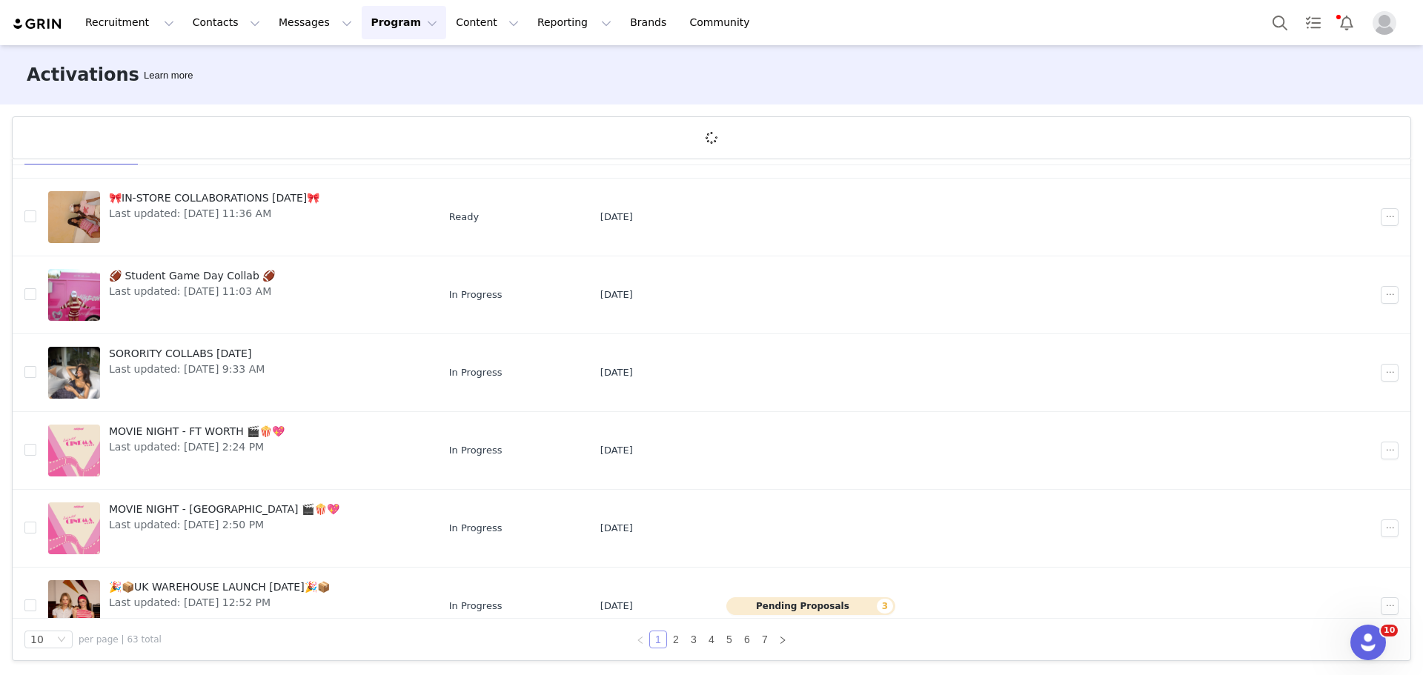
scroll to position [0, 0]
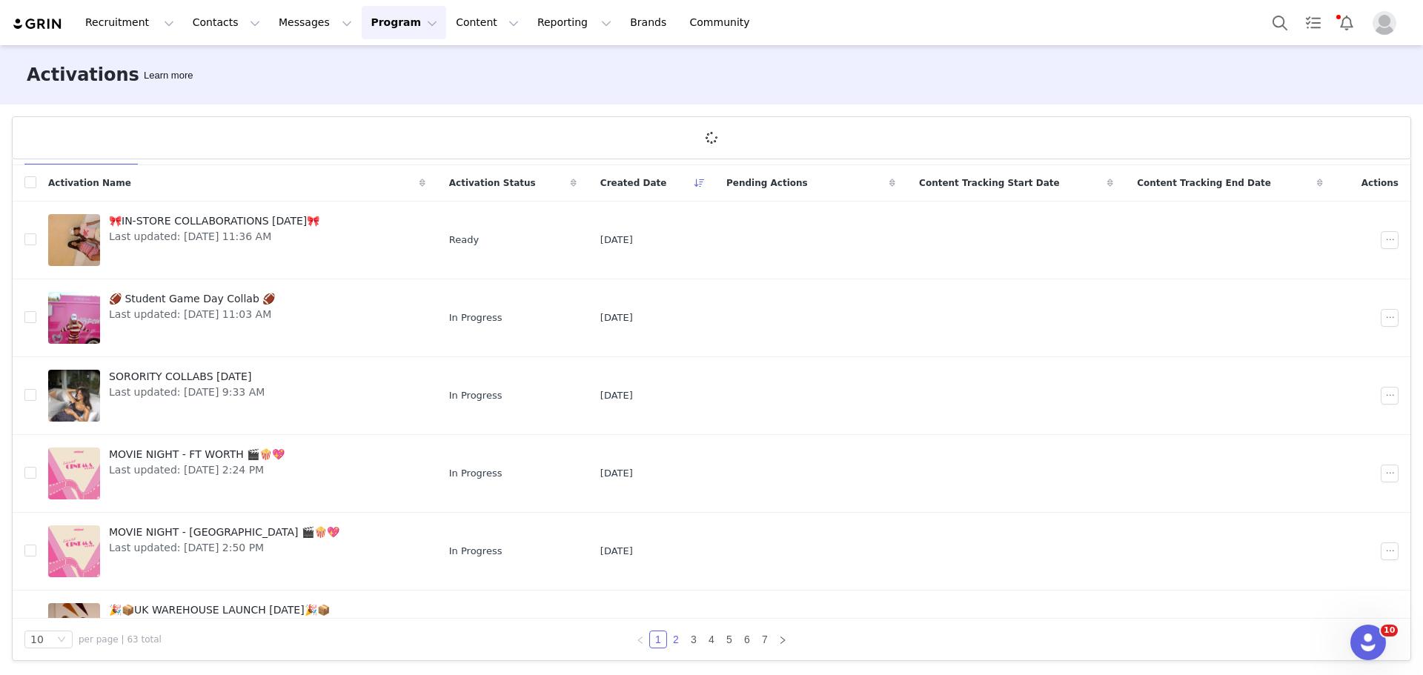
click at [674, 638] on link "2" at bounding box center [676, 640] width 16 height 16
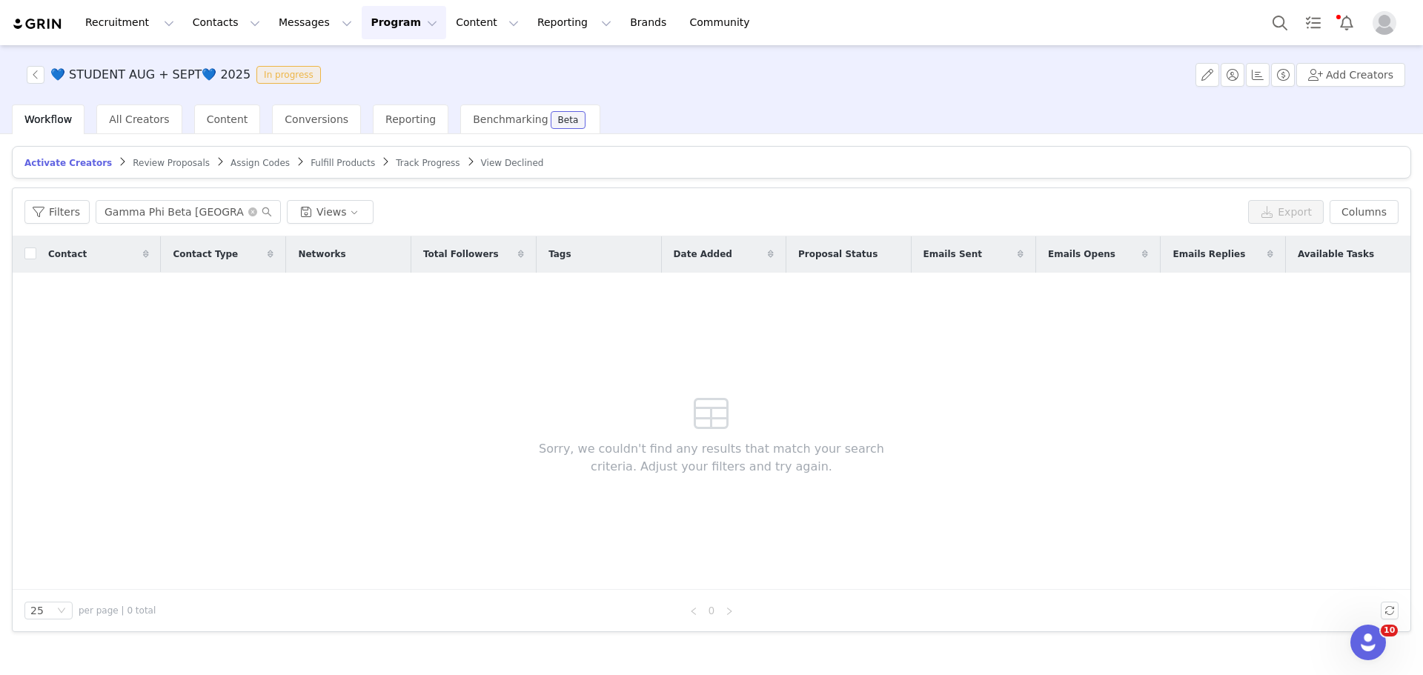
click at [396, 159] on span "Track Progress" at bounding box center [428, 163] width 64 height 10
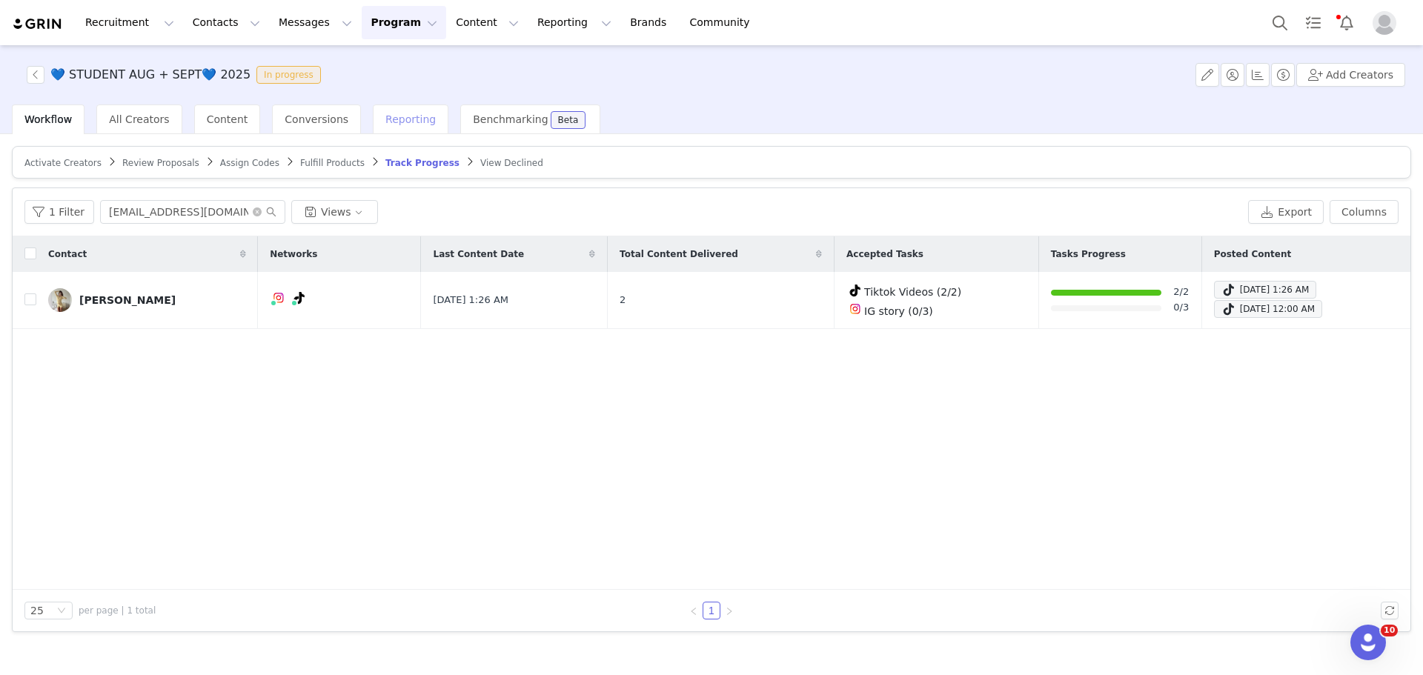
click at [385, 122] on span "Reporting" at bounding box center [410, 119] width 50 height 12
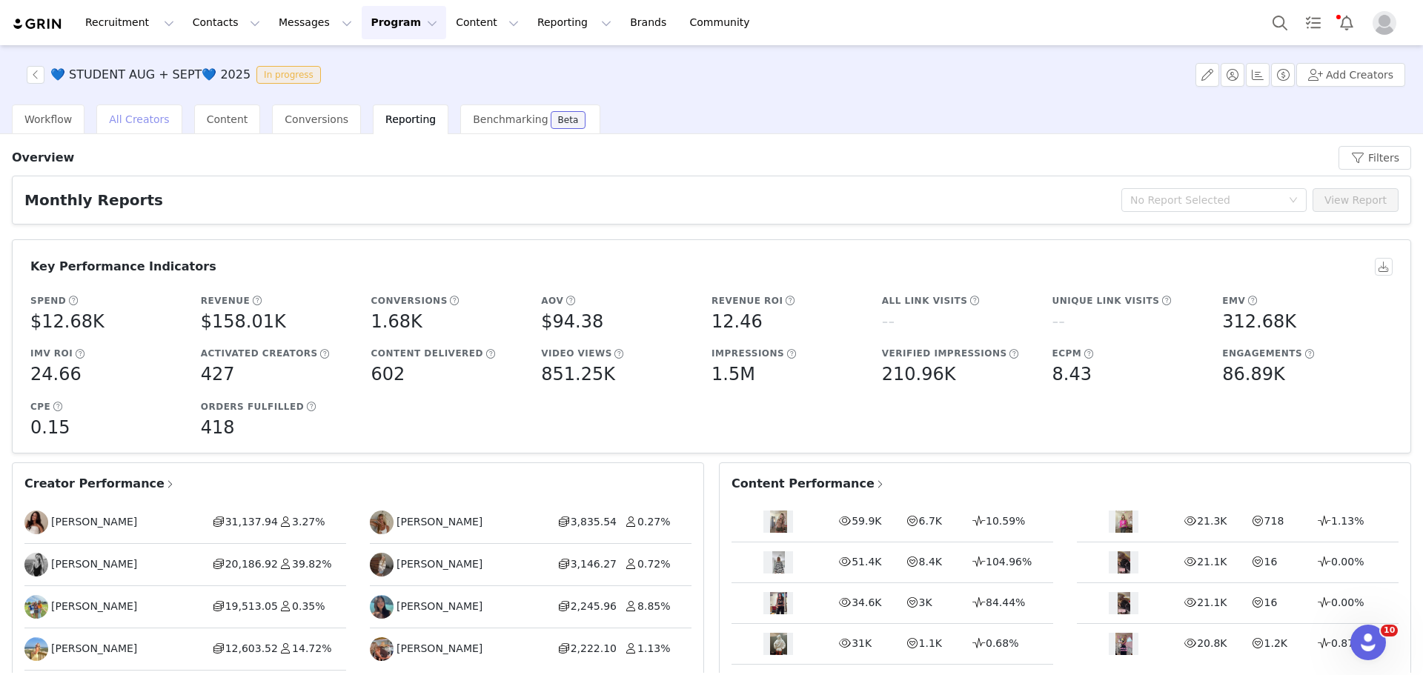
click at [109, 118] on span "All Creators" at bounding box center [139, 119] width 60 height 12
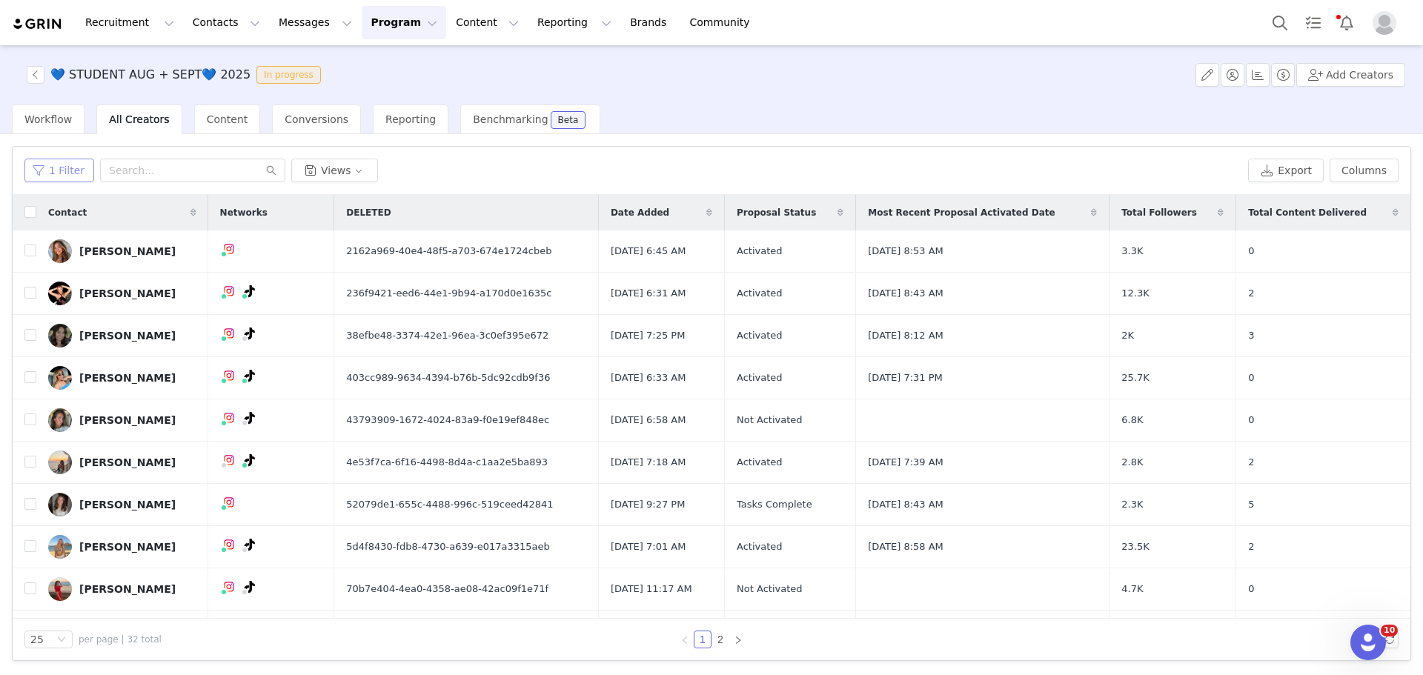
click at [55, 172] on button "1 Filter" at bounding box center [59, 171] width 70 height 24
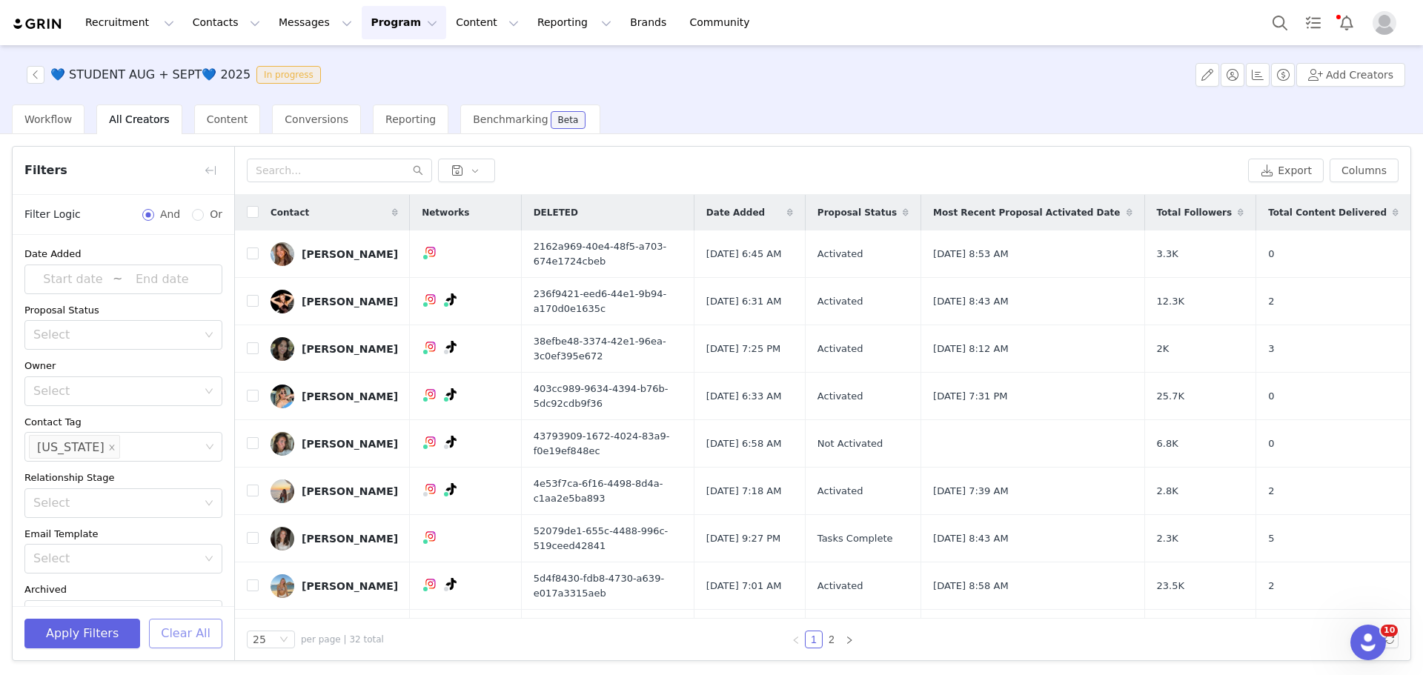
click at [177, 632] on button "Clear All" at bounding box center [185, 634] width 73 height 30
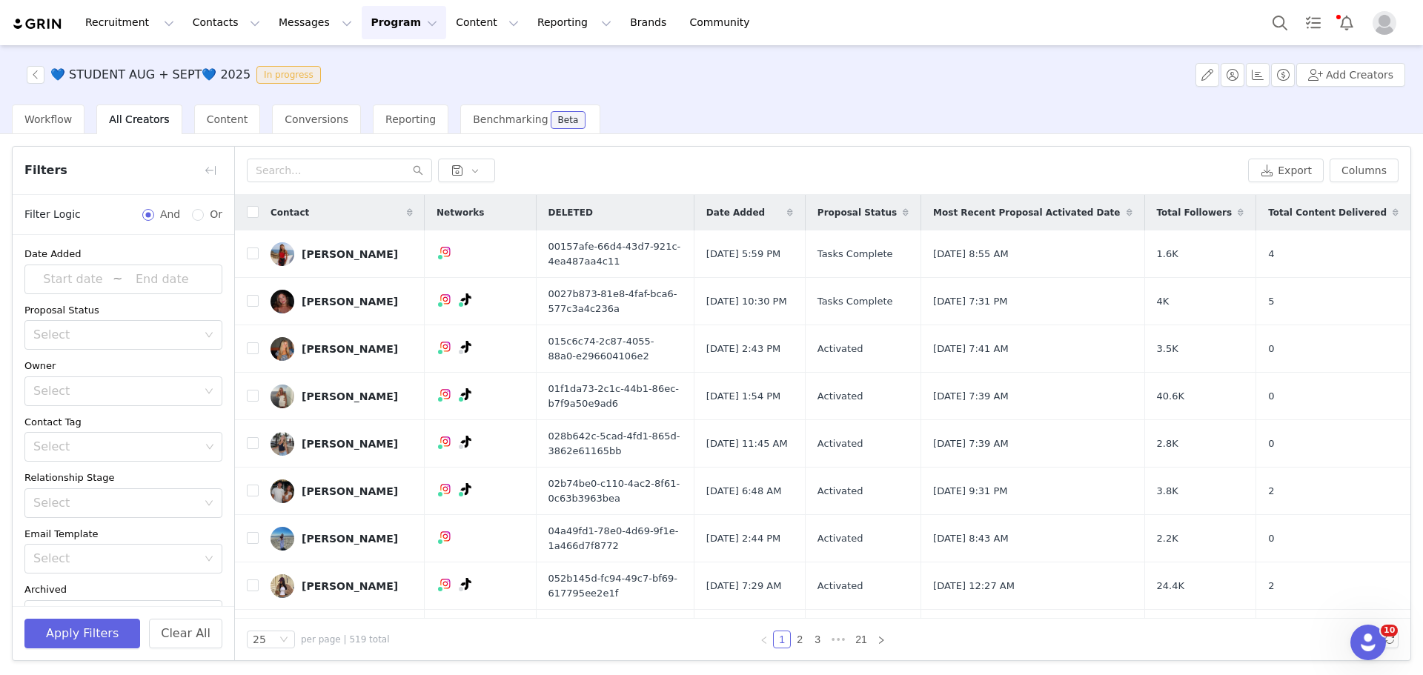
click at [337, 116] on div "Workflow All Creators Content Conversions Reporting Benchmarking Beta" at bounding box center [306, 120] width 589 height 30
click at [385, 116] on span "Reporting" at bounding box center [410, 119] width 50 height 12
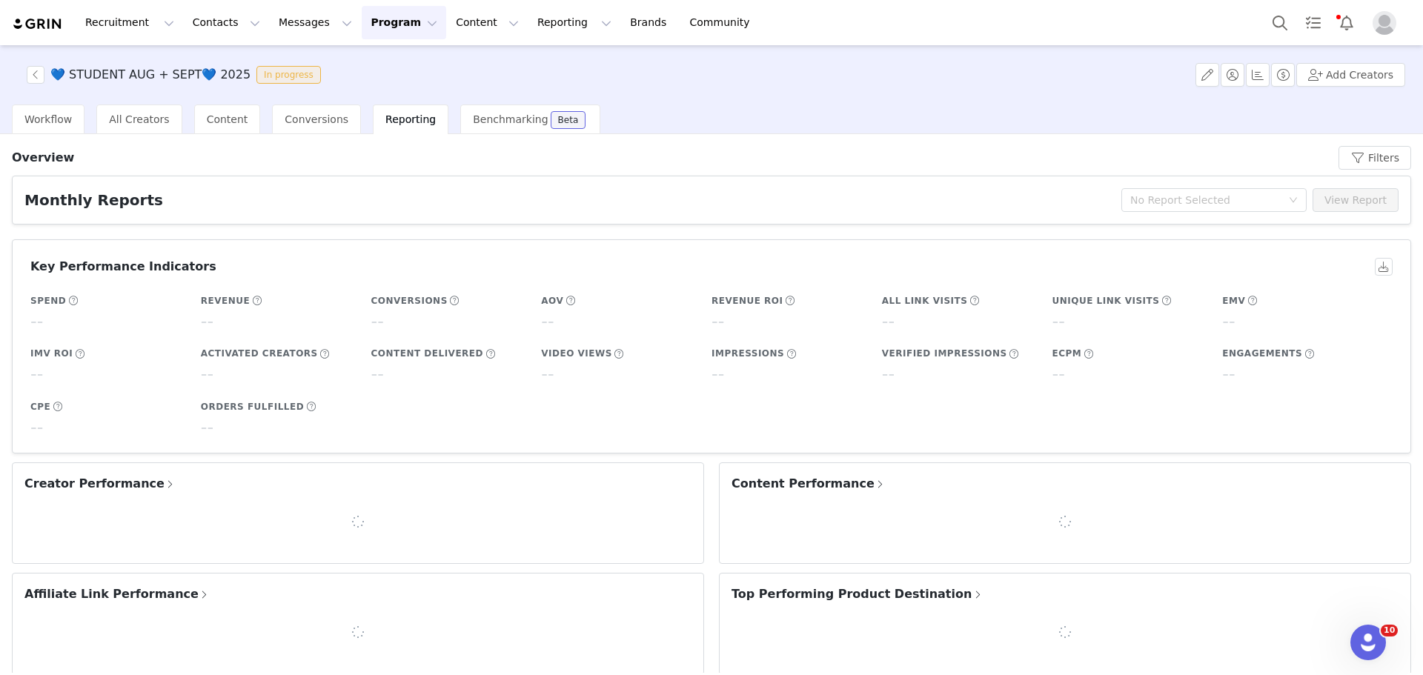
click at [385, 123] on span "Reporting" at bounding box center [410, 119] width 50 height 12
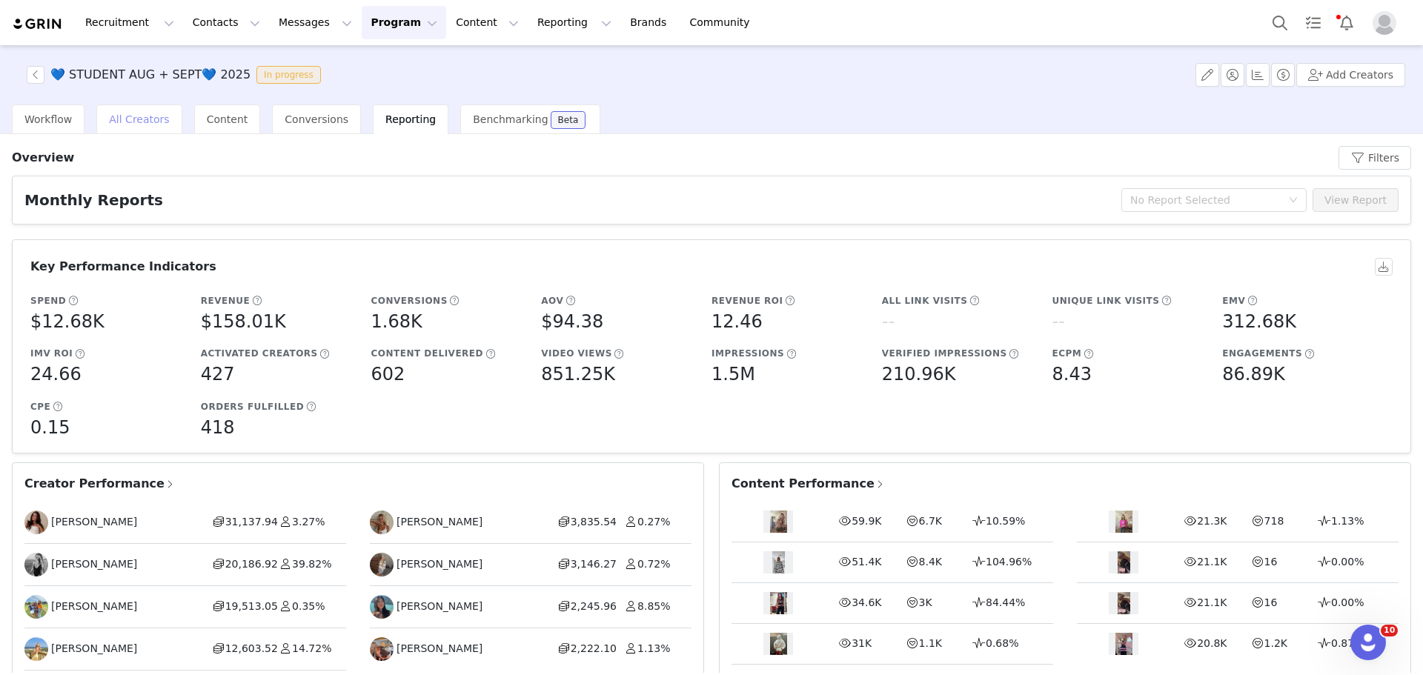
click at [124, 109] on div "All Creators" at bounding box center [138, 120] width 85 height 30
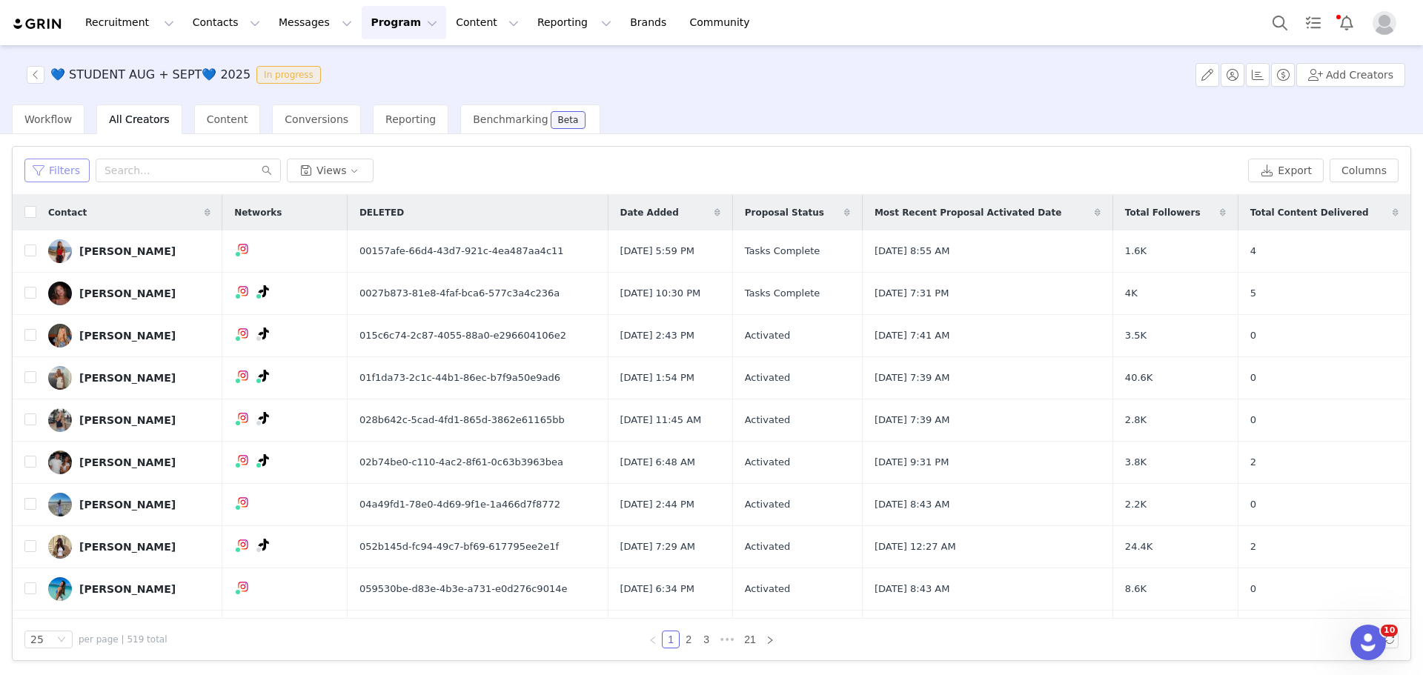
click at [56, 161] on button "Filters" at bounding box center [56, 171] width 65 height 24
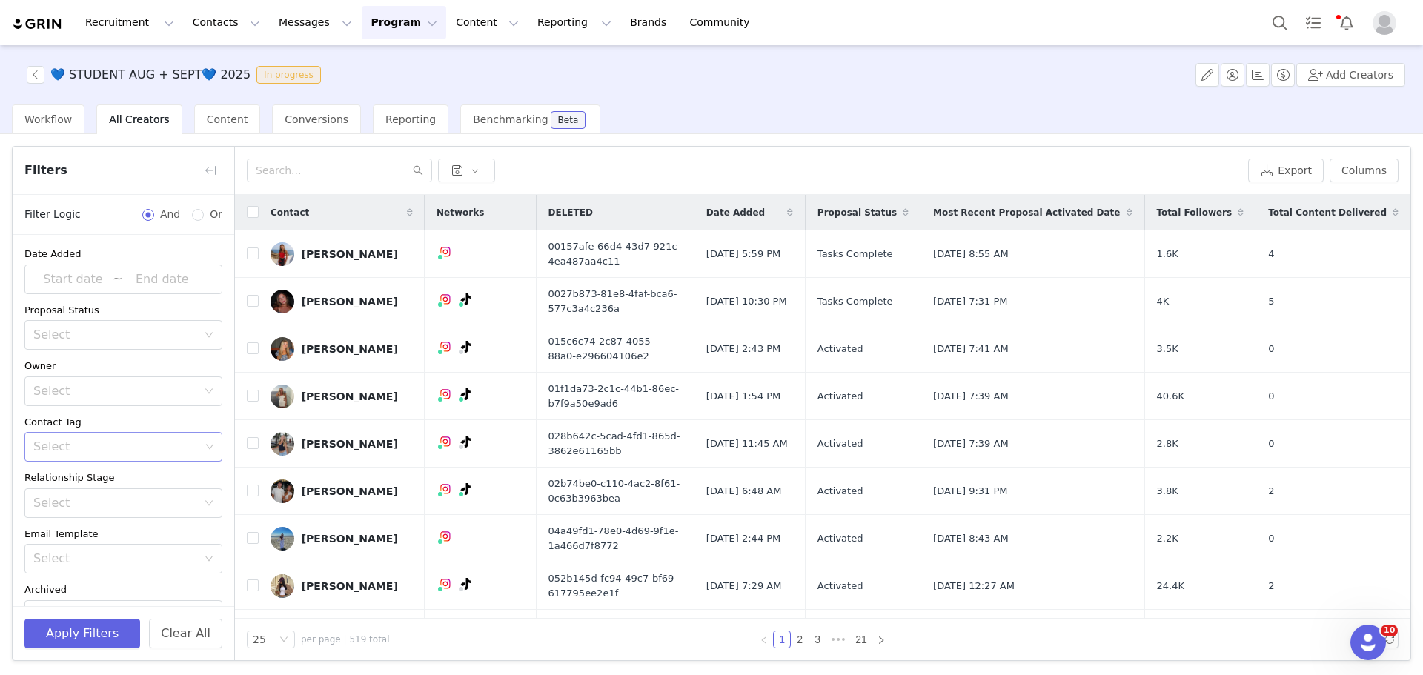
click at [103, 456] on div "Select" at bounding box center [118, 447] width 178 height 28
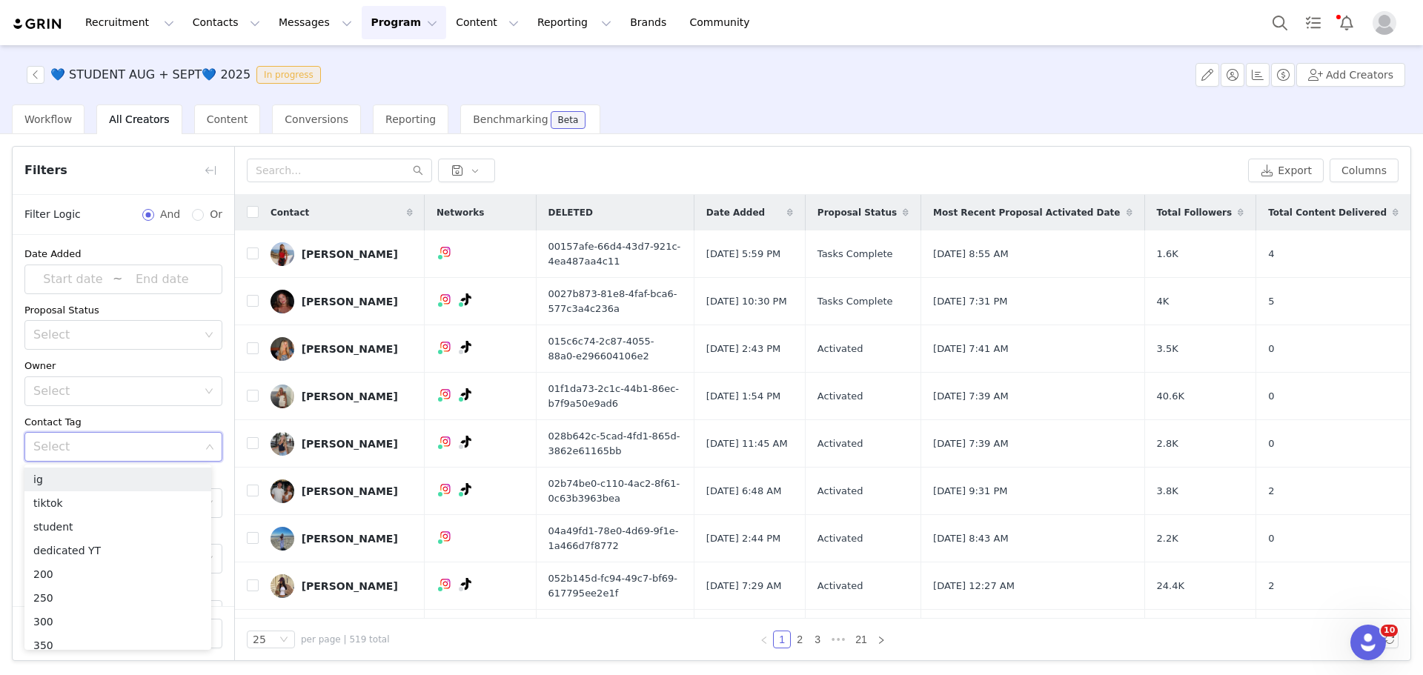
click at [103, 450] on div "Select" at bounding box center [116, 447] width 167 height 15
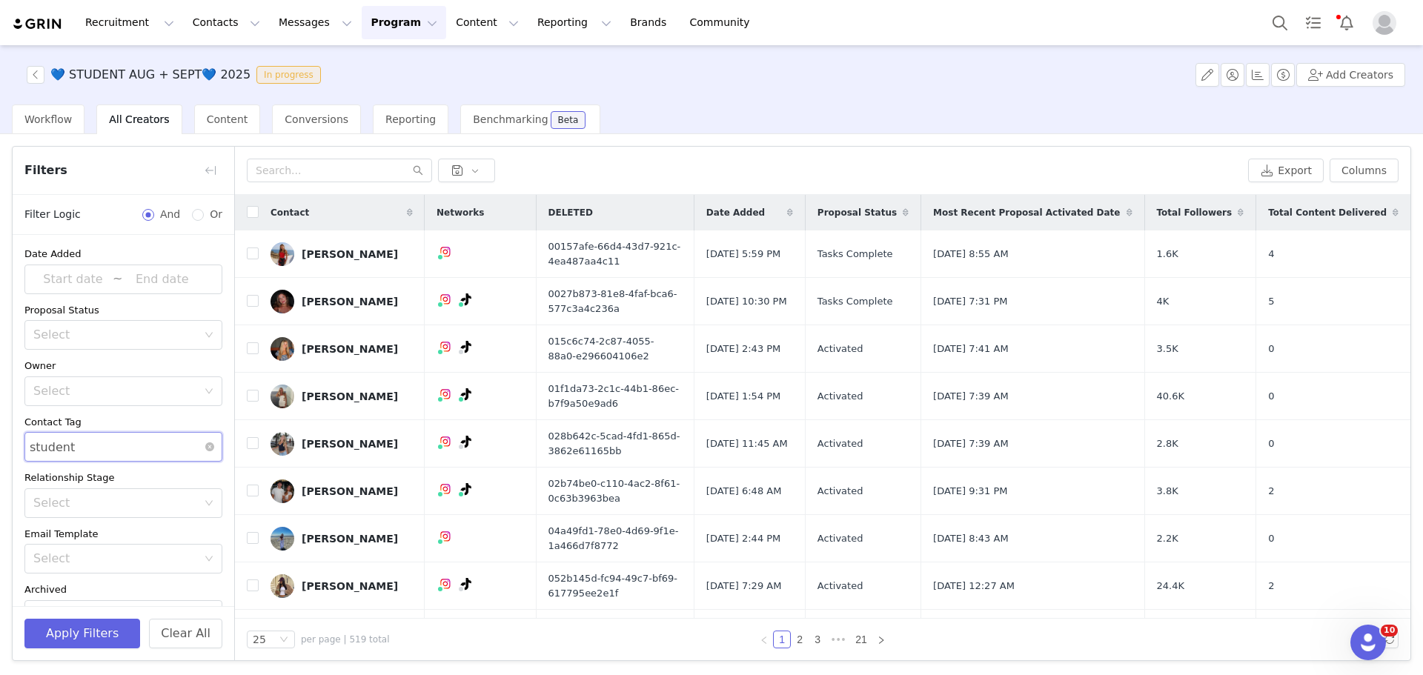
type input "studen"
click at [136, 502] on li "Student Tiktok" at bounding box center [117, 503] width 187 height 24
click at [99, 630] on li "300" at bounding box center [117, 622] width 187 height 24
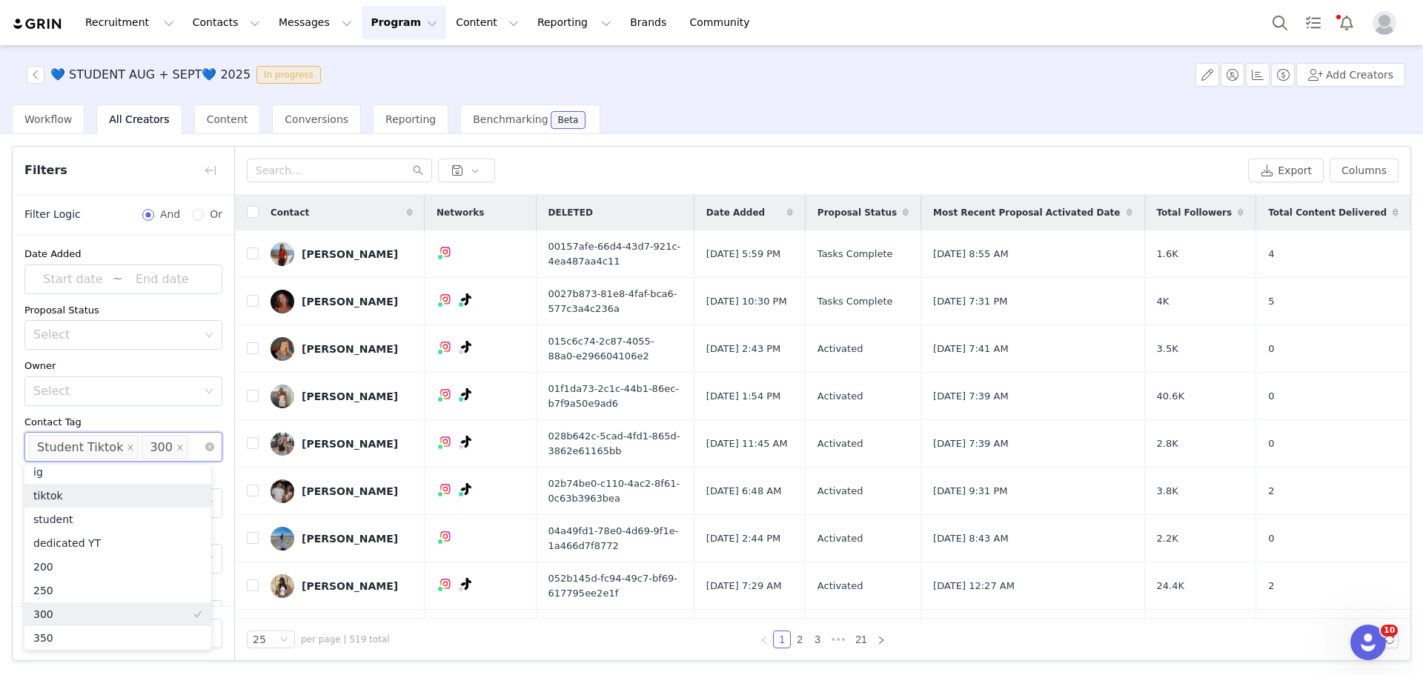
scroll to position [3, 0]
click at [176, 453] on span at bounding box center [179, 448] width 7 height 20
click at [148, 416] on div "Contact Tag" at bounding box center [123, 422] width 198 height 15
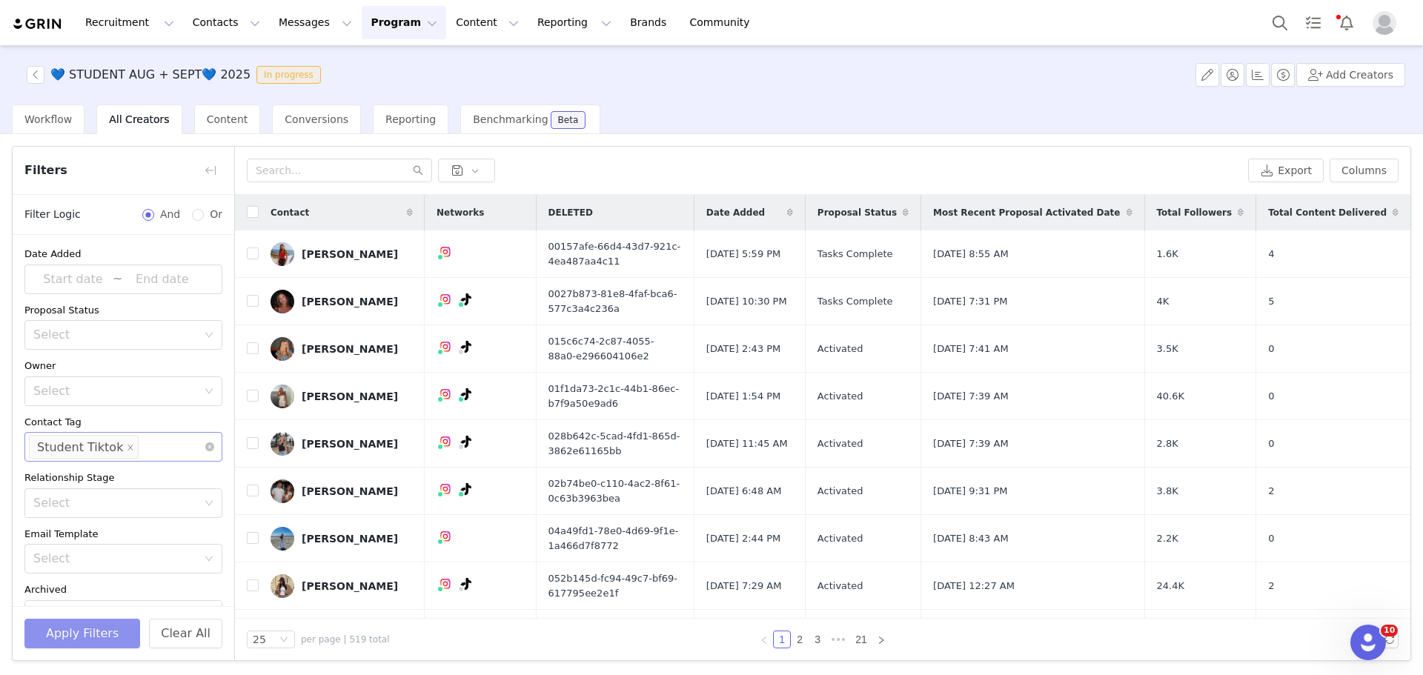
click at [64, 648] on button "Apply Filters" at bounding box center [82, 634] width 116 height 30
click at [113, 445] on li "Student Tiktok" at bounding box center [84, 447] width 110 height 24
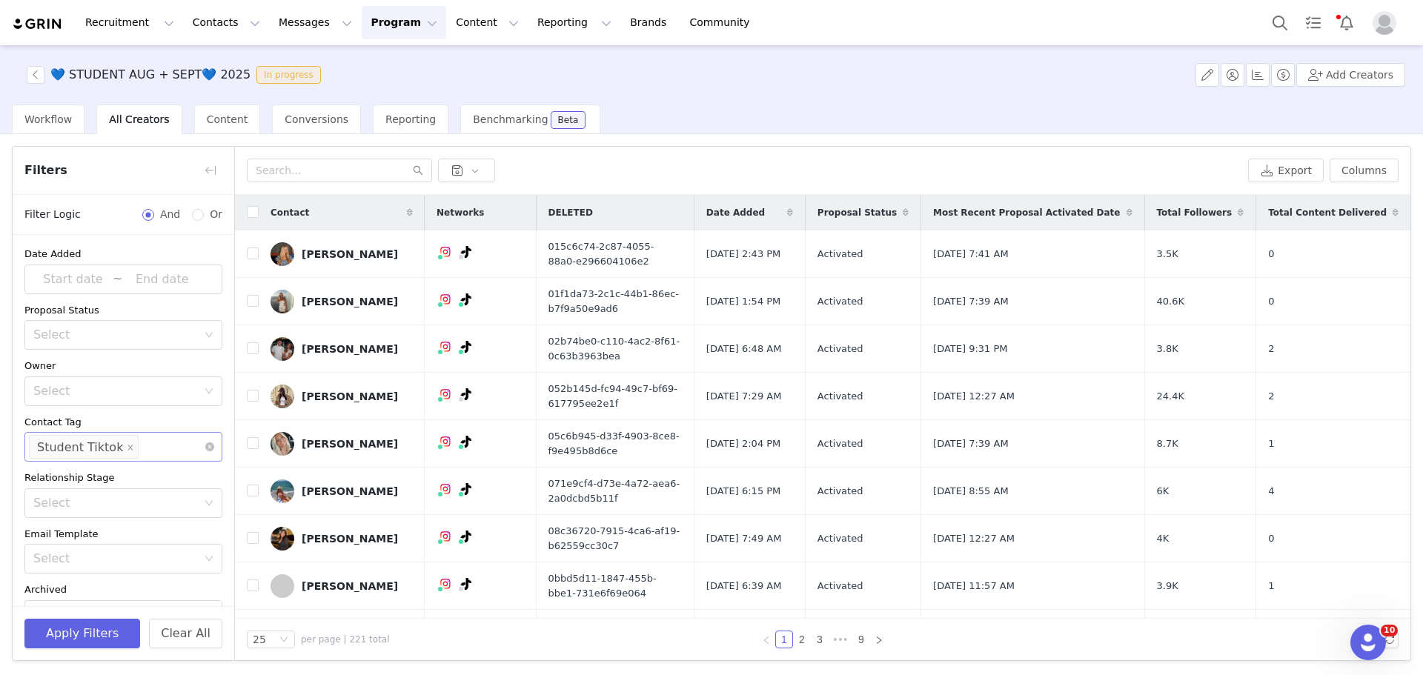
click at [127, 451] on icon "icon: close" at bounding box center [130, 447] width 7 height 7
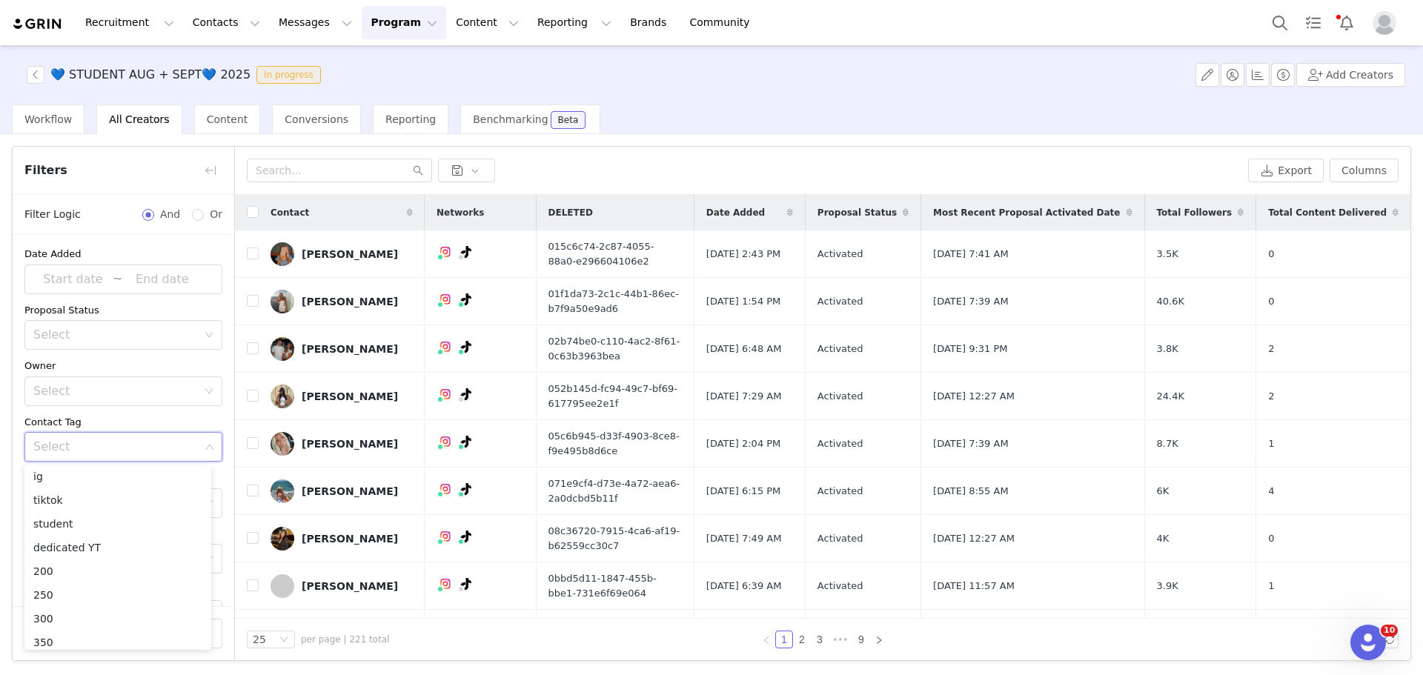
click at [121, 451] on div "Select" at bounding box center [116, 447] width 167 height 15
type input "stude"
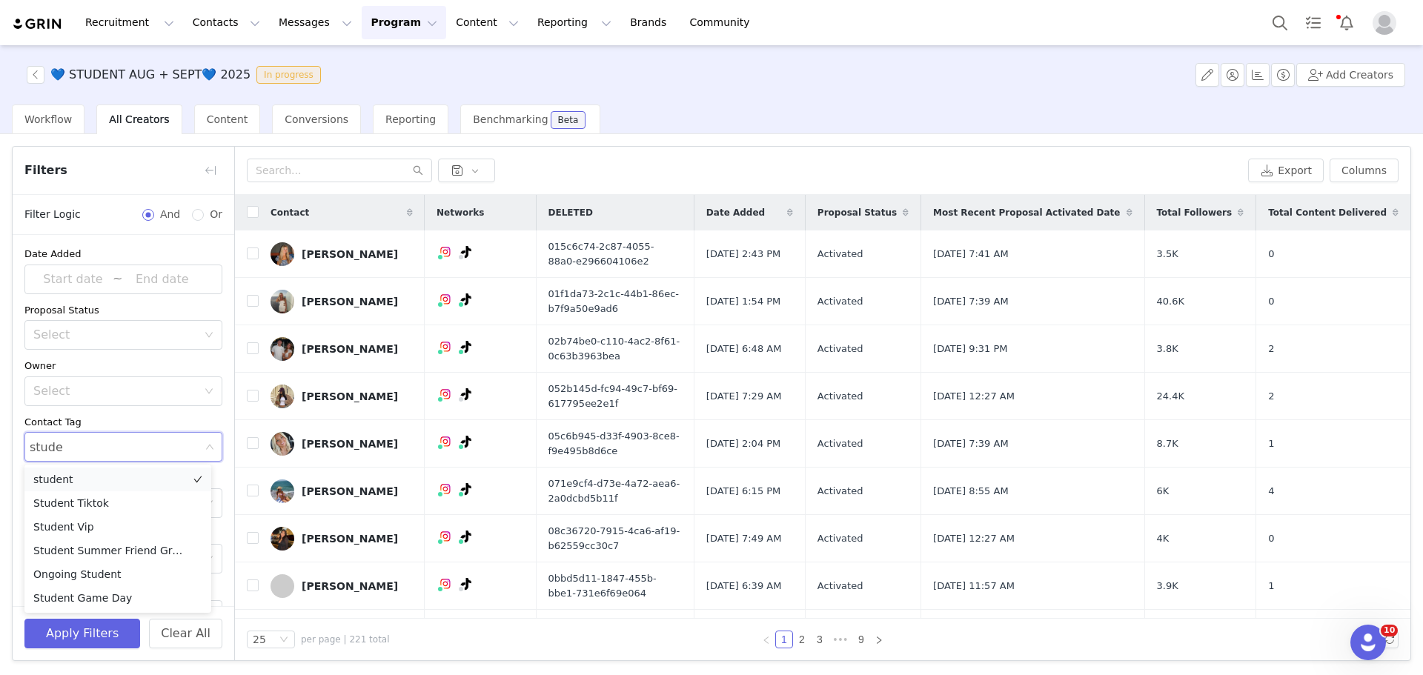
click at [118, 473] on li "student" at bounding box center [117, 480] width 187 height 24
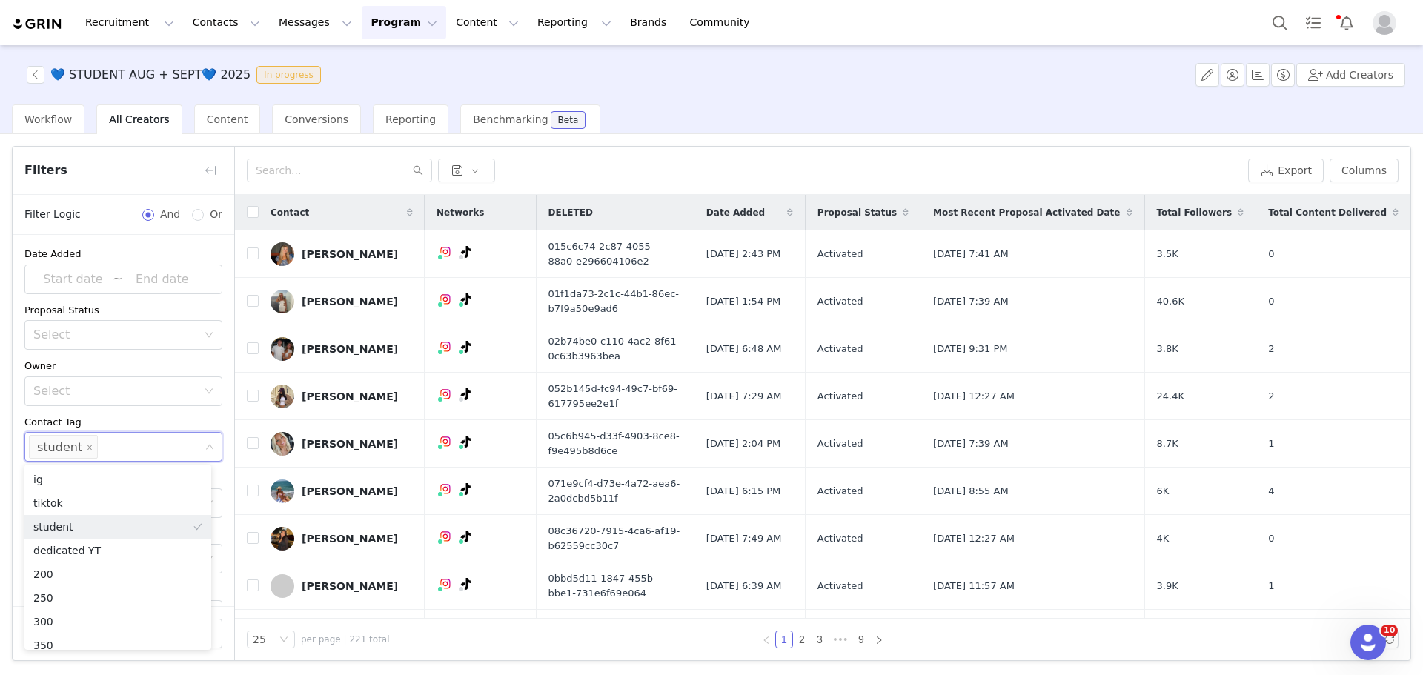
click at [147, 417] on div "Contact Tag" at bounding box center [123, 422] width 198 height 15
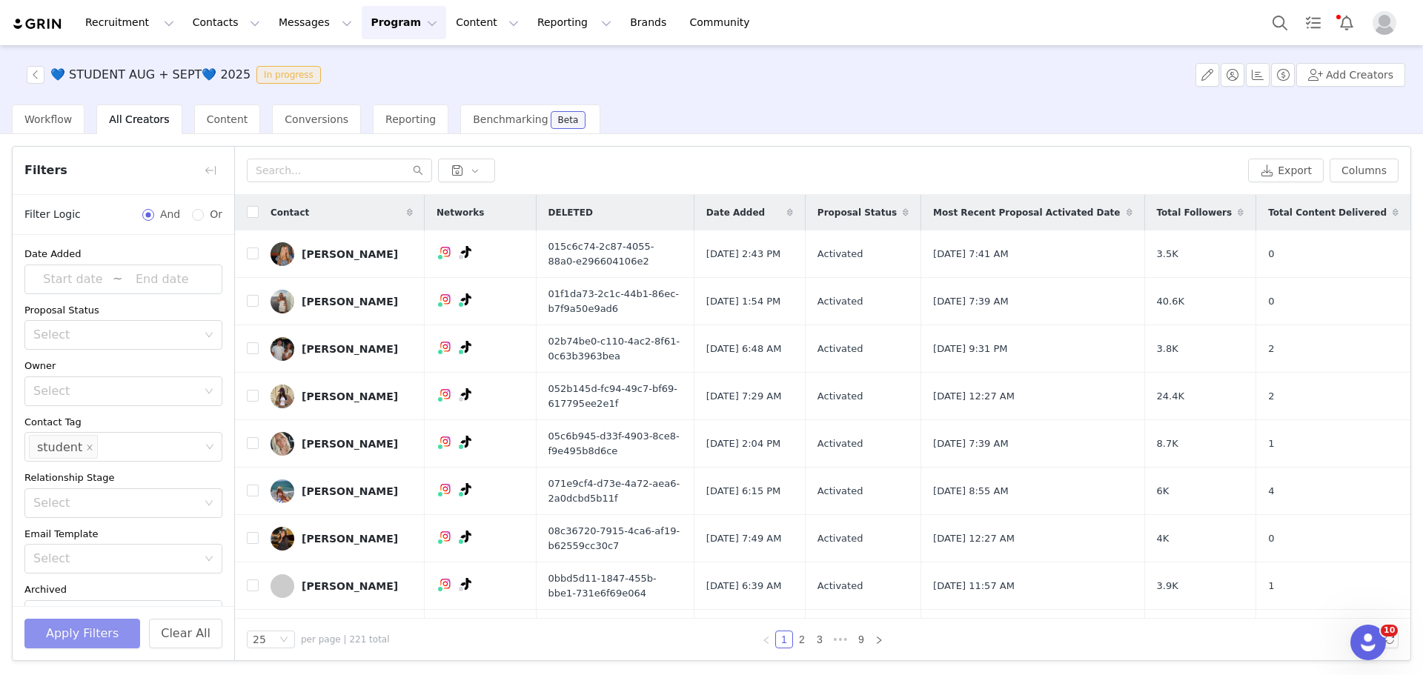
click at [93, 638] on button "Apply Filters" at bounding box center [82, 634] width 116 height 30
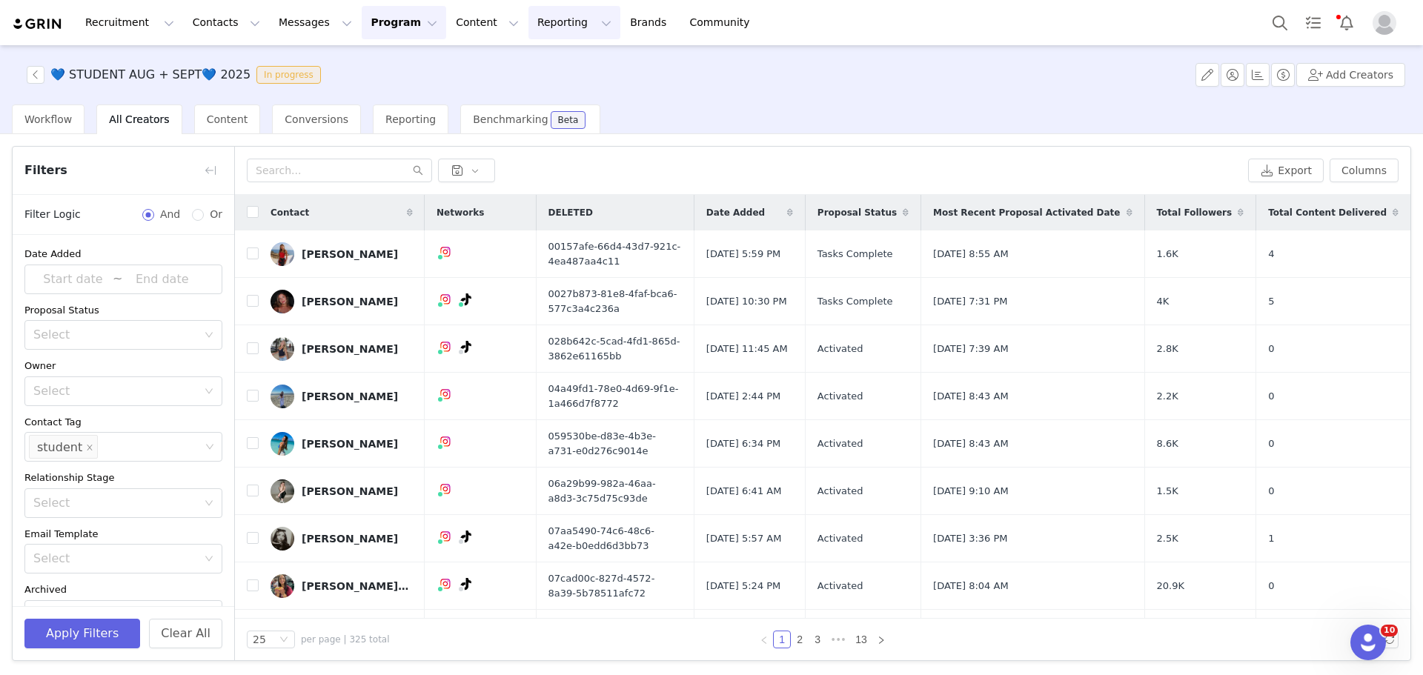
click at [529, 27] on button "Reporting Reporting" at bounding box center [575, 22] width 92 height 33
click at [523, 89] on p "Report Builder" at bounding box center [523, 93] width 74 height 16
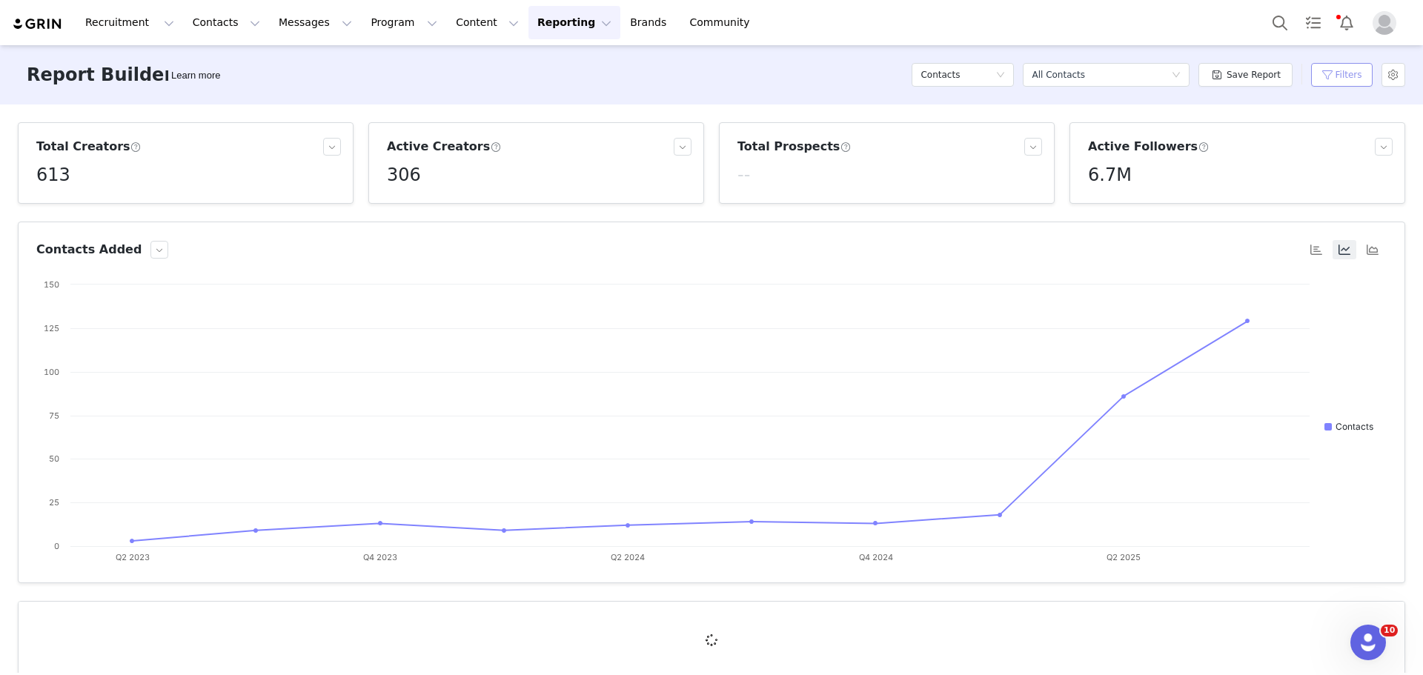
click at [1335, 80] on button "Filters" at bounding box center [1342, 75] width 62 height 24
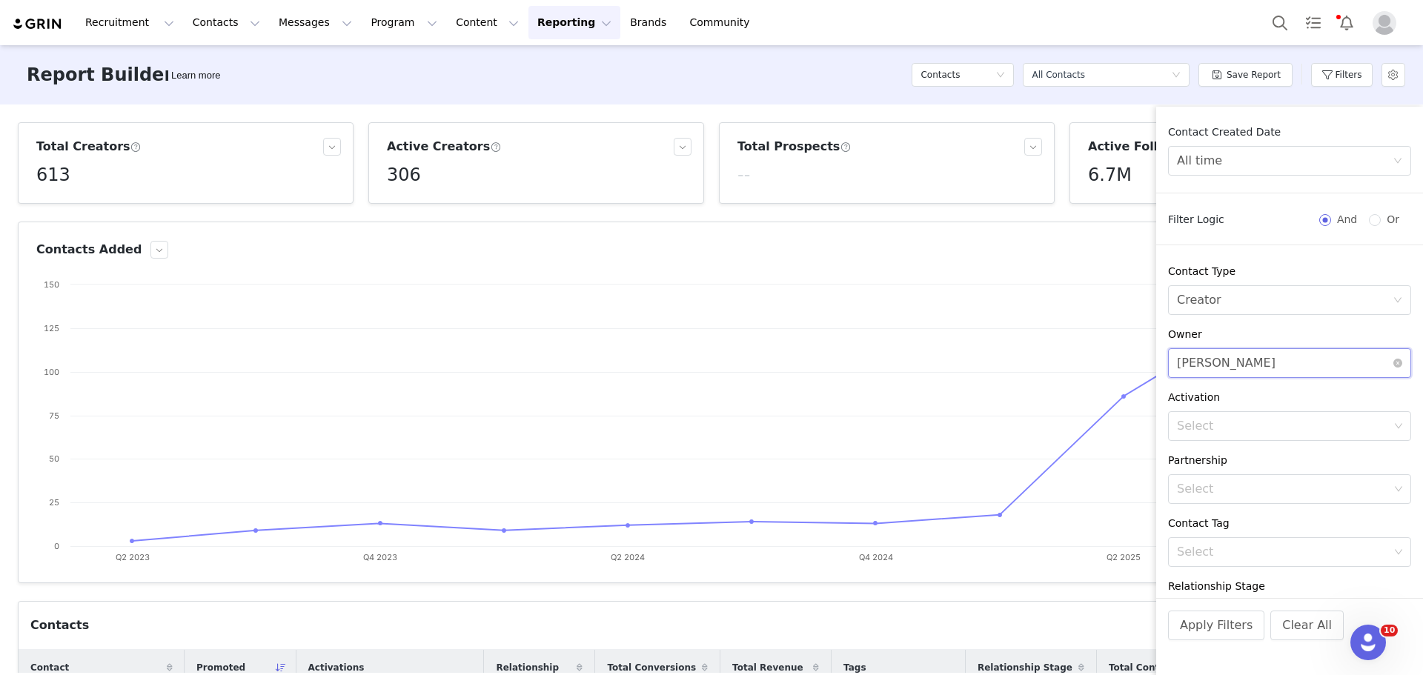
click at [1328, 364] on div "Select [PERSON_NAME]" at bounding box center [1285, 363] width 216 height 28
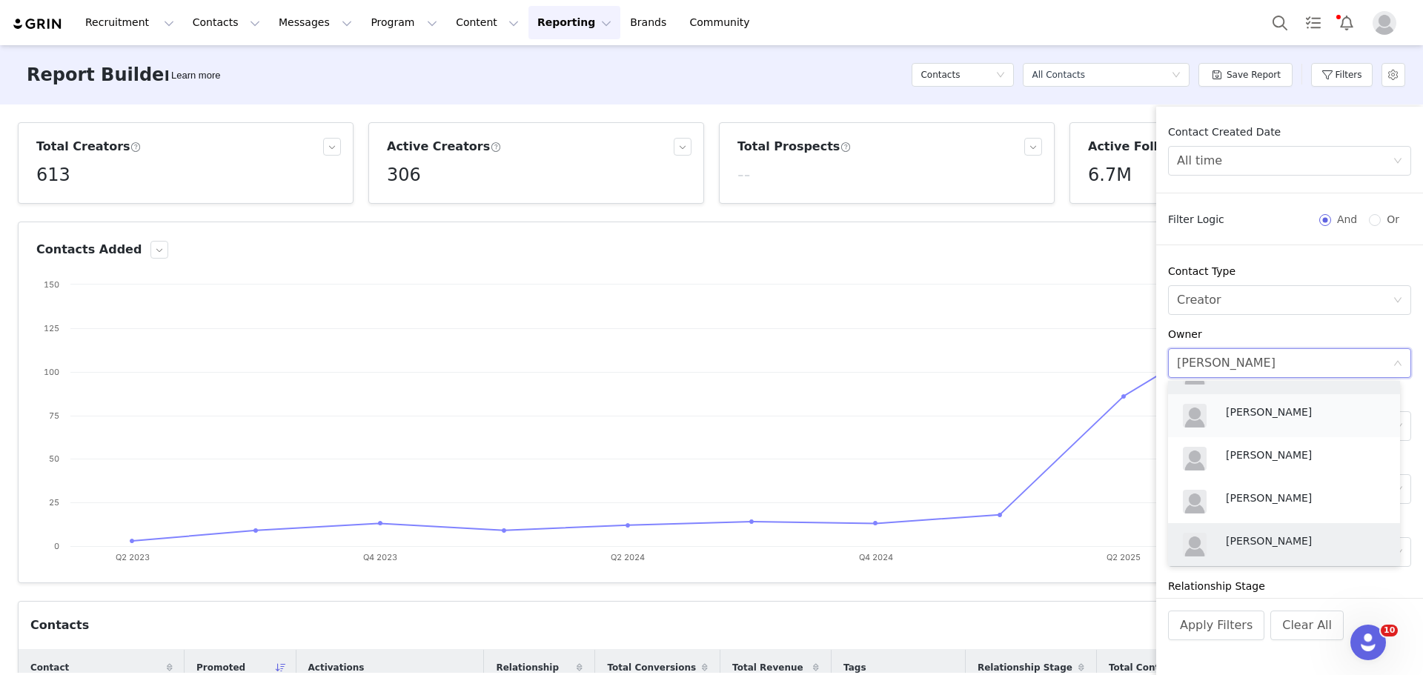
scroll to position [433, 0]
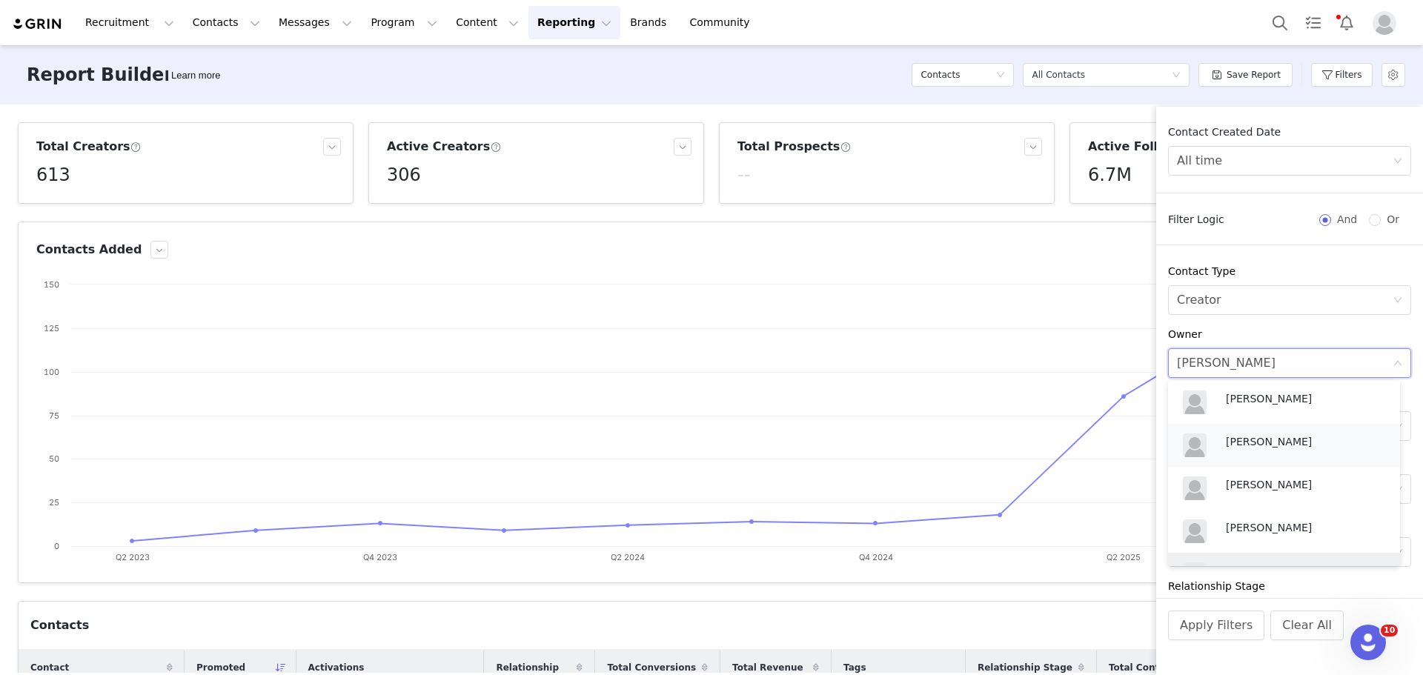
click at [1302, 433] on div "[PERSON_NAME]" at bounding box center [1284, 446] width 214 height 36
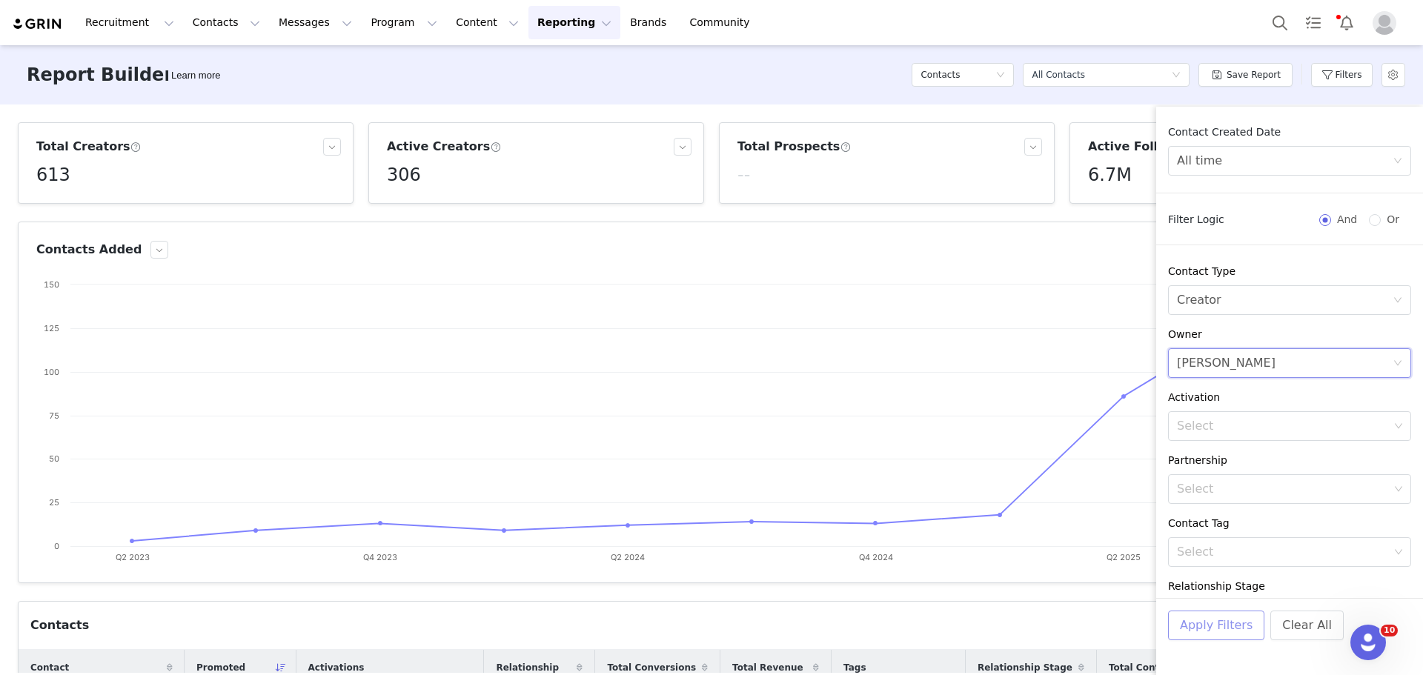
click at [1179, 635] on button "Apply Filters" at bounding box center [1216, 626] width 96 height 30
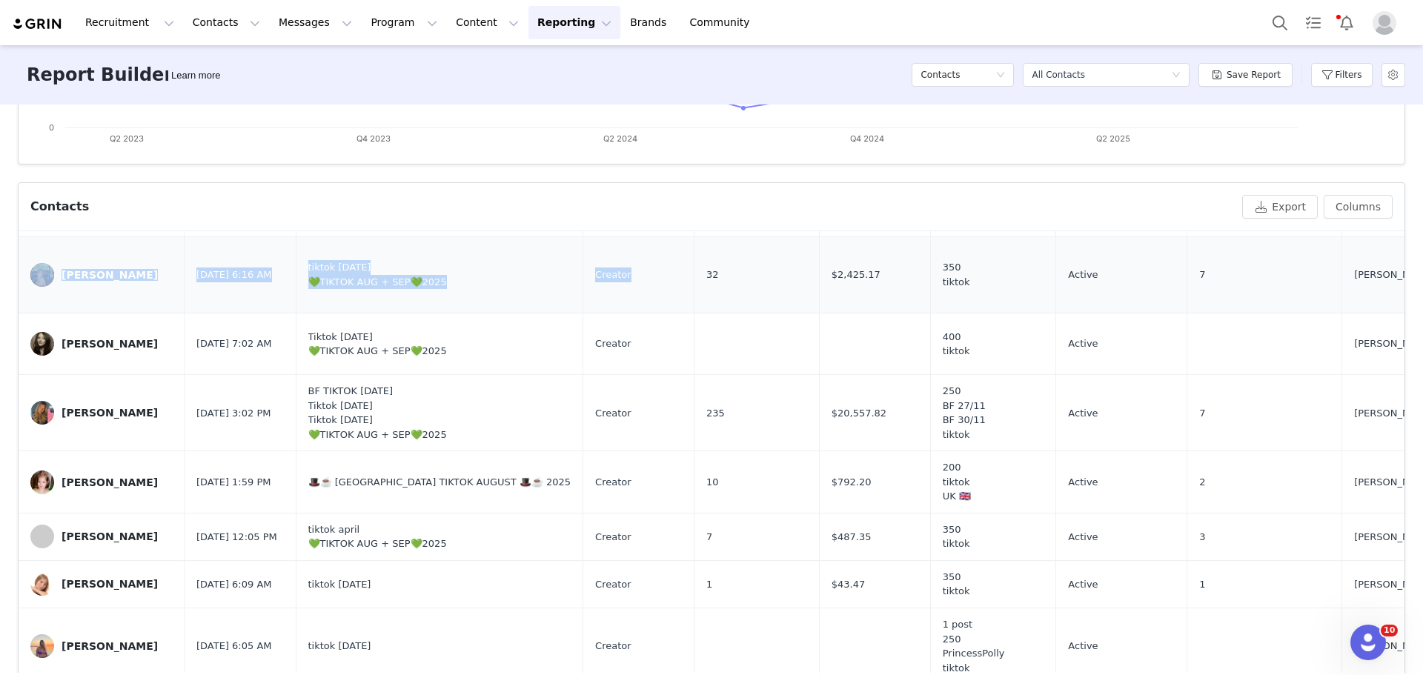
scroll to position [1572, 0]
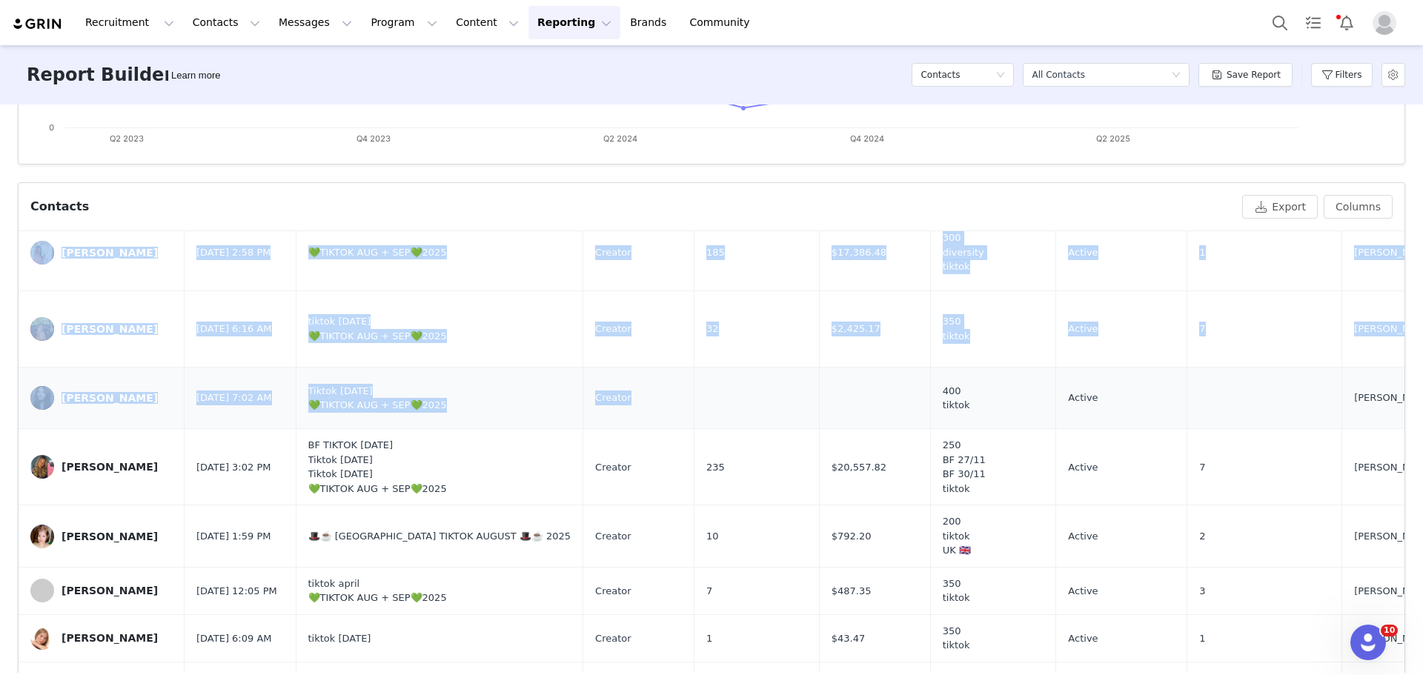
drag, startPoint x: 61, startPoint y: 397, endPoint x: 718, endPoint y: 302, distance: 664.5
copy tbody "Lorem ipsumdo Sit 95, 2990 7:02 AM 🎩☕️ CO ADIPIS ELITSE 🎩☕️ 7667 Doeiusm 890 te…"
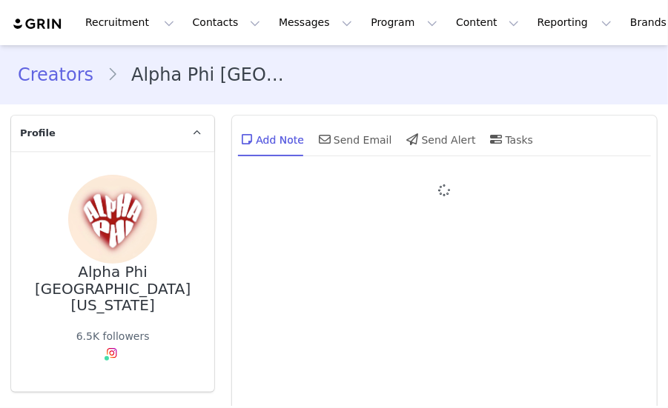
type input "+1 ([GEOGRAPHIC_DATA])"
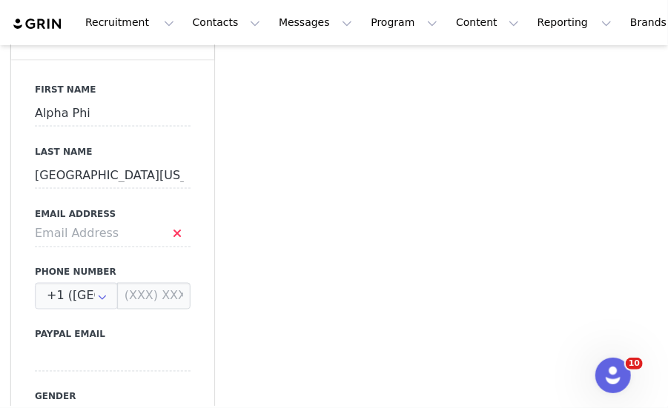
scroll to position [890, 0]
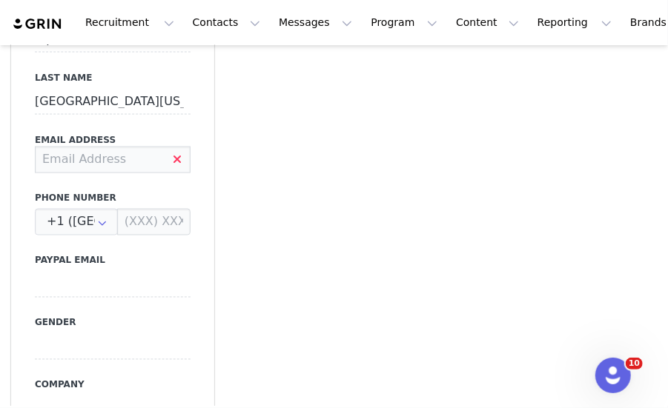
click at [139, 147] on input at bounding box center [113, 160] width 156 height 27
paste input "[EMAIL_ADDRESS][DOMAIN_NAME]"
type input "[EMAIL_ADDRESS][DOMAIN_NAME]"
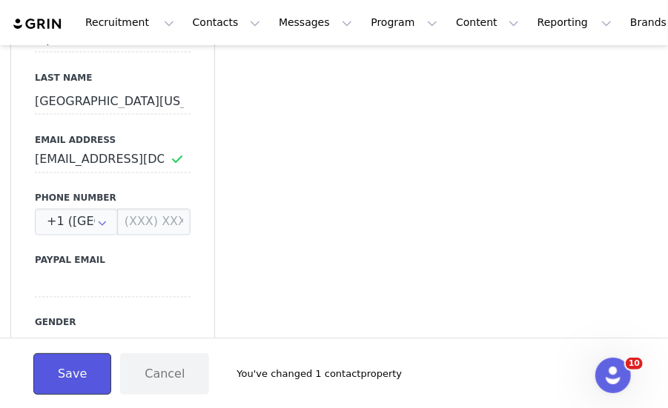
click at [65, 373] on button "Save" at bounding box center [72, 375] width 78 height 42
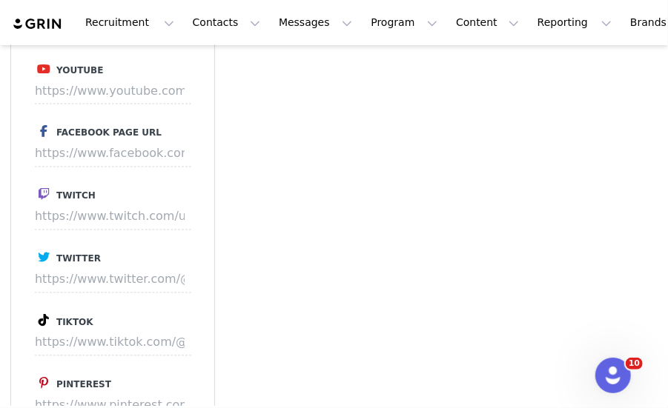
scroll to position [2965, 0]
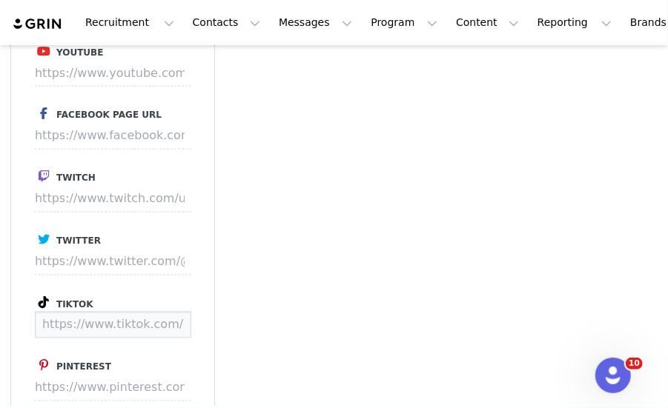
click at [136, 312] on input at bounding box center [113, 325] width 156 height 27
paste input "https://www.tiktok.com/@irvinealphaphi"
type input "https://www.tiktok.com/@irvinealphaphi"
click at [165, 312] on button "Save" at bounding box center [163, 325] width 54 height 27
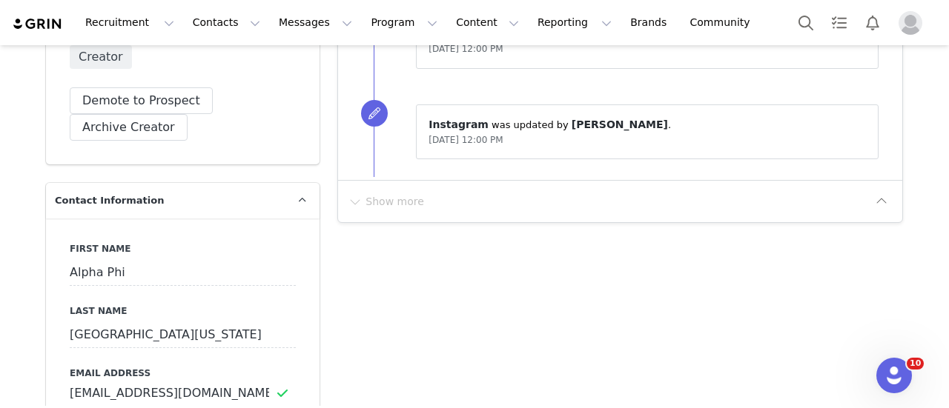
scroll to position [0, 0]
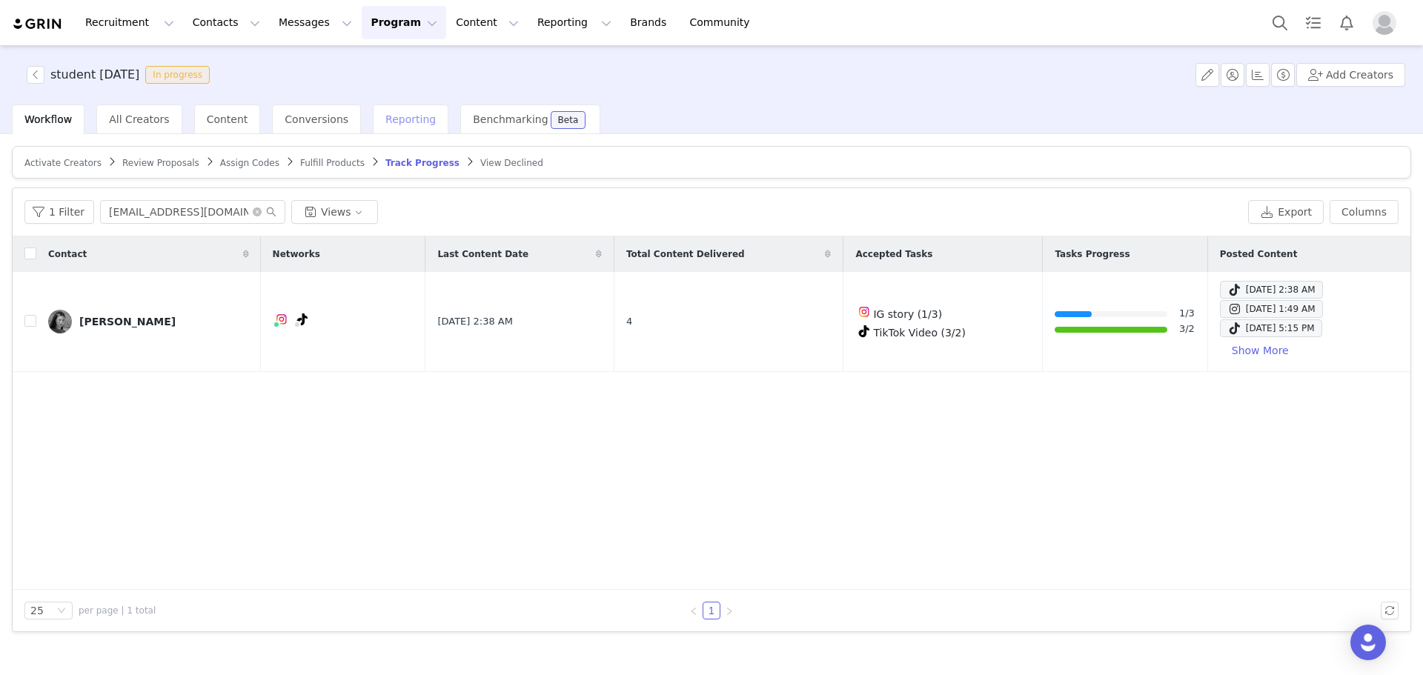
click at [386, 121] on span "Reporting" at bounding box center [410, 119] width 50 height 12
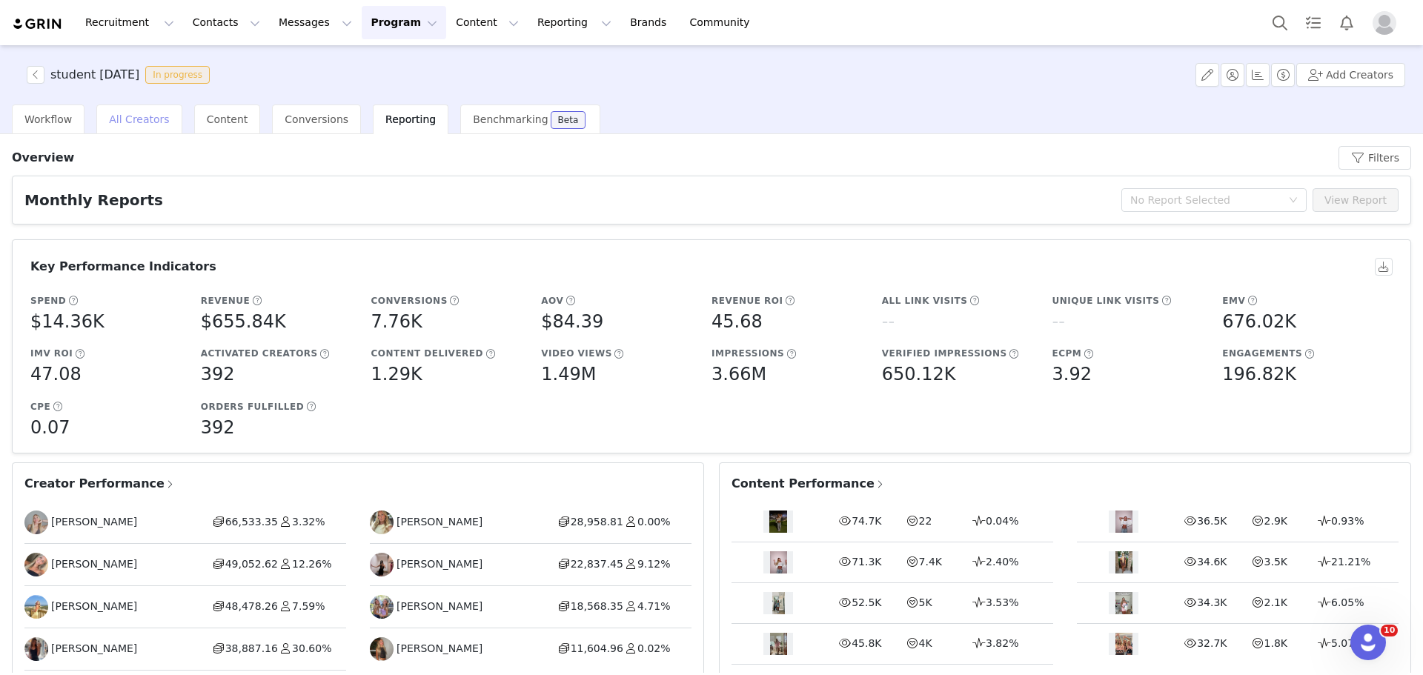
click at [125, 124] on span "All Creators" at bounding box center [139, 119] width 60 height 12
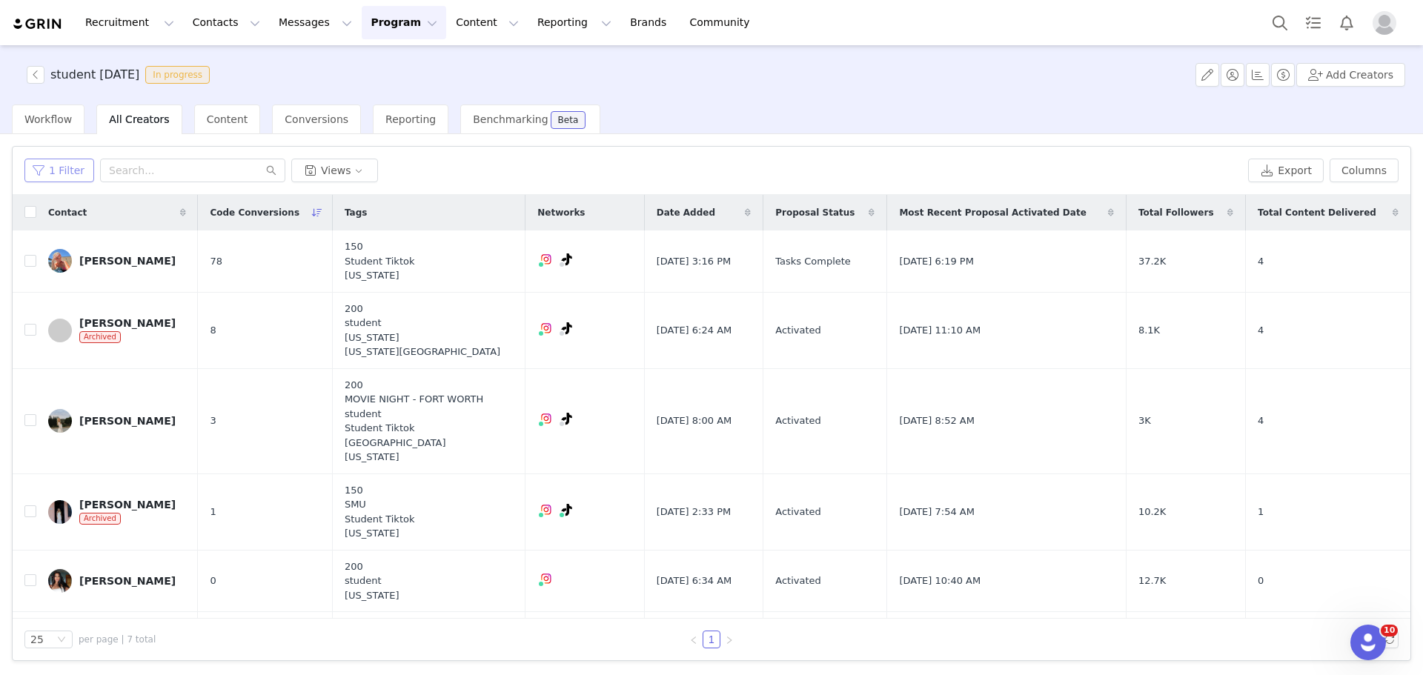
click at [76, 169] on button "1 Filter" at bounding box center [59, 171] width 70 height 24
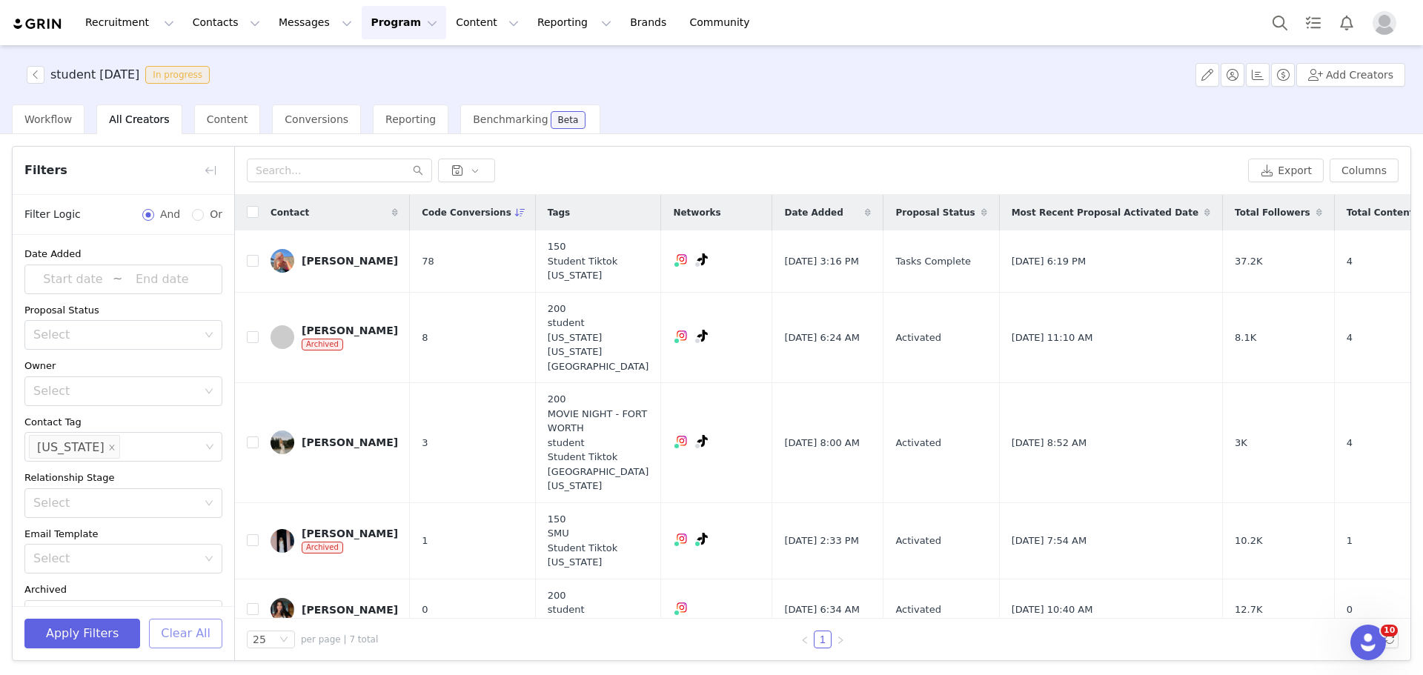
click at [183, 633] on button "Clear All" at bounding box center [185, 634] width 73 height 30
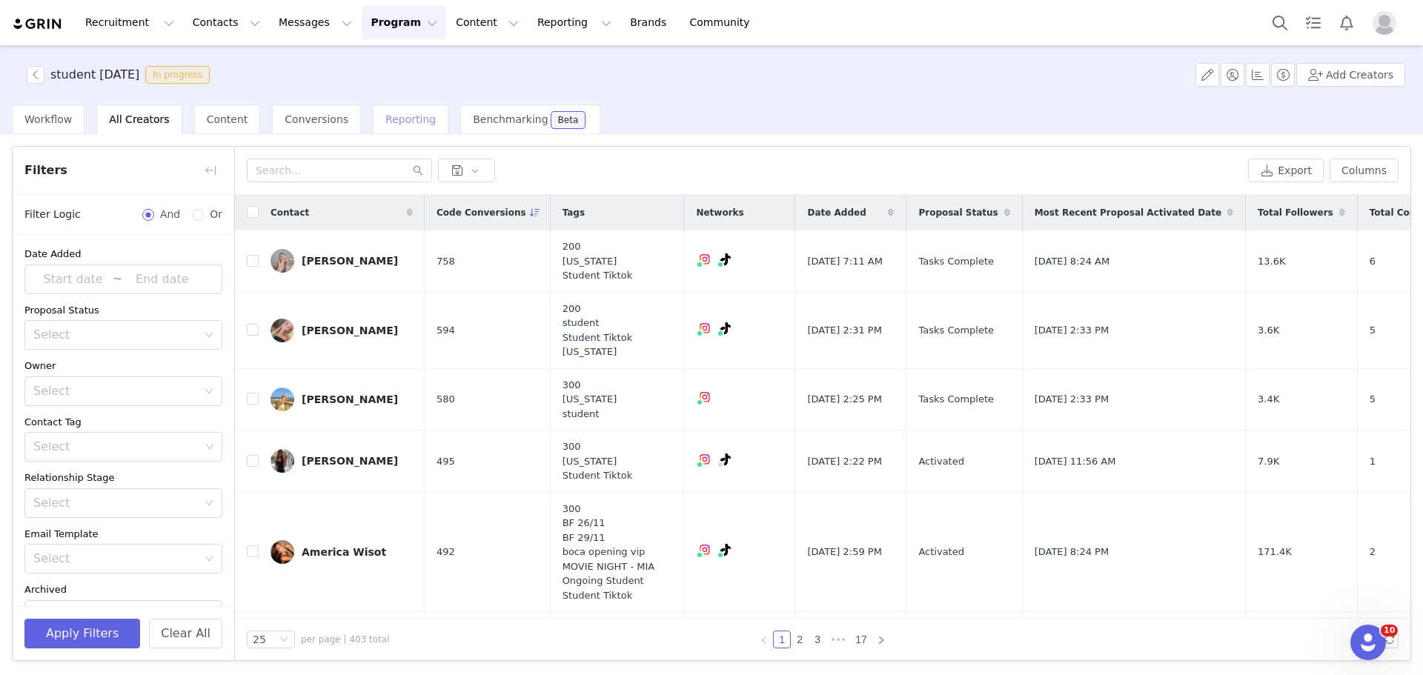
click at [385, 125] on span "Reporting" at bounding box center [410, 119] width 50 height 12
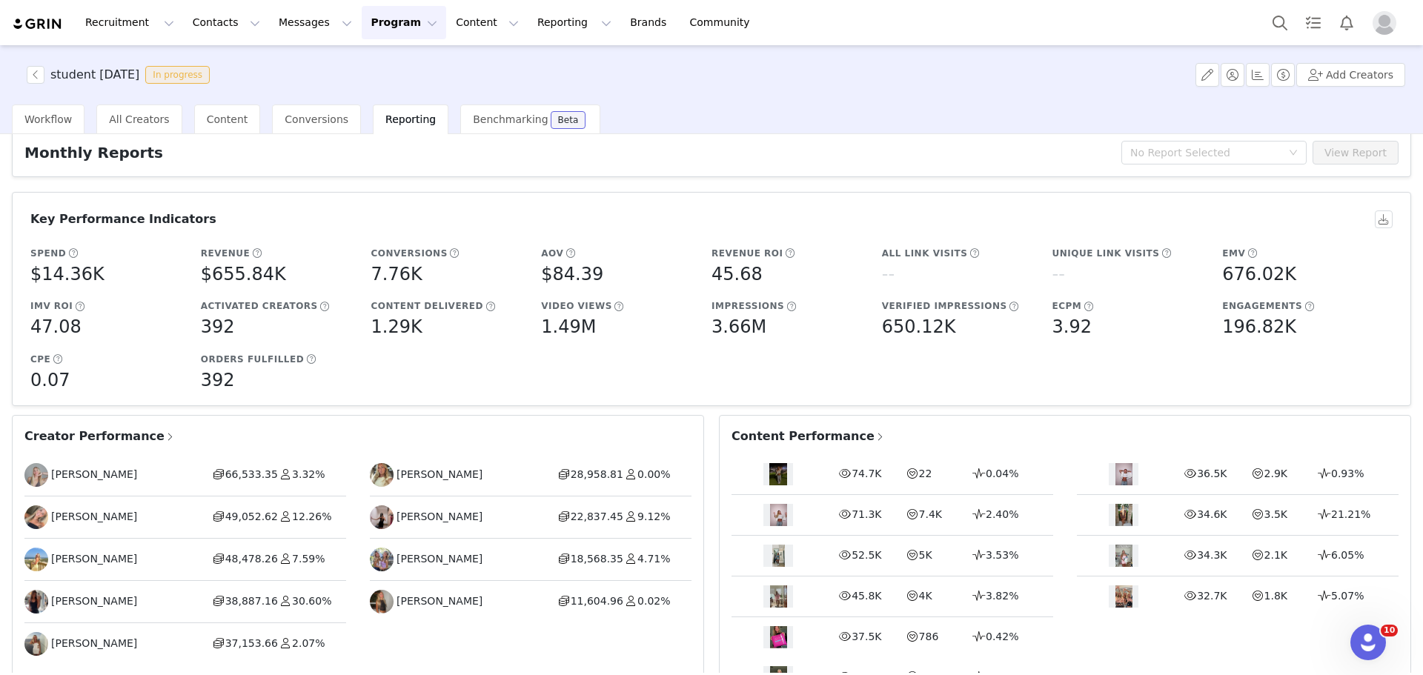
scroll to position [74, 0]
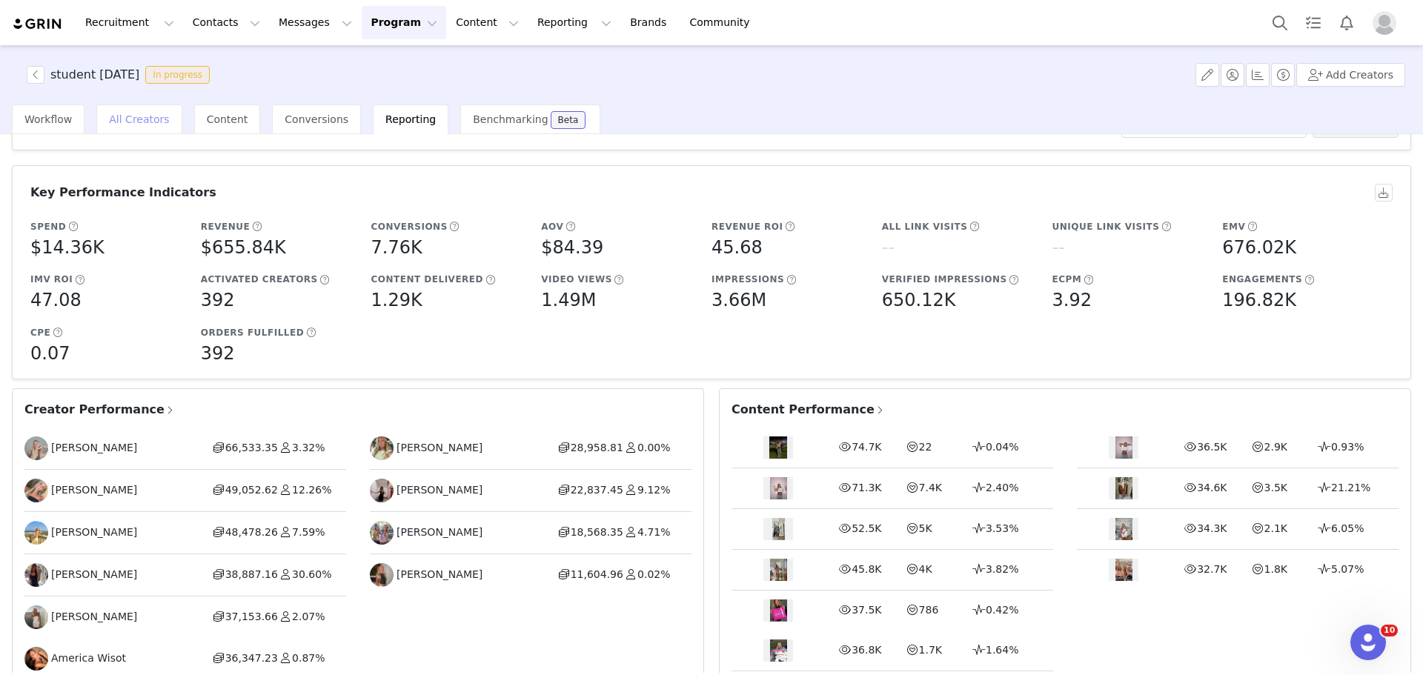
click at [125, 116] on span "All Creators" at bounding box center [139, 119] width 60 height 12
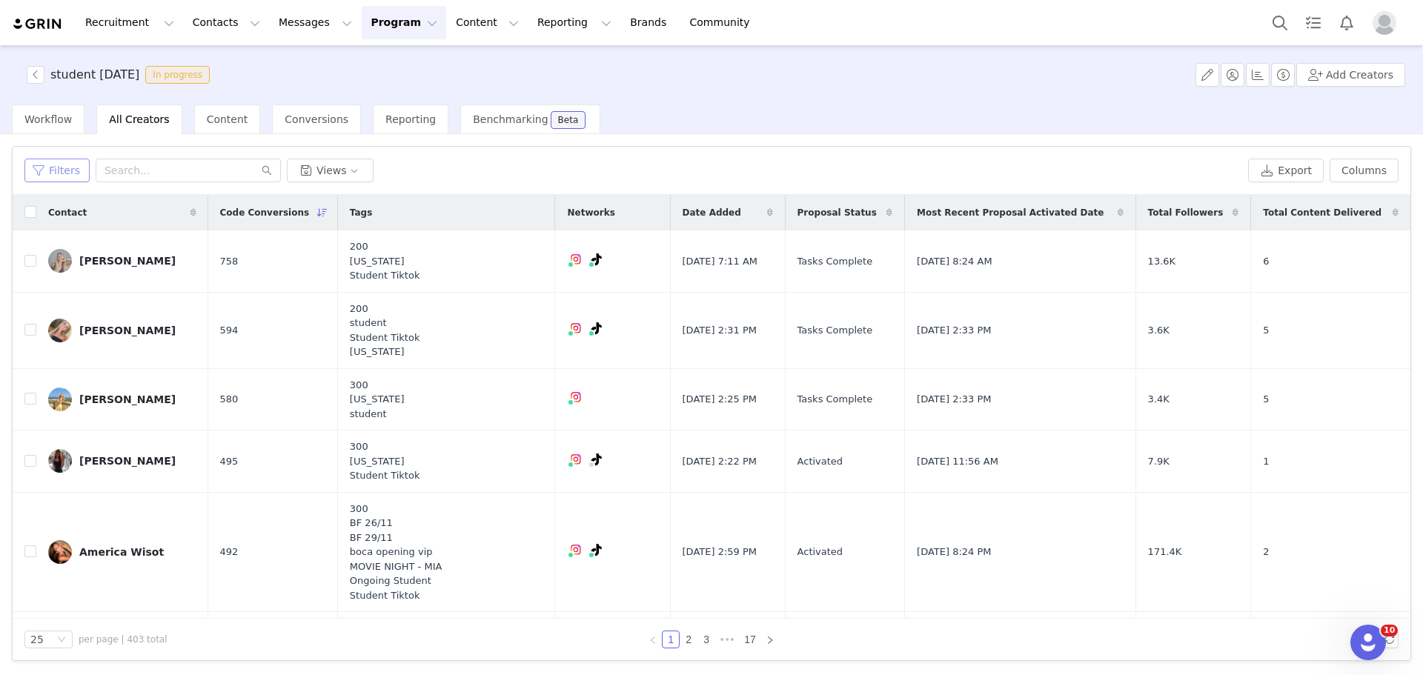
click at [62, 178] on button "Filters" at bounding box center [56, 171] width 65 height 24
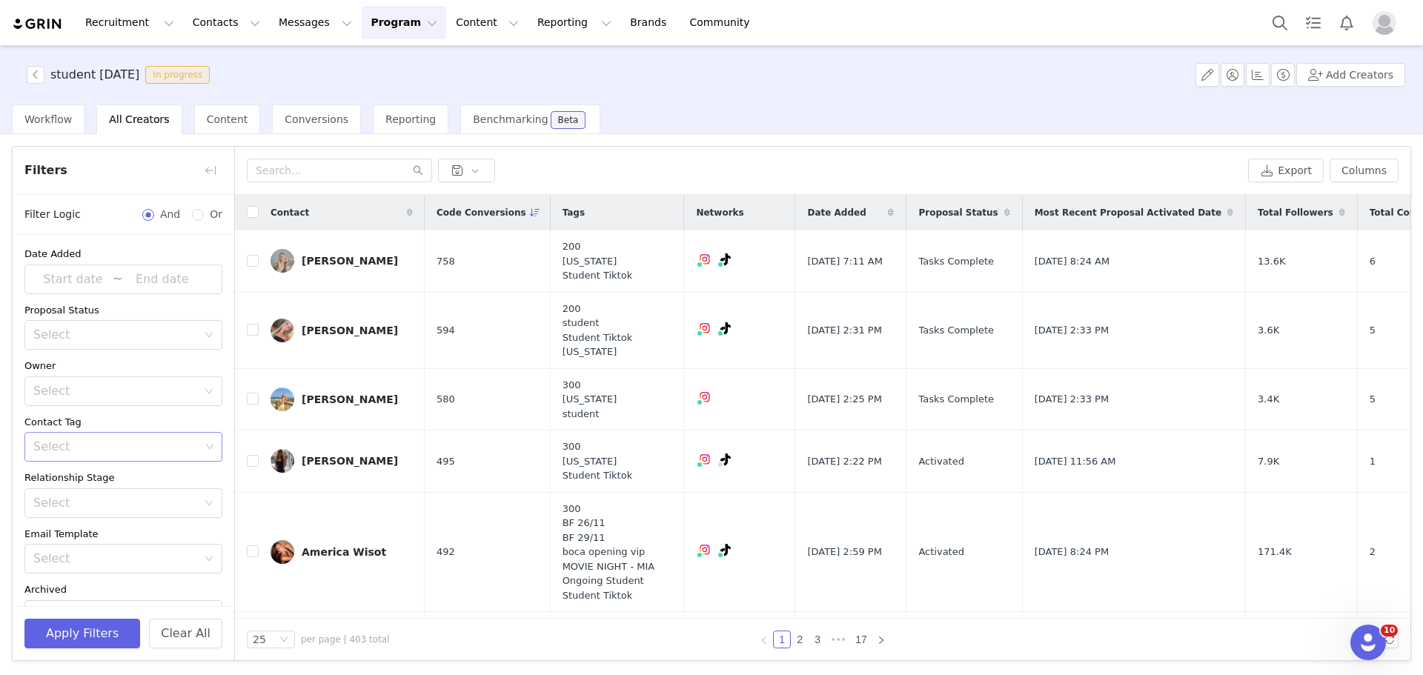
click at [86, 446] on div "Select" at bounding box center [116, 447] width 167 height 15
type input "student"
click at [91, 503] on li "Student Tiktok" at bounding box center [117, 503] width 187 height 24
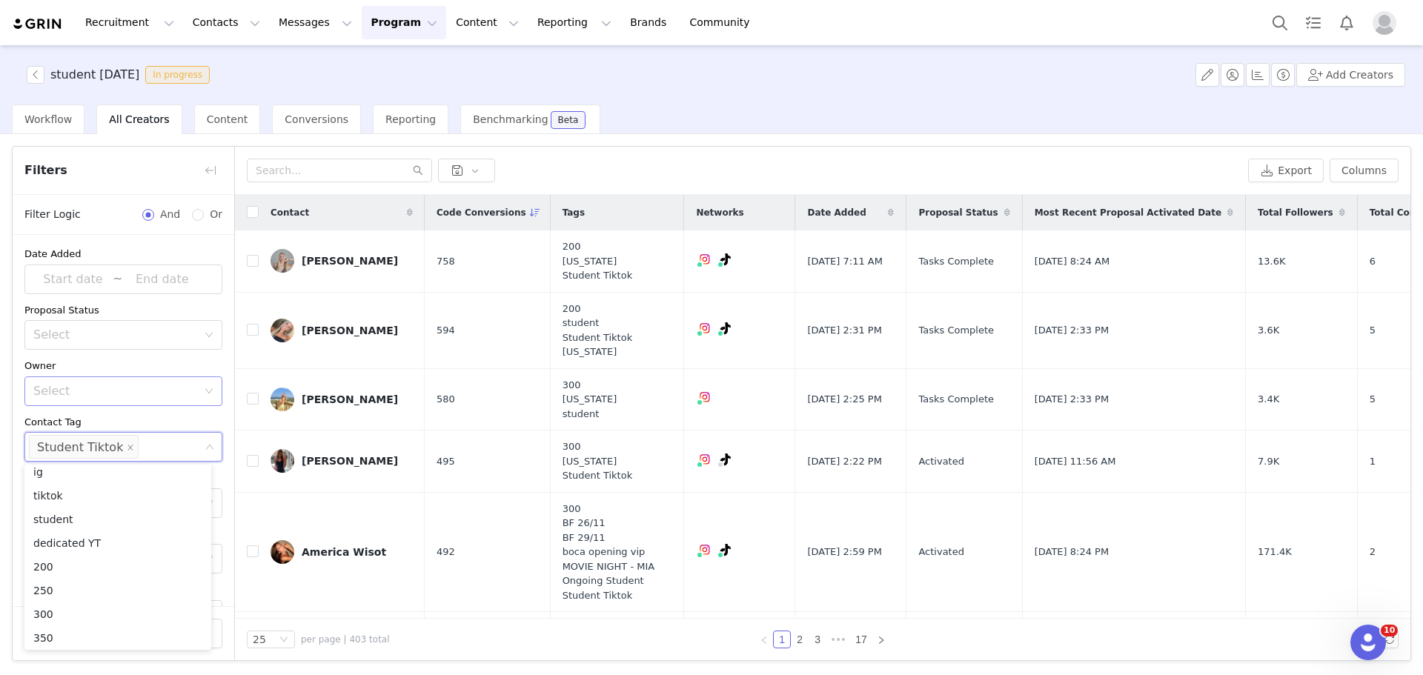
scroll to position [3, 0]
click at [126, 415] on div "Contact Tag" at bounding box center [123, 422] width 198 height 15
click at [95, 644] on button "Apply Filters" at bounding box center [82, 634] width 116 height 30
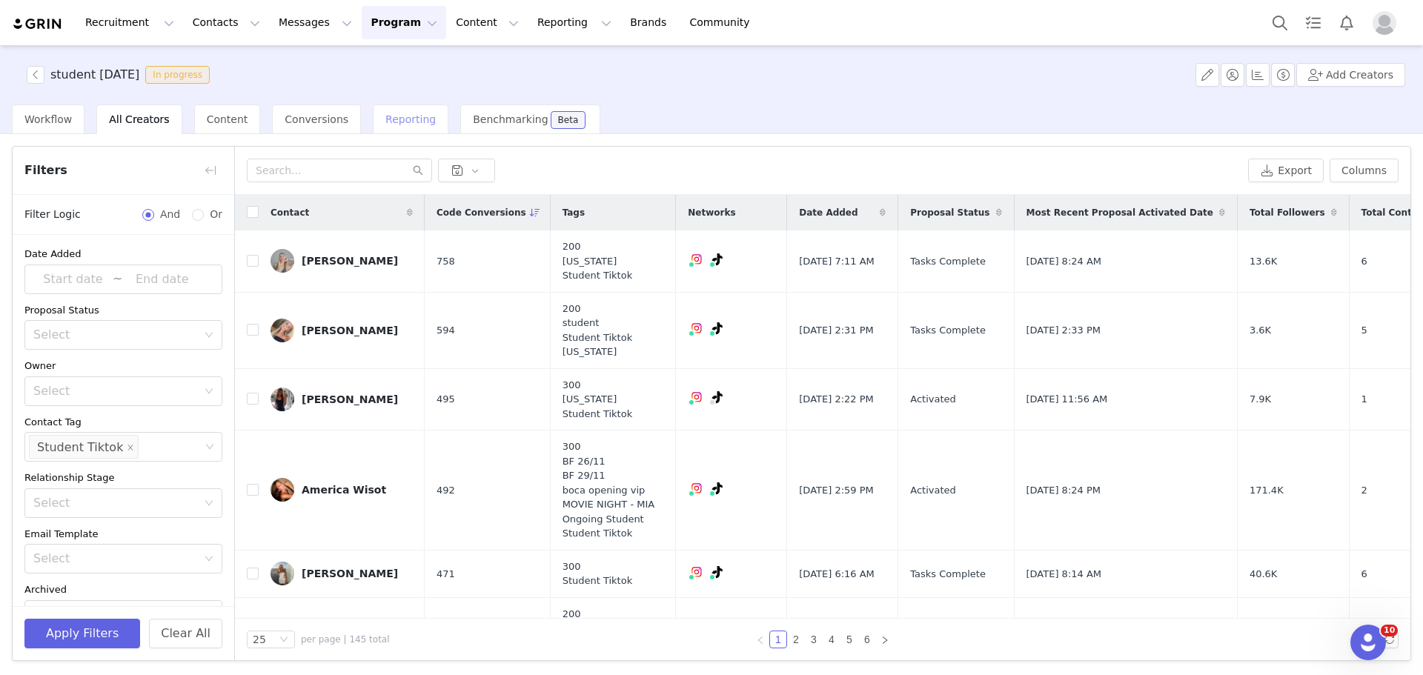
click at [373, 126] on div "Reporting" at bounding box center [411, 120] width 76 height 30
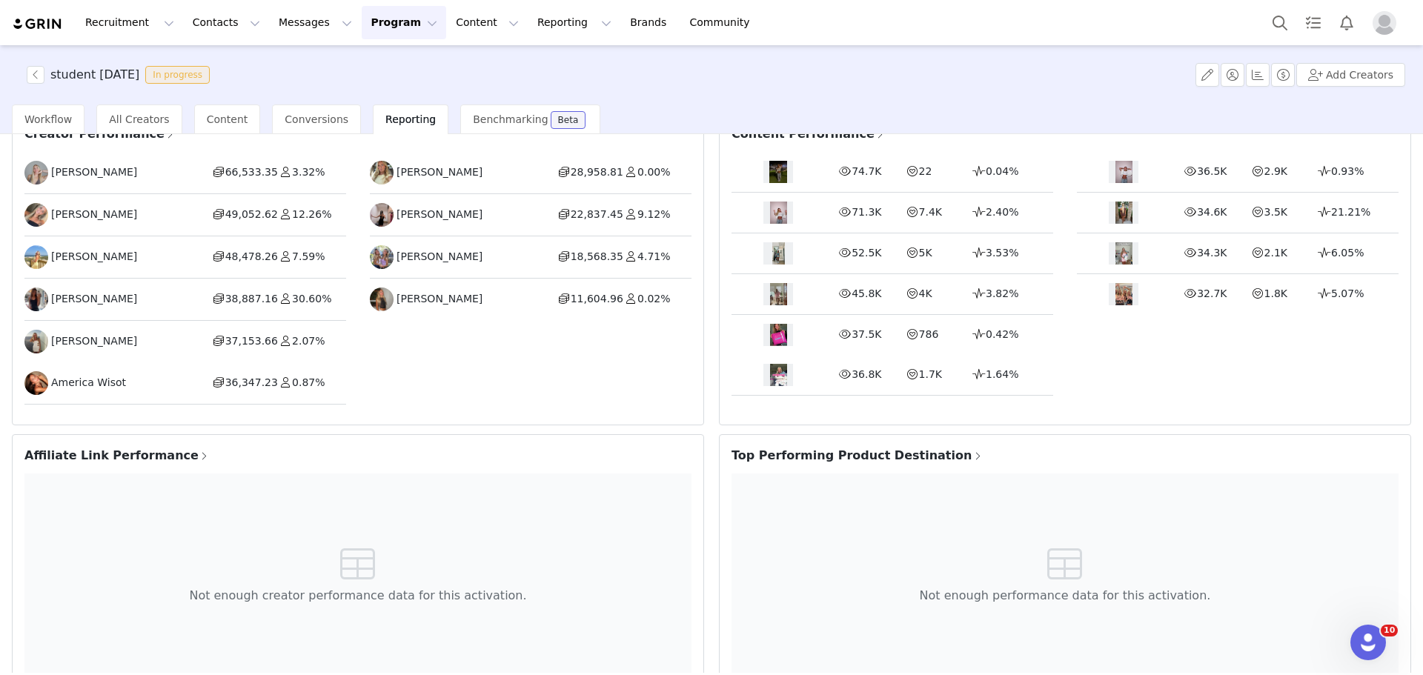
scroll to position [324, 0]
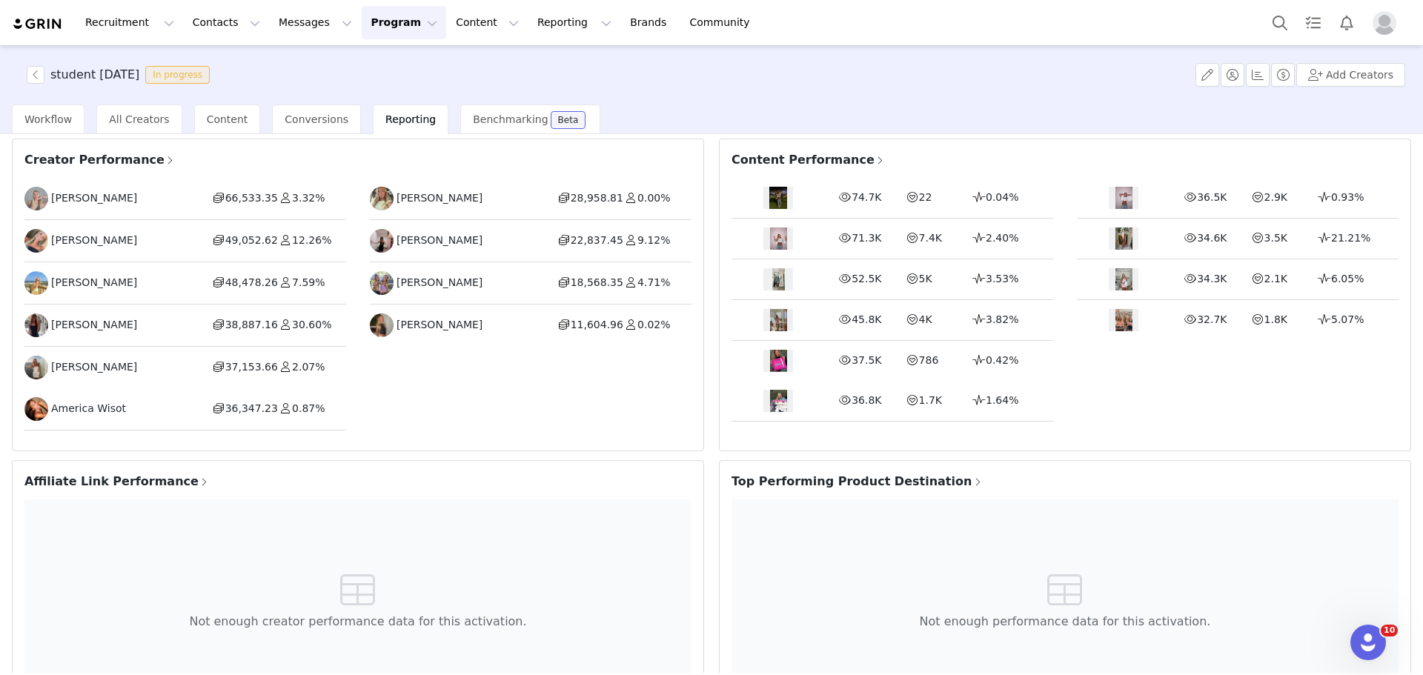
click at [138, 412] on div "America Wisot" at bounding box center [118, 409] width 188 height 24
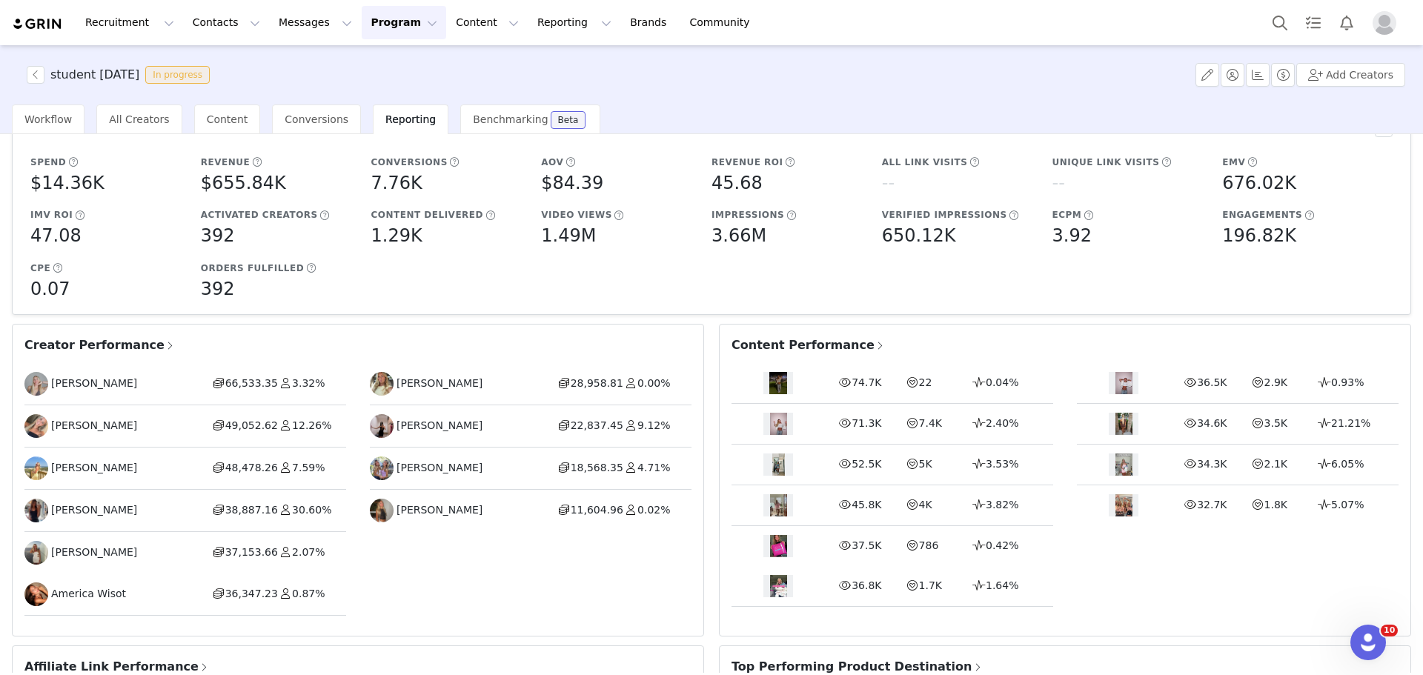
scroll to position [0, 0]
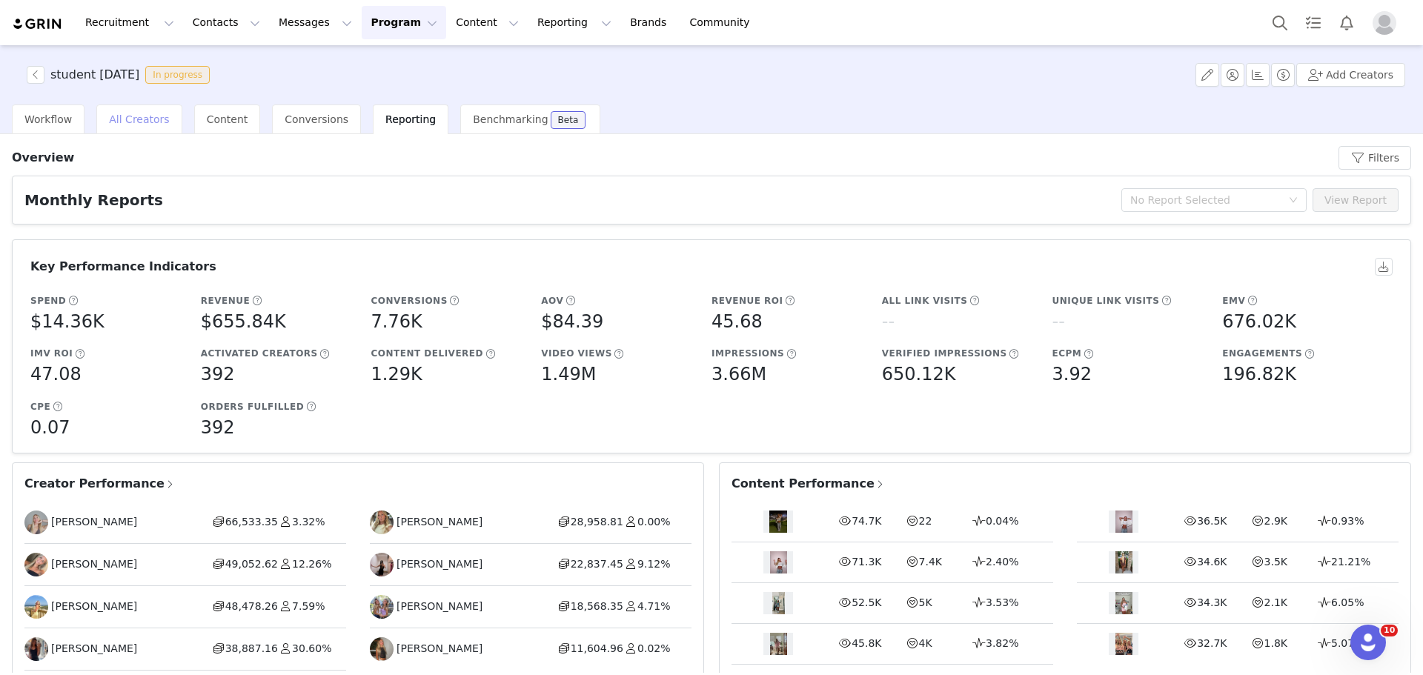
click at [151, 125] on span "All Creators" at bounding box center [139, 119] width 60 height 12
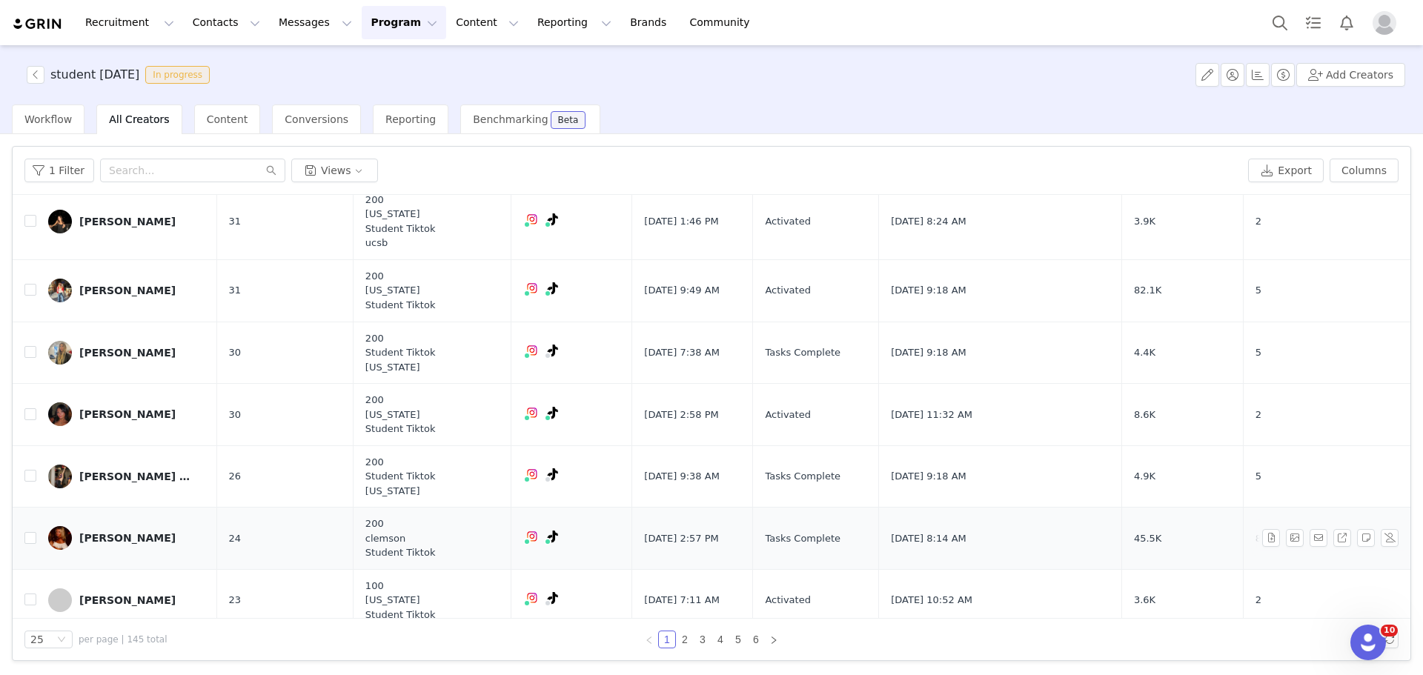
scroll to position [1247, 0]
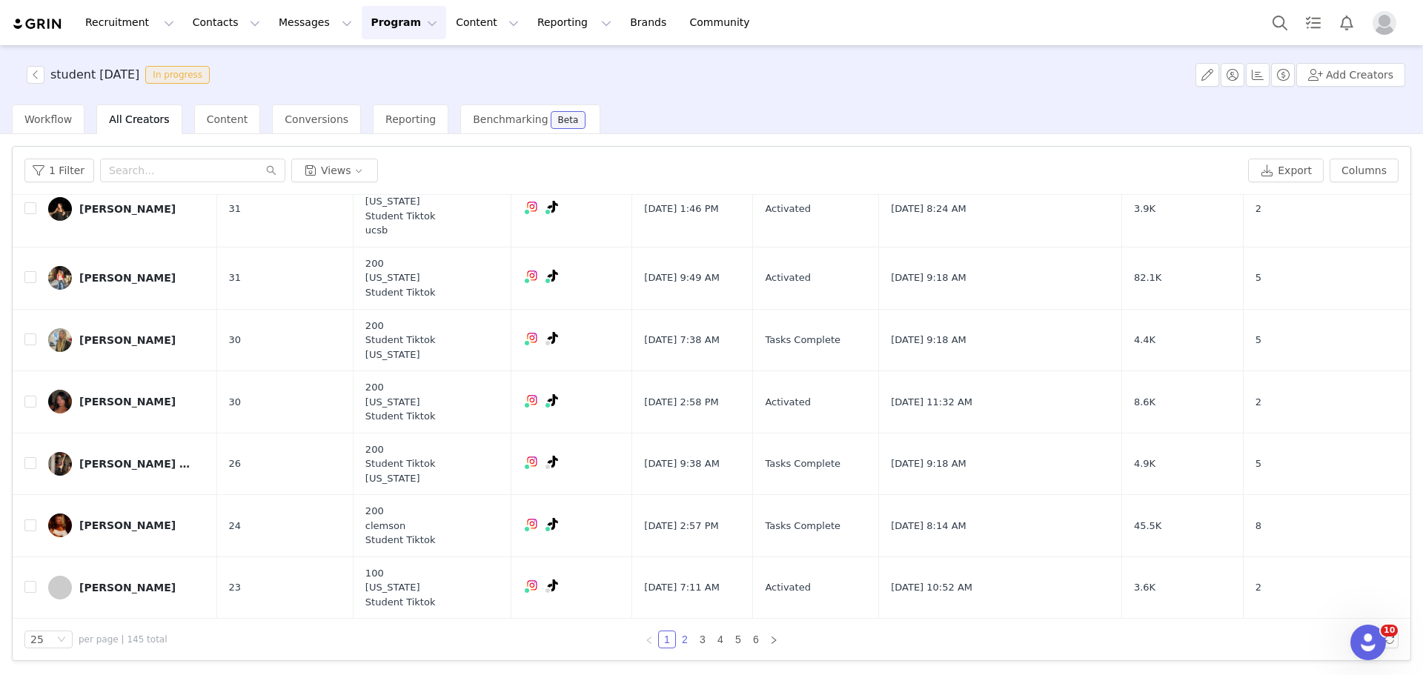
click at [682, 636] on link "2" at bounding box center [685, 640] width 16 height 16
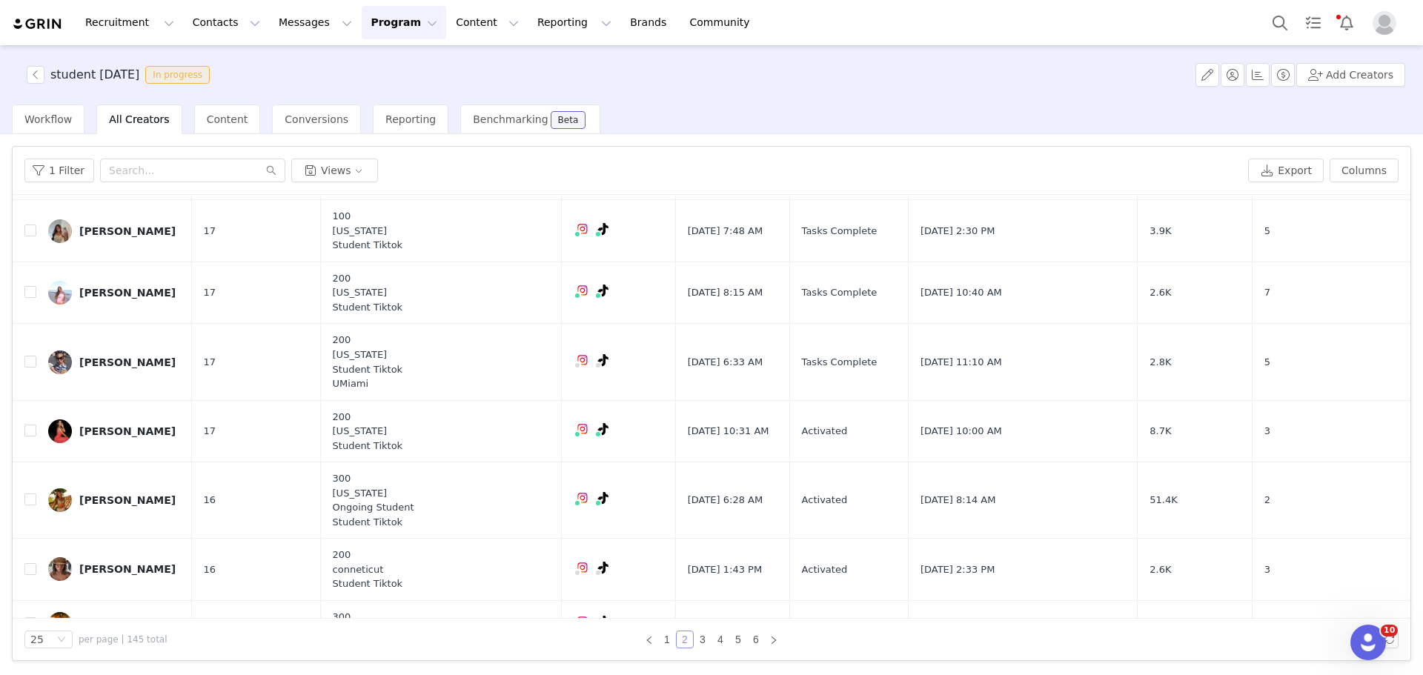
scroll to position [0, 0]
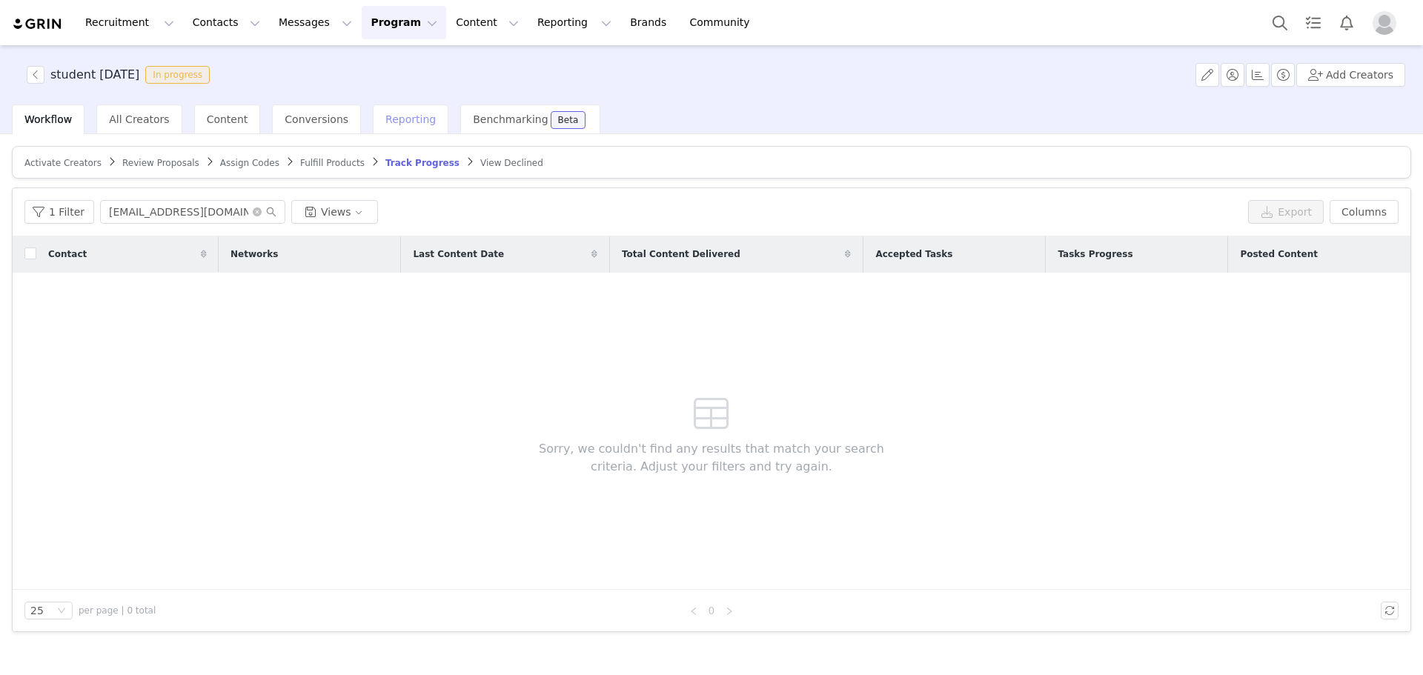
click at [385, 118] on span "Reporting" at bounding box center [410, 119] width 50 height 12
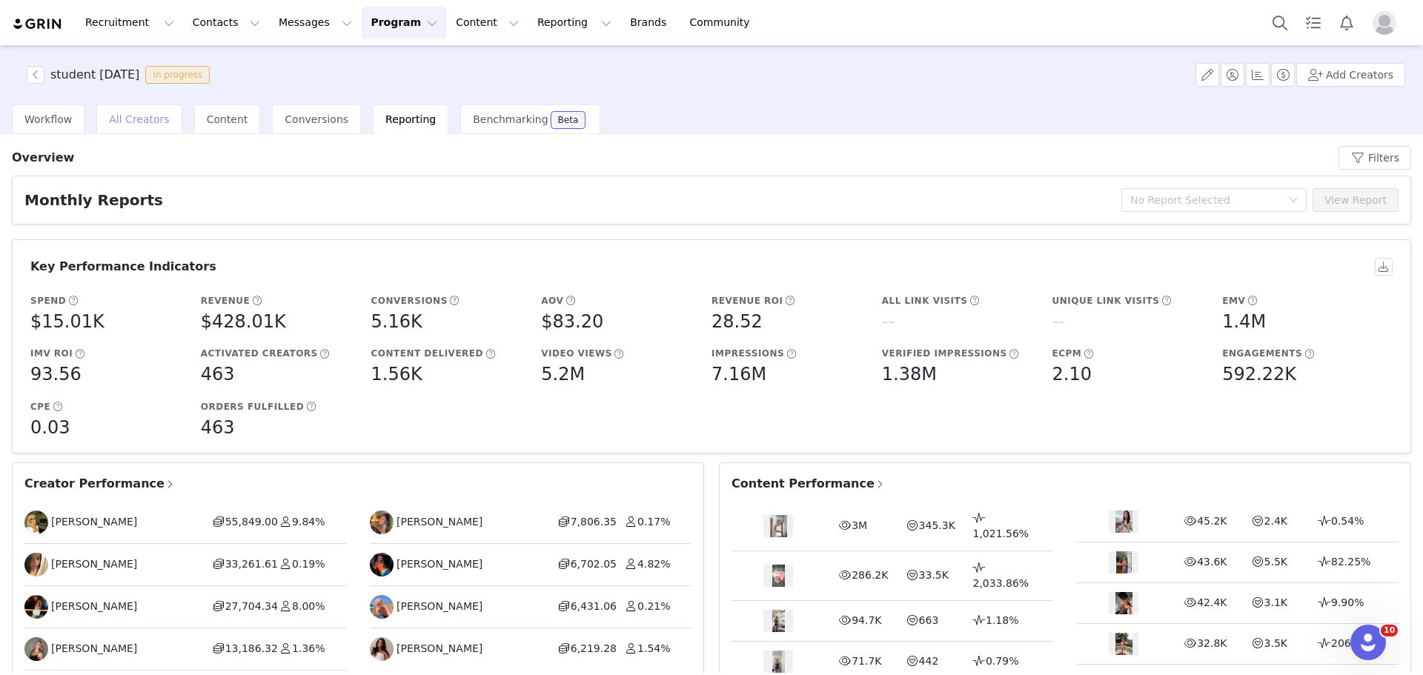
click at [96, 117] on div "All Creators" at bounding box center [138, 120] width 85 height 30
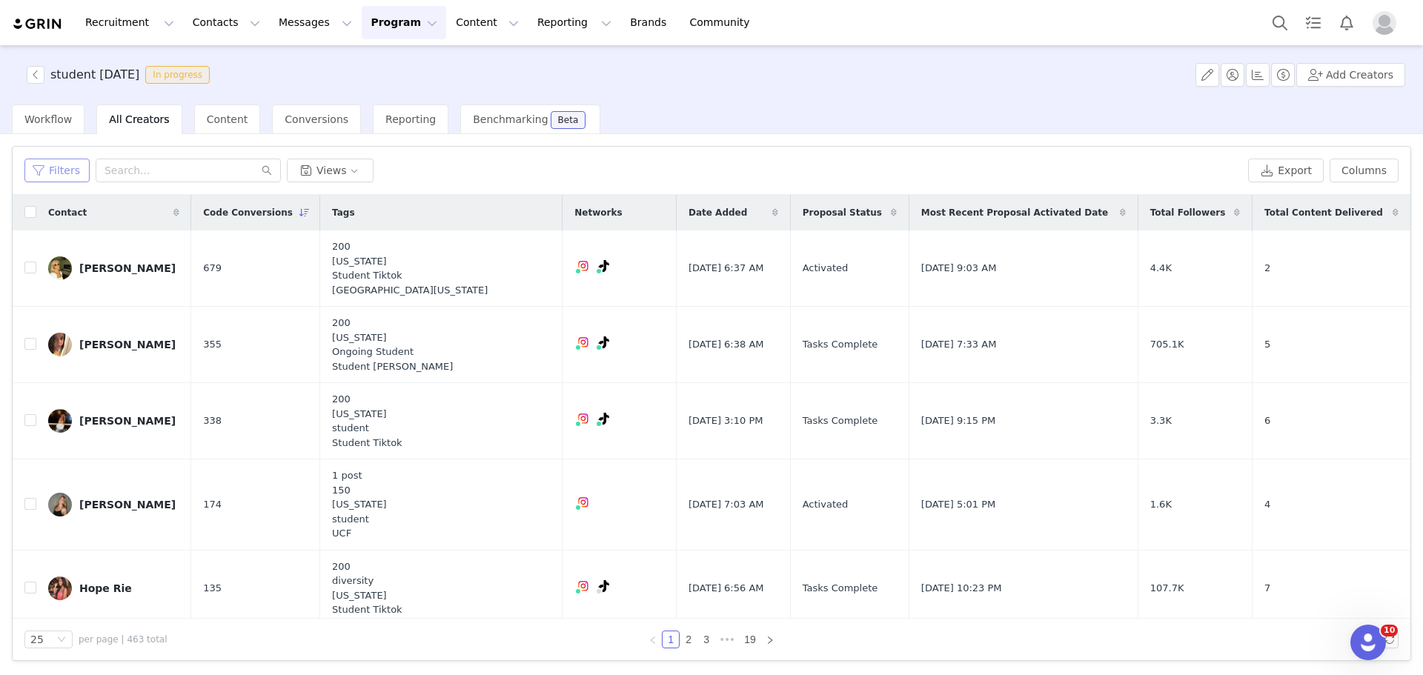
click at [71, 175] on button "Filters" at bounding box center [56, 171] width 65 height 24
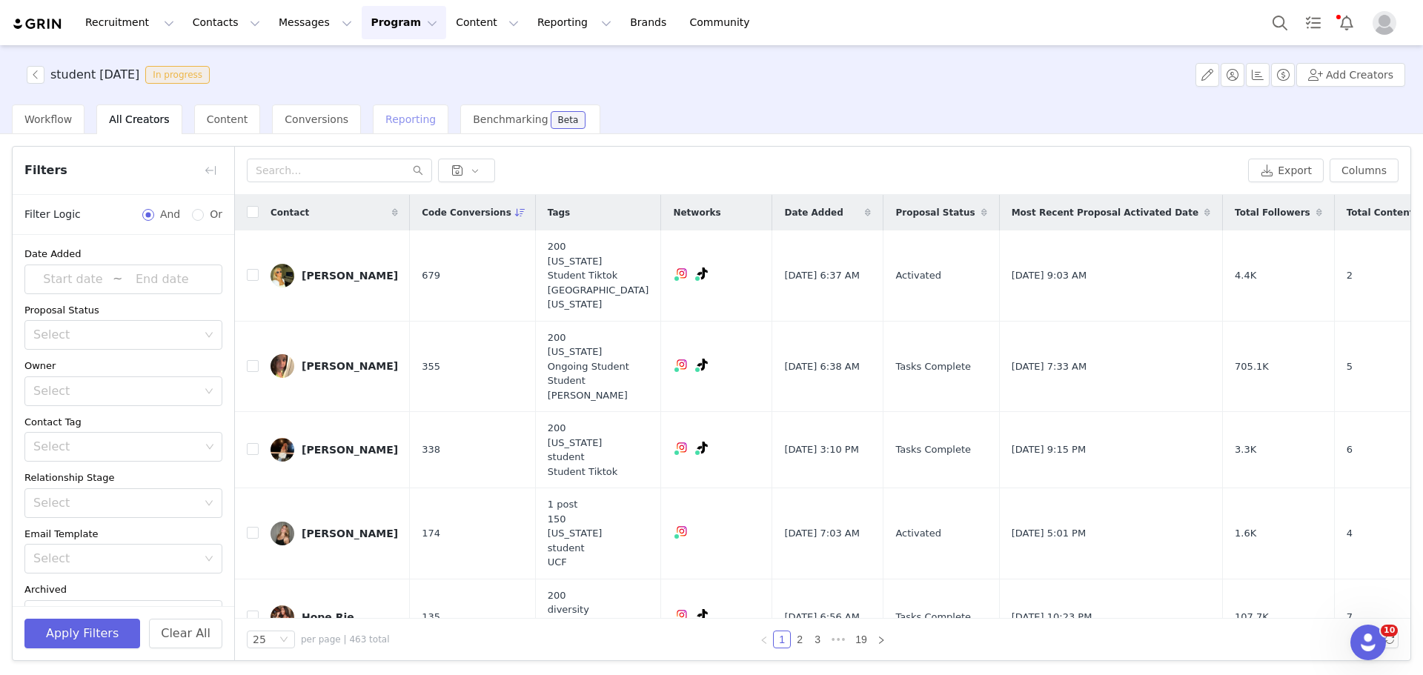
click at [403, 131] on div "Reporting" at bounding box center [411, 120] width 76 height 30
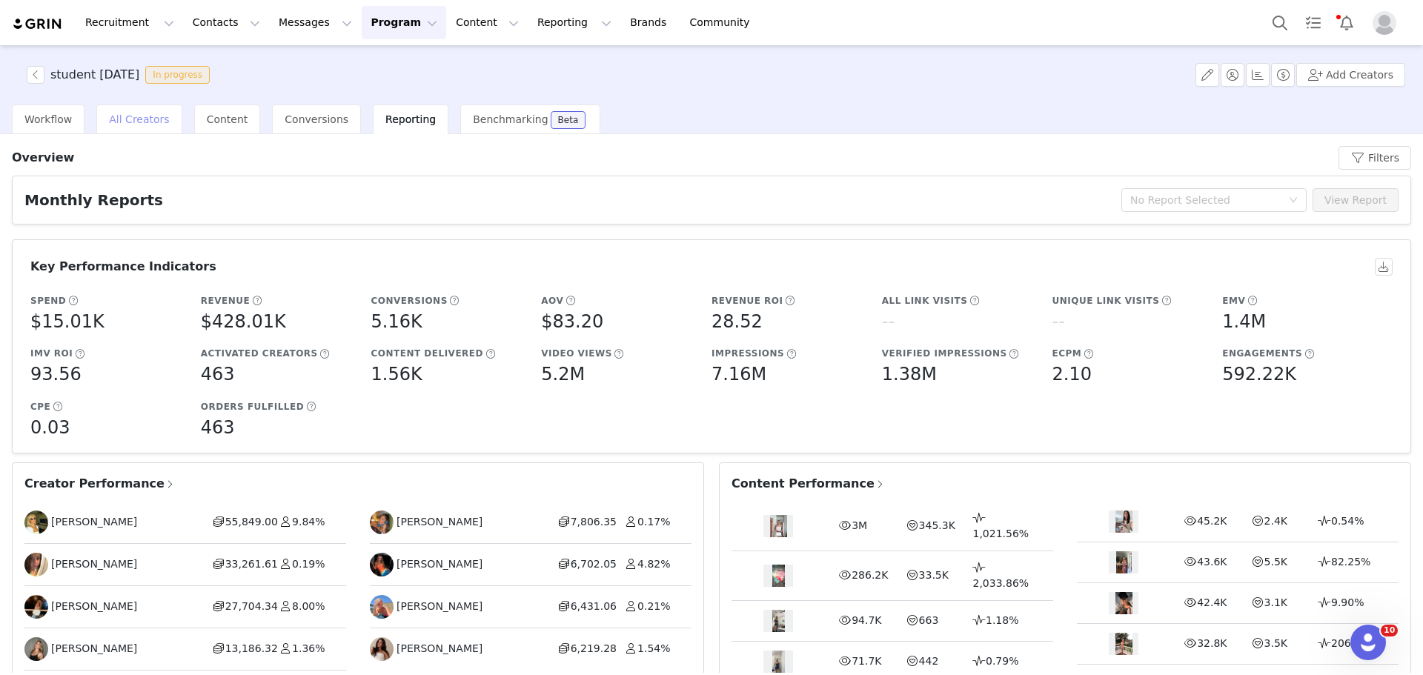
click at [103, 125] on div "All Creators" at bounding box center [138, 120] width 85 height 30
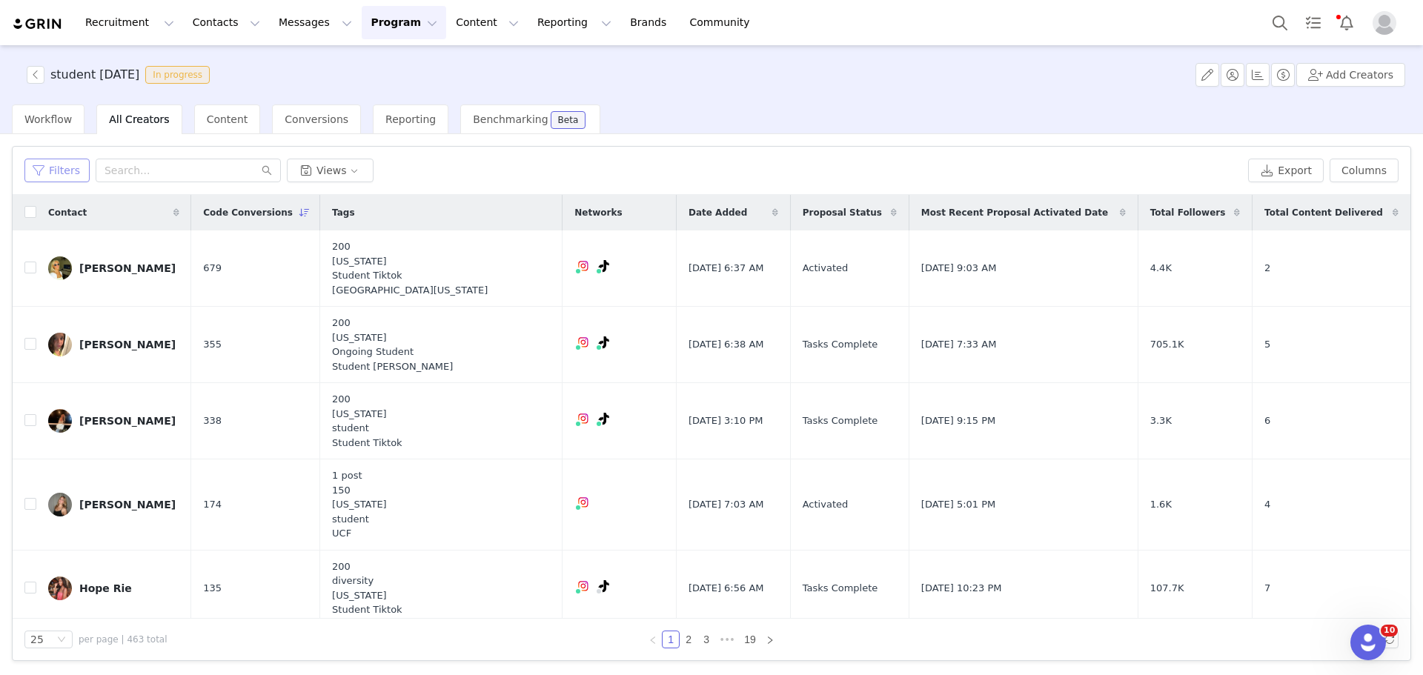
click at [67, 172] on button "Filters" at bounding box center [56, 171] width 65 height 24
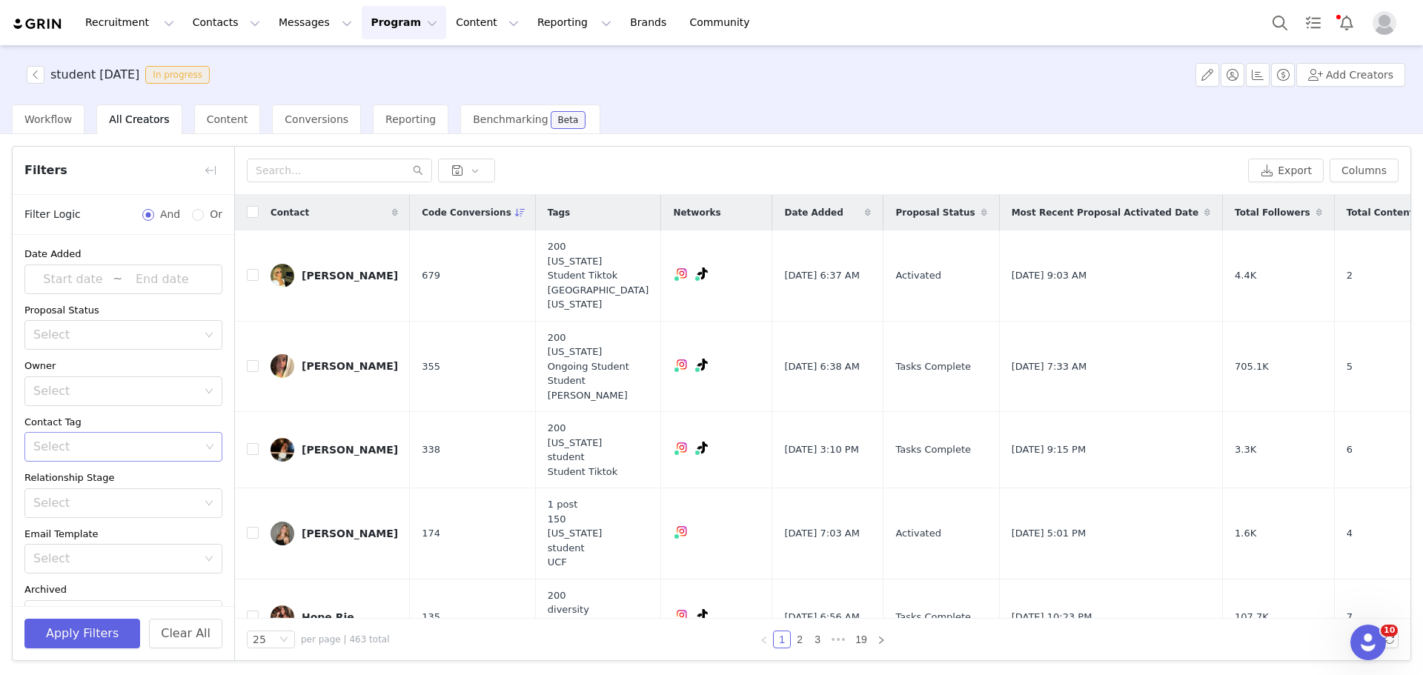
click at [102, 449] on div "Select" at bounding box center [116, 447] width 167 height 15
type input "studen"
click at [86, 504] on li "Student Tiktok" at bounding box center [117, 503] width 187 height 24
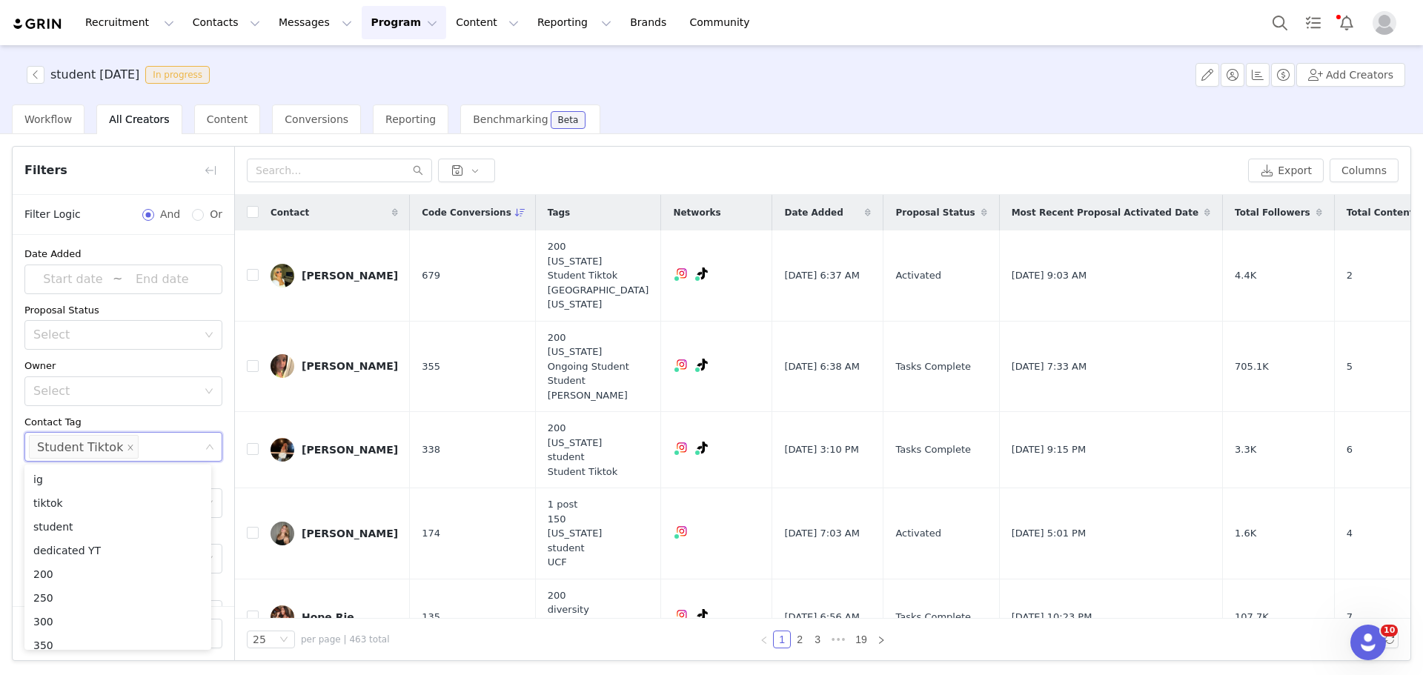
click at [159, 425] on div "Contact Tag" at bounding box center [123, 422] width 198 height 15
click at [82, 633] on button "Apply Filters" at bounding box center [82, 634] width 116 height 30
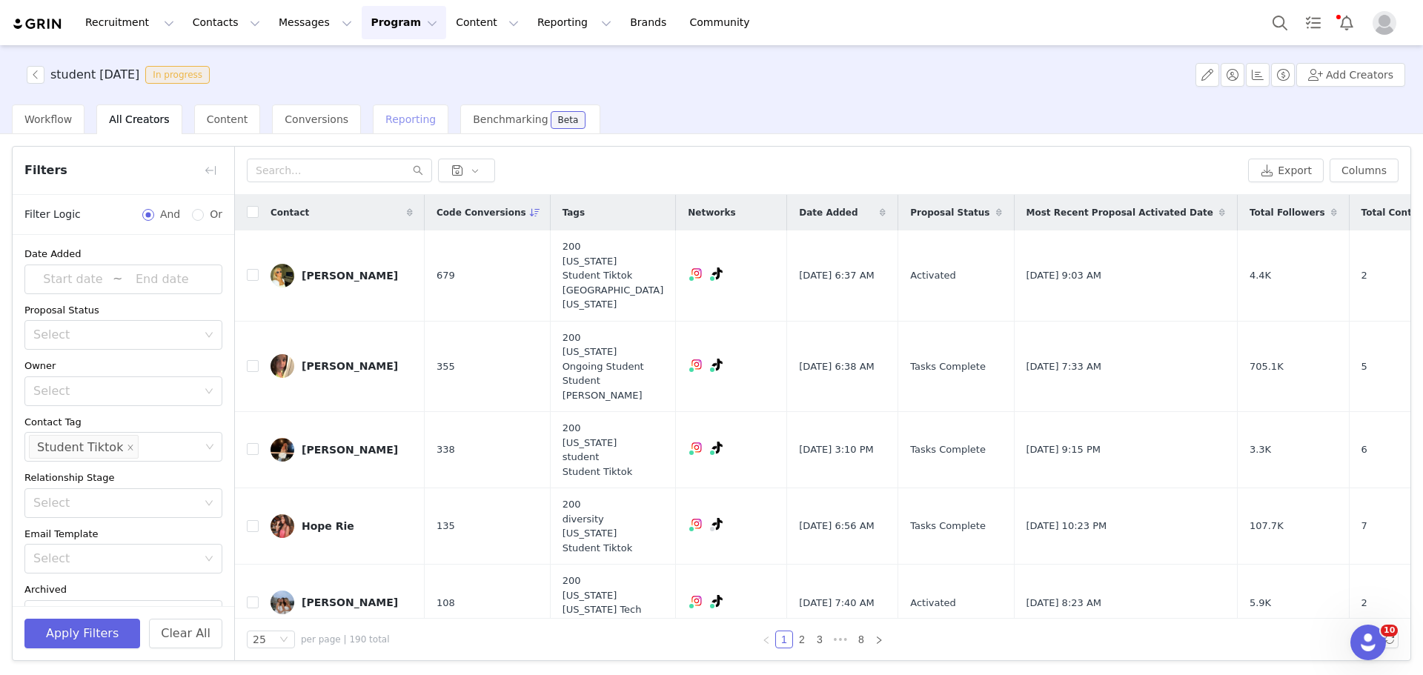
click at [388, 110] on div "Reporting" at bounding box center [411, 120] width 76 height 30
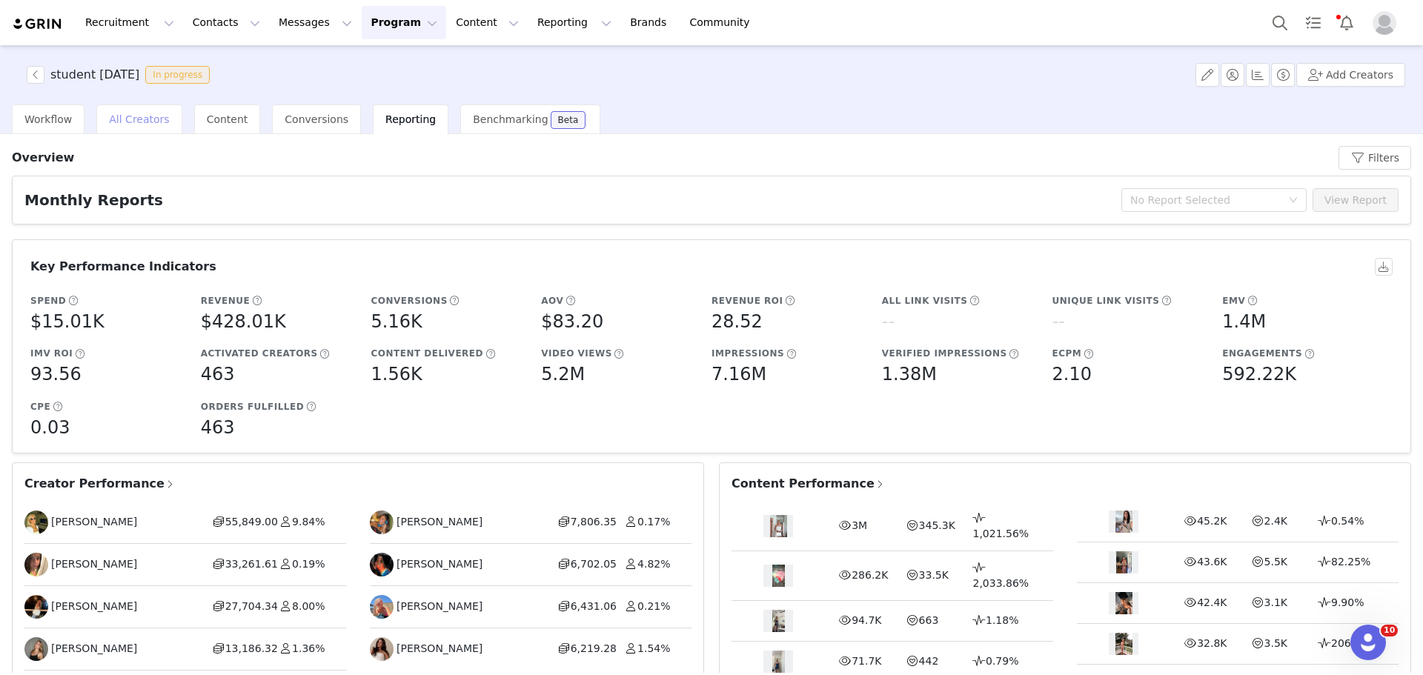
click at [152, 122] on span "All Creators" at bounding box center [139, 119] width 60 height 12
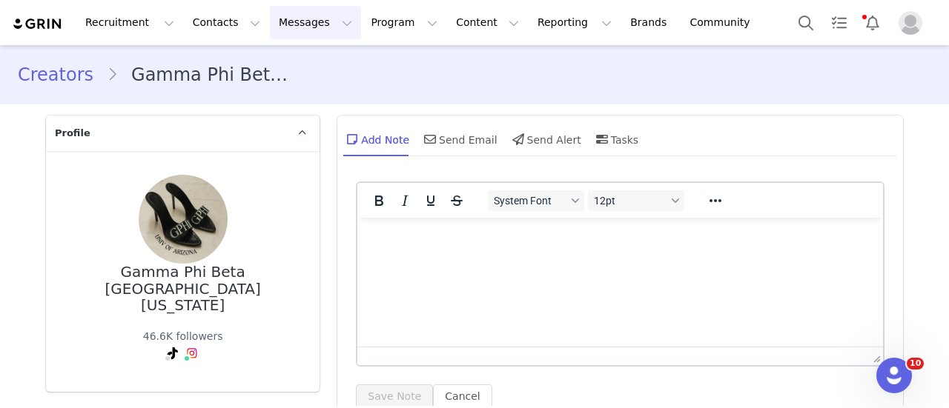
click at [299, 24] on button "Messages Messages" at bounding box center [315, 22] width 91 height 33
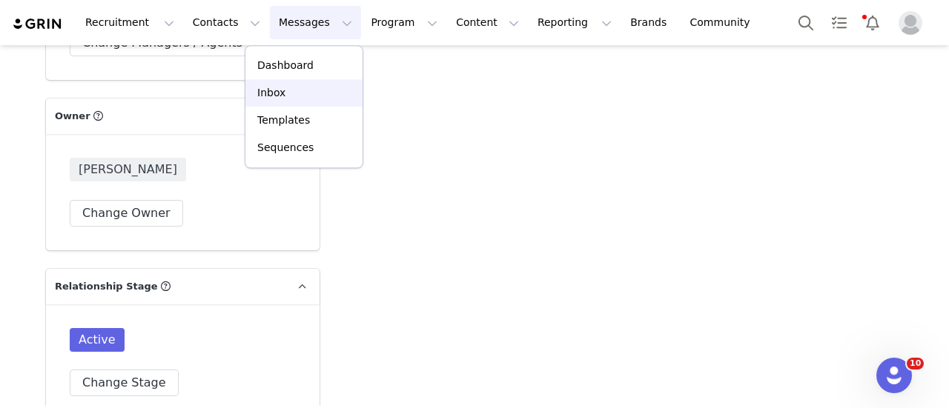
click at [298, 88] on div "Inbox" at bounding box center [303, 93] width 99 height 16
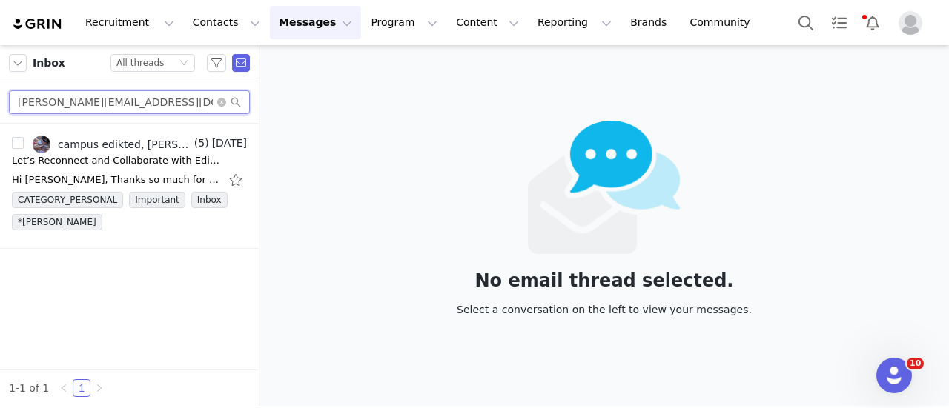
drag, startPoint x: 161, startPoint y: 102, endPoint x: -24, endPoint y: 93, distance: 185.5
click at [0, 93] on html "Recruitment Recruitment Creator Search Curated Lists Landing Pages Web Extensio…" at bounding box center [474, 204] width 949 height 408
paste input "lindsayy0414"
type input "lindsayy0414@gmail.com"
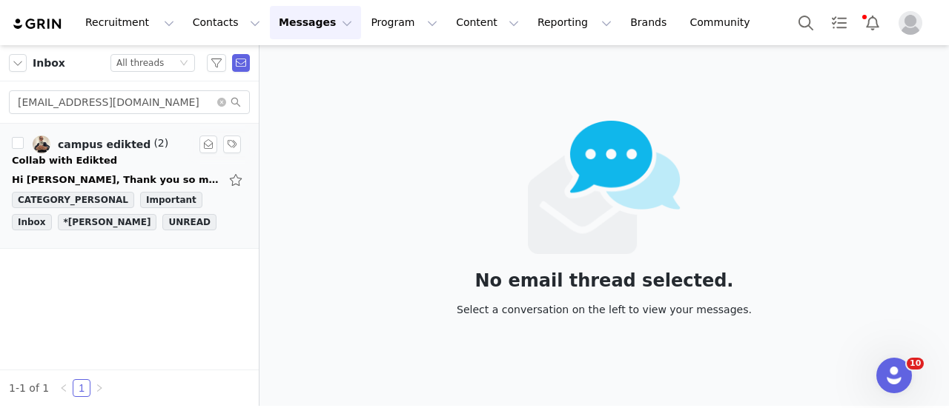
click at [108, 188] on div "Hi Galya, Thank you so much for reaching out and considering me for this opport…" at bounding box center [129, 180] width 235 height 24
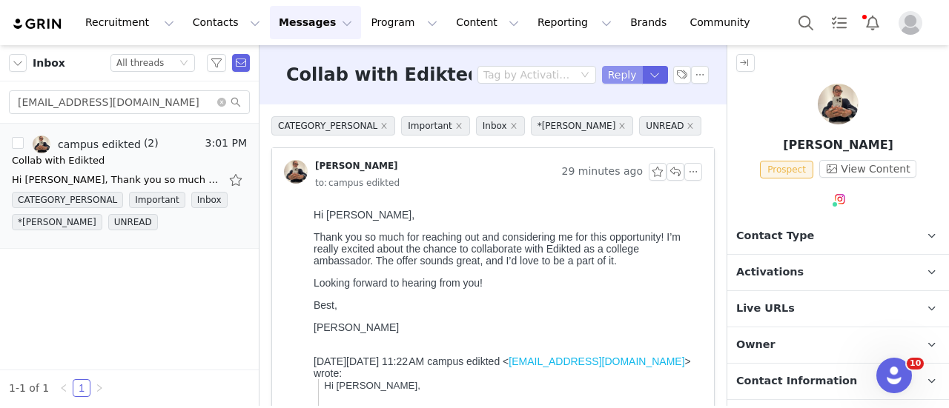
click at [605, 78] on button "Reply" at bounding box center [622, 75] width 41 height 18
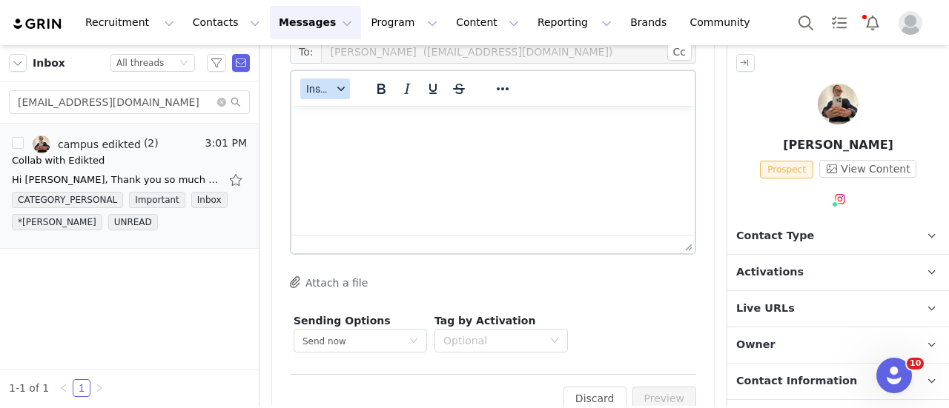
click at [313, 87] on span "Insert" at bounding box center [319, 89] width 26 height 12
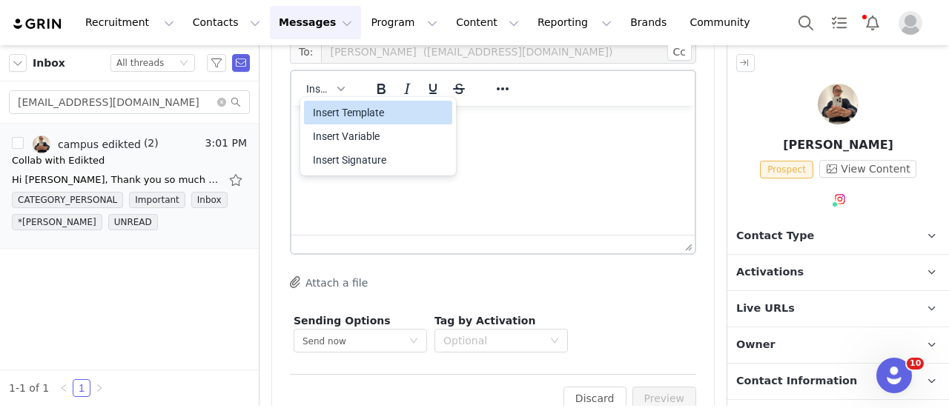
click at [323, 105] on div "Insert Template" at bounding box center [379, 113] width 133 height 18
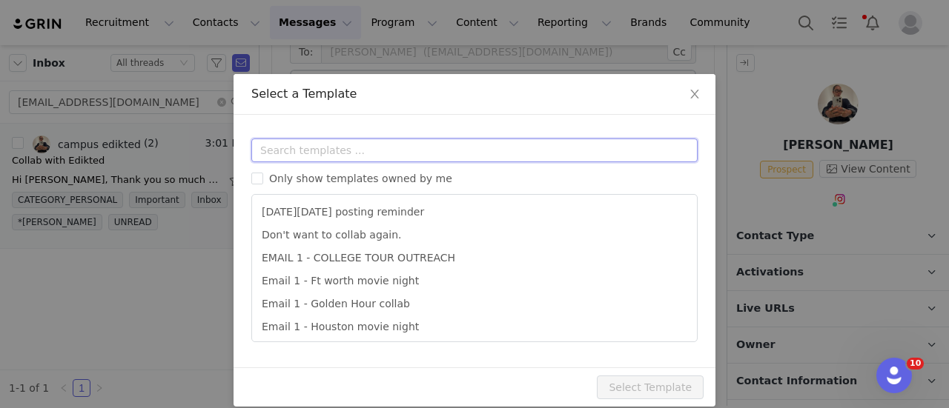
click at [319, 139] on input "text" at bounding box center [474, 151] width 446 height 24
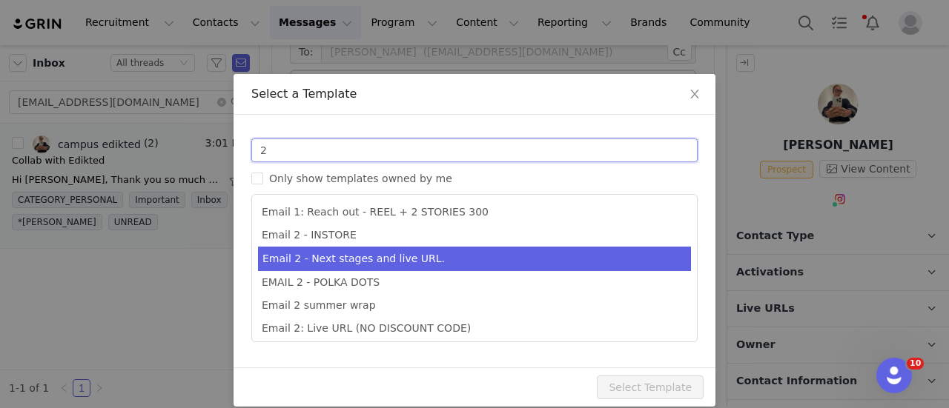
type input "2"
type input "Collab with Edikted"
click at [404, 254] on li "Email 2 - Next stages and live URL." at bounding box center [474, 259] width 433 height 24
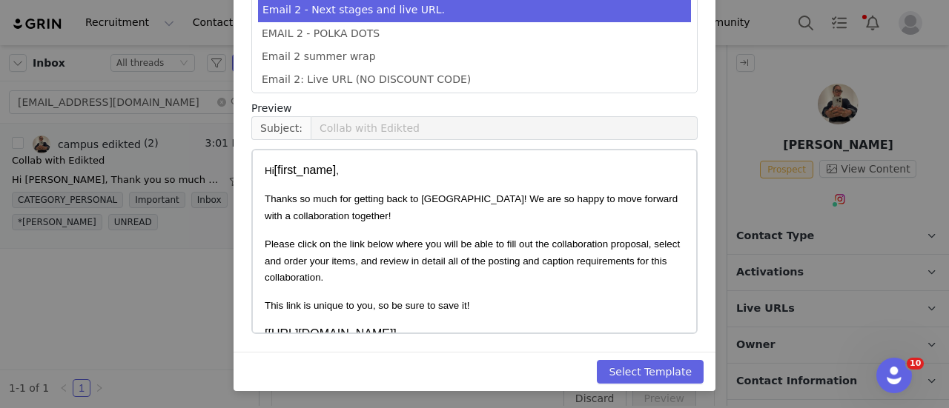
click at [644, 358] on div "Select Template" at bounding box center [475, 371] width 482 height 39
click at [645, 360] on button "Select Template" at bounding box center [650, 372] width 107 height 24
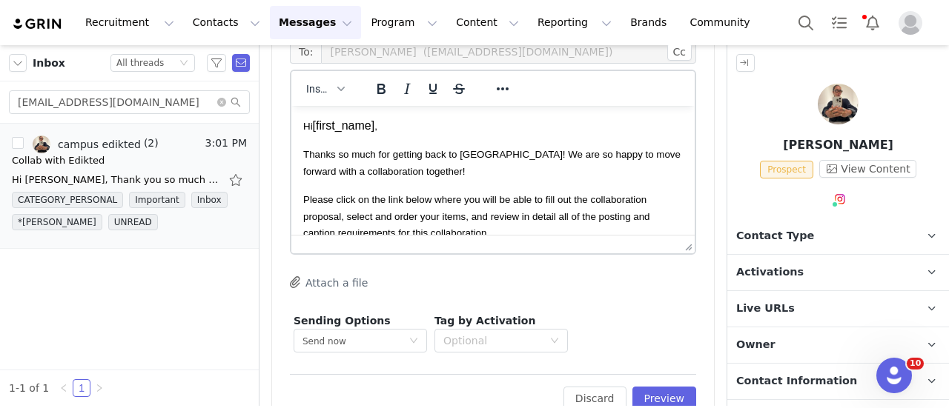
scroll to position [999, 0]
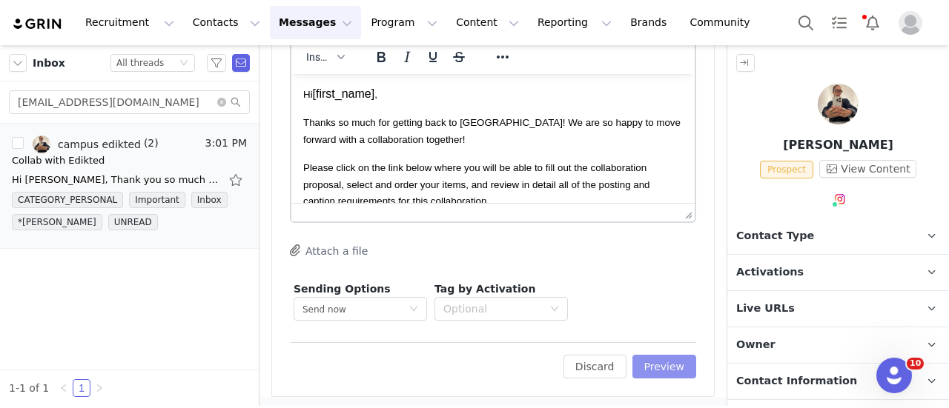
click at [647, 364] on button "Preview" at bounding box center [664, 367] width 64 height 24
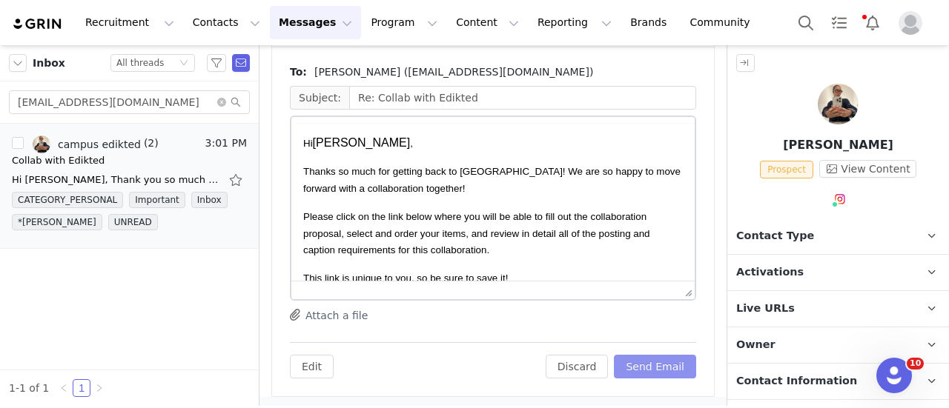
scroll to position [0, 0]
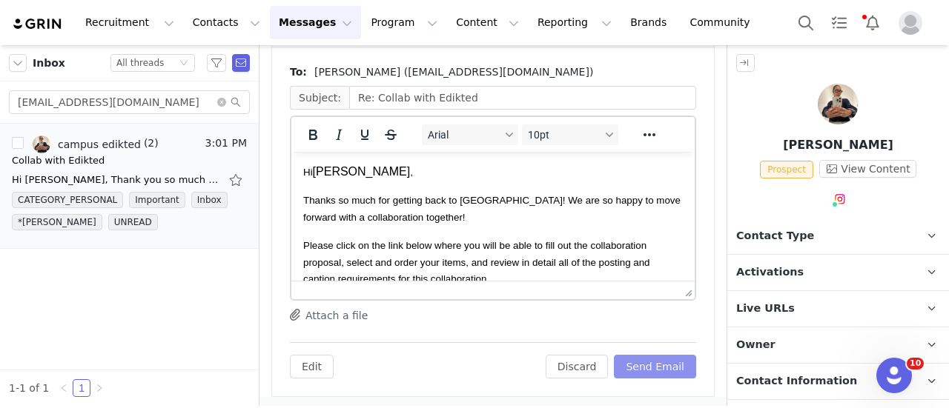
click at [647, 364] on button "Send Email" at bounding box center [655, 367] width 82 height 24
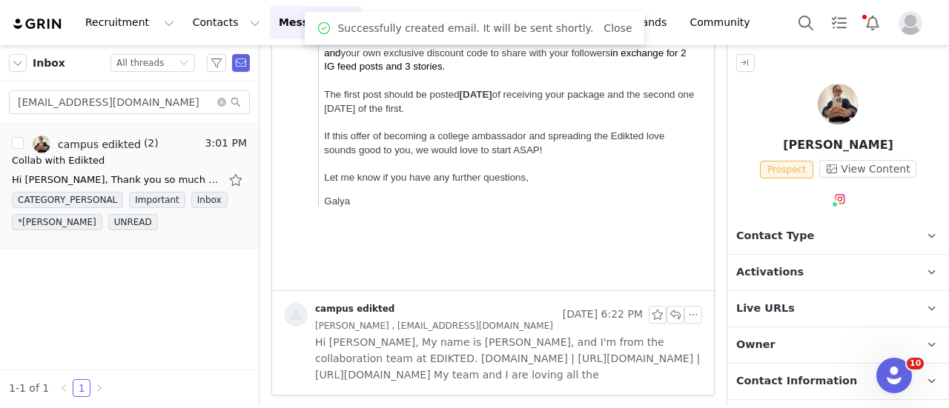
click at [788, 242] on span "Contact Type" at bounding box center [775, 236] width 78 height 16
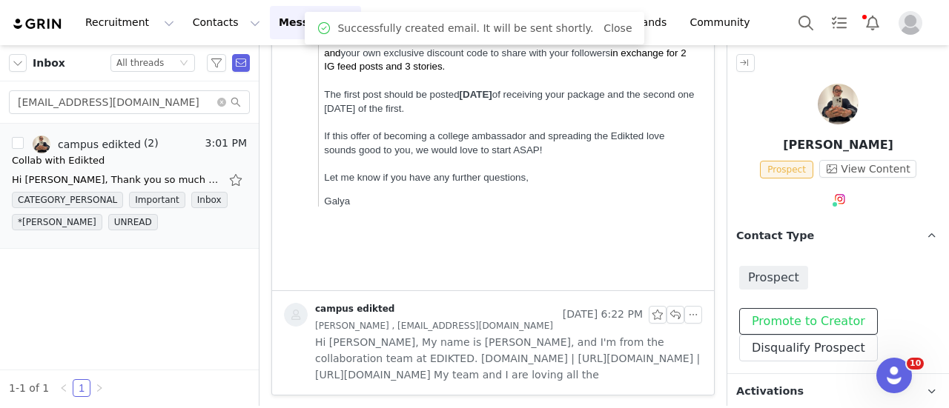
click at [778, 319] on button "Promote to Creator" at bounding box center [808, 321] width 139 height 27
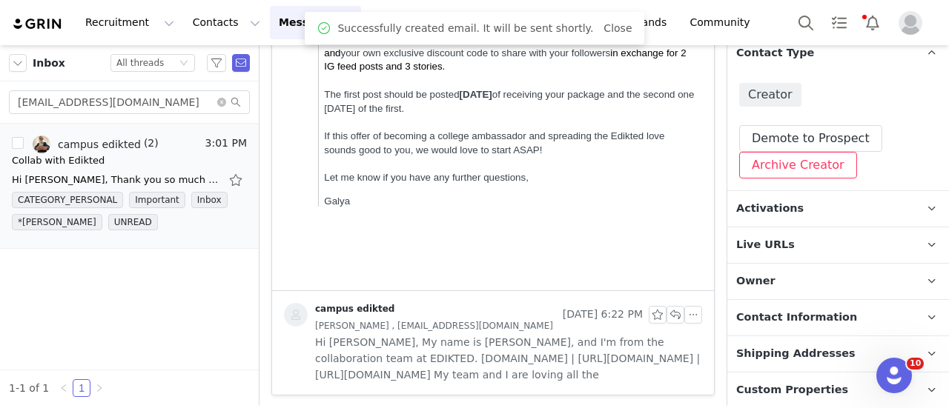
scroll to position [148, 0]
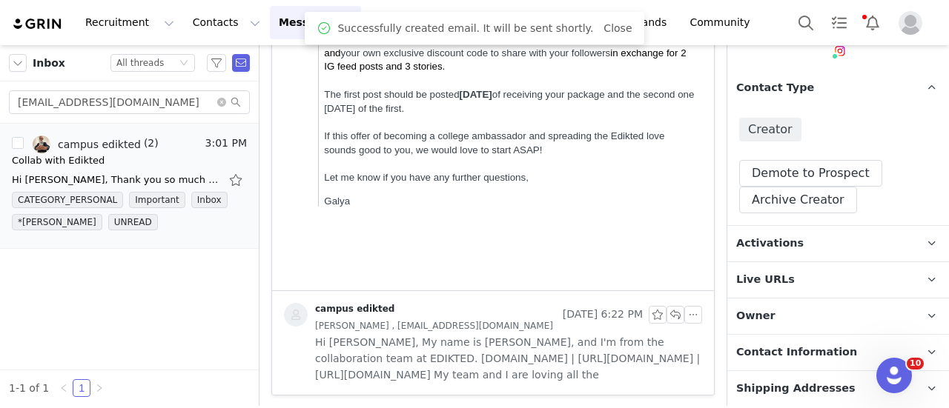
click at [787, 254] on p "Activations" at bounding box center [820, 244] width 186 height 36
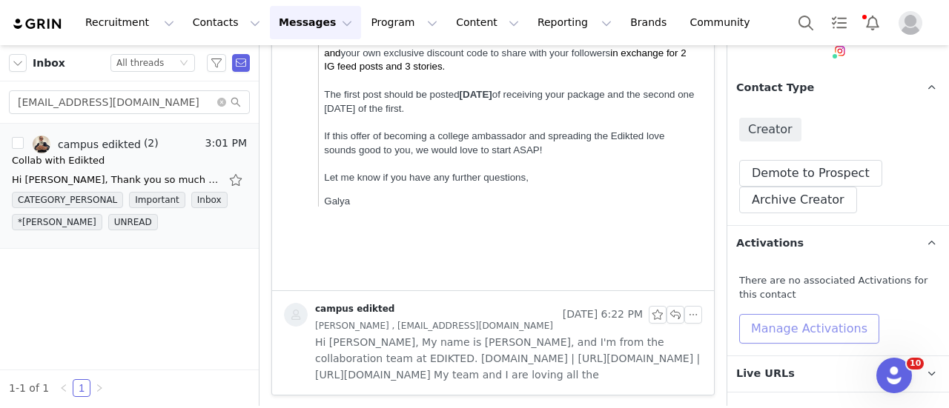
click at [793, 320] on button "Manage Activations" at bounding box center [809, 329] width 140 height 30
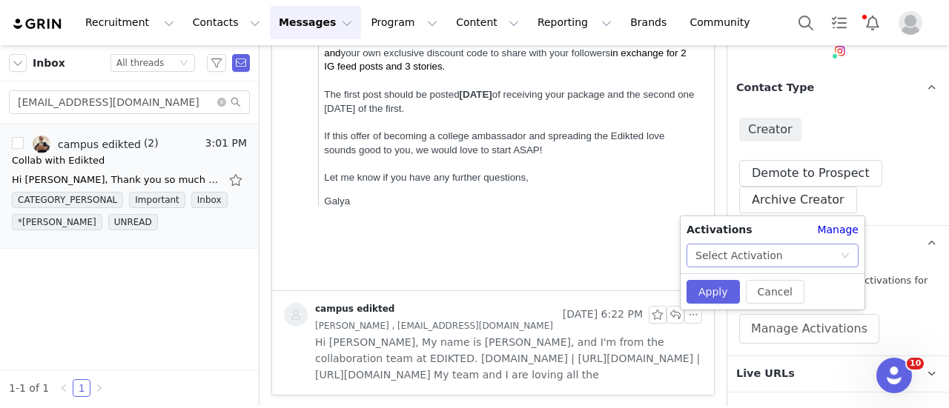
click at [767, 256] on div "Select Activation" at bounding box center [738, 256] width 87 height 22
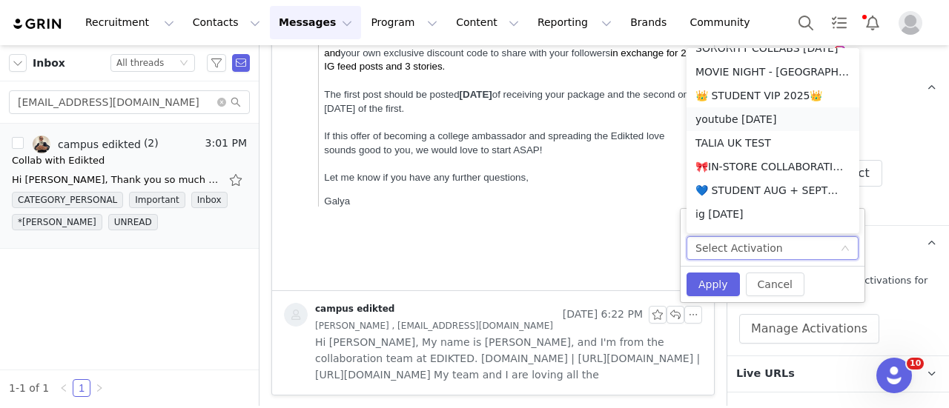
scroll to position [230, 0]
click at [744, 194] on li "💙 STUDENT AUG + SEPT💙 2025" at bounding box center [772, 189] width 173 height 24
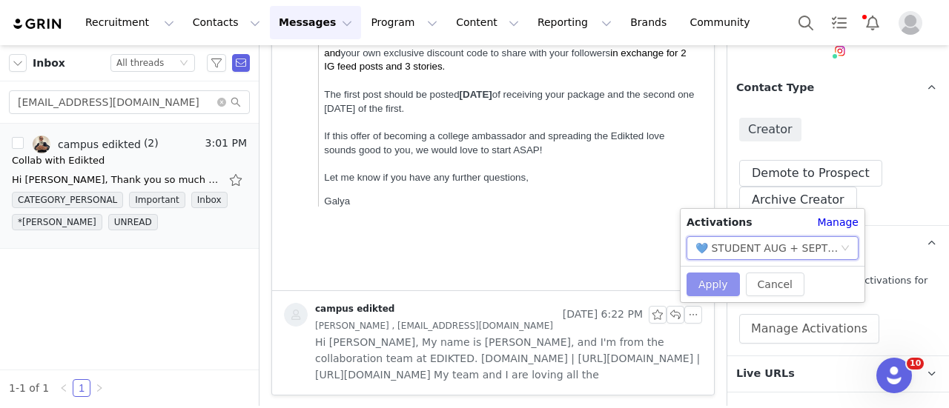
click at [718, 279] on button "Apply" at bounding box center [712, 285] width 53 height 24
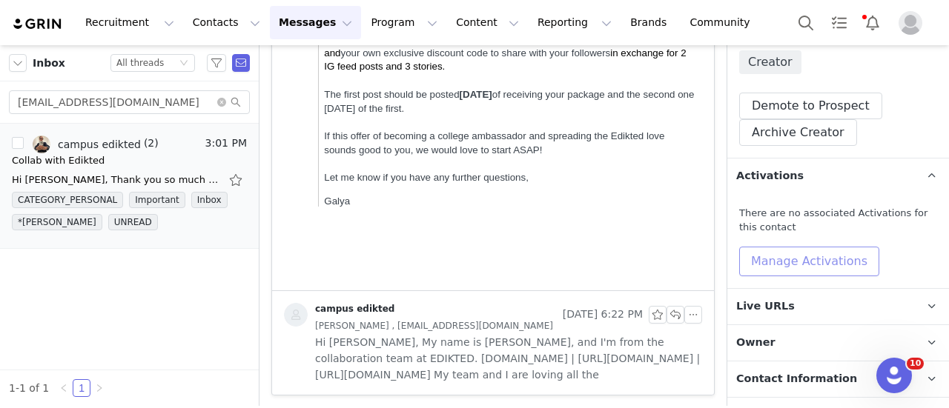
scroll to position [297, 0]
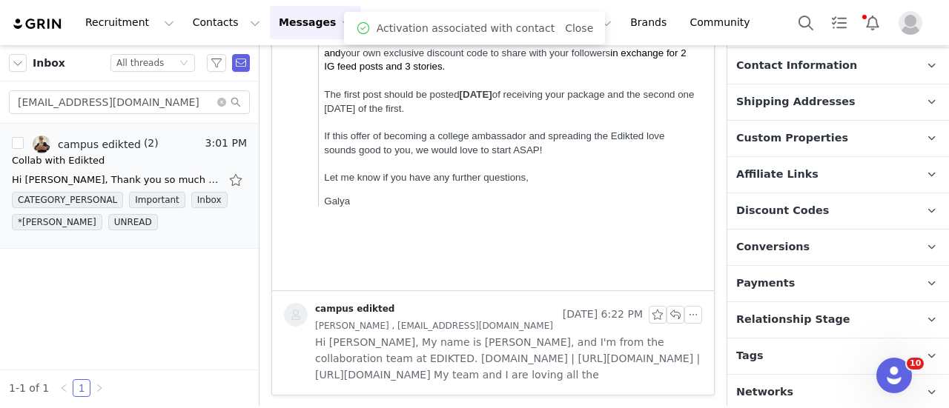
click at [841, 327] on p "Relationship Stage Use relationship stages to move contacts through a logical s…" at bounding box center [820, 320] width 186 height 36
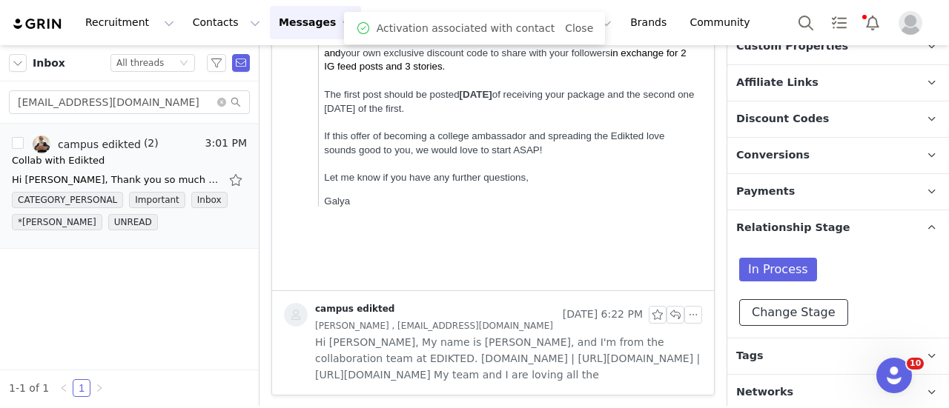
click at [814, 322] on button "Change Stage" at bounding box center [793, 312] width 109 height 27
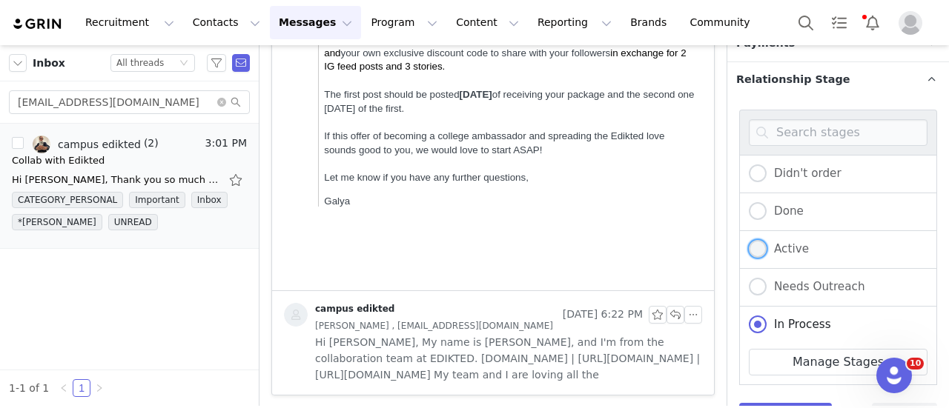
click at [789, 244] on span "Active" at bounding box center [788, 248] width 42 height 13
click at [767, 244] on input "Active" at bounding box center [758, 249] width 18 height 19
radio input "true"
radio input "false"
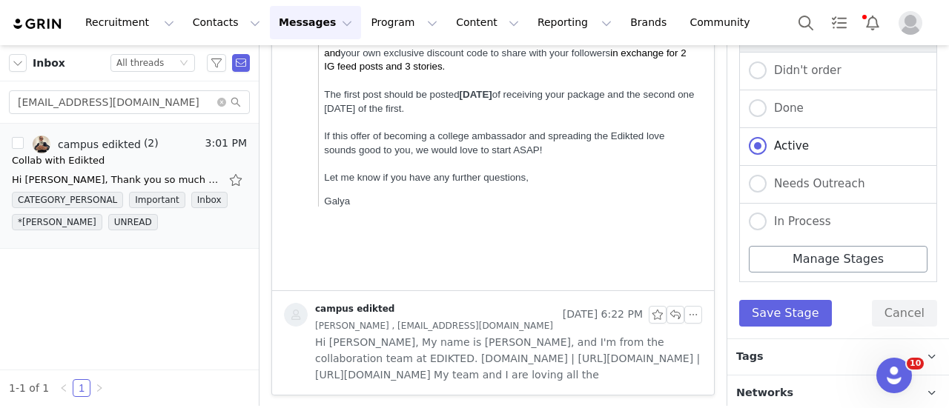
scroll to position [867, 0]
click at [781, 305] on button "Save Stage" at bounding box center [785, 313] width 93 height 27
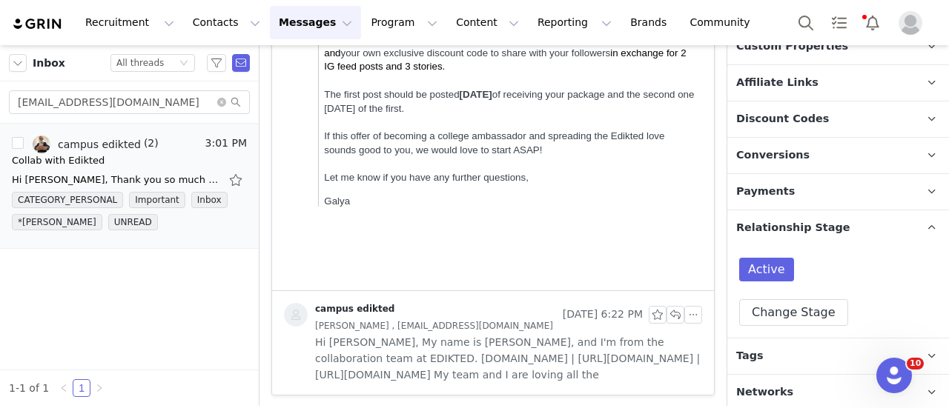
click at [780, 360] on p "Tags Keep track of your contacts by assigning them tags. You can then filter yo…" at bounding box center [820, 357] width 186 height 36
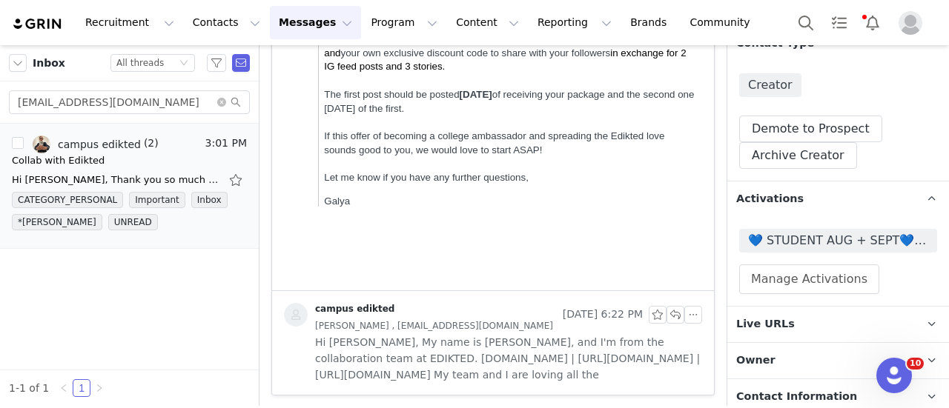
scroll to position [189, 0]
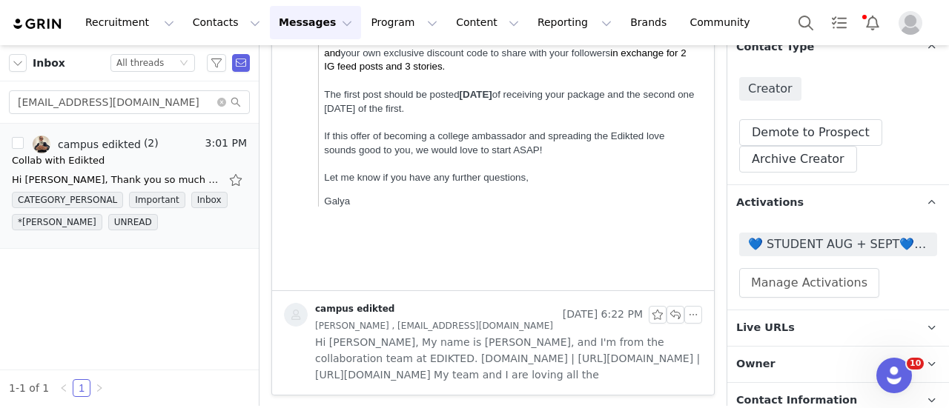
click at [775, 256] on div "💙 STUDENT AUG + SEPT💙 2025 Manage Activations" at bounding box center [838, 265] width 198 height 65
click at [775, 254] on span "💙 STUDENT AUG + SEPT💙 2025" at bounding box center [838, 245] width 198 height 24
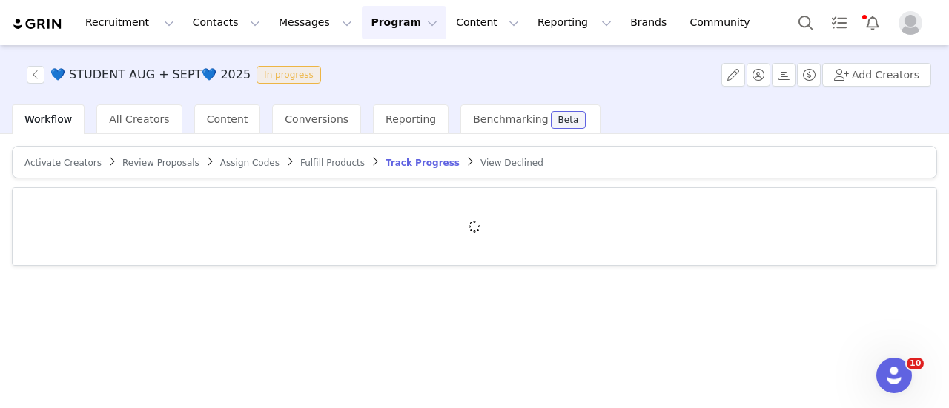
click at [39, 165] on span "Activate Creators" at bounding box center [62, 163] width 77 height 10
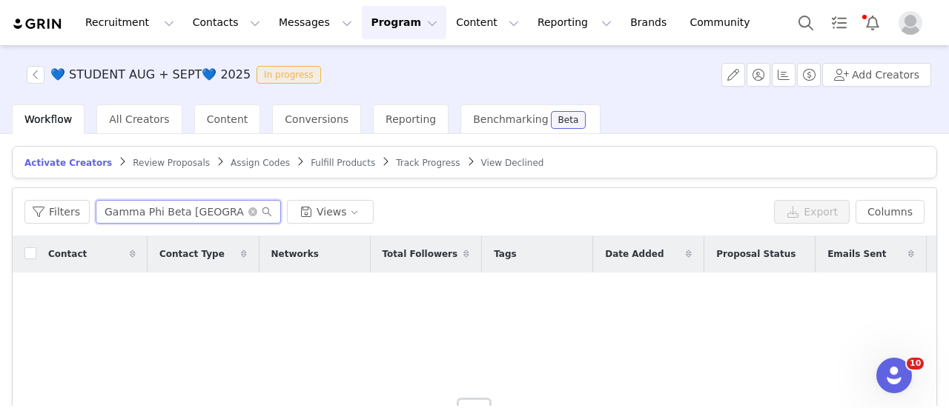
click at [240, 211] on input "Gamma Phi Beta University of Wisconsin- Madison" at bounding box center [188, 212] width 185 height 24
click at [248, 208] on icon "icon: close-circle" at bounding box center [252, 212] width 9 height 9
click at [216, 207] on input "text" at bounding box center [188, 212] width 185 height 24
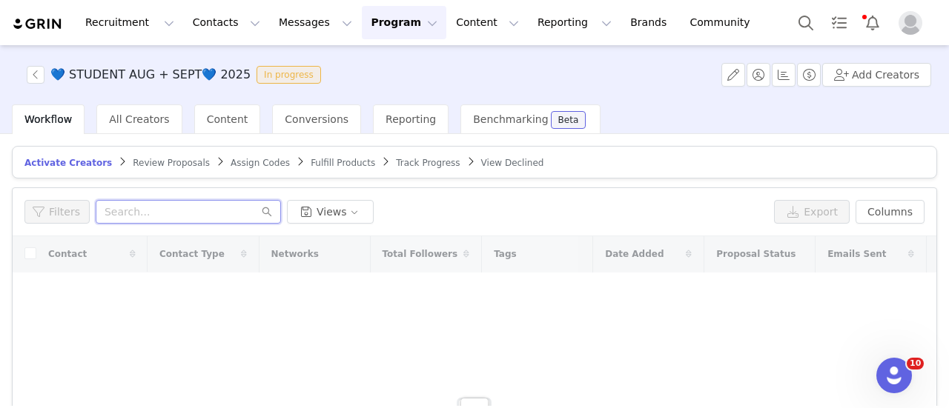
paste input "lindsayy0414@gmail.com"
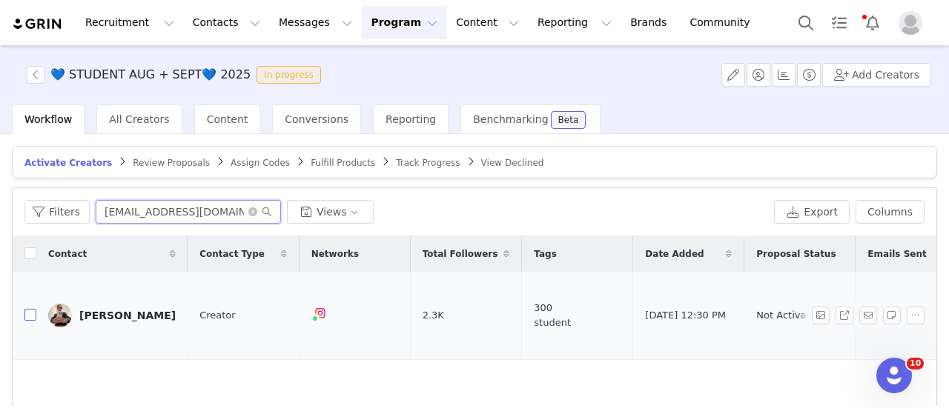
type input "lindsayy0414@gmail.com"
click at [30, 309] on input "checkbox" at bounding box center [30, 315] width 12 height 12
checkbox input "true"
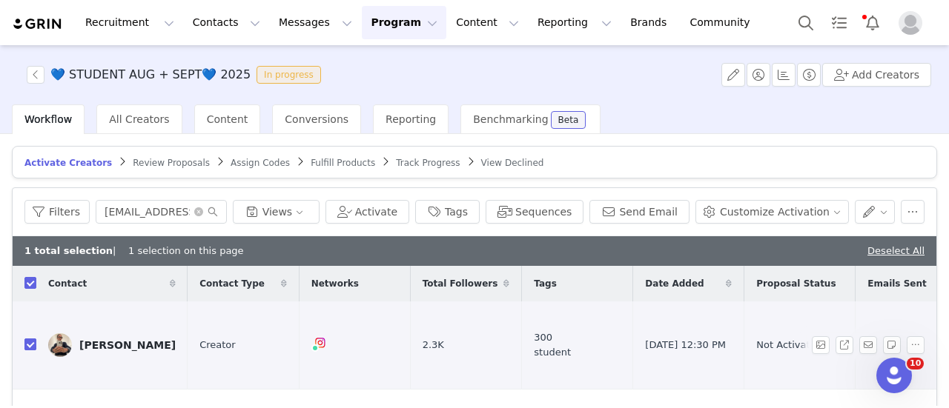
click at [29, 339] on input "checkbox" at bounding box center [30, 345] width 12 height 12
checkbox input "false"
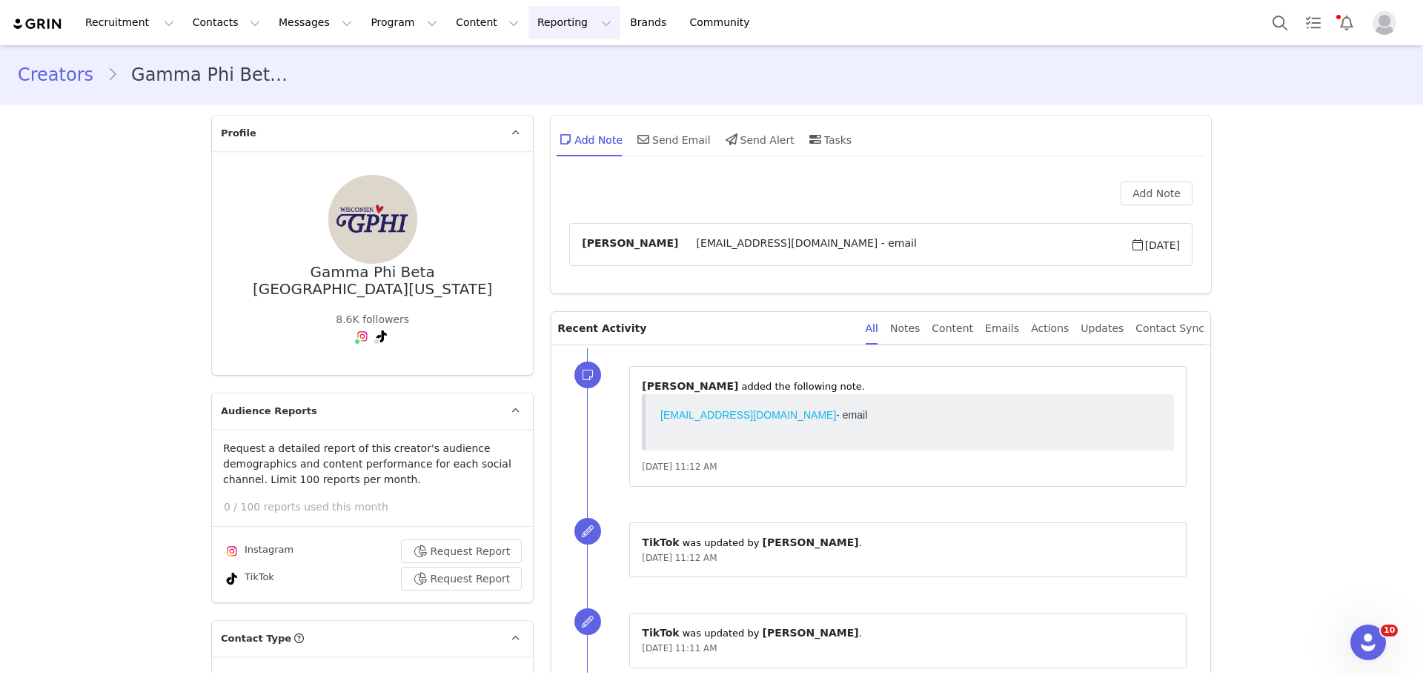
click at [529, 32] on button "Reporting Reporting" at bounding box center [575, 22] width 92 height 33
click at [507, 95] on p "Report Builder" at bounding box center [523, 93] width 74 height 16
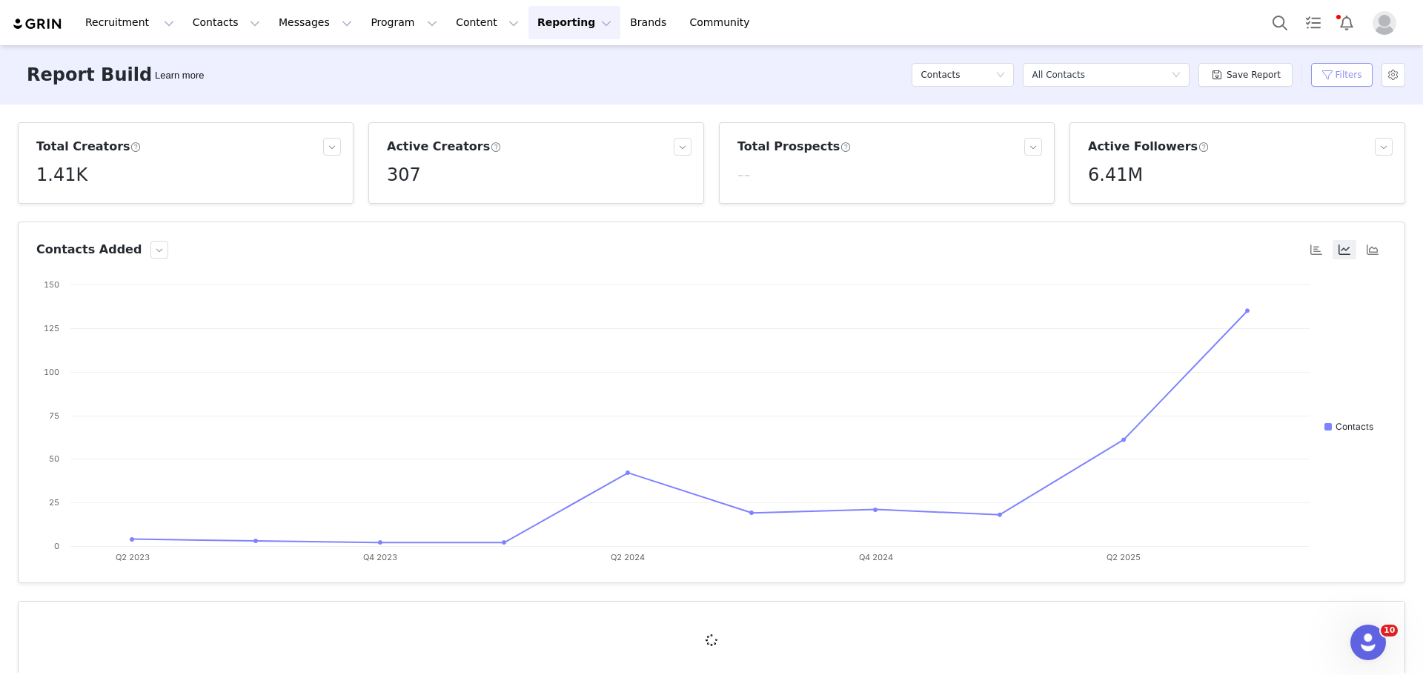
click at [1325, 77] on button "Filters" at bounding box center [1342, 75] width 62 height 24
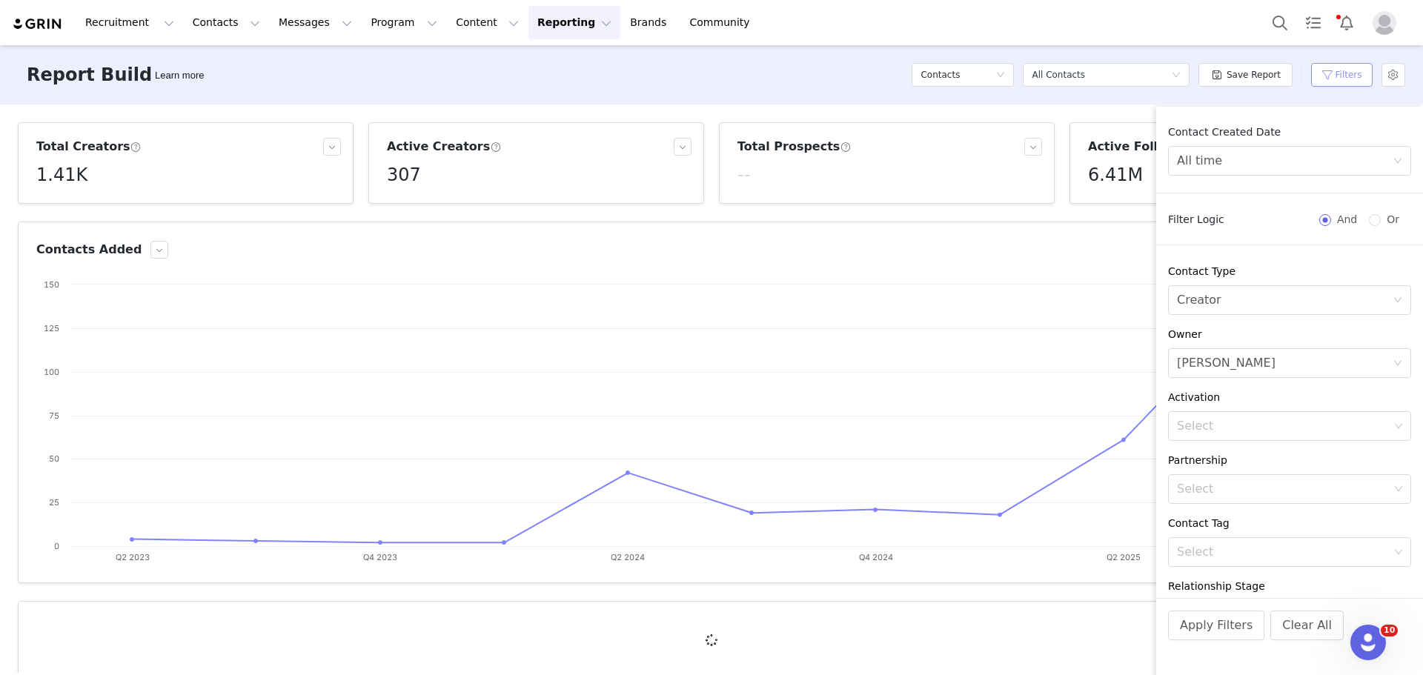
click at [1338, 79] on button "Filters" at bounding box center [1342, 75] width 62 height 24
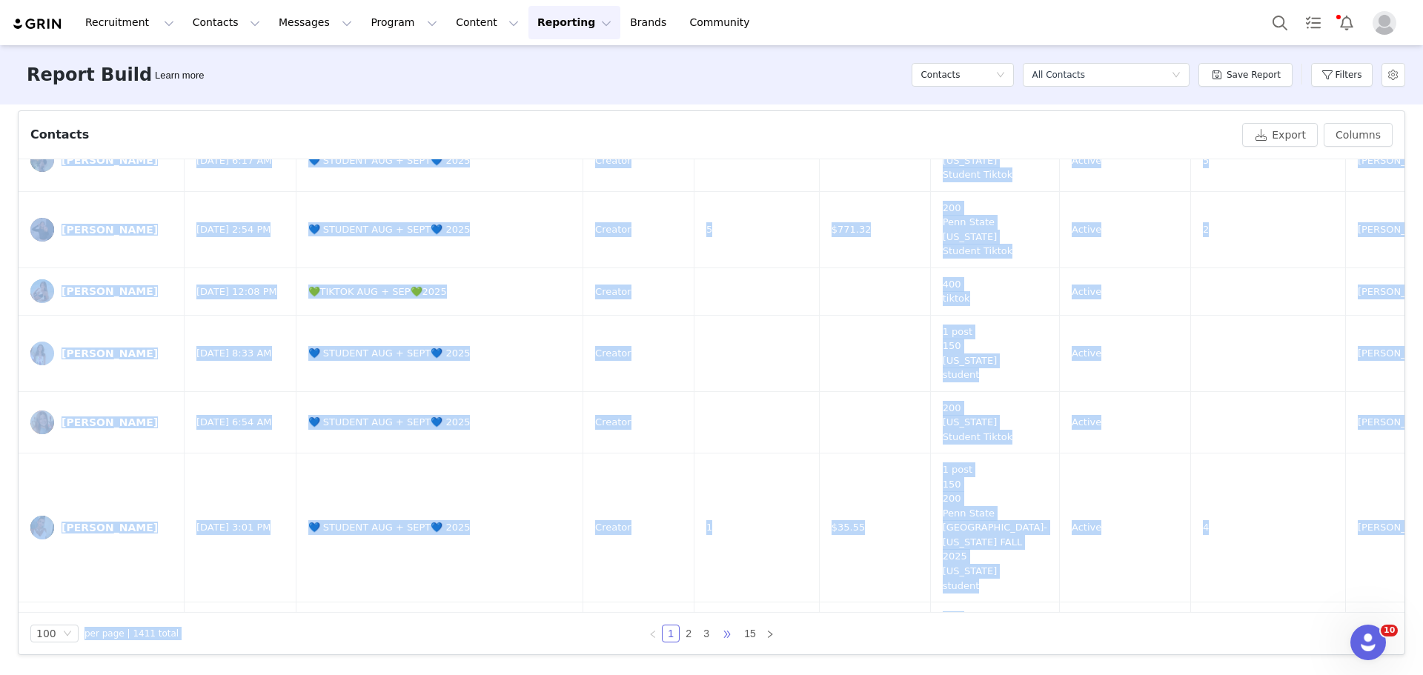
scroll to position [7045, 0]
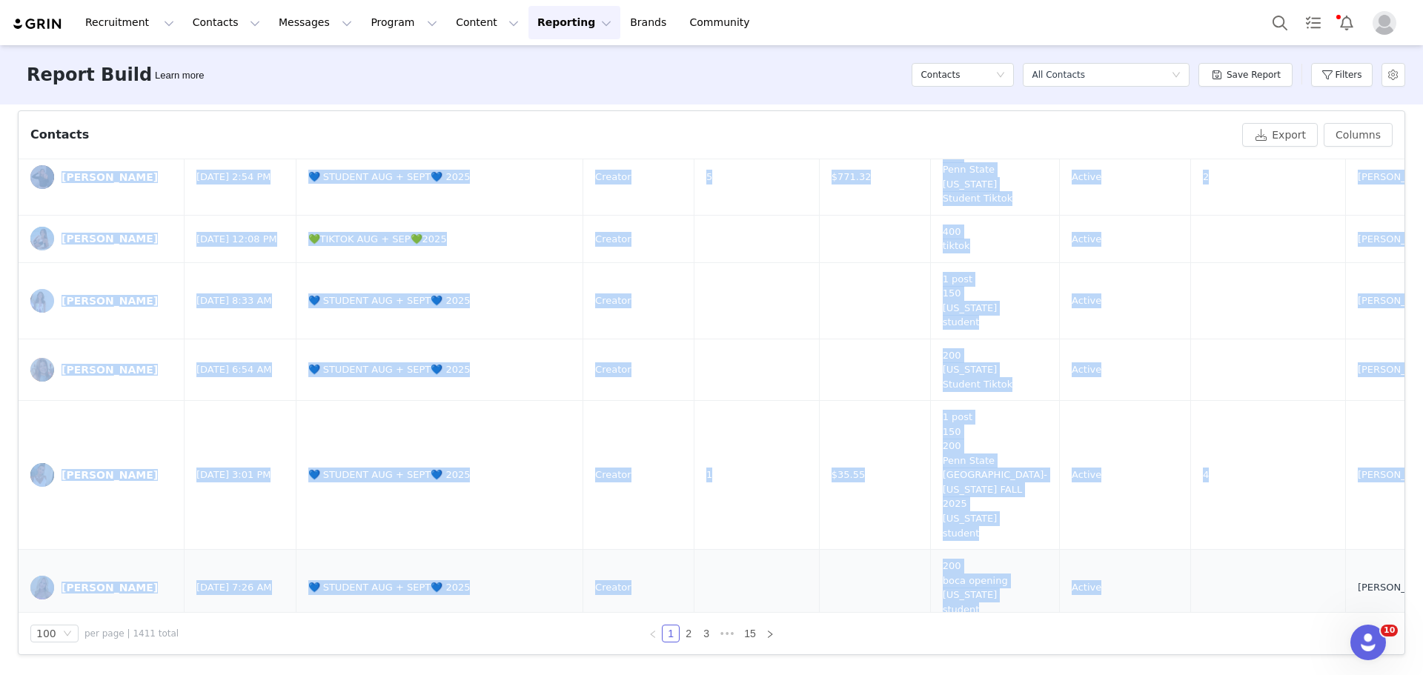
drag, startPoint x: 56, startPoint y: 199, endPoint x: 986, endPoint y: 518, distance: 983.4
copy tbody "Loremip Dol 04, 6873 19:06 SI 💙 AMETCON ADI + ELIT💙 4752 Seddoei 222 tempori Ut…"
click at [1341, 79] on button "Filters" at bounding box center [1342, 75] width 62 height 24
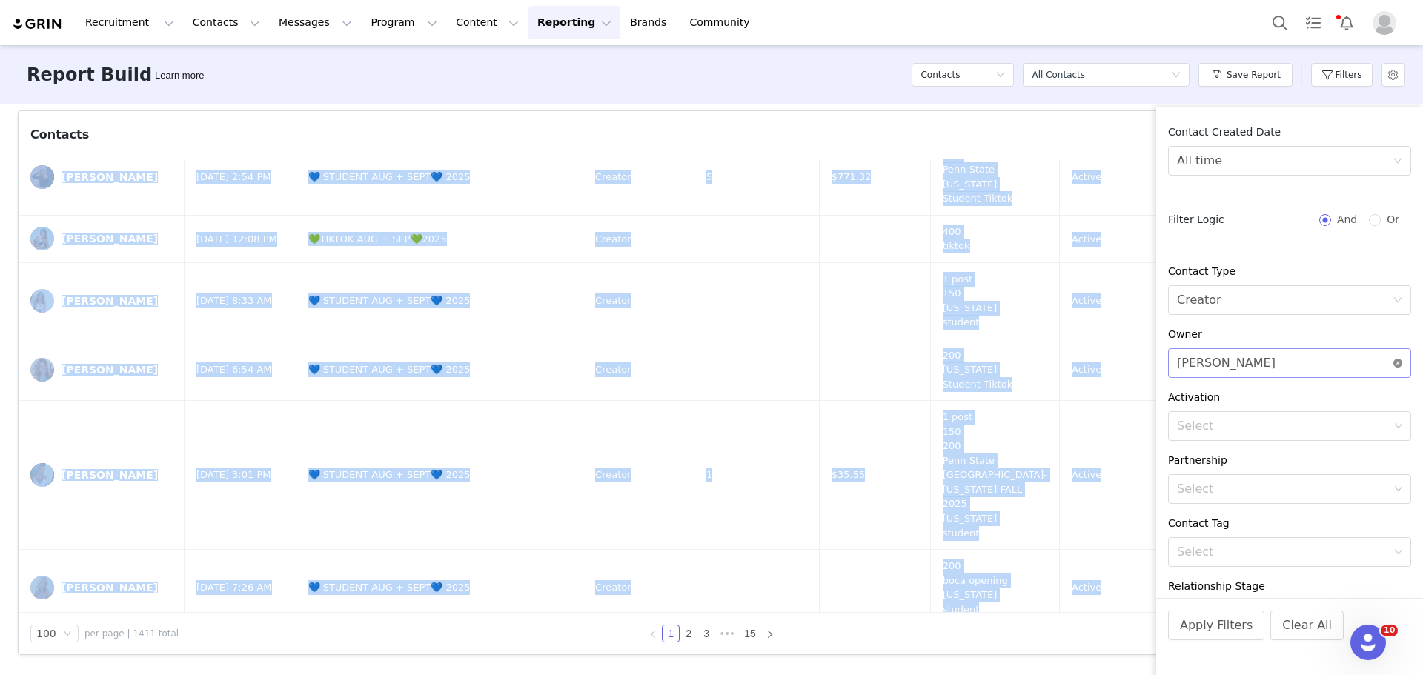
click at [1394, 360] on icon "icon: close-circle" at bounding box center [1398, 363] width 9 height 9
click at [1340, 365] on div "Select" at bounding box center [1281, 363] width 209 height 15
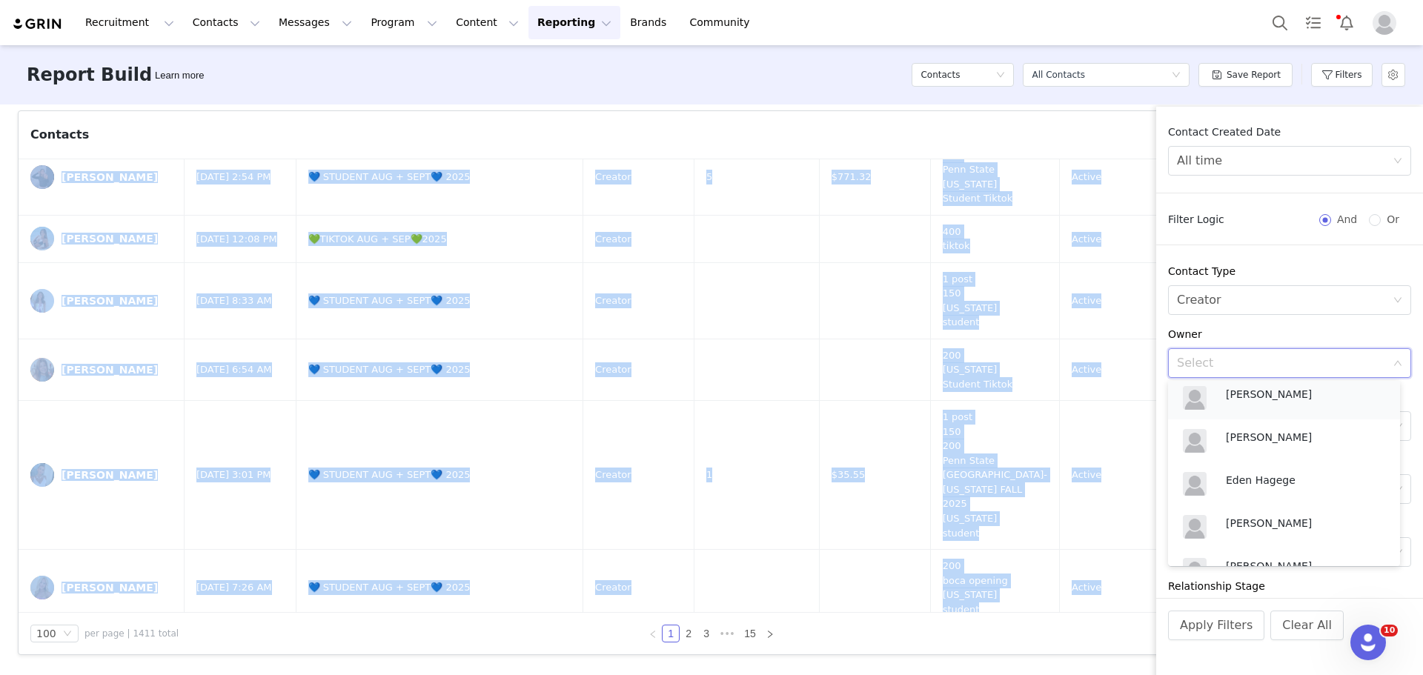
scroll to position [297, 0]
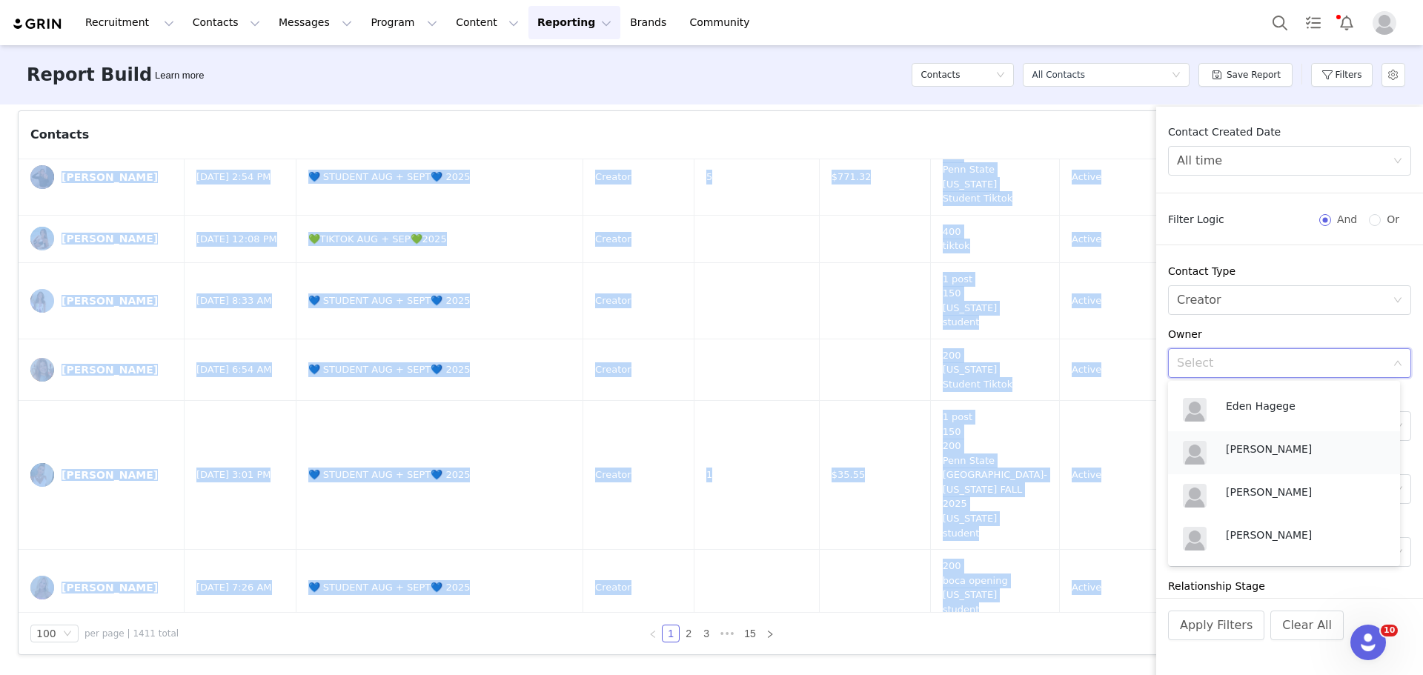
click at [1301, 453] on p "Danielle Neschis" at bounding box center [1305, 449] width 159 height 16
click at [1220, 635] on button "Apply Filters" at bounding box center [1216, 626] width 96 height 30
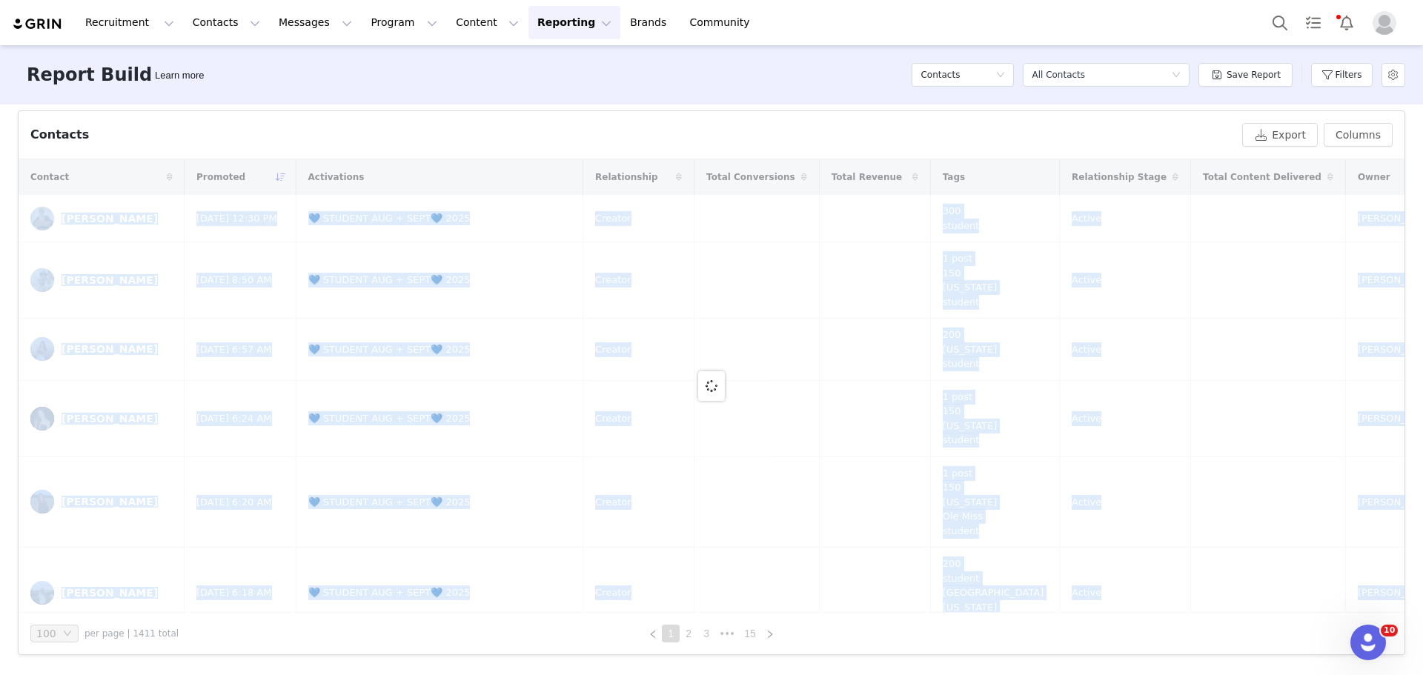
scroll to position [491, 0]
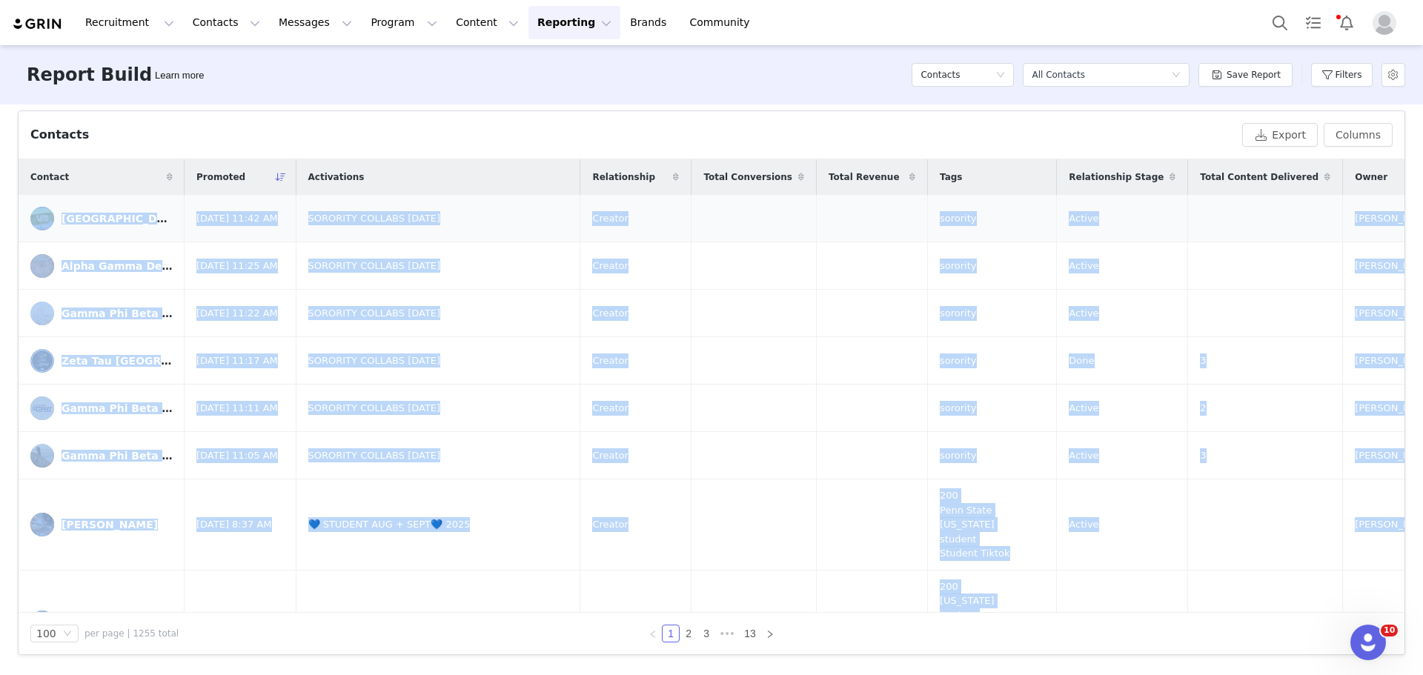
click at [744, 225] on td at bounding box center [754, 218] width 125 height 47
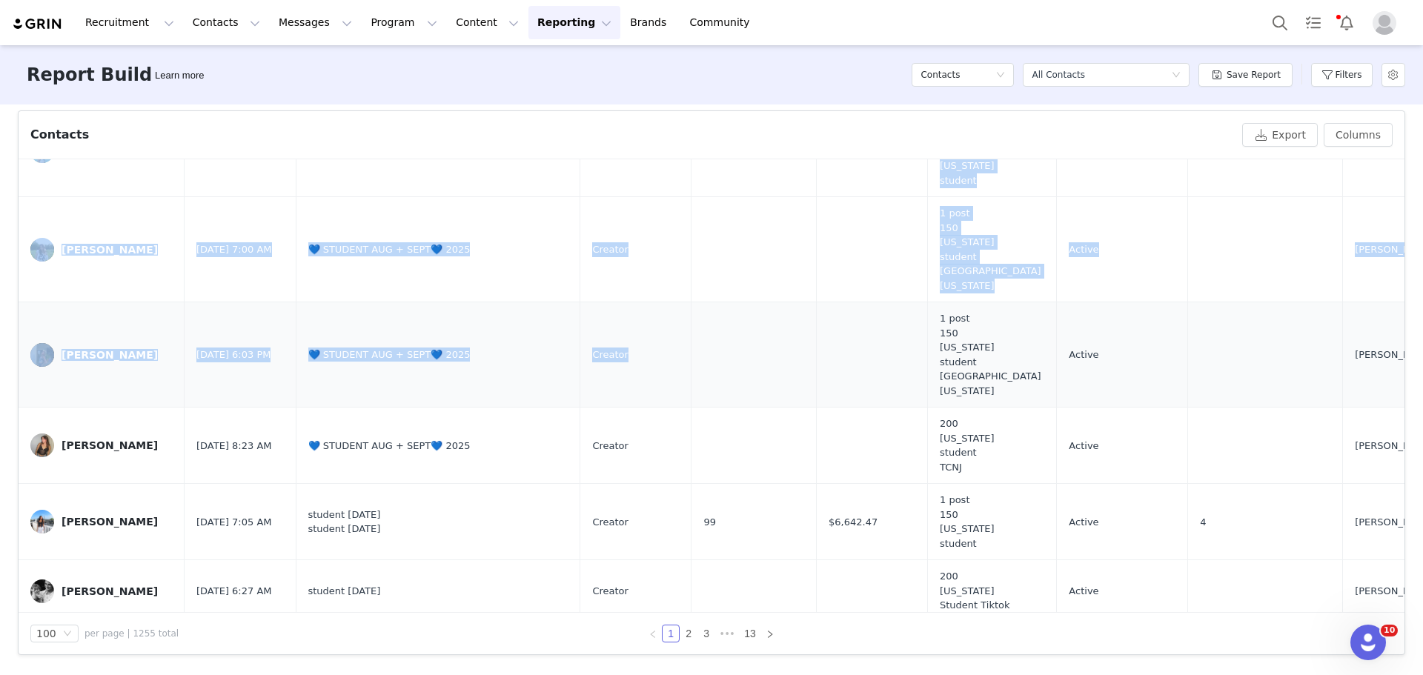
scroll to position [4693, 0]
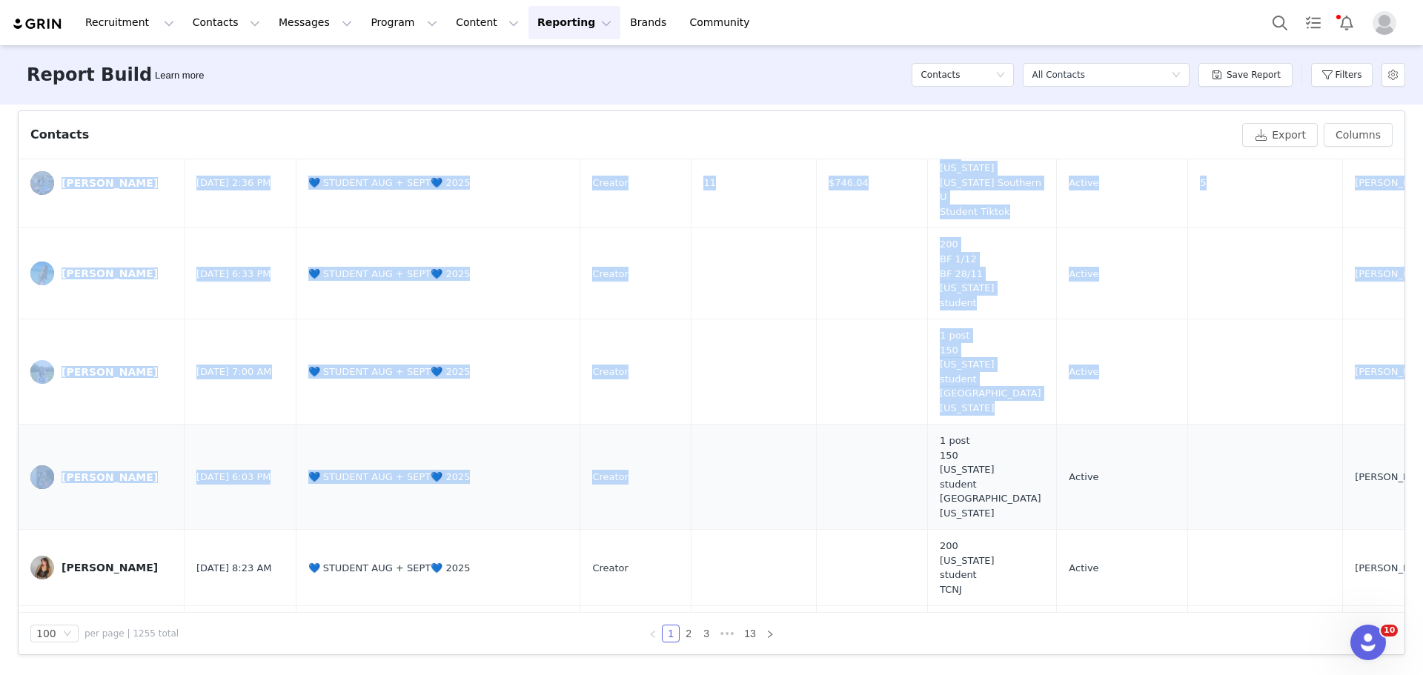
drag, startPoint x: 56, startPoint y: 200, endPoint x: 796, endPoint y: 299, distance: 746.5
copy tbody "Kappa Delta High Point University Aug 31, 2025 11:42 AM SORORITY COLLABS AUGUST…"
click at [1337, 70] on button "Filters" at bounding box center [1342, 75] width 62 height 24
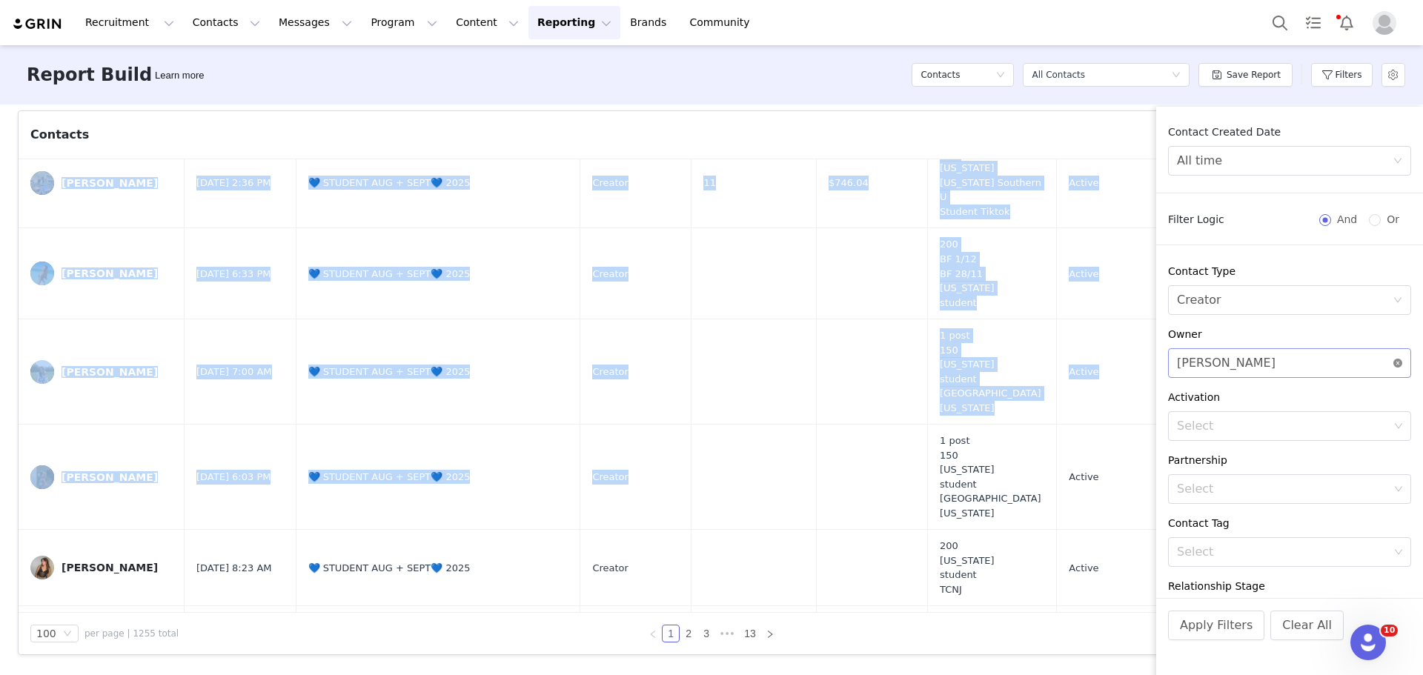
click at [1394, 367] on icon "icon: close-circle" at bounding box center [1398, 363] width 9 height 9
click at [1319, 355] on div "Select" at bounding box center [1285, 363] width 216 height 28
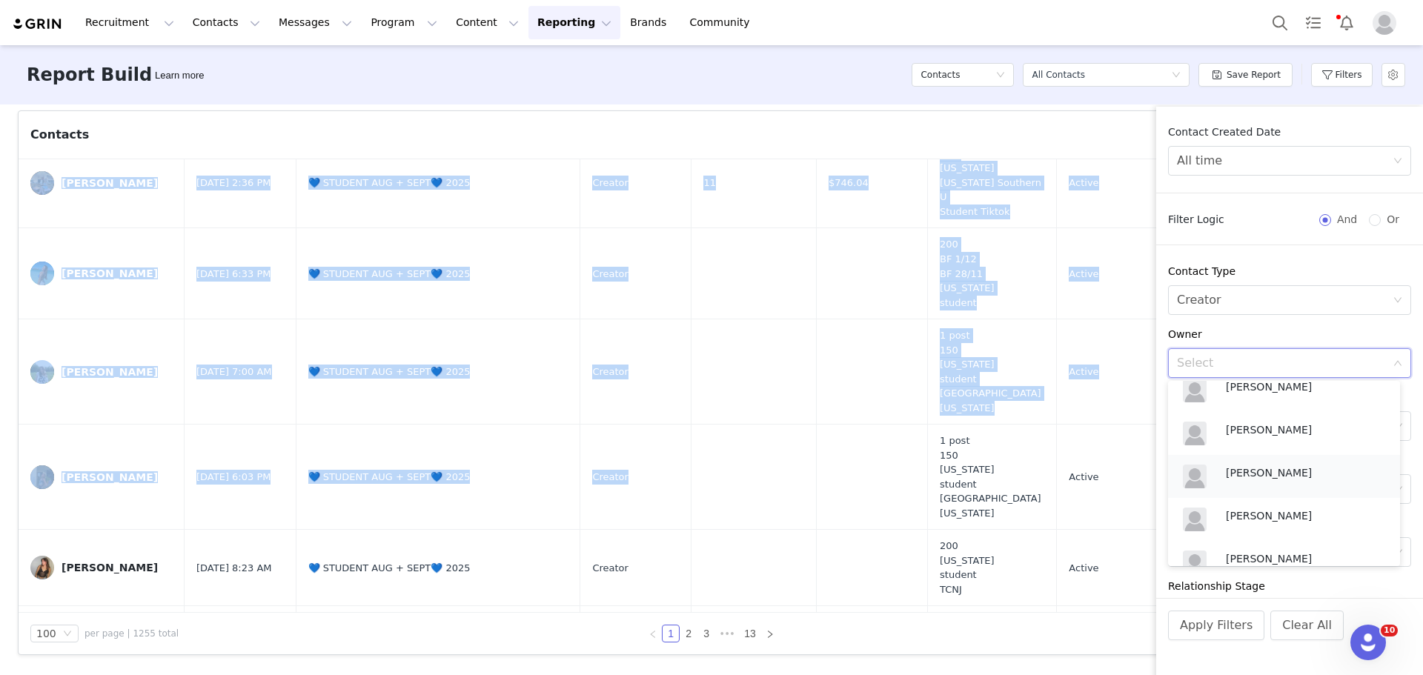
click at [1282, 468] on p "Lily Shams" at bounding box center [1305, 473] width 159 height 16
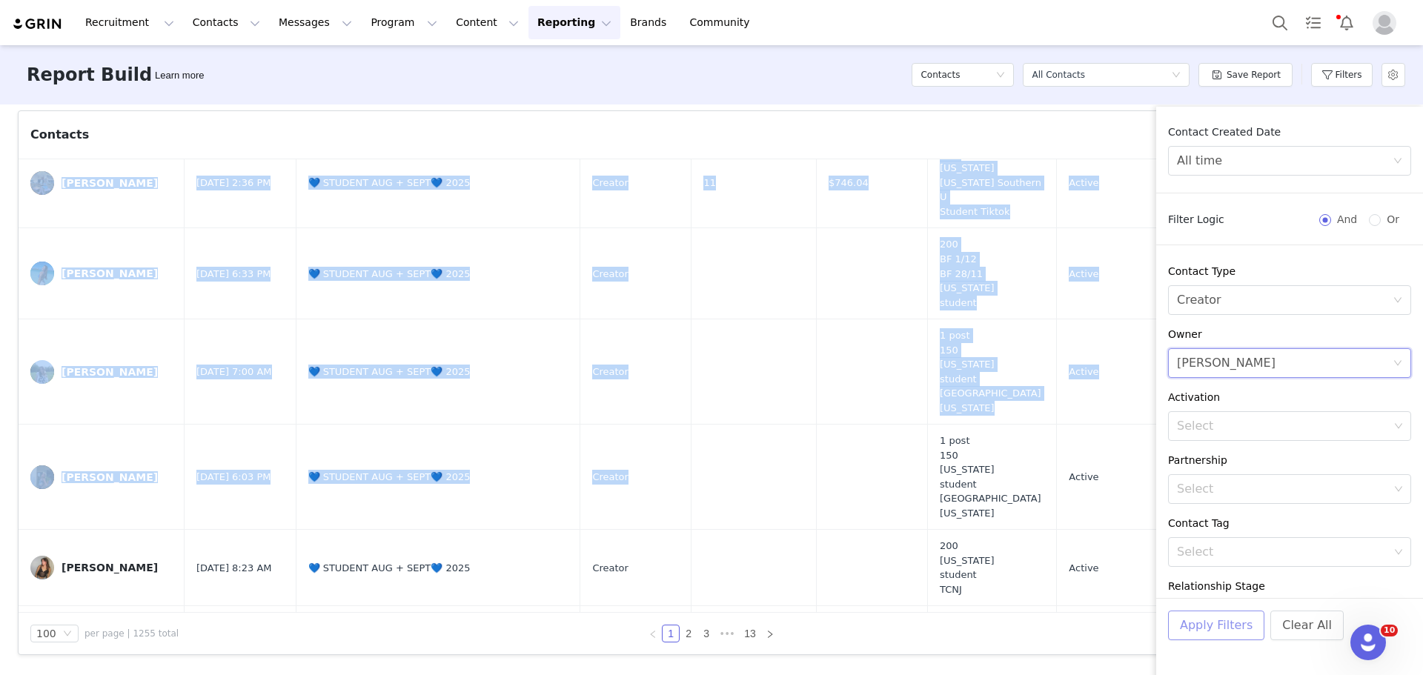
click at [1191, 620] on button "Apply Filters" at bounding box center [1216, 626] width 96 height 30
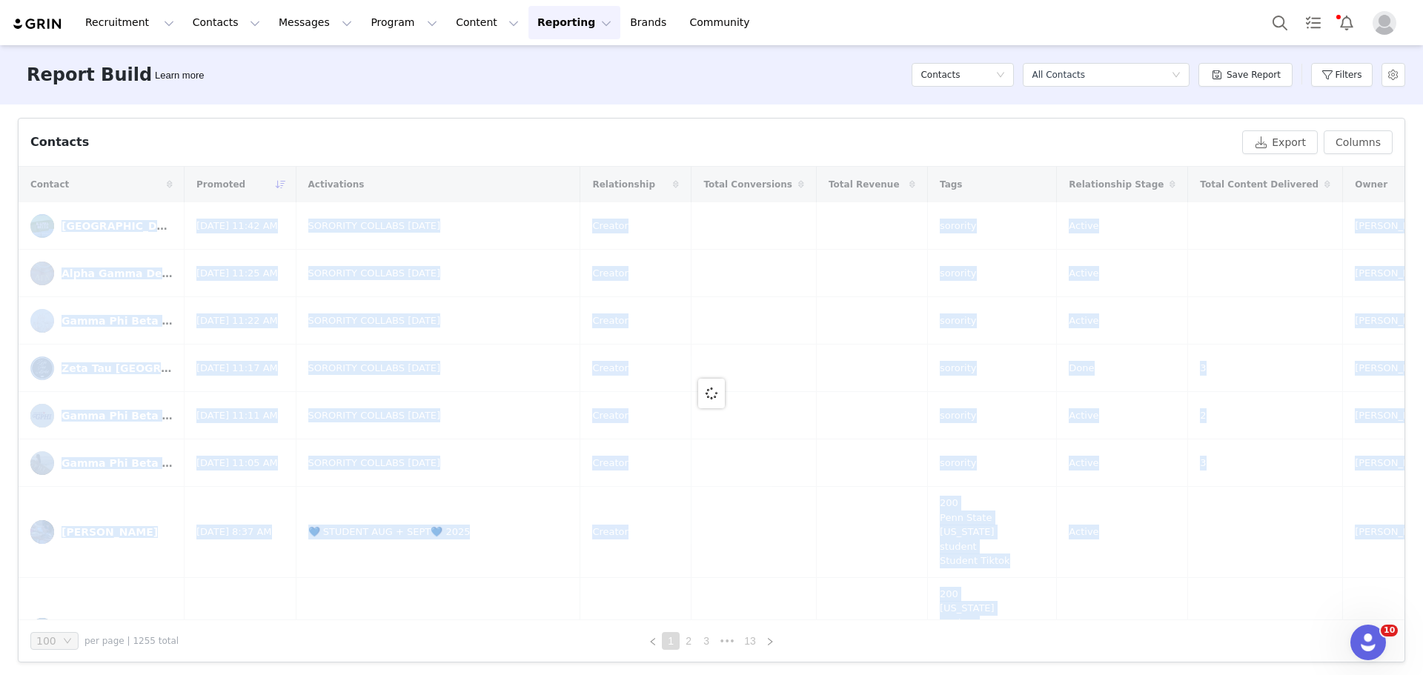
scroll to position [491, 0]
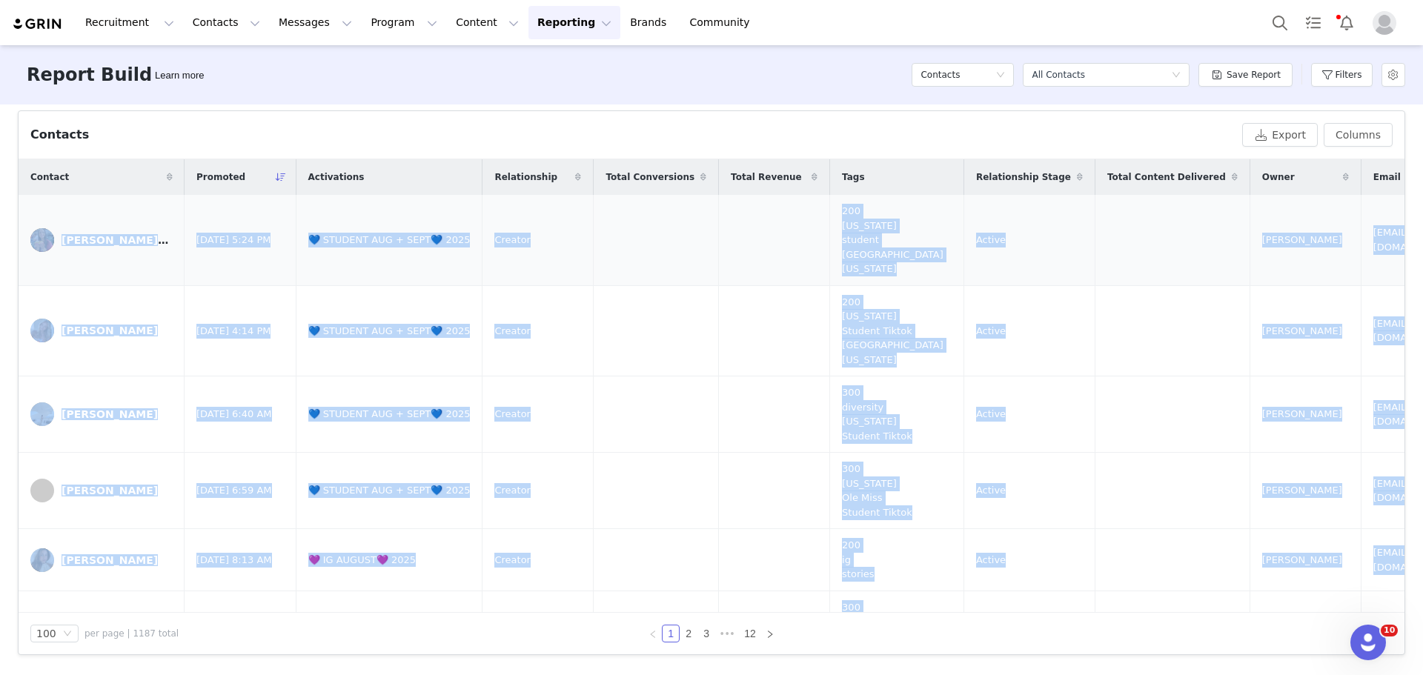
click at [649, 268] on td at bounding box center [656, 240] width 125 height 90
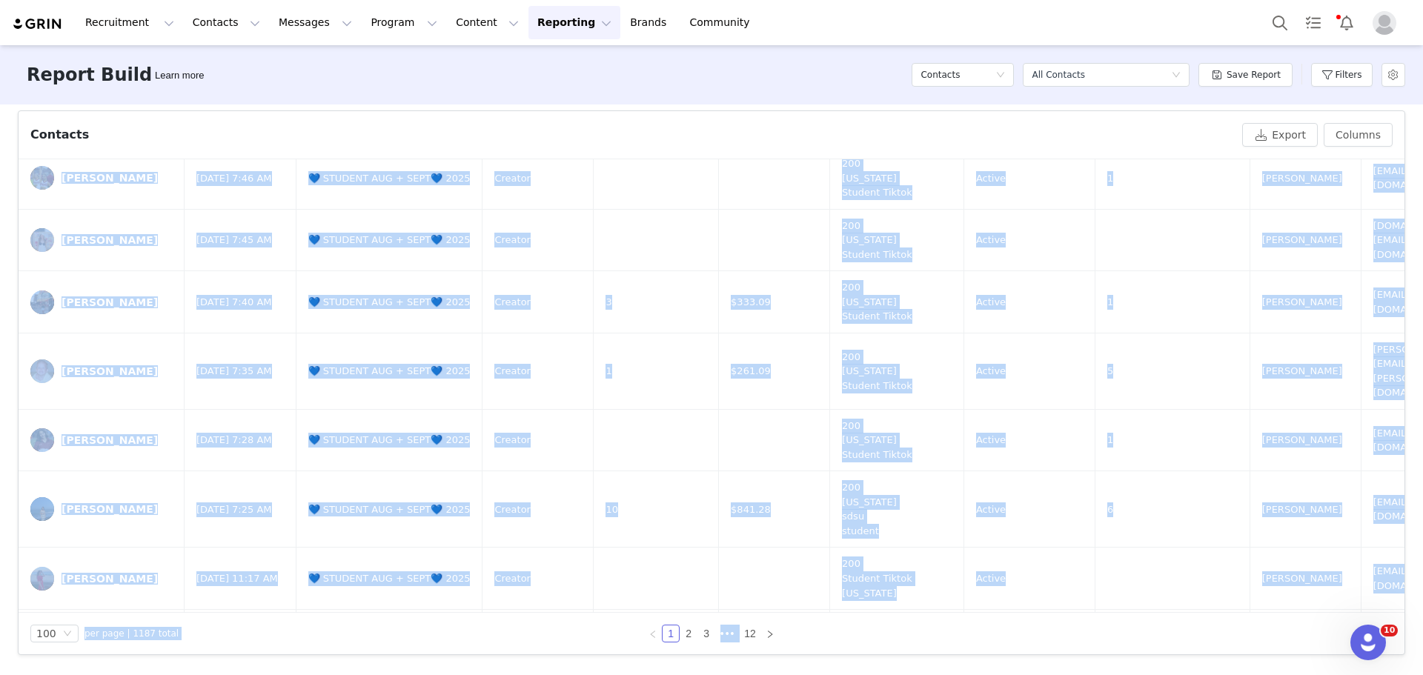
scroll to position [7913, 0]
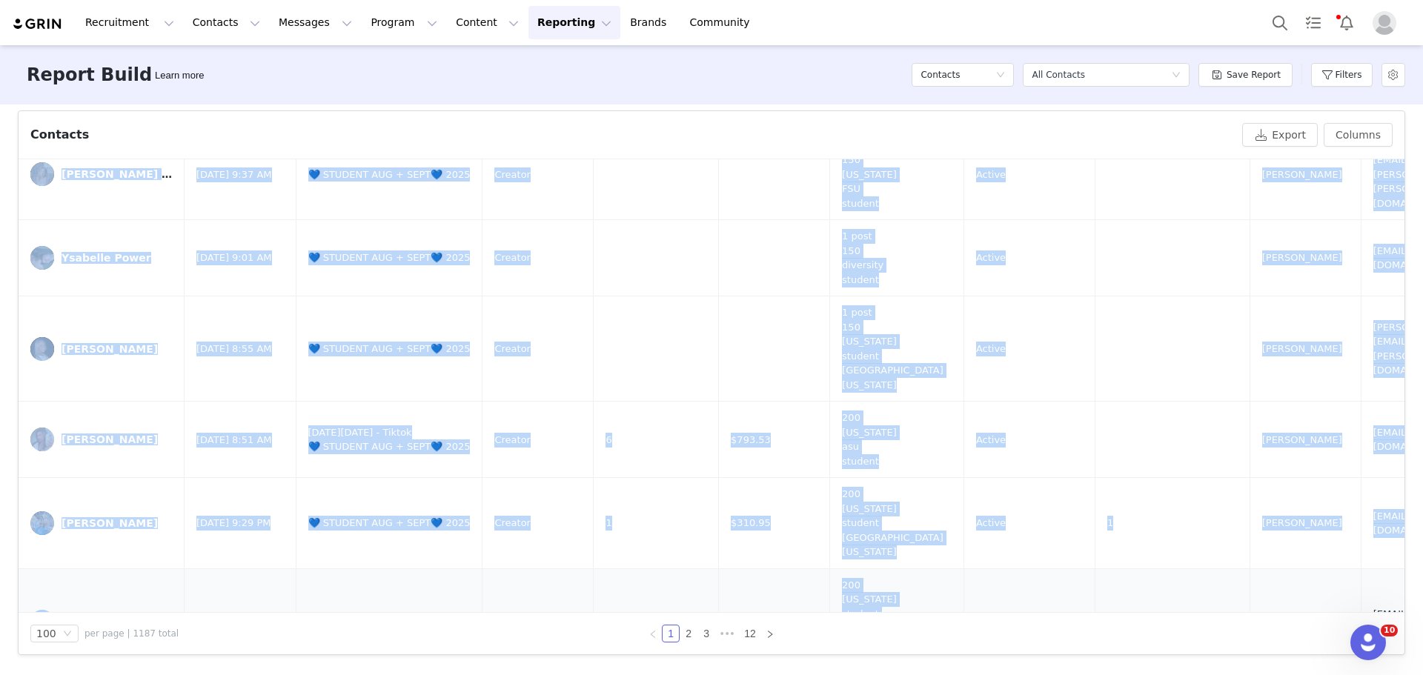
drag, startPoint x: 69, startPoint y: 211, endPoint x: 937, endPoint y: 588, distance: 946.5
copy tbody "Paige Washington Aug 29, 2025 5:24 PM 💙 STUDENT AUG + SEPT💙 2025 Creator 200 Al…"
click at [1333, 66] on button "Filters" at bounding box center [1342, 75] width 62 height 24
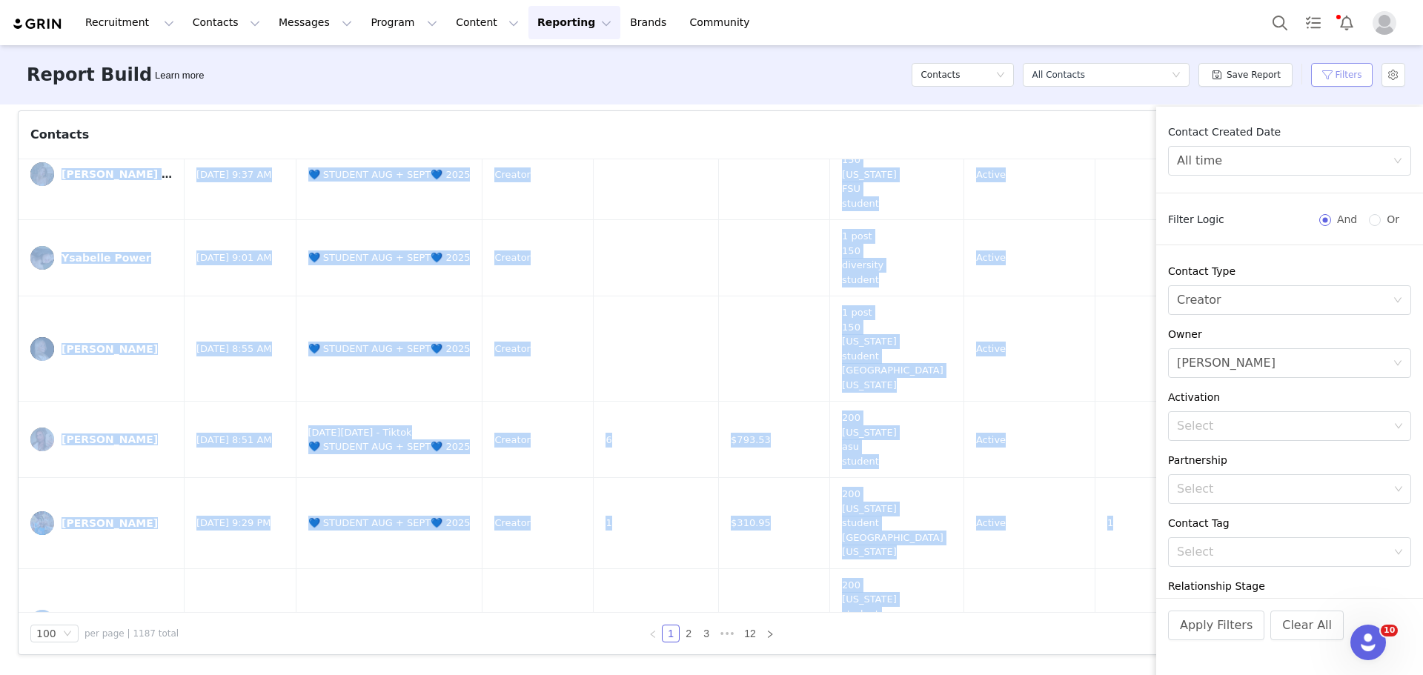
click at [1333, 70] on button "Filters" at bounding box center [1342, 75] width 62 height 24
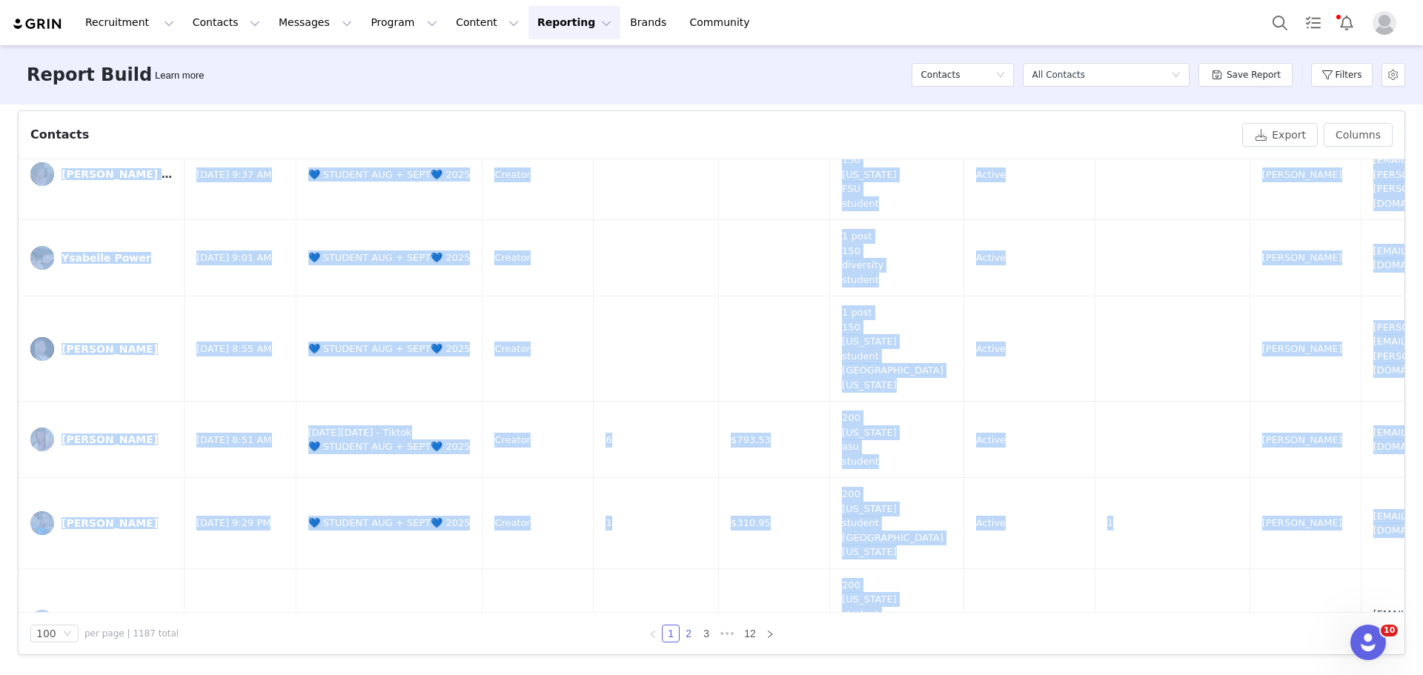
click at [685, 637] on link "2" at bounding box center [689, 634] width 16 height 16
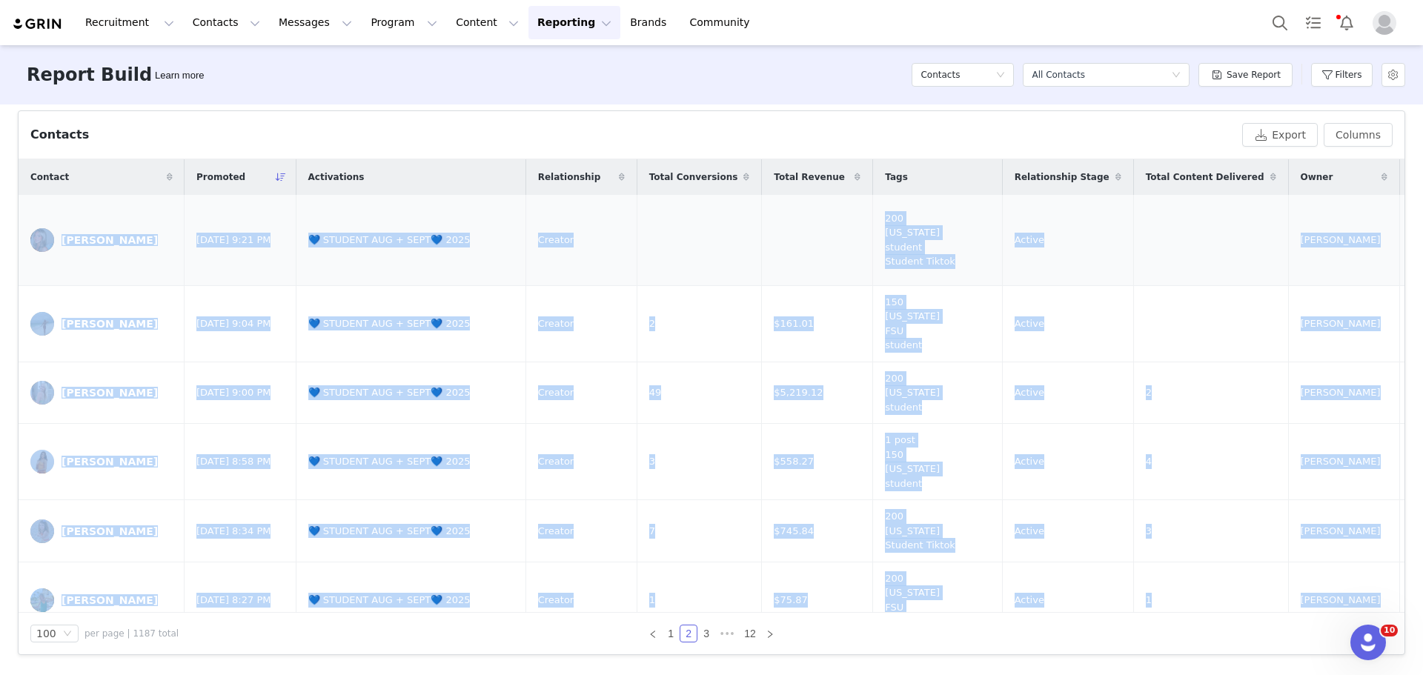
click at [725, 222] on td at bounding box center [699, 240] width 125 height 90
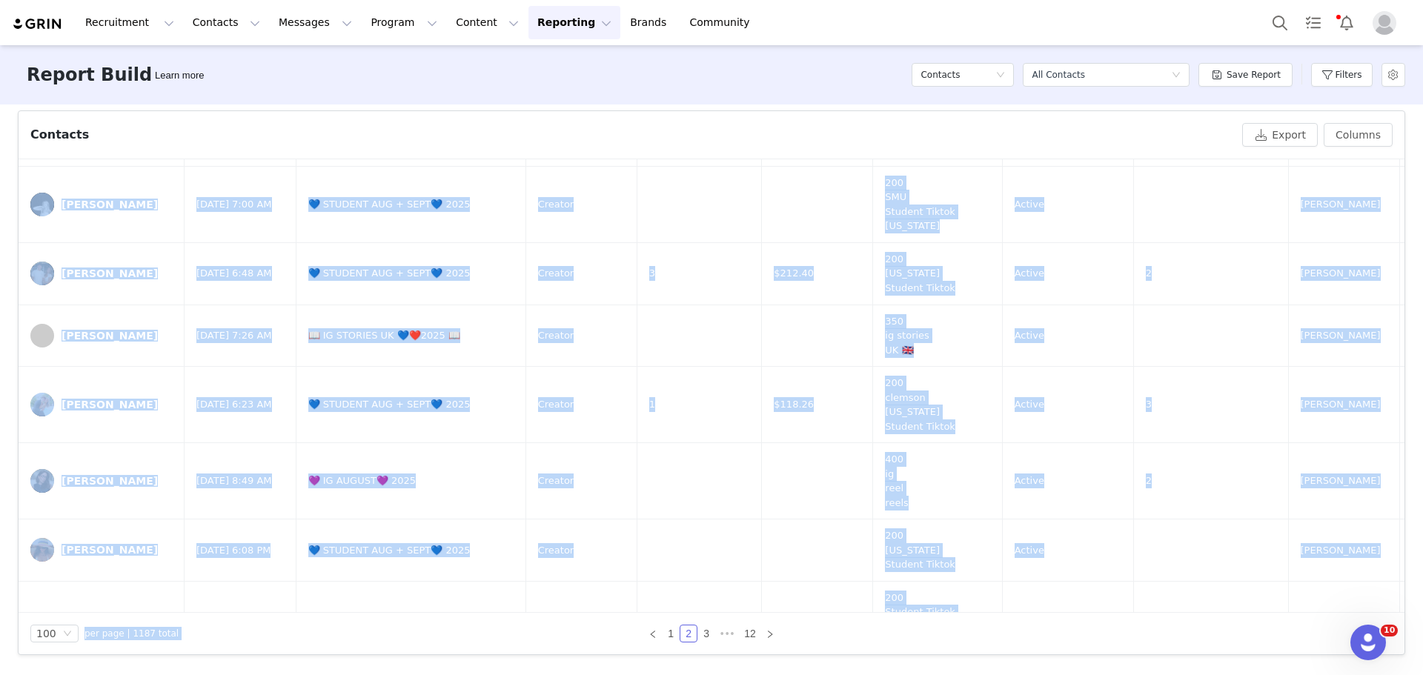
scroll to position [1392, 0]
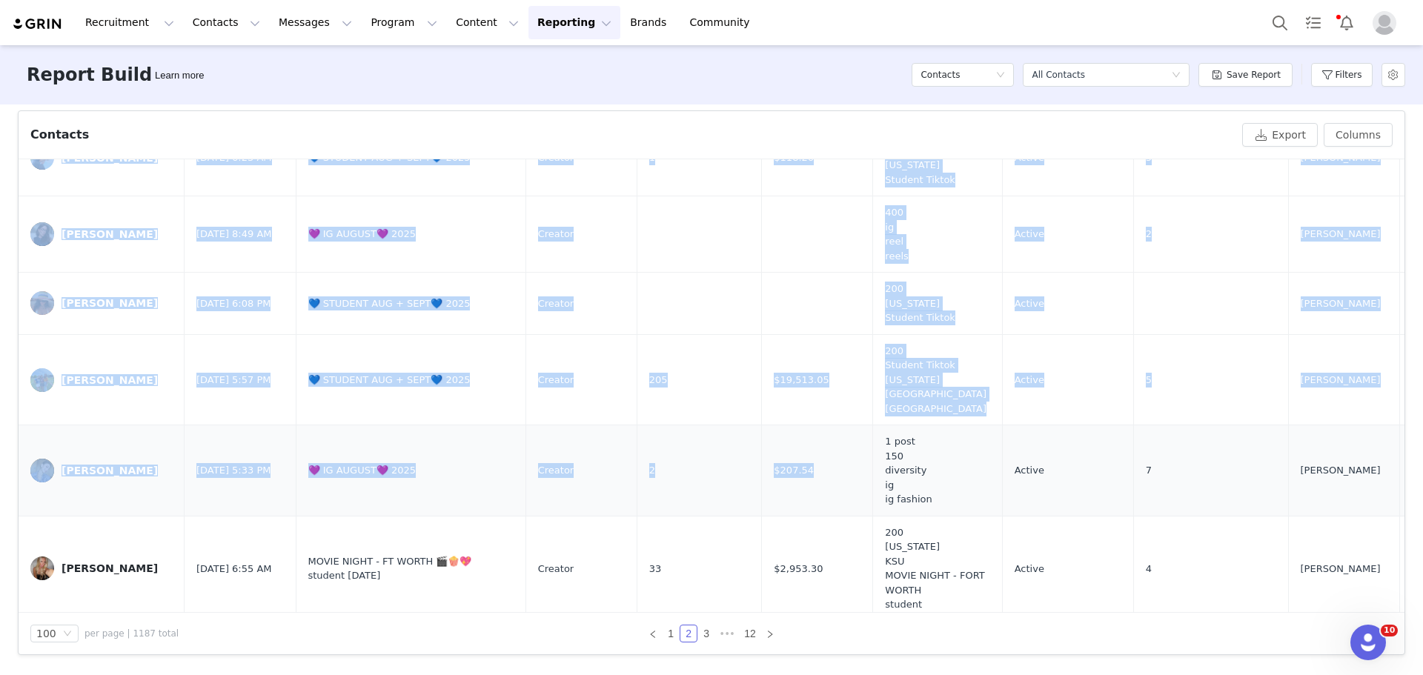
drag, startPoint x: 62, startPoint y: 215, endPoint x: 786, endPoint y: 469, distance: 766.9
copy tbody "Ellery Twitero Aug 8, 2025 9:21 PM 💙 STUDENT AUG + SEPT💙 2025 Creator 200 Alaba…"
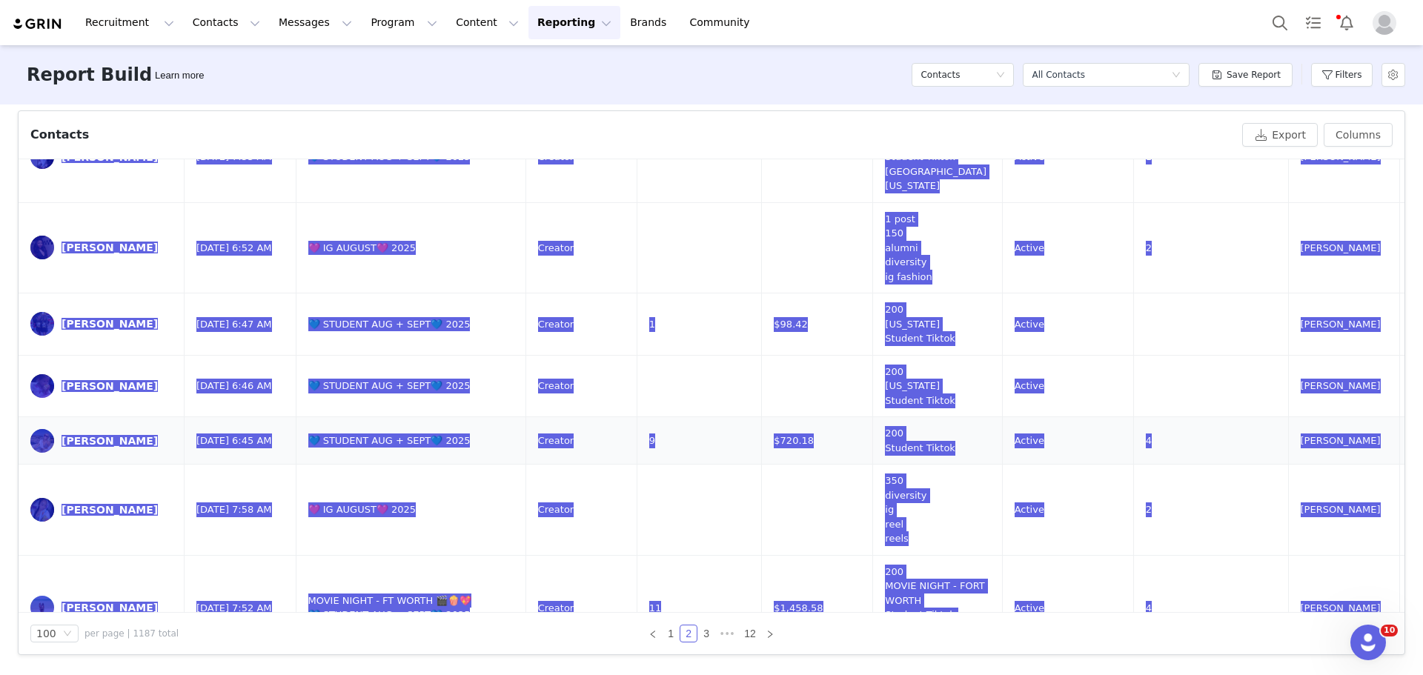
scroll to position [58, 0]
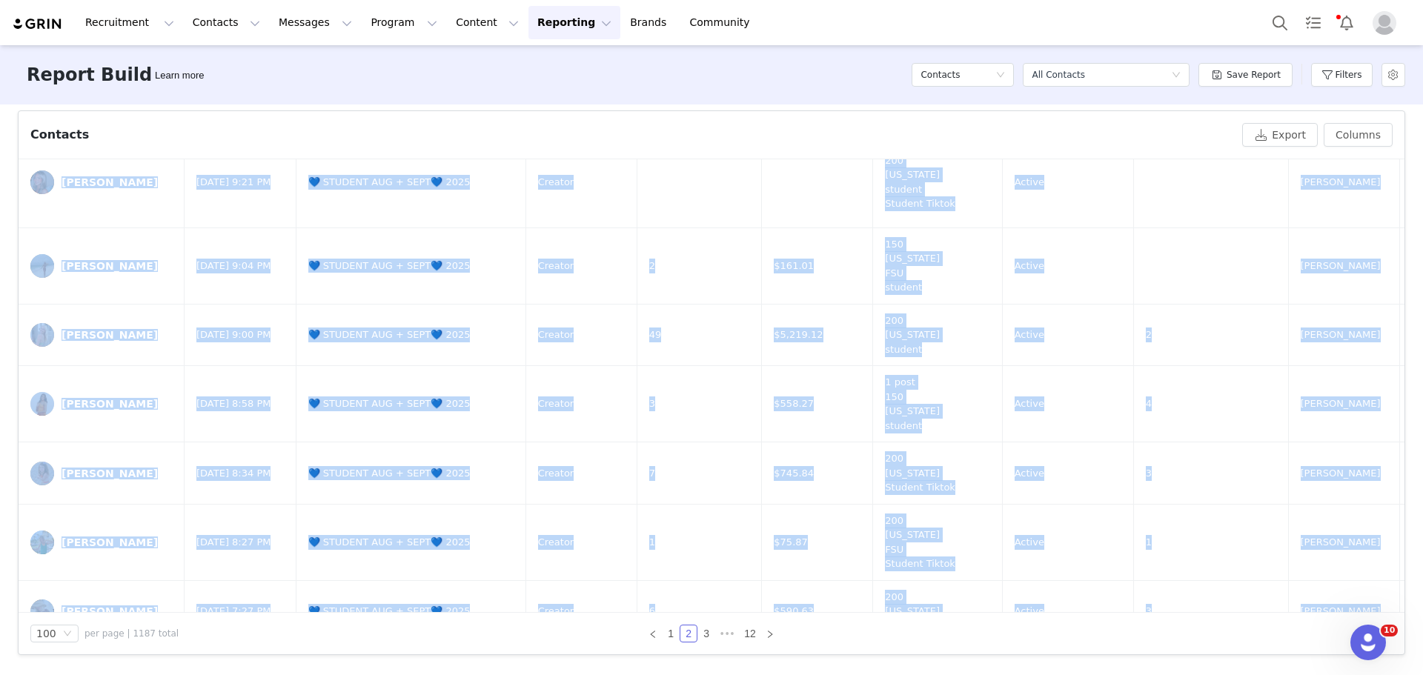
click at [1325, 92] on div "Filters" at bounding box center [1342, 75] width 62 height 44
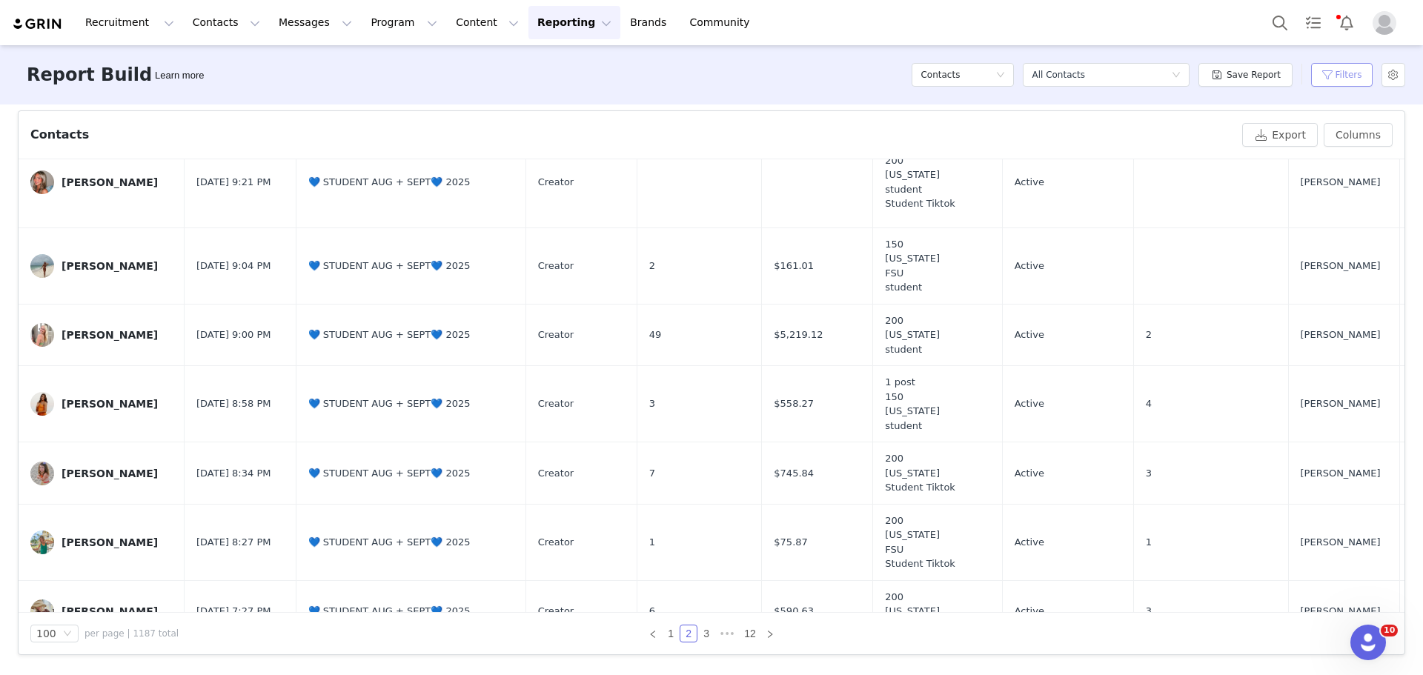
click at [1334, 68] on button "Filters" at bounding box center [1342, 75] width 62 height 24
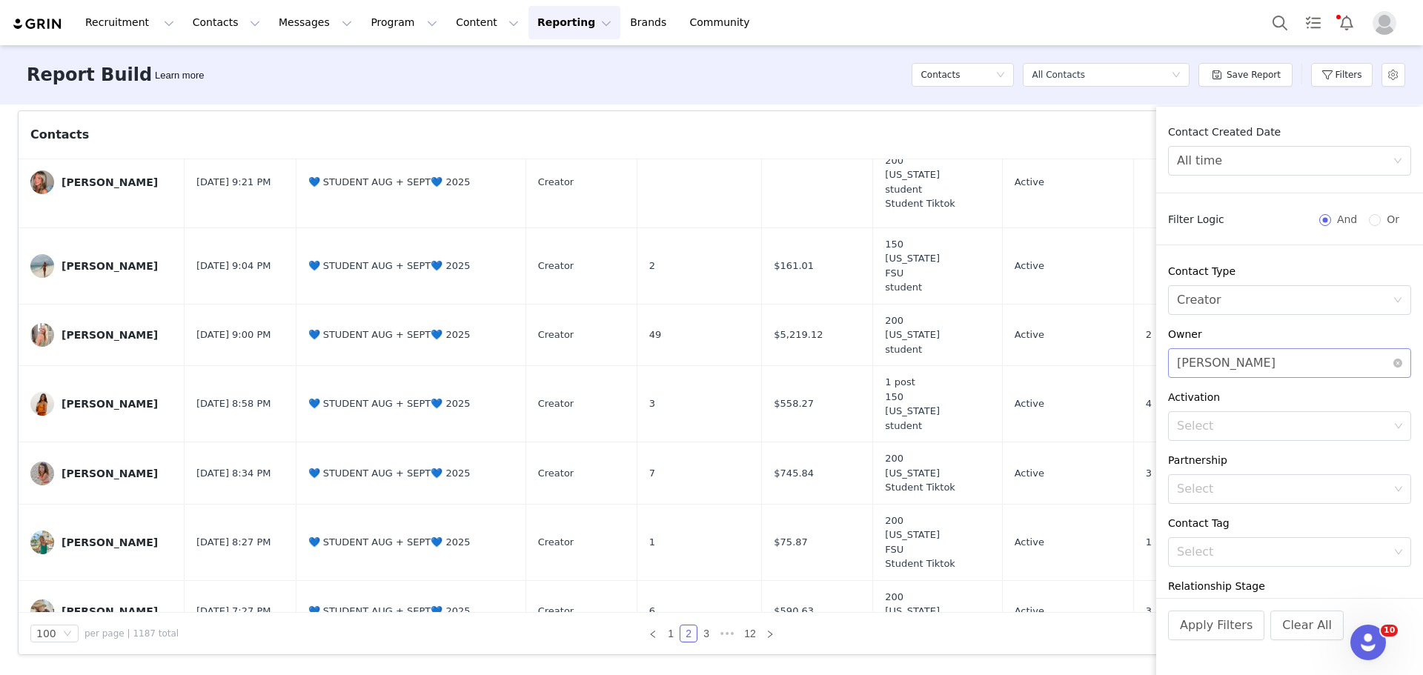
click at [1380, 361] on div "Select Lily Shams" at bounding box center [1285, 363] width 216 height 28
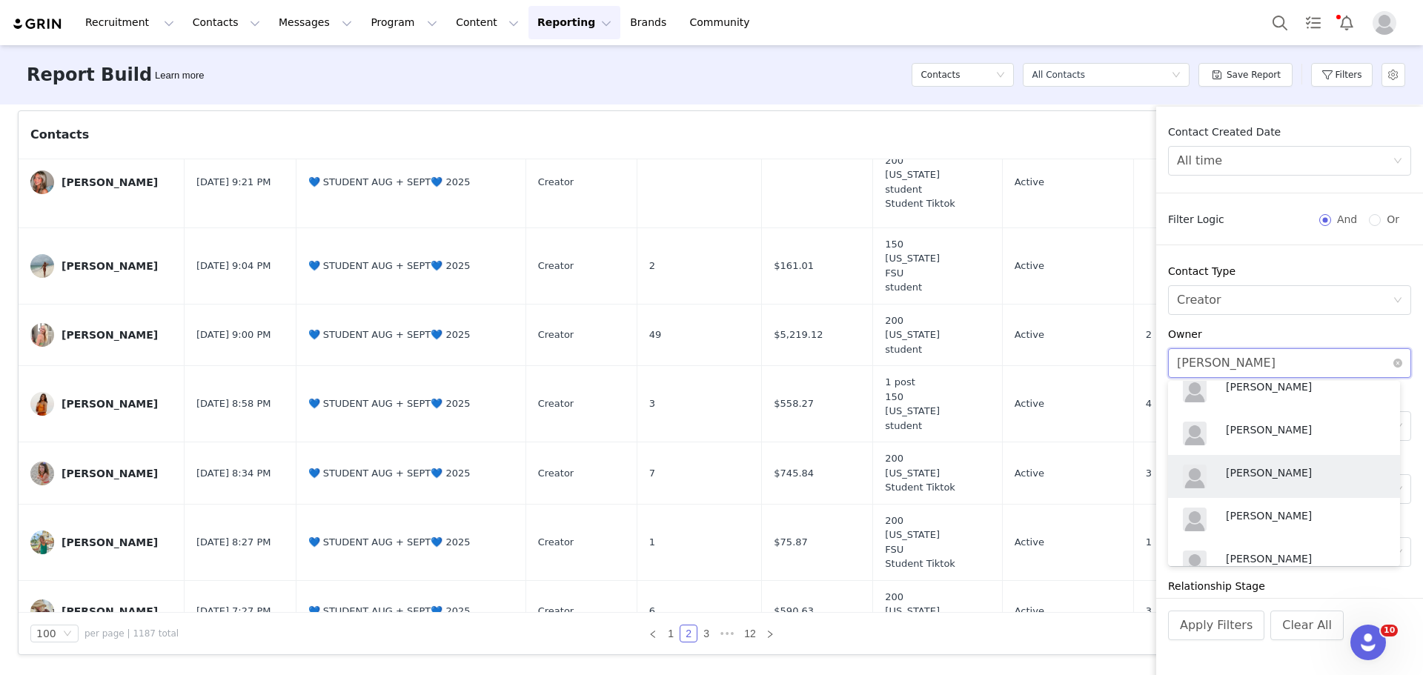
click at [1348, 365] on div "Select Lily Shams" at bounding box center [1285, 363] width 216 height 28
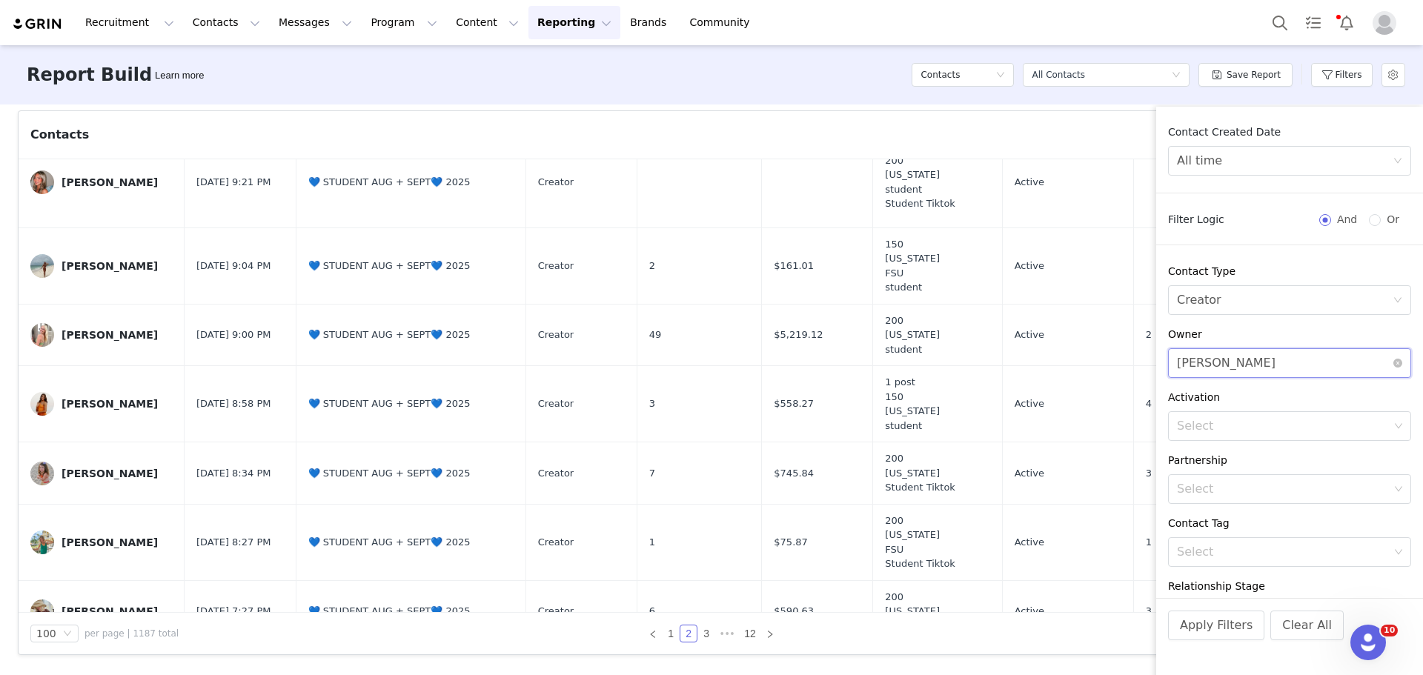
click at [1348, 365] on div "Select Lily Shams" at bounding box center [1285, 363] width 216 height 28
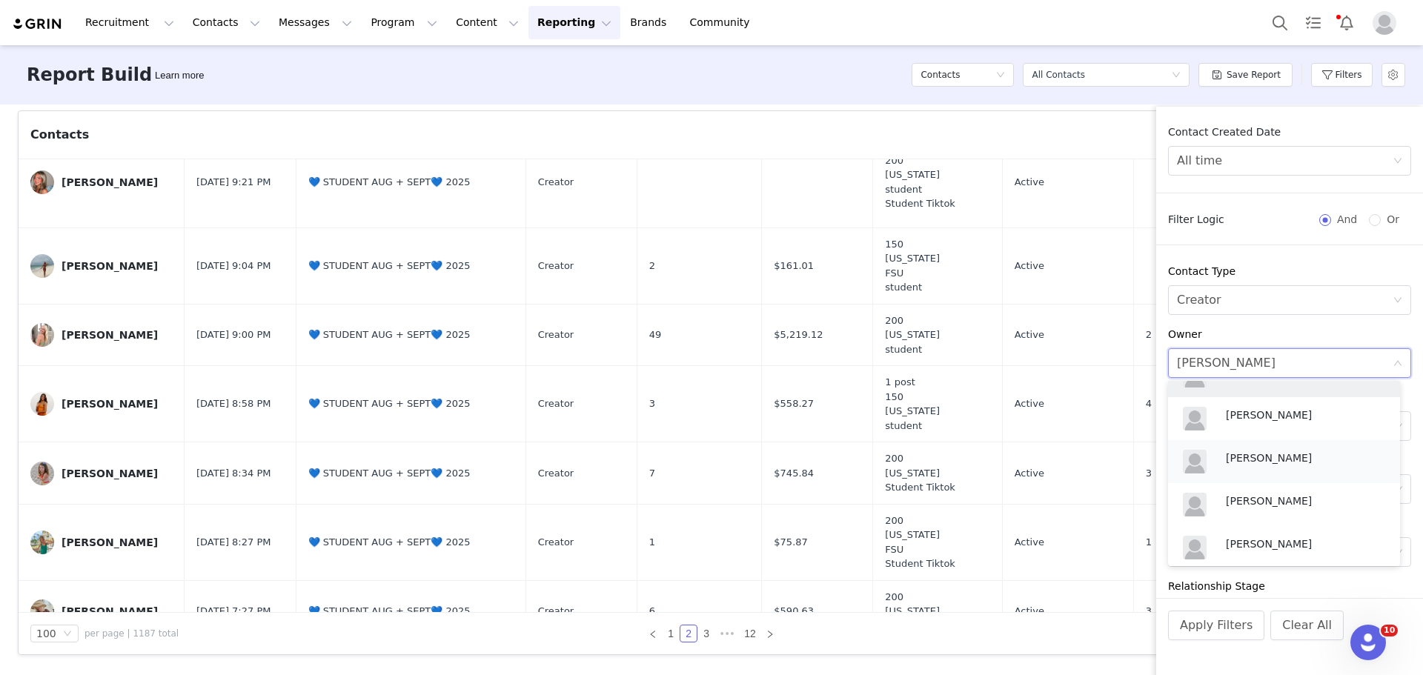
scroll to position [581, 0]
click at [1273, 413] on div "[PERSON_NAME]" at bounding box center [1284, 426] width 214 height 36
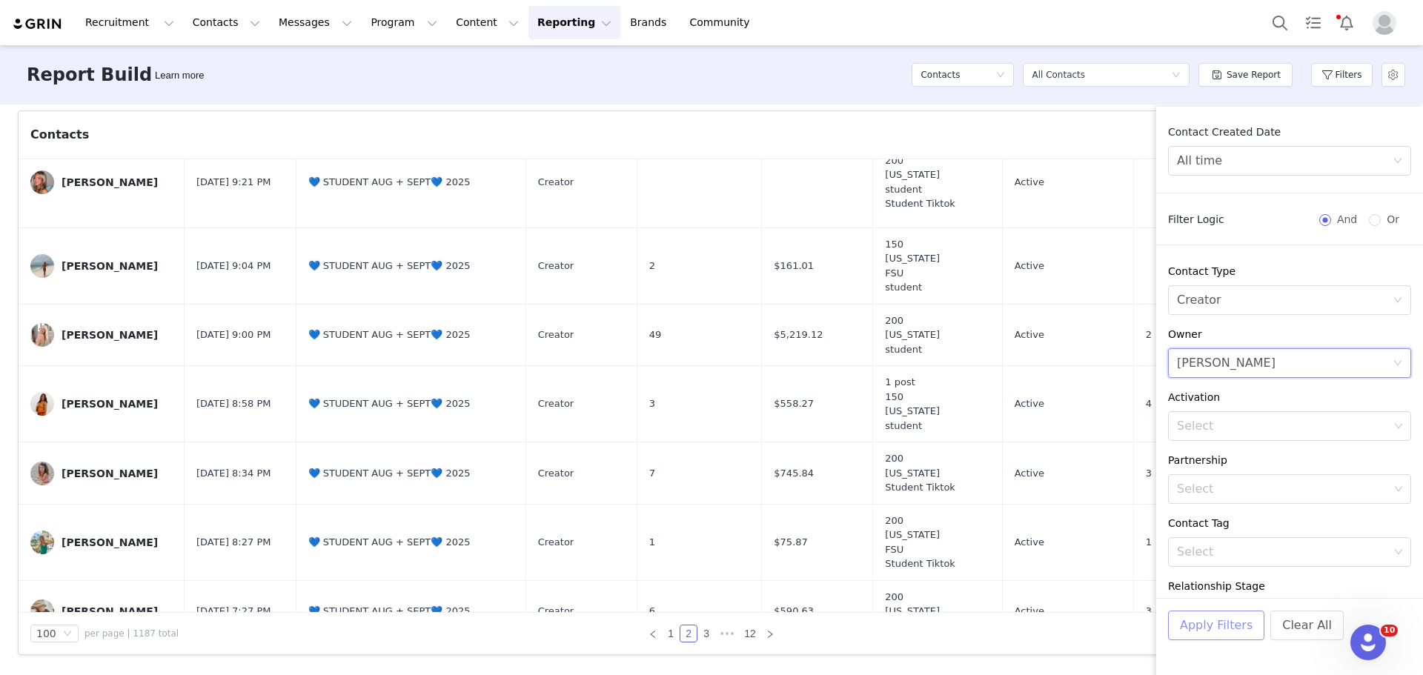
click at [1211, 632] on button "Apply Filters" at bounding box center [1216, 626] width 96 height 30
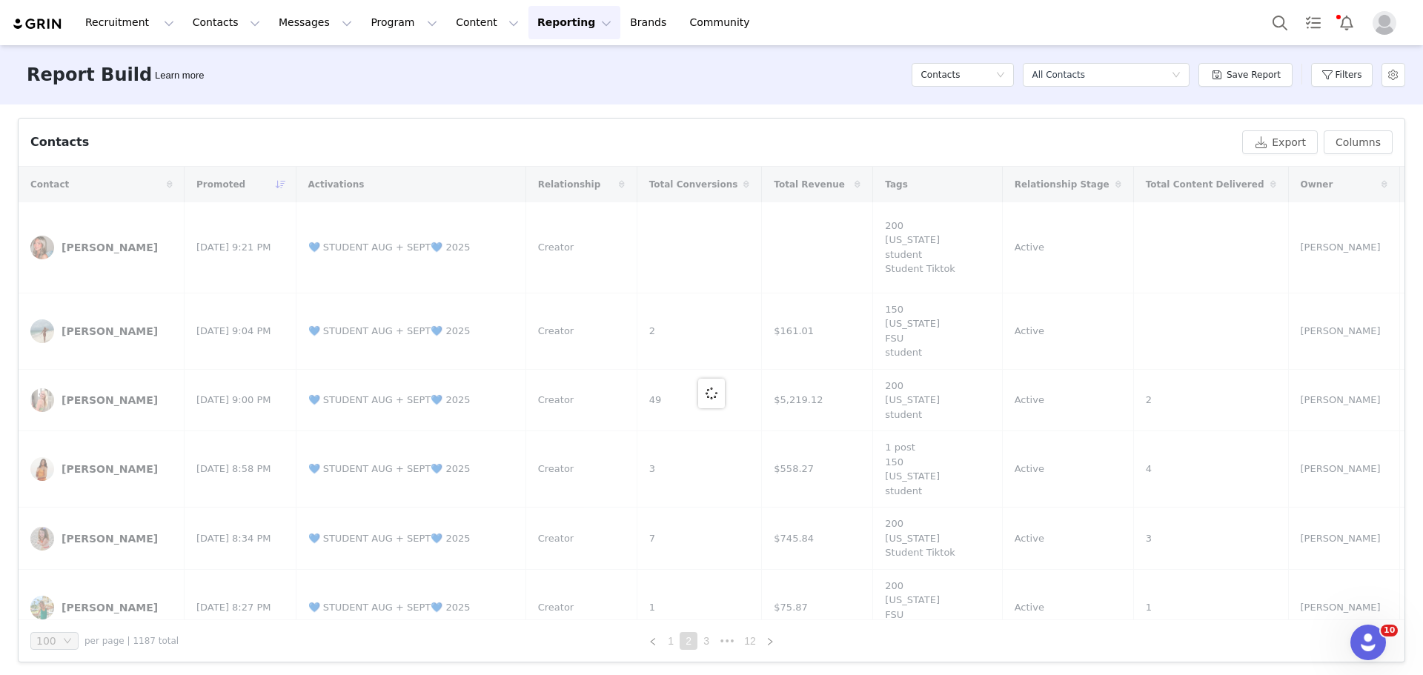
scroll to position [491, 0]
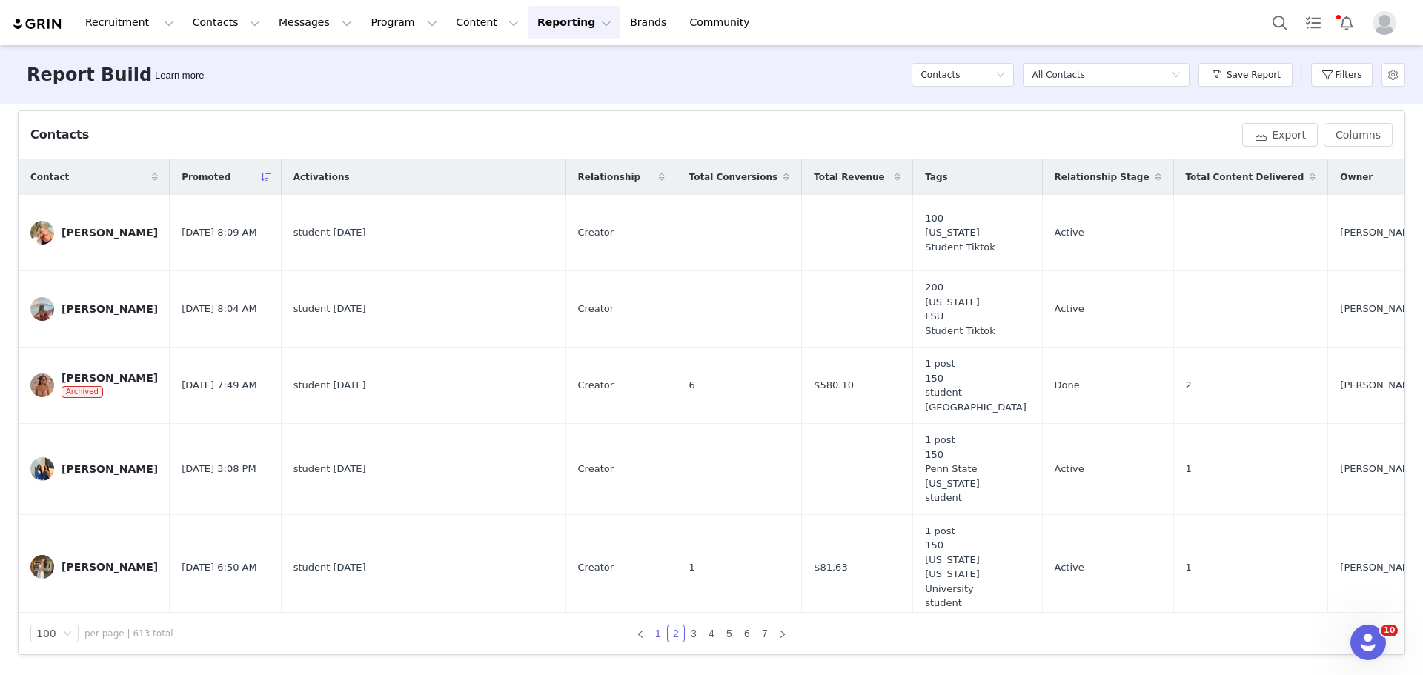
click at [655, 632] on link "1" at bounding box center [658, 634] width 16 height 16
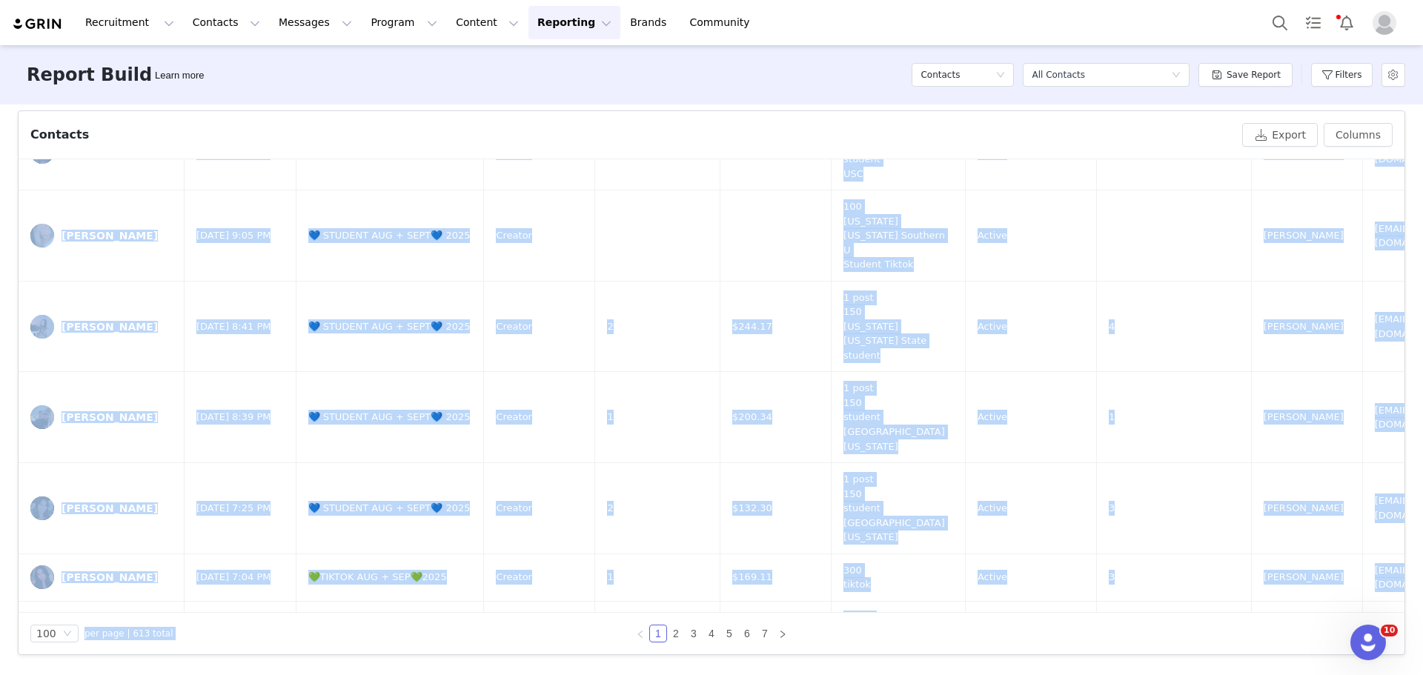
scroll to position [8188, 0]
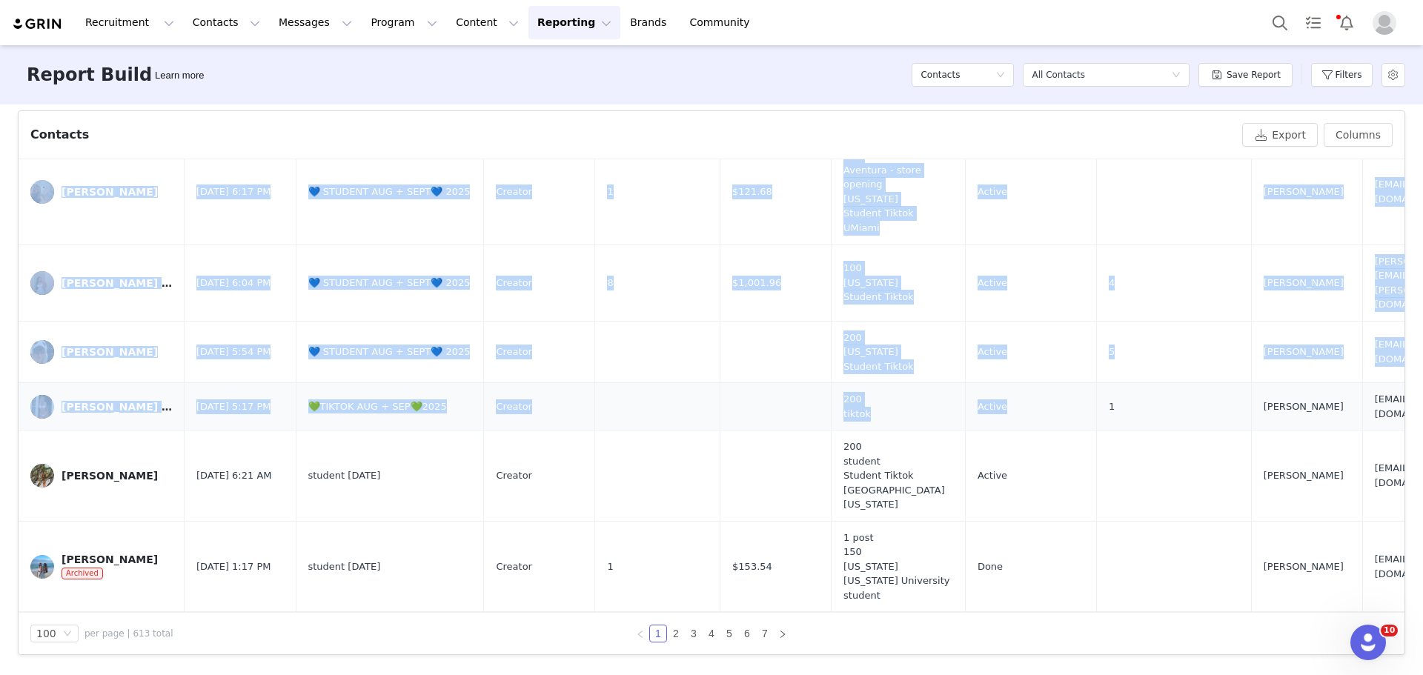
drag, startPoint x: 59, startPoint y: 201, endPoint x: 988, endPoint y: 311, distance: 936.0
copy tbody "Siena Fazio Aug 31, 2025 8:45 AM 💙 STUDENT AUG + SEPT💙 2025 Creator 100 Georgia…"
click at [636, 383] on td at bounding box center [657, 406] width 125 height 47
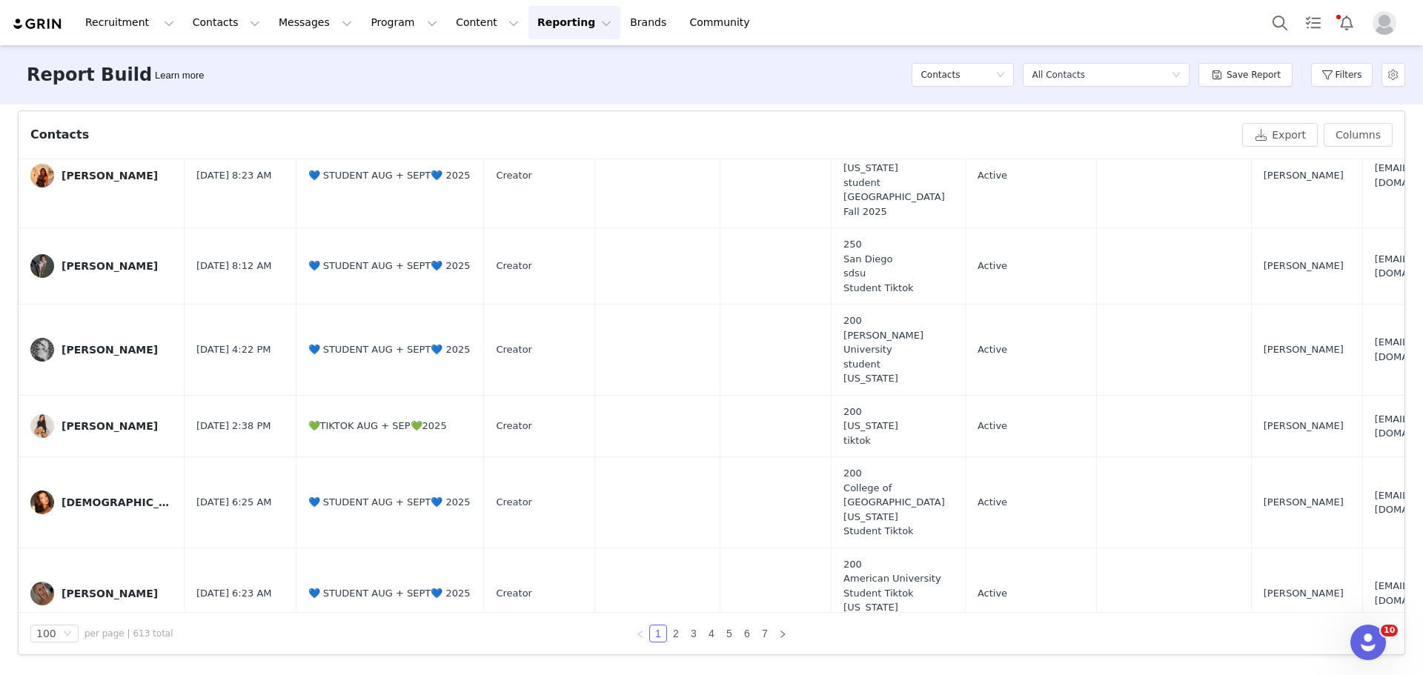
scroll to position [0, 0]
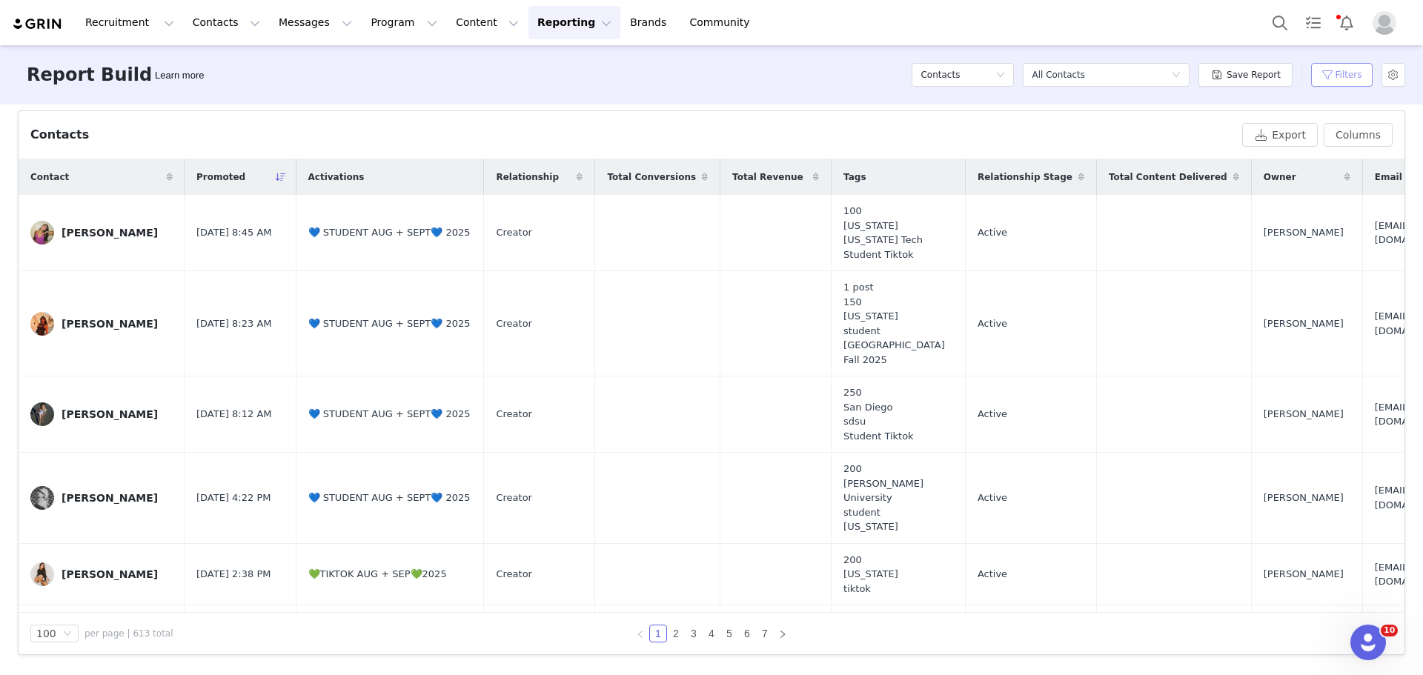
click at [1331, 83] on button "Filters" at bounding box center [1342, 75] width 62 height 24
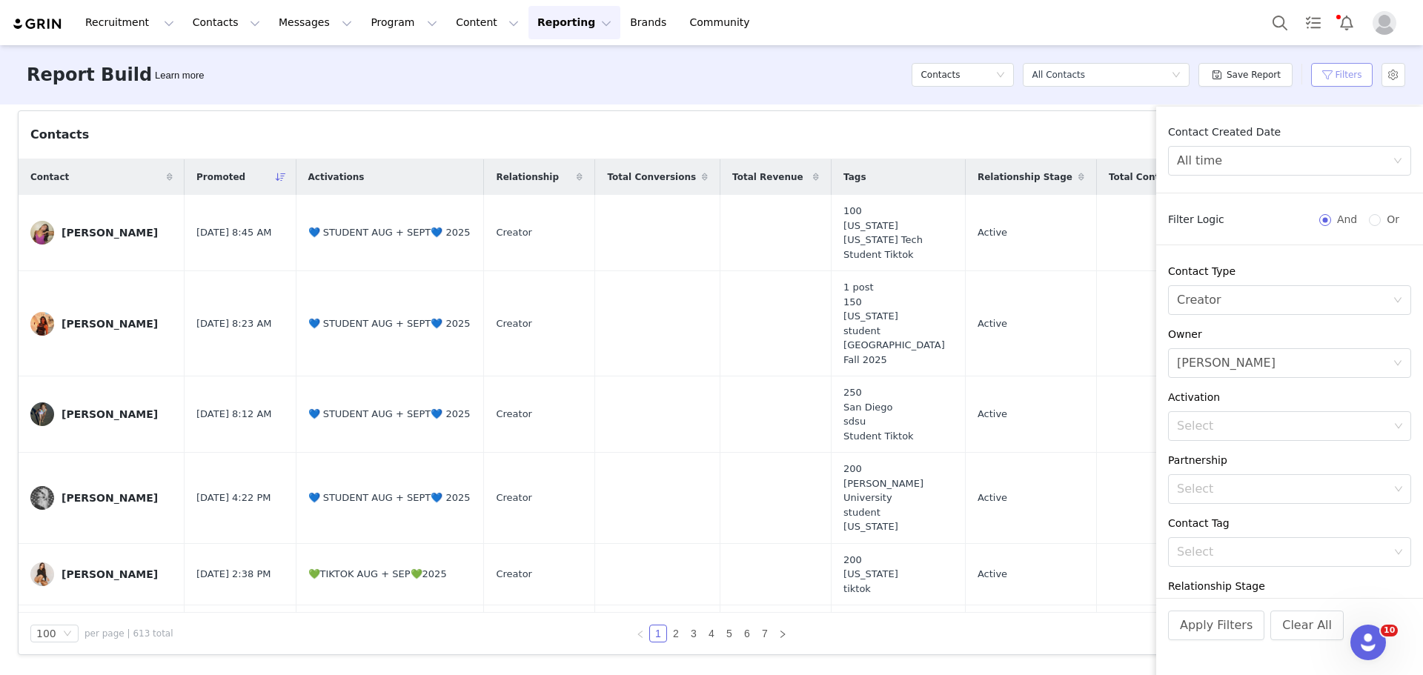
click at [1331, 83] on button "Filters" at bounding box center [1342, 75] width 62 height 24
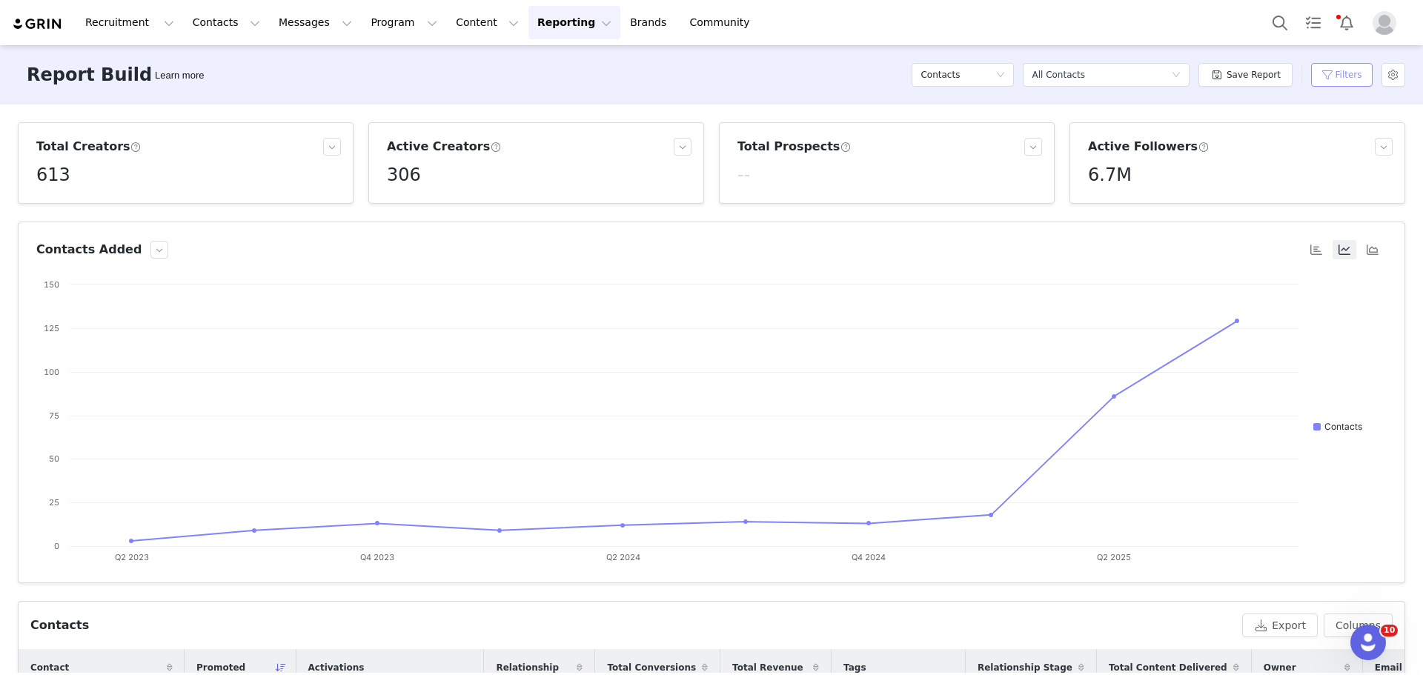
click at [1350, 73] on button "Filters" at bounding box center [1342, 75] width 62 height 24
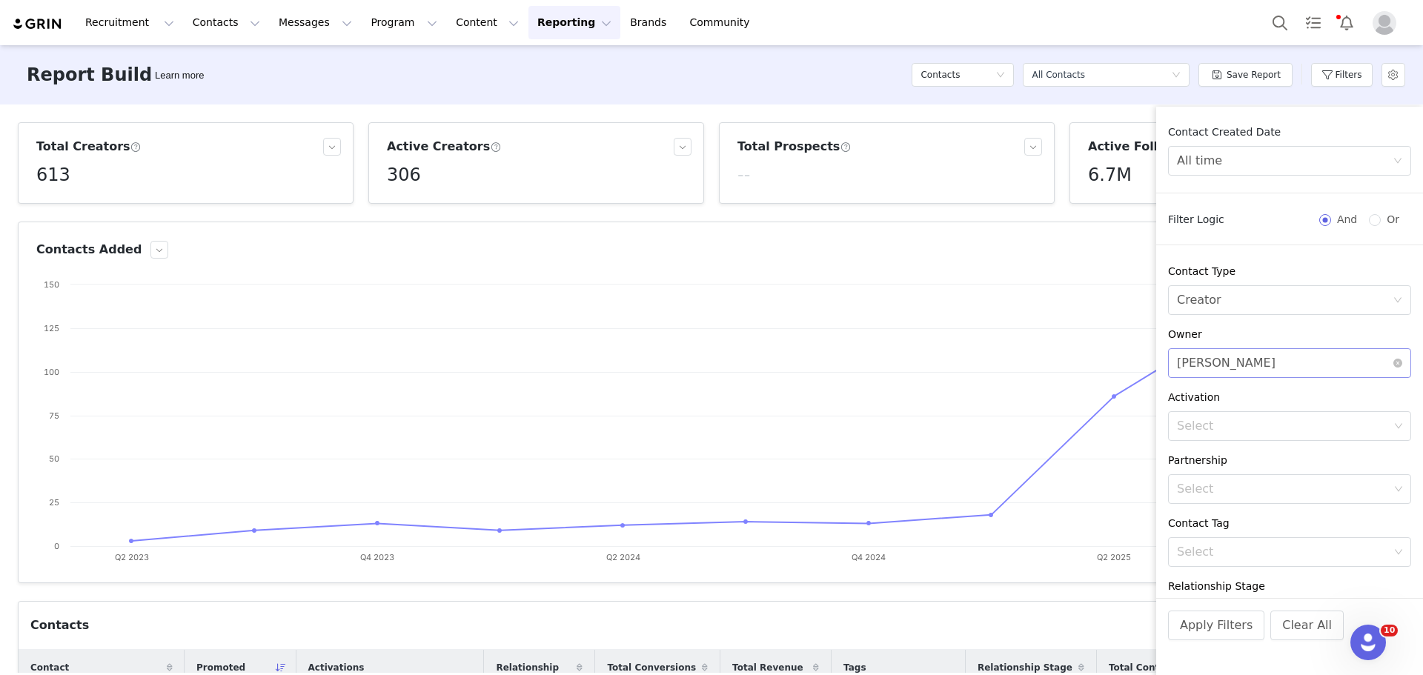
click at [1380, 365] on div "Select Lemai Vaknin" at bounding box center [1285, 363] width 216 height 28
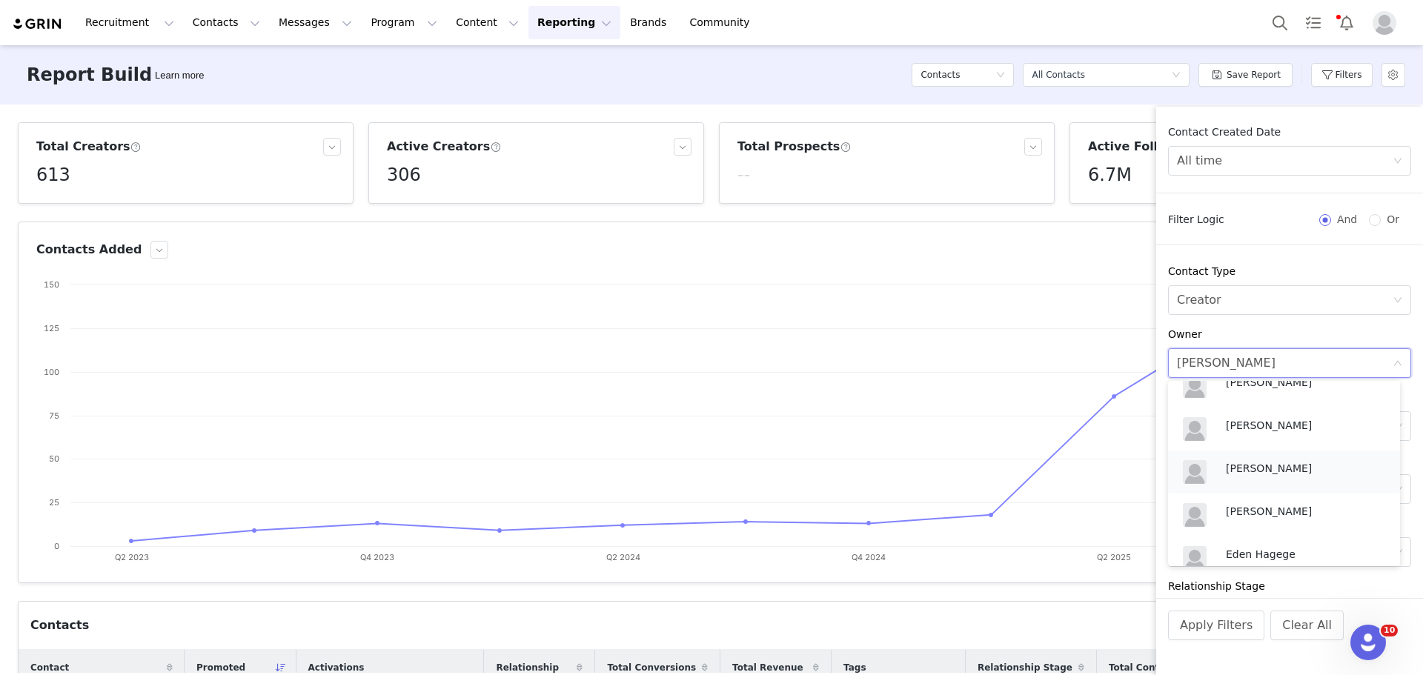
click at [1277, 479] on div "Mia Maddison" at bounding box center [1305, 471] width 159 height 22
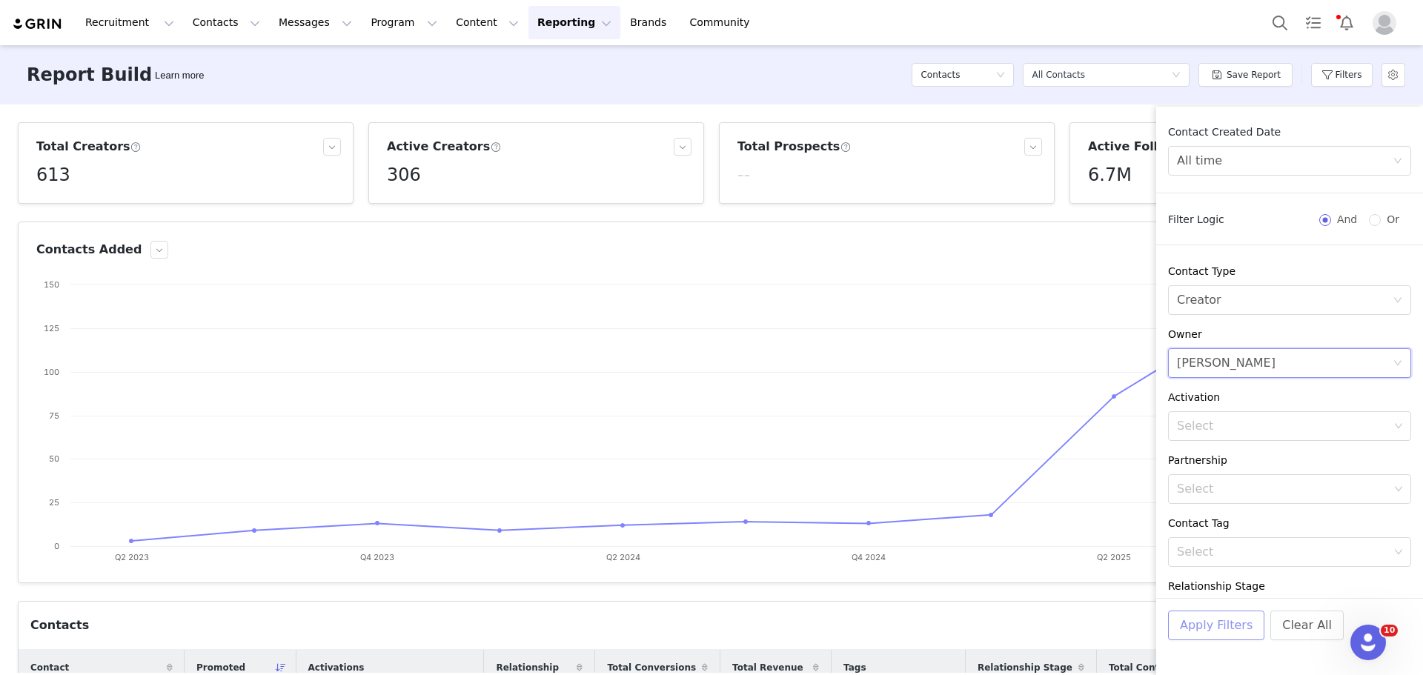
click at [1219, 618] on button "Apply Filters" at bounding box center [1216, 626] width 96 height 30
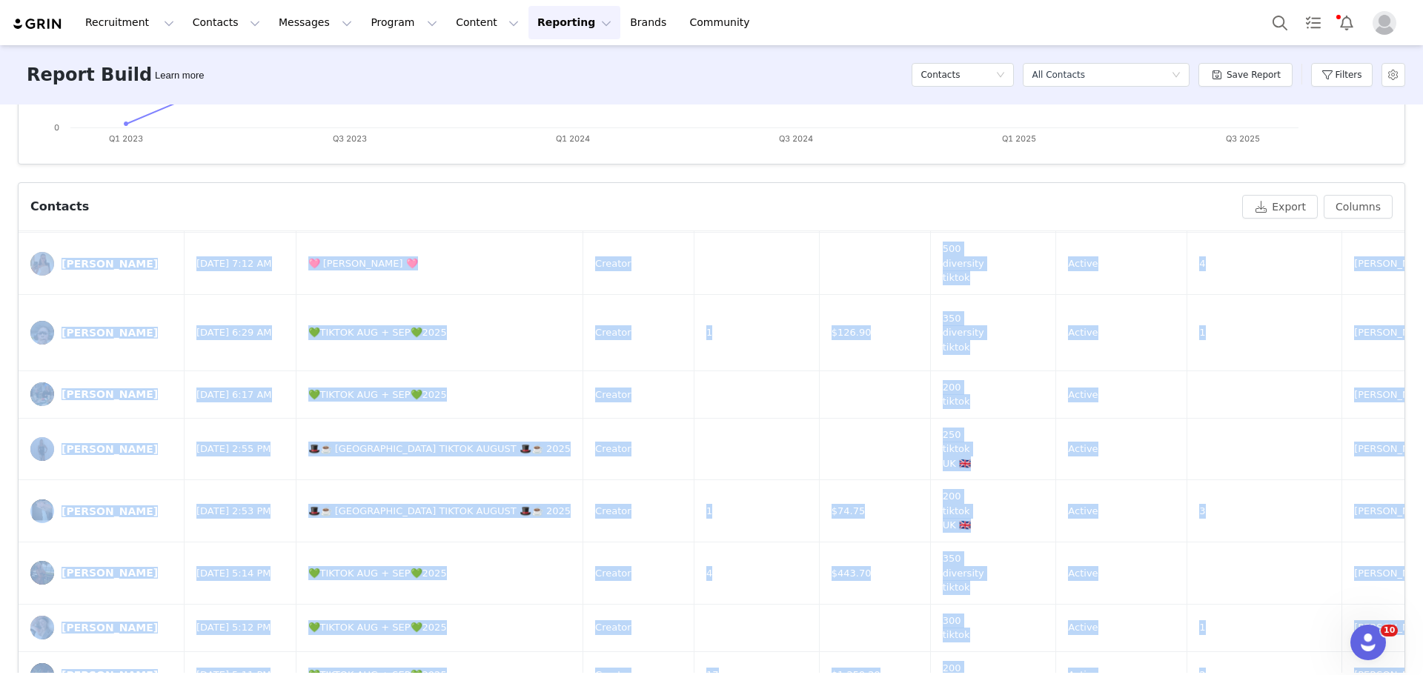
scroll to position [491, 0]
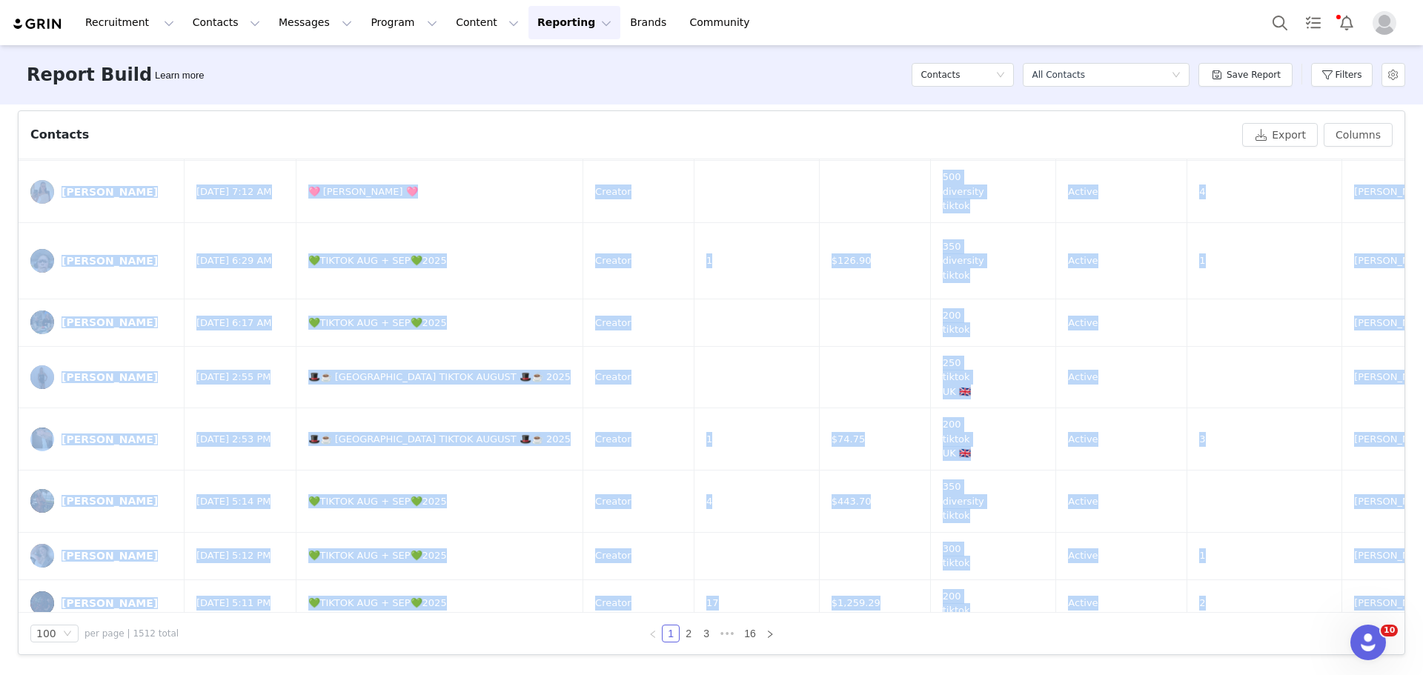
drag, startPoint x: 70, startPoint y: 398, endPoint x: 924, endPoint y: 243, distance: 867.9
copy tbody "ffron Harris Aug 31, 2025 10:02 AM 🎩☕️ UK TIKTOK AUGUST 🎩☕️ 2025 Creator 200 ti…"
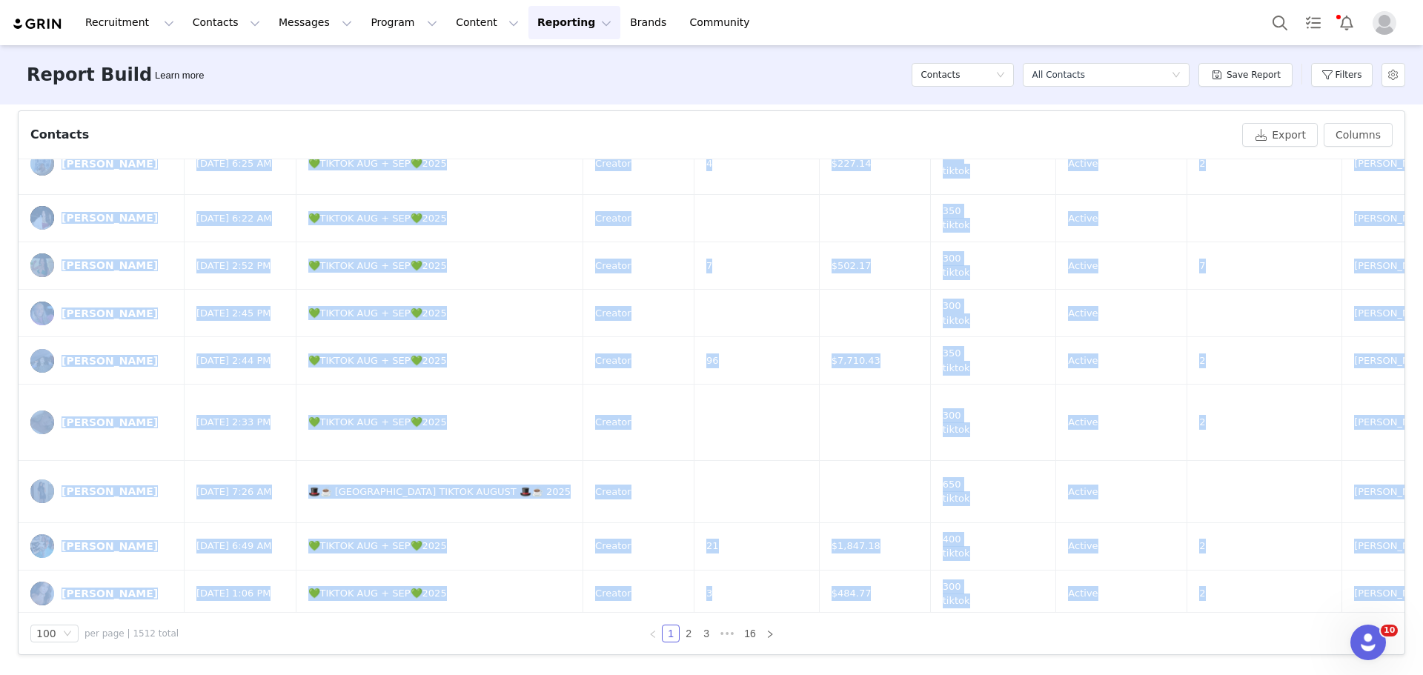
scroll to position [3891, 0]
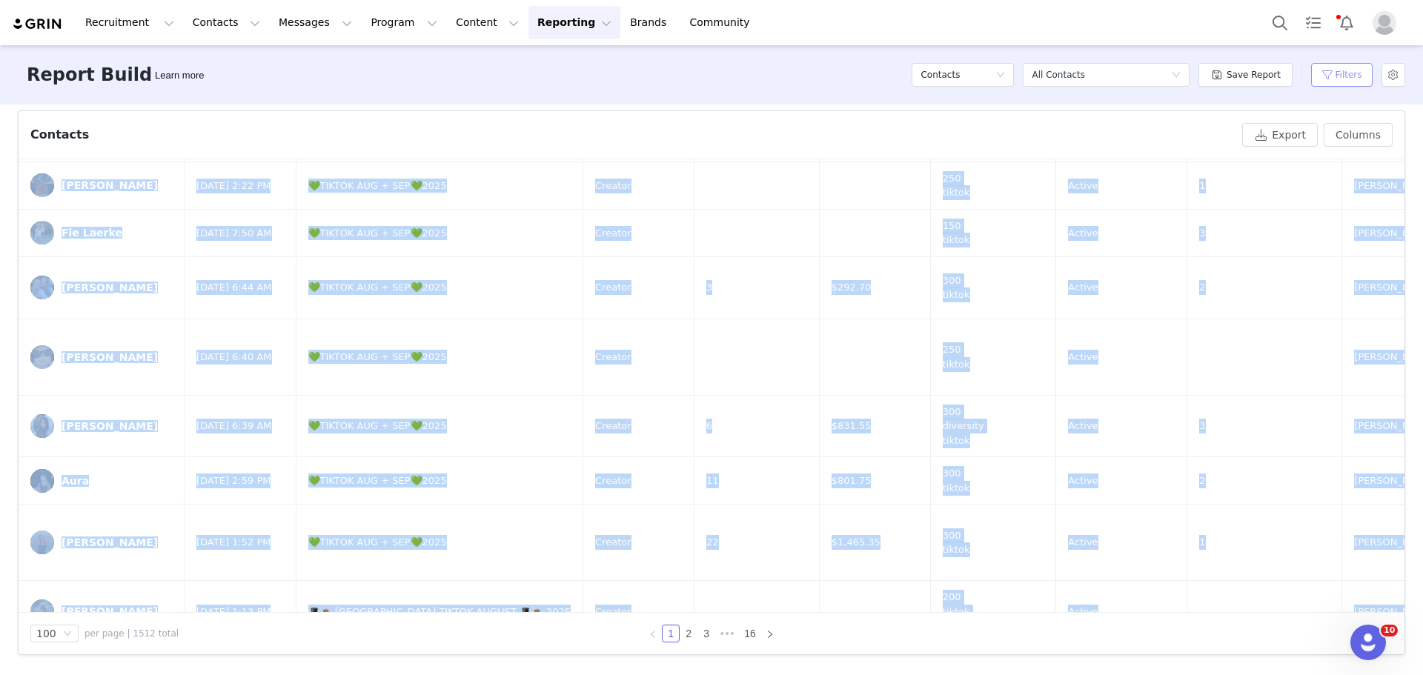
click at [1340, 78] on button "Filters" at bounding box center [1342, 75] width 62 height 24
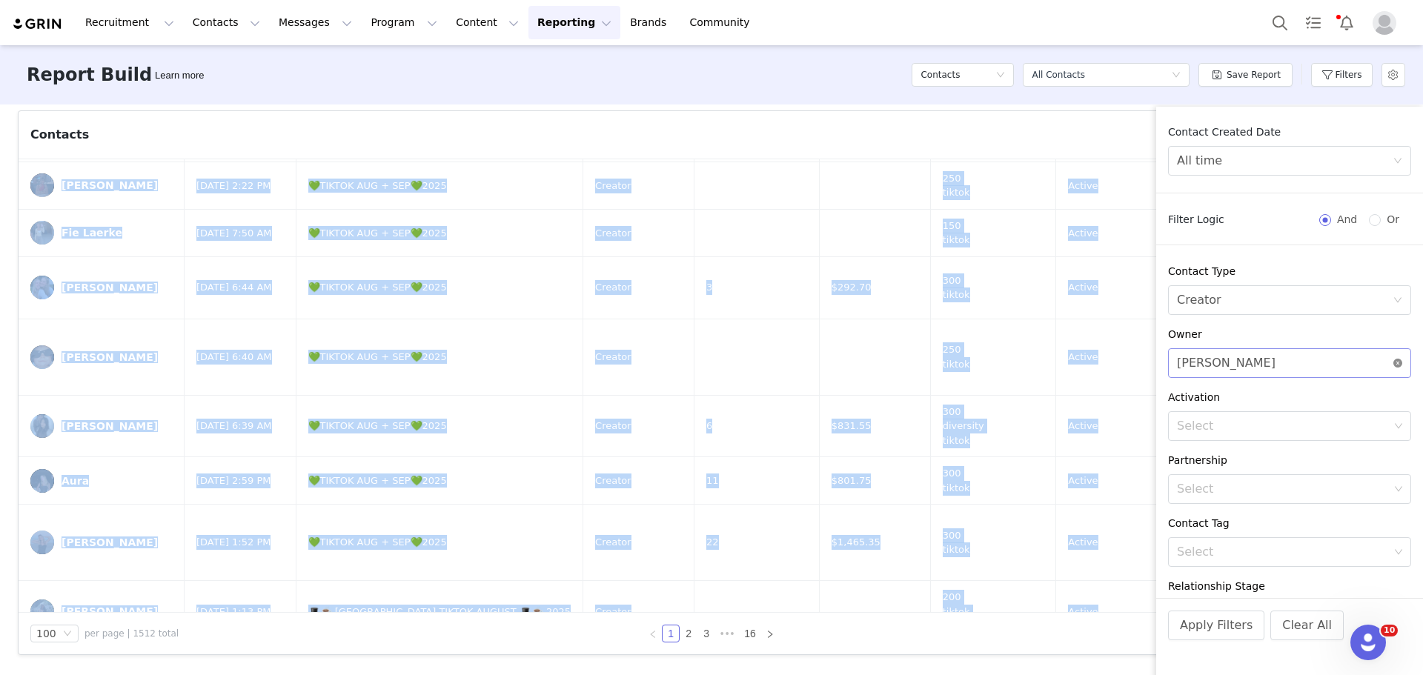
click at [1394, 365] on icon "icon: close-circle" at bounding box center [1398, 363] width 9 height 9
click at [1296, 357] on div "Select" at bounding box center [1281, 363] width 209 height 15
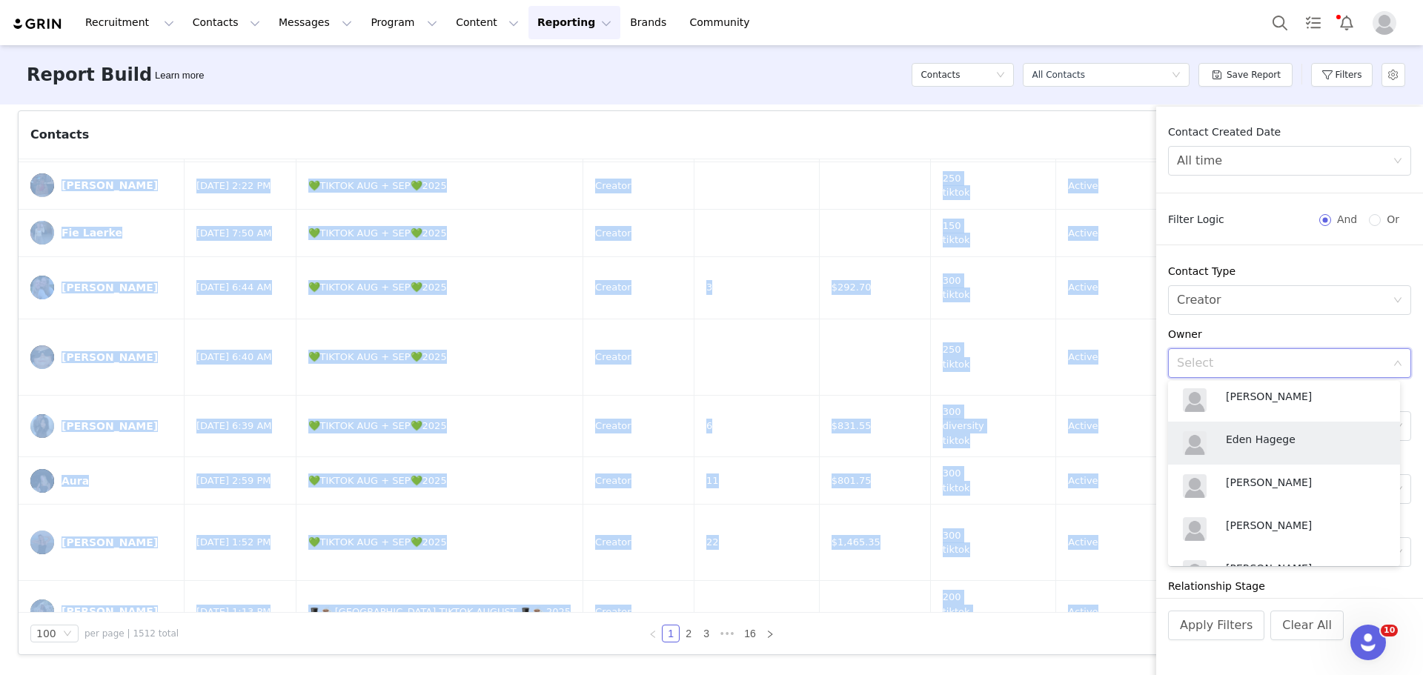
scroll to position [297, 0]
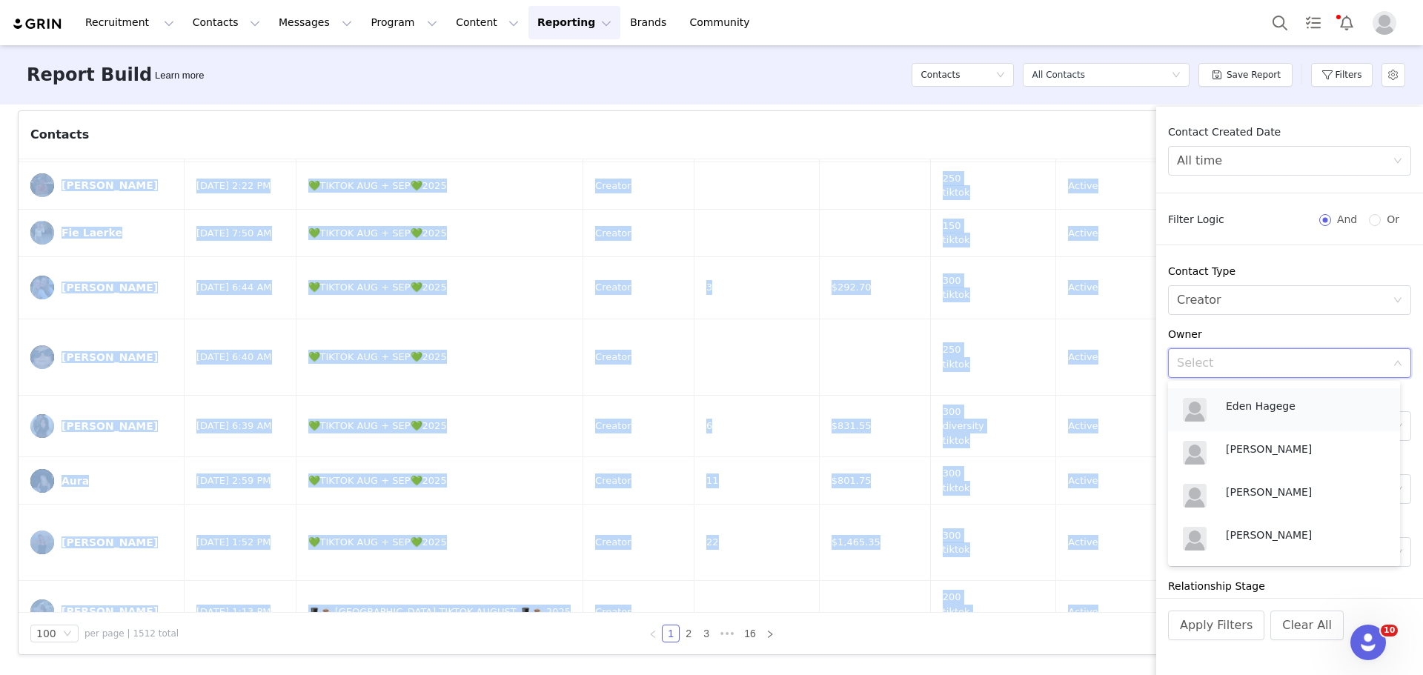
click at [1285, 405] on p "Eden Hagege" at bounding box center [1305, 406] width 159 height 16
click at [1202, 625] on button "Apply Filters" at bounding box center [1216, 626] width 96 height 30
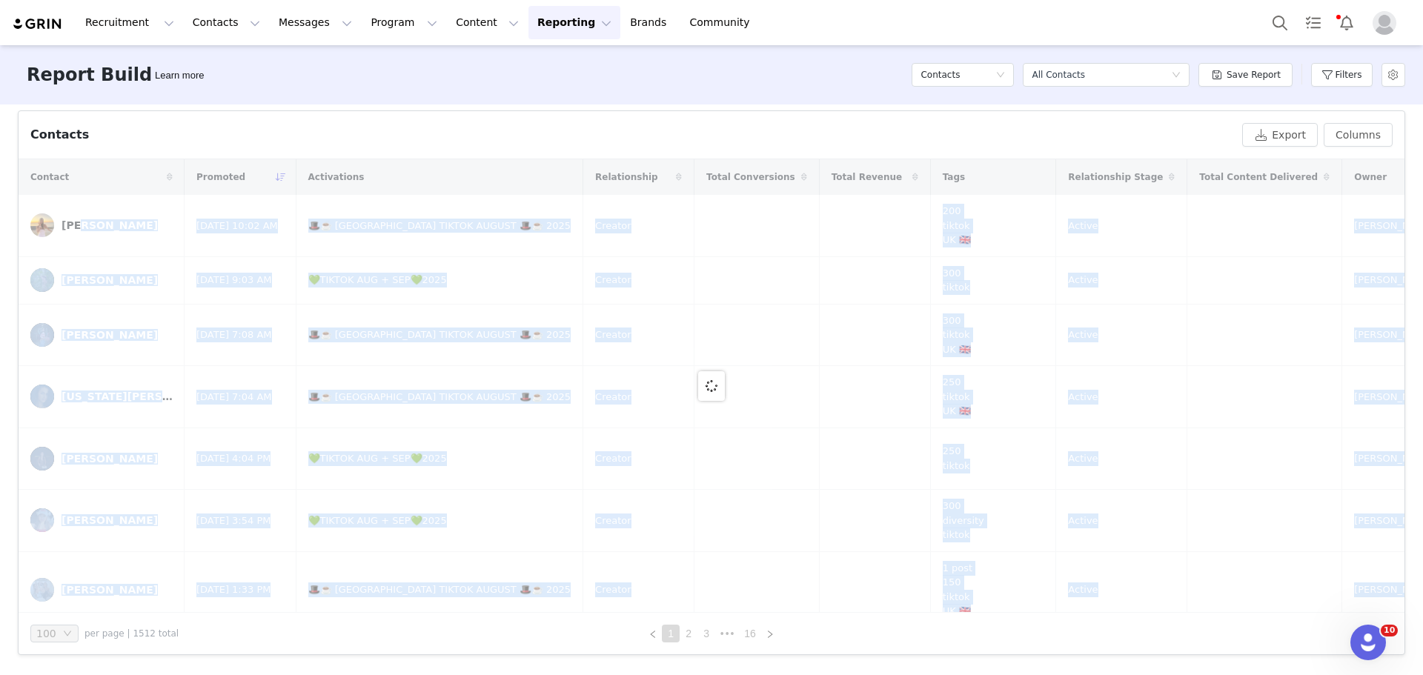
scroll to position [491, 0]
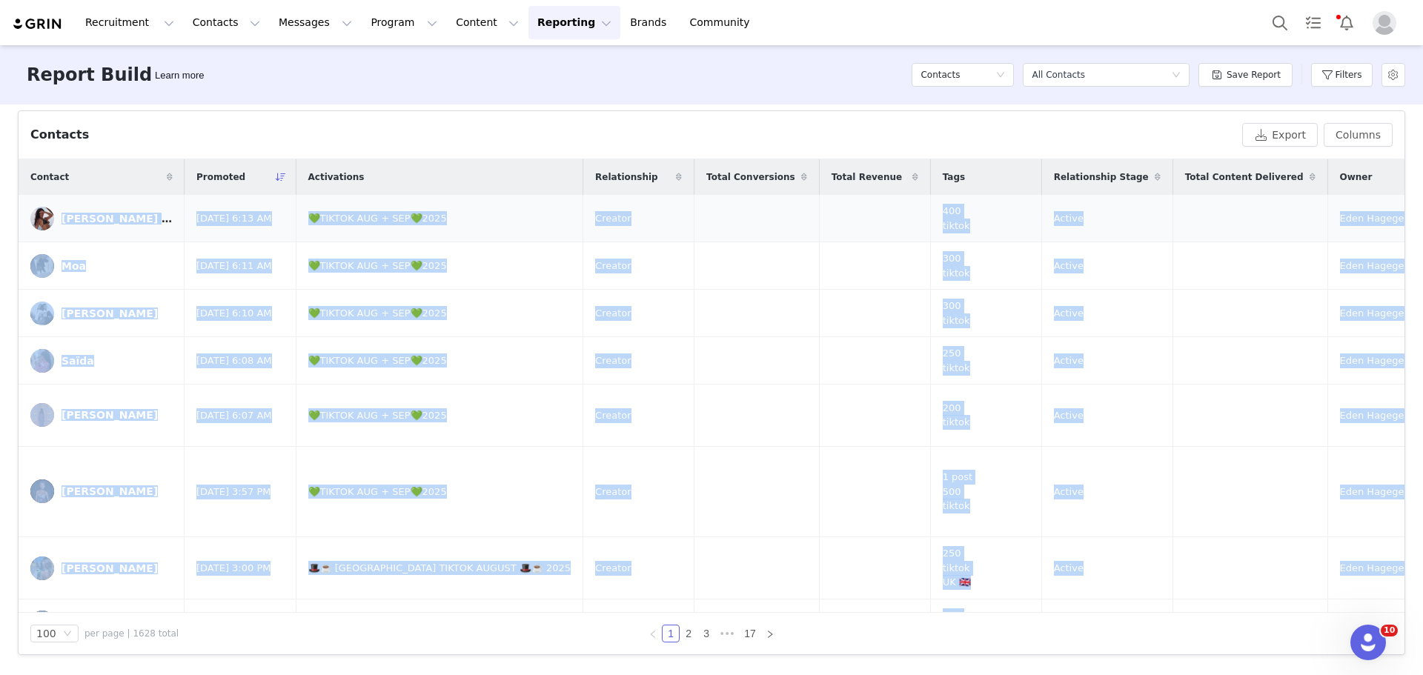
click at [709, 234] on td at bounding box center [757, 218] width 125 height 47
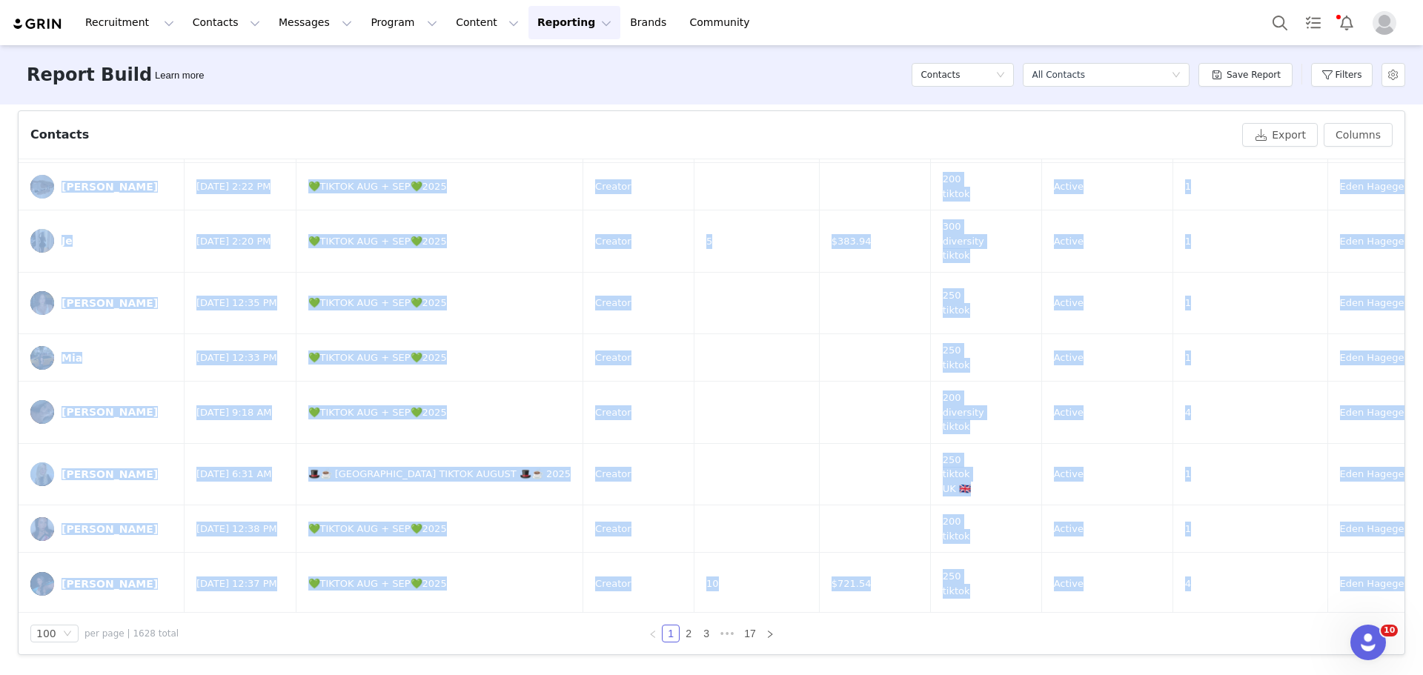
scroll to position [4976, 0]
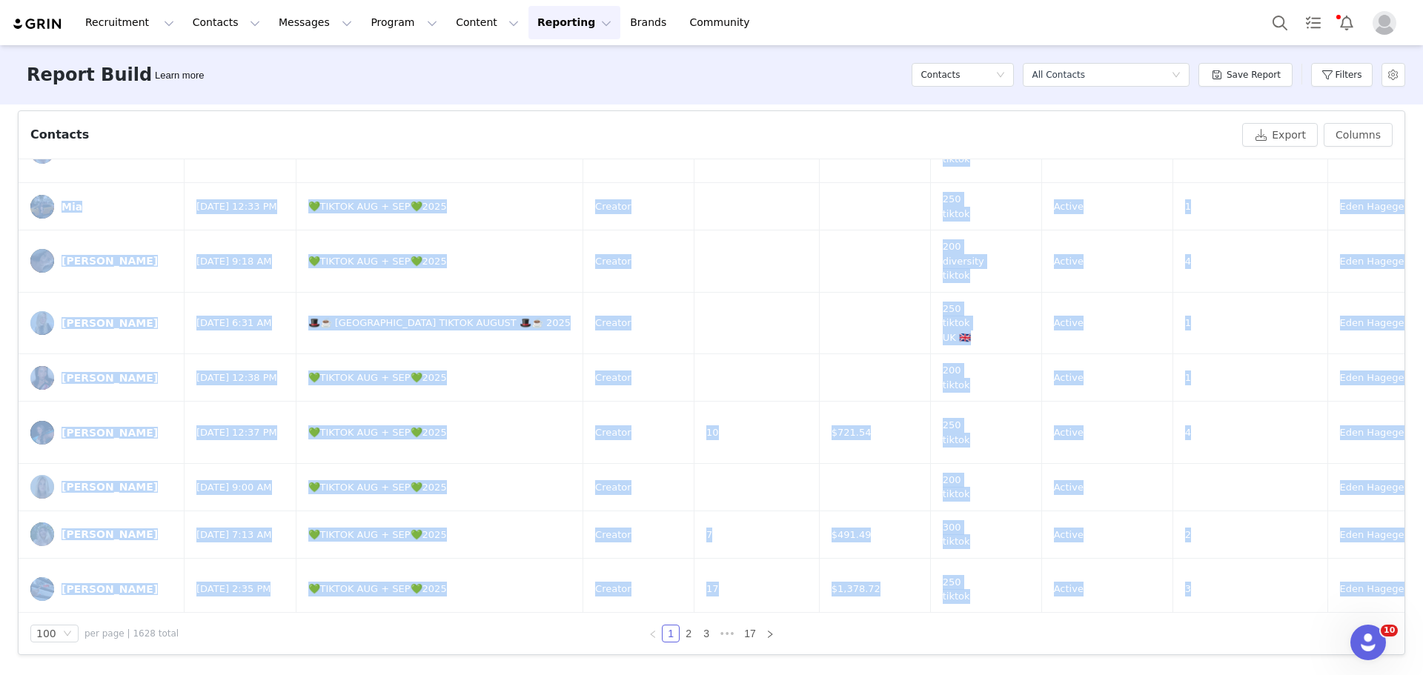
drag, startPoint x: 59, startPoint y: 204, endPoint x: 695, endPoint y: 618, distance: 758.1
click at [695, 618] on div "Contacts Export Columns Contact Promoted Activations Relationship Total Convers…" at bounding box center [712, 382] width 1386 height 543
copy div "Maria Eduarda Aug 31, 2025 6:13 AM 💚TIKTOK AUG + SEP💚2025 Creator 400 tiktok Ac…"
click at [682, 640] on link "2" at bounding box center [689, 634] width 16 height 16
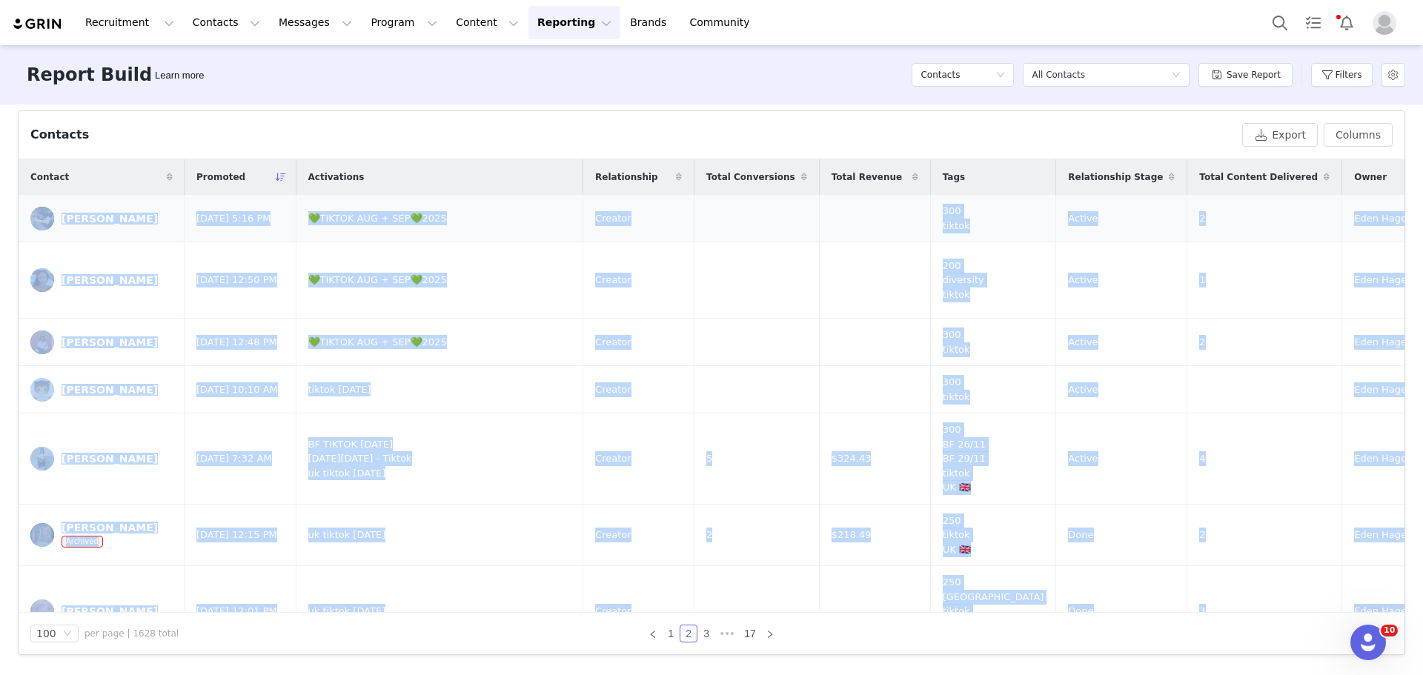
click at [718, 222] on td at bounding box center [757, 218] width 125 height 47
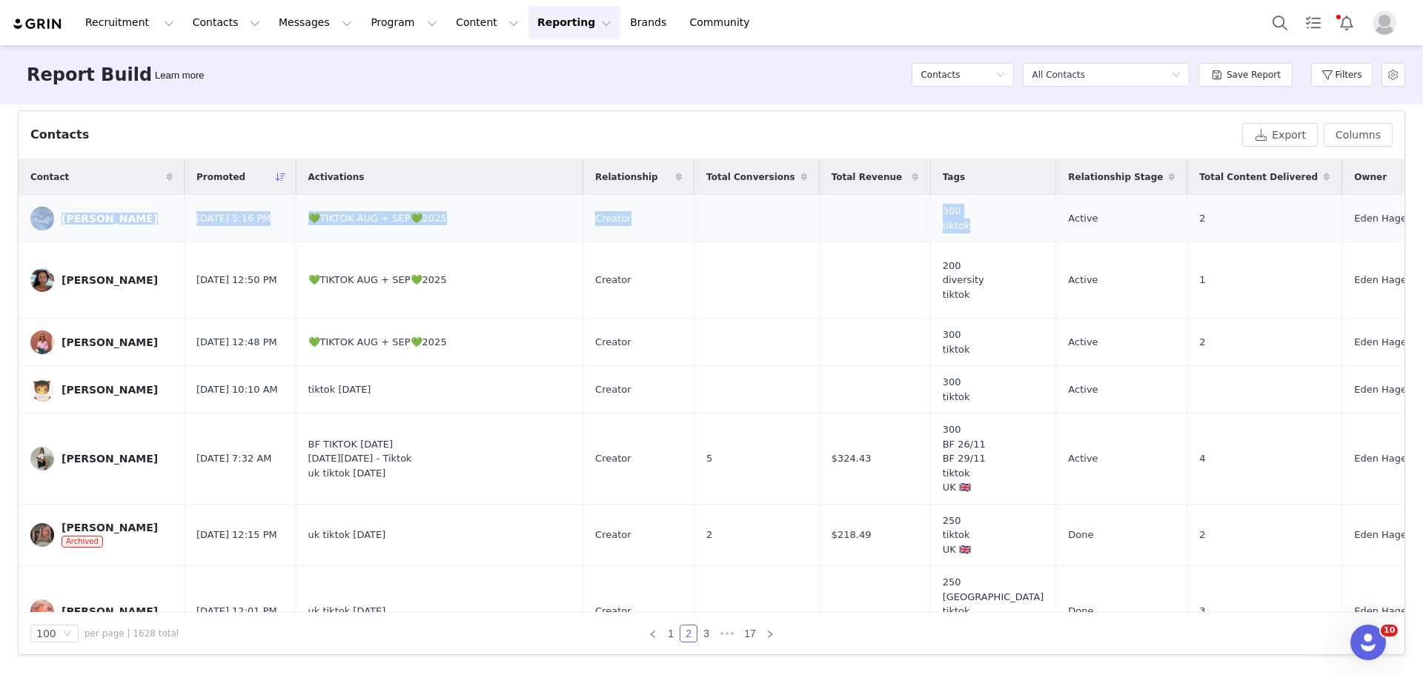
drag, startPoint x: 65, startPoint y: 204, endPoint x: 889, endPoint y: 231, distance: 824.0
click at [889, 231] on tr "Ana Aug 1, 2025 5:16 PM 💚TIKTOK AUG + SEP💚2025 Creator 300 tiktok Active 2 Eden…" at bounding box center [1286, 218] width 2535 height 47
copy tr "Ana Aug 1, 2025 5:16 PM 💚TIKTOK AUG + SEP💚2025 Creator 300 tiktok"
click at [1332, 73] on button "Filters" at bounding box center [1342, 75] width 62 height 24
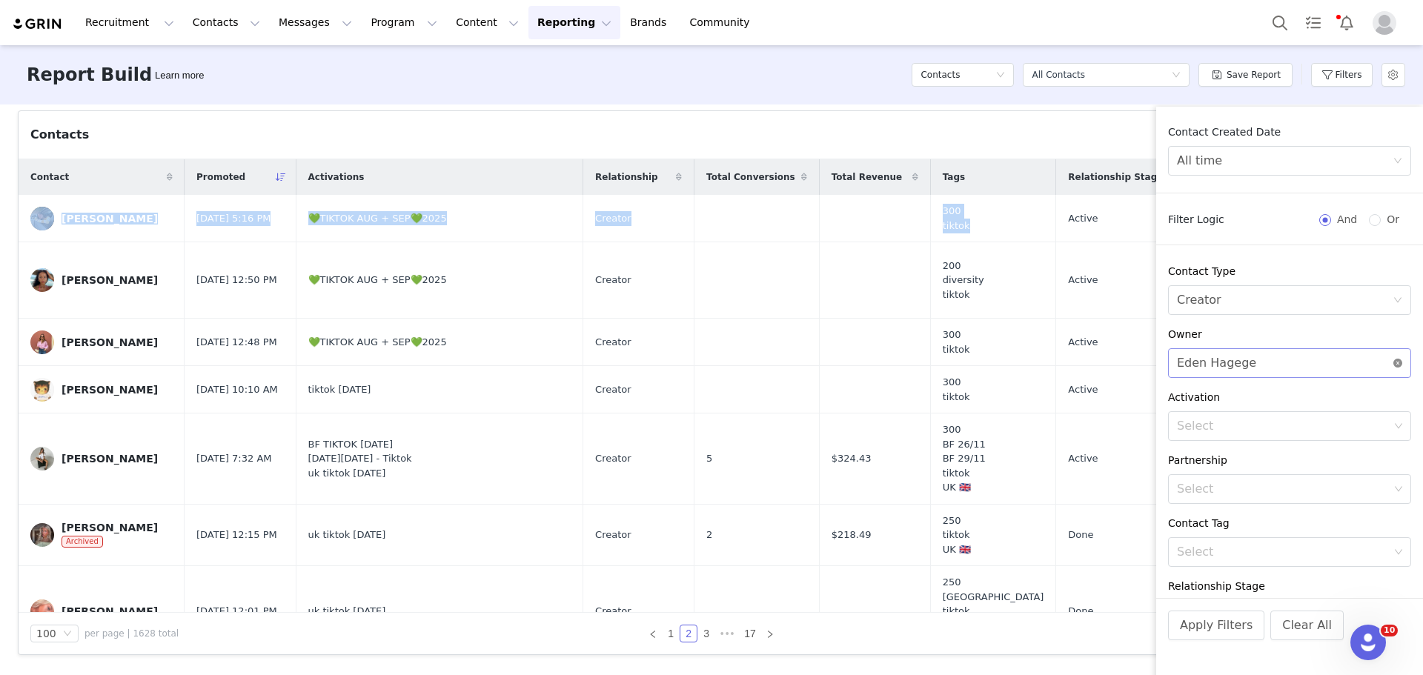
click at [1394, 365] on icon "icon: close-circle" at bounding box center [1398, 363] width 9 height 9
click at [1301, 359] on div "Select" at bounding box center [1281, 363] width 209 height 15
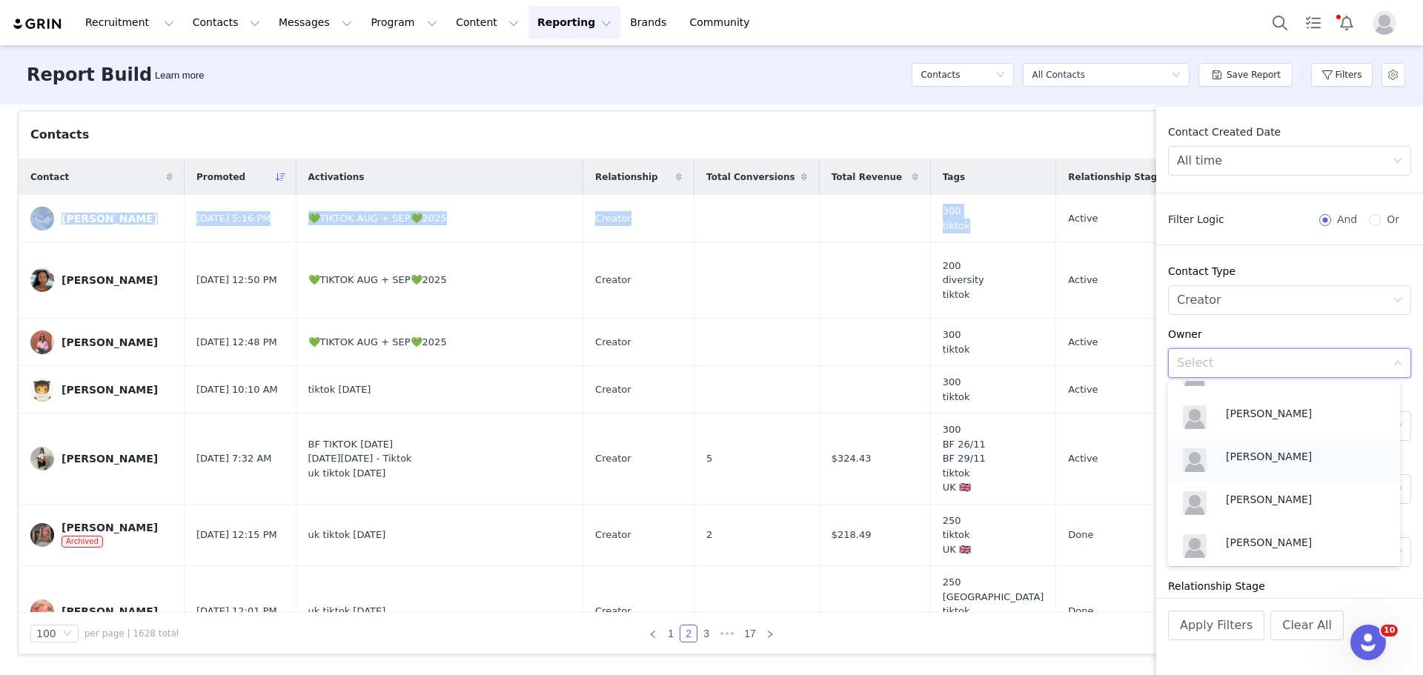
click at [1297, 451] on p "[PERSON_NAME]" at bounding box center [1305, 456] width 159 height 16
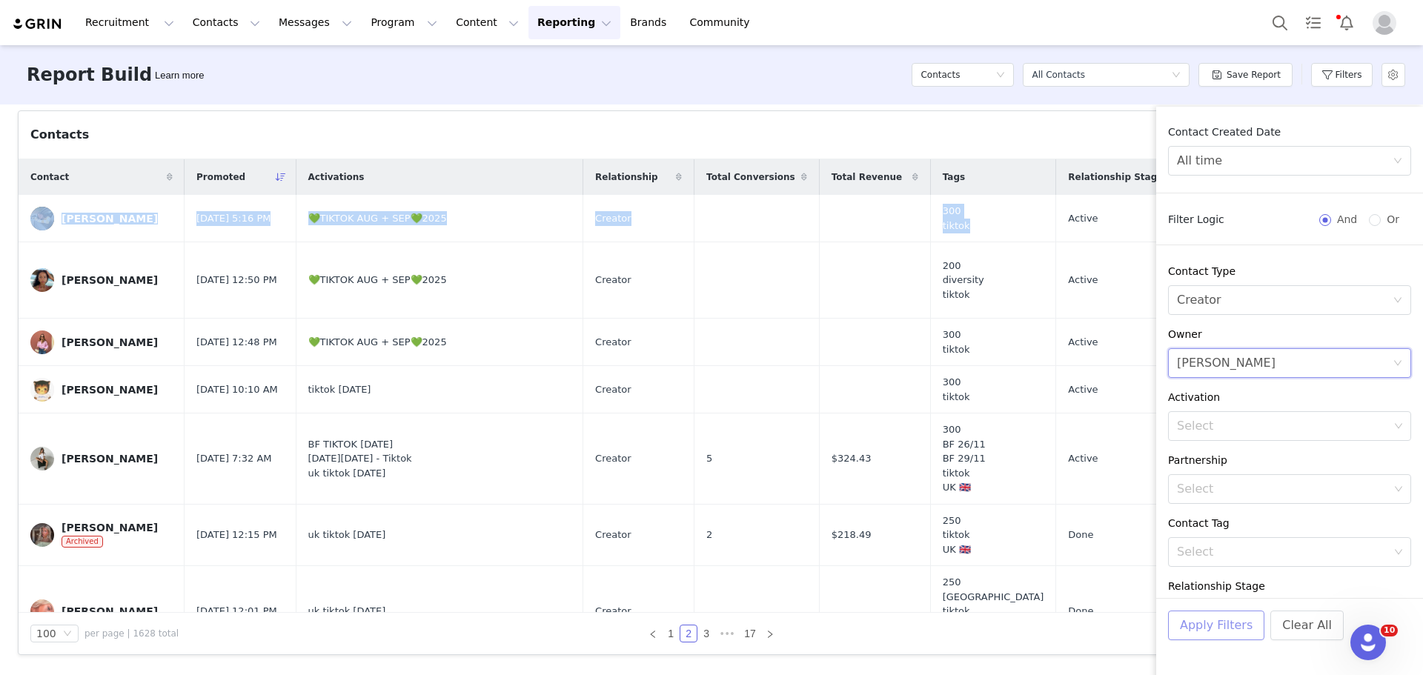
click at [1207, 617] on button "Apply Filters" at bounding box center [1216, 626] width 96 height 30
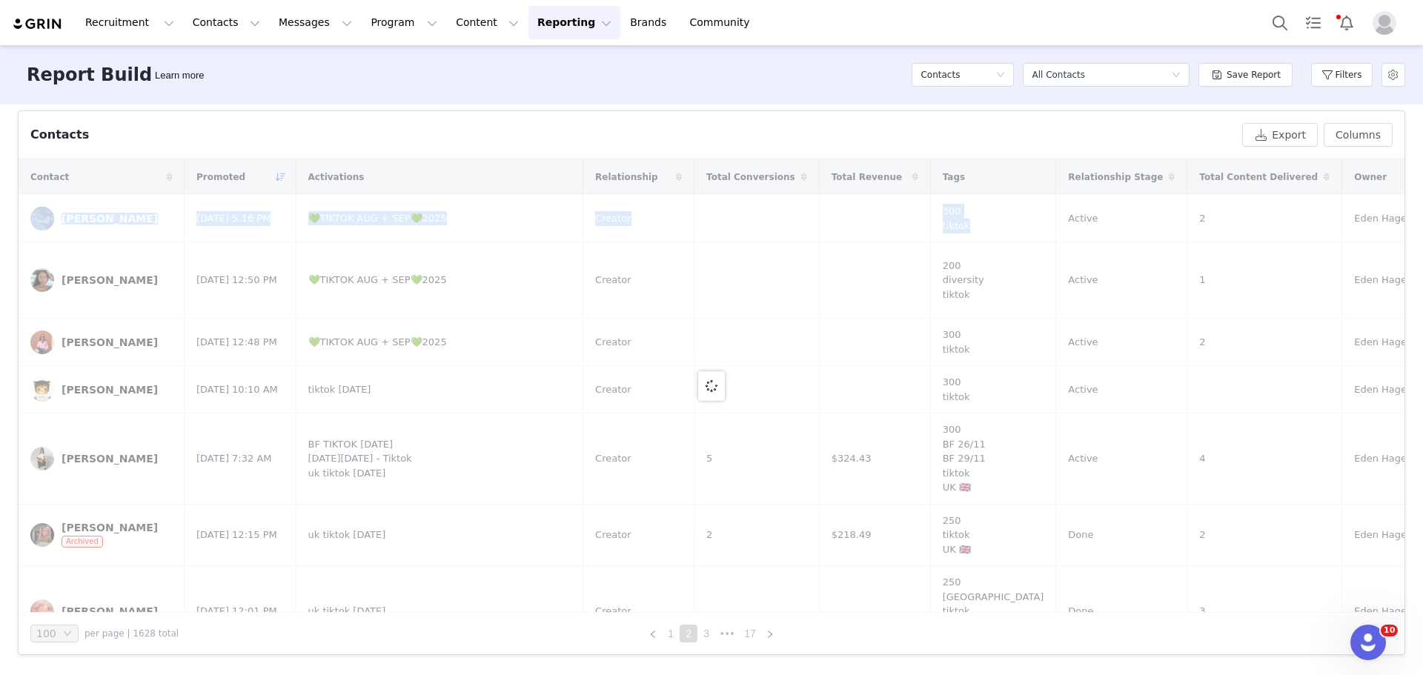
scroll to position [491, 0]
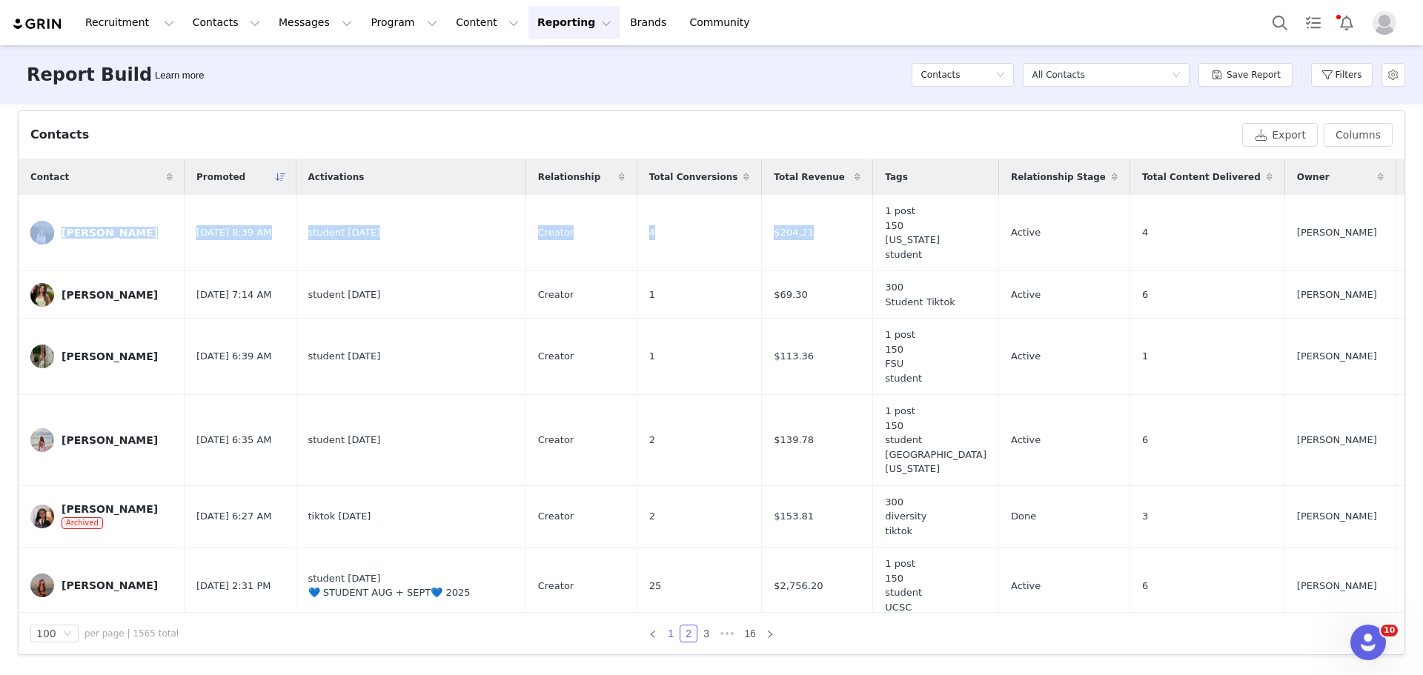
click at [669, 633] on link "1" at bounding box center [671, 634] width 16 height 16
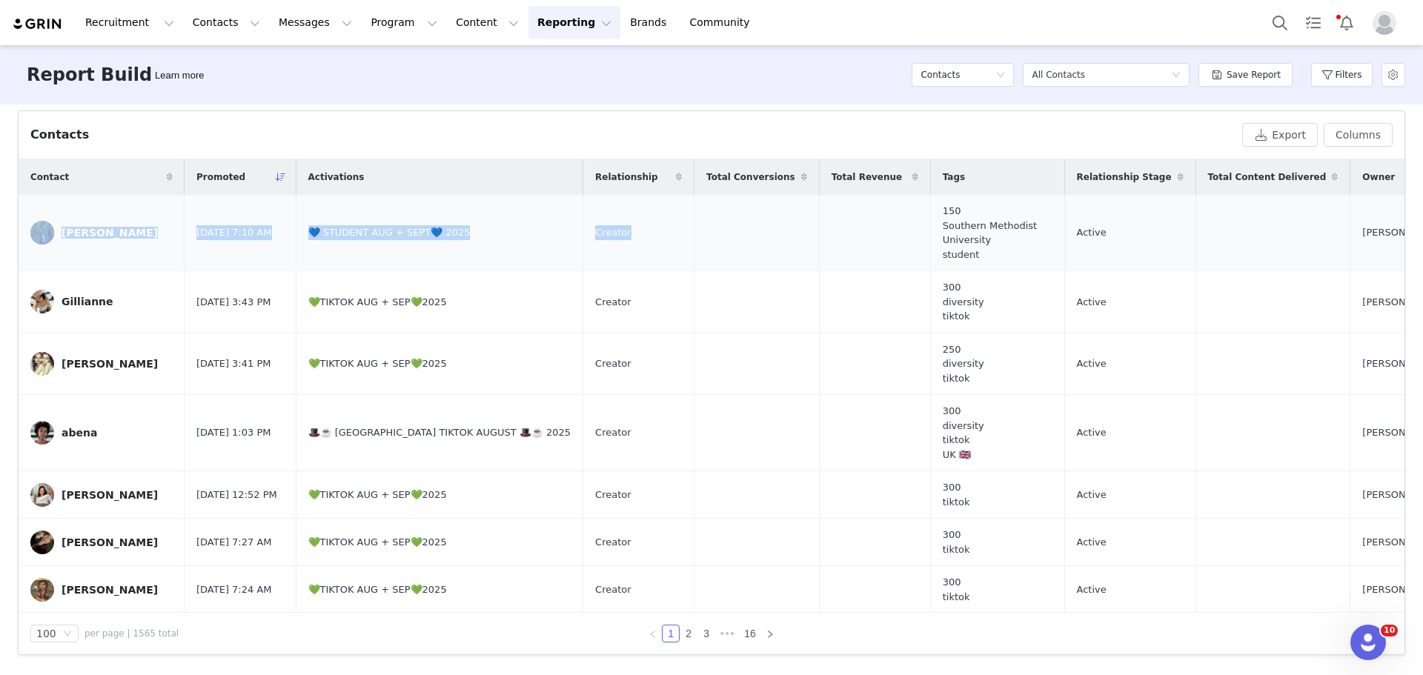
click at [700, 219] on td at bounding box center [757, 233] width 125 height 76
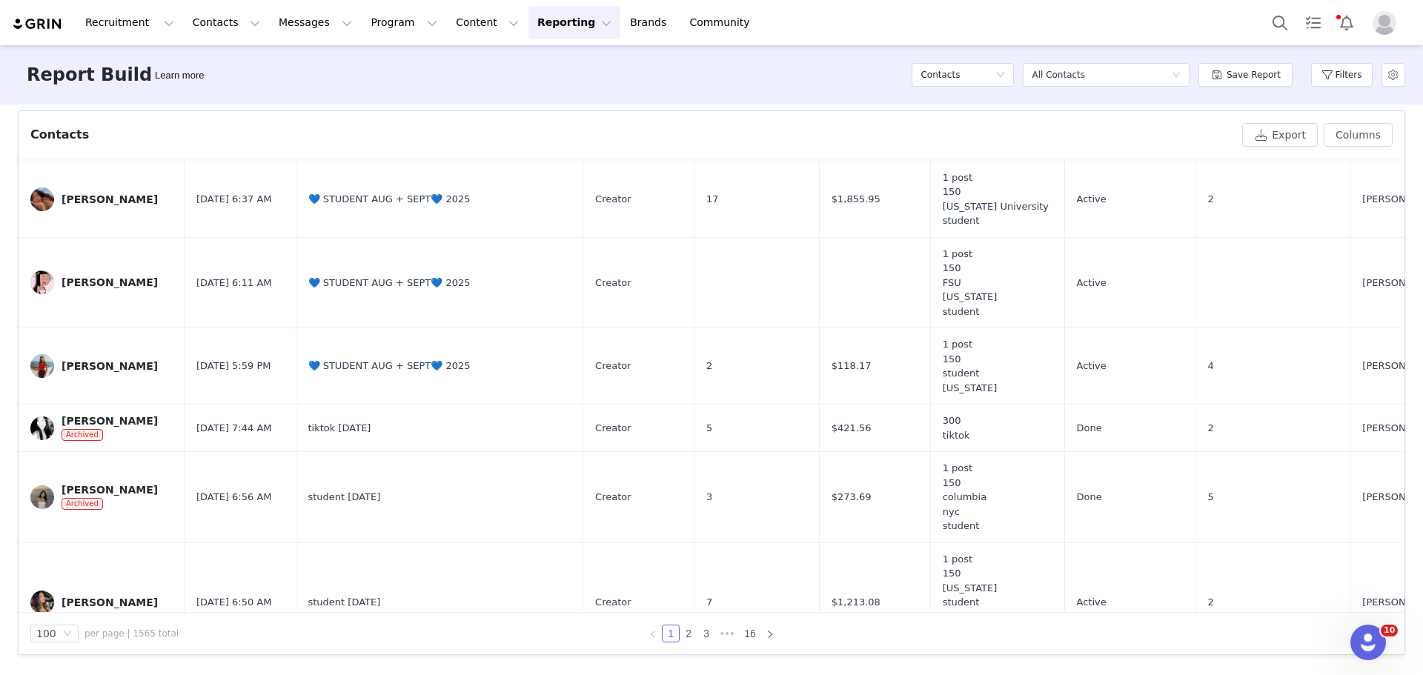
scroll to position [4231, 0]
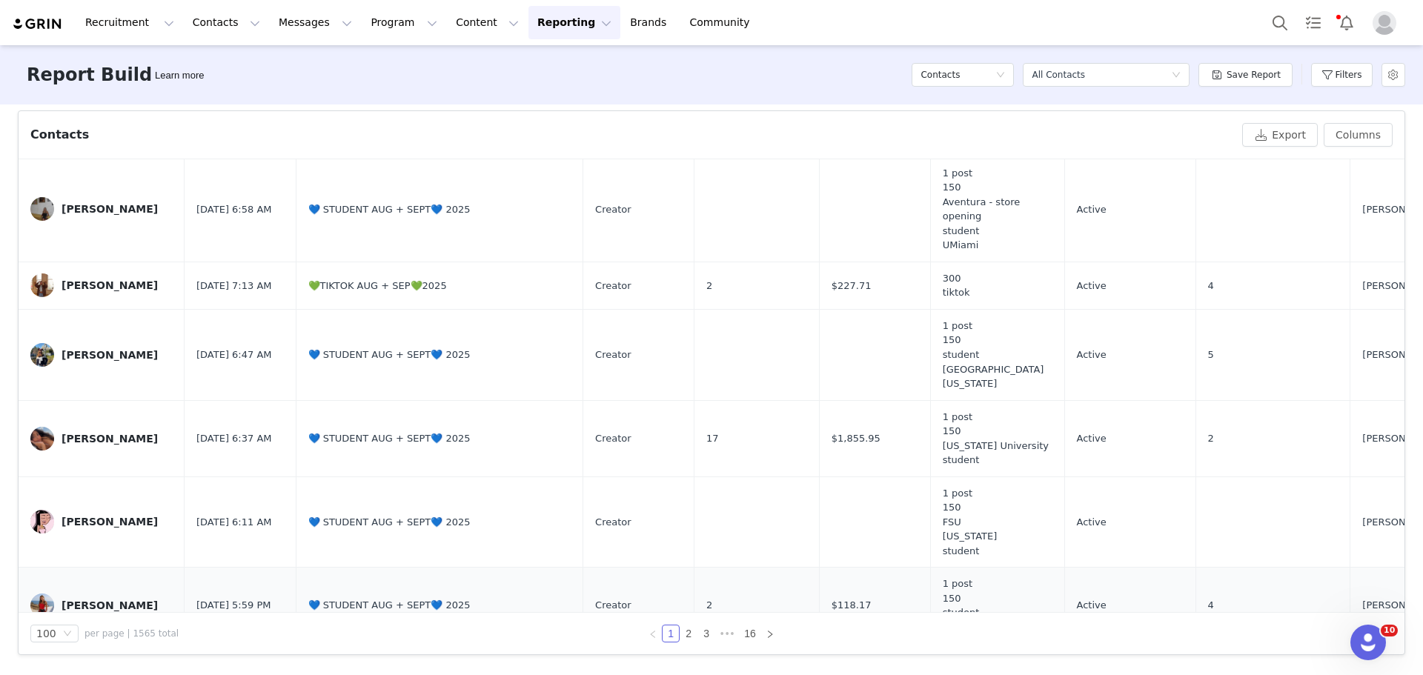
drag, startPoint x: 46, startPoint y: 206, endPoint x: 916, endPoint y: 442, distance: 901.7
copy tbody "Brooke Nilles Aug 31, 2025 7:10 AM 💙 STUDENT AUG + SEPT💙 2025 Creator 150 South…"
click at [1333, 123] on button "Columns" at bounding box center [1358, 135] width 69 height 24
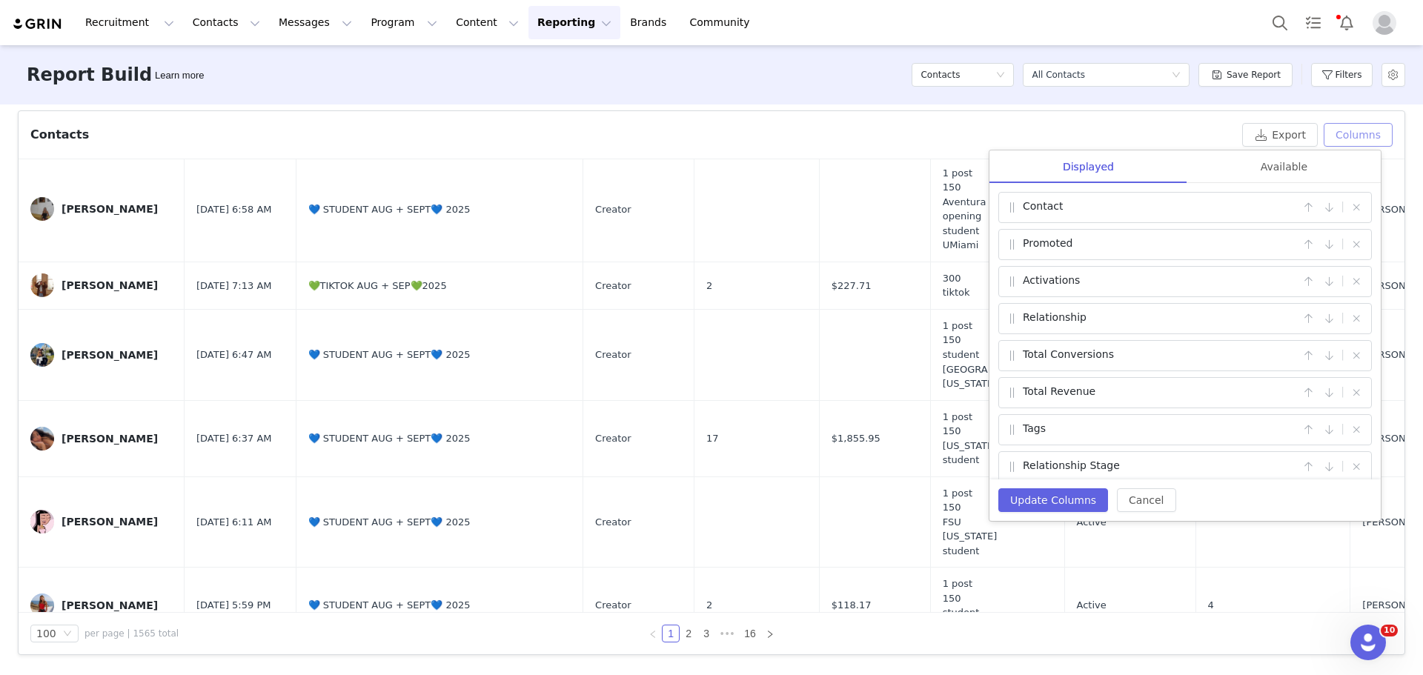
click at [1328, 139] on button "Columns" at bounding box center [1358, 135] width 69 height 24
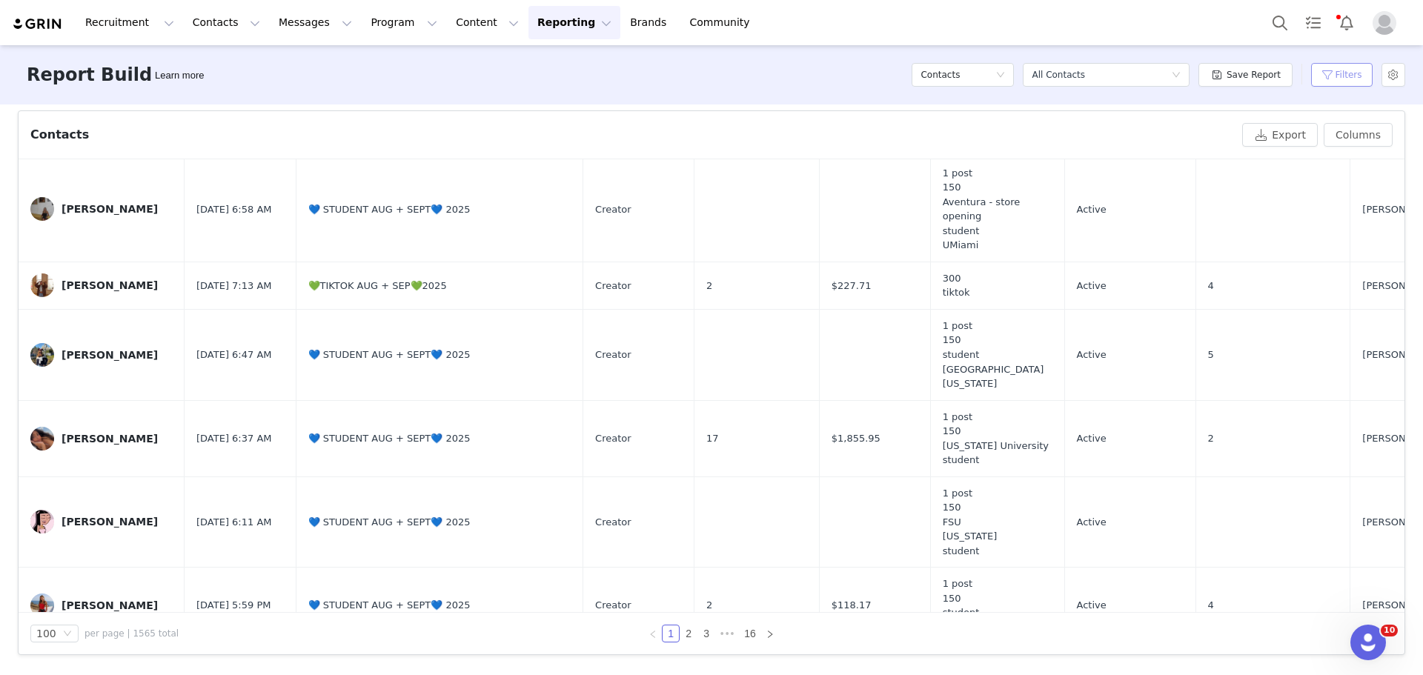
click at [1351, 71] on button "Filters" at bounding box center [1342, 75] width 62 height 24
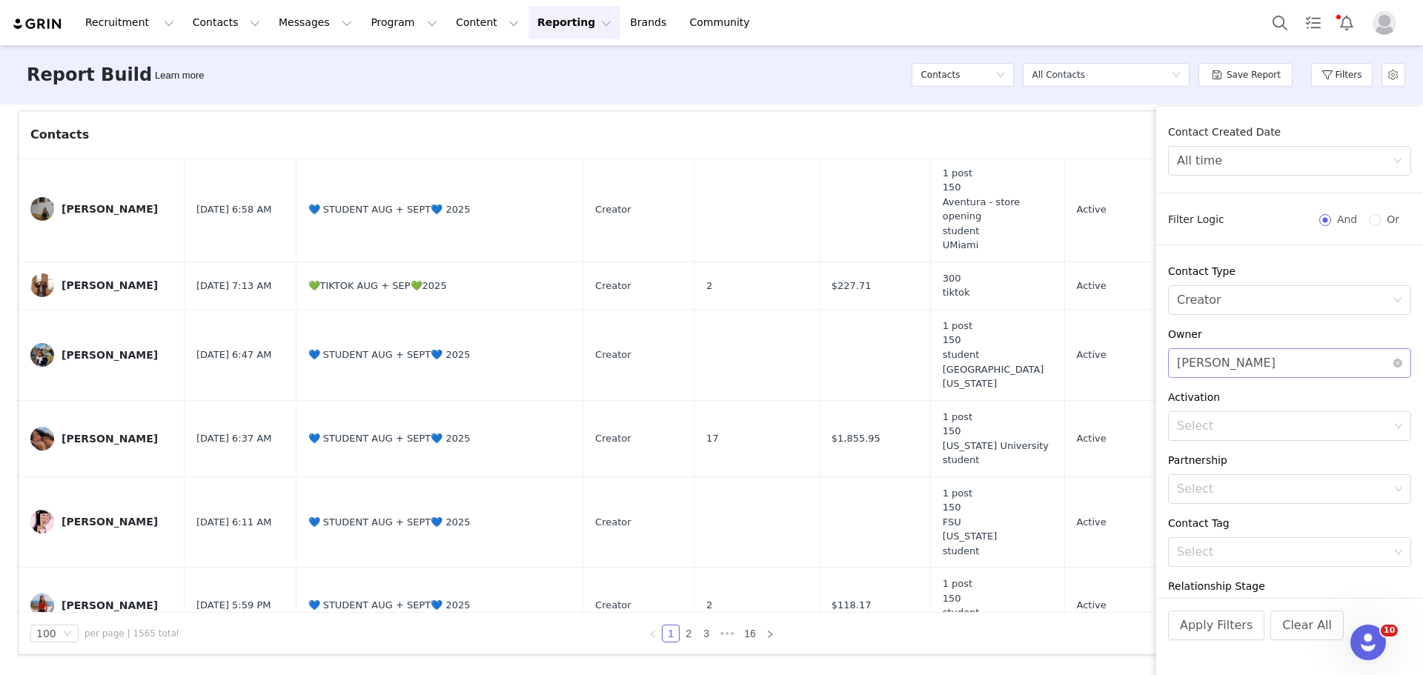
click at [1371, 361] on div "Select Martina Villaverde" at bounding box center [1285, 363] width 216 height 28
click at [1272, 422] on div "Ella Brooks" at bounding box center [1305, 412] width 159 height 22
click at [1239, 624] on button "Apply Filters" at bounding box center [1216, 626] width 96 height 30
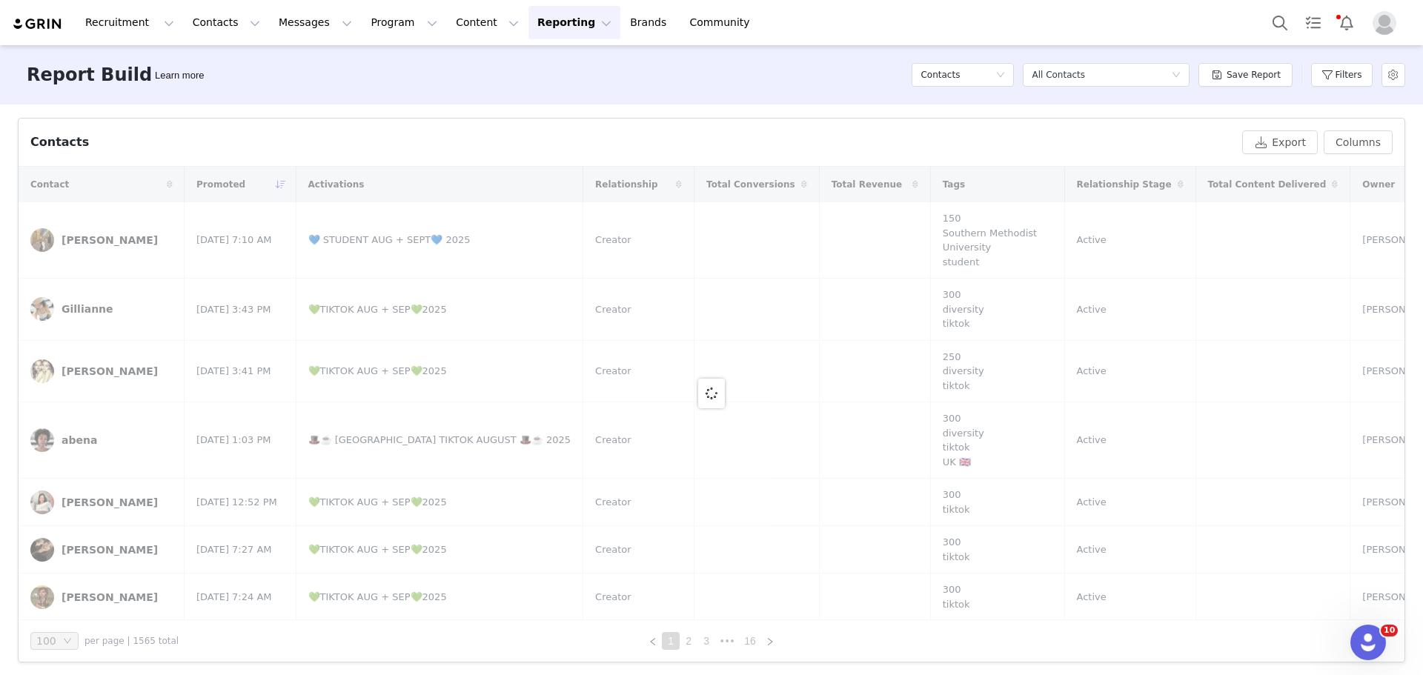
scroll to position [491, 0]
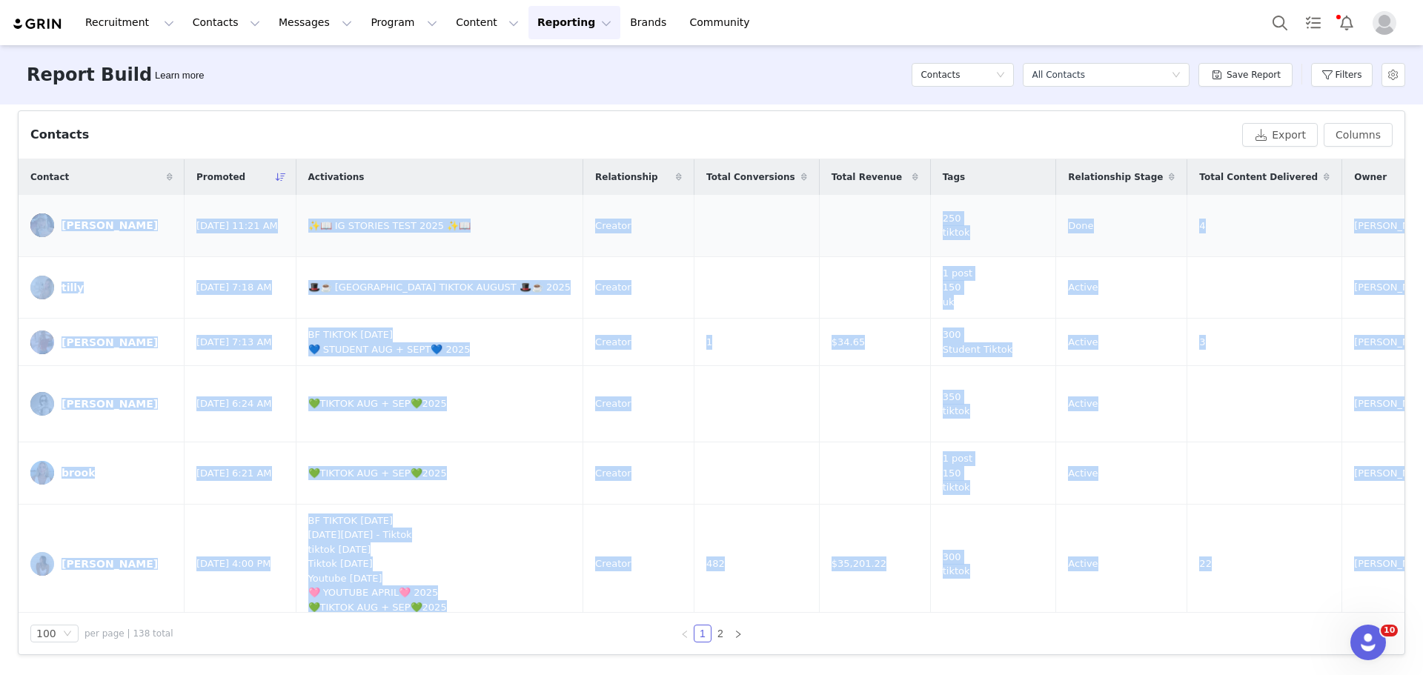
click at [695, 227] on td at bounding box center [757, 226] width 125 height 62
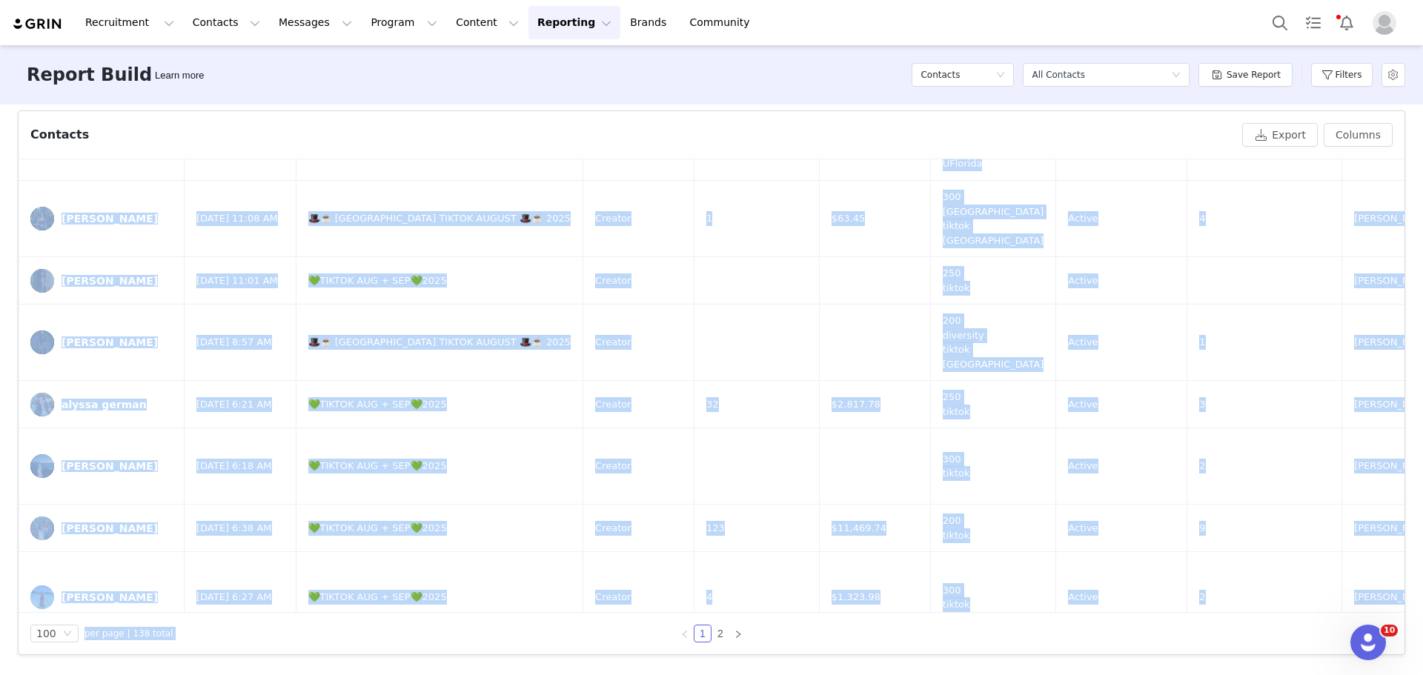
scroll to position [5165, 0]
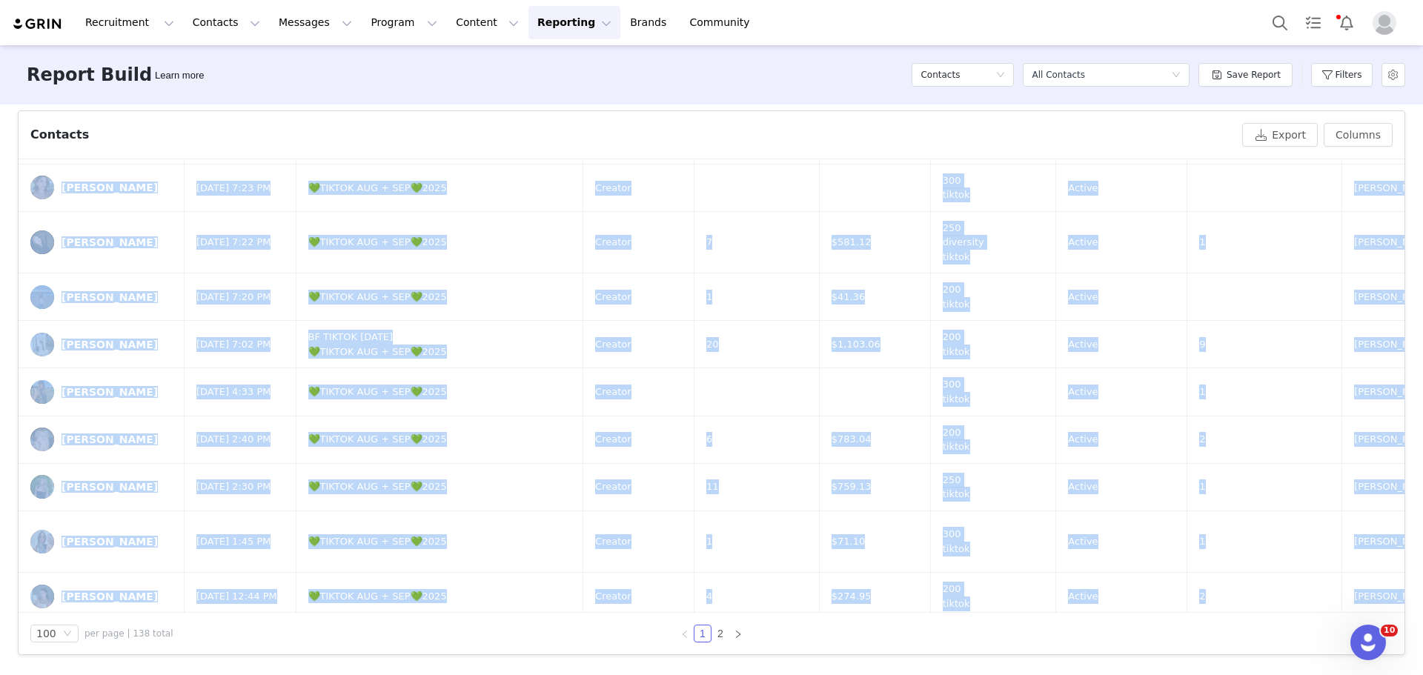
drag, startPoint x: 59, startPoint y: 199, endPoint x: 864, endPoint y: 483, distance: 853.9
copy tbody "Tasha Farsaci Aug 31, 2025 11:21 AM ✨📖 IG STORIES TEST 2025 ✨📖 Creator 250 tikt…"
click at [1335, 73] on button "Filters" at bounding box center [1342, 75] width 62 height 24
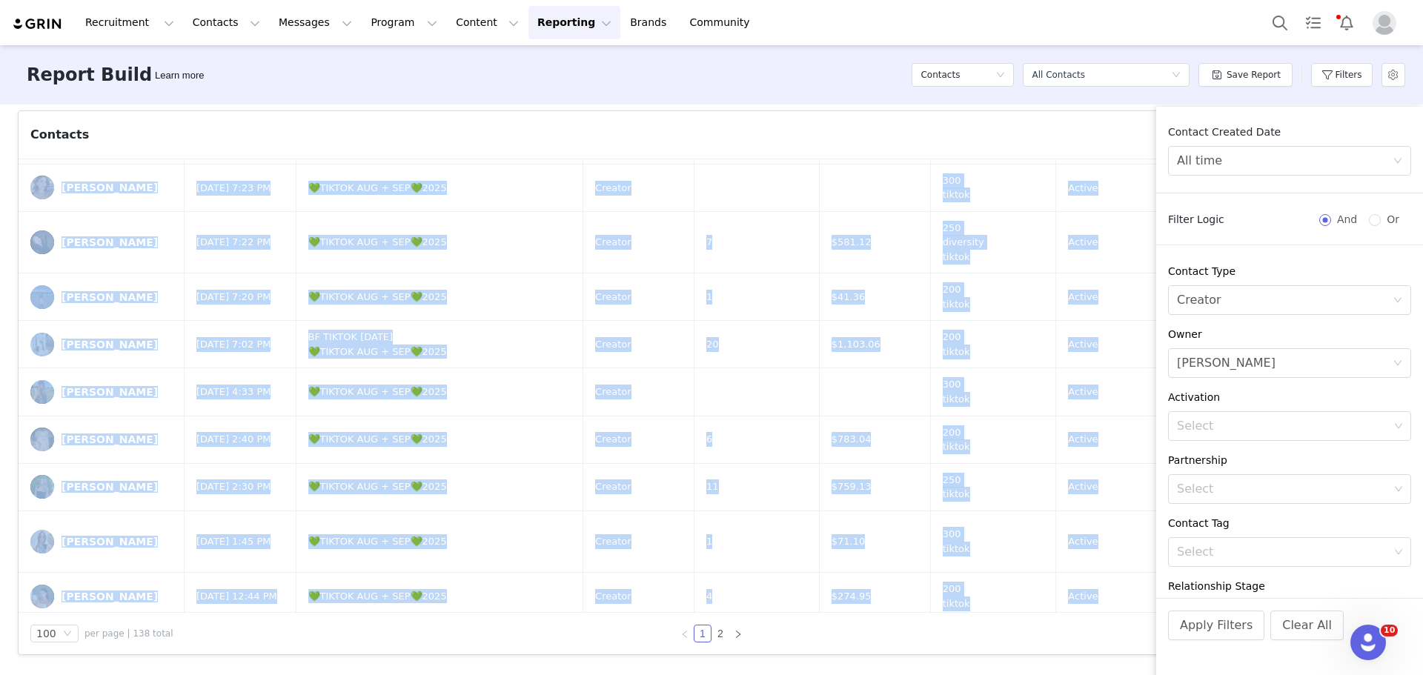
click at [1400, 366] on div "Owner Select Ella Brooks" at bounding box center [1289, 352] width 267 height 51
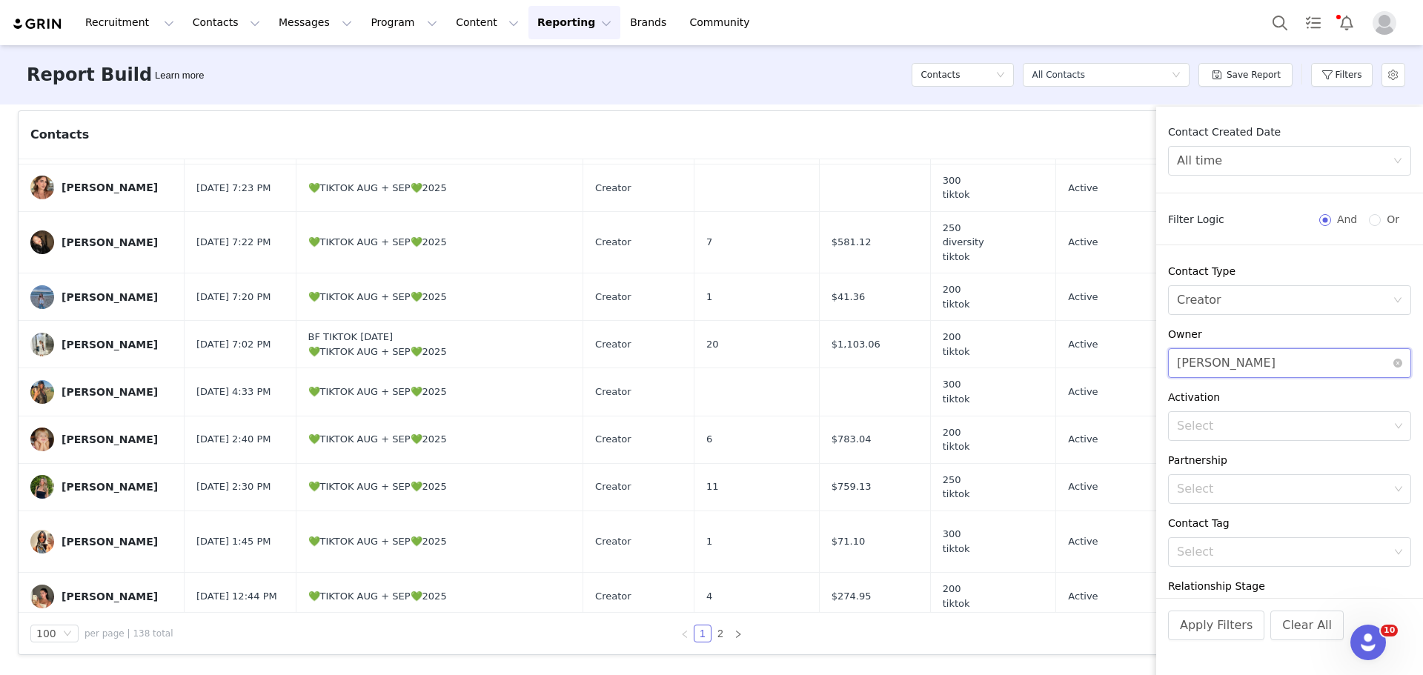
click at [1380, 367] on div "Select Ella Brooks" at bounding box center [1285, 363] width 216 height 28
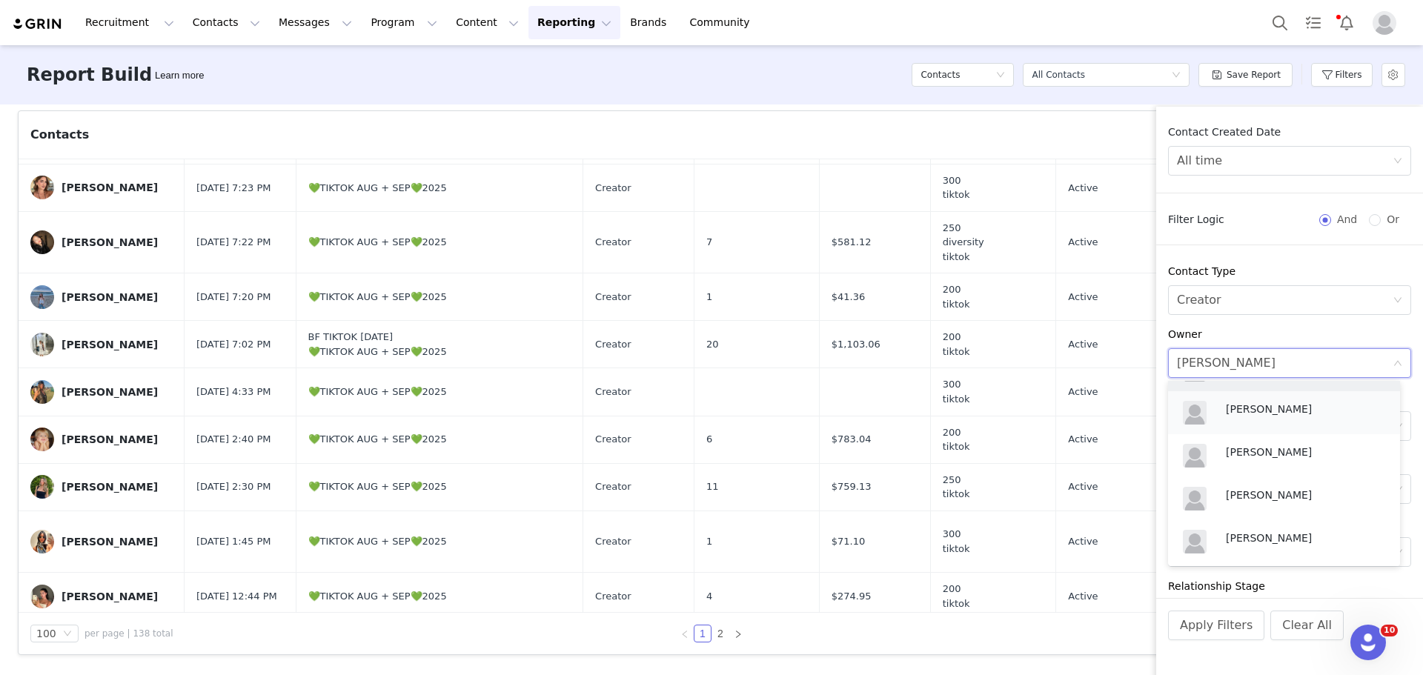
scroll to position [648, 0]
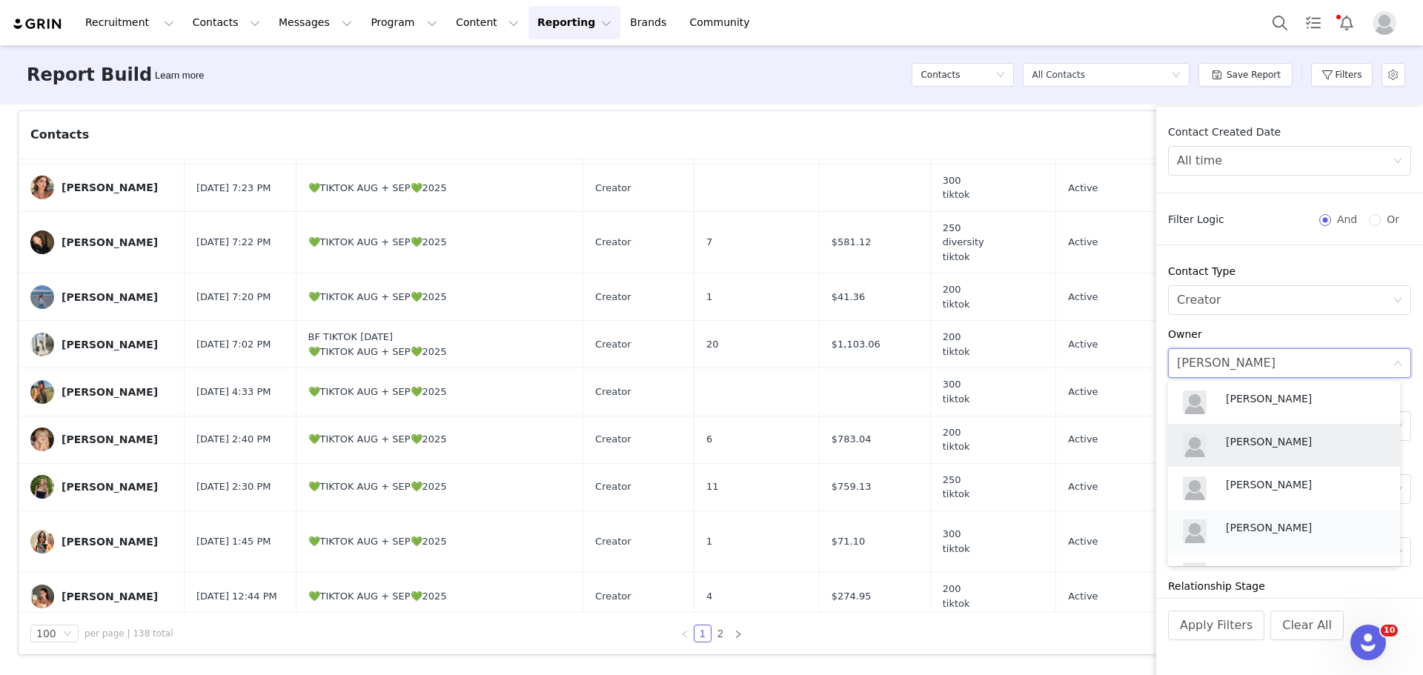
click at [1274, 523] on p "Eva Alloun" at bounding box center [1305, 528] width 159 height 16
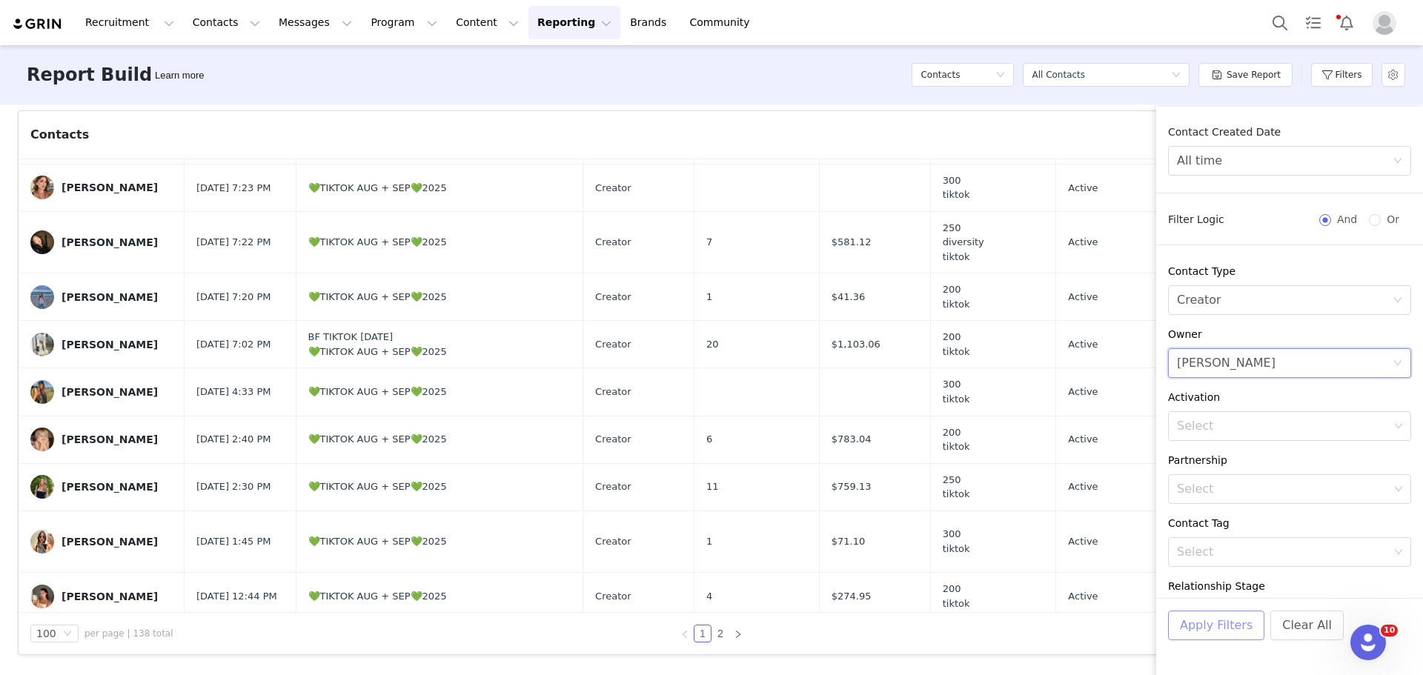
click at [1200, 623] on button "Apply Filters" at bounding box center [1216, 626] width 96 height 30
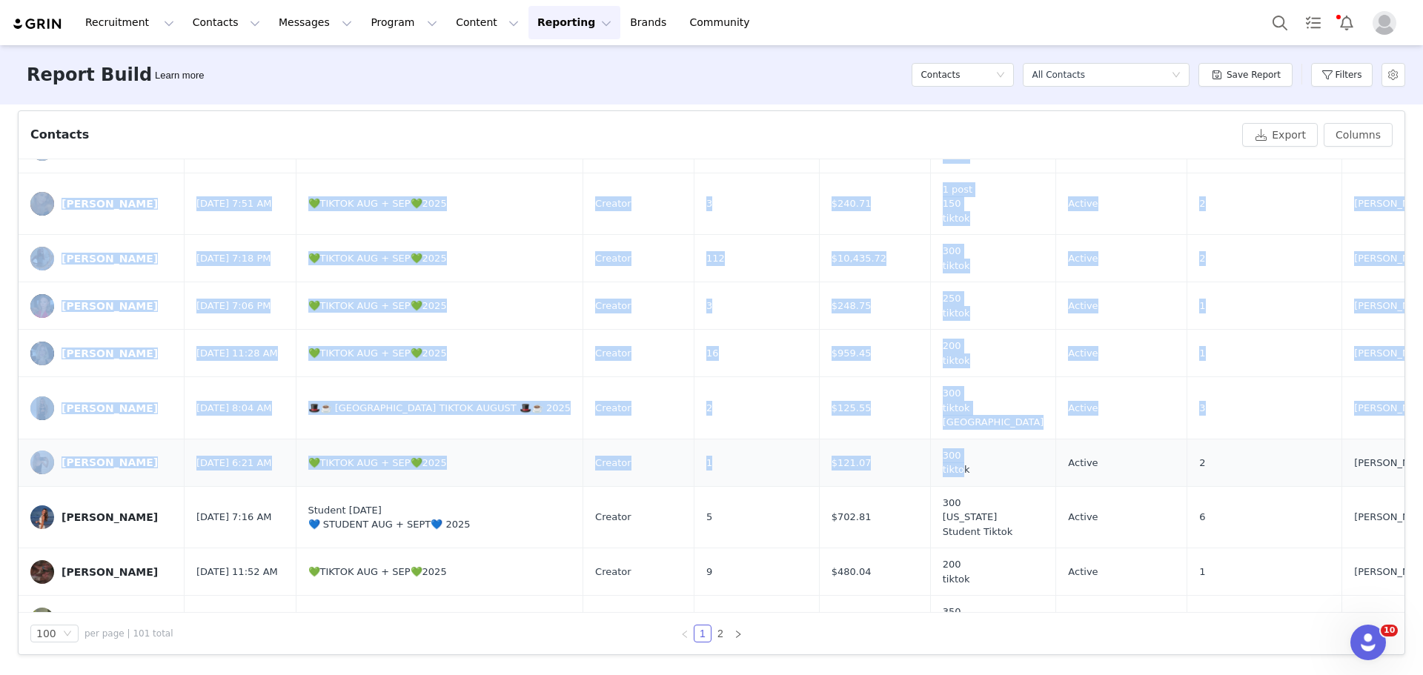
scroll to position [3610, 0]
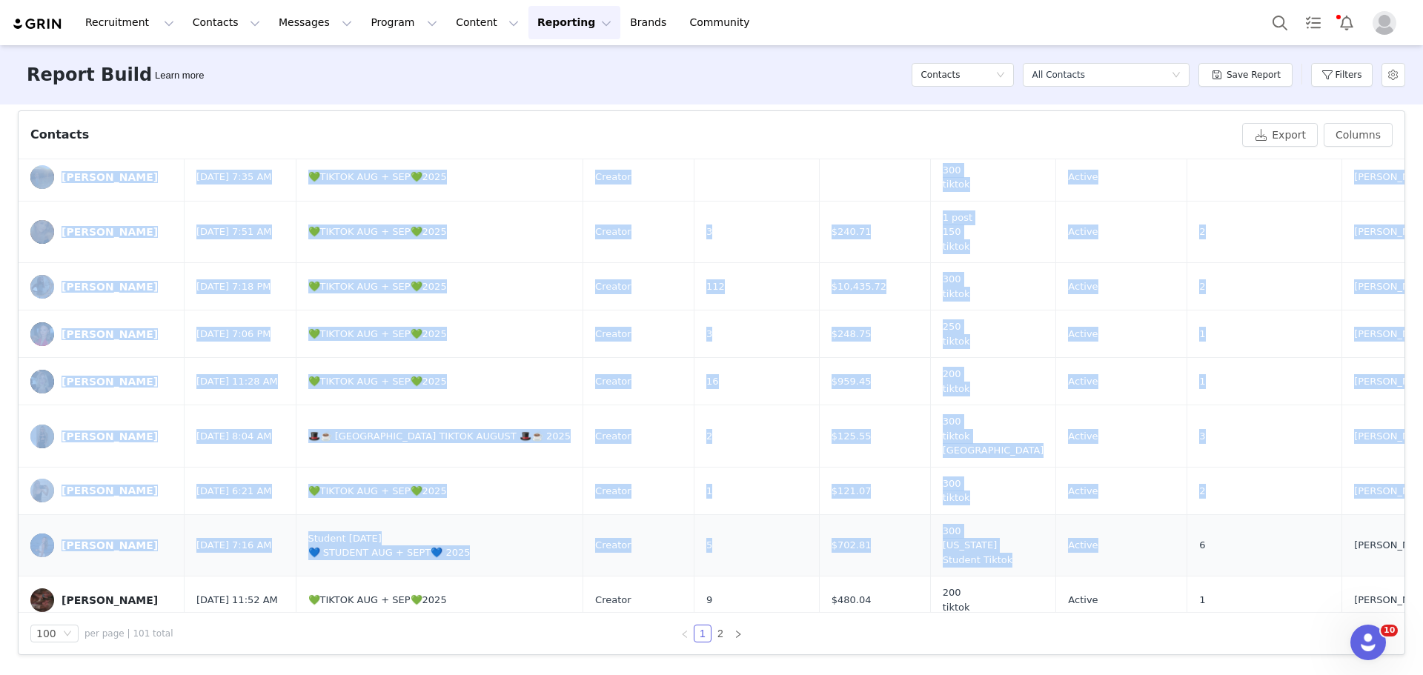
drag, startPoint x: 58, startPoint y: 205, endPoint x: 1007, endPoint y: 282, distance: 952.0
click at [1349, 73] on button "Filters" at bounding box center [1342, 75] width 62 height 24
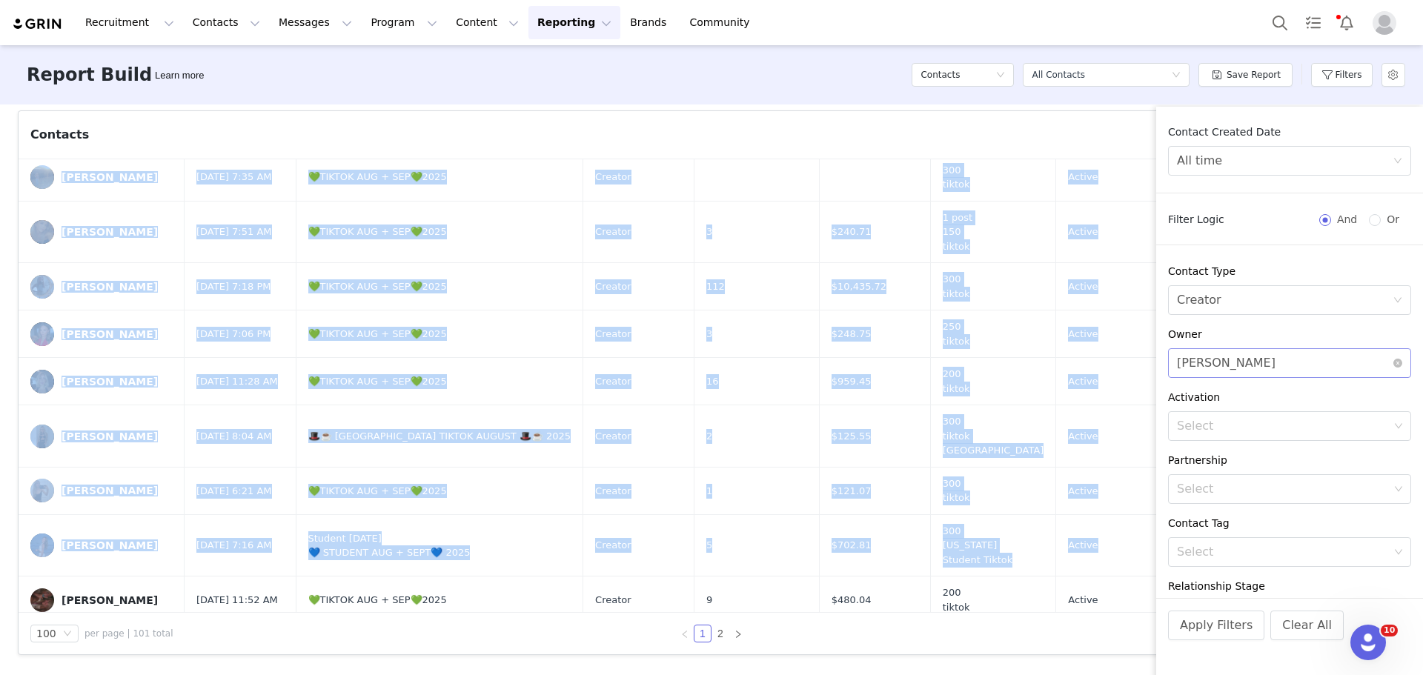
click at [1270, 359] on div "Select Eva Alloun" at bounding box center [1285, 363] width 216 height 28
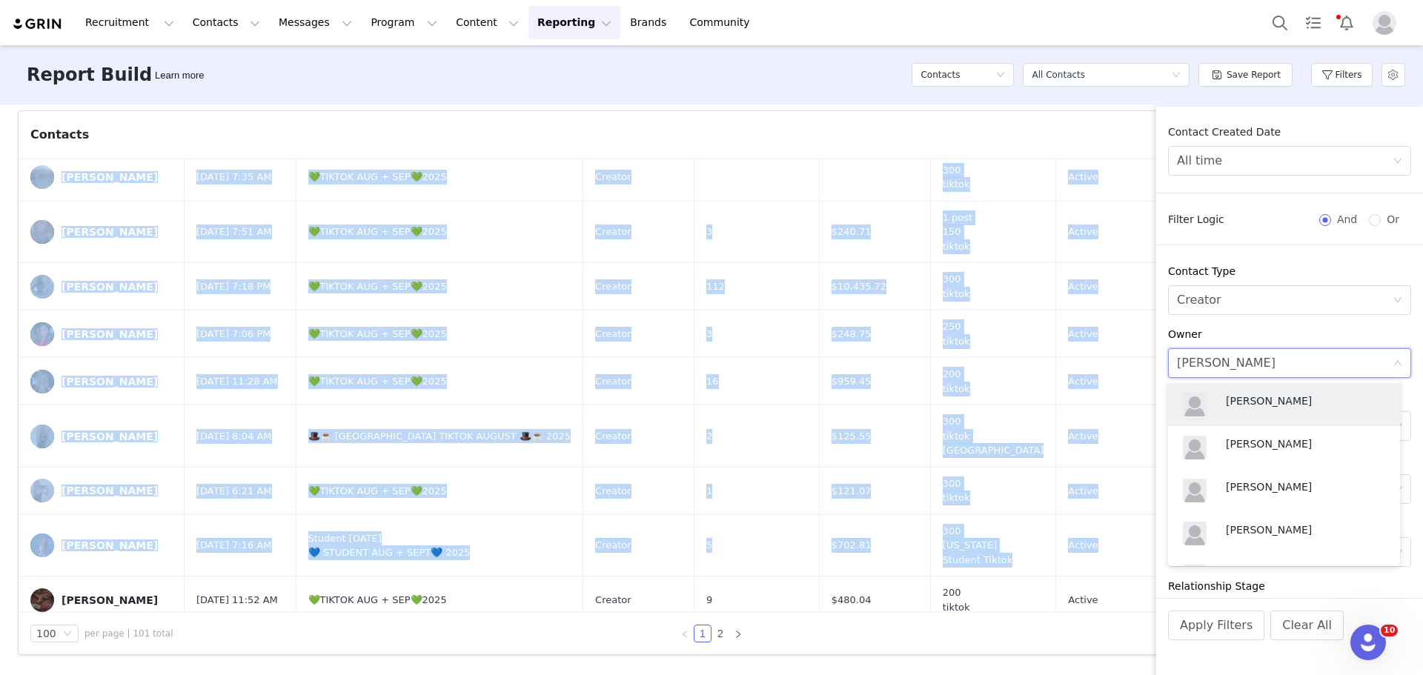
scroll to position [500, 0]
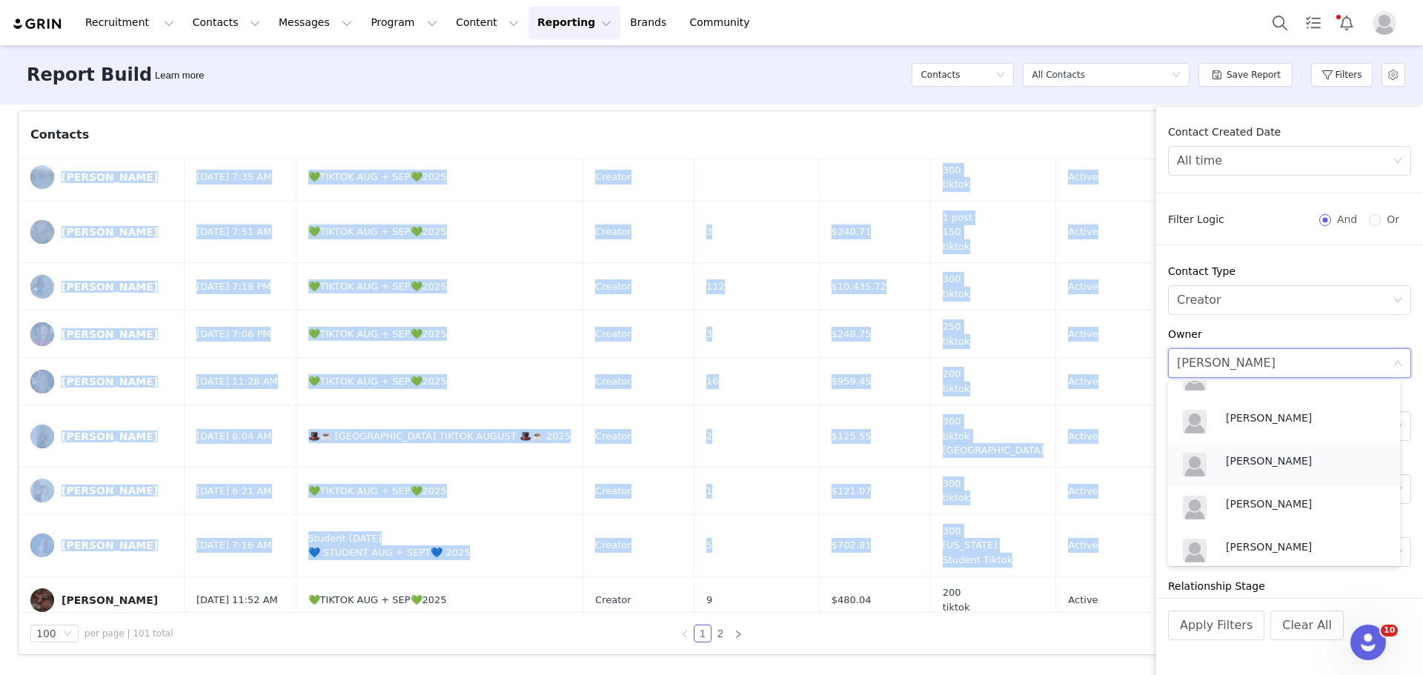
click at [1282, 452] on div "Romy Sagi" at bounding box center [1284, 465] width 214 height 36
click at [1202, 622] on button "Apply Filters" at bounding box center [1216, 626] width 96 height 30
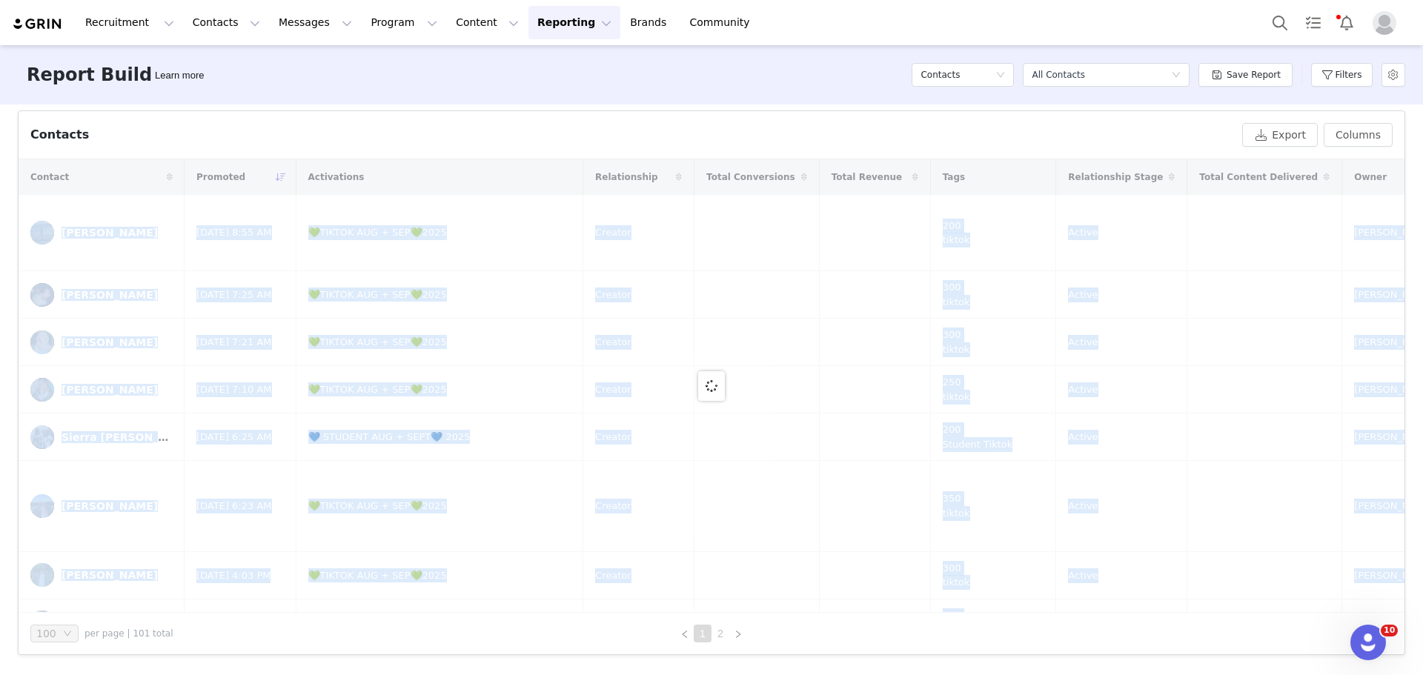
scroll to position [491, 0]
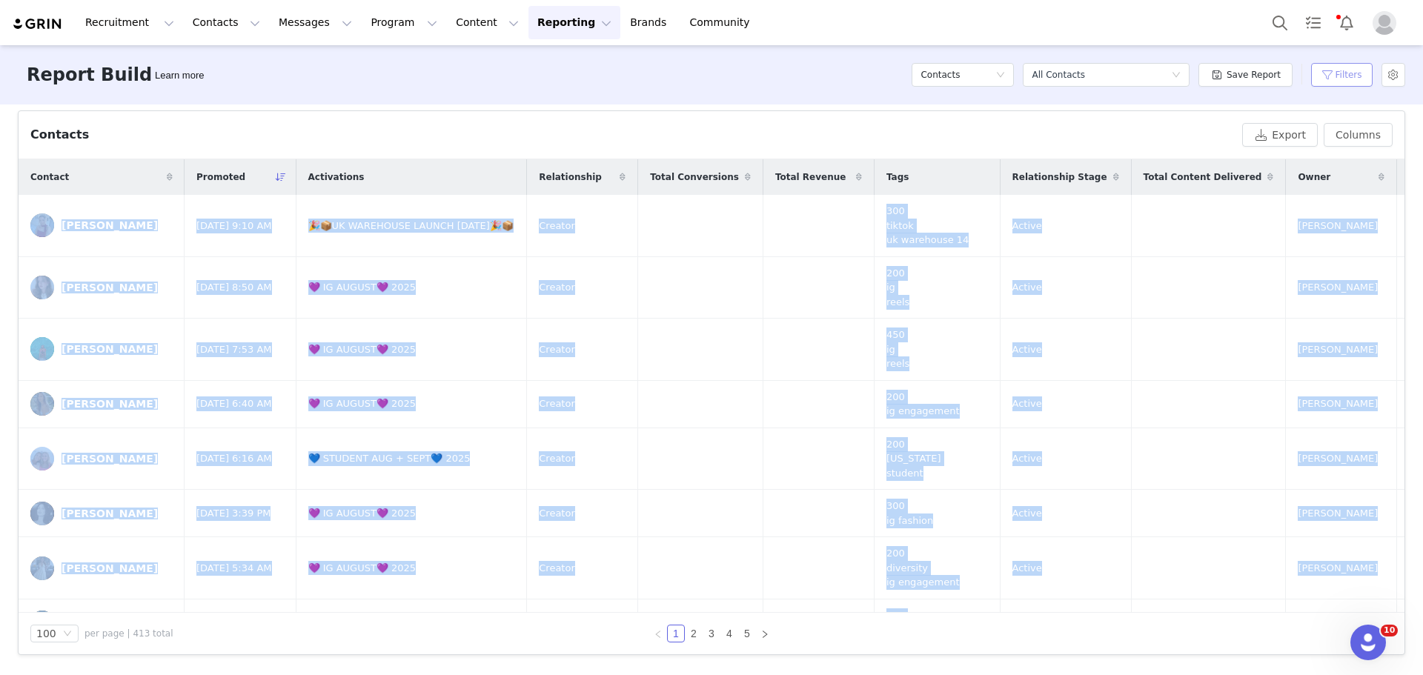
click at [1330, 70] on button "Filters" at bounding box center [1342, 75] width 62 height 24
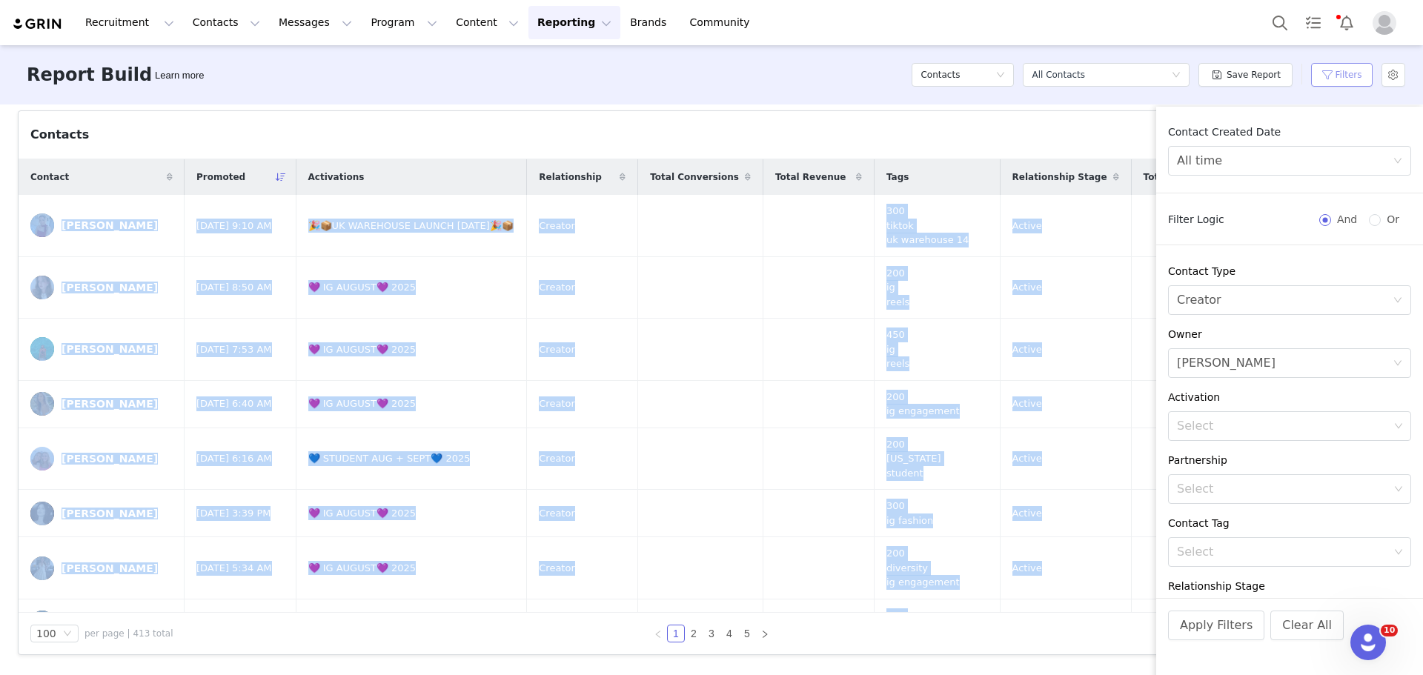
click at [1330, 70] on button "Filters" at bounding box center [1342, 75] width 62 height 24
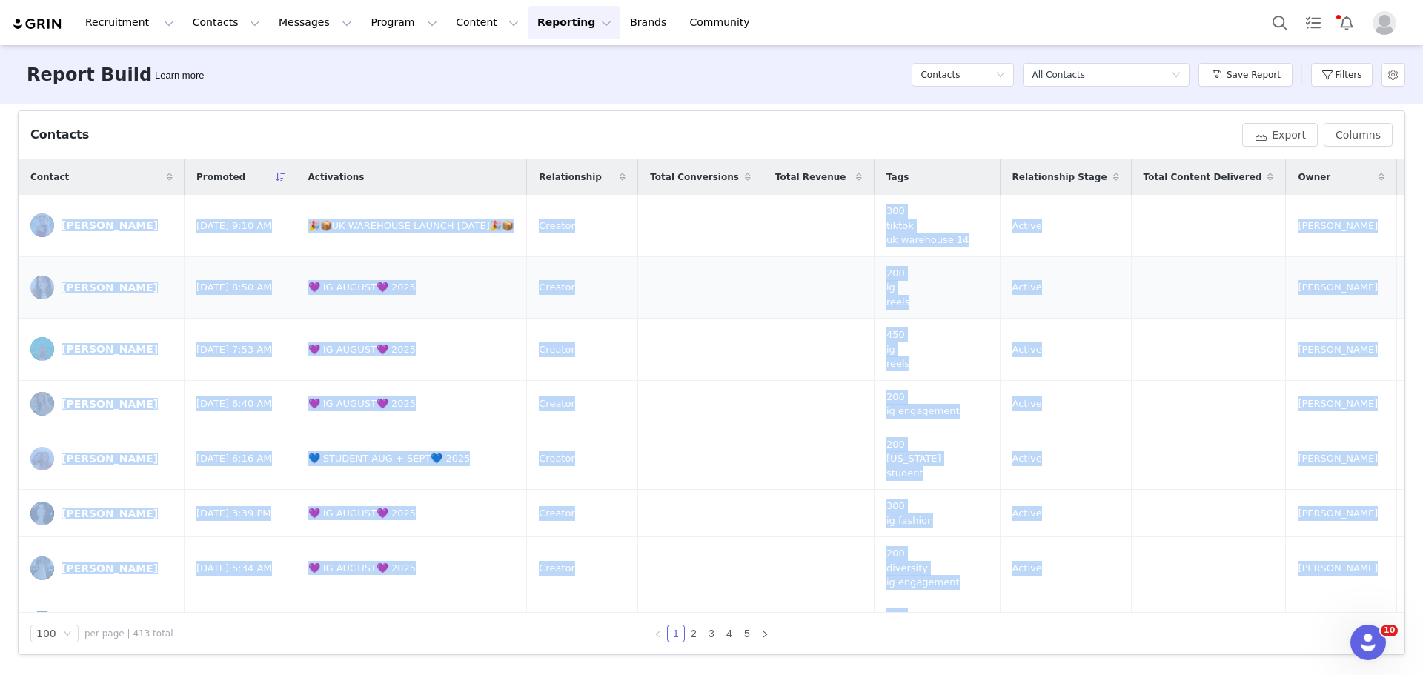
click at [737, 297] on td at bounding box center [700, 287] width 125 height 62
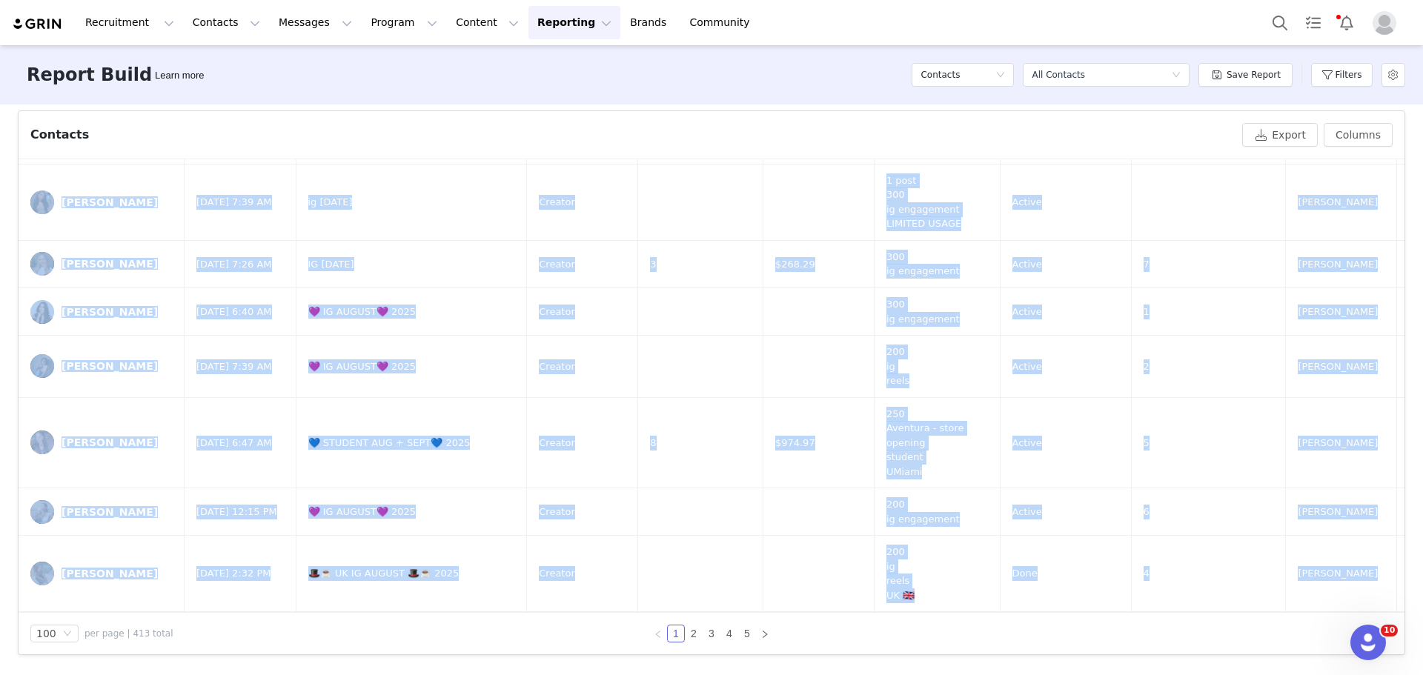
scroll to position [5787, 0]
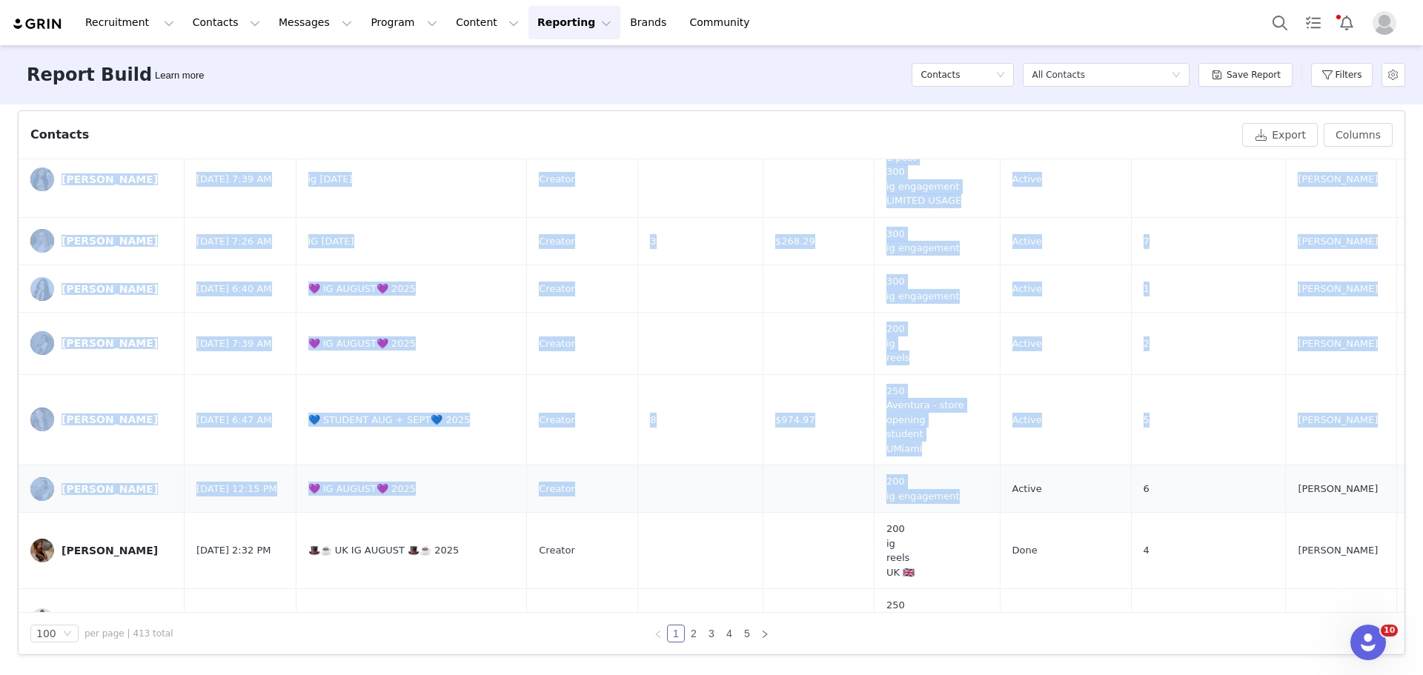
drag, startPoint x: 64, startPoint y: 208, endPoint x: 907, endPoint y: 331, distance: 851.8
click at [1320, 70] on button "Filters" at bounding box center [1342, 75] width 62 height 24
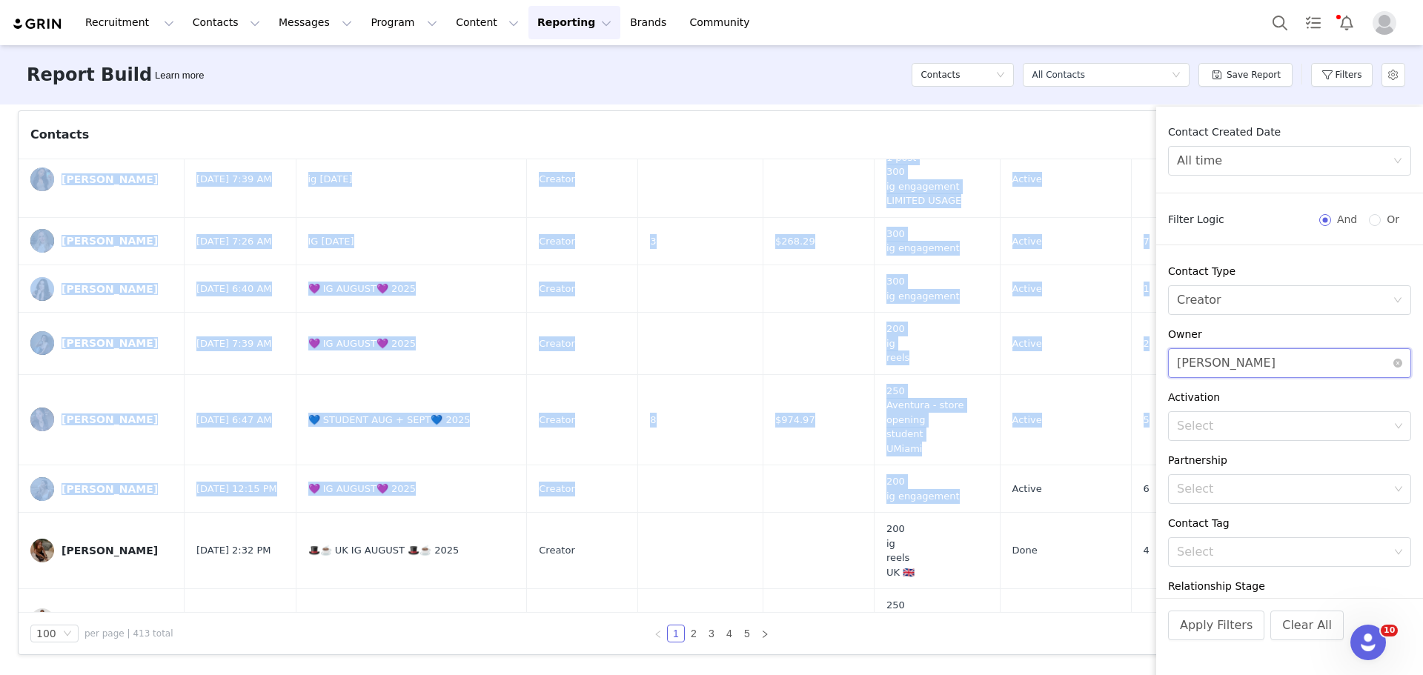
click at [1279, 371] on div "Select Romy Sagi" at bounding box center [1285, 363] width 216 height 28
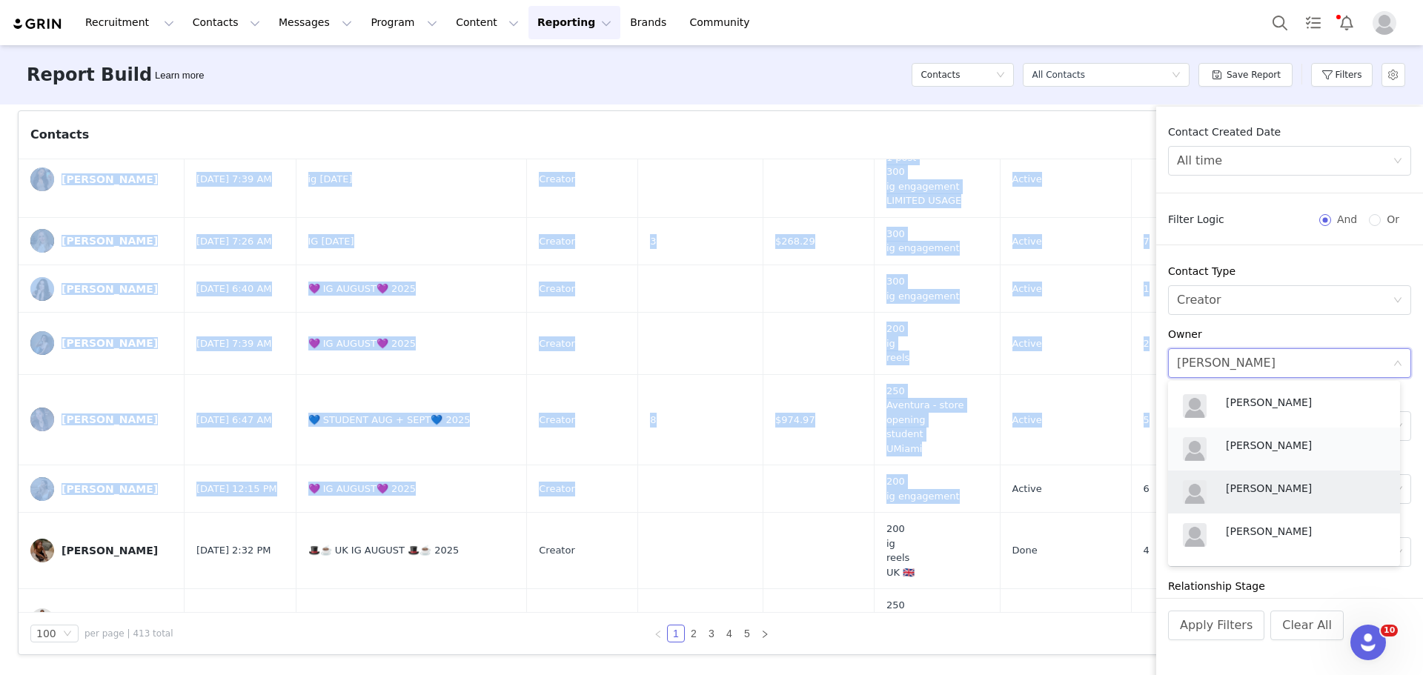
scroll to position [681, 0]
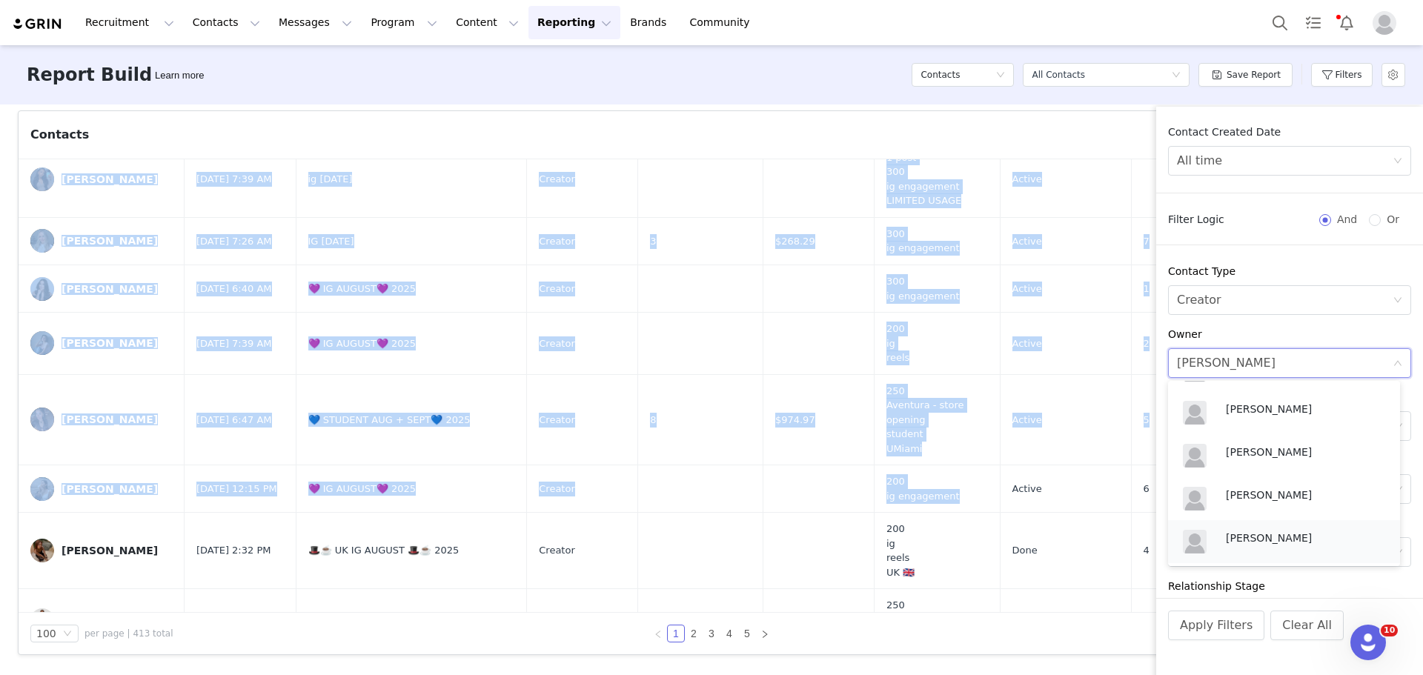
click at [1260, 546] on p "Ava Ben-David" at bounding box center [1305, 538] width 159 height 16
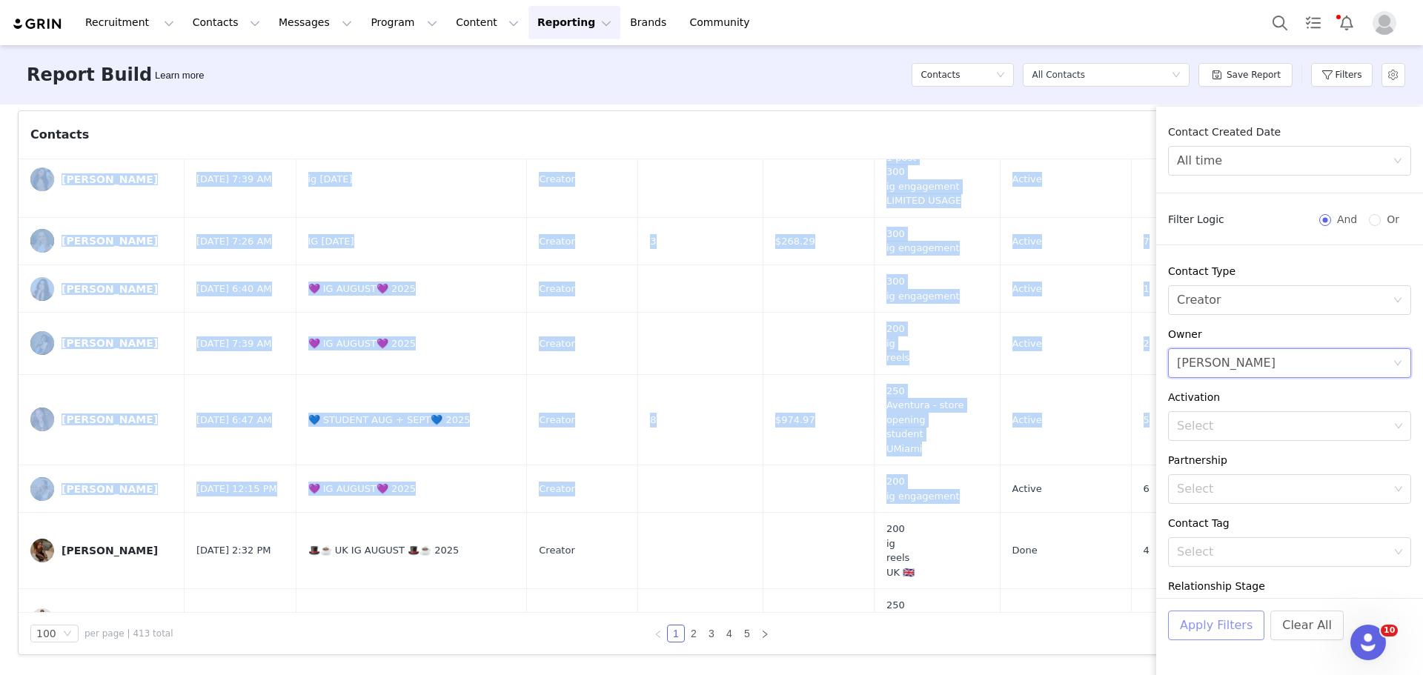
click at [1185, 627] on button "Apply Filters" at bounding box center [1216, 626] width 96 height 30
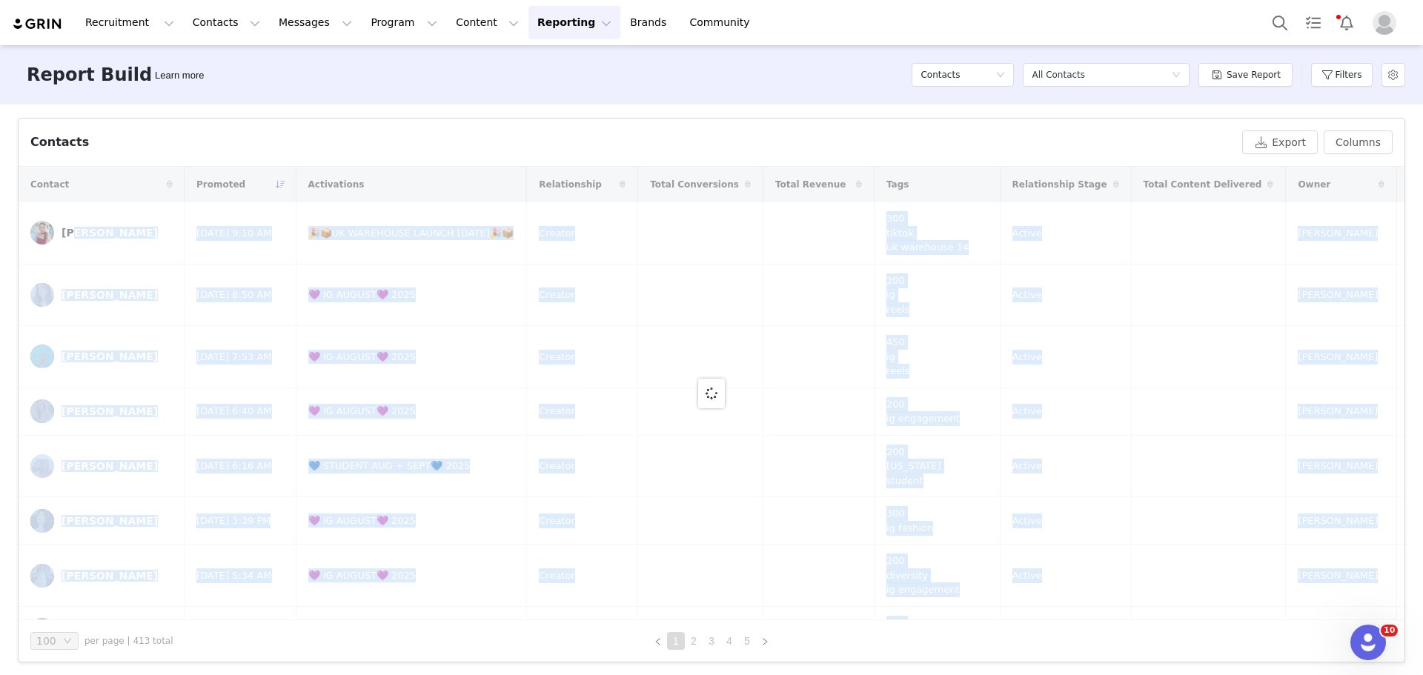
scroll to position [491, 0]
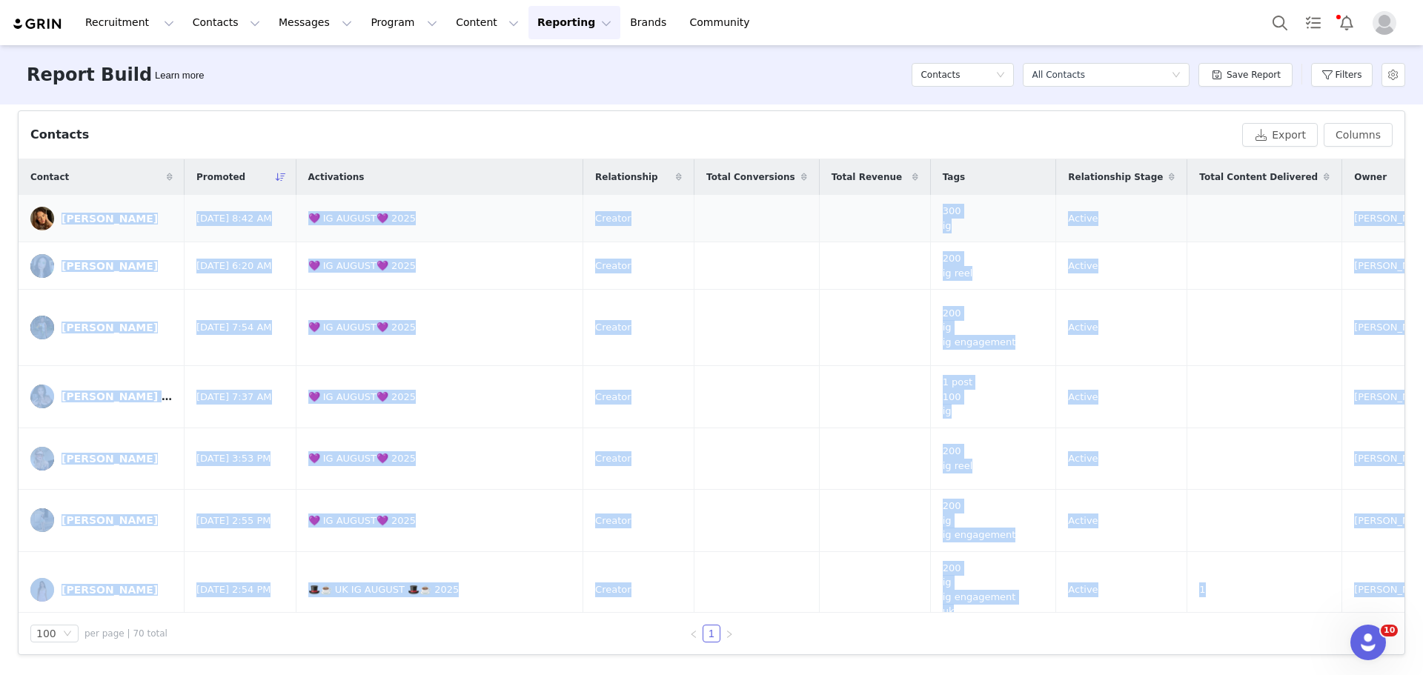
click at [819, 217] on td at bounding box center [874, 218] width 111 height 47
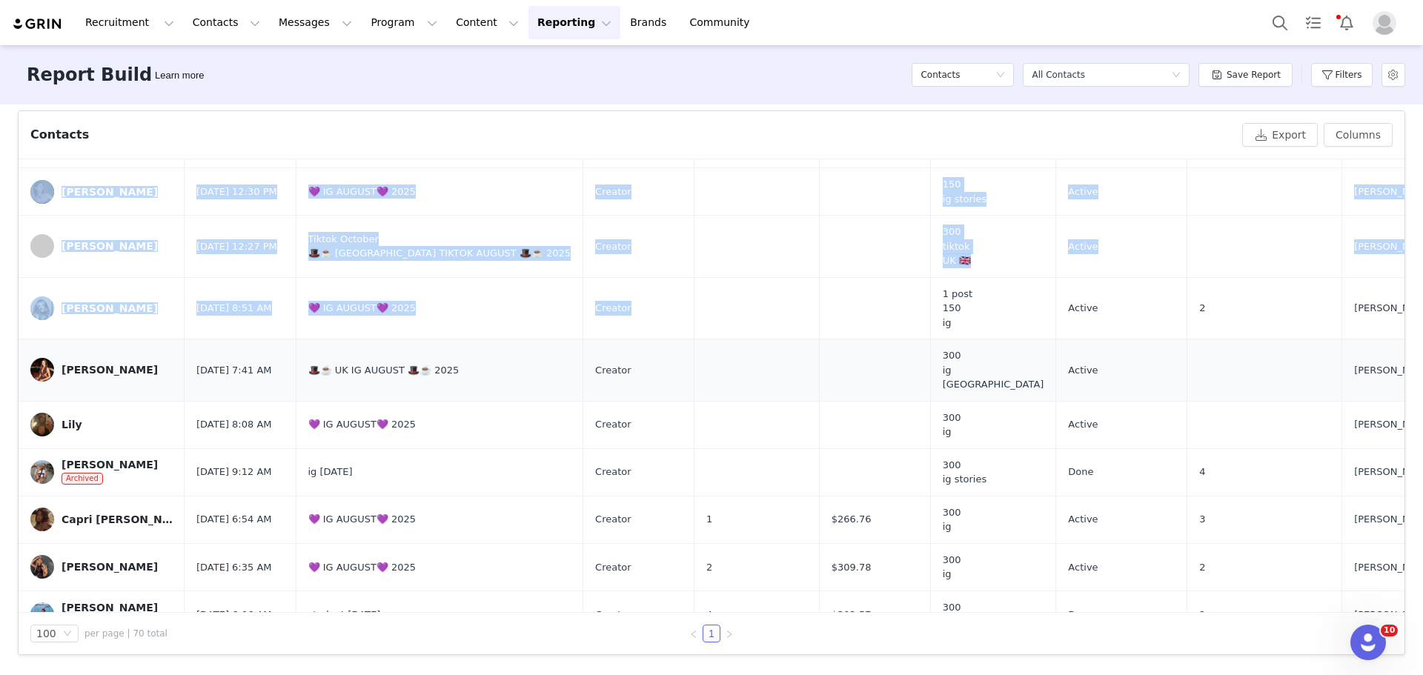
scroll to position [3282, 0]
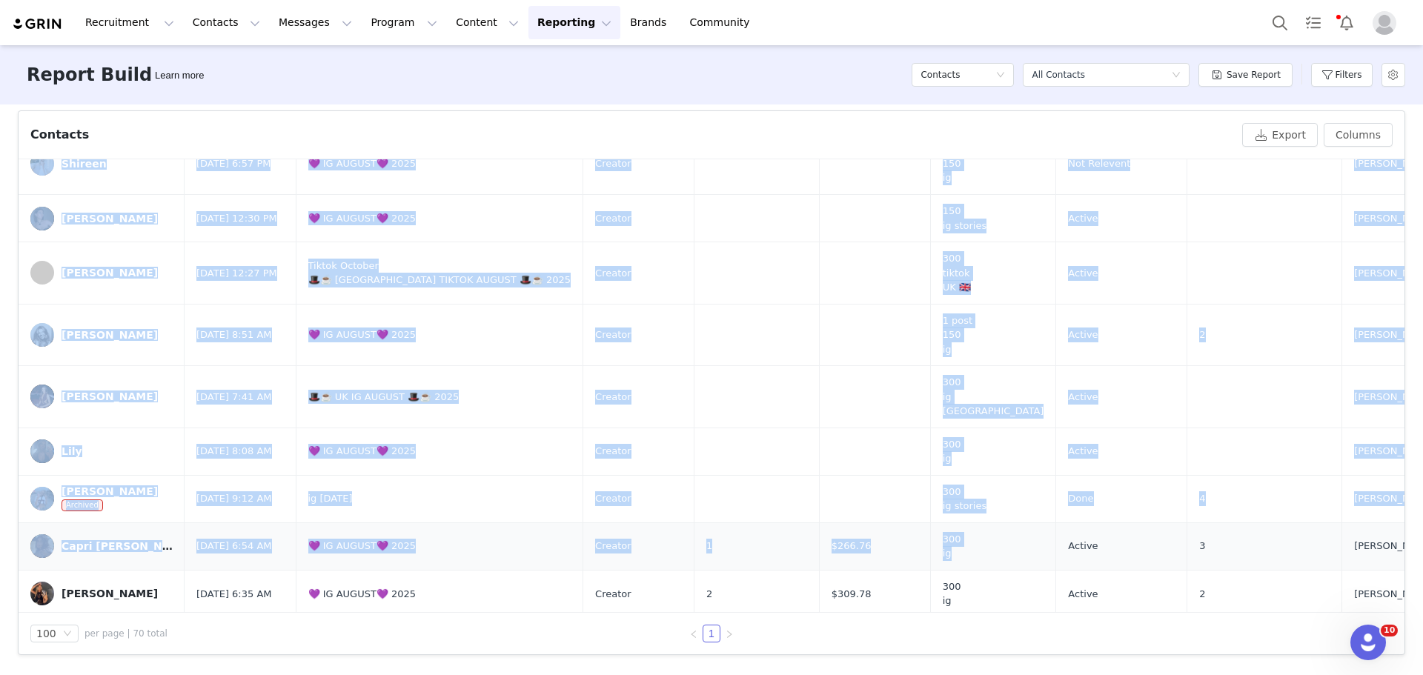
drag, startPoint x: 89, startPoint y: 200, endPoint x: 898, endPoint y: 388, distance: 830.2
click at [1347, 80] on button "Filters" at bounding box center [1342, 75] width 62 height 24
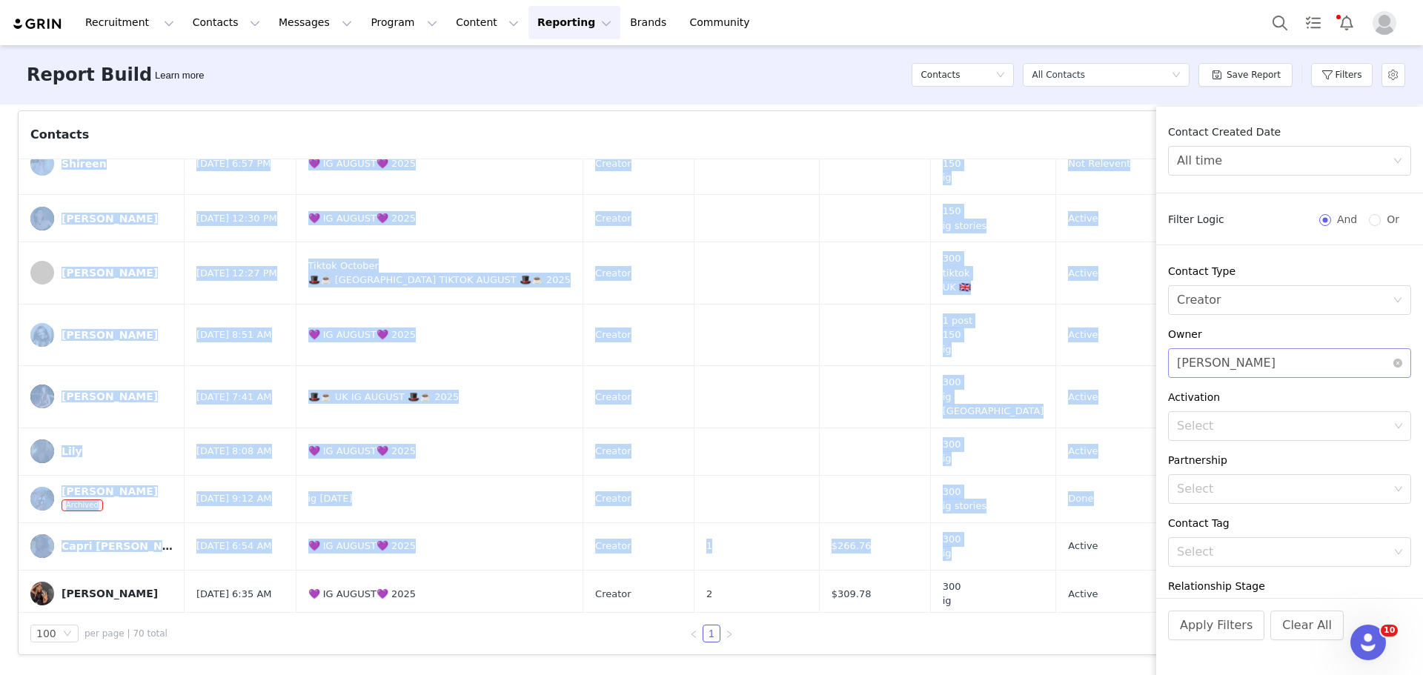
click at [1337, 361] on div "Select Ava Ben-David" at bounding box center [1285, 363] width 216 height 28
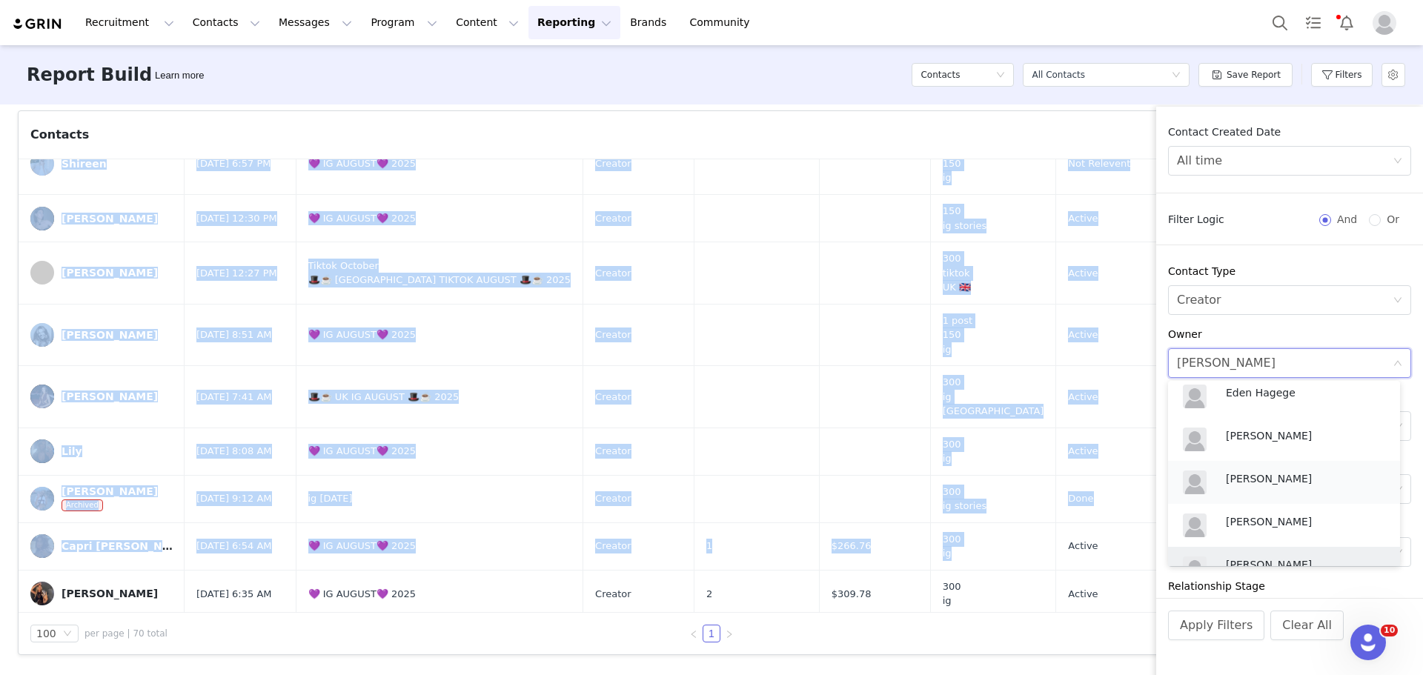
scroll to position [304, 0]
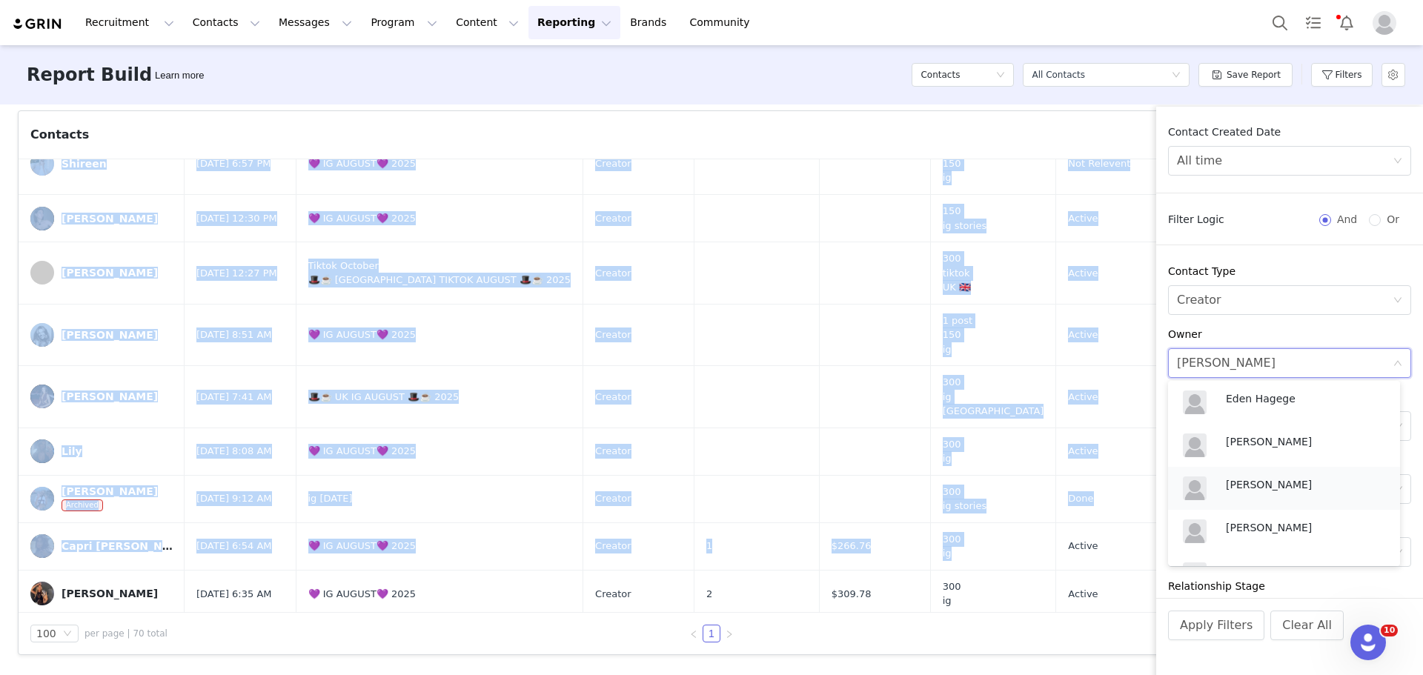
click at [1282, 487] on p "Jordana Linch" at bounding box center [1305, 485] width 159 height 16
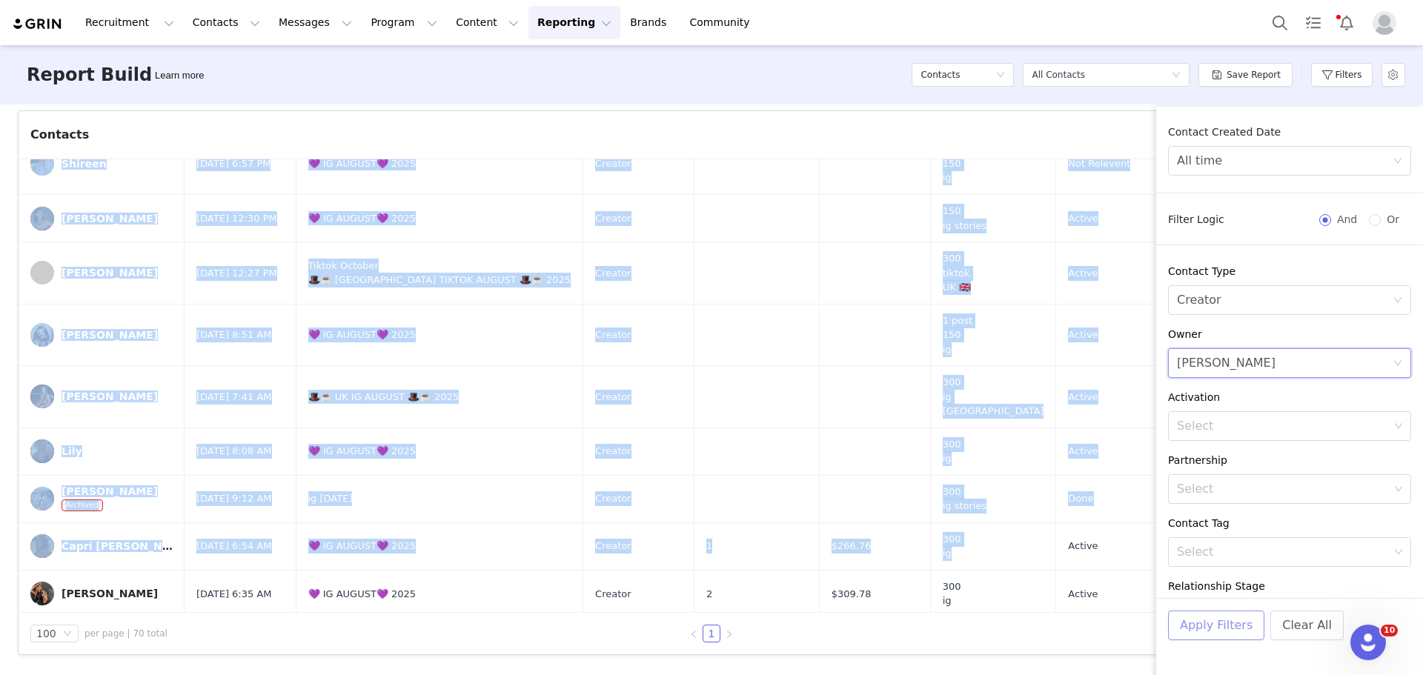
click at [1201, 629] on button "Apply Filters" at bounding box center [1216, 626] width 96 height 30
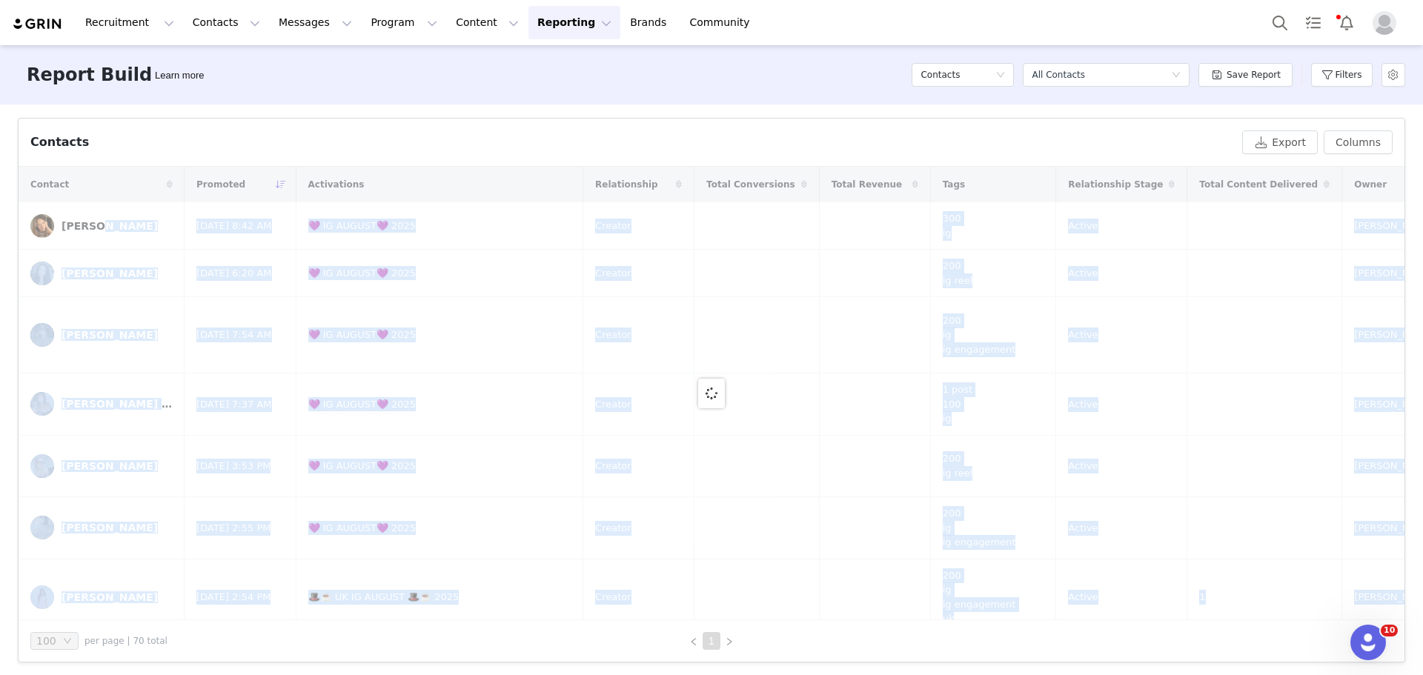
scroll to position [491, 0]
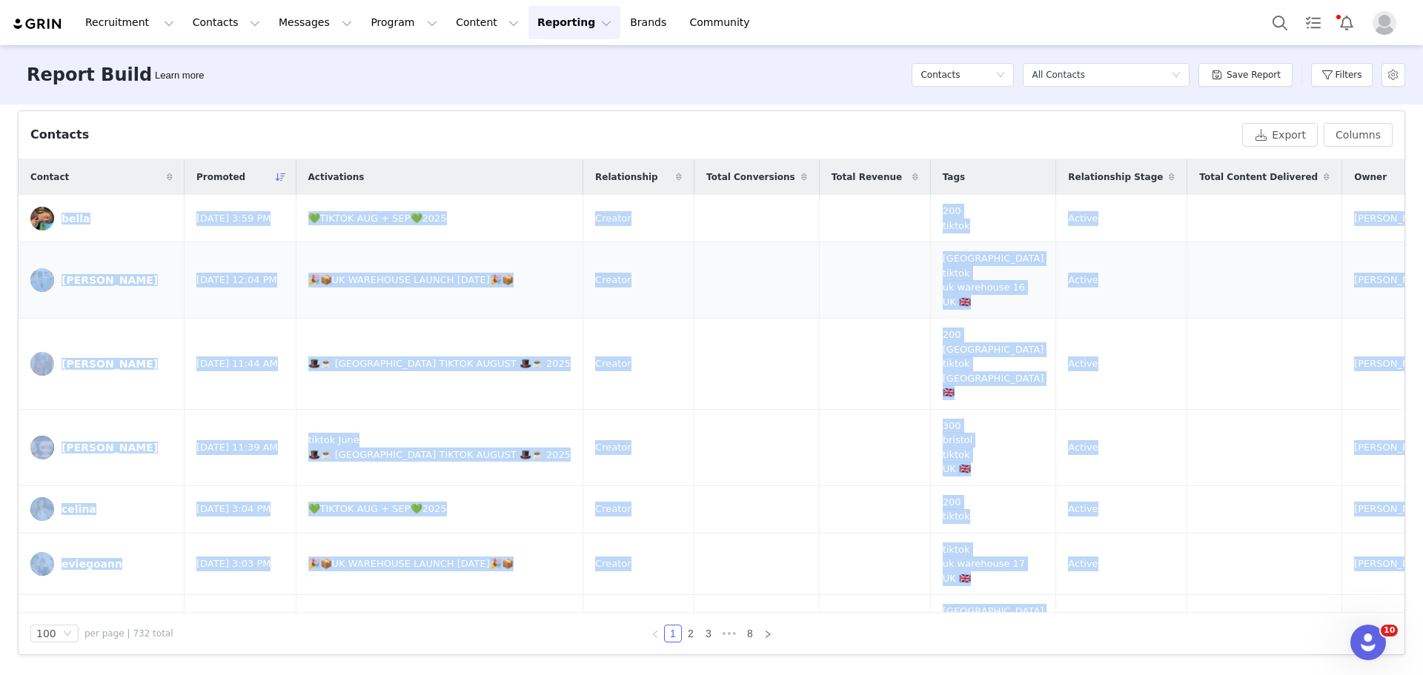
click at [703, 244] on td at bounding box center [757, 280] width 125 height 76
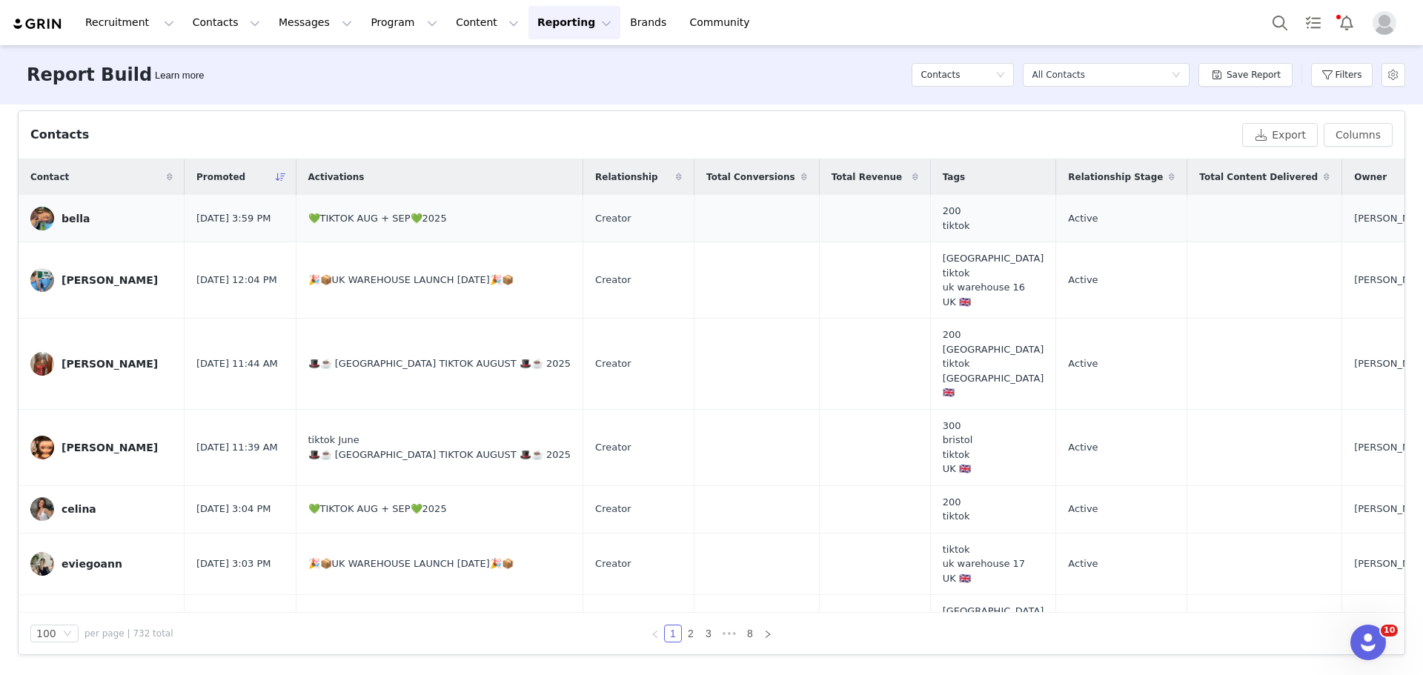
drag, startPoint x: 78, startPoint y: 202, endPoint x: 102, endPoint y: 202, distance: 23.7
click at [101, 202] on td "bella" at bounding box center [102, 218] width 166 height 47
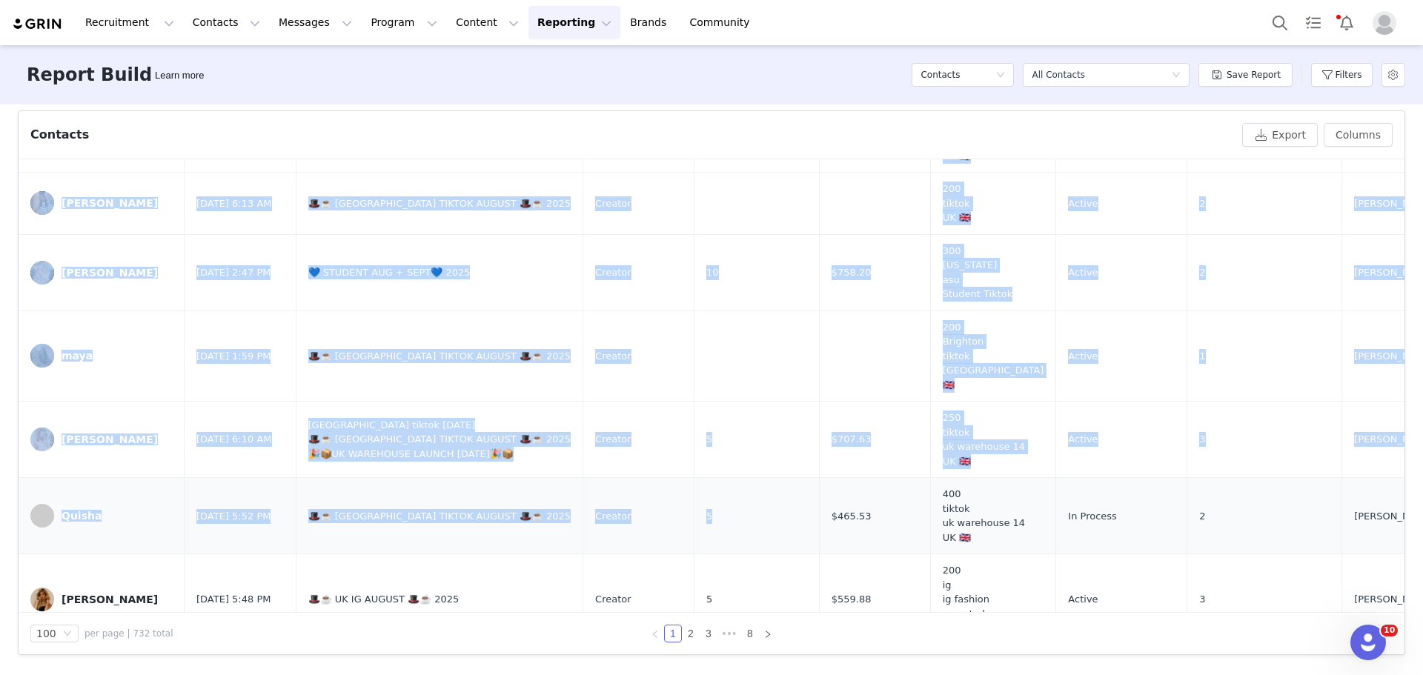
scroll to position [5782, 0]
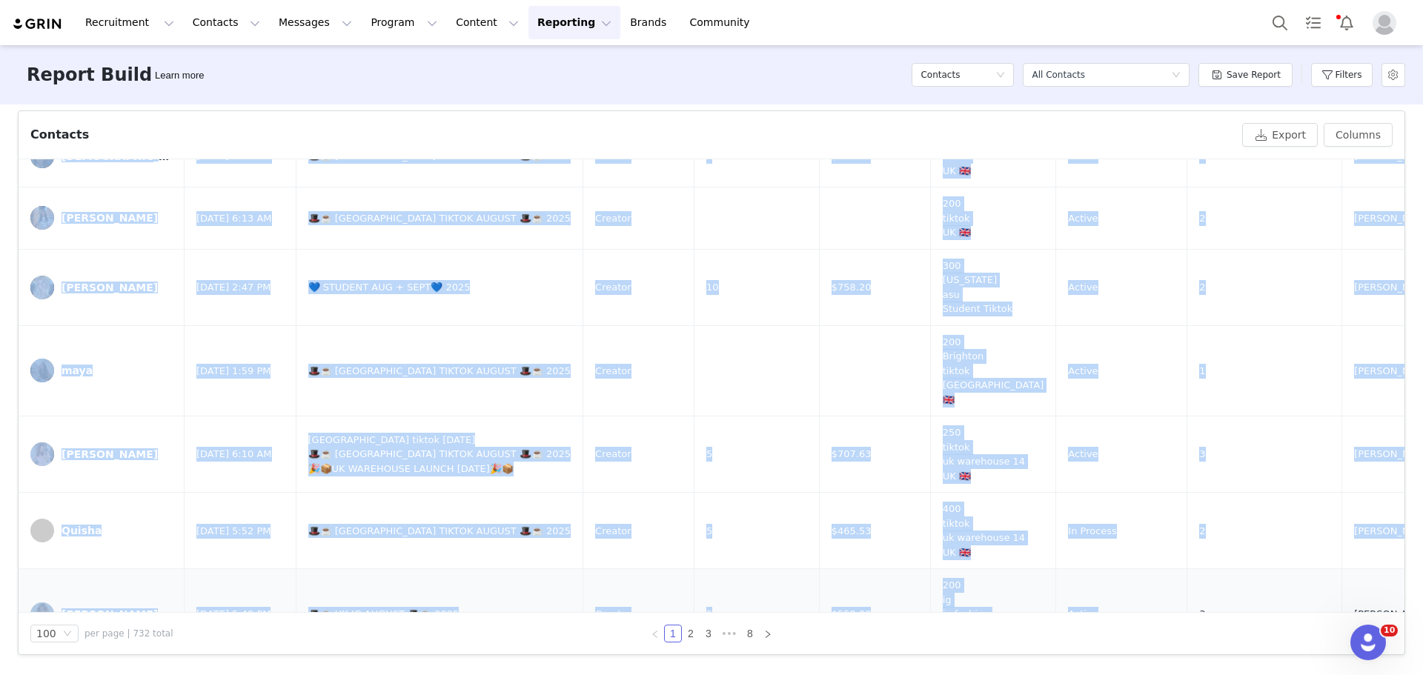
drag, startPoint x: 67, startPoint y: 200, endPoint x: 1063, endPoint y: 327, distance: 1004.3
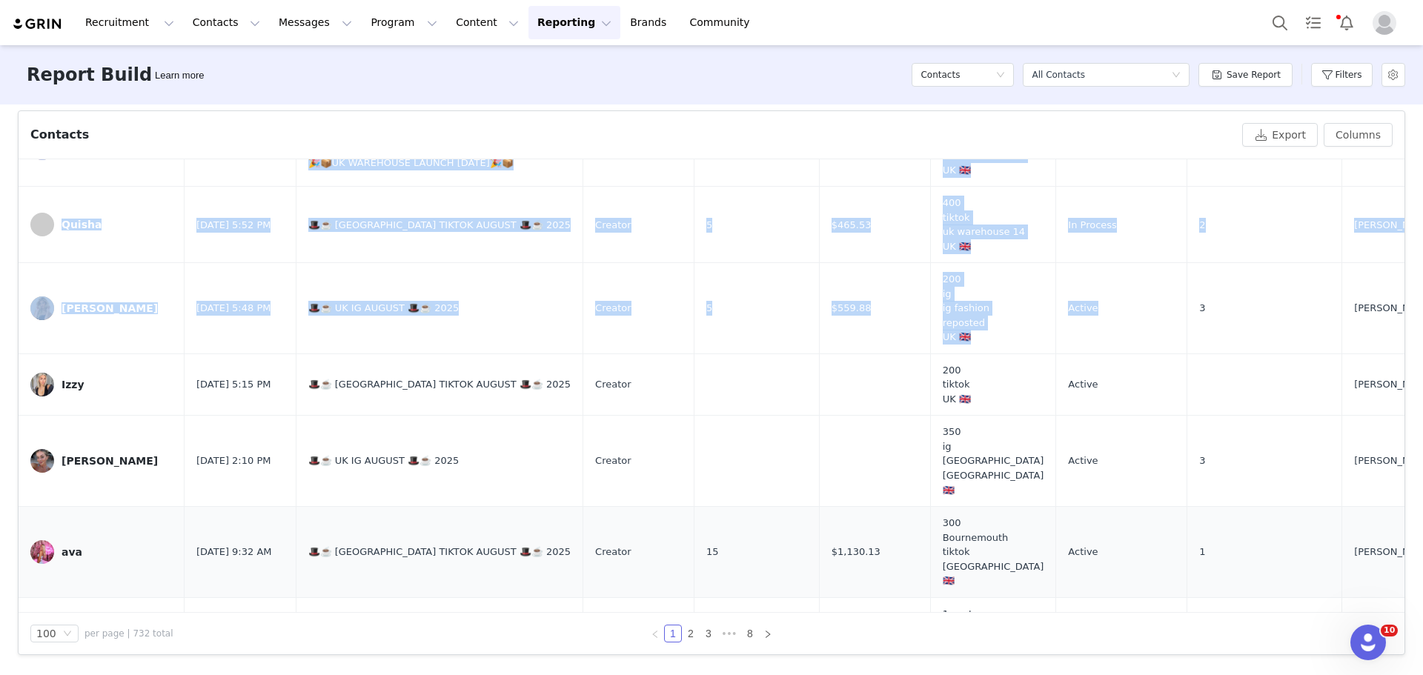
scroll to position [6091, 0]
click at [1340, 73] on button "Filters" at bounding box center [1342, 75] width 62 height 24
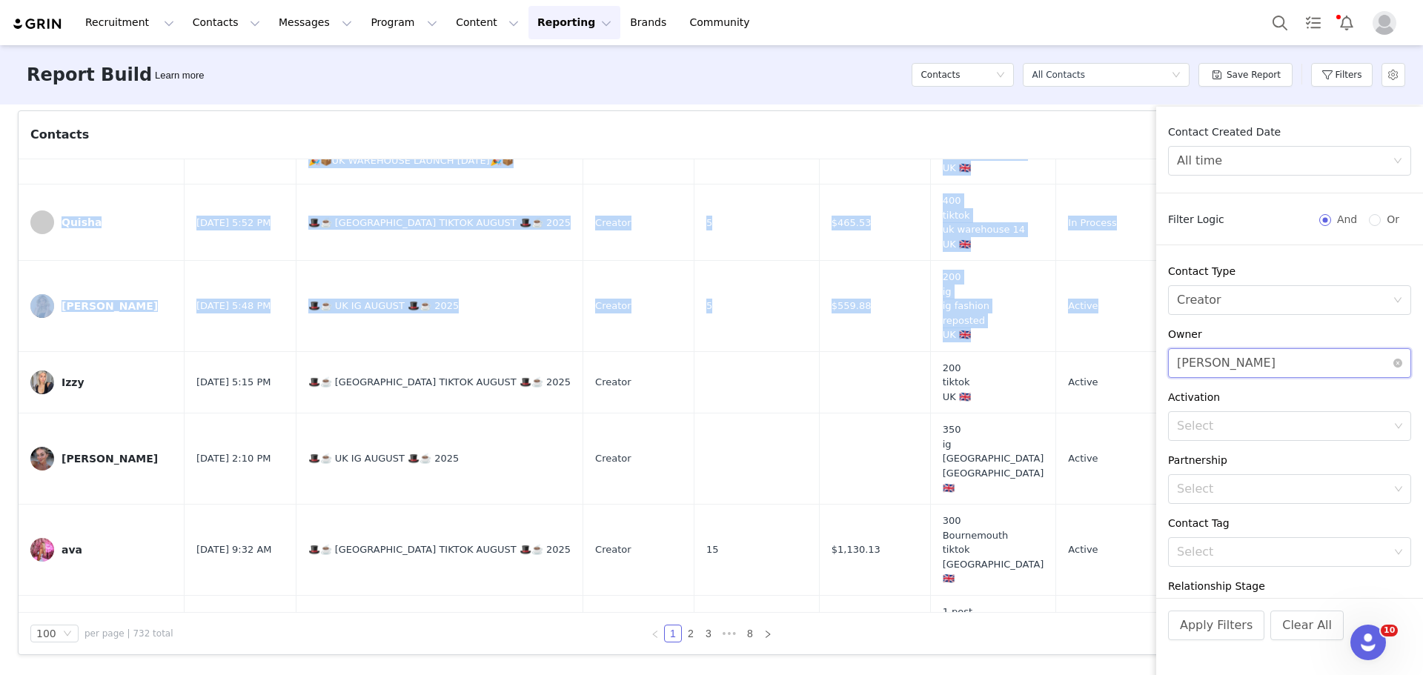
click at [1349, 356] on div "Select Jordana Linch" at bounding box center [1285, 363] width 216 height 28
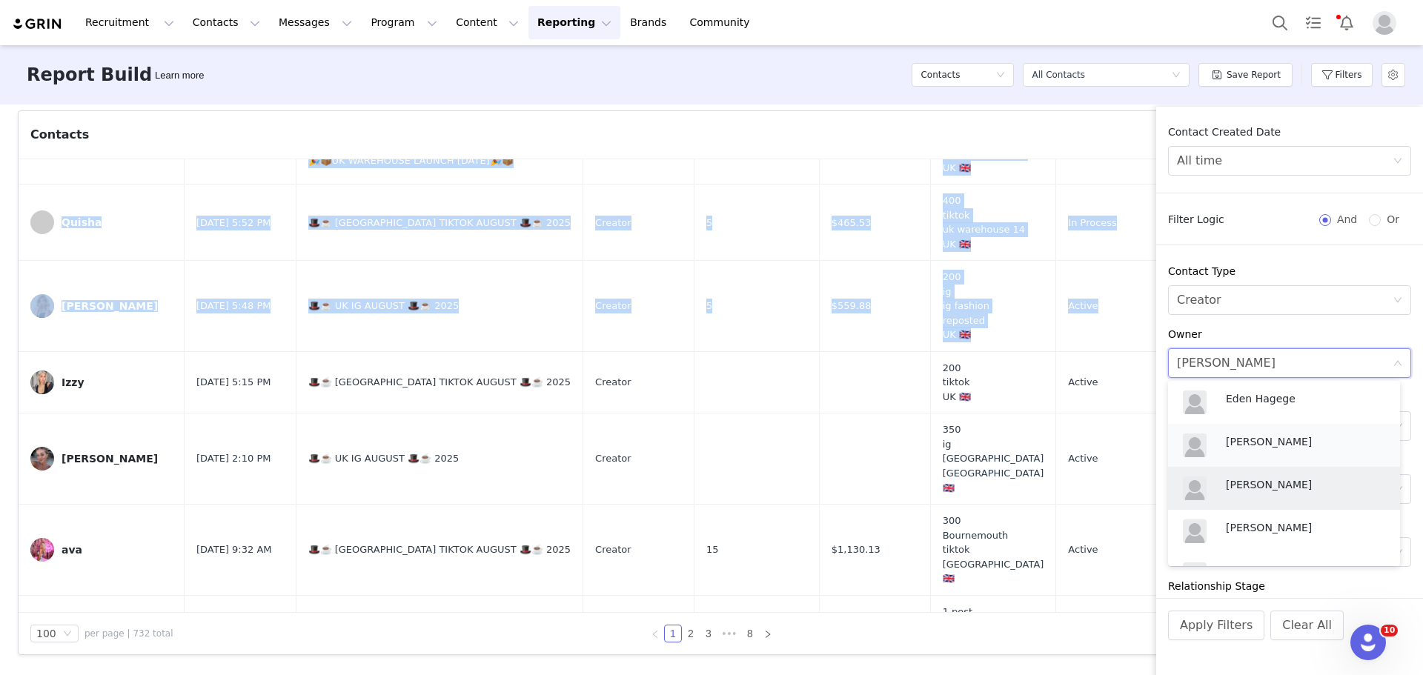
scroll to position [681, 0]
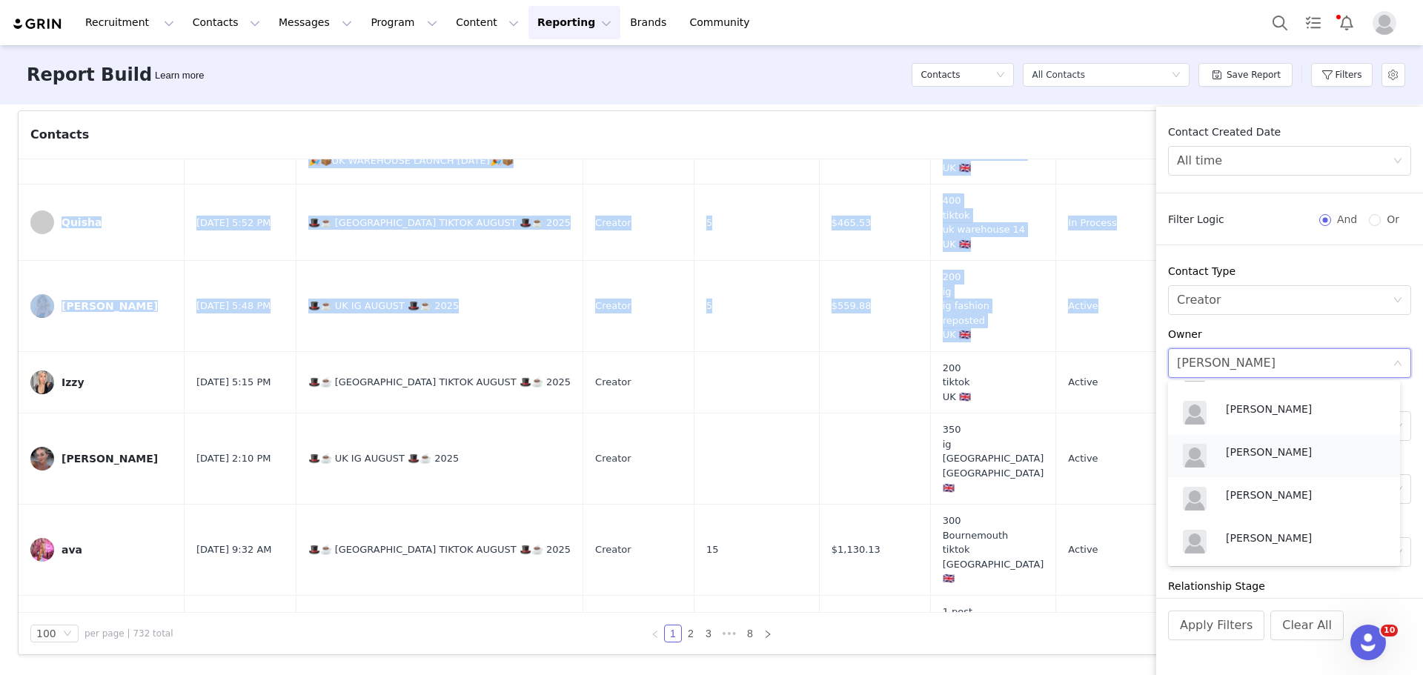
click at [1286, 458] on p "Michelle Gabay" at bounding box center [1305, 452] width 159 height 16
click at [1211, 632] on button "Apply Filters" at bounding box center [1216, 626] width 96 height 30
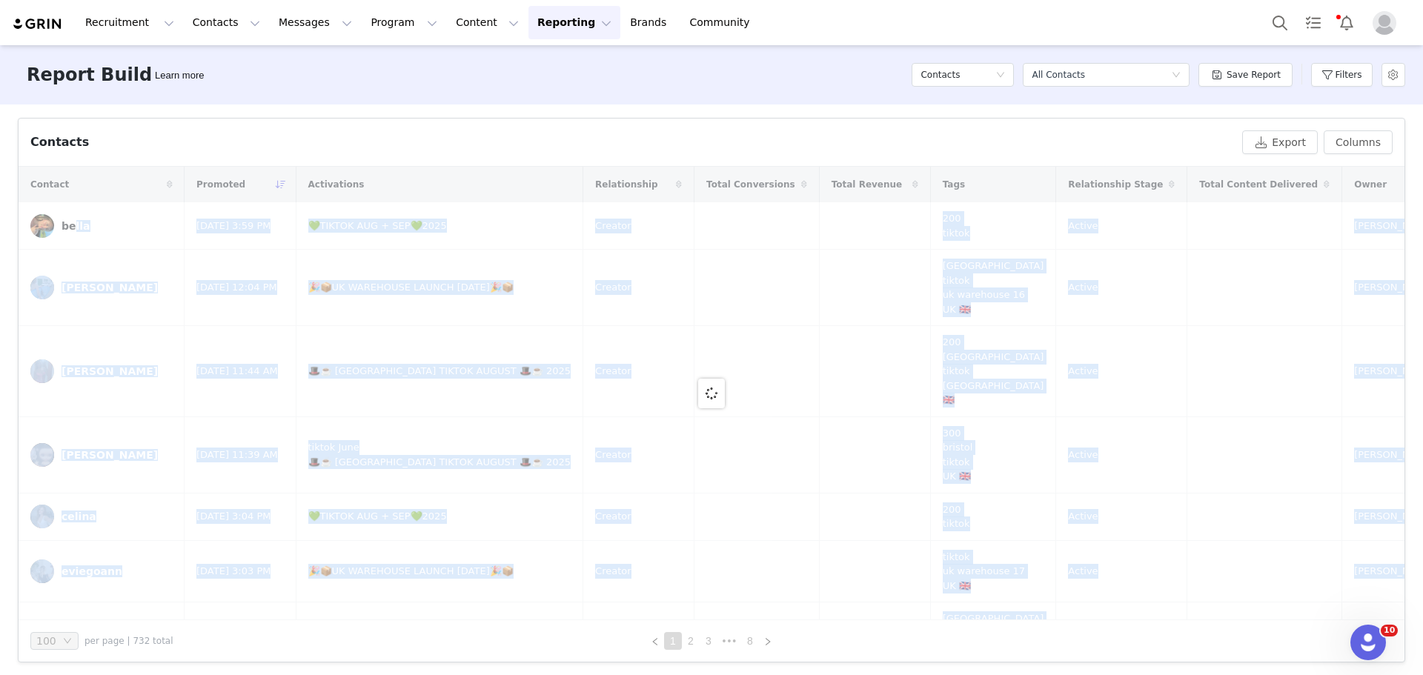
scroll to position [491, 0]
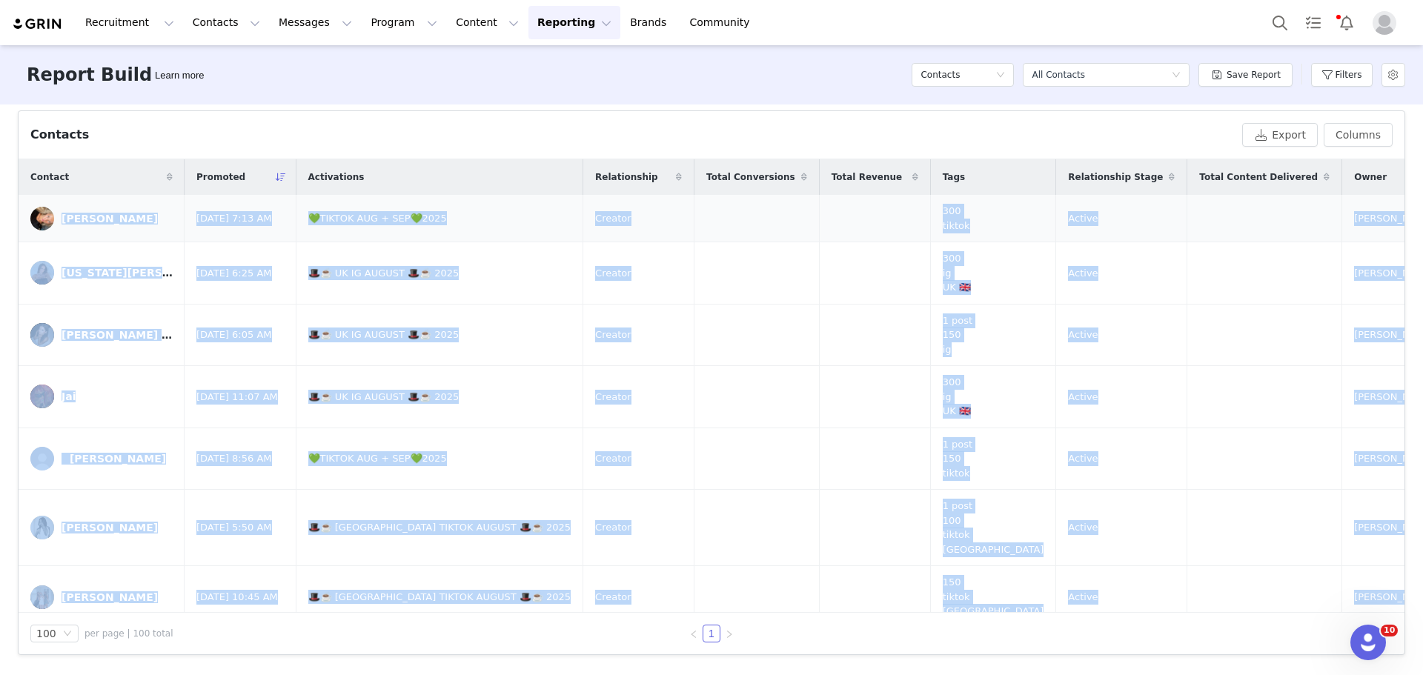
click at [695, 231] on td at bounding box center [757, 218] width 125 height 47
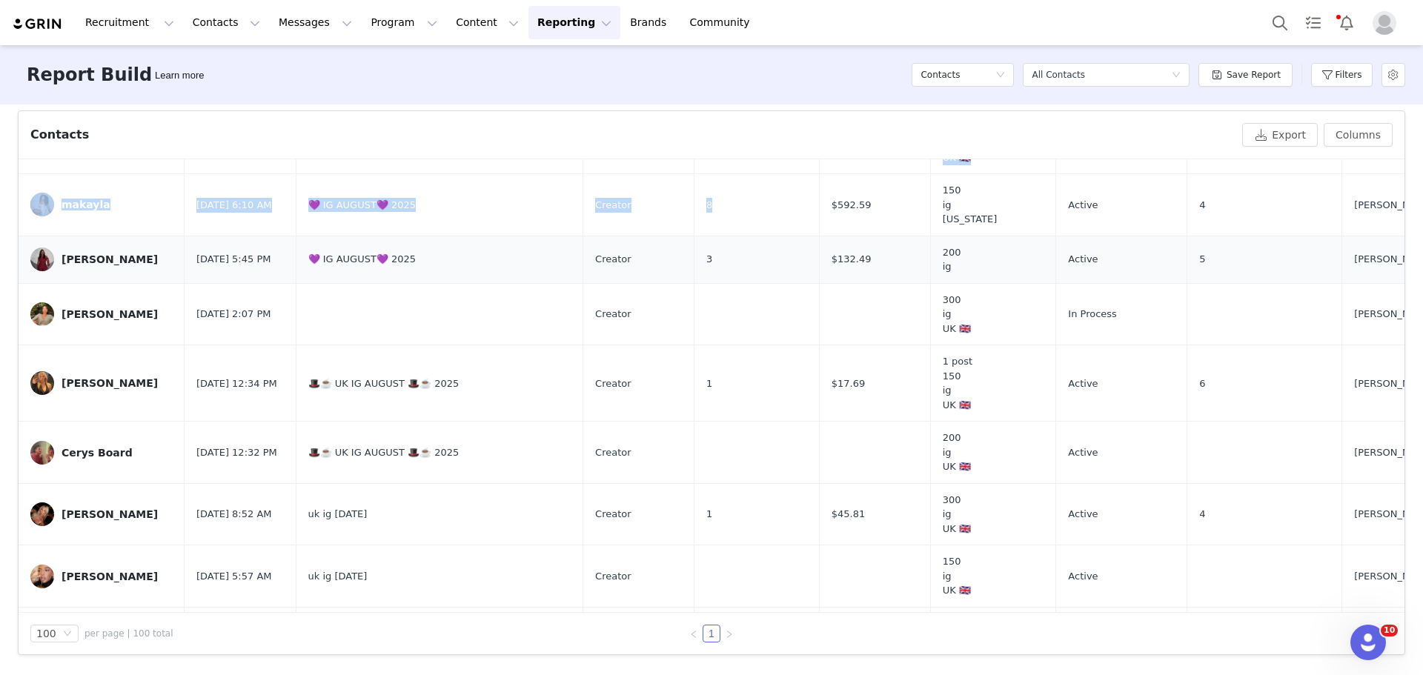
scroll to position [3365, 0]
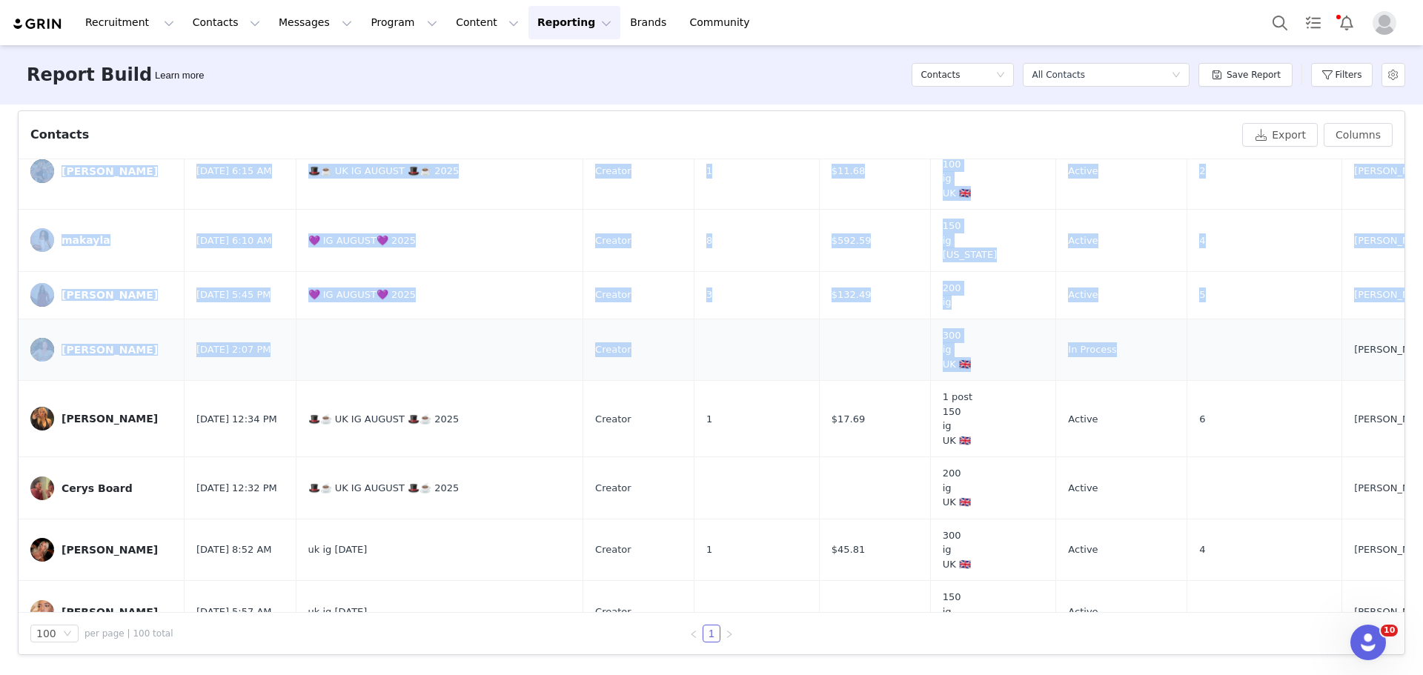
drag, startPoint x: 70, startPoint y: 200, endPoint x: 1048, endPoint y: 277, distance: 981.5
click at [1048, 277] on tbody "Laura Aug 31, 2025 7:13 AM 💚TIKTOK AUG + SEP💚2025 Creator 300 tiktok Active Mic…" at bounding box center [1286, 100] width 2535 height 6541
click at [354, 319] on td at bounding box center [440, 350] width 288 height 62
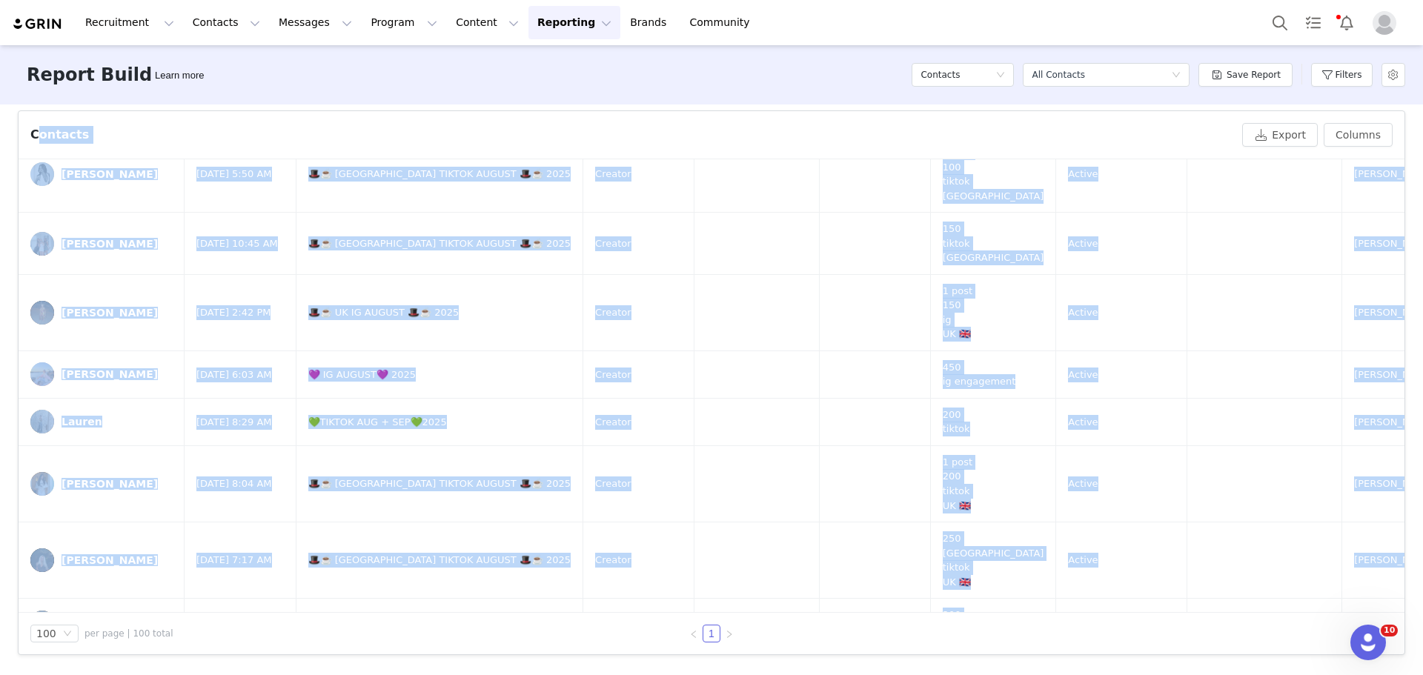
scroll to position [0, 0]
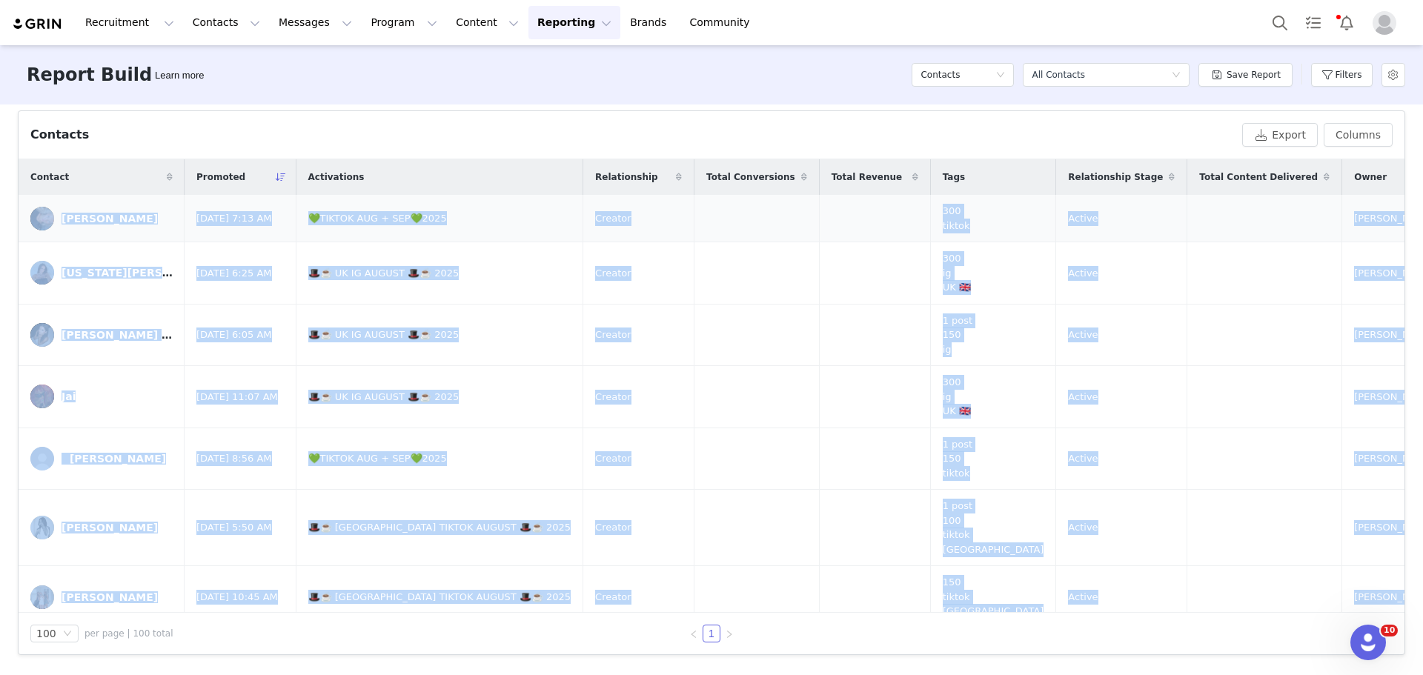
drag, startPoint x: 770, startPoint y: 271, endPoint x: 53, endPoint y: 206, distance: 720.5
drag, startPoint x: 1340, startPoint y: 73, endPoint x: 1357, endPoint y: 180, distance: 108.7
click at [1340, 73] on button "Filters" at bounding box center [1342, 75] width 62 height 24
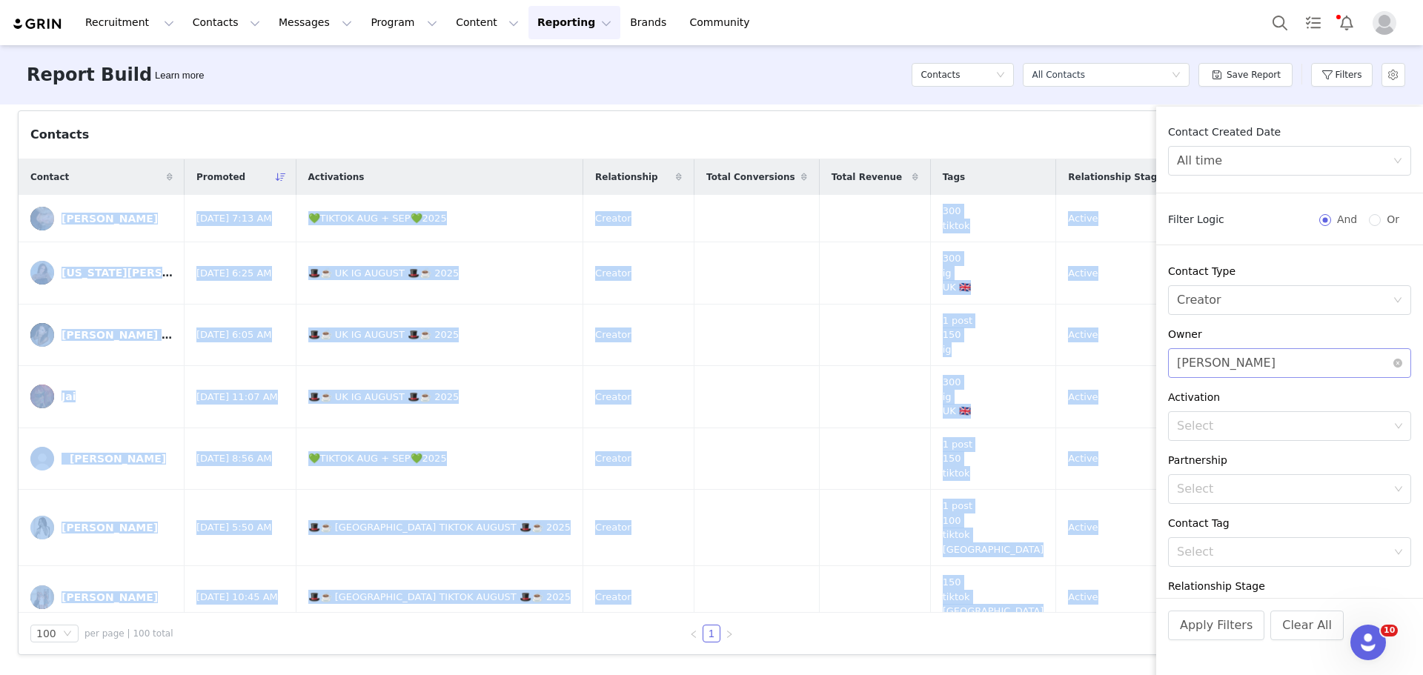
click at [1267, 365] on div "Select Michelle Gabay" at bounding box center [1285, 363] width 216 height 28
click at [1269, 449] on p "[PERSON_NAME]" at bounding box center [1305, 445] width 159 height 16
click at [1219, 628] on button "Apply Filters" at bounding box center [1216, 626] width 96 height 30
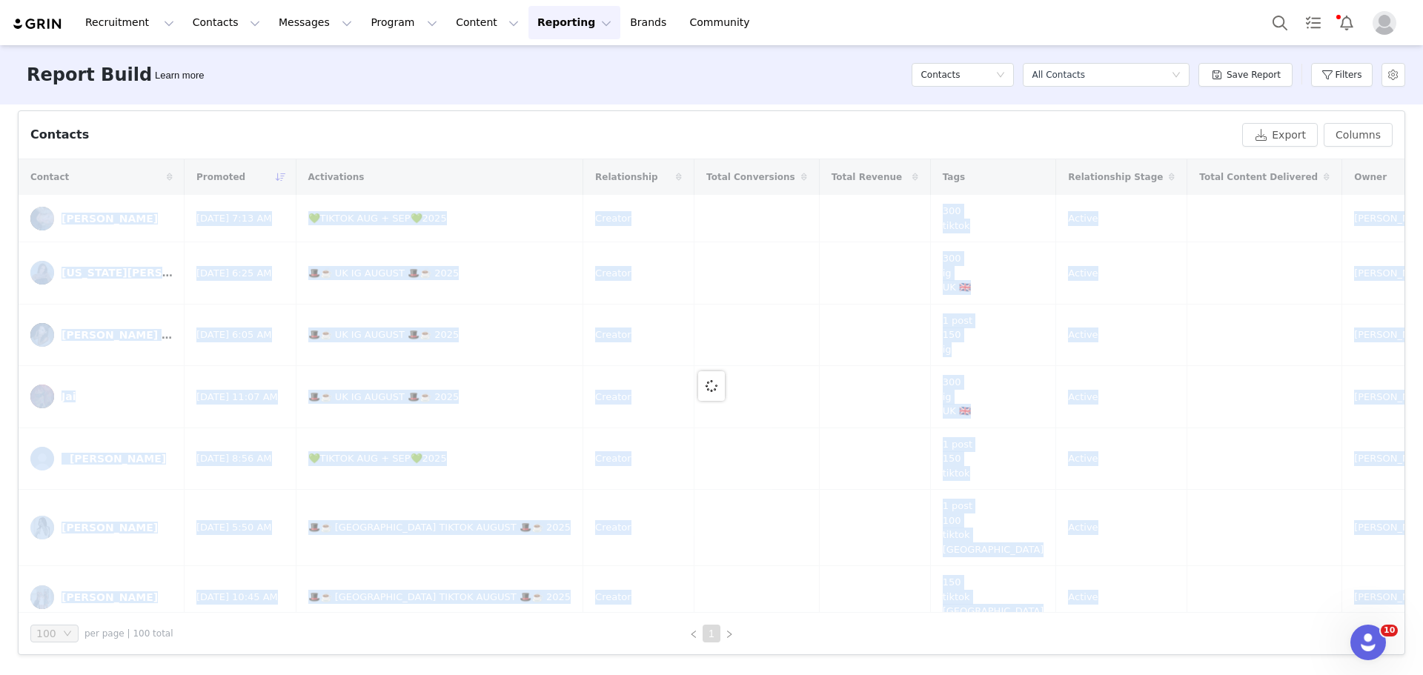
scroll to position [491, 0]
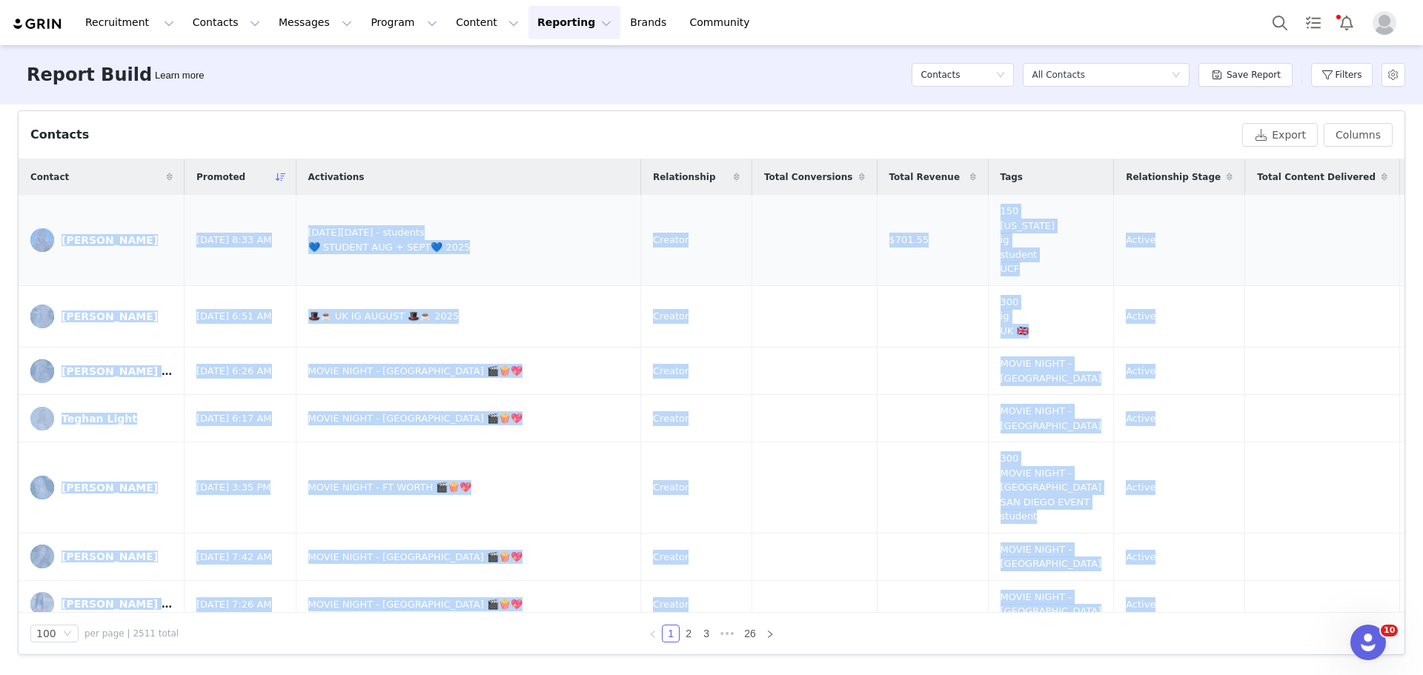
click at [682, 262] on td "Creator" at bounding box center [695, 240] width 111 height 90
click at [752, 247] on td at bounding box center [814, 240] width 125 height 90
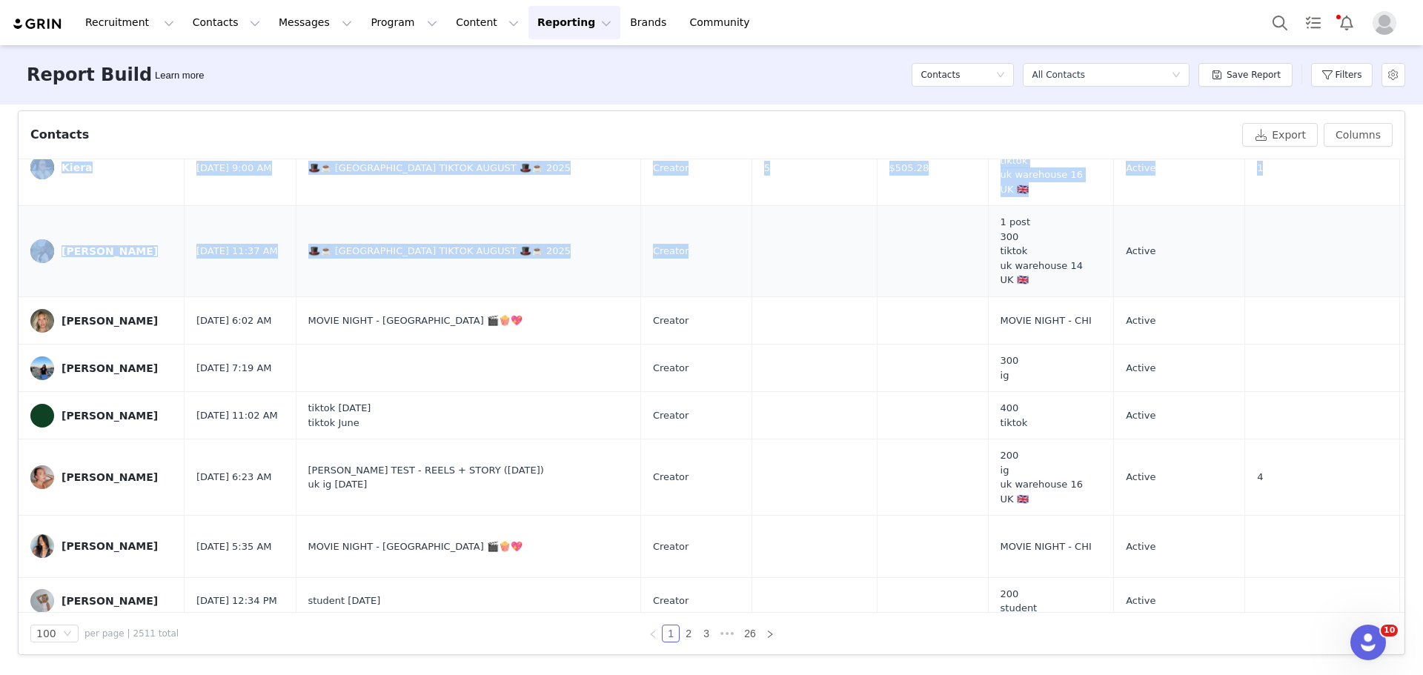
scroll to position [1173, 0]
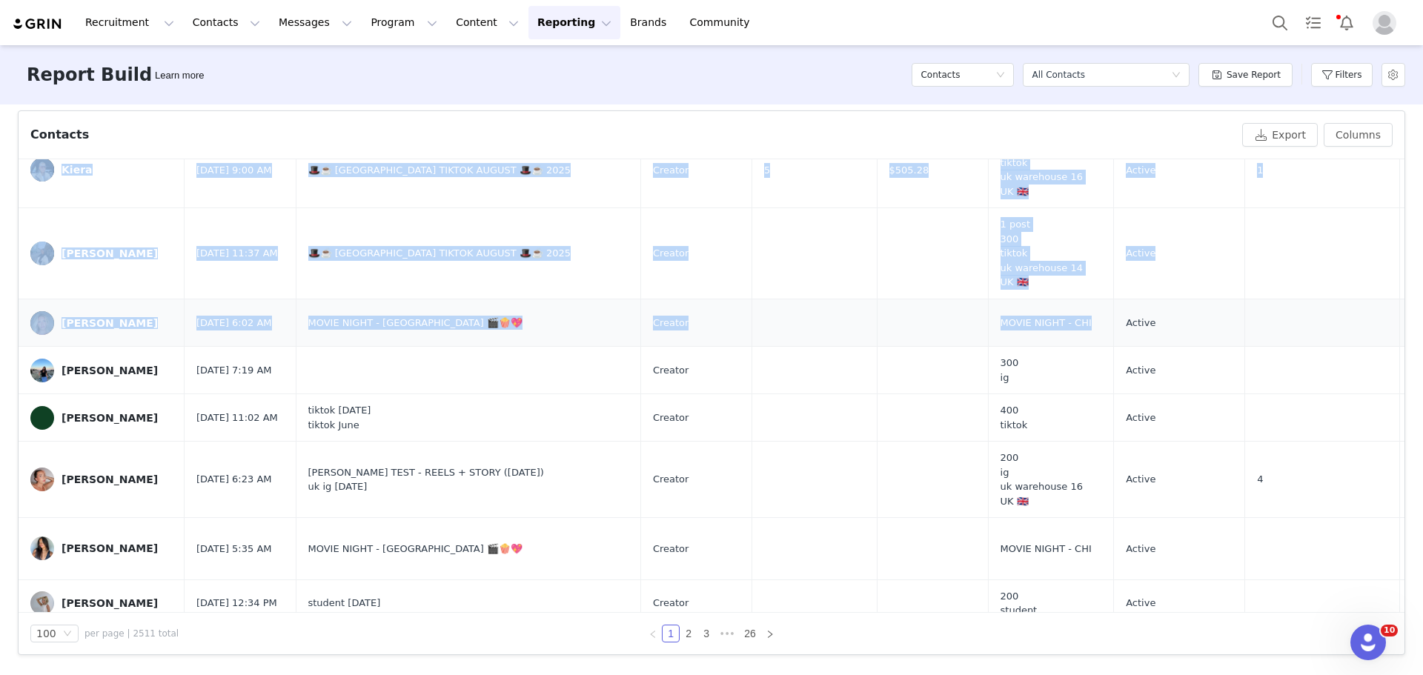
drag, startPoint x: 63, startPoint y: 213, endPoint x: 1003, endPoint y: 303, distance: 944.2
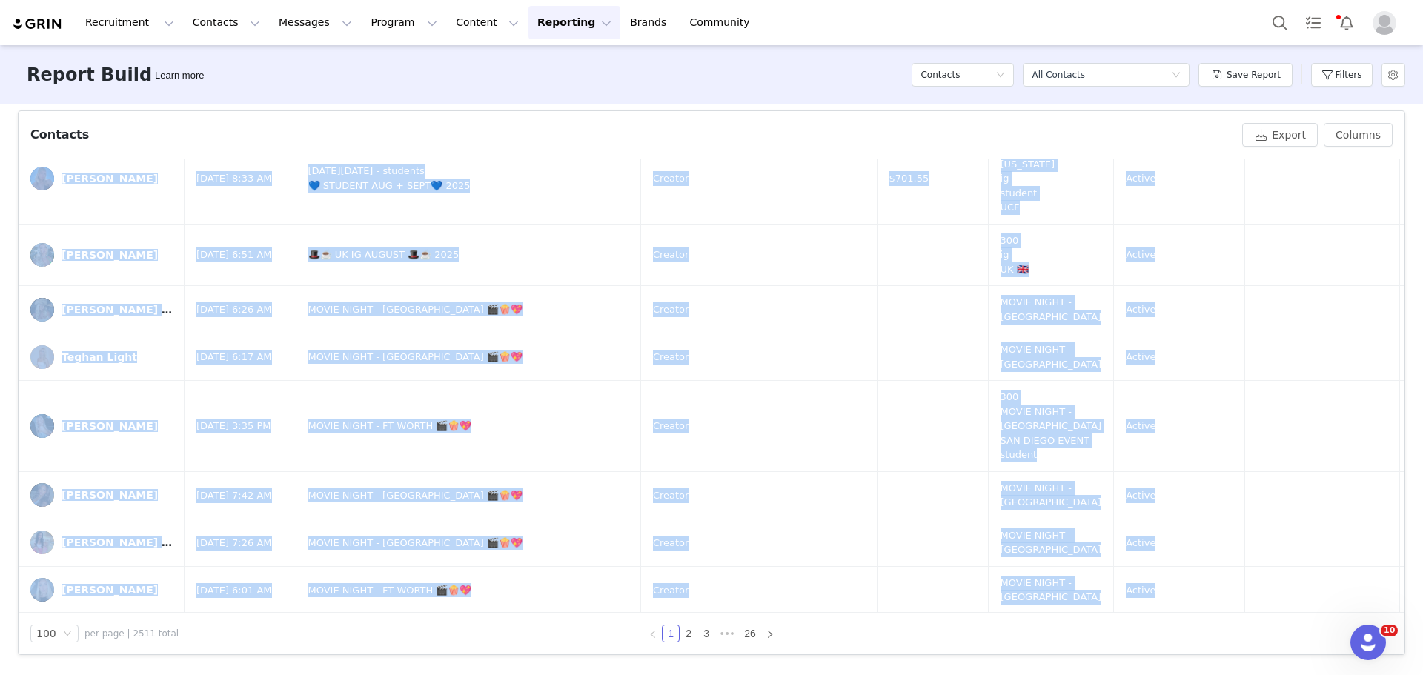
scroll to position [0, 0]
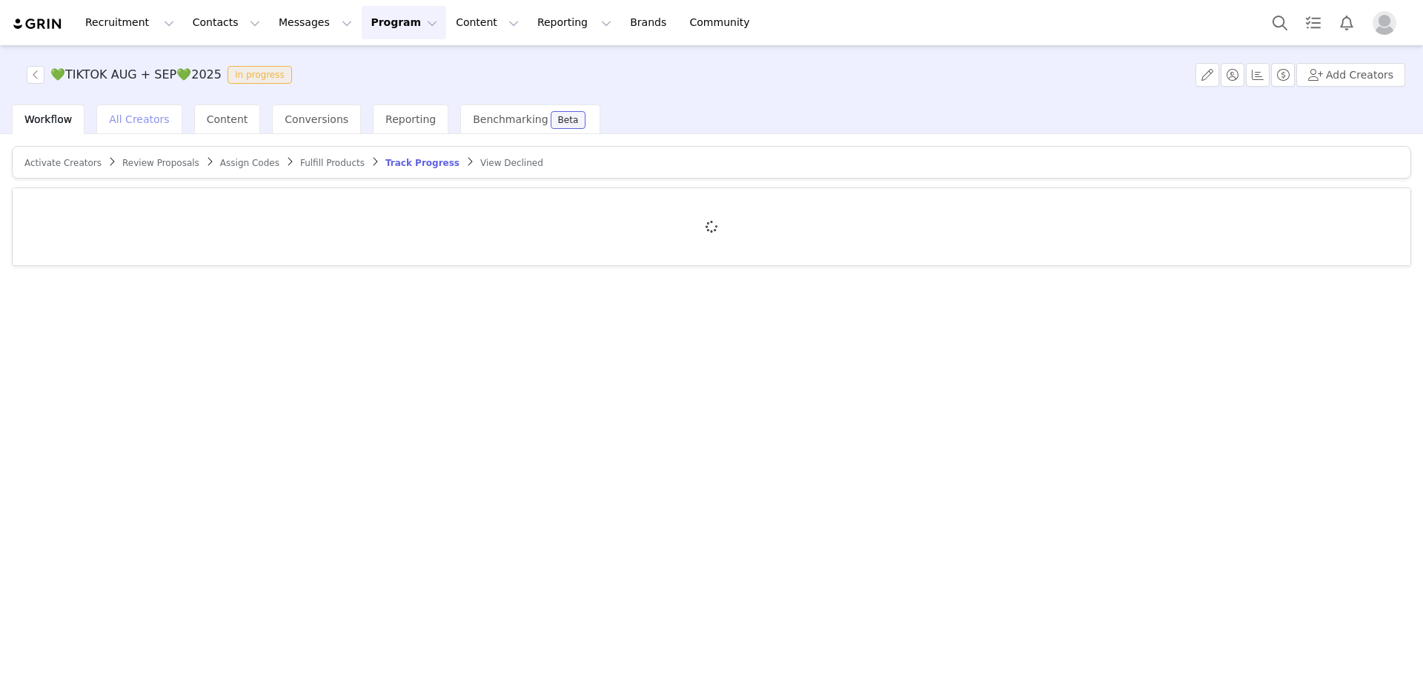
click at [154, 117] on span "All Creators" at bounding box center [139, 119] width 60 height 12
click at [133, 132] on div "All Creators" at bounding box center [138, 120] width 85 height 30
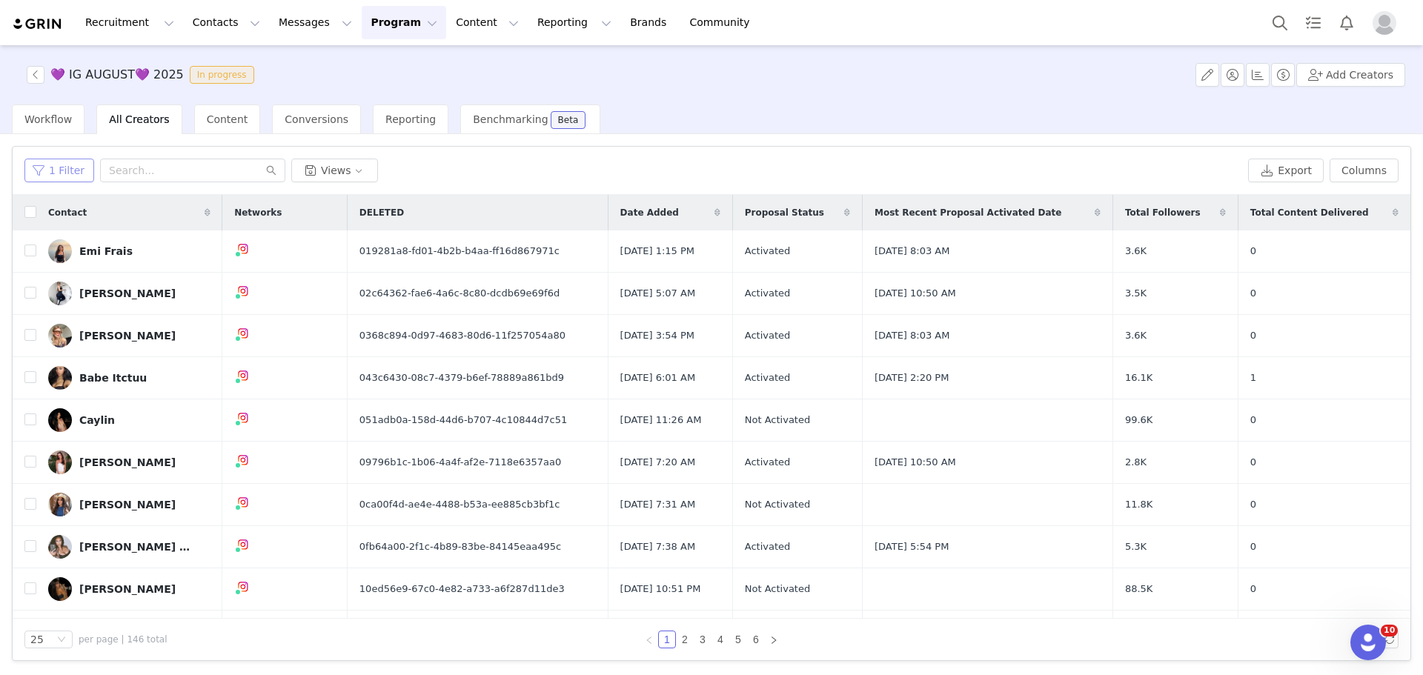
click at [55, 179] on button "1 Filter" at bounding box center [59, 171] width 70 height 24
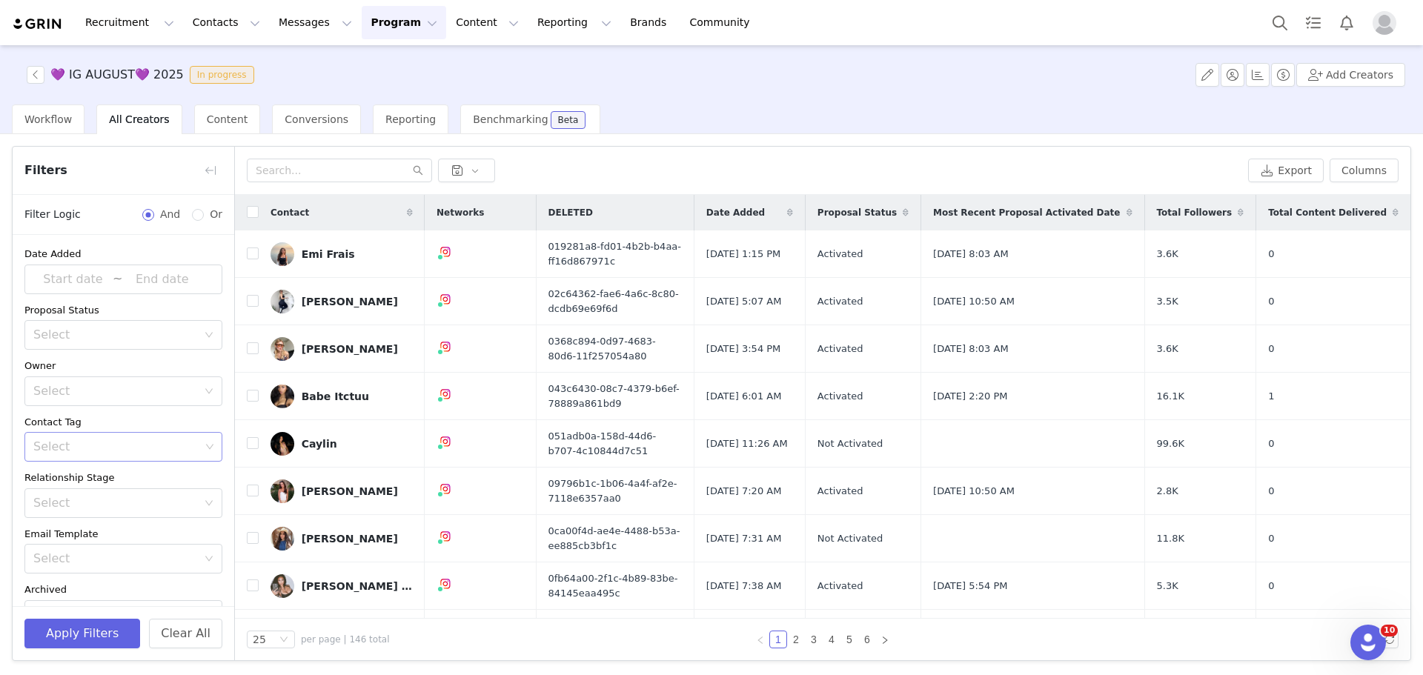
click at [124, 443] on div "Select" at bounding box center [116, 447] width 167 height 15
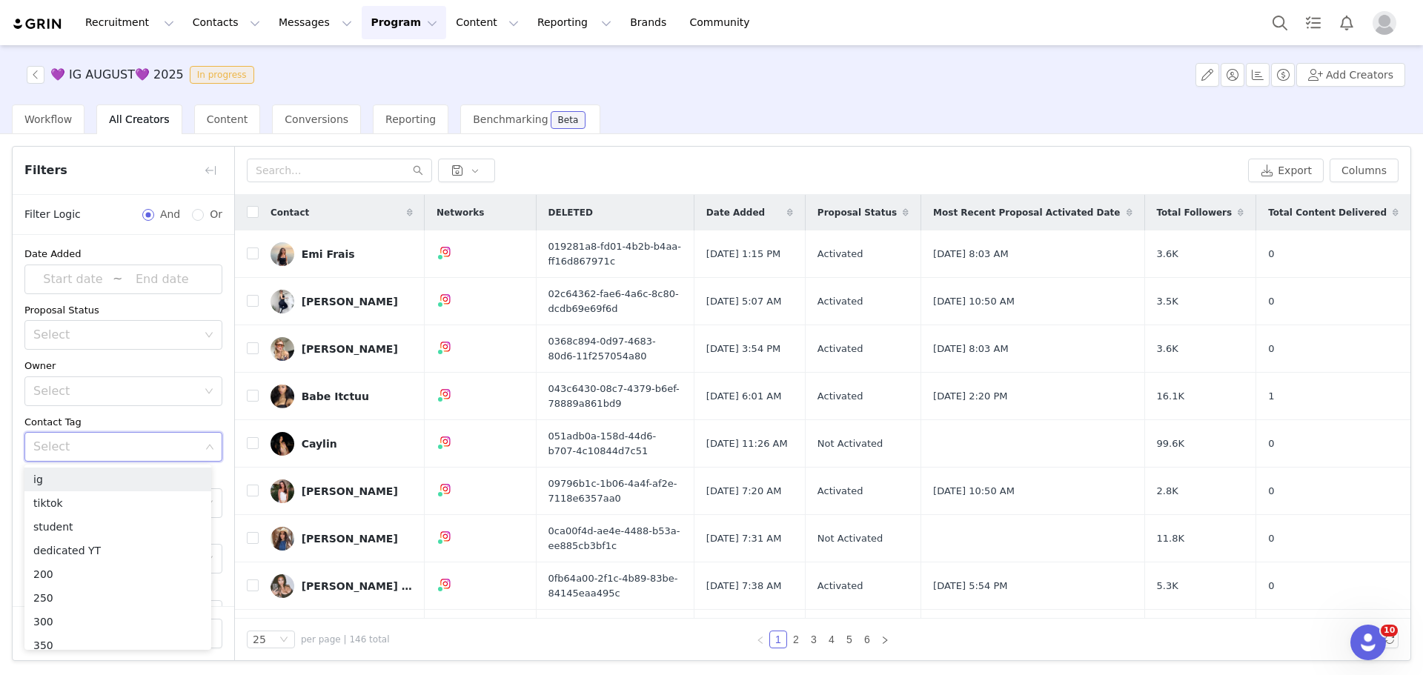
click at [122, 443] on div "Select" at bounding box center [116, 447] width 167 height 15
click at [99, 473] on li "ig" at bounding box center [117, 480] width 187 height 24
click at [450, 648] on div "25 per page | 146 total" at bounding box center [415, 640] width 336 height 18
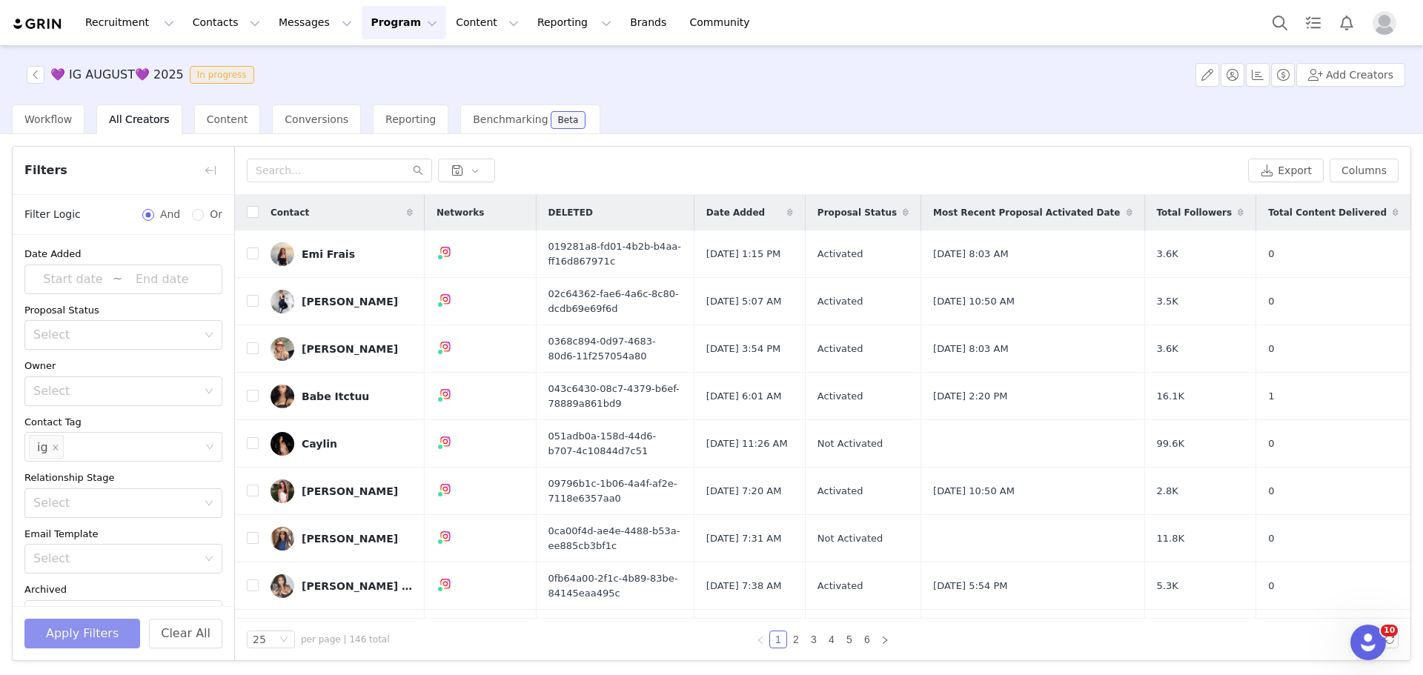
scroll to position [7, 0]
click at [62, 637] on button "Apply Filters" at bounding box center [82, 634] width 116 height 30
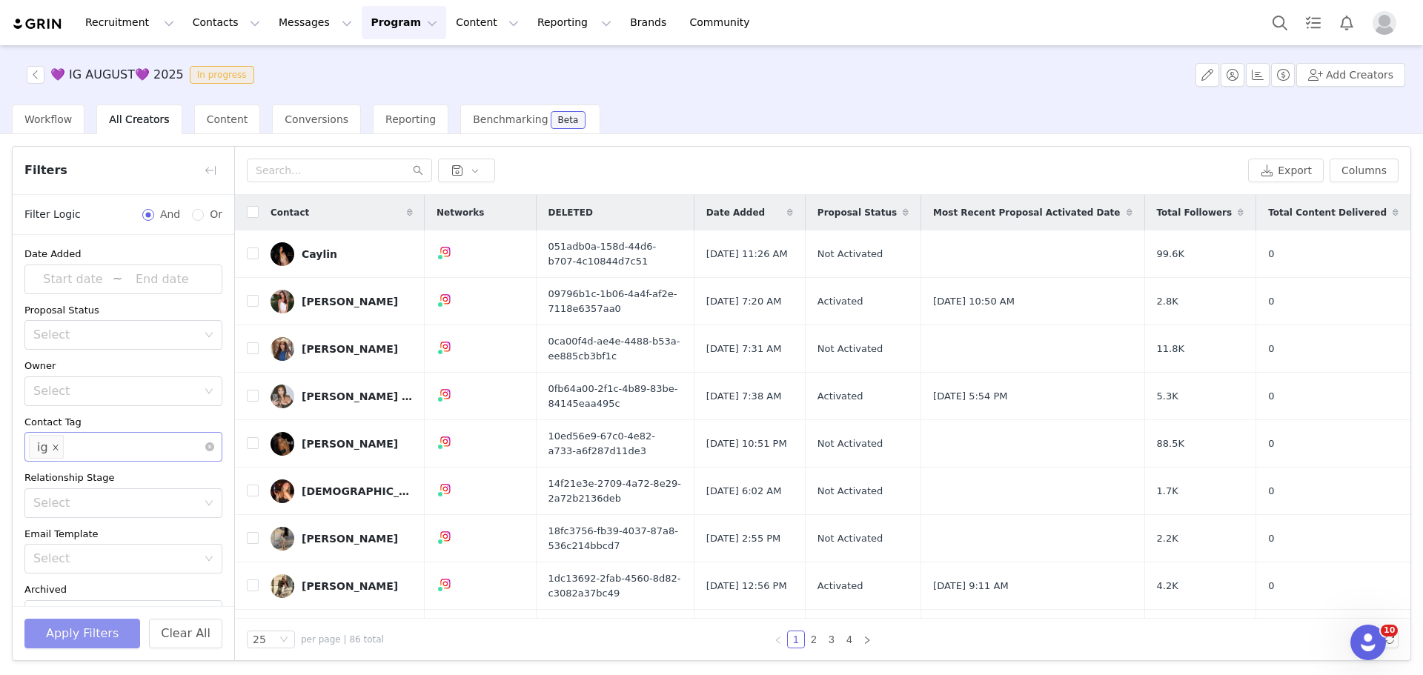
click at [53, 448] on icon "icon: close" at bounding box center [55, 447] width 7 height 7
click at [79, 448] on div "Select" at bounding box center [116, 447] width 167 height 15
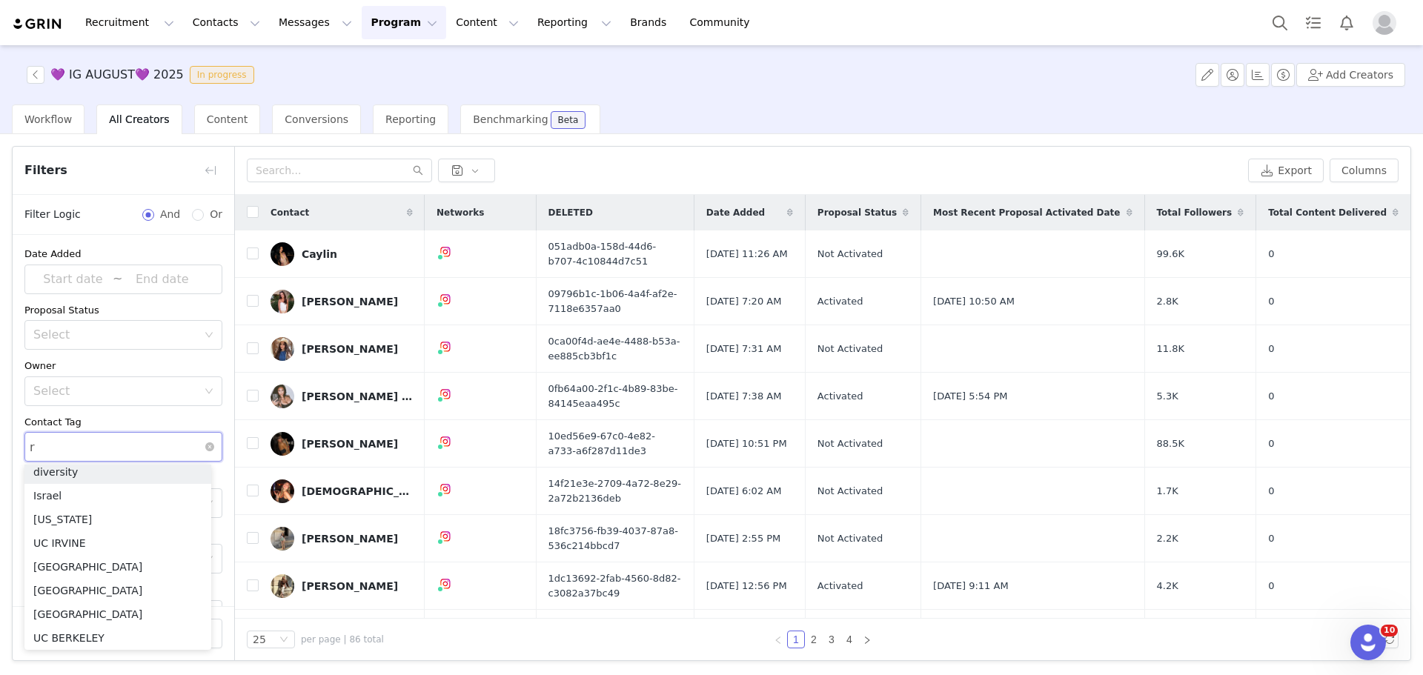
scroll to position [3, 0]
type input "ree"
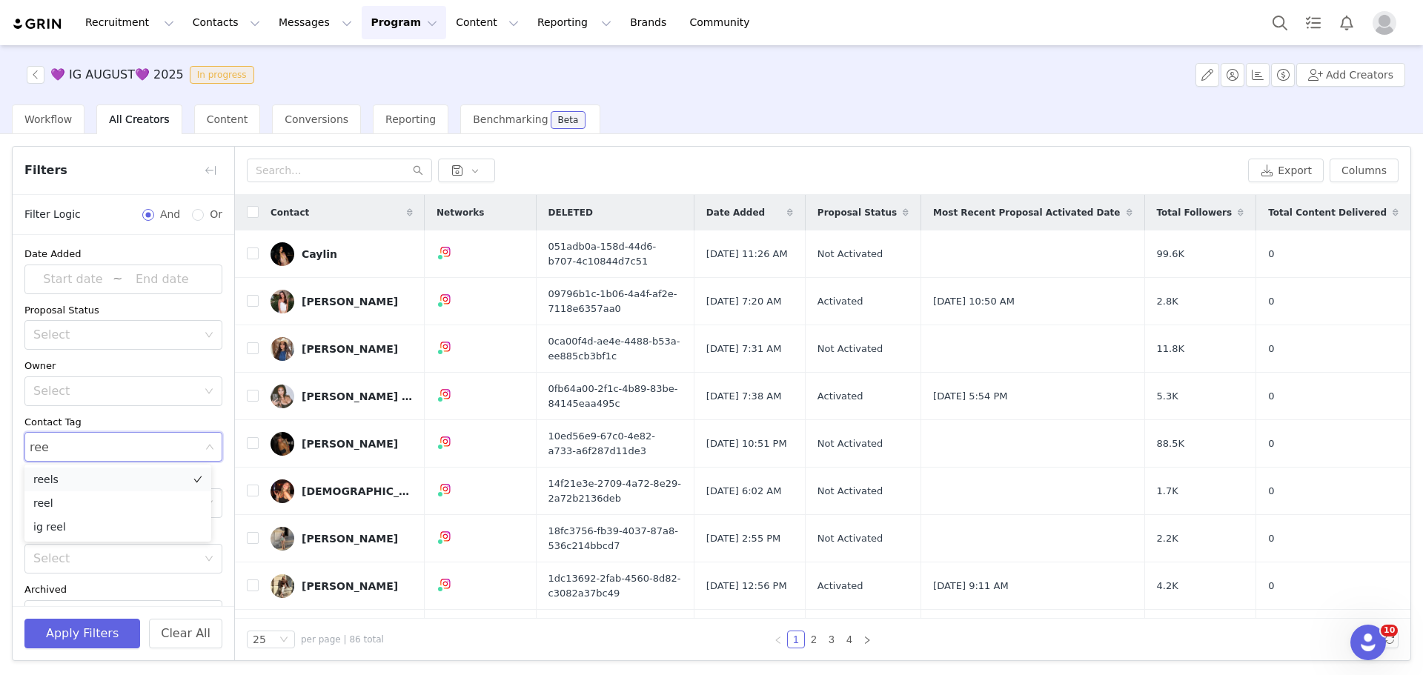
click at [88, 484] on li "reels" at bounding box center [117, 480] width 187 height 24
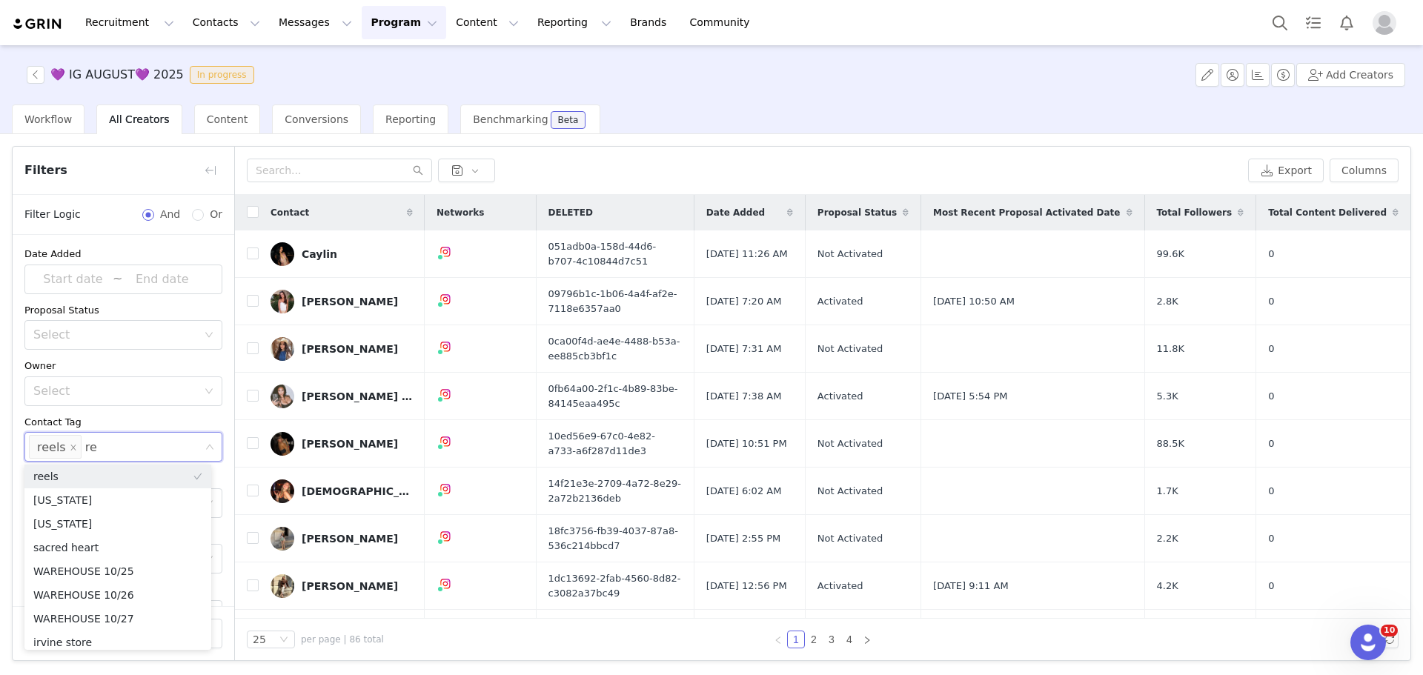
type input "ree"
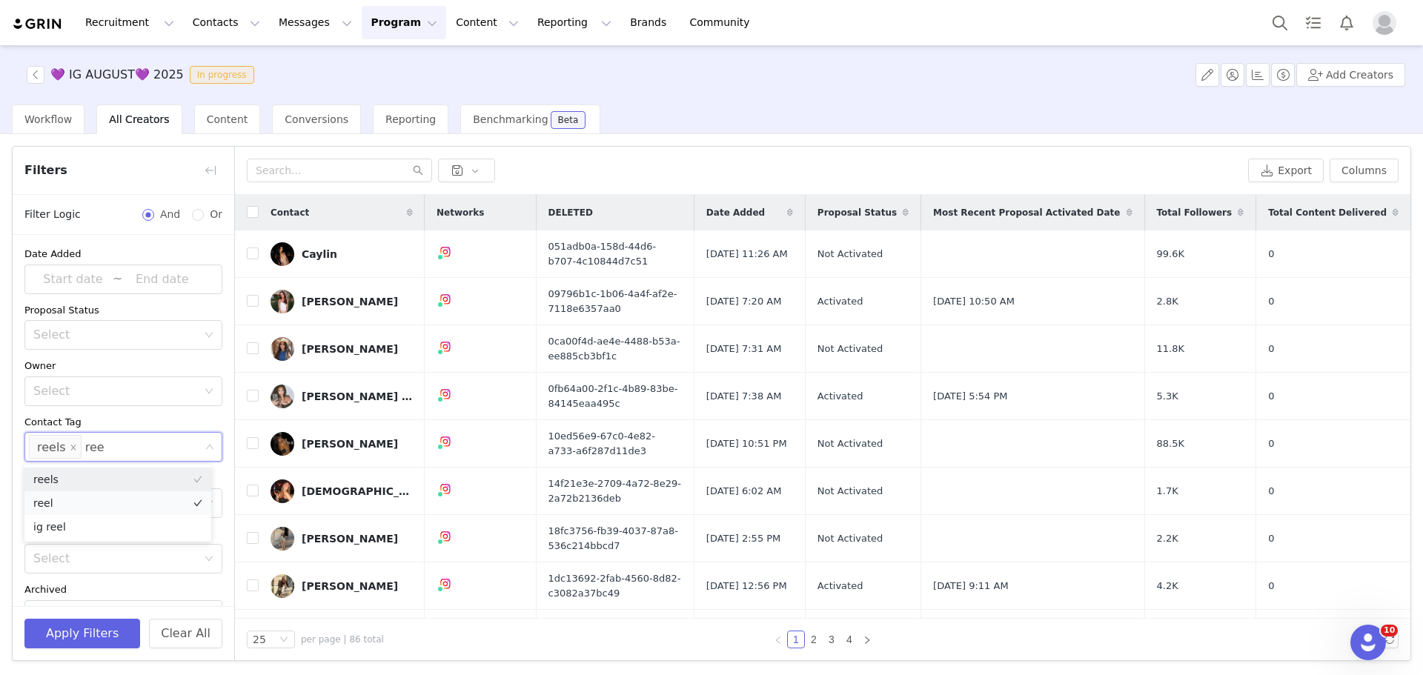
click at [95, 500] on li "reel" at bounding box center [117, 503] width 187 height 24
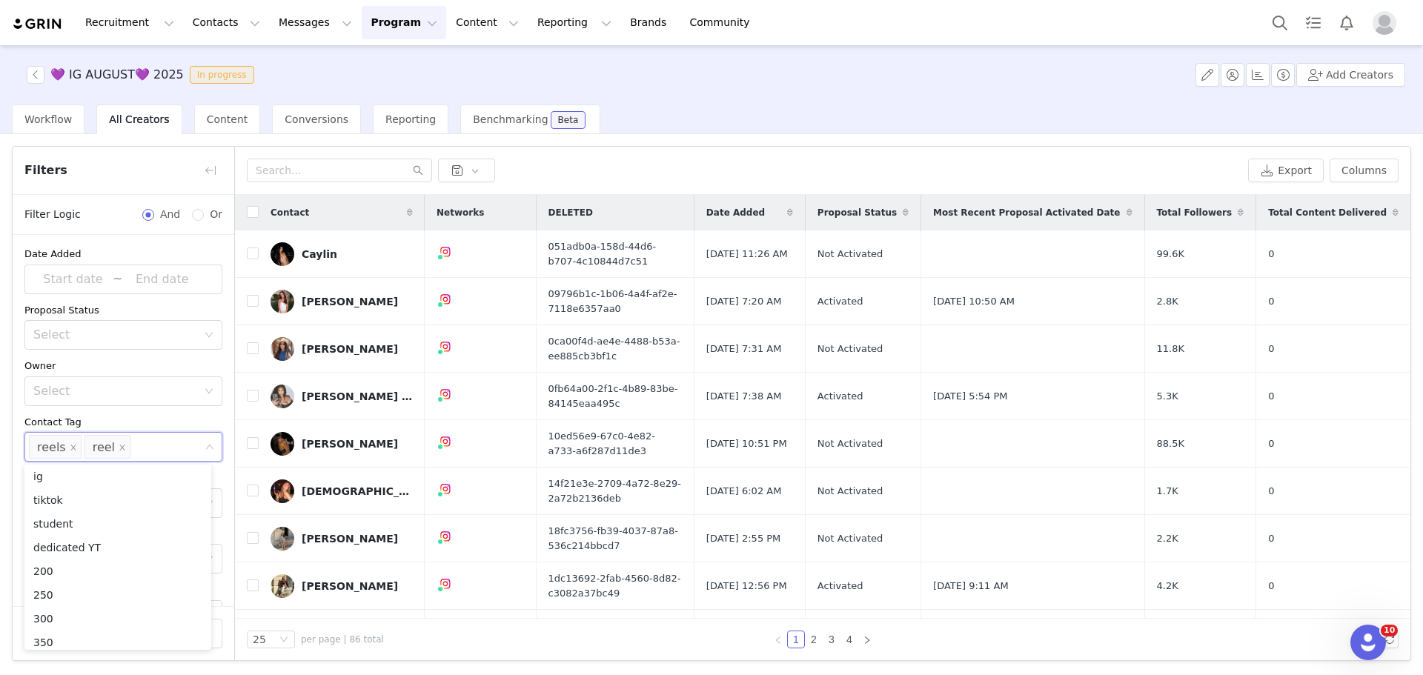
click at [166, 426] on div "Contact Tag" at bounding box center [123, 422] width 198 height 15
click at [119, 449] on icon "icon: close" at bounding box center [122, 447] width 7 height 7
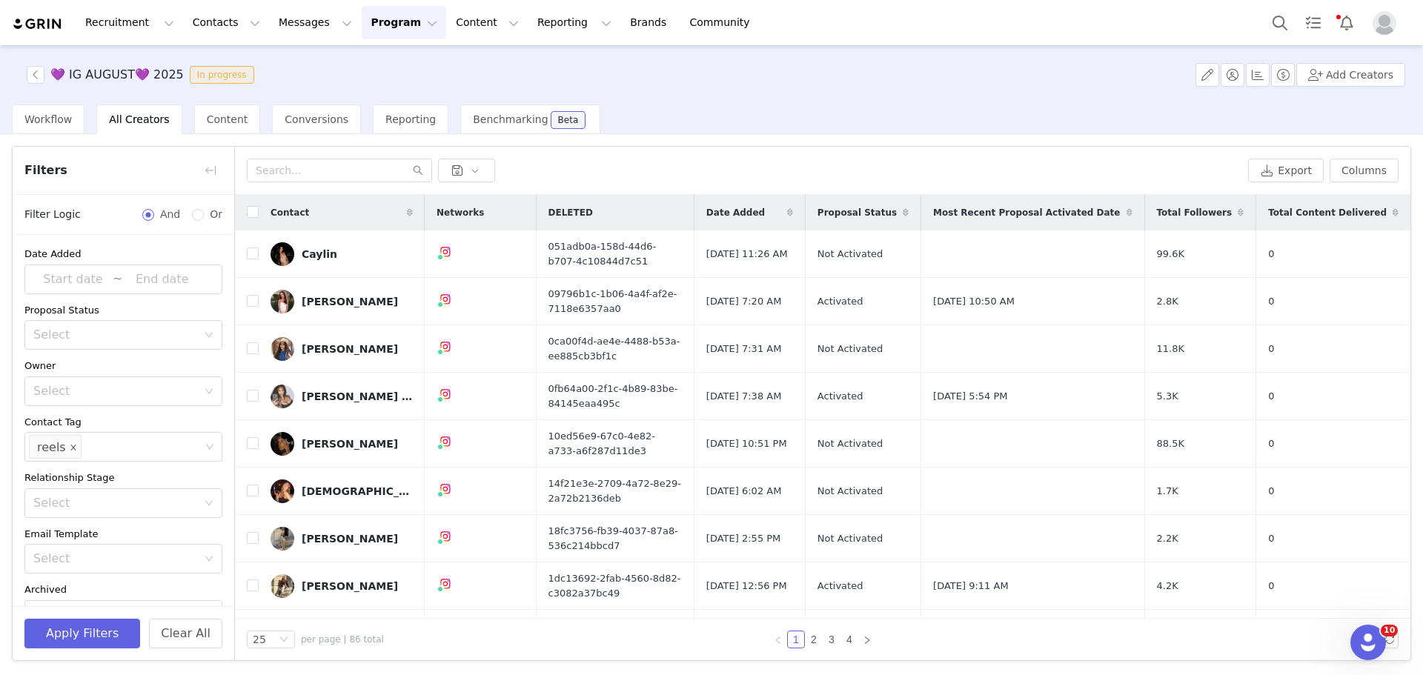
click at [70, 451] on icon "icon: close" at bounding box center [73, 447] width 7 height 7
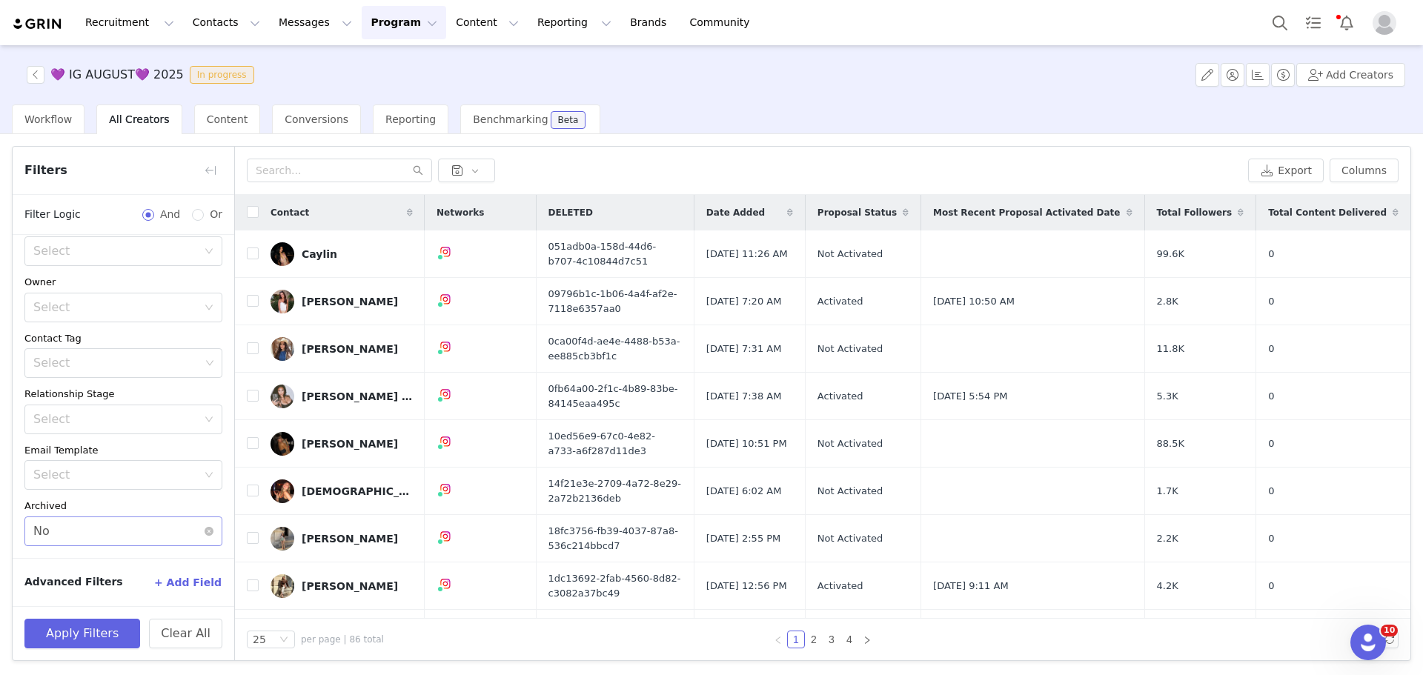
scroll to position [0, 0]
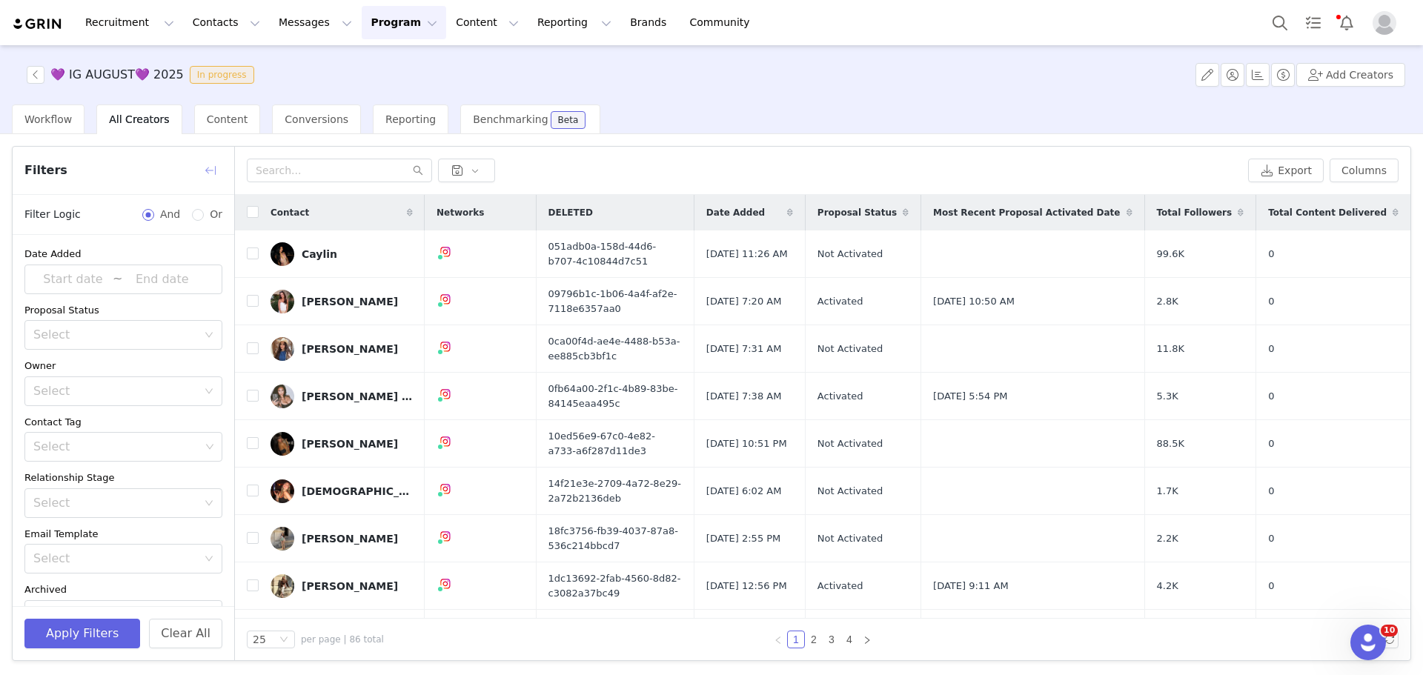
click at [213, 179] on button "button" at bounding box center [211, 171] width 24 height 24
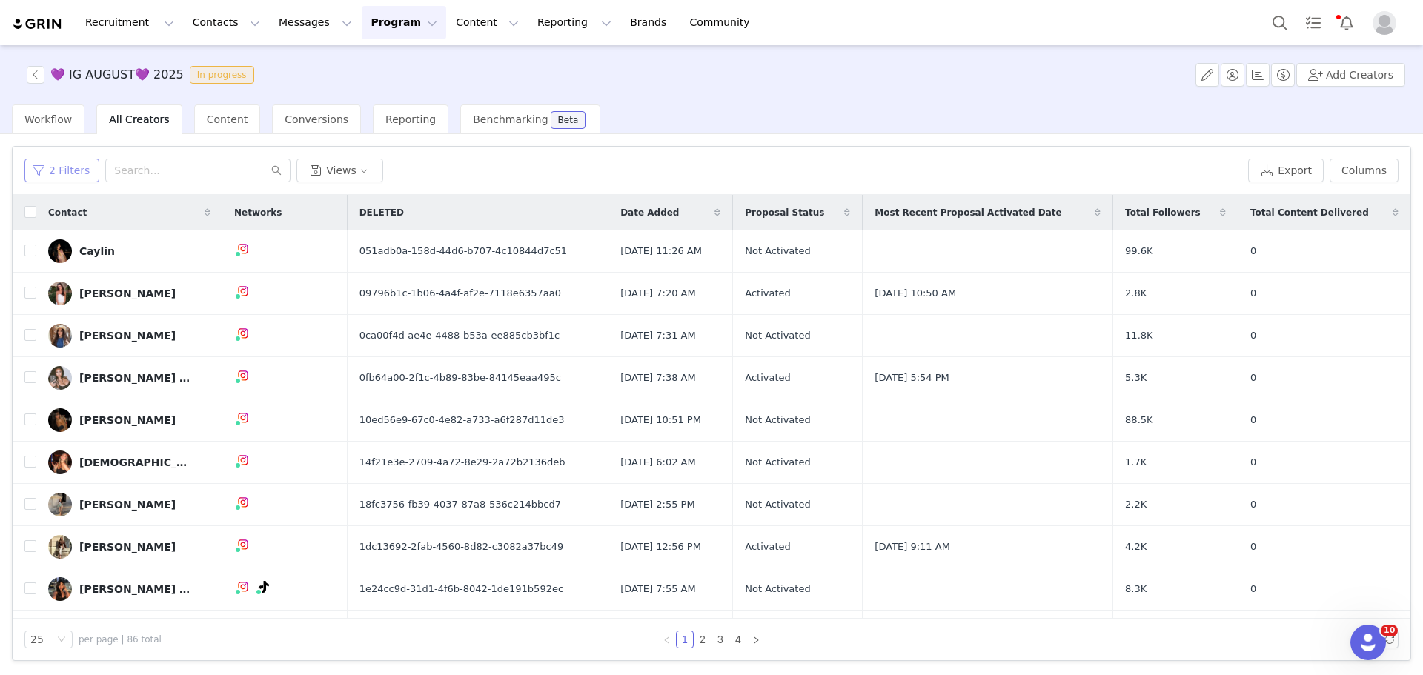
click at [70, 173] on button "2 Filters" at bounding box center [61, 171] width 75 height 24
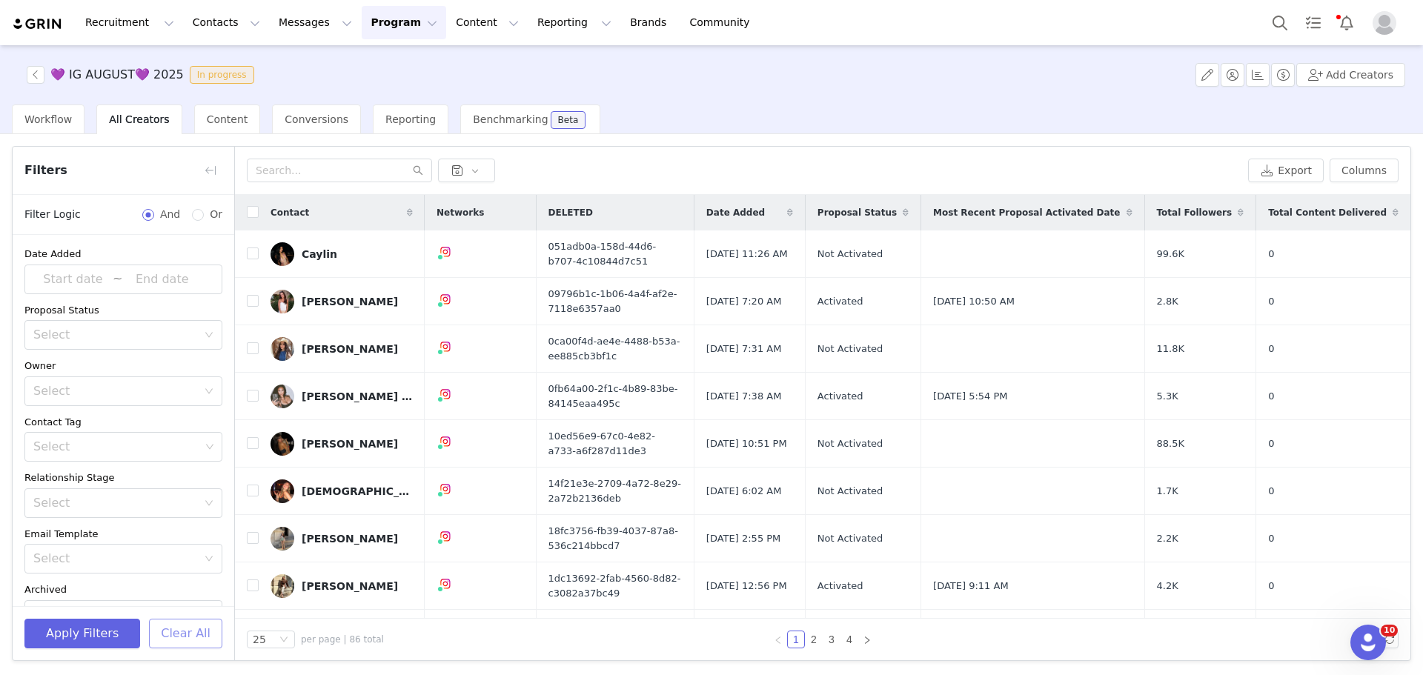
click at [195, 640] on button "Clear All" at bounding box center [185, 634] width 73 height 30
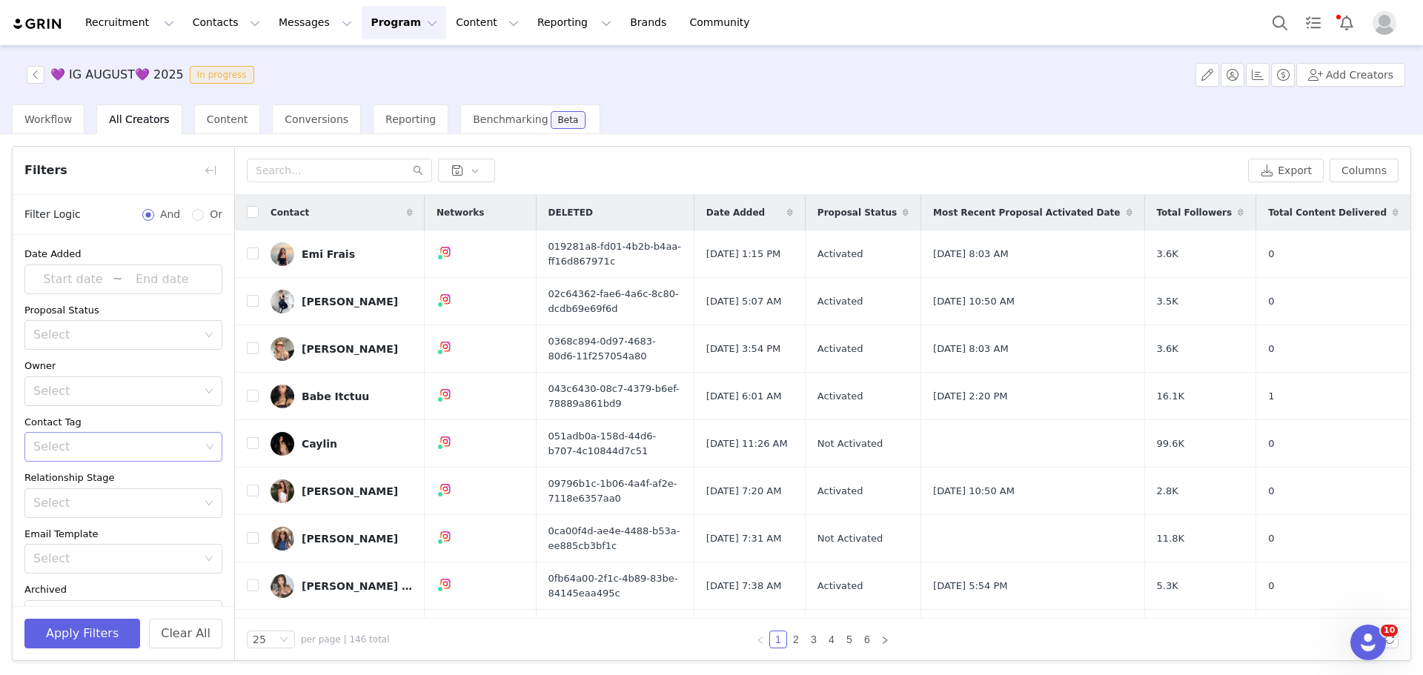
click at [134, 457] on div "Select" at bounding box center [118, 447] width 178 height 28
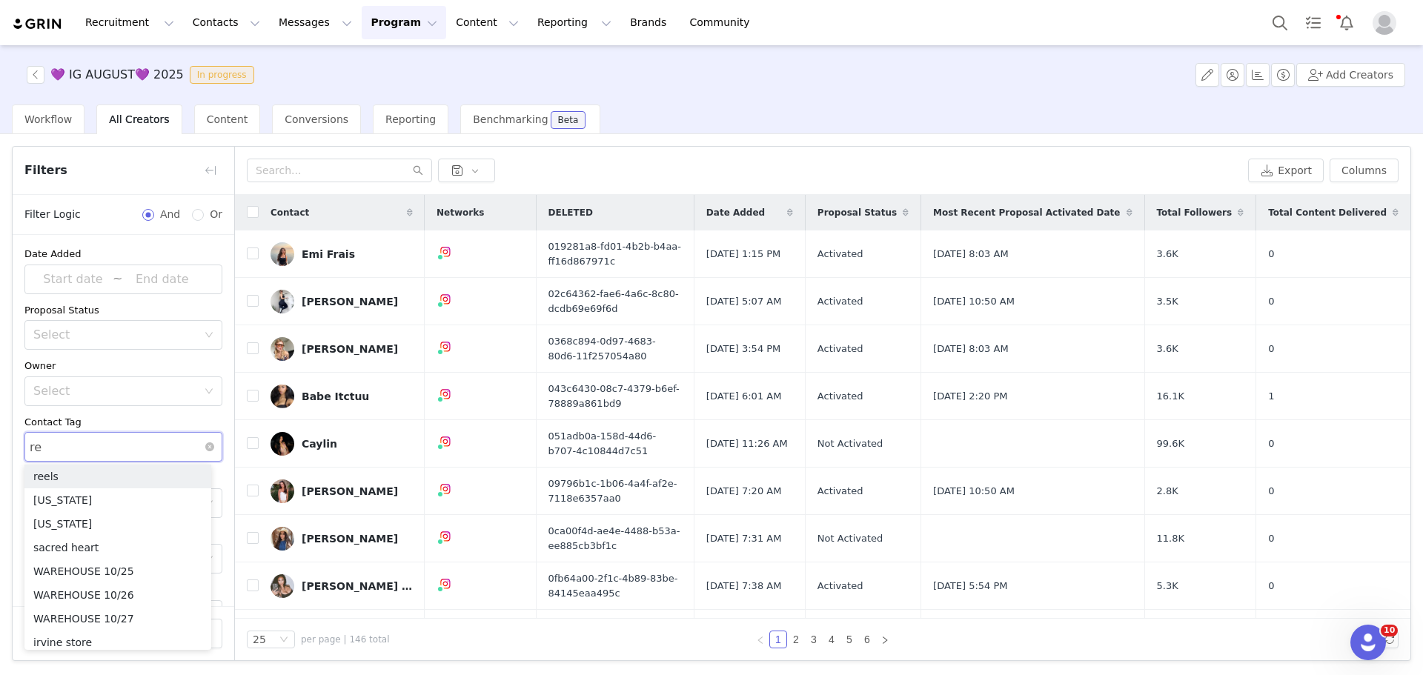
type input "ree"
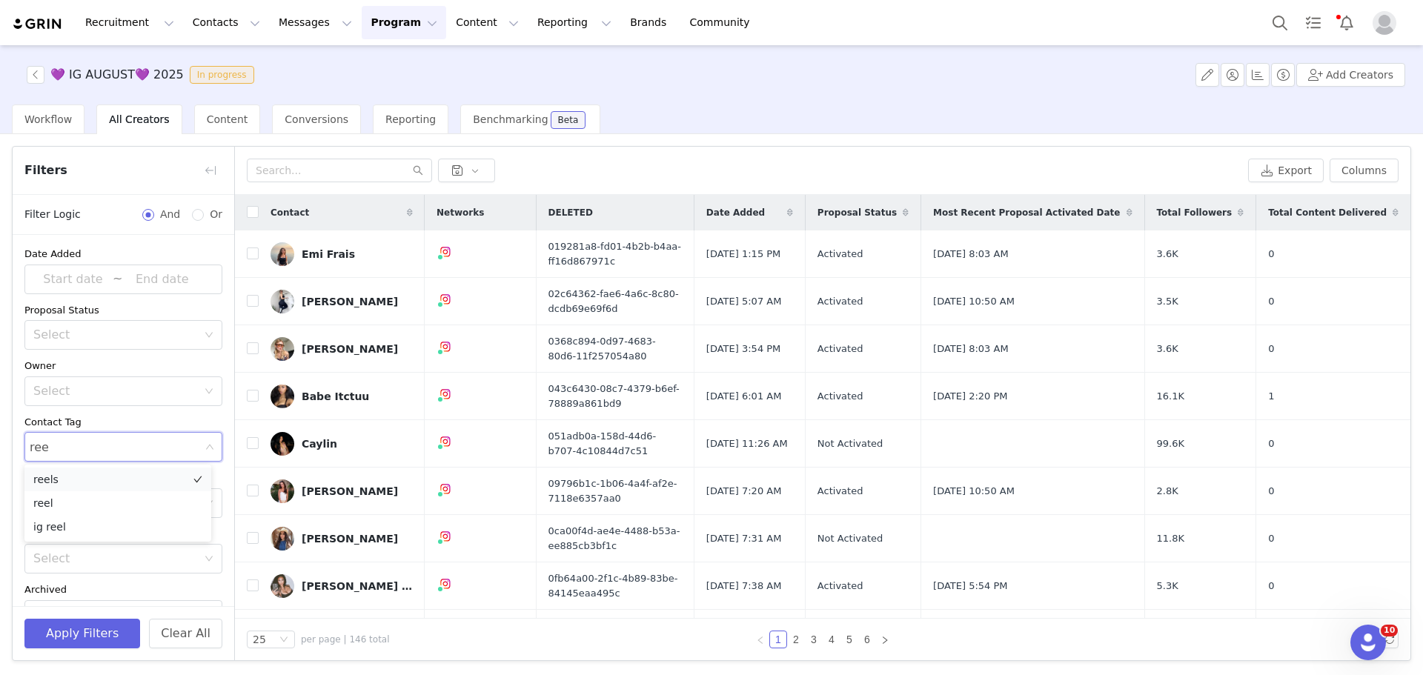
click at [117, 475] on li "reels" at bounding box center [117, 480] width 187 height 24
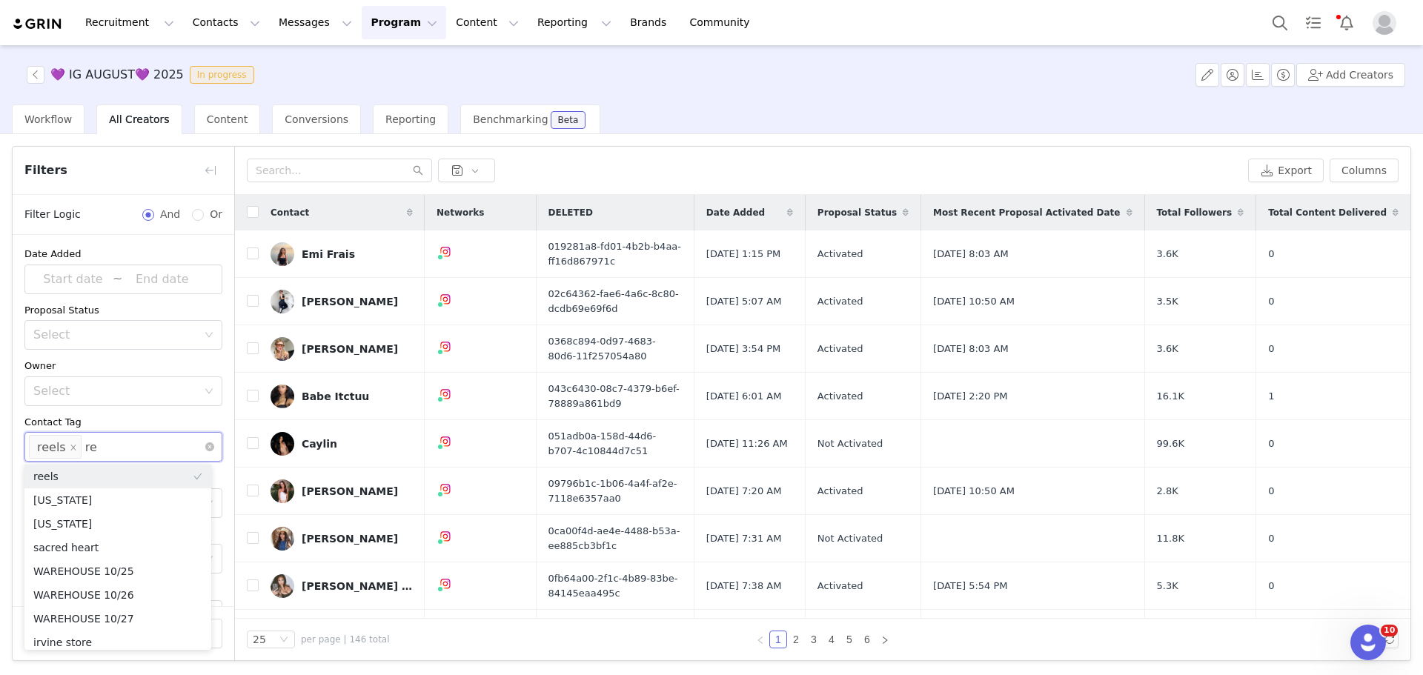
type input "ree"
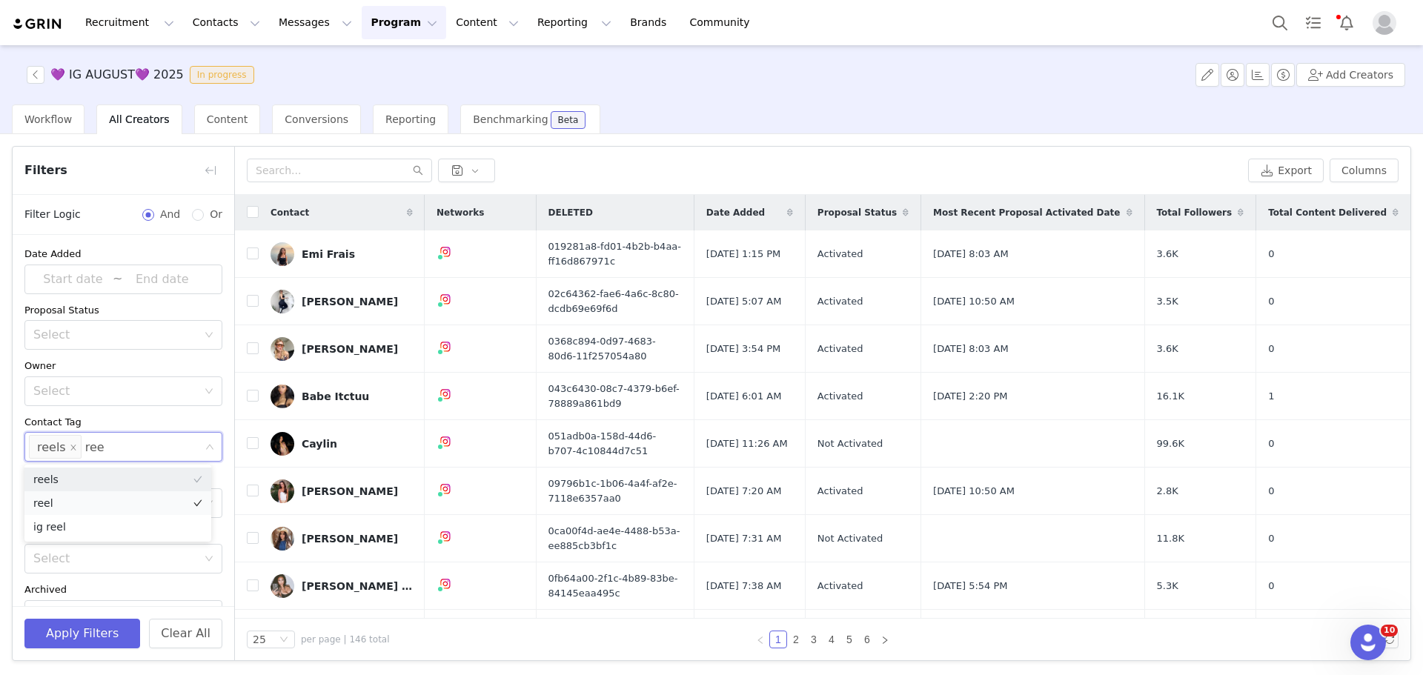
click at [89, 505] on li "reel" at bounding box center [117, 503] width 187 height 24
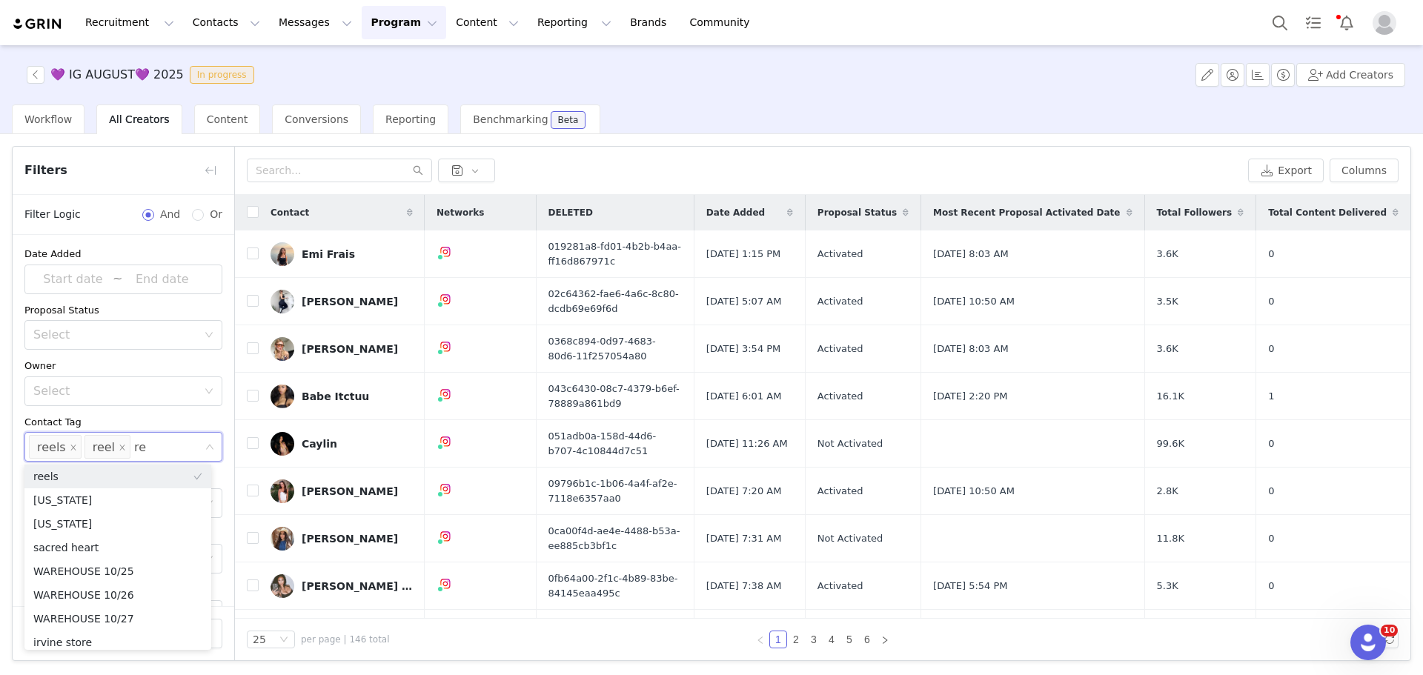
type input "ree"
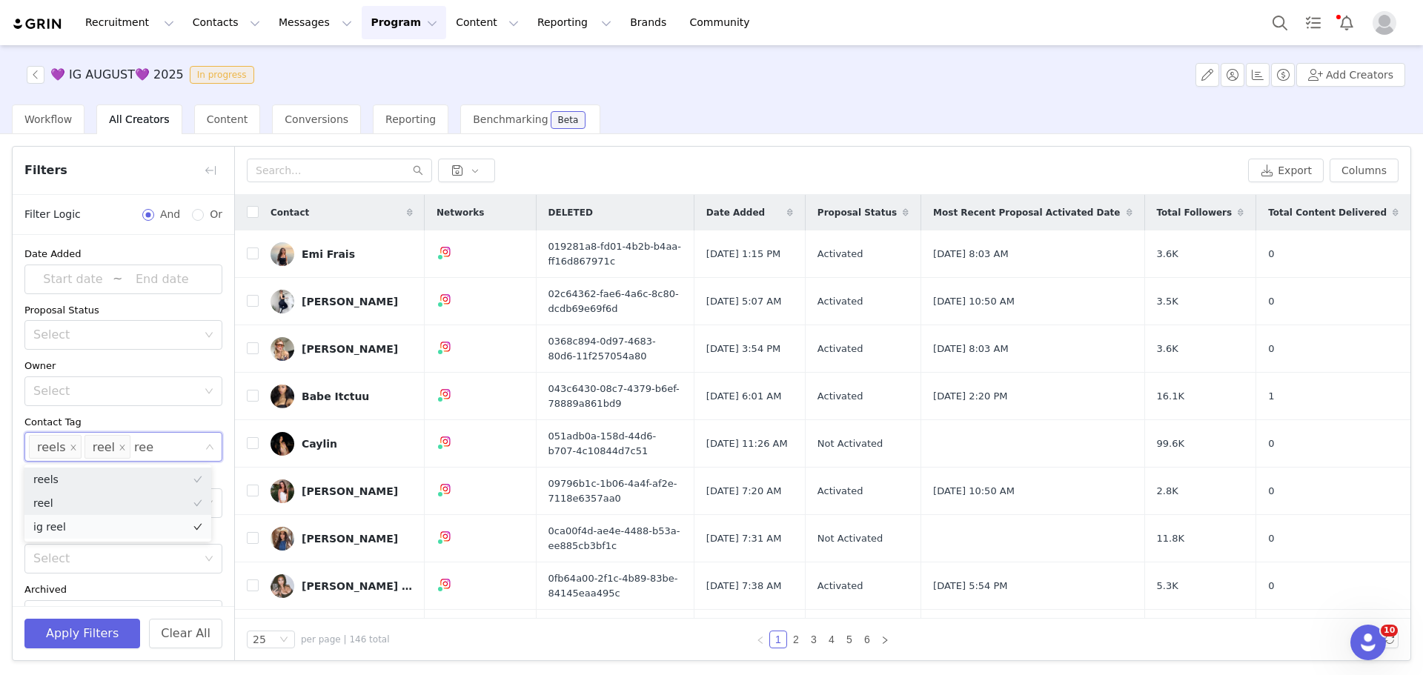
click at [87, 521] on li "ig reel" at bounding box center [117, 527] width 187 height 24
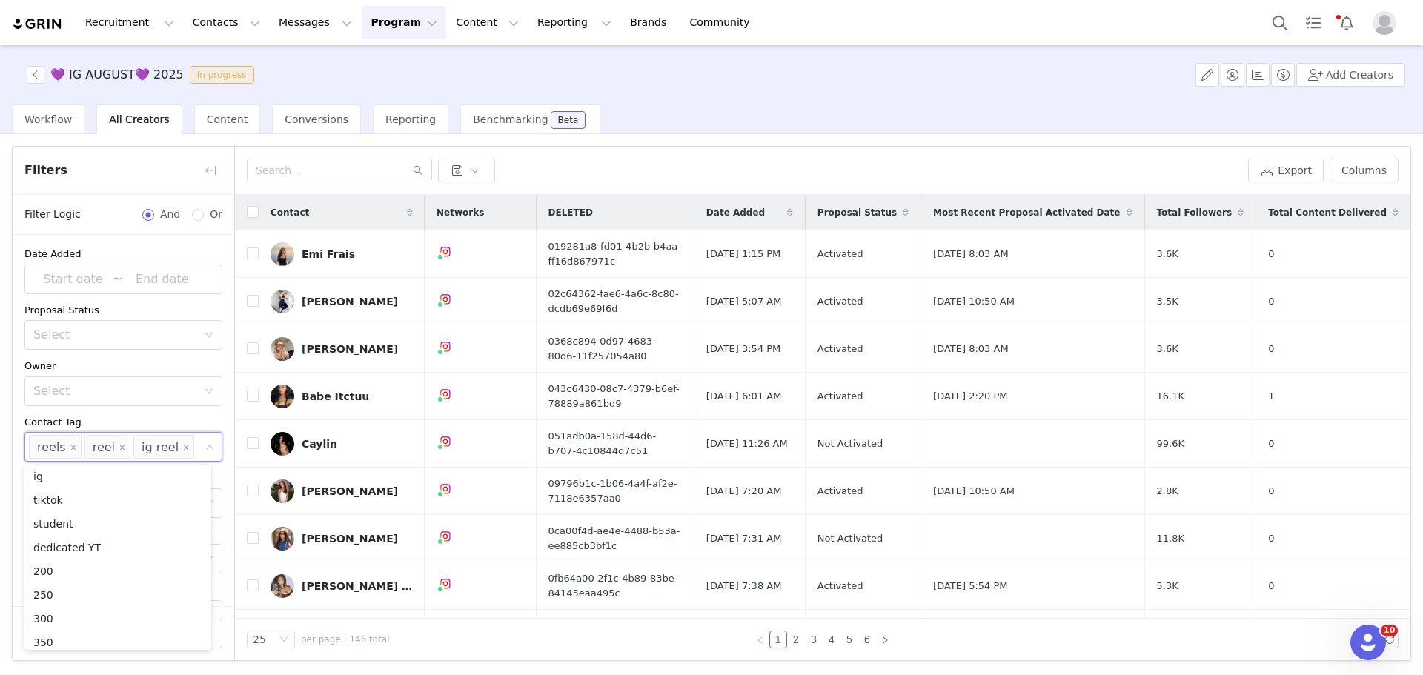
click at [170, 417] on div "Contact Tag" at bounding box center [123, 422] width 198 height 15
click at [96, 642] on button "Apply Filters" at bounding box center [82, 634] width 116 height 30
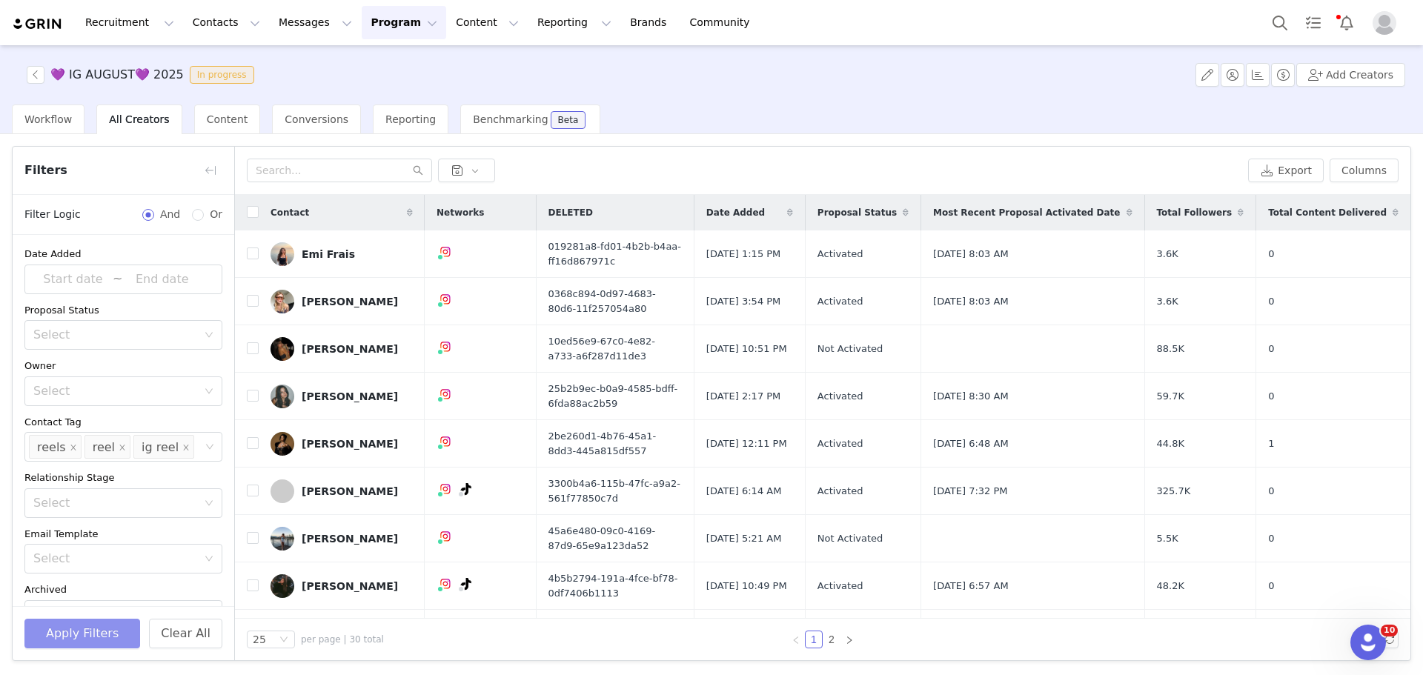
click at [182, 450] on icon "icon: close" at bounding box center [185, 447] width 7 height 7
click at [122, 448] on li "reel" at bounding box center [108, 447] width 46 height 24
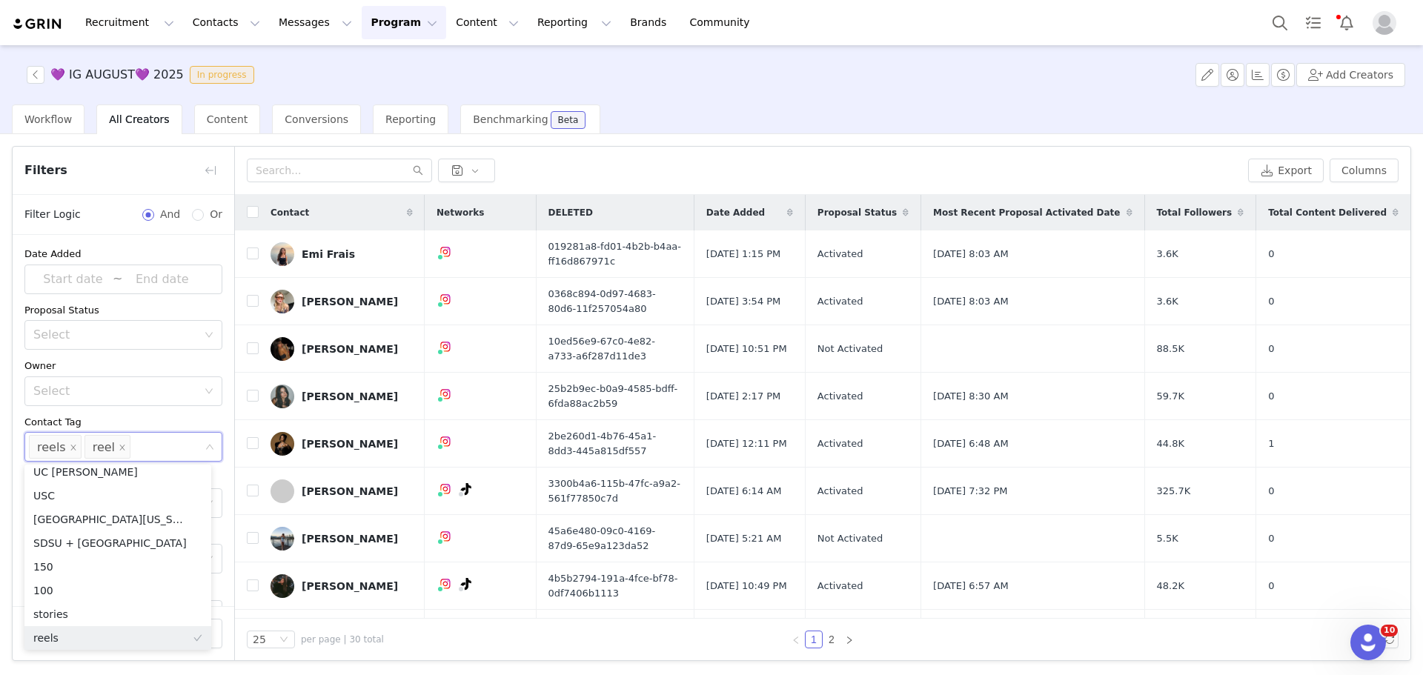
click at [120, 448] on li "reel" at bounding box center [108, 447] width 46 height 24
click at [119, 448] on icon "icon: close" at bounding box center [122, 447] width 7 height 7
click at [70, 445] on icon "icon: close" at bounding box center [73, 447] width 7 height 7
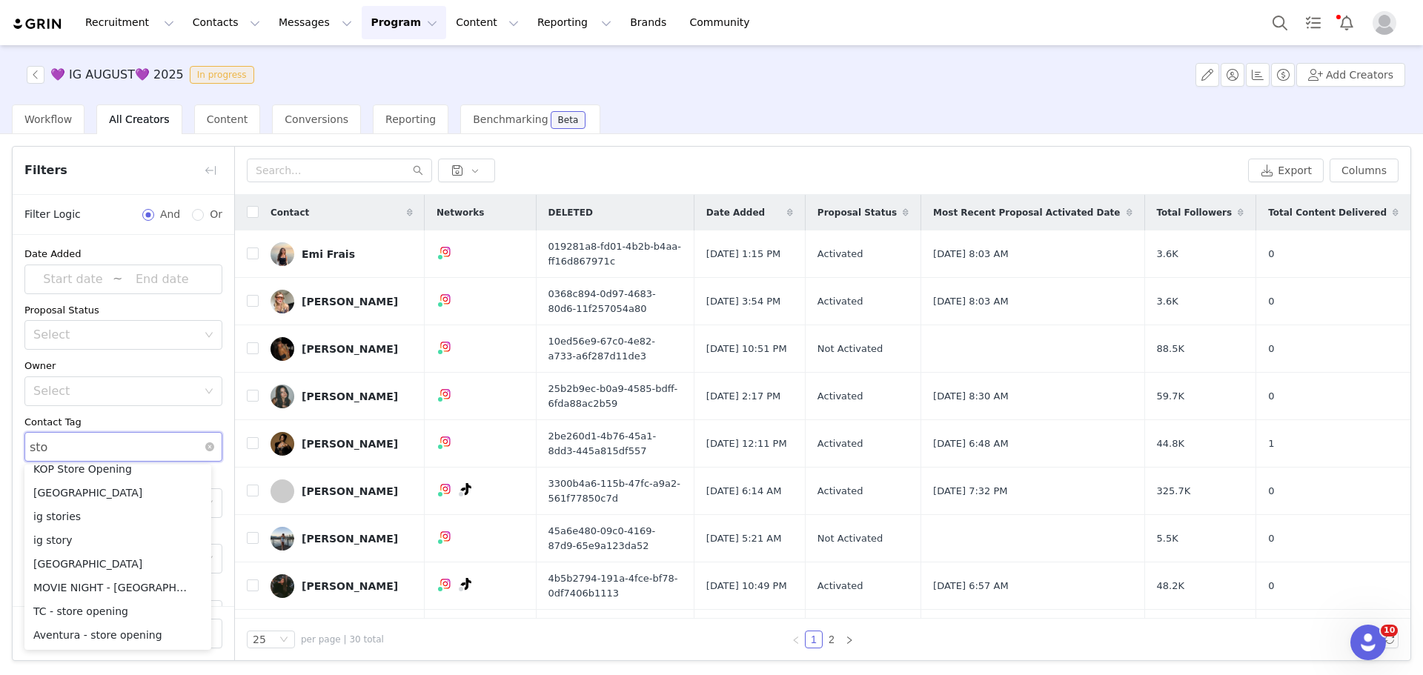
scroll to position [3, 0]
type input "stor"
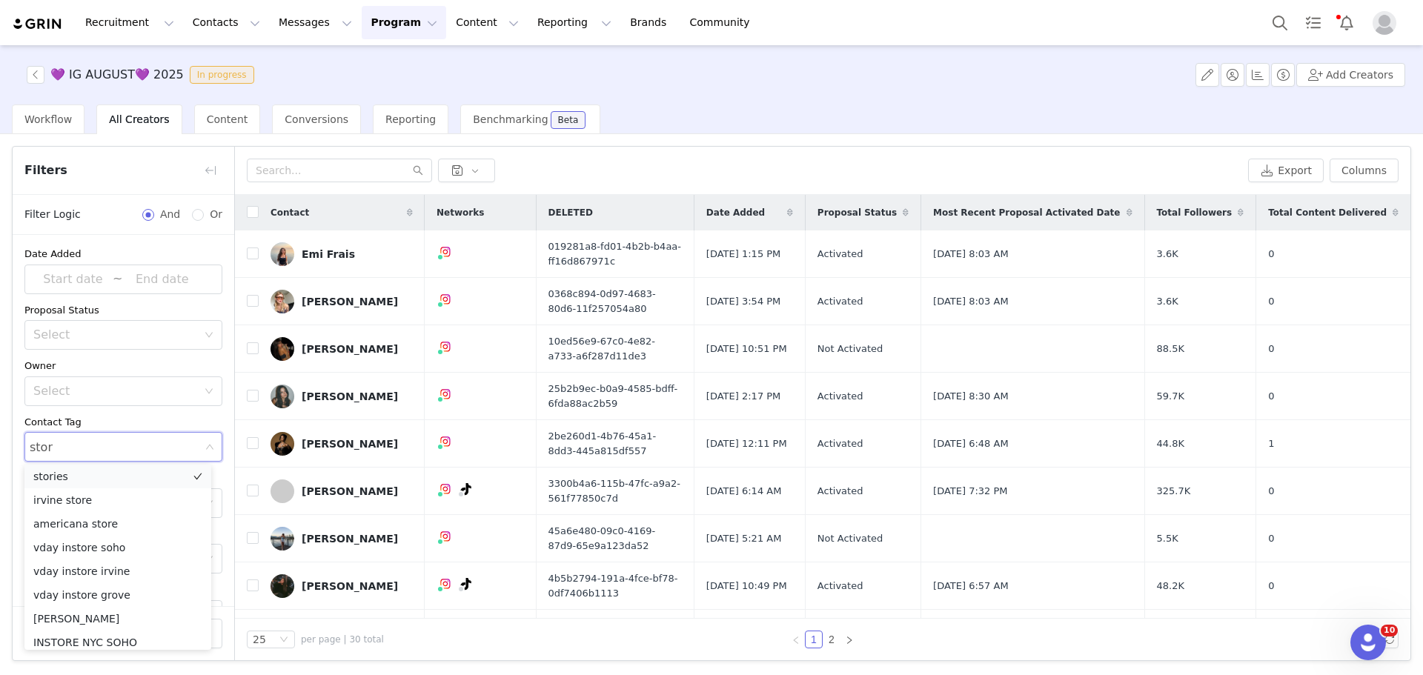
click at [99, 472] on li "stories" at bounding box center [117, 477] width 187 height 24
type input "stori"
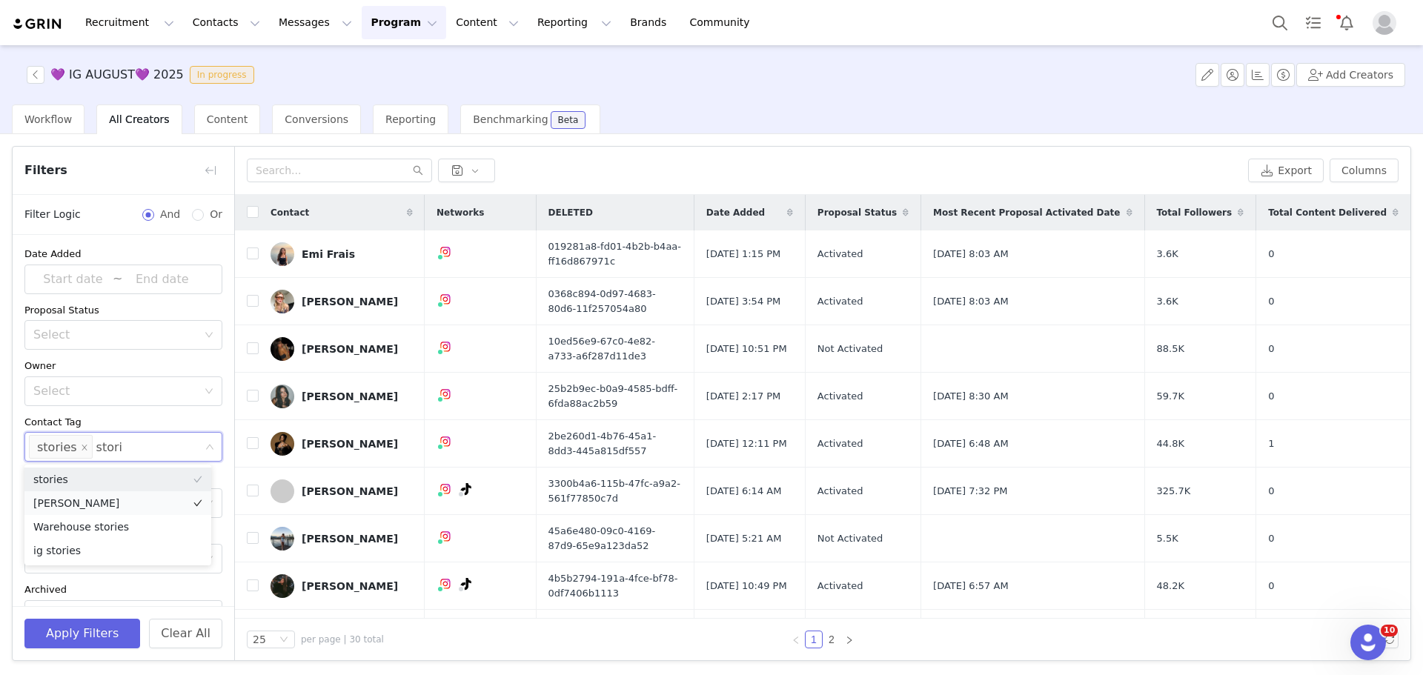
click at [84, 499] on li "[PERSON_NAME]" at bounding box center [117, 503] width 187 height 24
type input "[PERSON_NAME]"
click at [86, 549] on li "ig stories" at bounding box center [117, 551] width 187 height 24
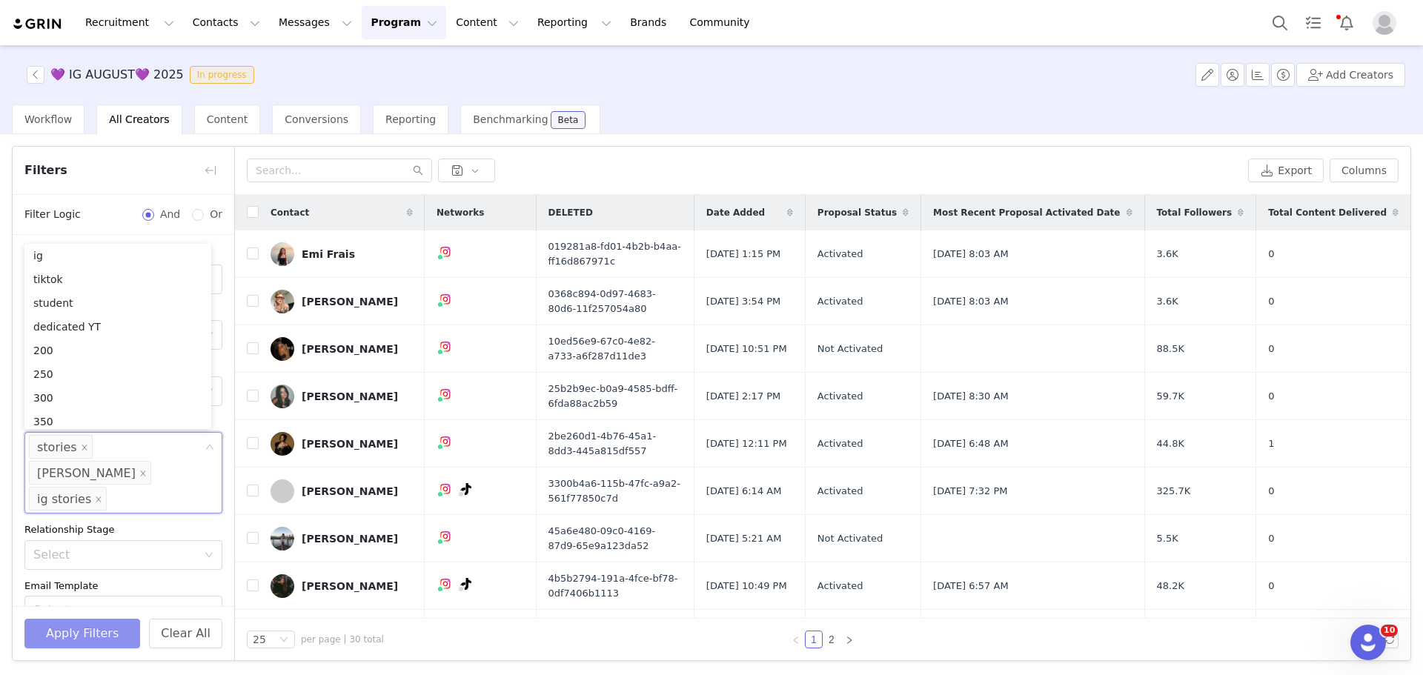
click at [90, 631] on button "Apply Filters" at bounding box center [82, 634] width 116 height 30
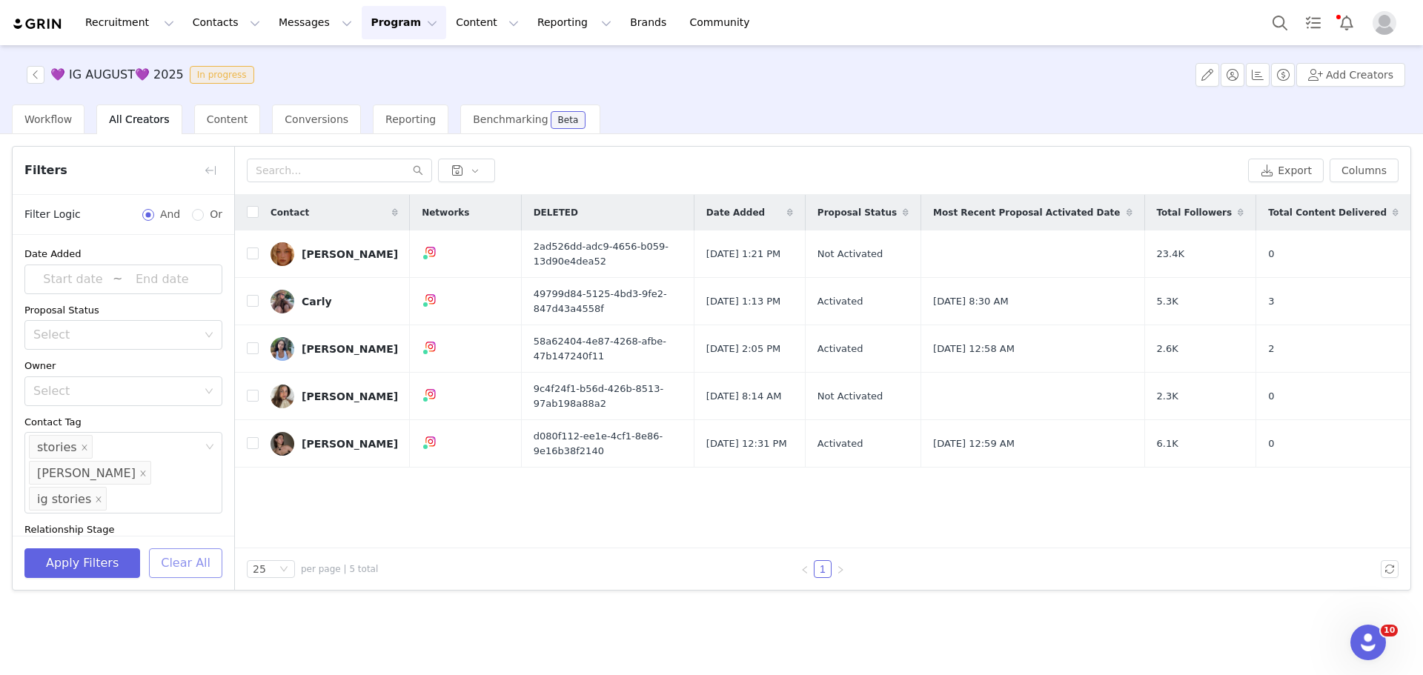
click at [190, 559] on button "Clear All" at bounding box center [185, 564] width 73 height 30
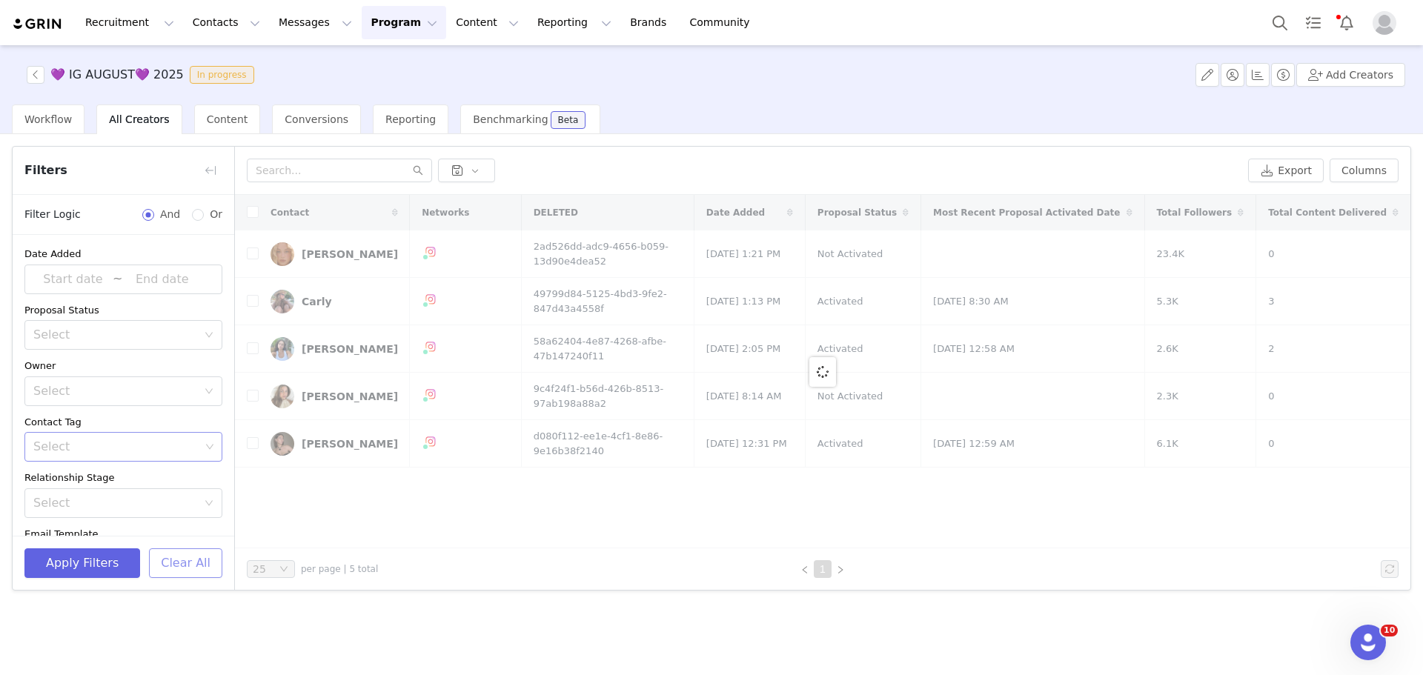
click at [130, 451] on div "Select" at bounding box center [116, 447] width 167 height 15
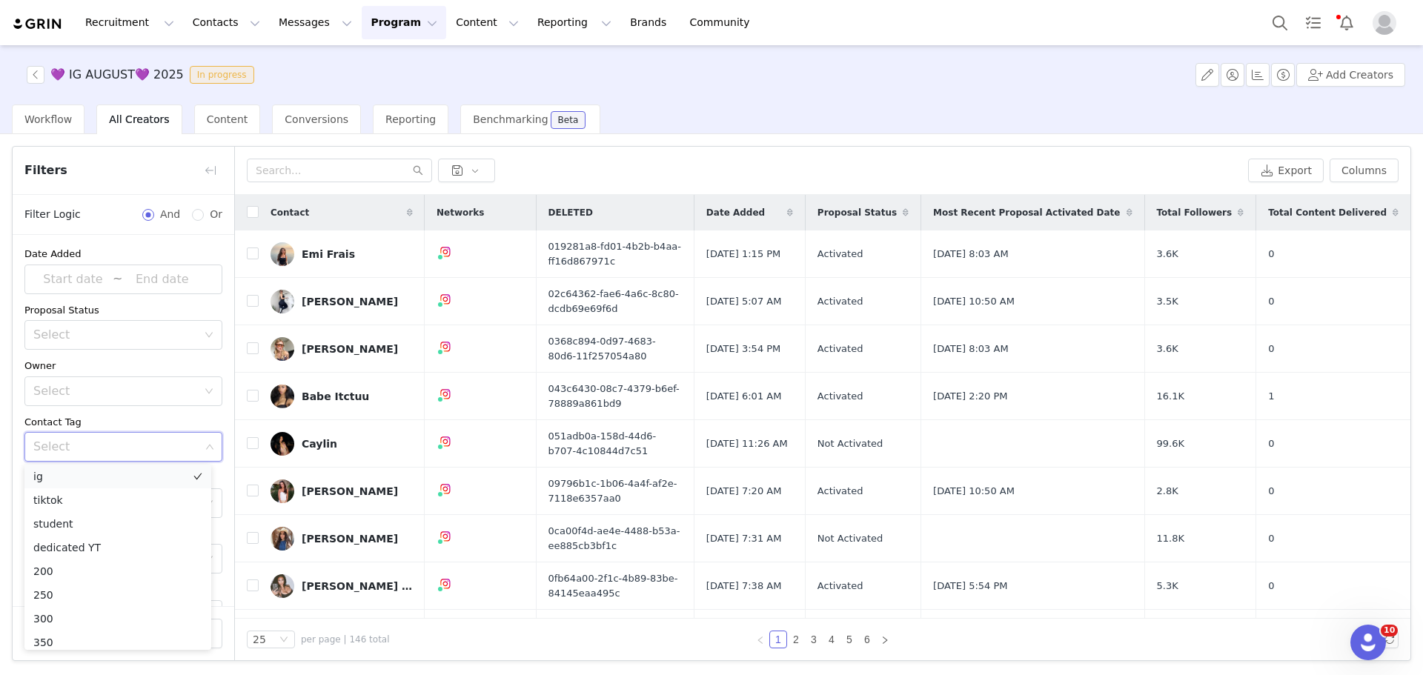
click at [116, 478] on li "ig" at bounding box center [117, 477] width 187 height 24
type input "ig"
click at [105, 545] on li "ig fashion" at bounding box center [117, 548] width 187 height 24
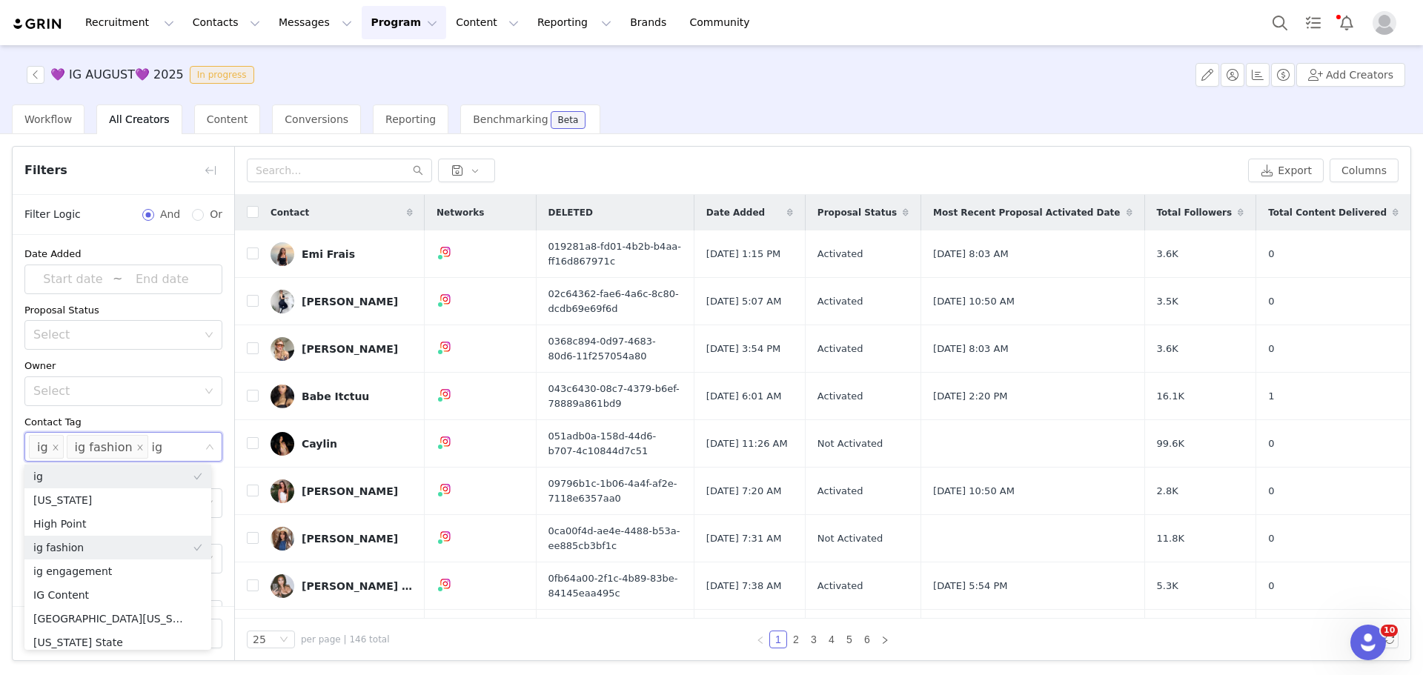
type input "ig"
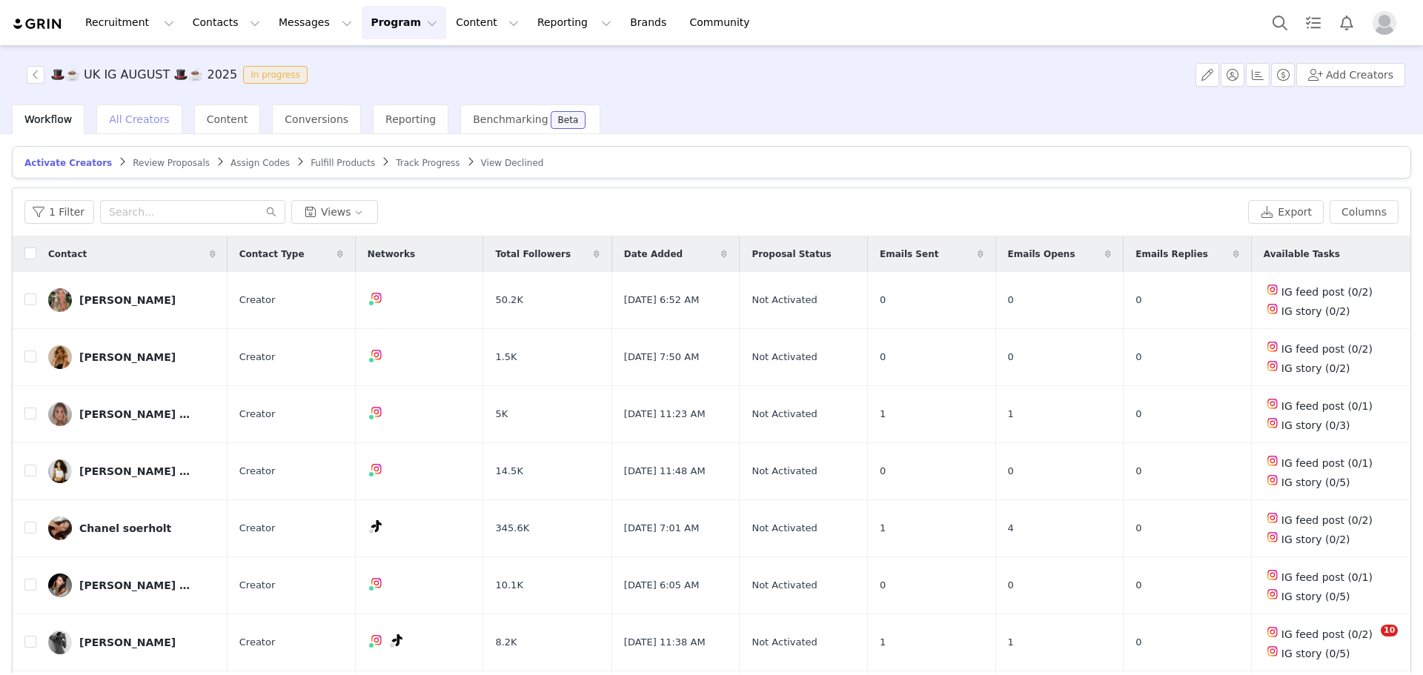
click at [133, 128] on div "All Creators" at bounding box center [138, 120] width 85 height 30
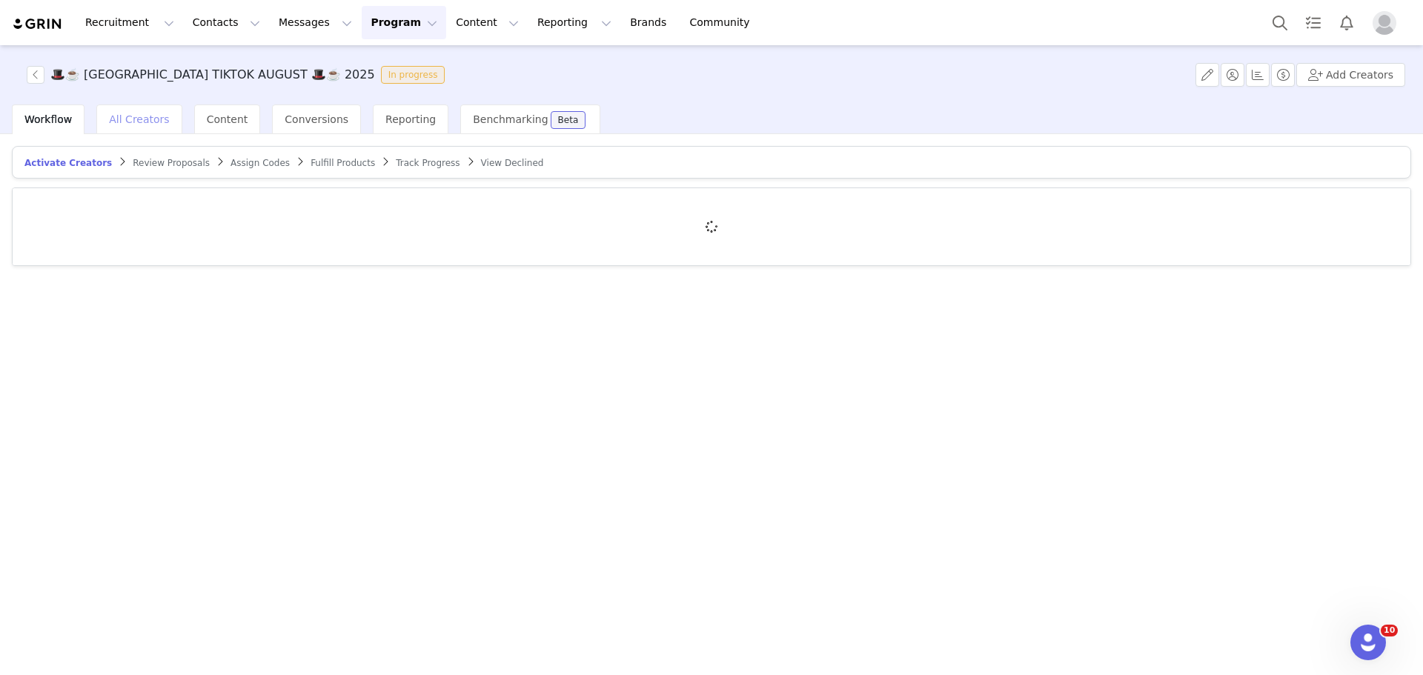
click at [142, 126] on div "All Creators" at bounding box center [138, 120] width 85 height 30
click at [139, 119] on span "All Creators" at bounding box center [139, 119] width 60 height 12
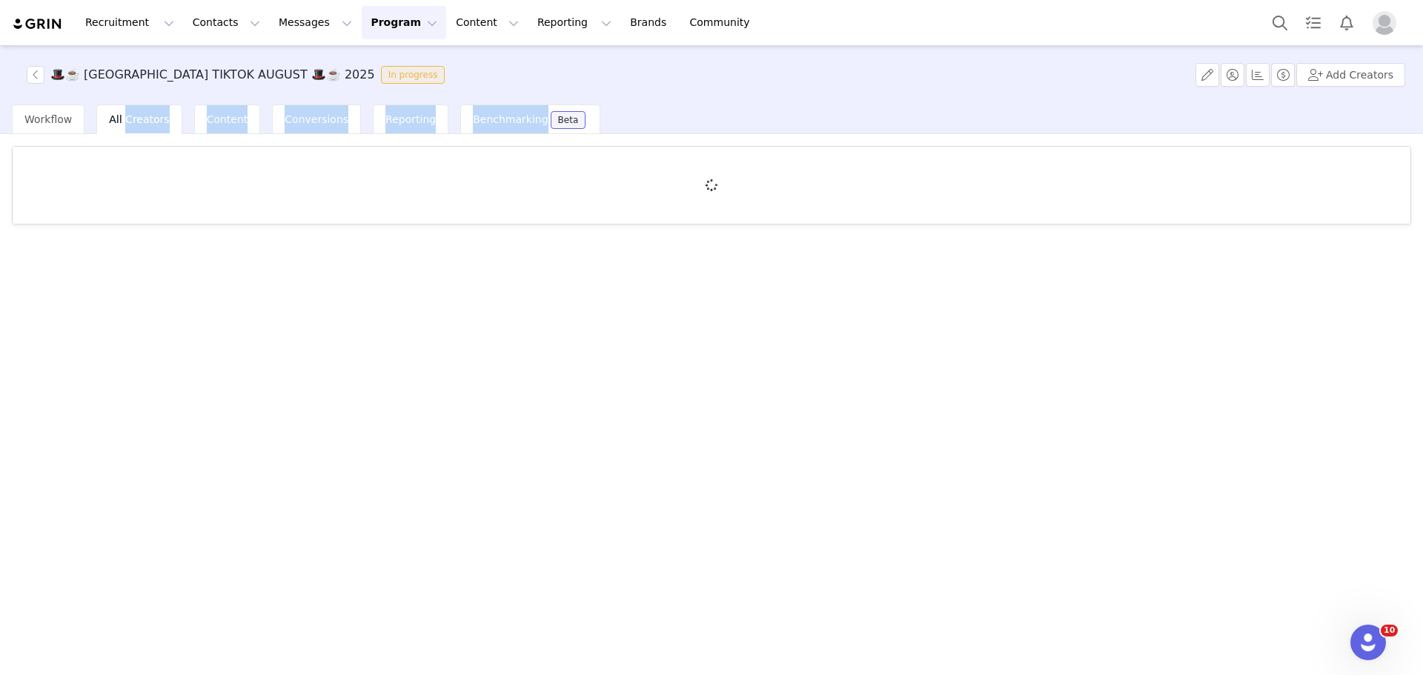
click at [139, 119] on span "All Creators" at bounding box center [139, 119] width 60 height 12
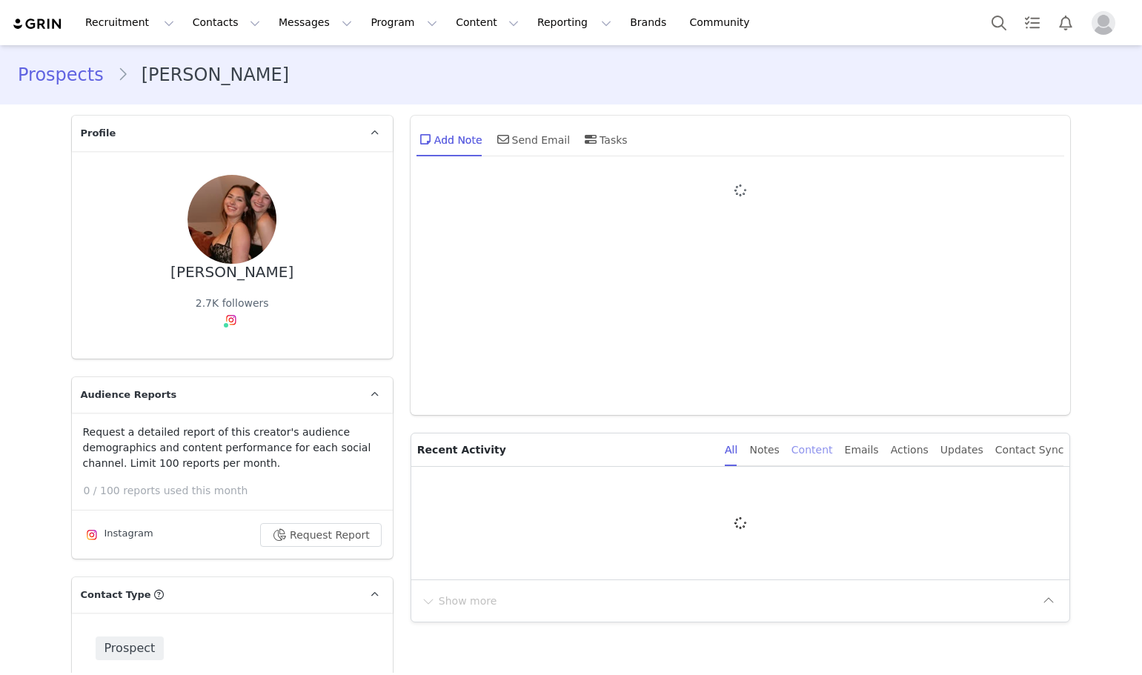
type input "+1 ([GEOGRAPHIC_DATA])"
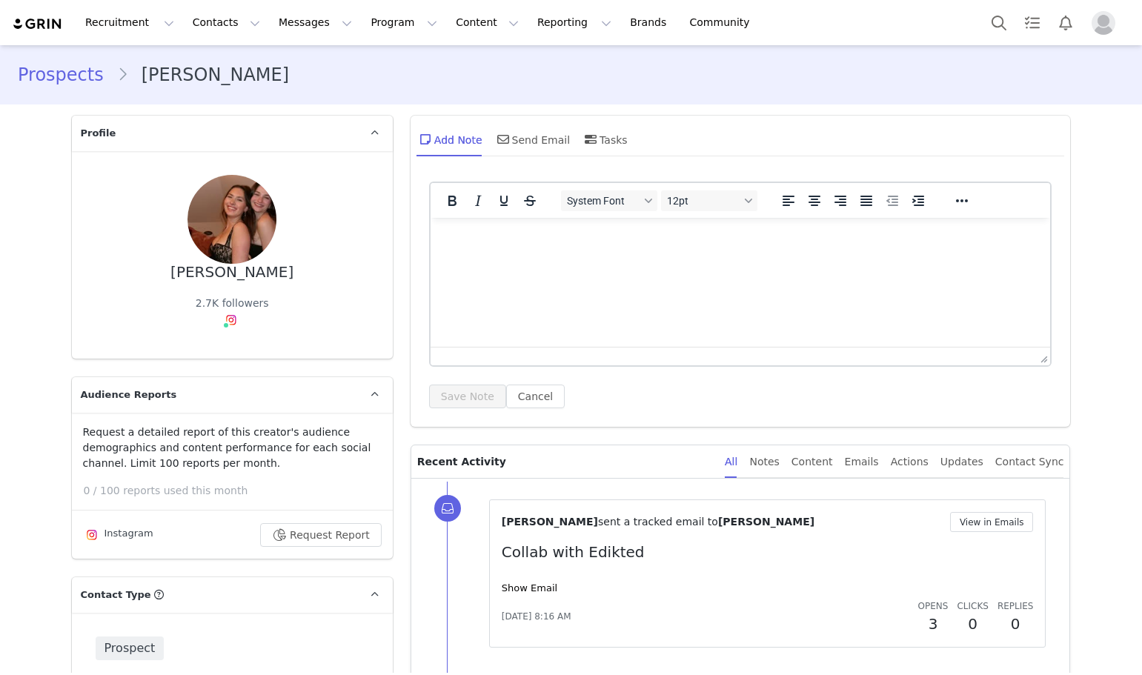
click at [533, 597] on div "[PERSON_NAME] sent a tracked email to [PERSON_NAME] View in Emails Collab with …" at bounding box center [768, 573] width 532 height 123
click at [532, 592] on link "Show Email" at bounding box center [530, 588] width 56 height 11
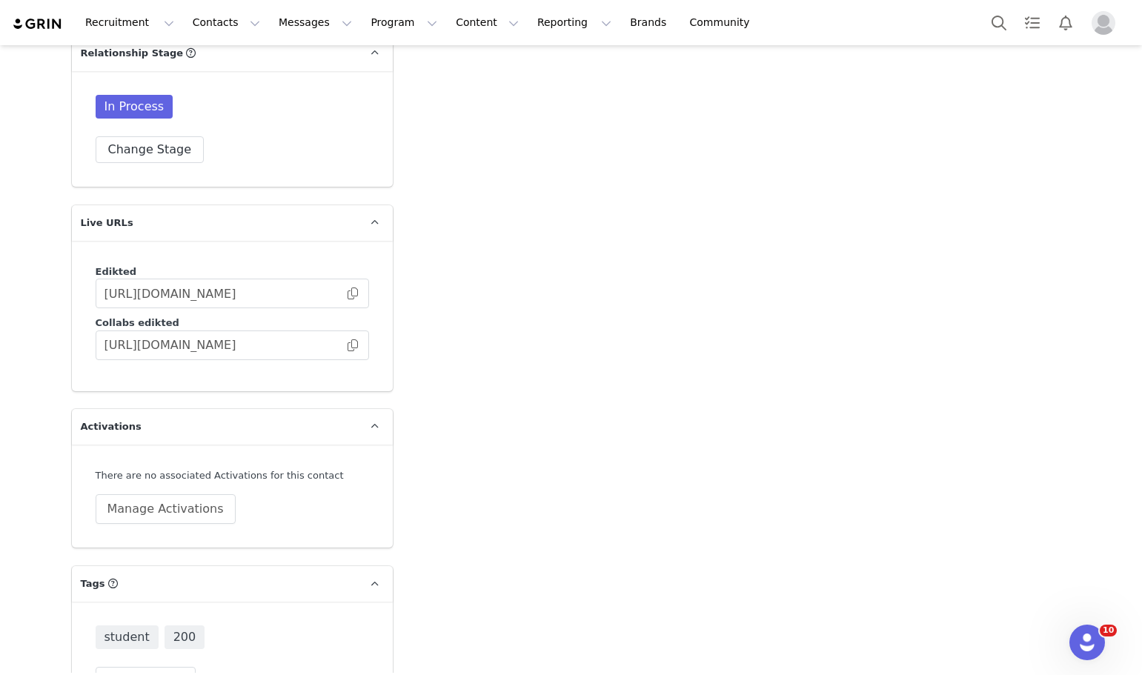
scroll to position [3689, 0]
click at [161, 666] on button "Change Tags" at bounding box center [146, 679] width 101 height 27
click at [160, 635] on input at bounding box center [232, 648] width 254 height 27
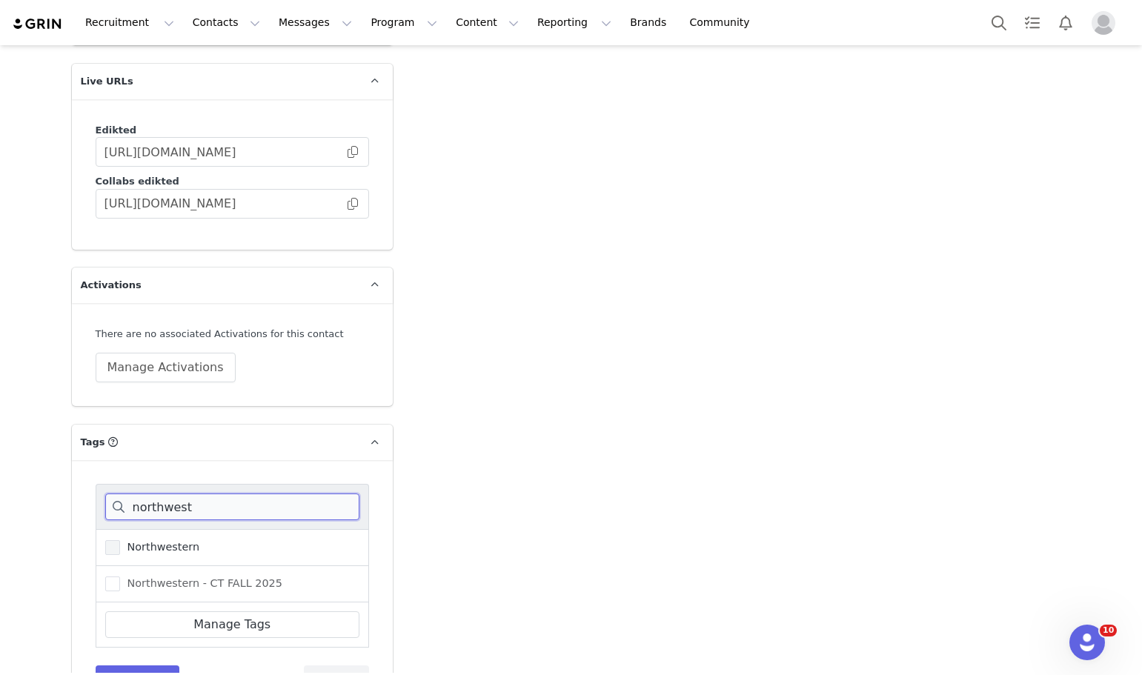
type input "northwest"
drag, startPoint x: 149, startPoint y: 493, endPoint x: 140, endPoint y: 525, distance: 33.1
click at [149, 540] on span "Northwestern" at bounding box center [160, 547] width 80 height 14
click at [120, 540] on input "Northwestern" at bounding box center [120, 540] width 0 height 0
click at [139, 577] on span "Northwestern - CT FALL 2025" at bounding box center [201, 584] width 162 height 14
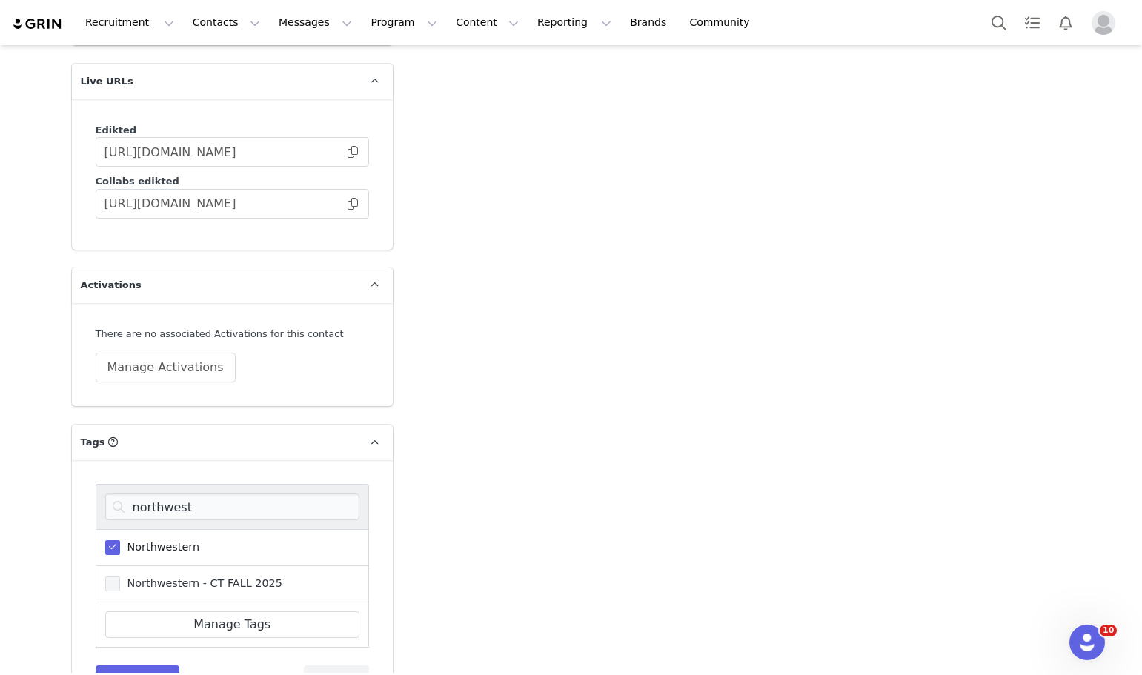
click at [120, 577] on input "Northwestern - CT FALL 2025" at bounding box center [120, 577] width 0 height 0
click at [132, 666] on button "Save Tags" at bounding box center [138, 679] width 85 height 27
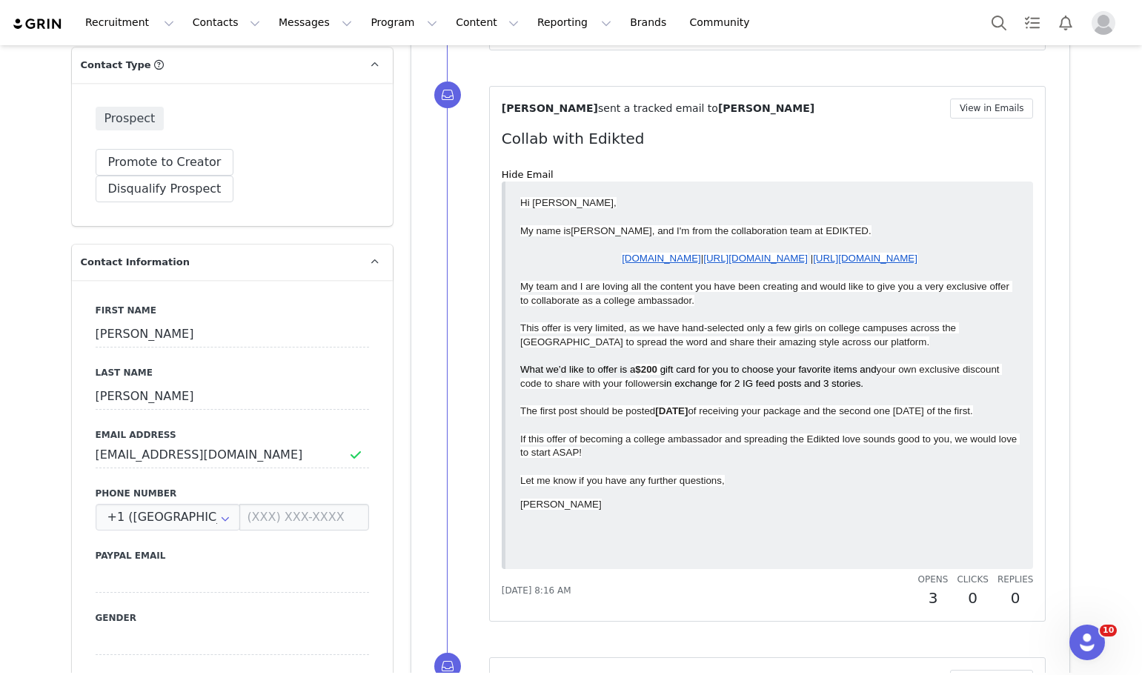
scroll to position [531, 0]
drag, startPoint x: 248, startPoint y: 431, endPoint x: 6, endPoint y: 421, distance: 242.6
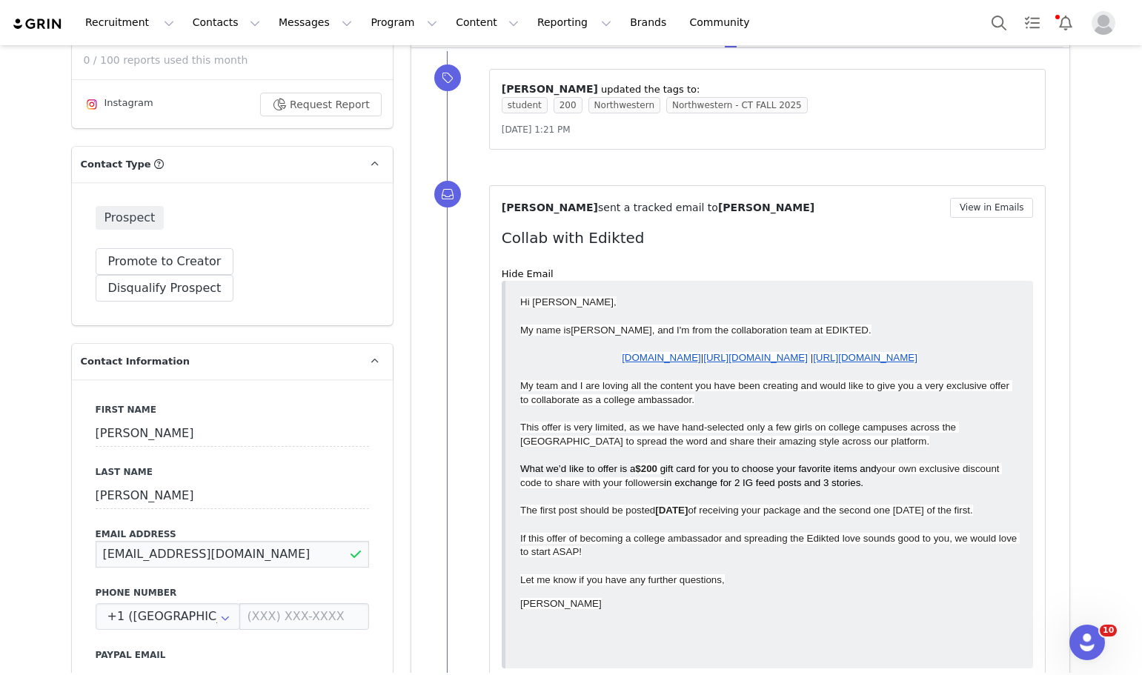
scroll to position [445, 0]
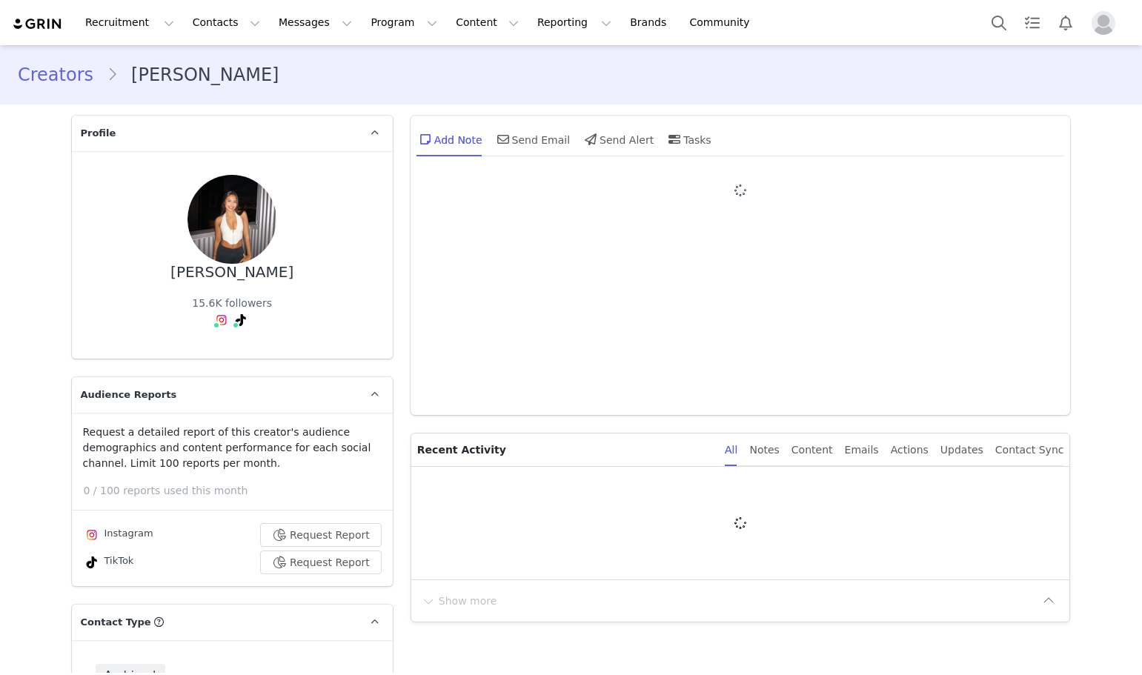
type input "+1 ([GEOGRAPHIC_DATA])"
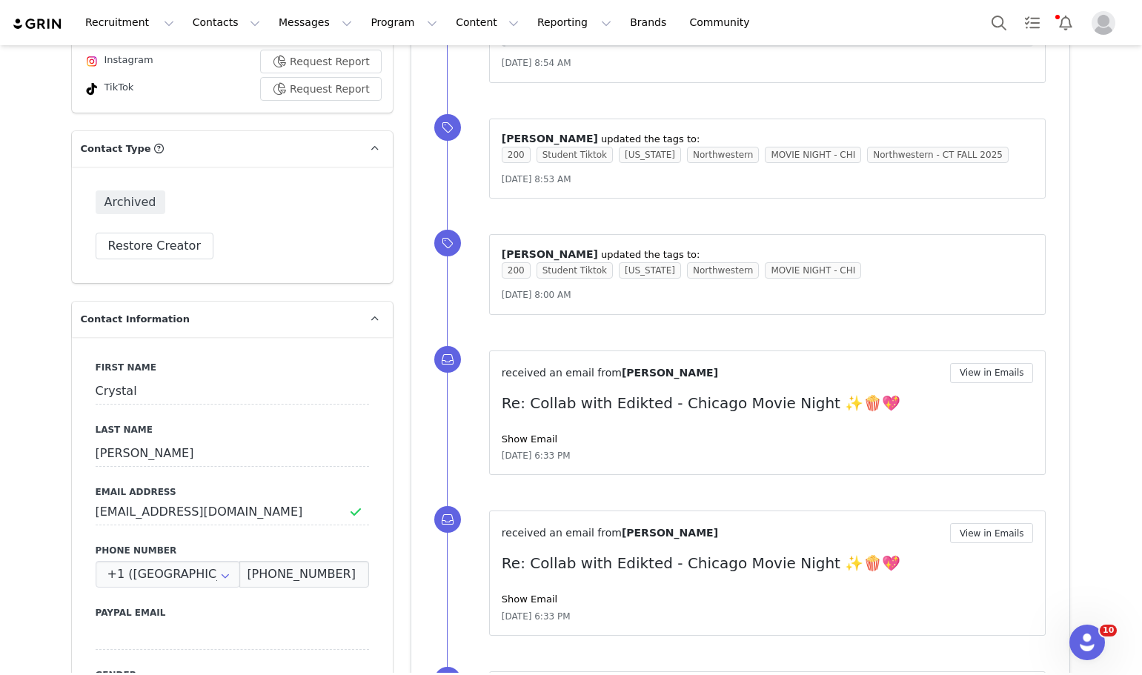
scroll to position [519, 0]
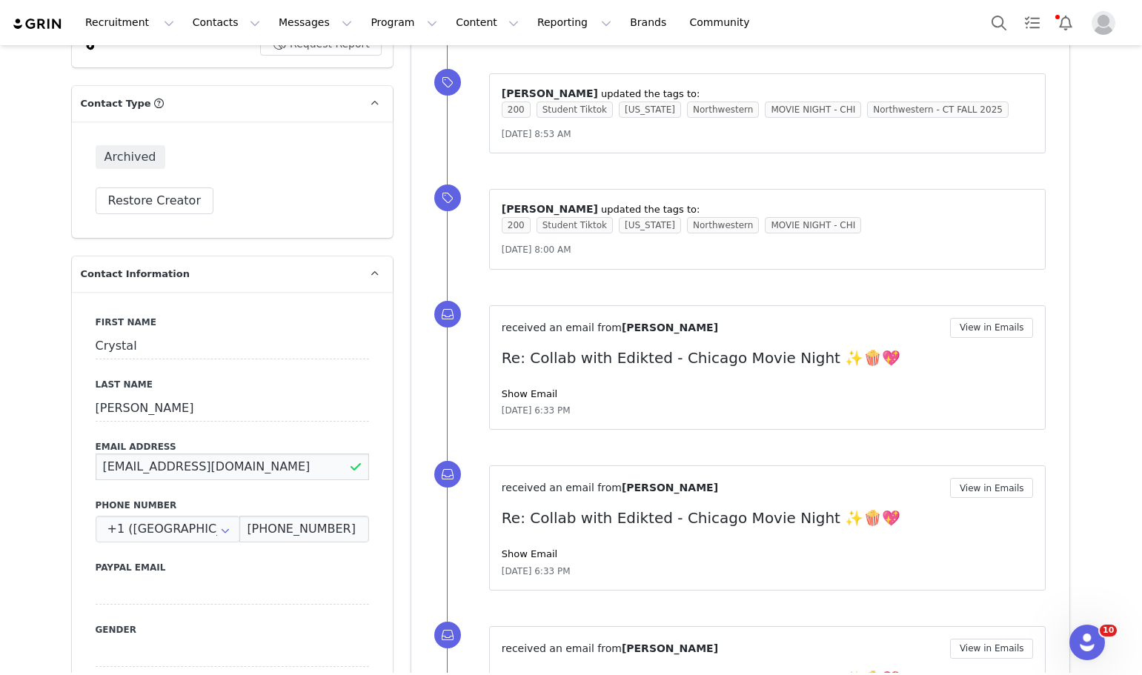
drag, startPoint x: 299, startPoint y: 463, endPoint x: 19, endPoint y: 474, distance: 281.1
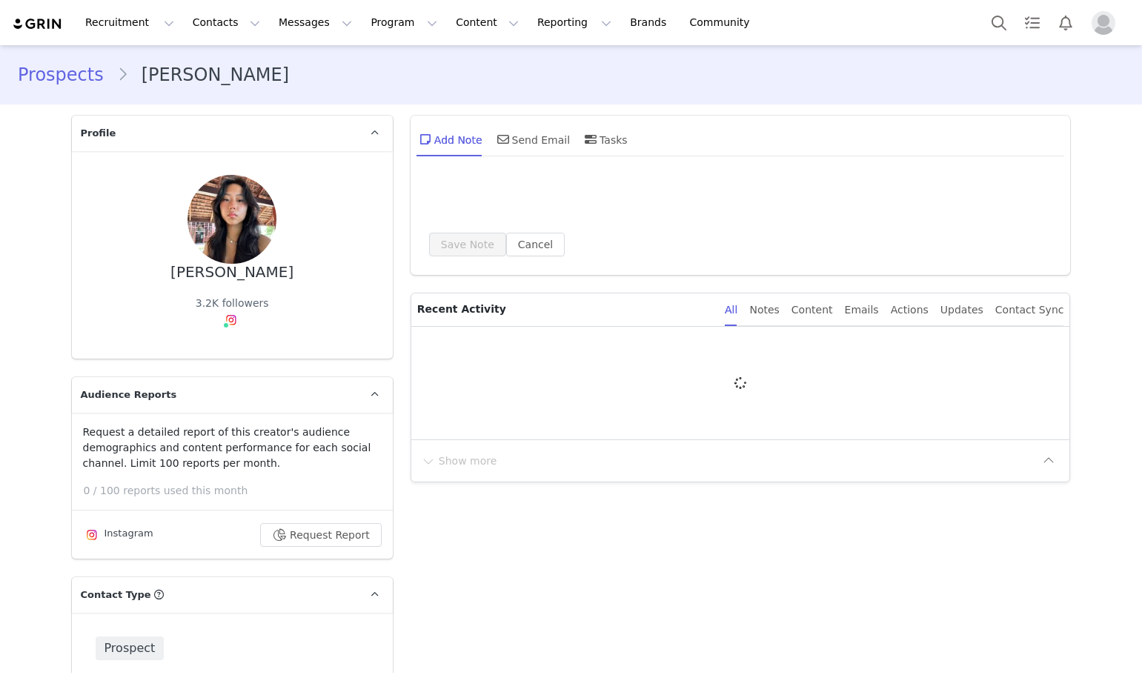
type input "+1 ([GEOGRAPHIC_DATA])"
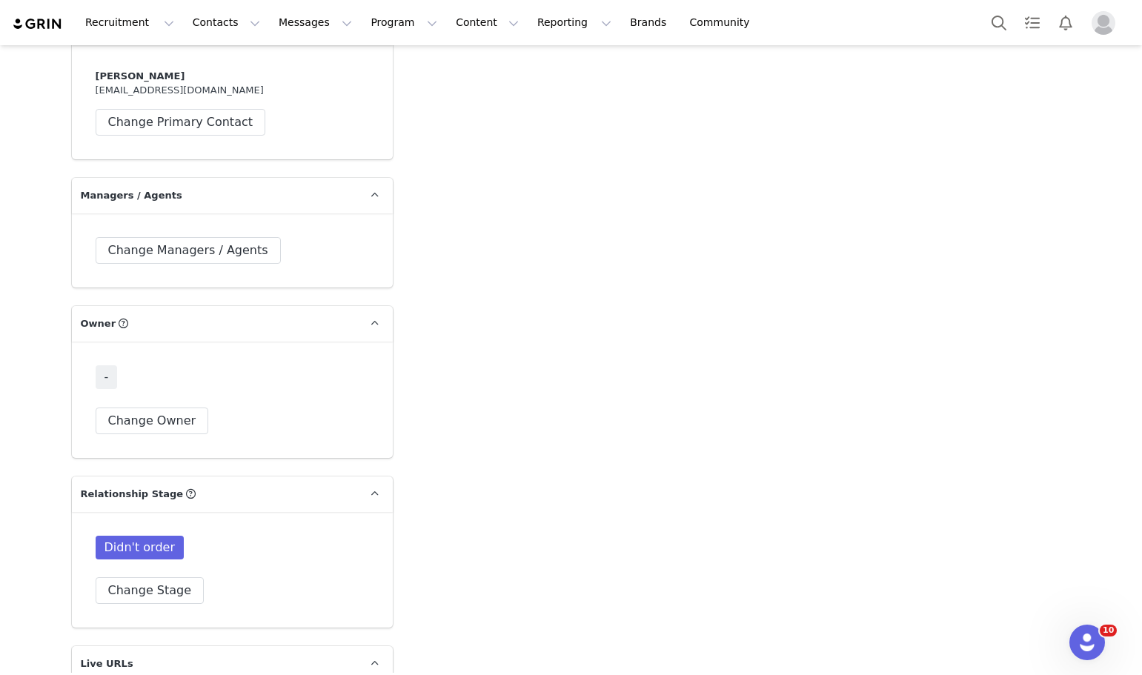
scroll to position [3244, 0]
click at [130, 411] on button "Change Owner" at bounding box center [152, 424] width 113 height 27
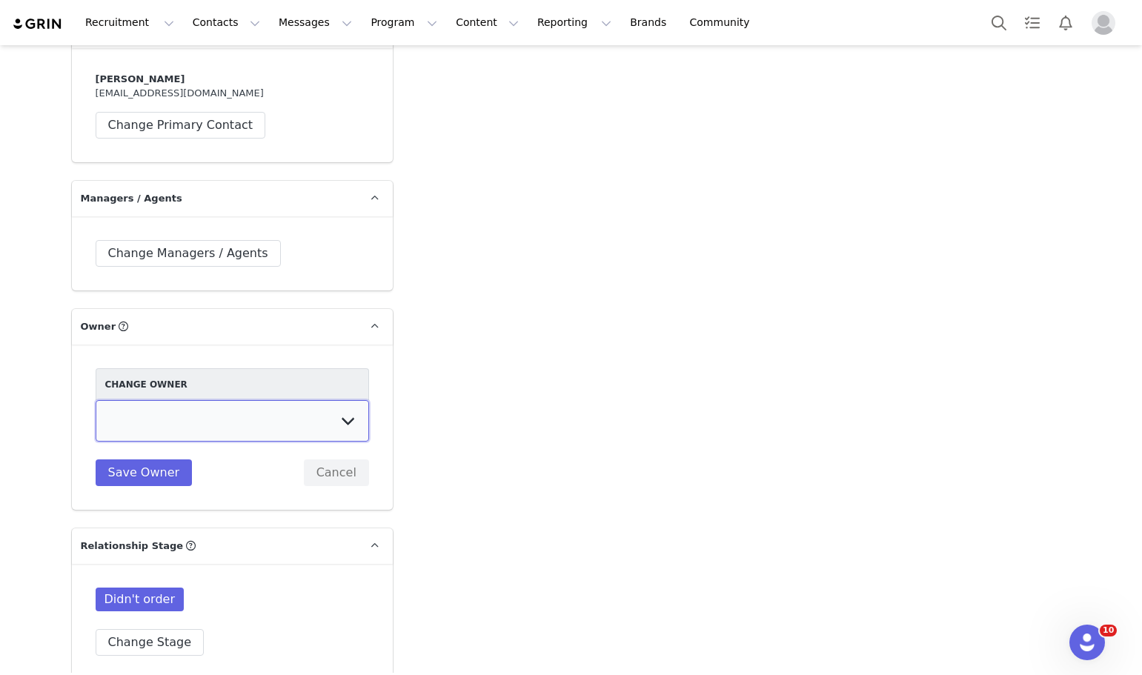
click at [202, 400] on select "Talia Zion Ashley Adler Maya Vandermolen Martina Villaverde Dana israeli Mia Ma…" at bounding box center [233, 421] width 274 height 42
select select "233b45b6-5e62-4be6-a6a4-6d221491ddf9"
click at [96, 400] on select "Talia Zion Ashley Adler Maya Vandermolen Martina Villaverde Dana israeli Mia Ma…" at bounding box center [233, 421] width 274 height 42
click at [138, 460] on button "Save Owner" at bounding box center [144, 473] width 97 height 27
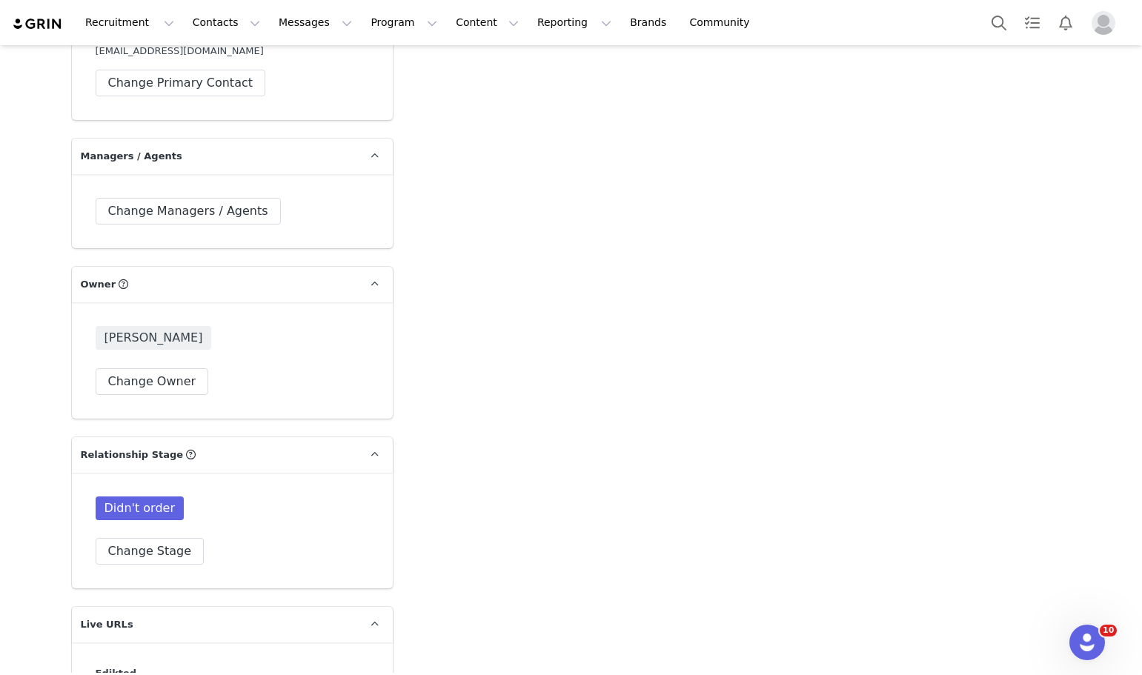
scroll to position [3392, 0]
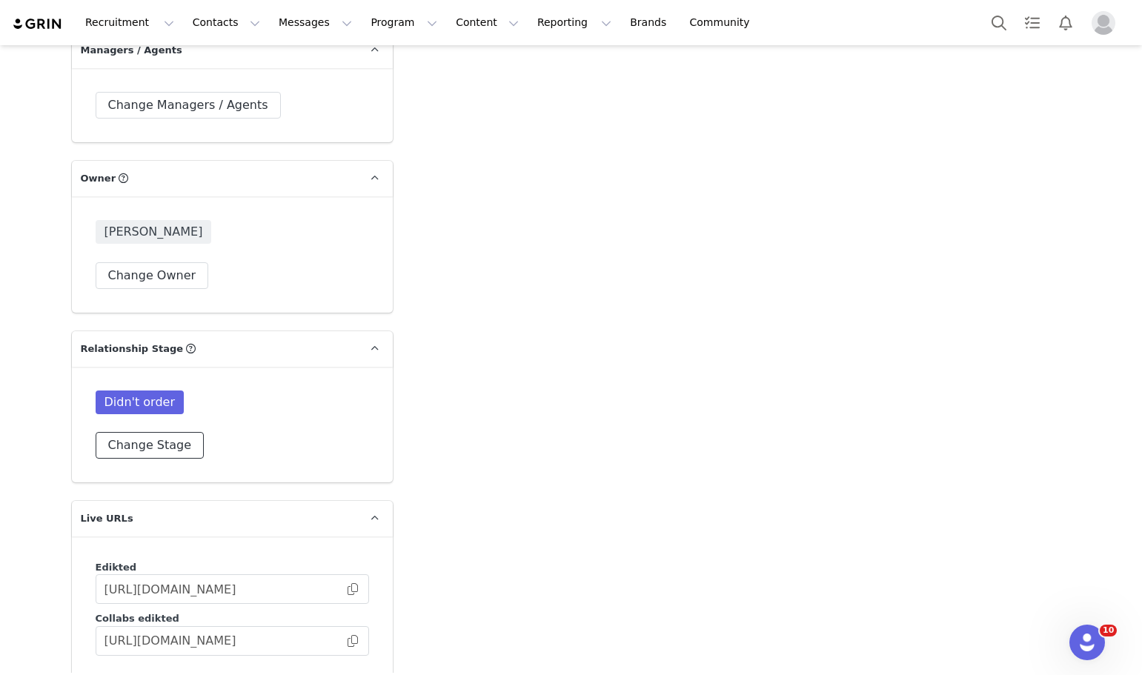
click at [156, 432] on button "Change Stage" at bounding box center [150, 445] width 109 height 27
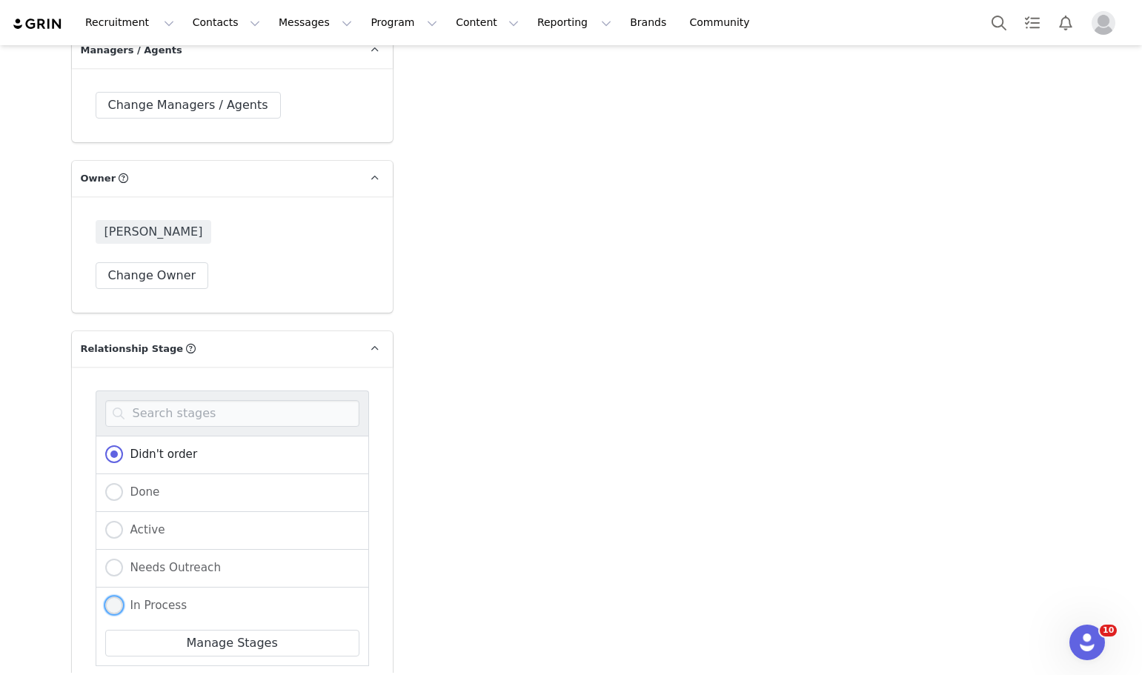
click at [171, 599] on span "In Process" at bounding box center [155, 605] width 64 height 13
click at [123, 597] on input "In Process" at bounding box center [114, 606] width 18 height 19
radio input "true"
radio input "false"
radio input "true"
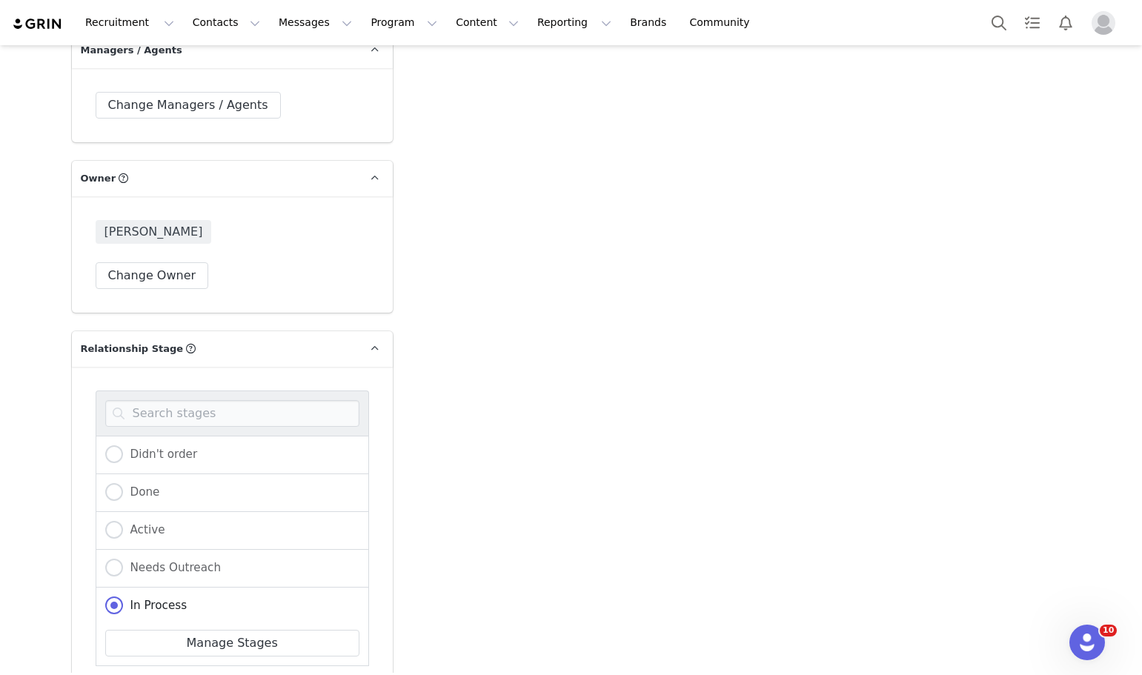
click at [145, 627] on div "Didn't order Done Active Needs Outreach In Process Creator Ongoing Not Relevent…" at bounding box center [233, 551] width 274 height 320
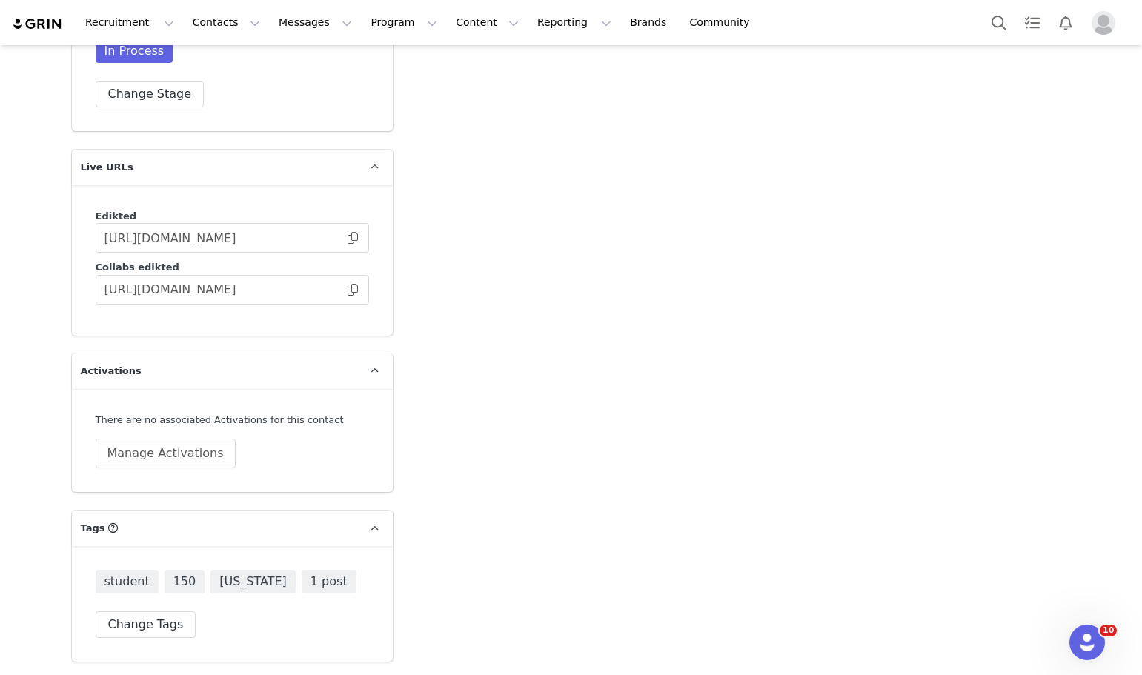
scroll to position [3689, 0]
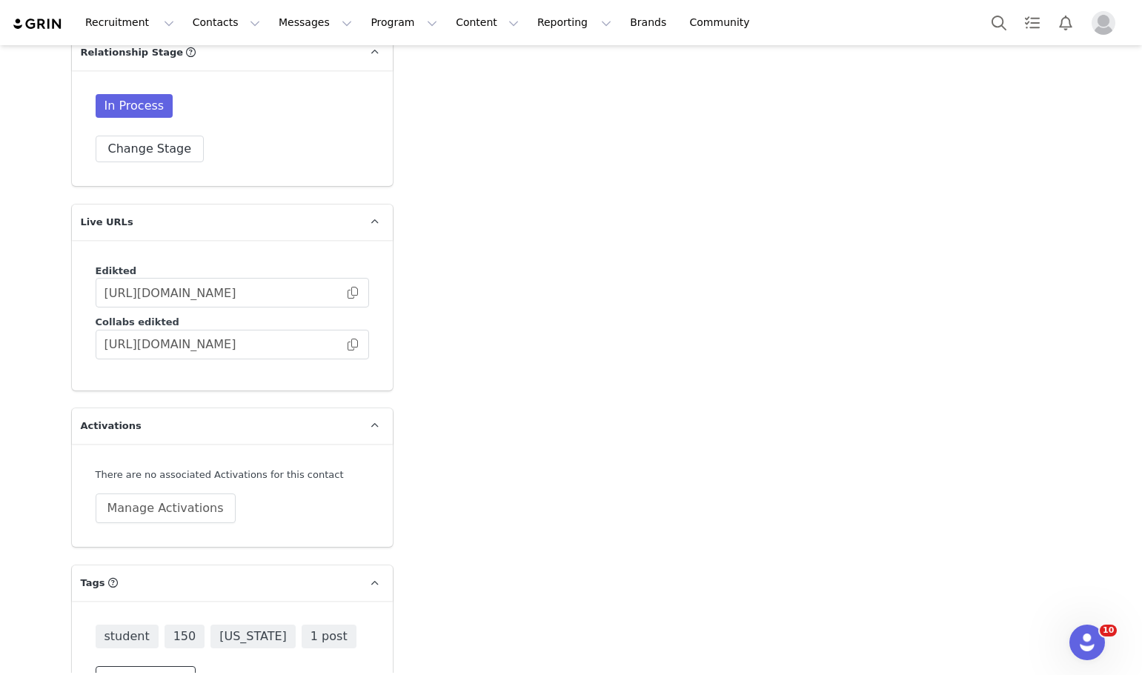
click at [159, 666] on button "Change Tags" at bounding box center [146, 679] width 101 height 27
click at [162, 635] on input at bounding box center [232, 648] width 254 height 27
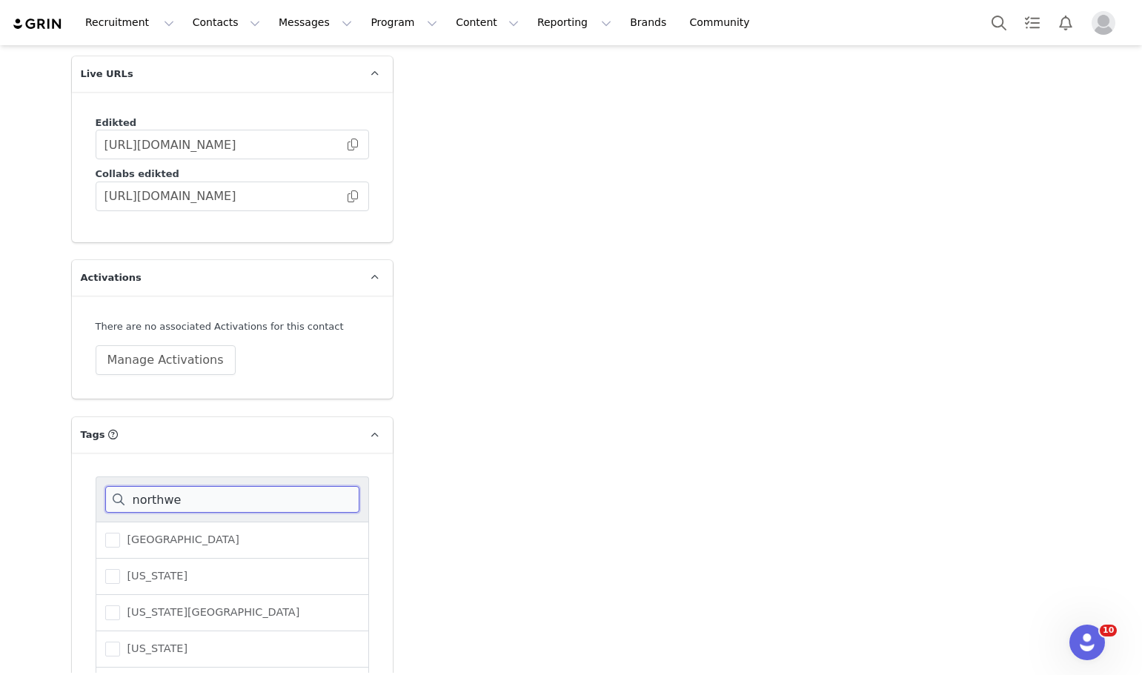
scroll to position [3830, 0]
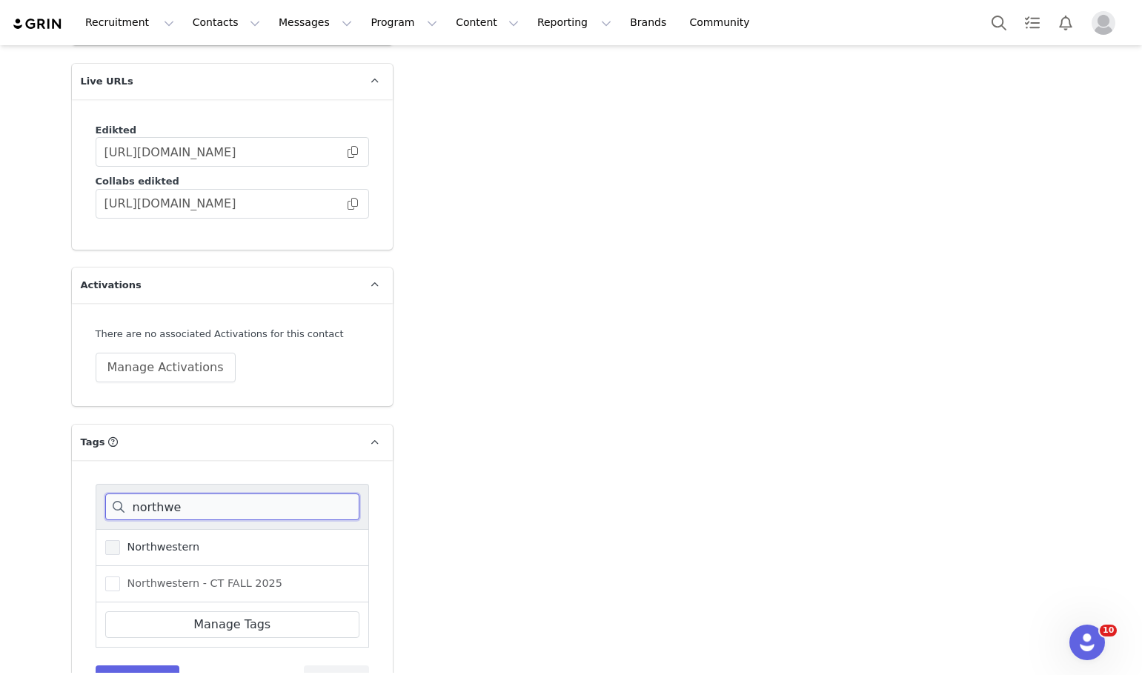
type input "northwe"
click at [156, 540] on span "Northwestern" at bounding box center [160, 547] width 80 height 14
click at [120, 540] on input "Northwestern" at bounding box center [120, 540] width 0 height 0
click at [122, 577] on span "Northwestern - CT FALL 2025" at bounding box center [201, 584] width 162 height 14
click at [120, 577] on input "Northwestern - CT FALL 2025" at bounding box center [120, 577] width 0 height 0
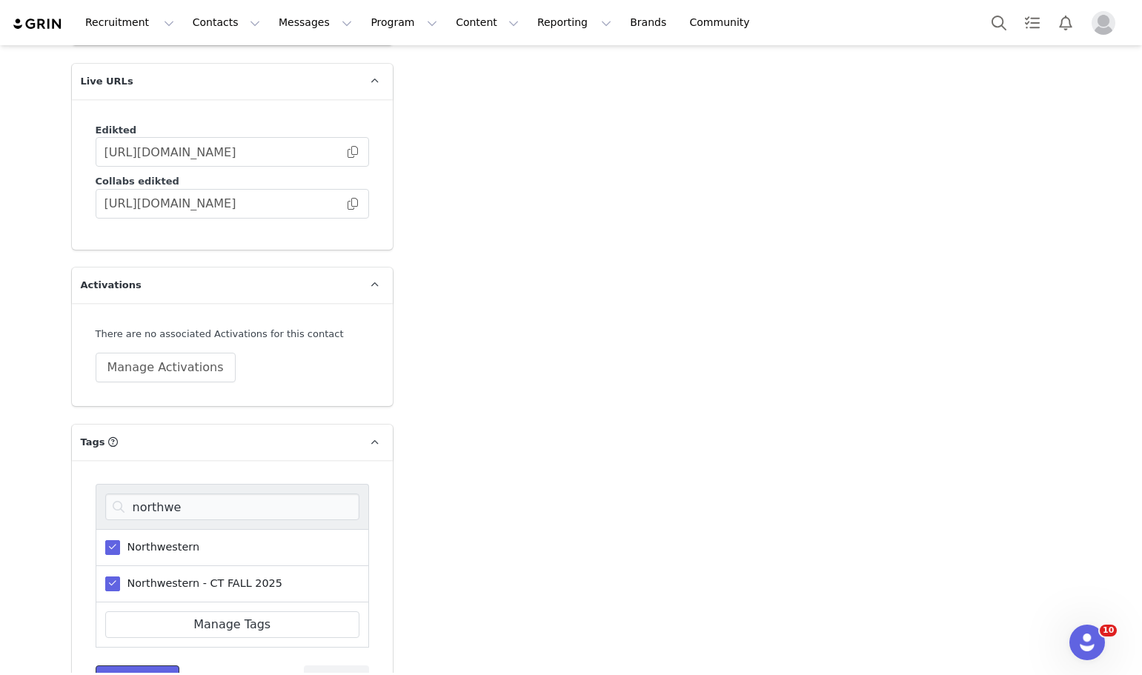
click at [149, 666] on button "Save Tags" at bounding box center [138, 679] width 85 height 27
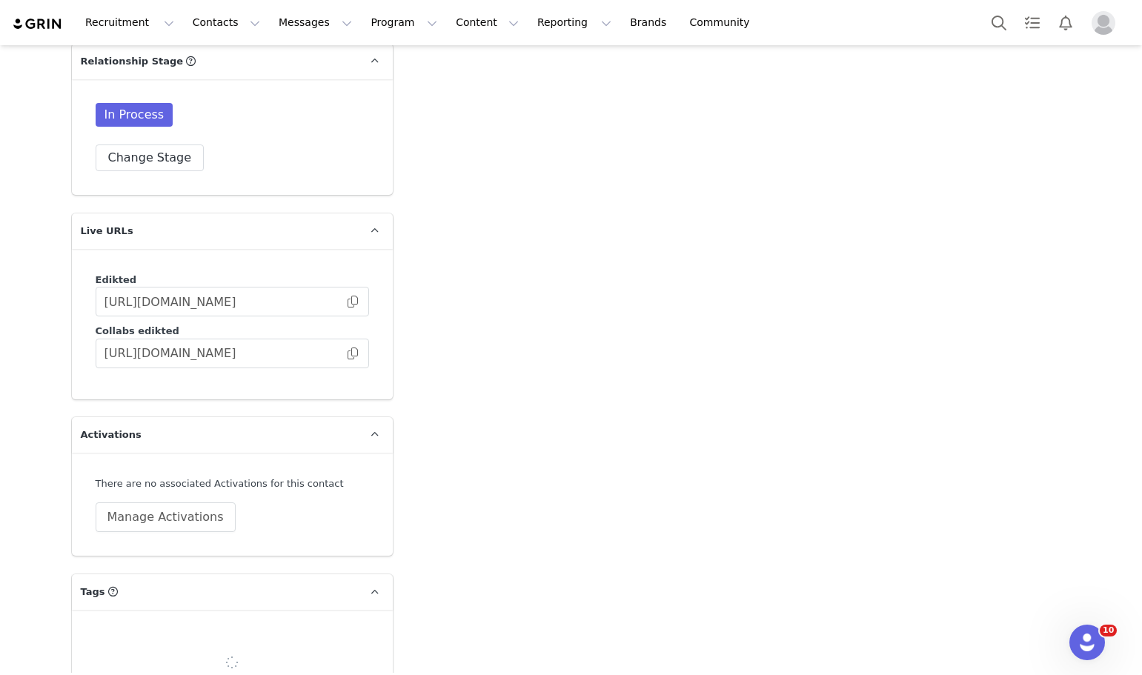
scroll to position [3718, 0]
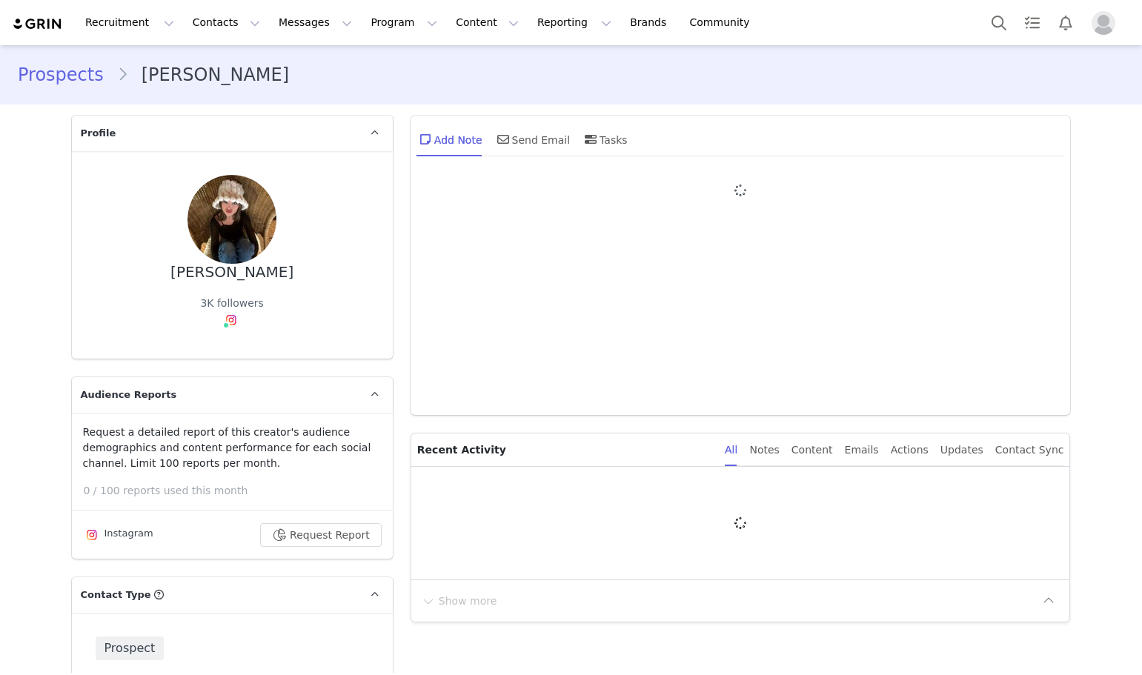
type input "+1 ([GEOGRAPHIC_DATA])"
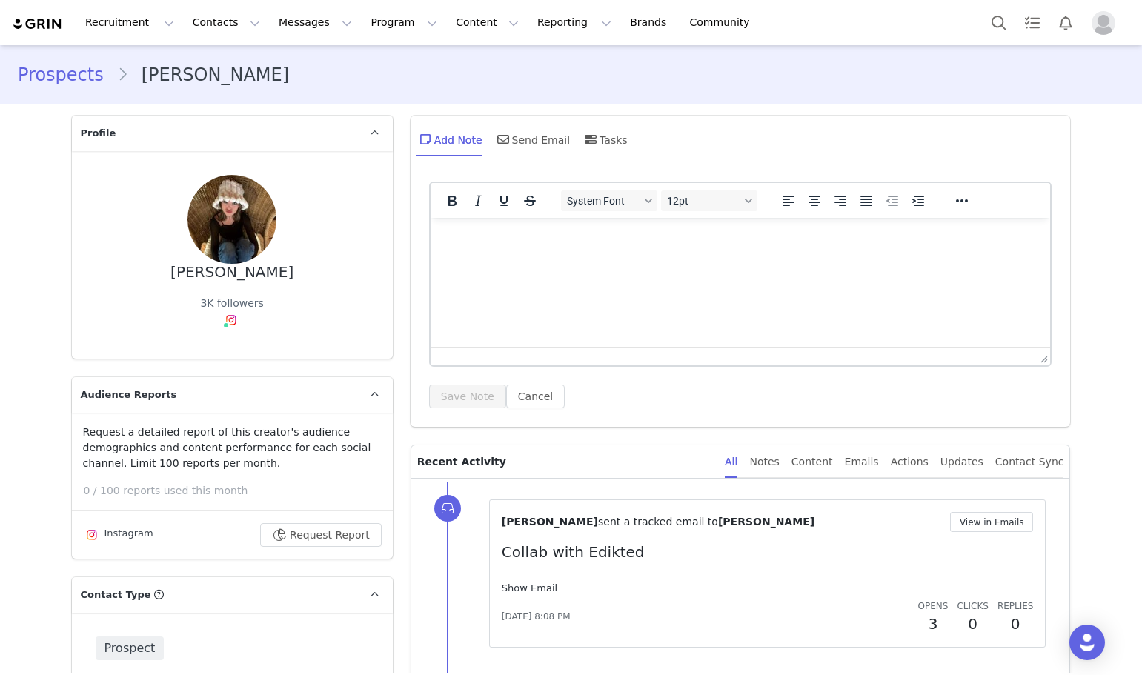
click at [528, 584] on link "Show Email" at bounding box center [530, 588] width 56 height 11
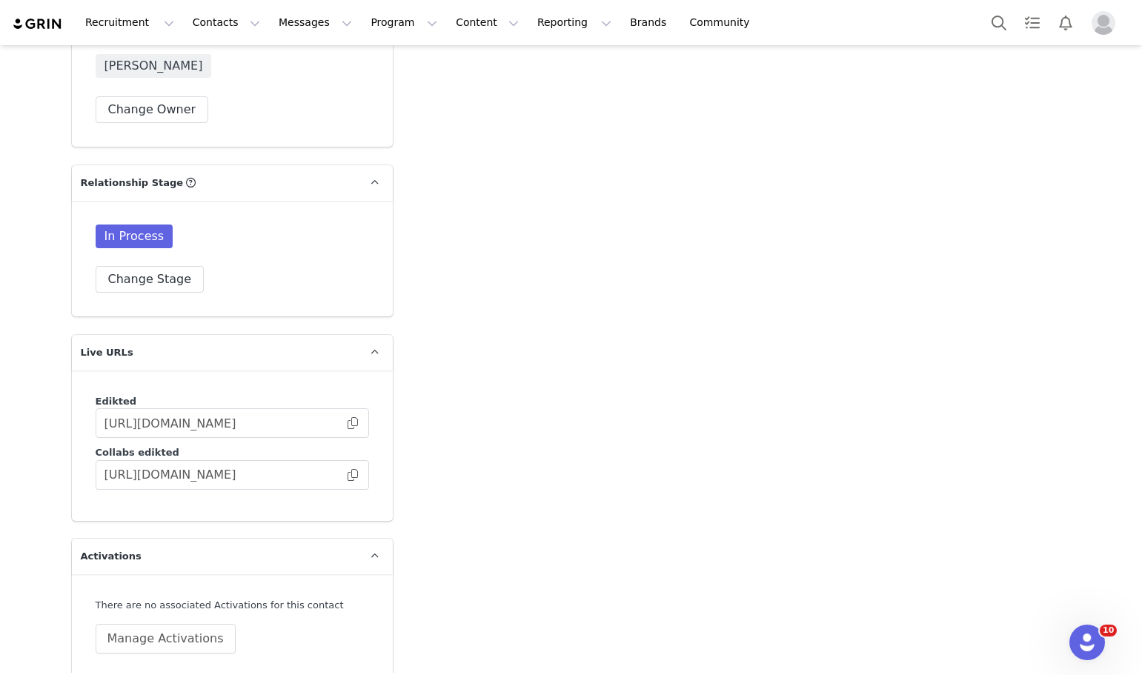
scroll to position [3689, 0]
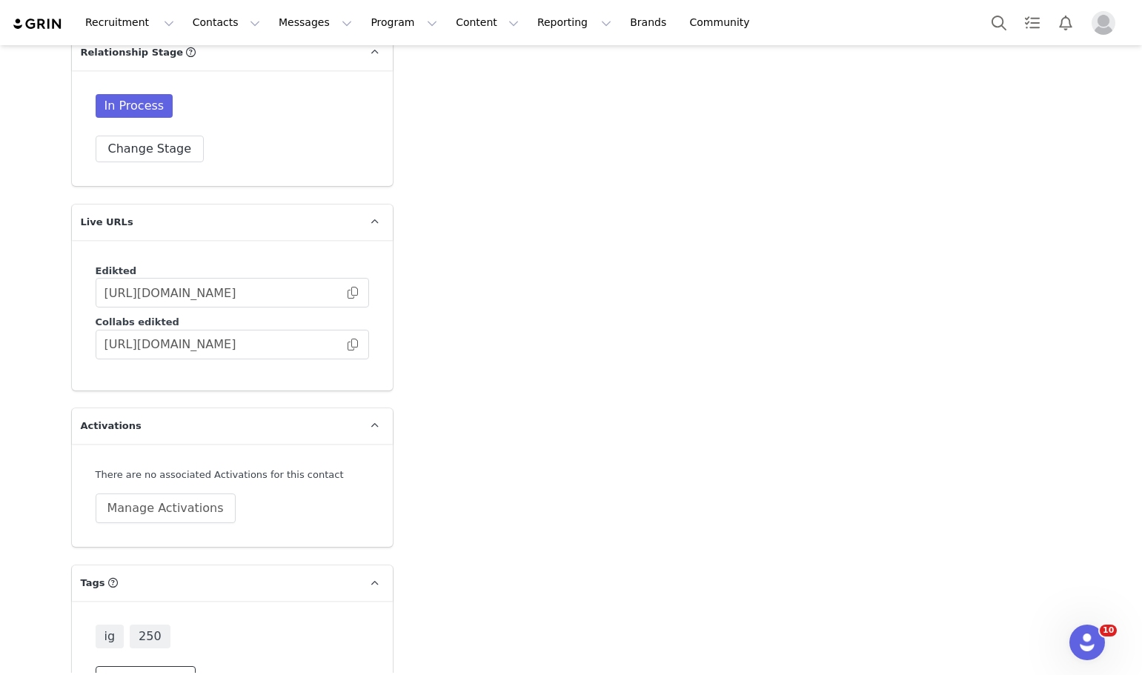
click at [156, 666] on button "Change Tags" at bounding box center [146, 679] width 101 height 27
click at [175, 635] on input at bounding box center [232, 648] width 254 height 27
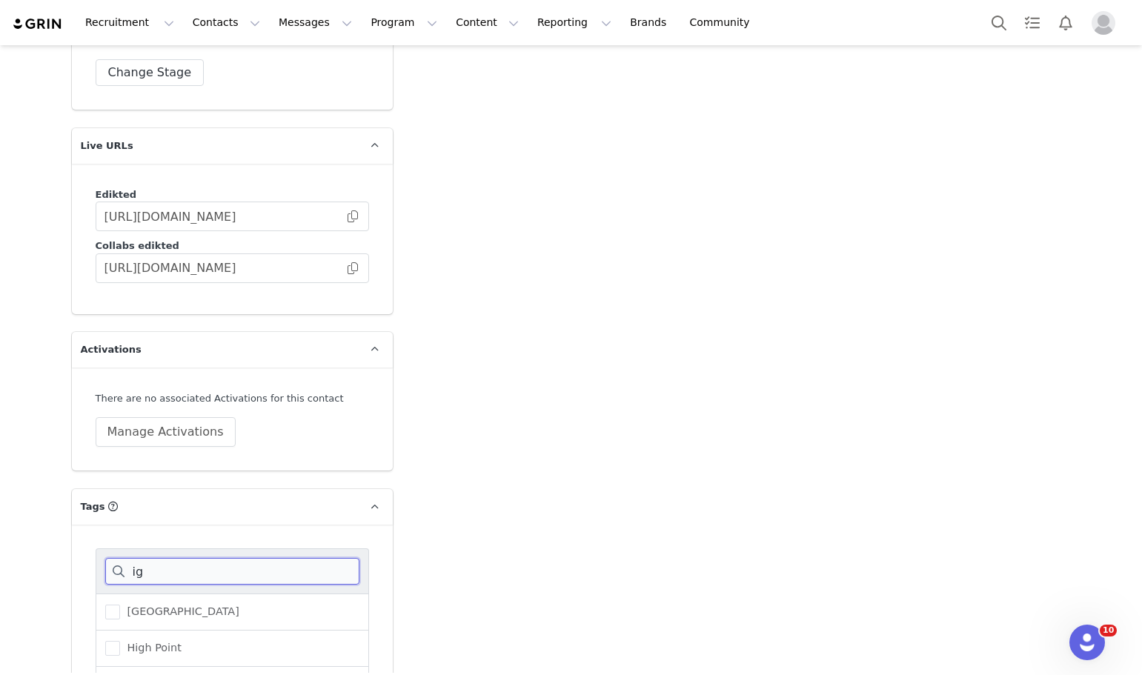
scroll to position [3837, 0]
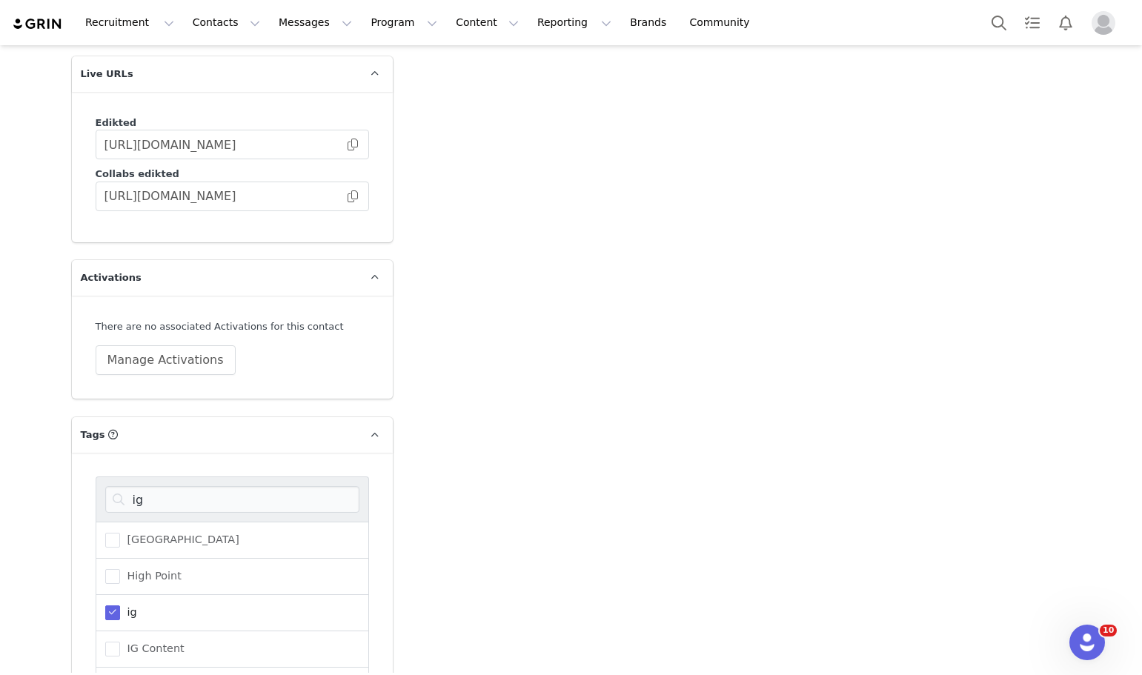
click at [127, 606] on span "ig" at bounding box center [128, 613] width 17 height 14
click at [120, 606] on input "ig" at bounding box center [120, 606] width 0 height 0
drag, startPoint x: 153, startPoint y: 451, endPoint x: 82, endPoint y: 442, distance: 71.7
click at [86, 453] on div "ig Brighton High Point ig IG Content ig engagement ig fashion ig reel ig storie…" at bounding box center [232, 637] width 321 height 368
click at [131, 569] on span "student" at bounding box center [144, 576] width 48 height 14
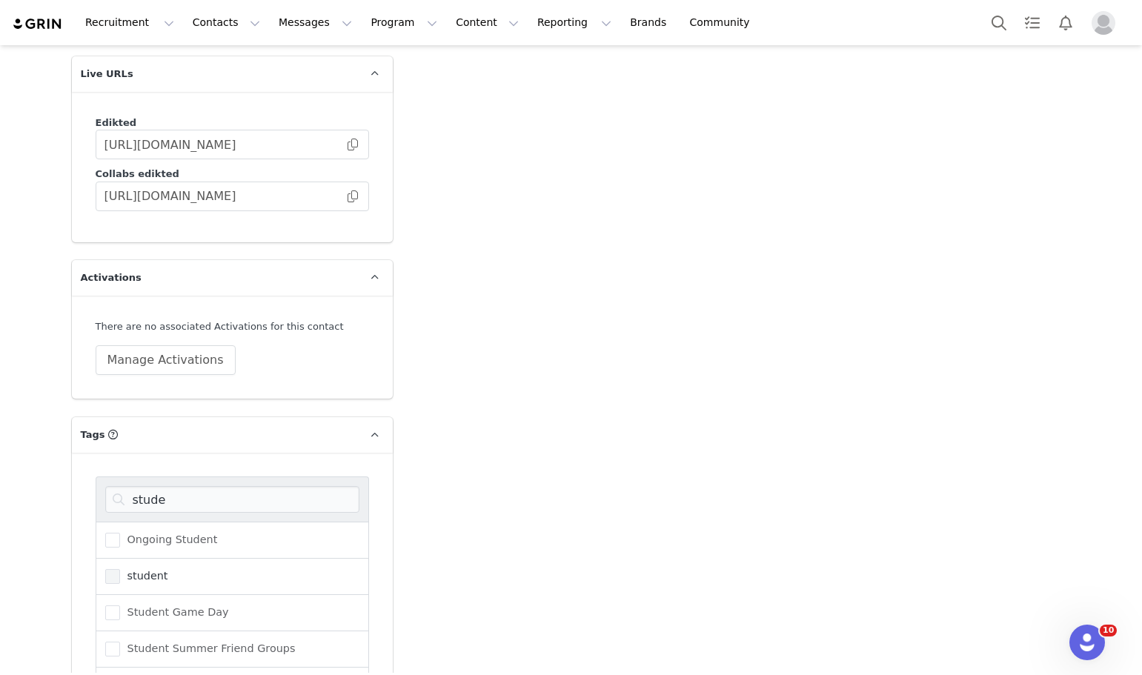
click at [120, 569] on input "student" at bounding box center [120, 569] width 0 height 0
drag, startPoint x: 173, startPoint y: 450, endPoint x: 90, endPoint y: 435, distance: 84.3
click at [96, 477] on div "stude" at bounding box center [233, 499] width 274 height 45
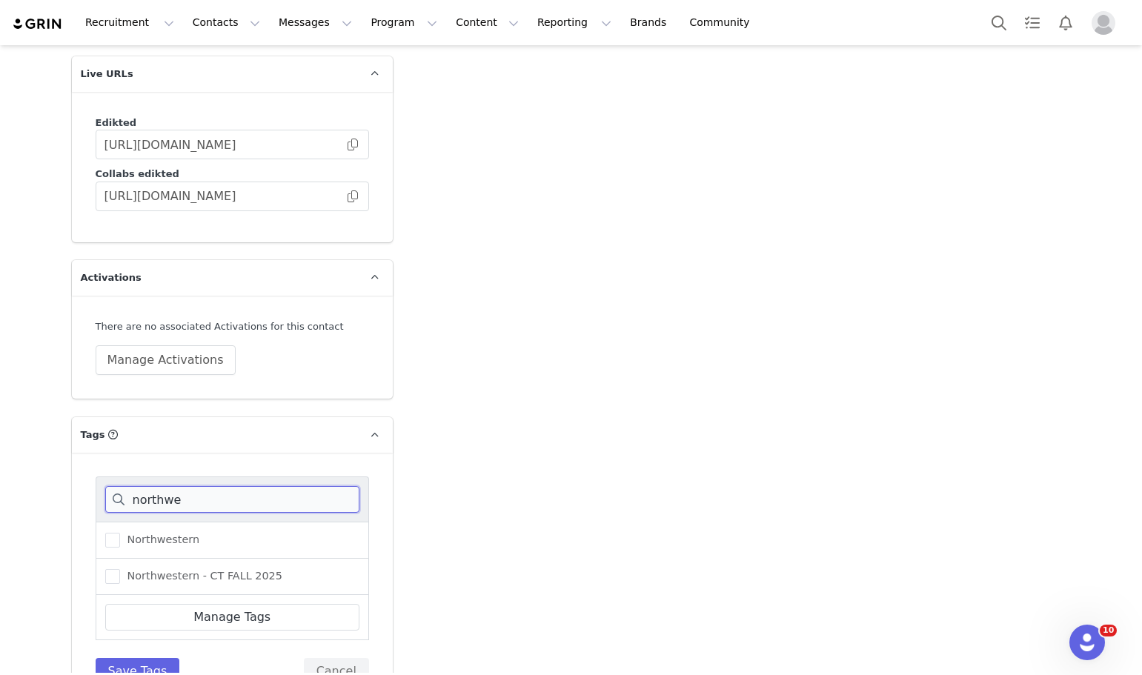
scroll to position [3830, 0]
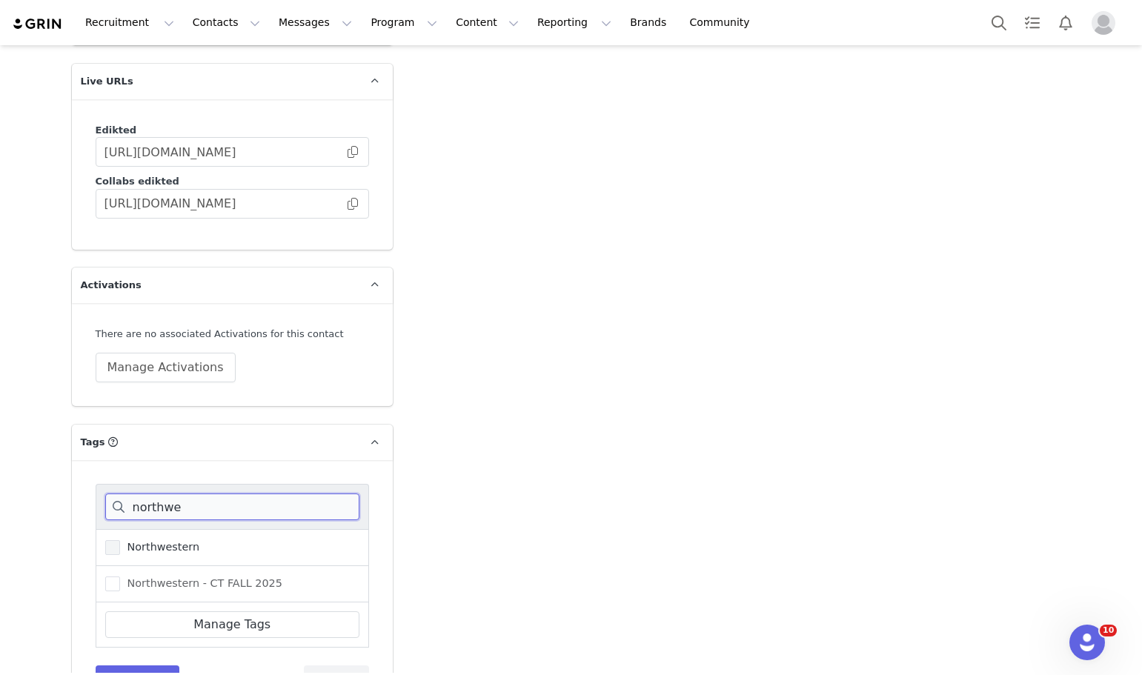
type input "northwe"
click at [164, 540] on span "Northwestern" at bounding box center [160, 547] width 80 height 14
click at [120, 540] on input "Northwestern" at bounding box center [120, 540] width 0 height 0
click at [153, 577] on span "Northwestern - CT FALL 2025" at bounding box center [201, 584] width 162 height 14
click at [120, 577] on input "Northwestern - CT FALL 2025" at bounding box center [120, 577] width 0 height 0
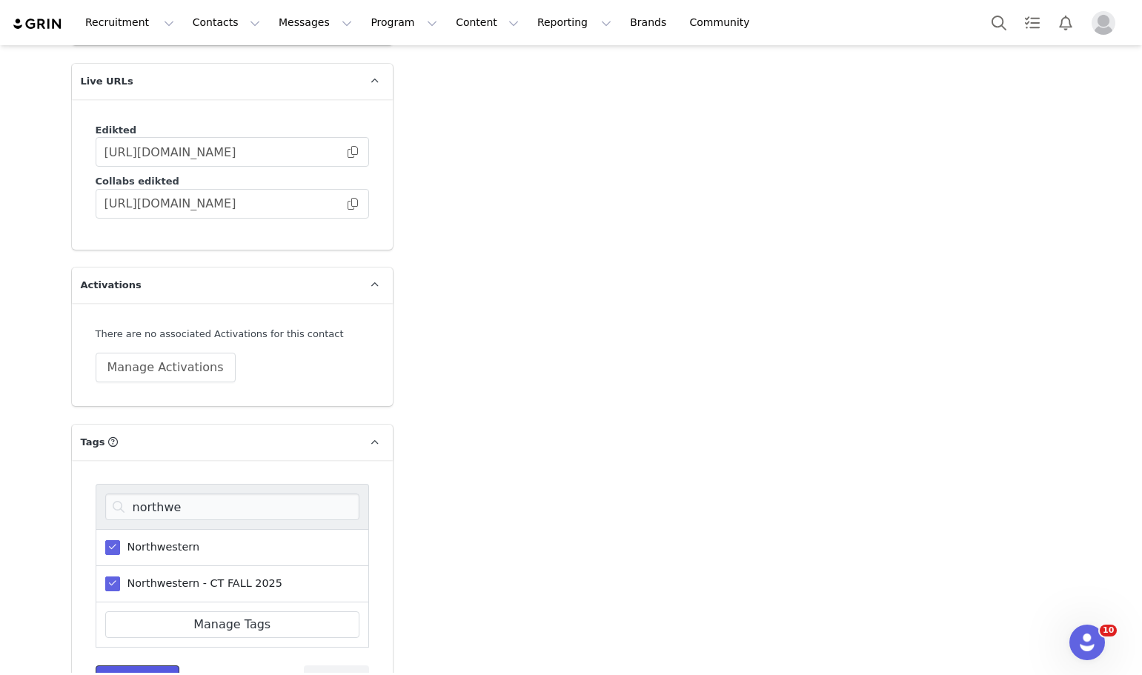
click at [136, 666] on button "Save Tags" at bounding box center [138, 679] width 85 height 27
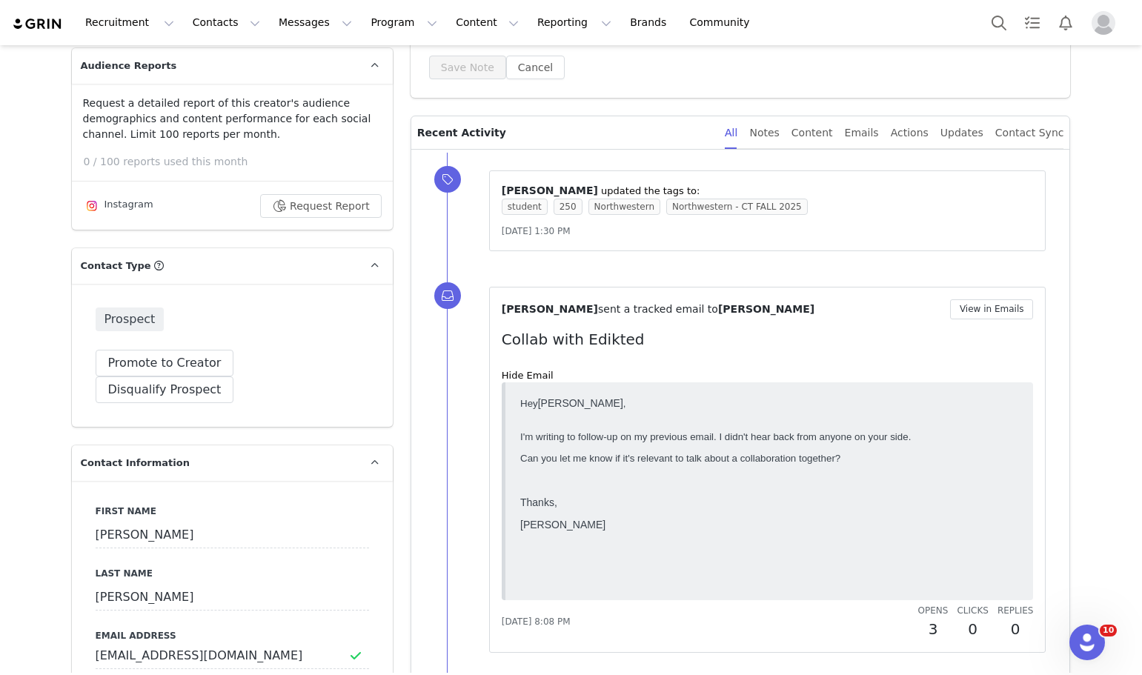
scroll to position [519, 0]
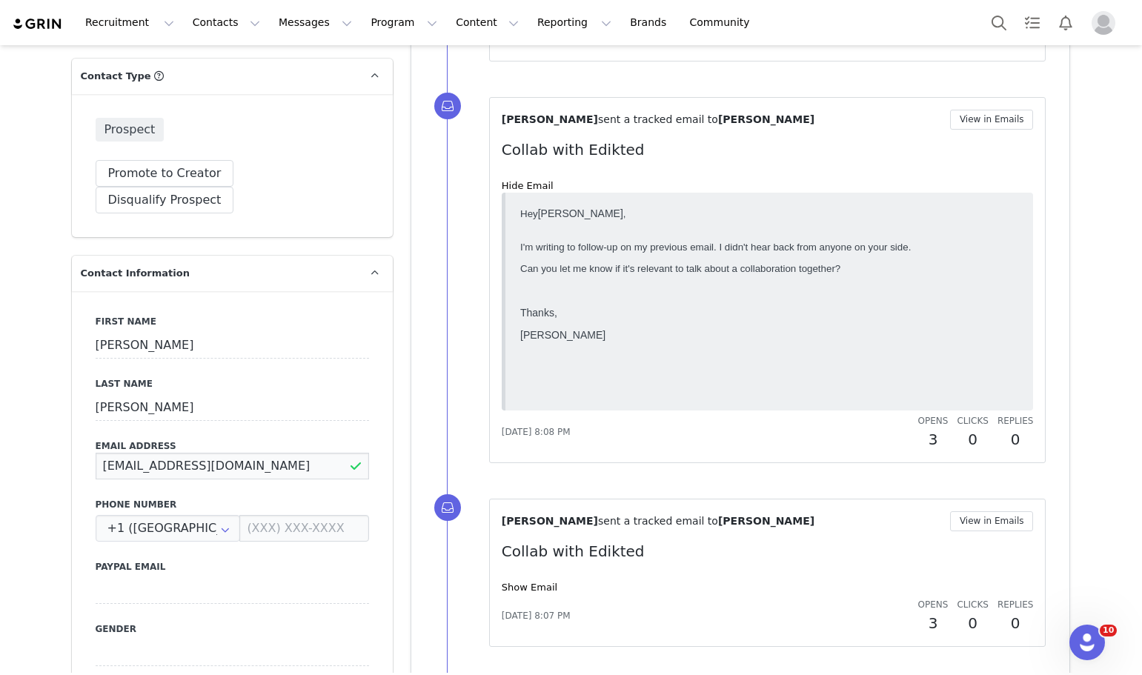
drag, startPoint x: 250, startPoint y: 445, endPoint x: 0, endPoint y: 432, distance: 250.1
